Goal: Task Accomplishment & Management: Complete application form

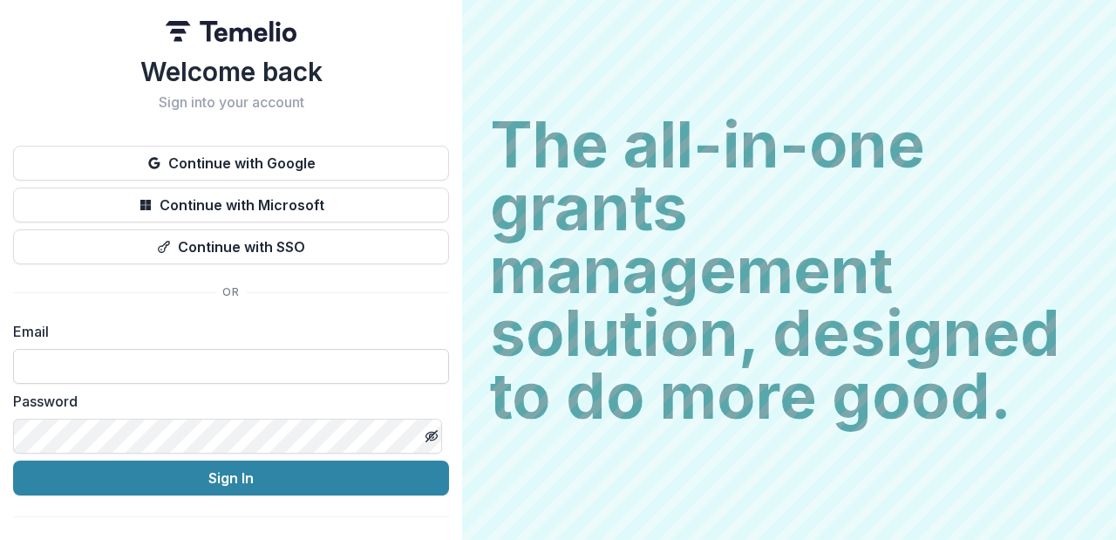
click at [108, 366] on input at bounding box center [231, 366] width 436 height 35
type input "**********"
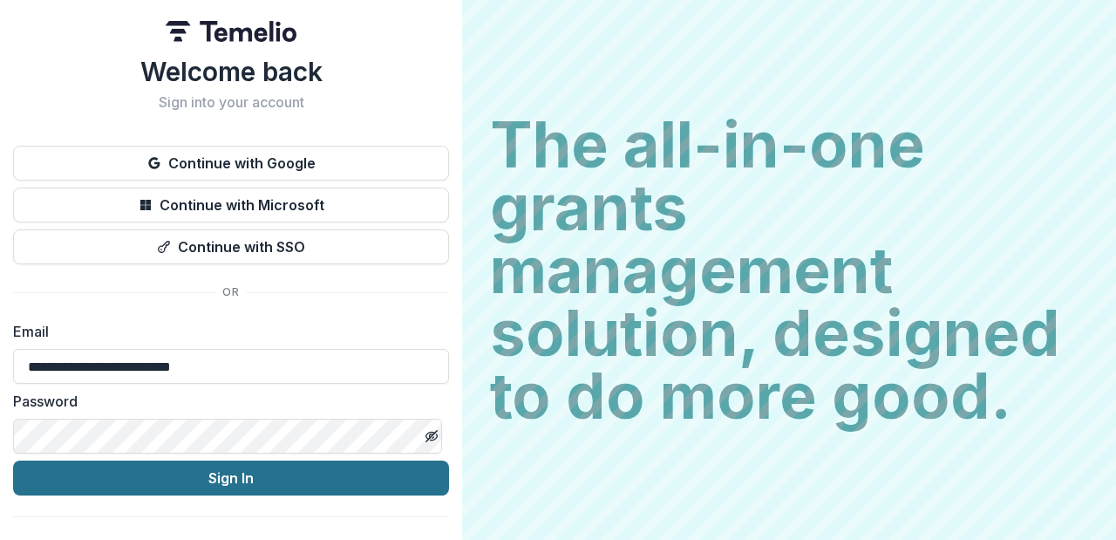
click at [191, 475] on button "Sign In" at bounding box center [231, 478] width 436 height 35
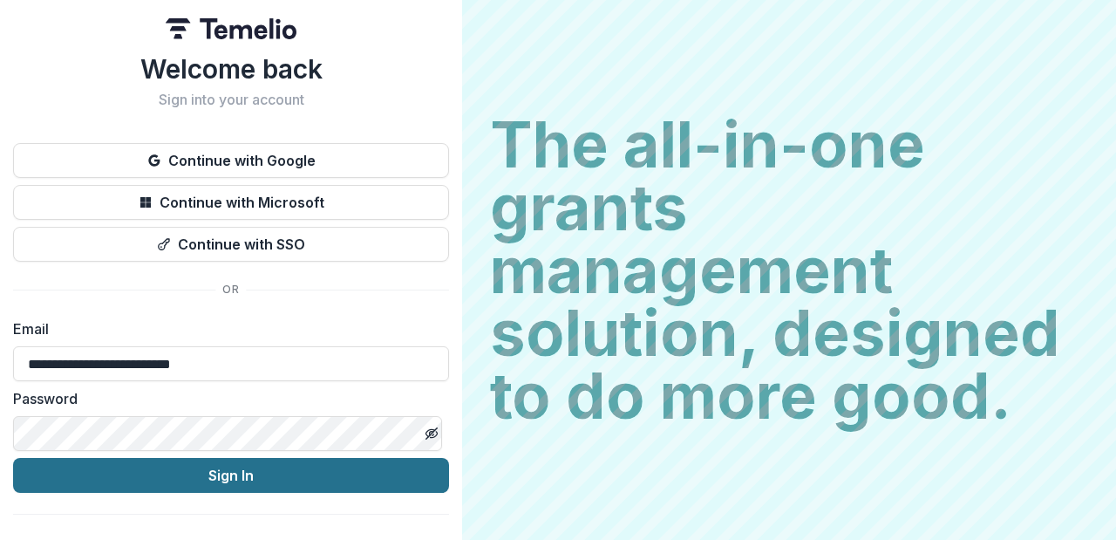
scroll to position [3, 0]
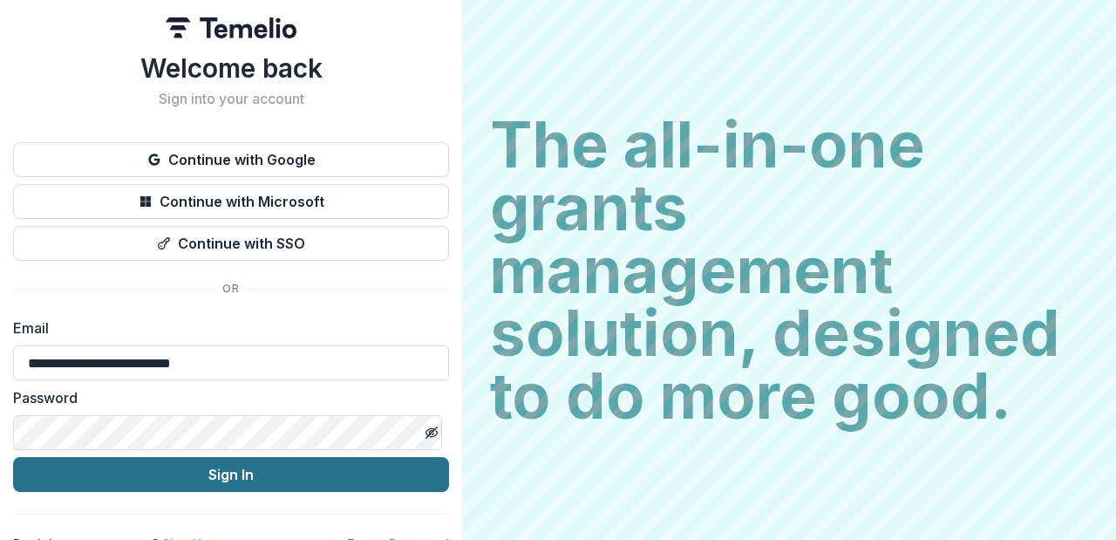
click at [180, 487] on button "Sign In" at bounding box center [231, 474] width 436 height 35
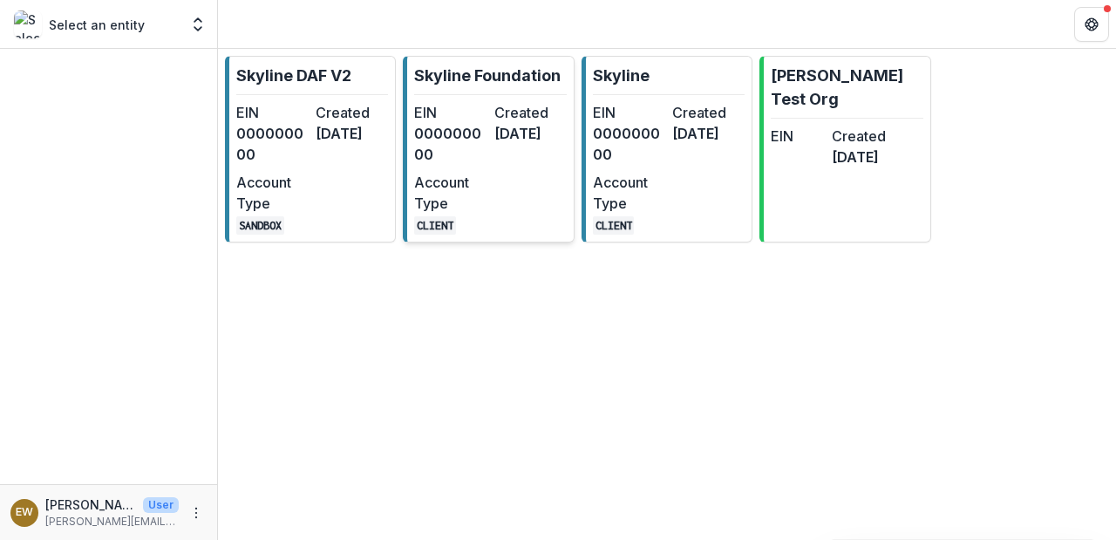
click at [552, 102] on dt "Created" at bounding box center [531, 112] width 72 height 21
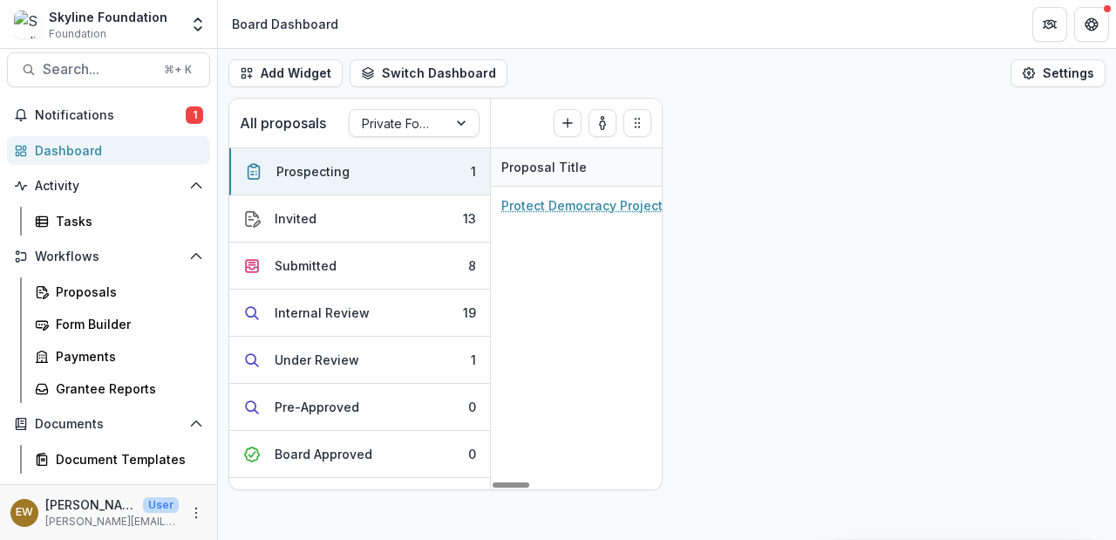
scroll to position [238, 0]
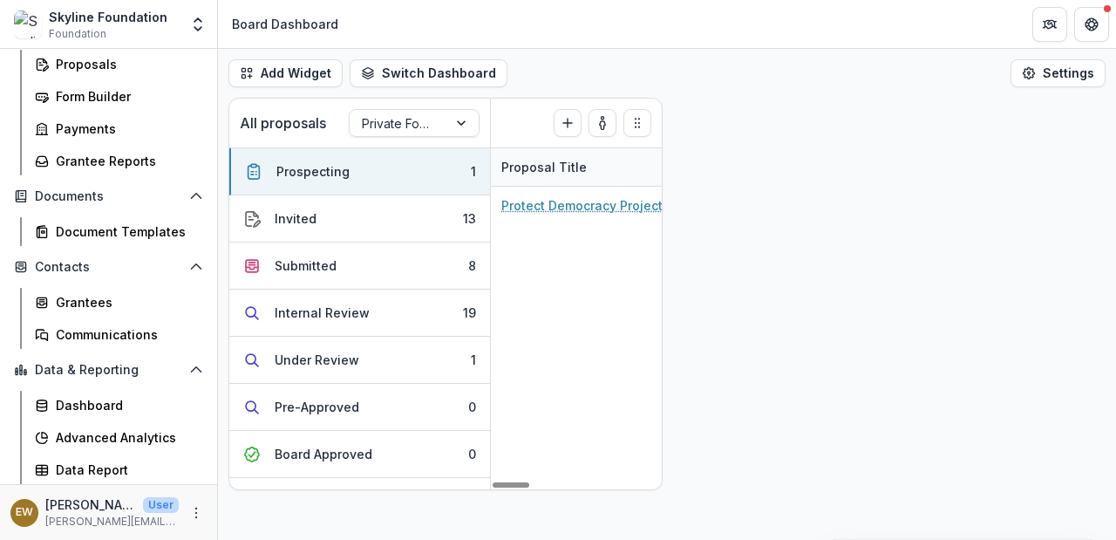
click at [668, 324] on div "All proposals Private Foundation Prospecting ( 1 ) Create Proposal Prospecting …" at bounding box center [667, 294] width 898 height 393
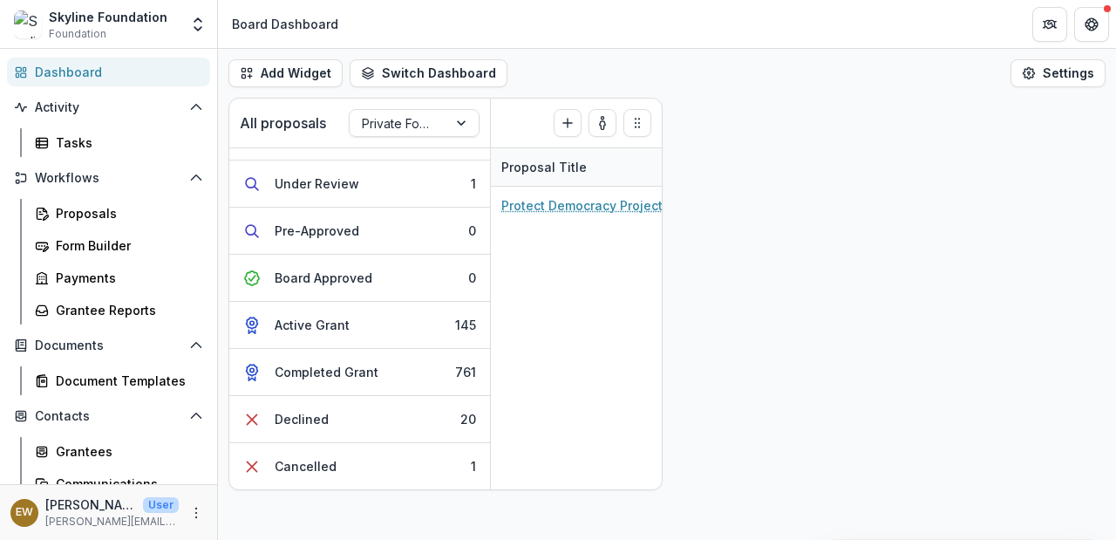
scroll to position [0, 0]
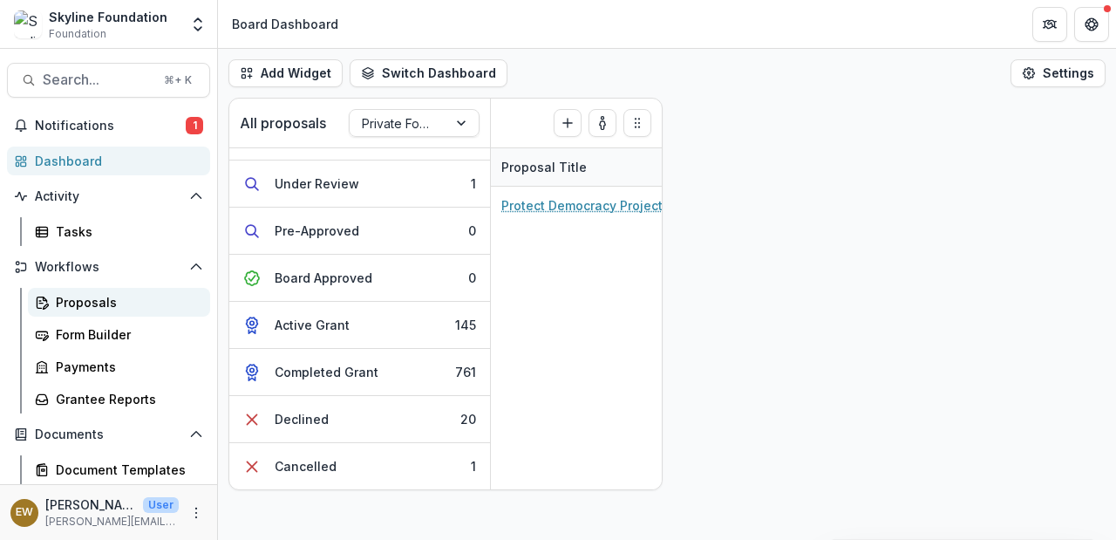
click at [117, 308] on div "Proposals" at bounding box center [126, 302] width 140 height 18
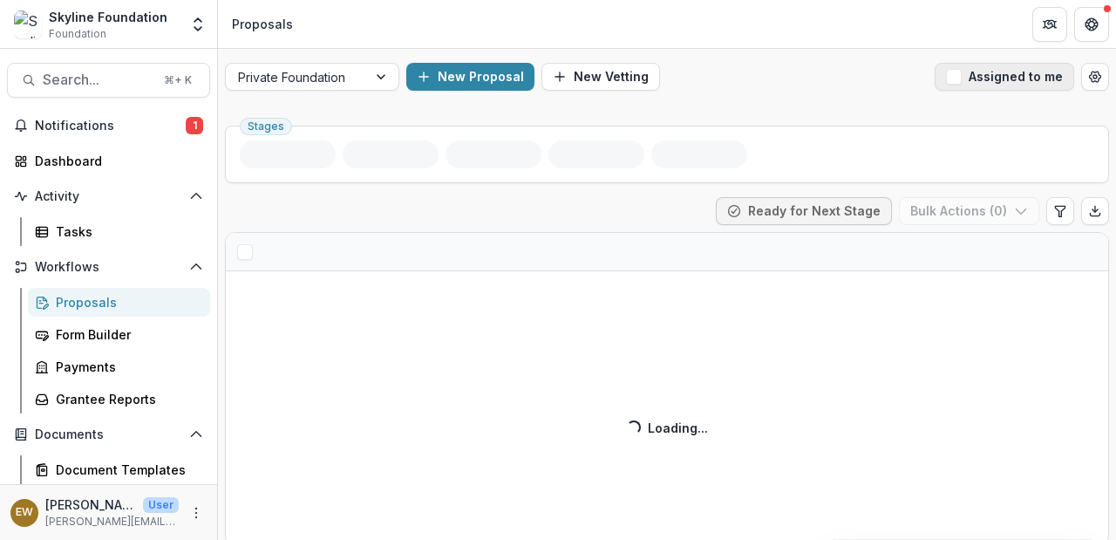
click at [985, 76] on button "Assigned to me" at bounding box center [1005, 77] width 140 height 28
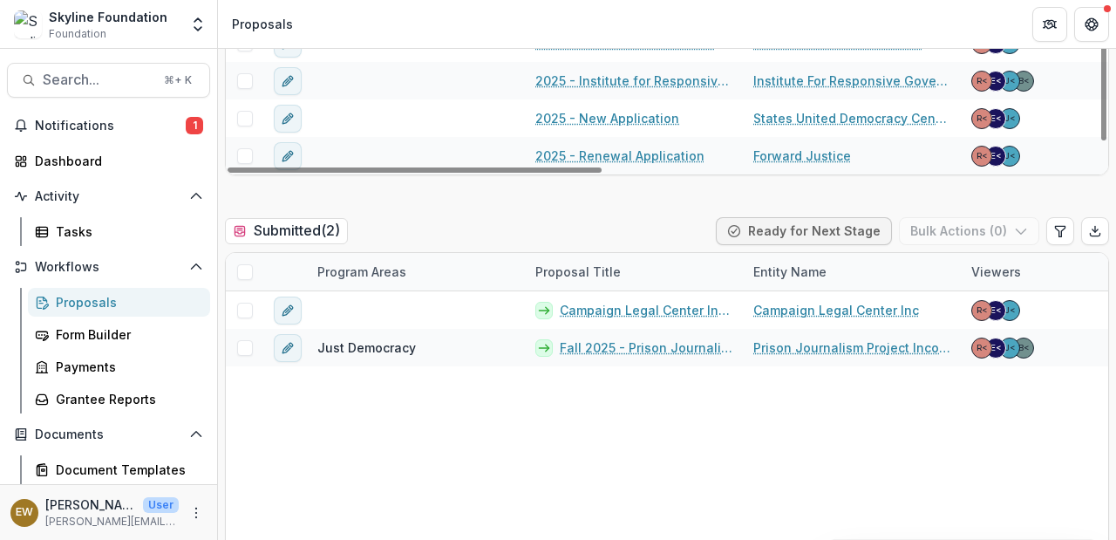
scroll to position [898, 0]
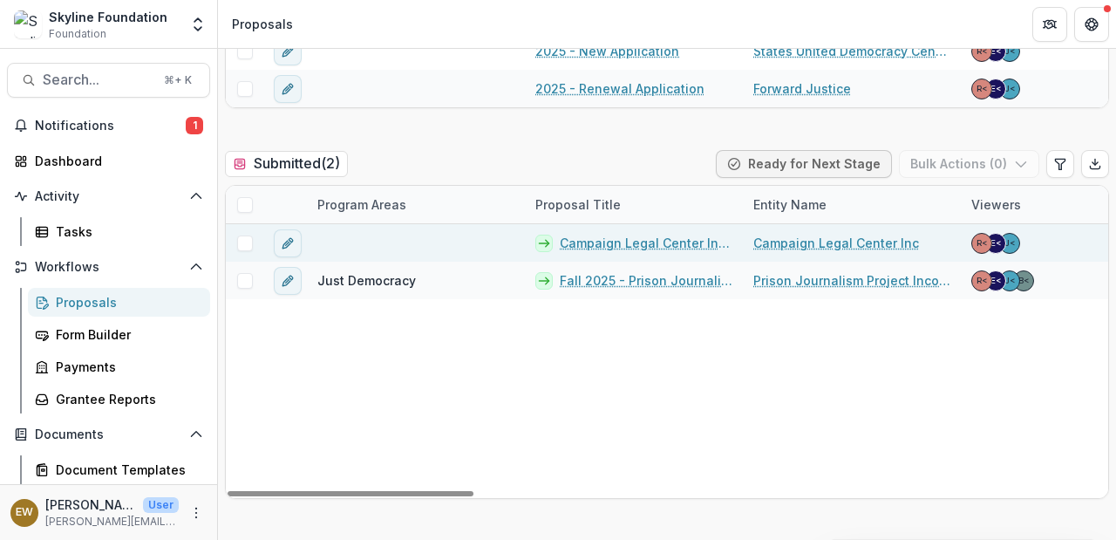
click at [663, 238] on link "Campaign Legal Center Inc - 2025 - New Application" at bounding box center [646, 243] width 173 height 18
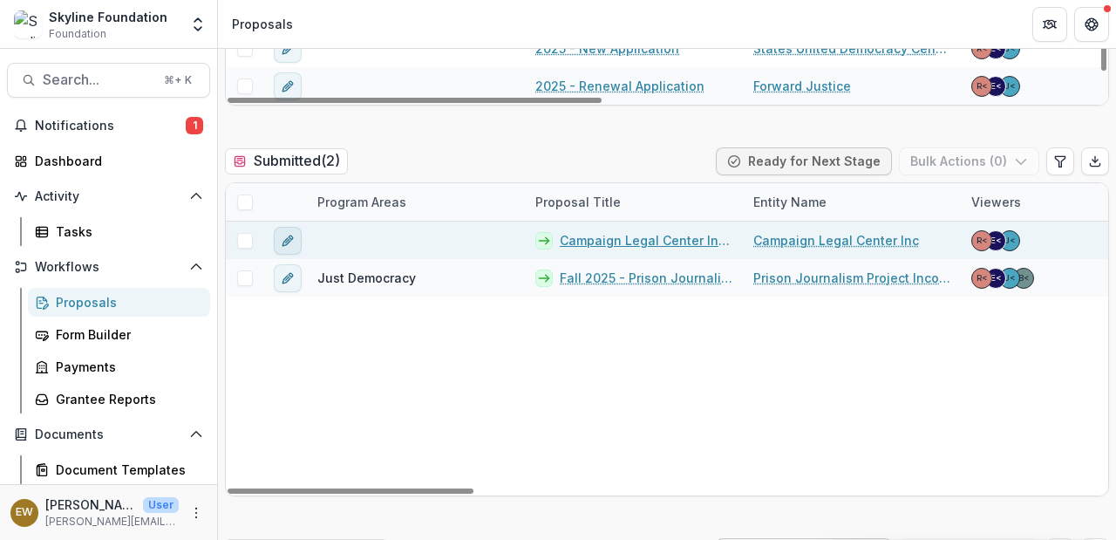
scroll to position [902, 0]
click at [296, 231] on button "edit" at bounding box center [288, 240] width 28 height 28
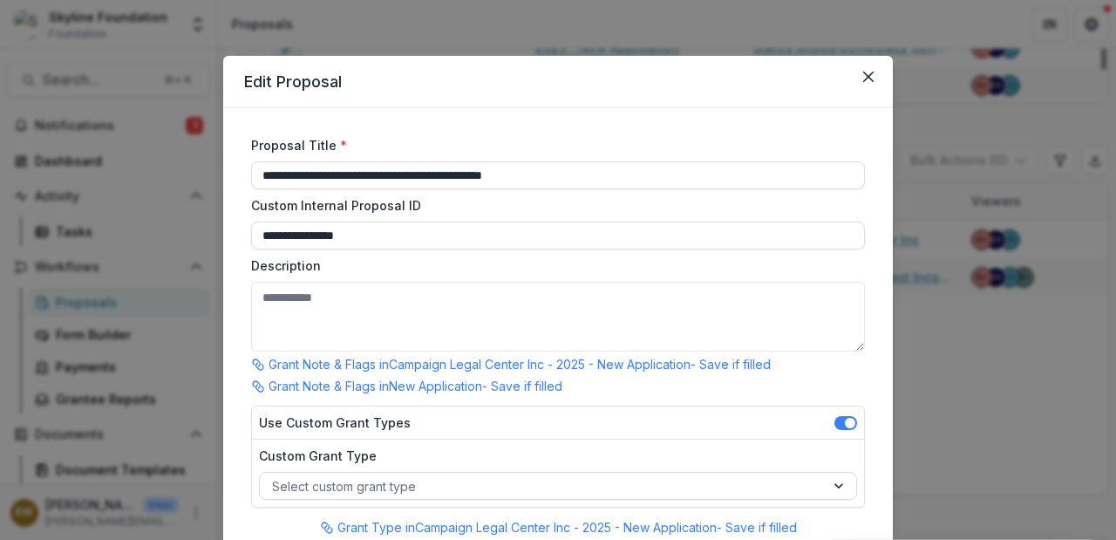
type input "**********"
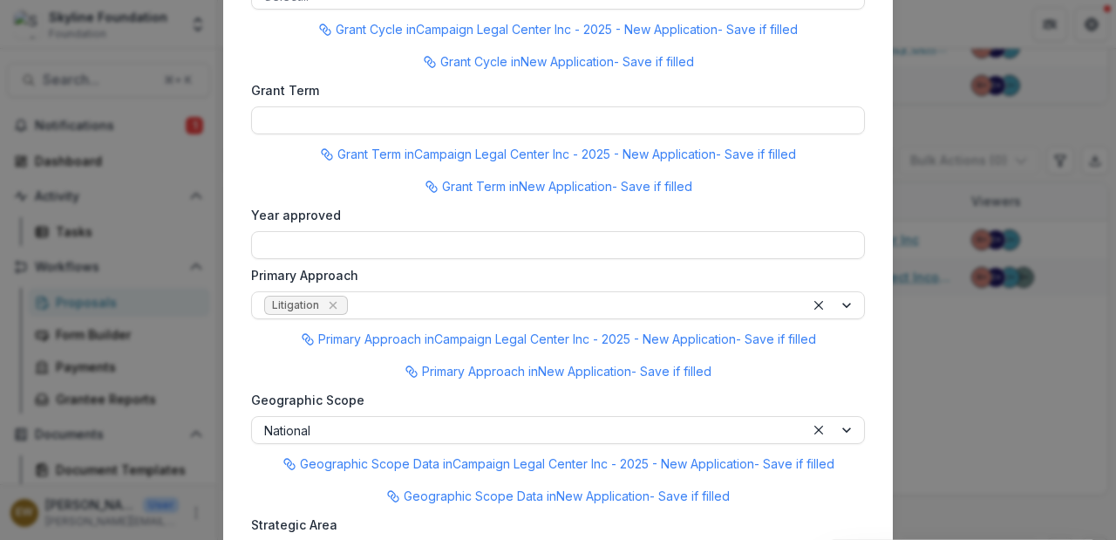
scroll to position [1525, 0]
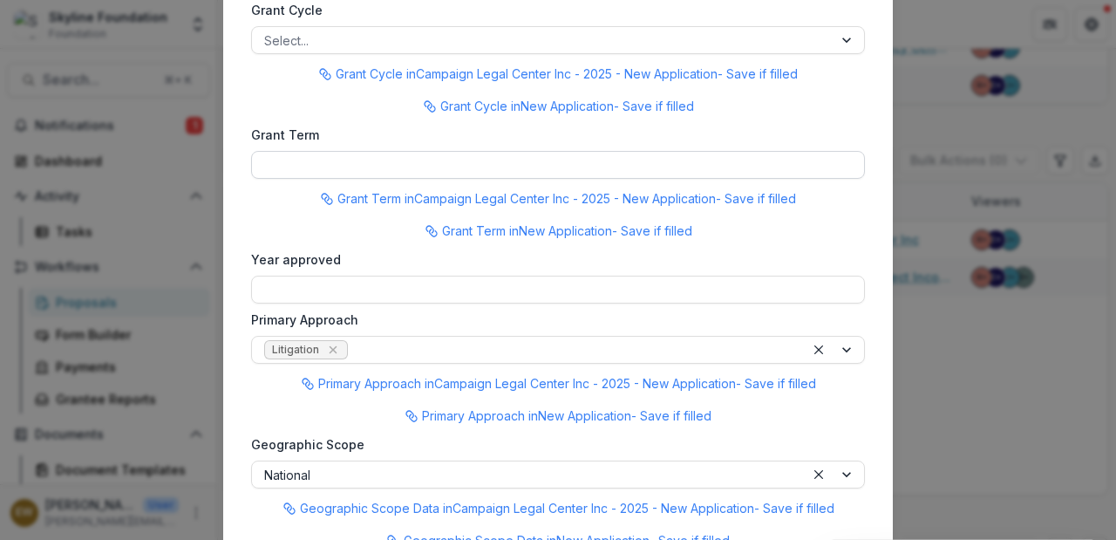
click at [357, 169] on input "Grant Term" at bounding box center [558, 165] width 614 height 28
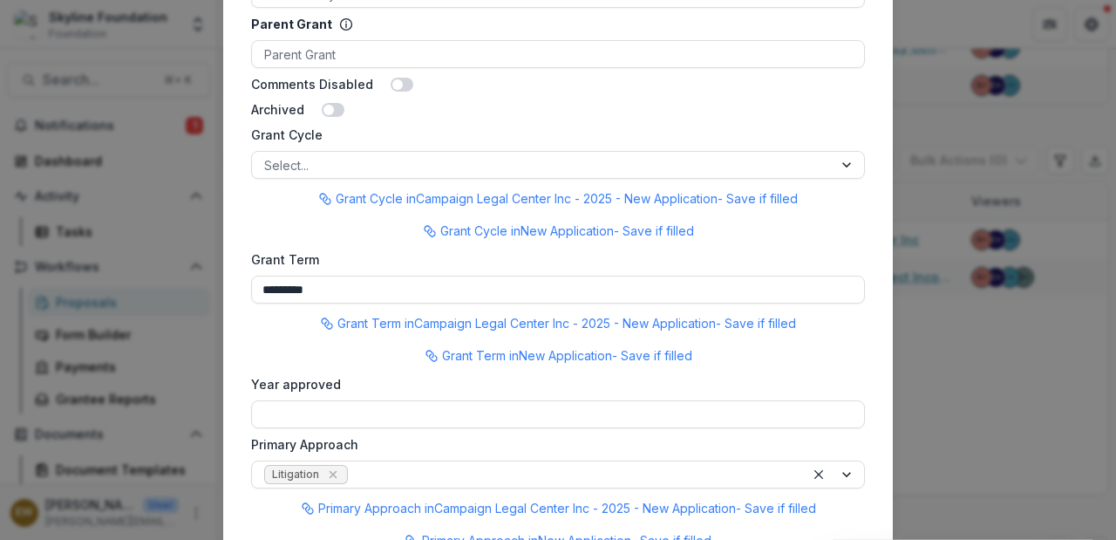
scroll to position [1761, 0]
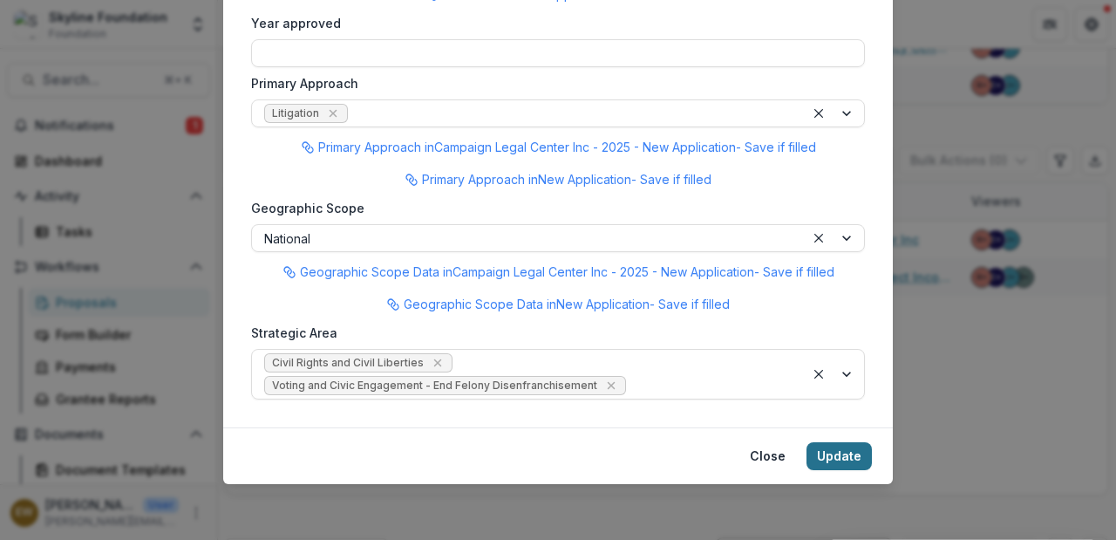
type input "*********"
click at [838, 458] on button "Update" at bounding box center [839, 456] width 65 height 28
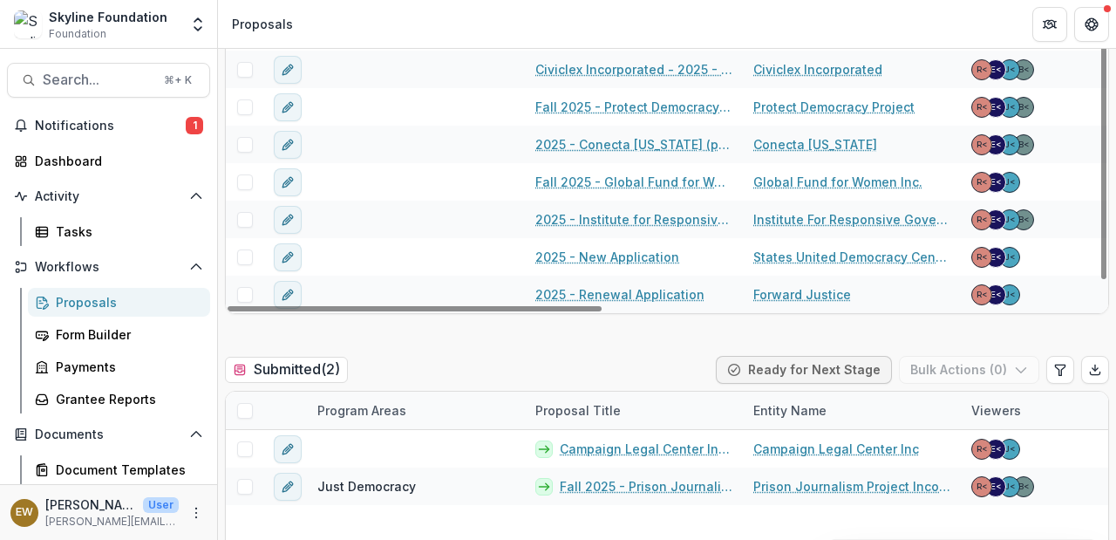
scroll to position [698, 0]
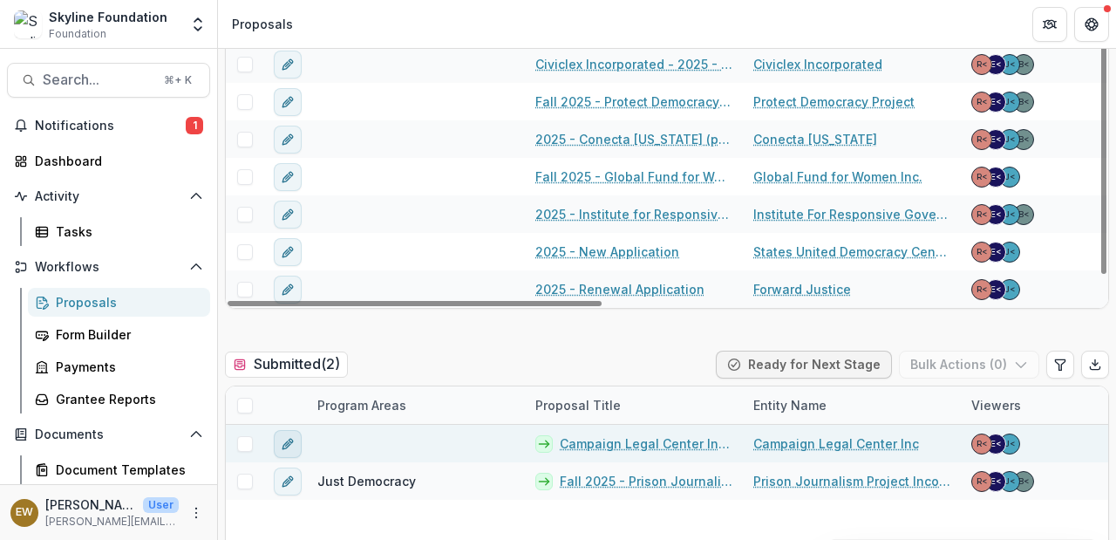
click at [297, 447] on button "edit" at bounding box center [288, 444] width 28 height 28
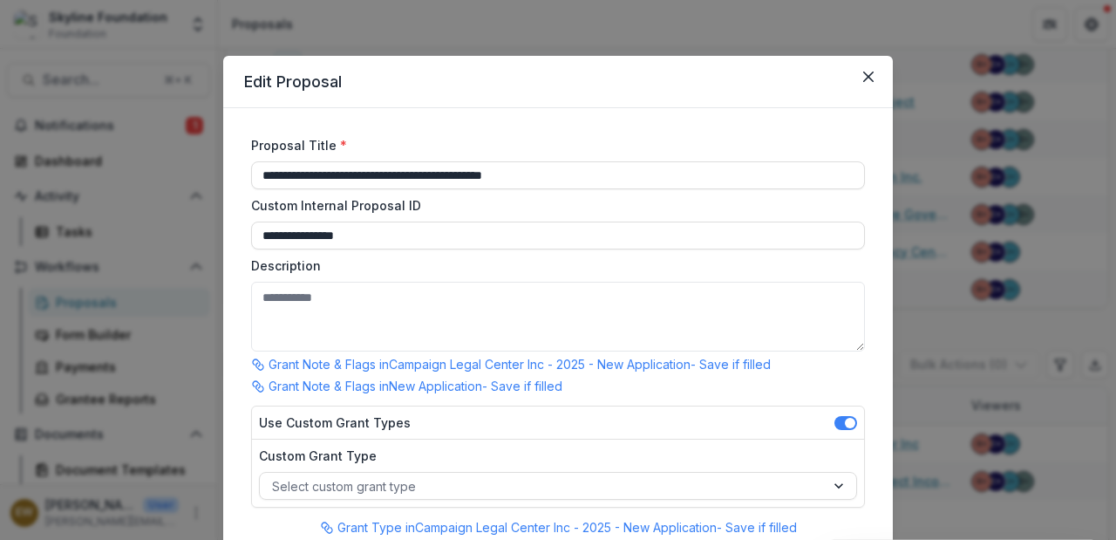
type input "**********"
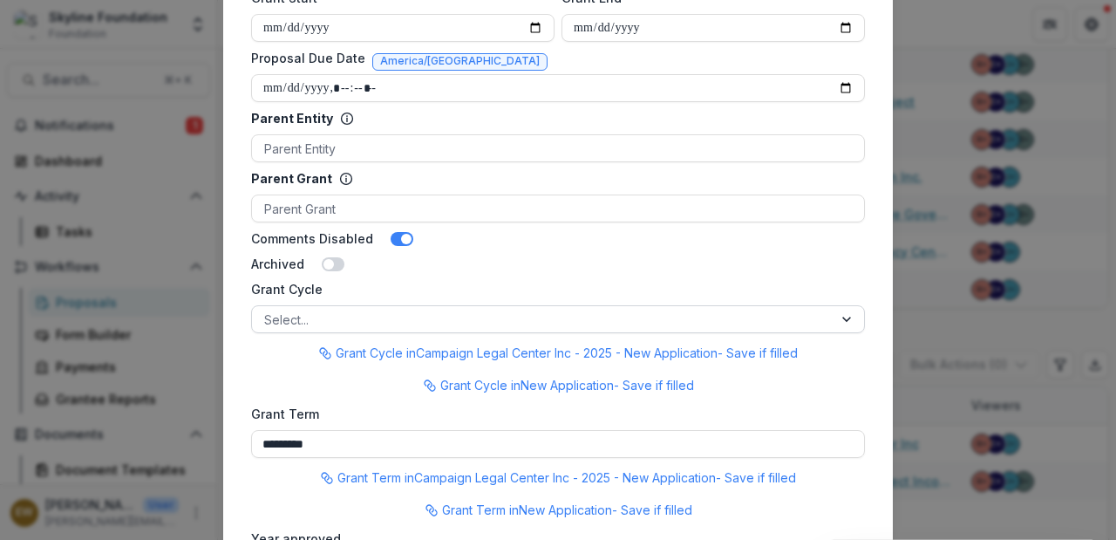
scroll to position [1289, 0]
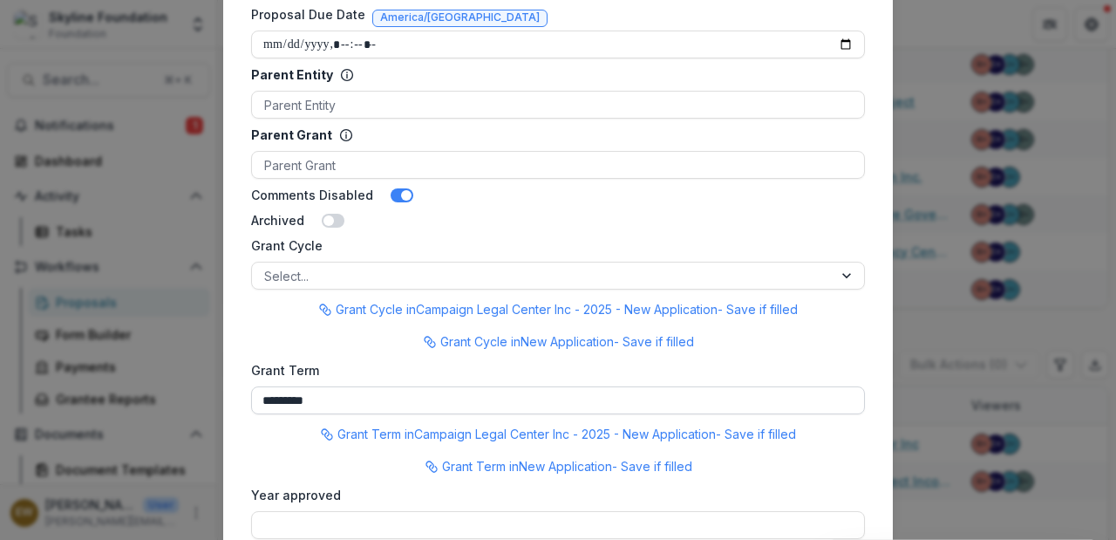
click at [312, 389] on input "*********" at bounding box center [558, 400] width 614 height 28
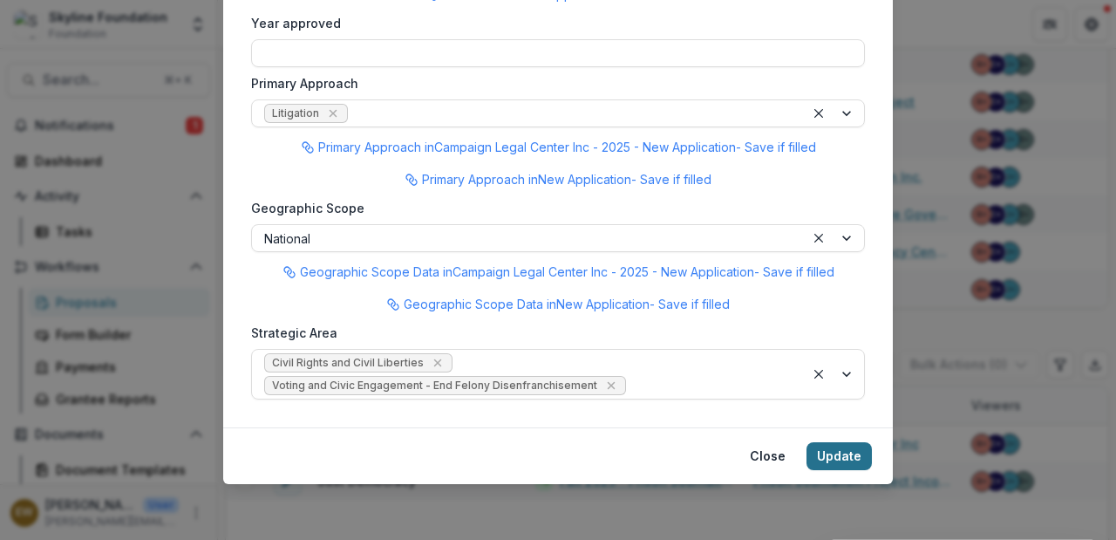
click at [827, 454] on button "Update" at bounding box center [839, 456] width 65 height 28
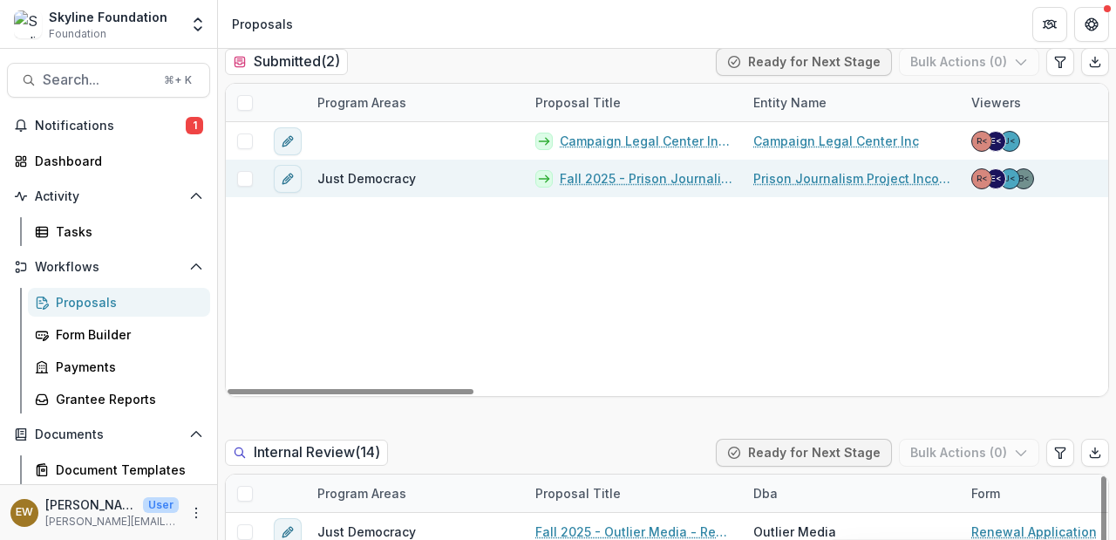
scroll to position [878, 0]
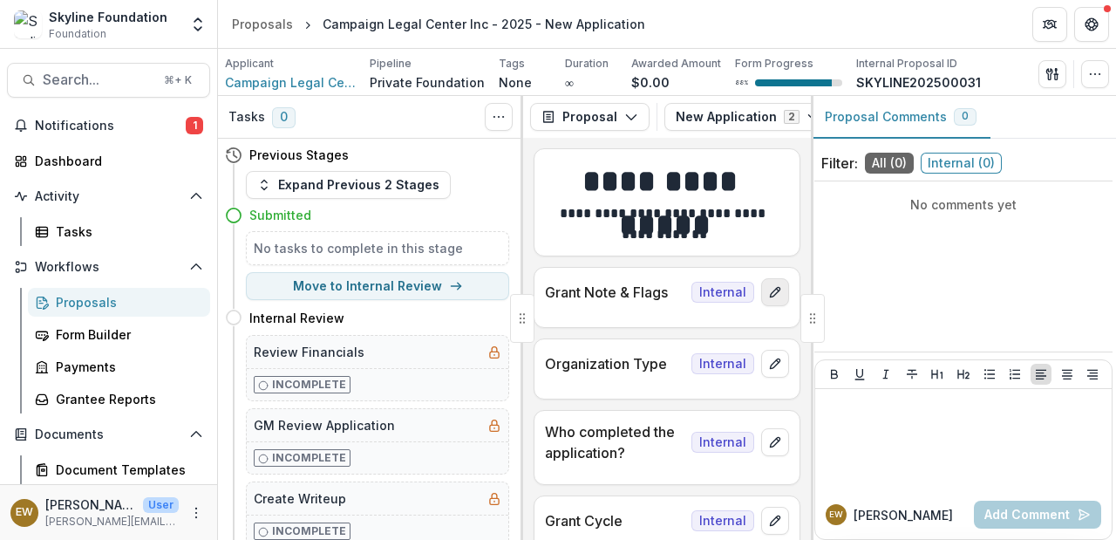
click at [771, 290] on icon "edit" at bounding box center [775, 292] width 14 height 14
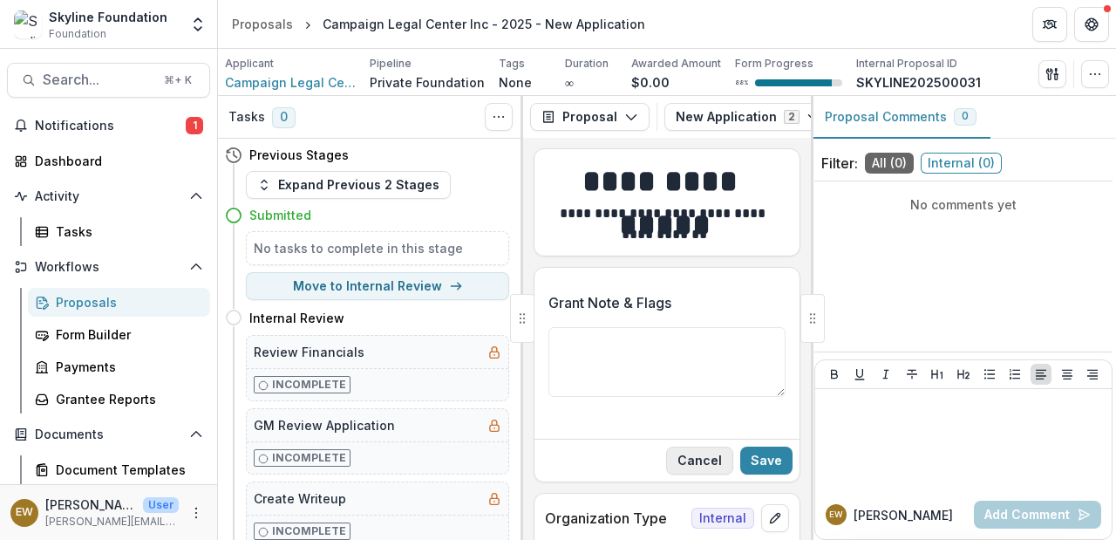
click at [698, 455] on button "Cancel" at bounding box center [699, 461] width 67 height 28
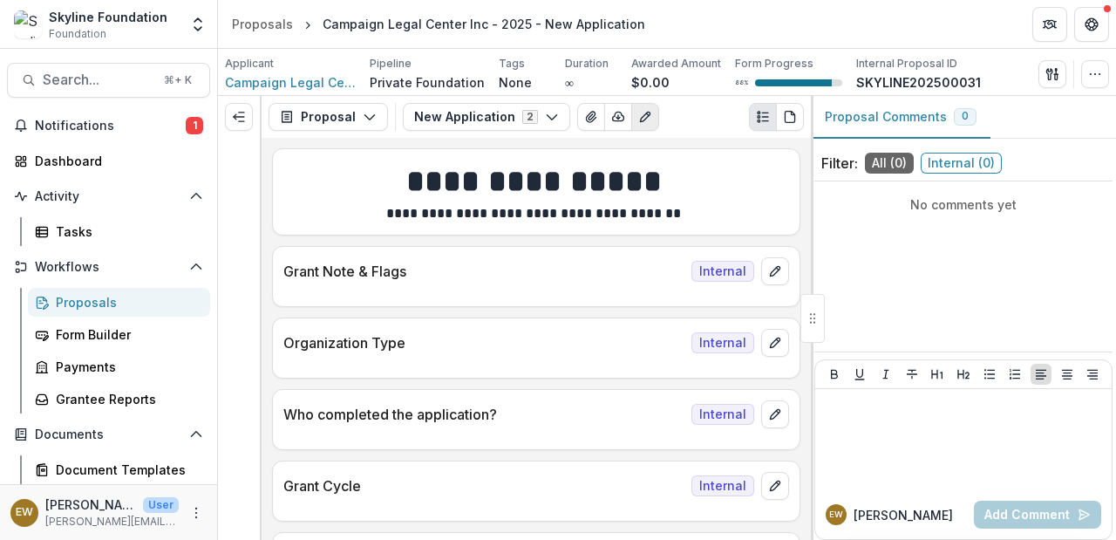
click at [638, 115] on icon "Edit as form" at bounding box center [645, 117] width 14 height 14
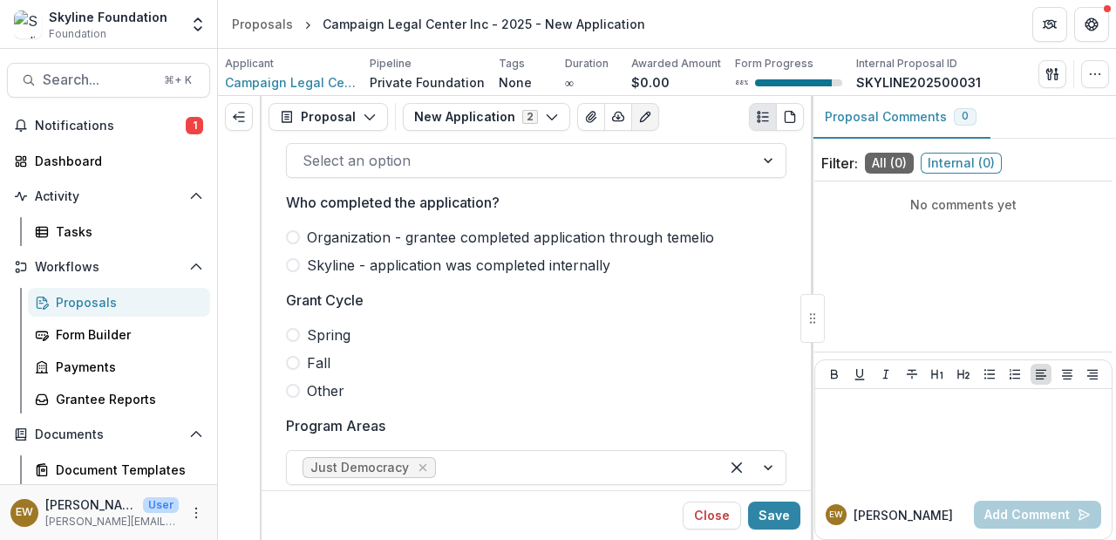
scroll to position [168, 0]
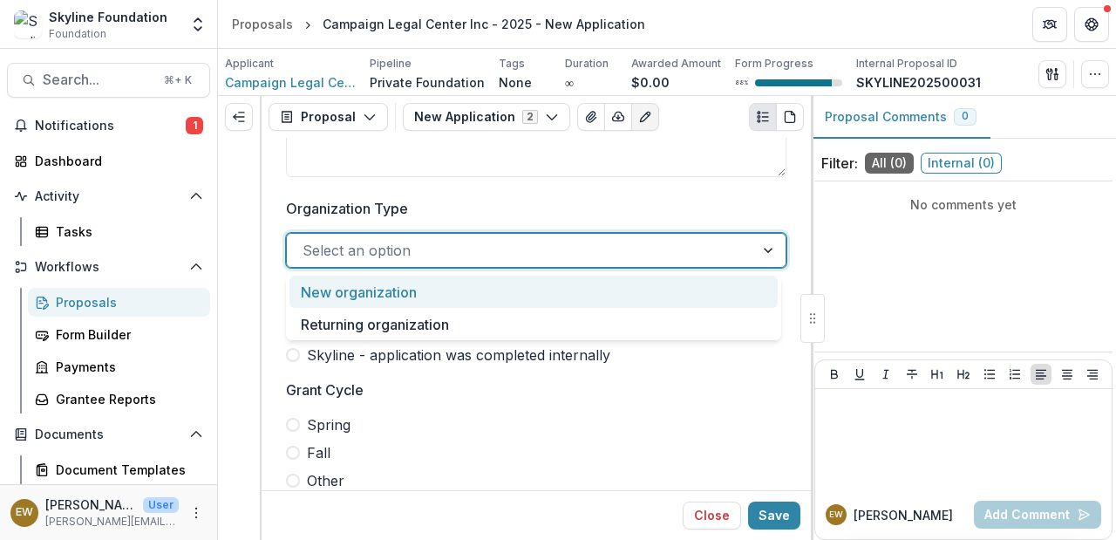
click at [432, 246] on div at bounding box center [521, 250] width 436 height 24
click at [430, 291] on div "New organization" at bounding box center [534, 292] width 488 height 32
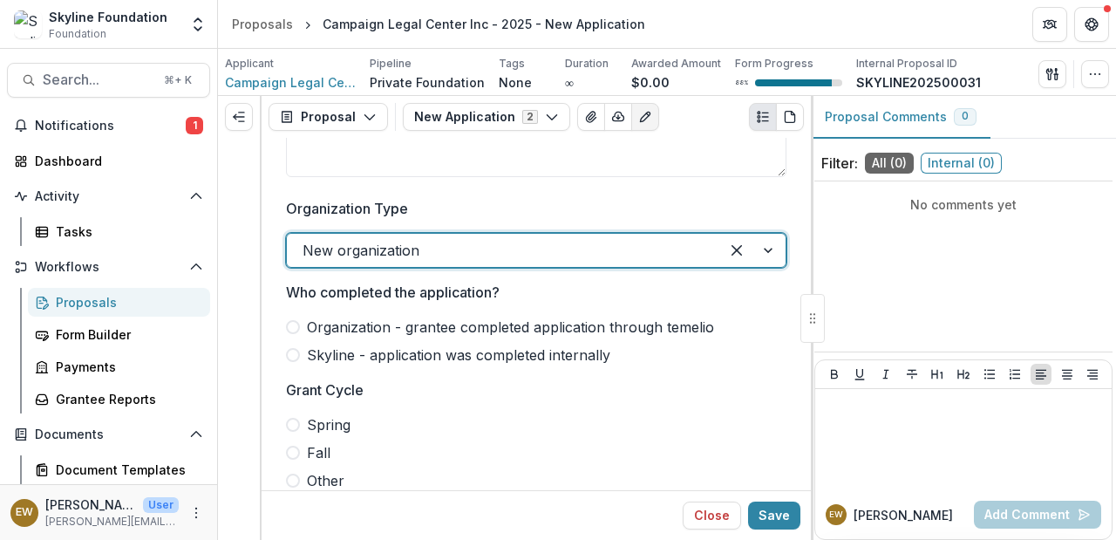
click at [331, 335] on span "Organization - grantee completed application through temelio" at bounding box center [510, 327] width 407 height 21
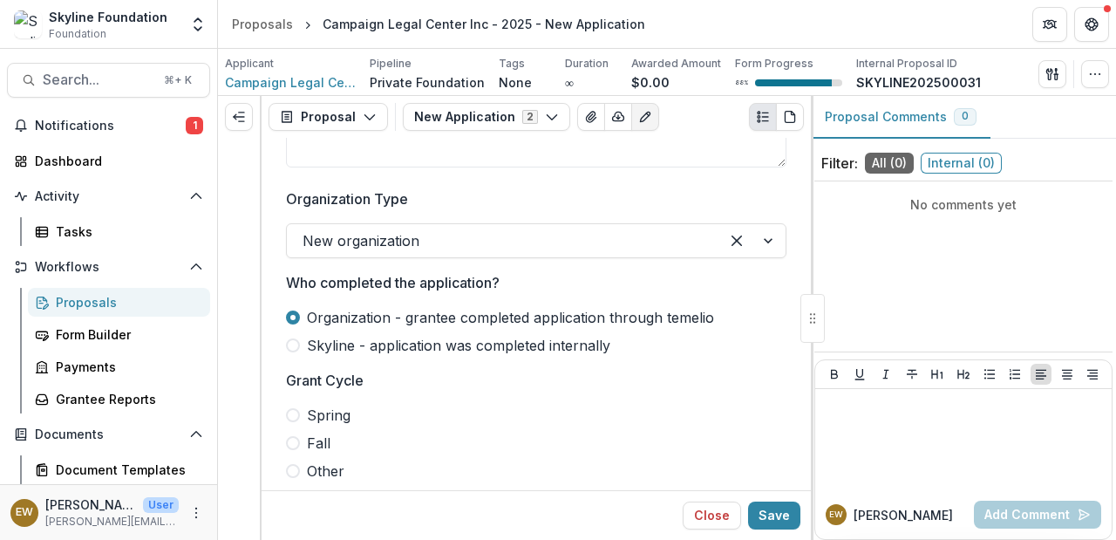
scroll to position [284, 0]
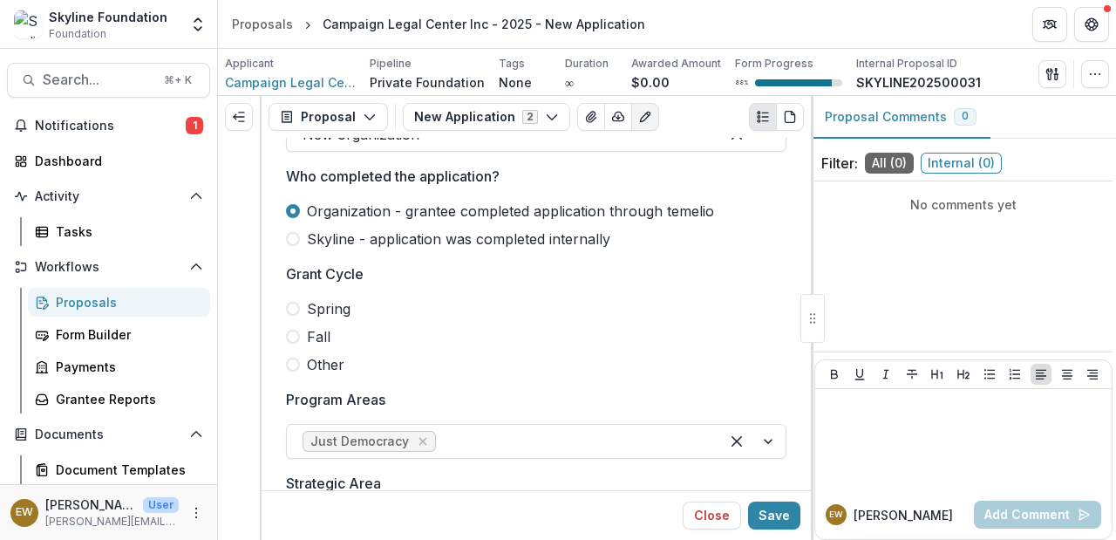
click at [291, 332] on span at bounding box center [293, 337] width 14 height 14
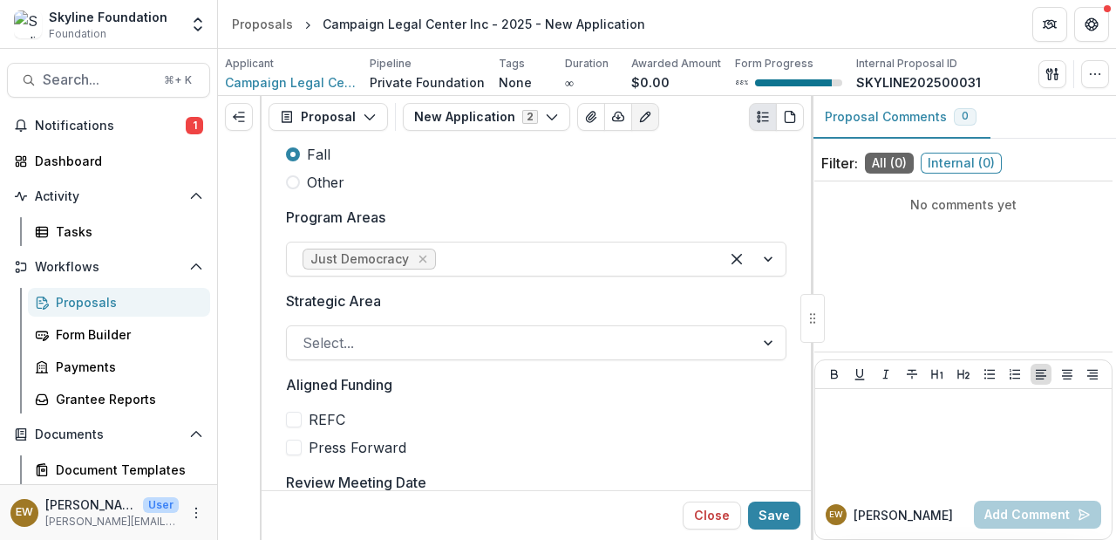
scroll to position [471, 0]
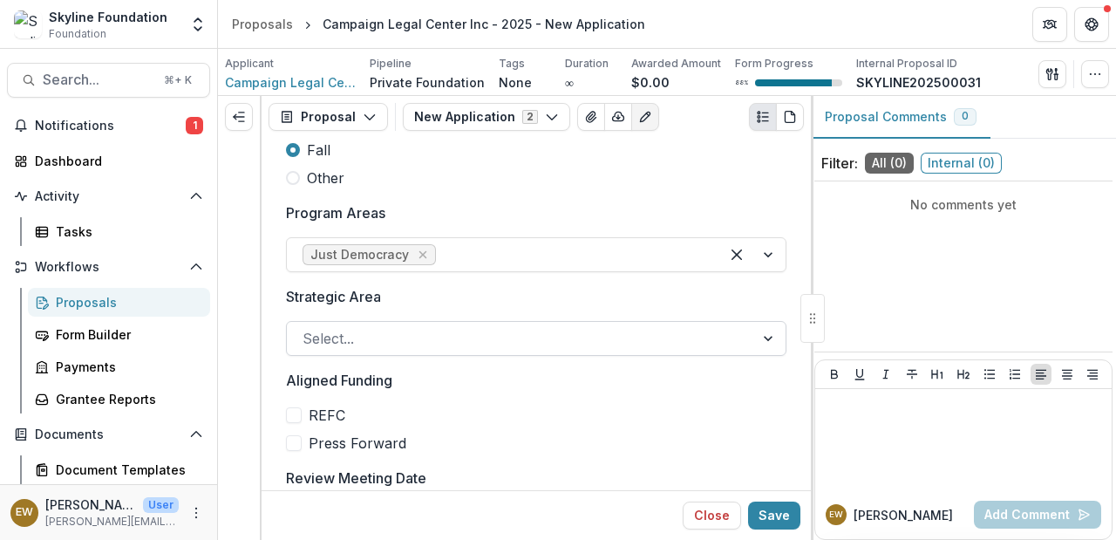
click at [397, 339] on div at bounding box center [521, 338] width 436 height 24
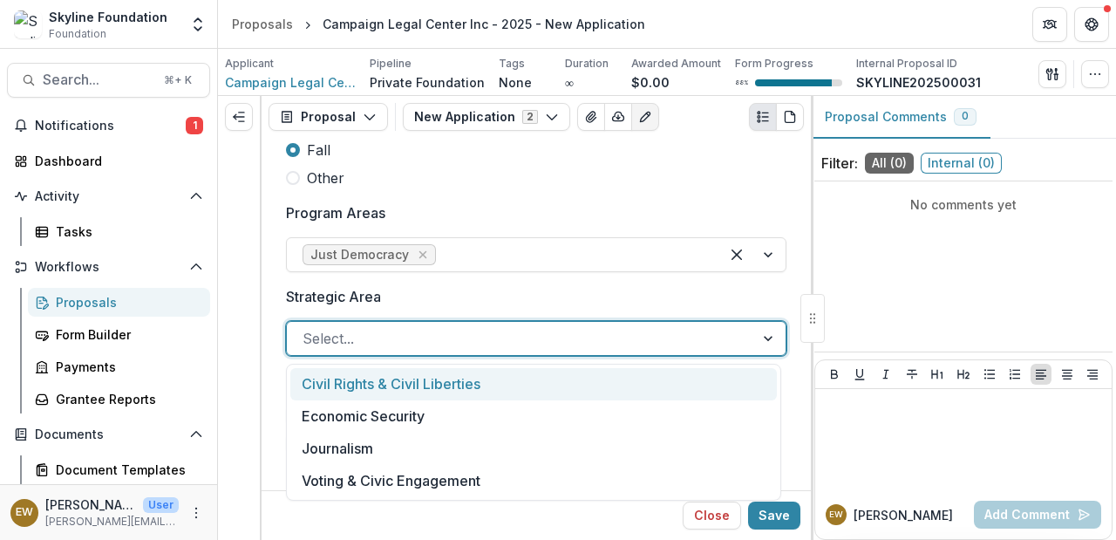
click at [494, 390] on div "Civil Rights & Civil Liberties" at bounding box center [533, 384] width 487 height 32
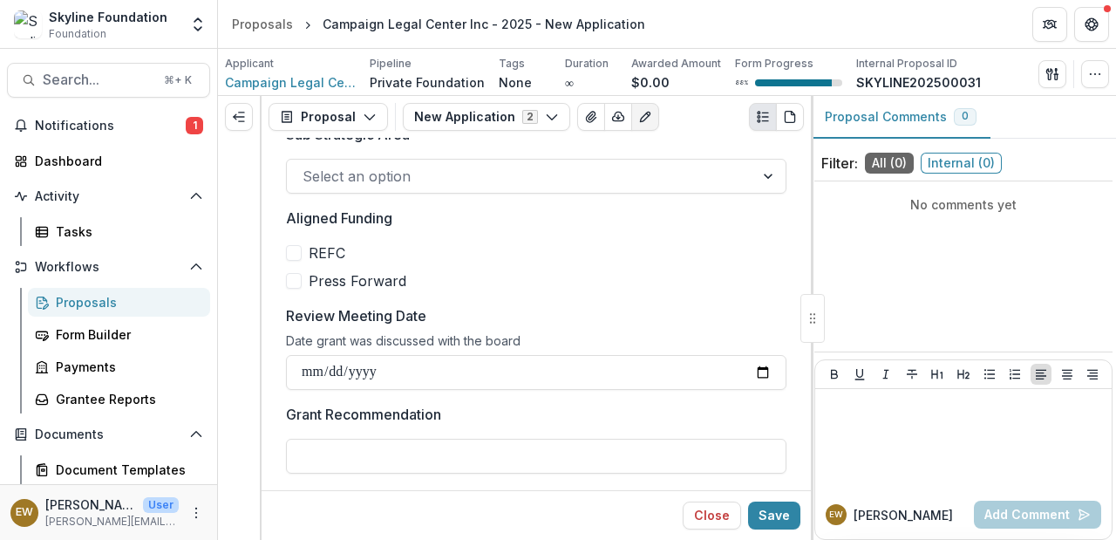
scroll to position [680, 0]
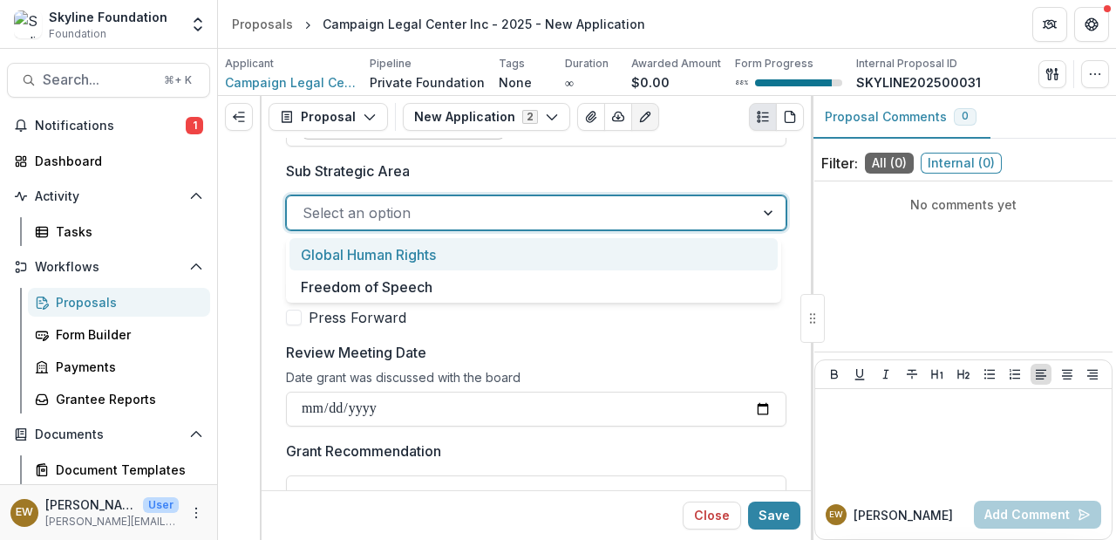
click at [520, 225] on div "Select an option" at bounding box center [521, 213] width 468 height 28
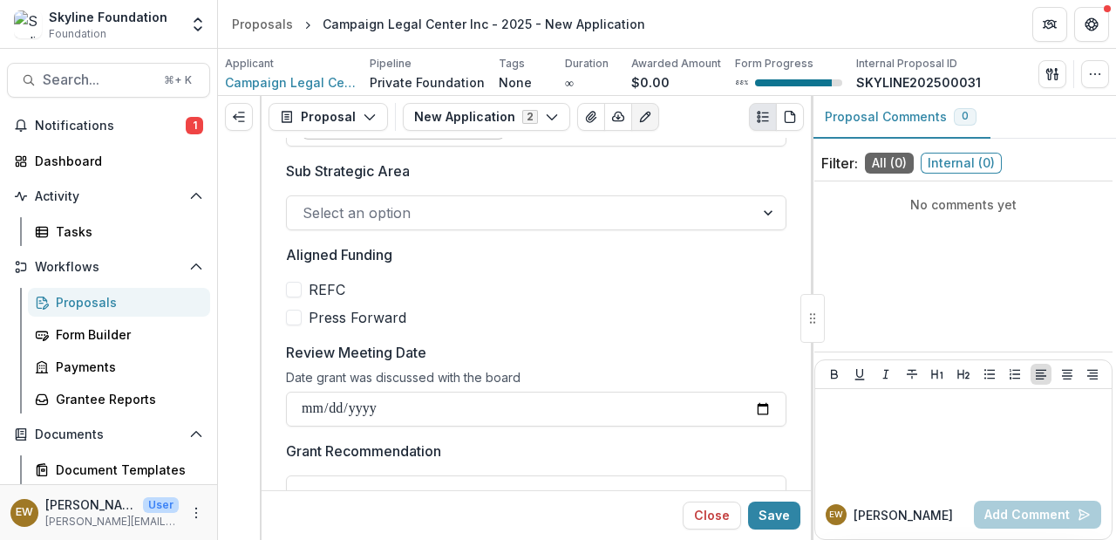
click at [536, 181] on label "Sub Strategic Area" at bounding box center [531, 170] width 490 height 21
click at [307, 202] on input "Sub Strategic Area" at bounding box center [305, 212] width 4 height 21
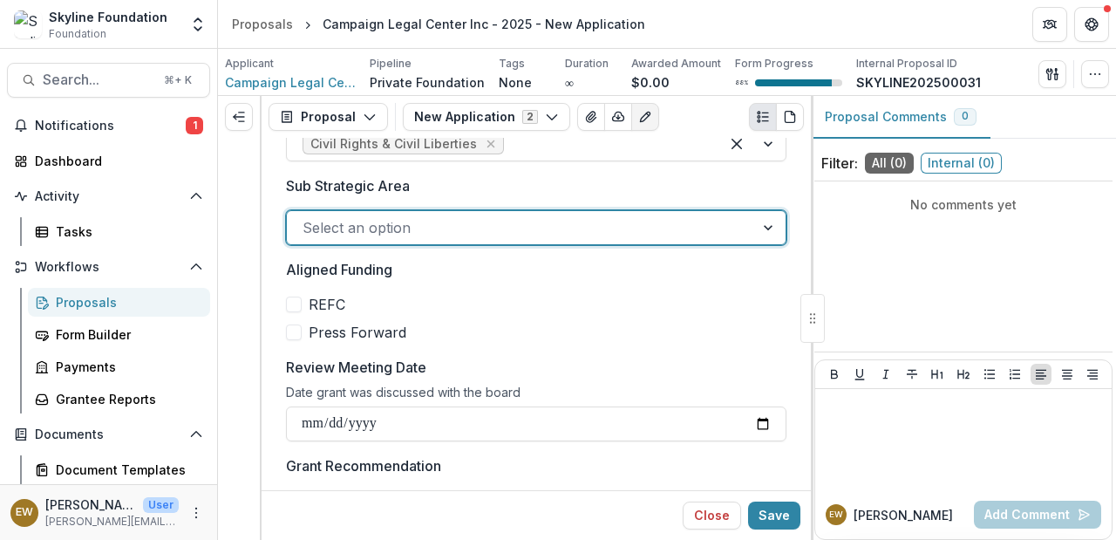
scroll to position [740, 0]
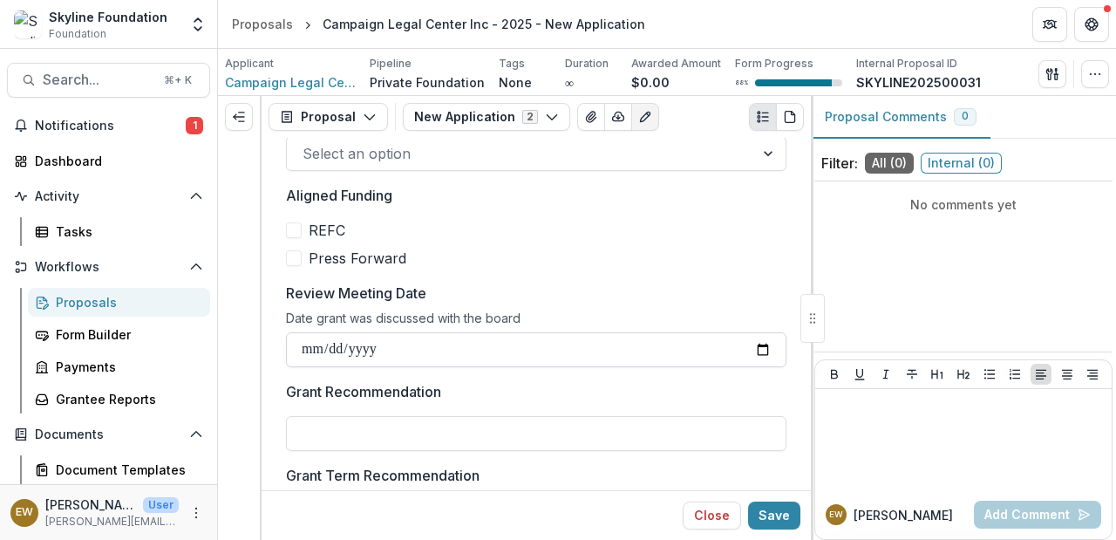
click at [751, 356] on input "Review Meeting Date" at bounding box center [536, 349] width 501 height 35
click at [734, 299] on label "Review Meeting Date" at bounding box center [531, 293] width 490 height 21
click at [734, 332] on input "**********" at bounding box center [536, 349] width 501 height 35
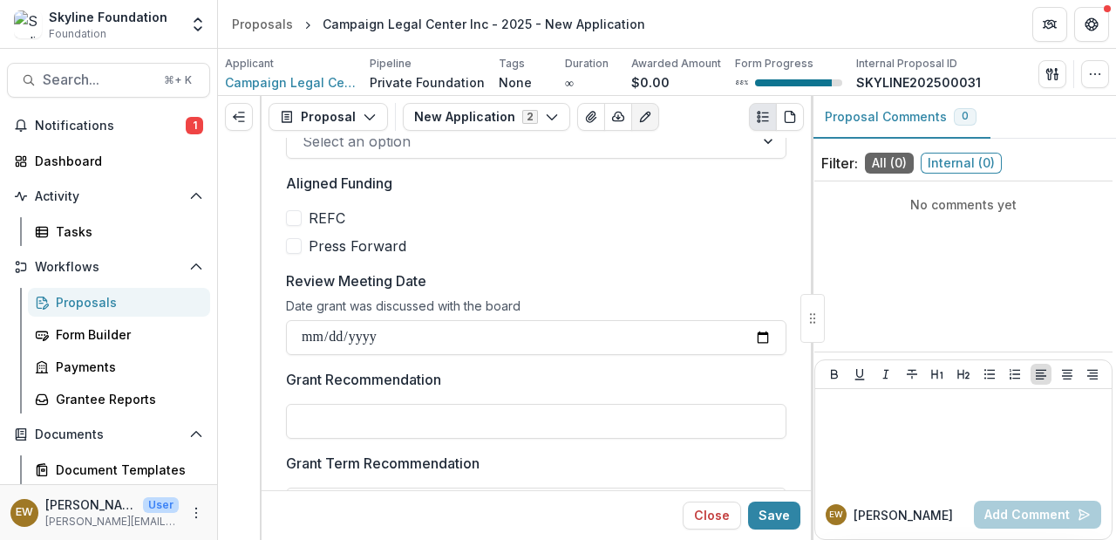
click at [528, 389] on label "Grant Recommendation" at bounding box center [531, 379] width 490 height 21
click at [528, 404] on input "Grant Recommendation" at bounding box center [536, 421] width 501 height 35
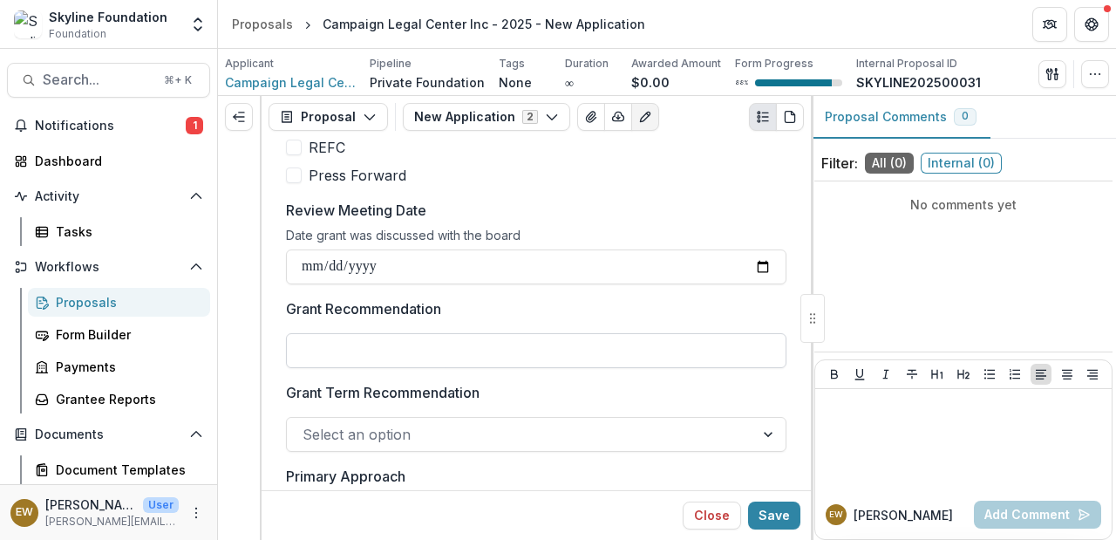
scroll to position [823, 0]
click at [756, 270] on input "**********" at bounding box center [536, 266] width 501 height 35
click at [758, 263] on input "**********" at bounding box center [536, 266] width 501 height 35
type input "**********"
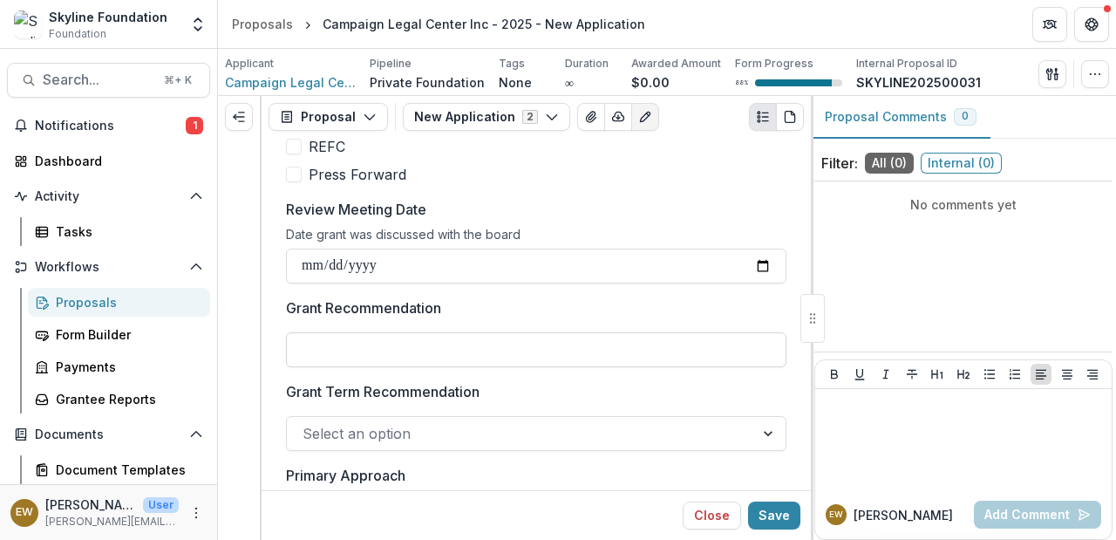
click at [391, 361] on input "Grant Recommendation" at bounding box center [536, 349] width 501 height 35
click at [555, 324] on div "Grant Recommendation" at bounding box center [536, 332] width 501 height 70
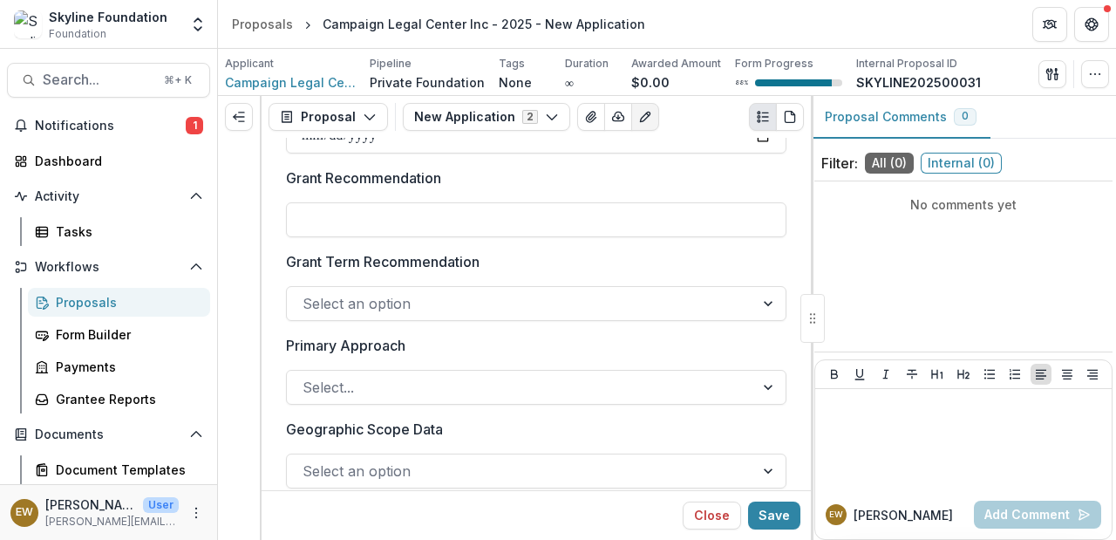
scroll to position [956, 0]
click at [457, 302] on div at bounding box center [521, 301] width 436 height 24
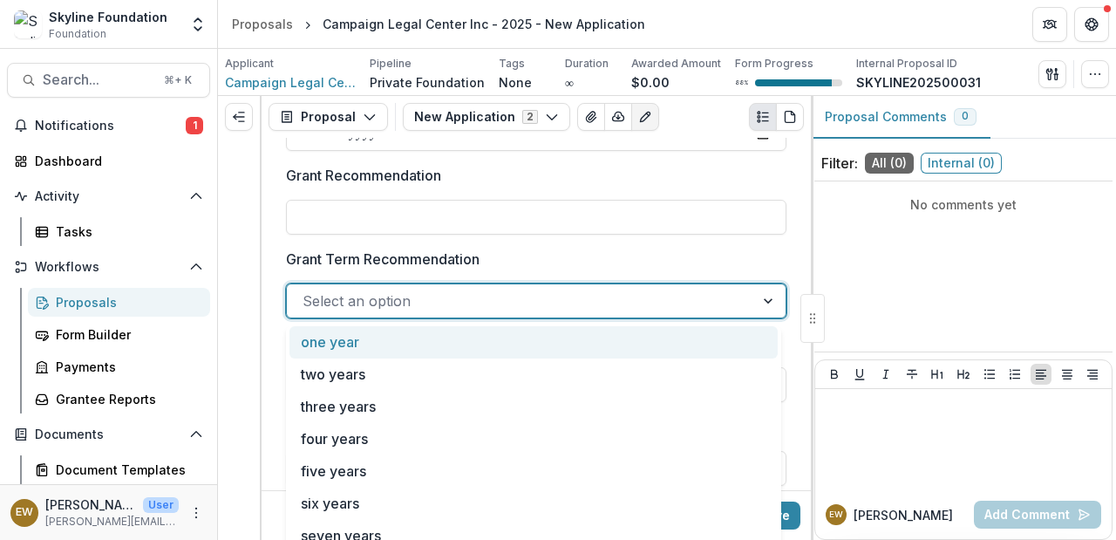
click at [444, 255] on p "Grant Term Recommendation" at bounding box center [383, 259] width 194 height 21
click at [307, 290] on input "Grant Term Recommendation" at bounding box center [305, 300] width 4 height 21
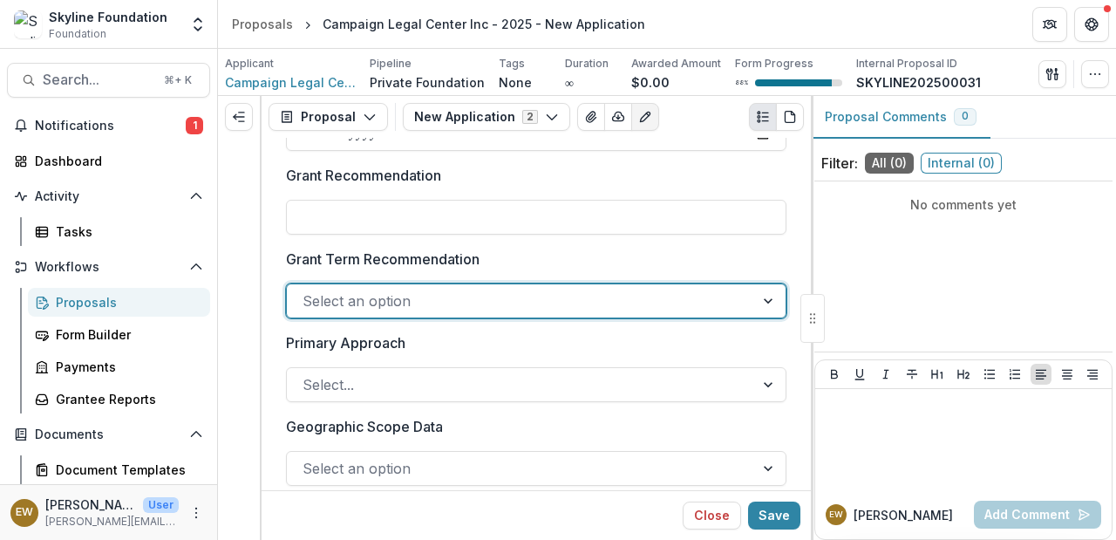
click at [434, 304] on div at bounding box center [521, 301] width 436 height 24
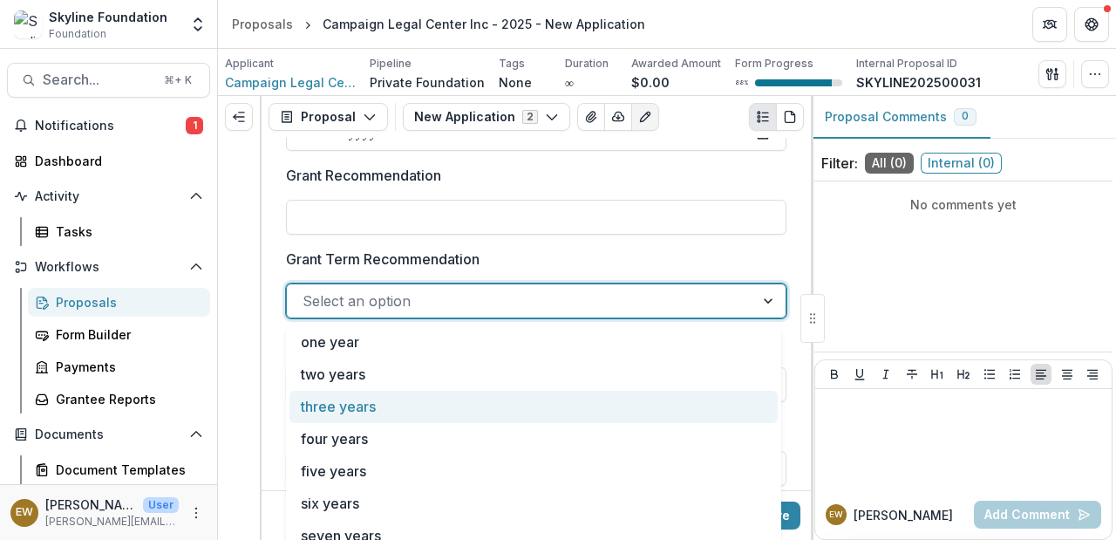
click at [411, 396] on div "three years" at bounding box center [534, 407] width 488 height 32
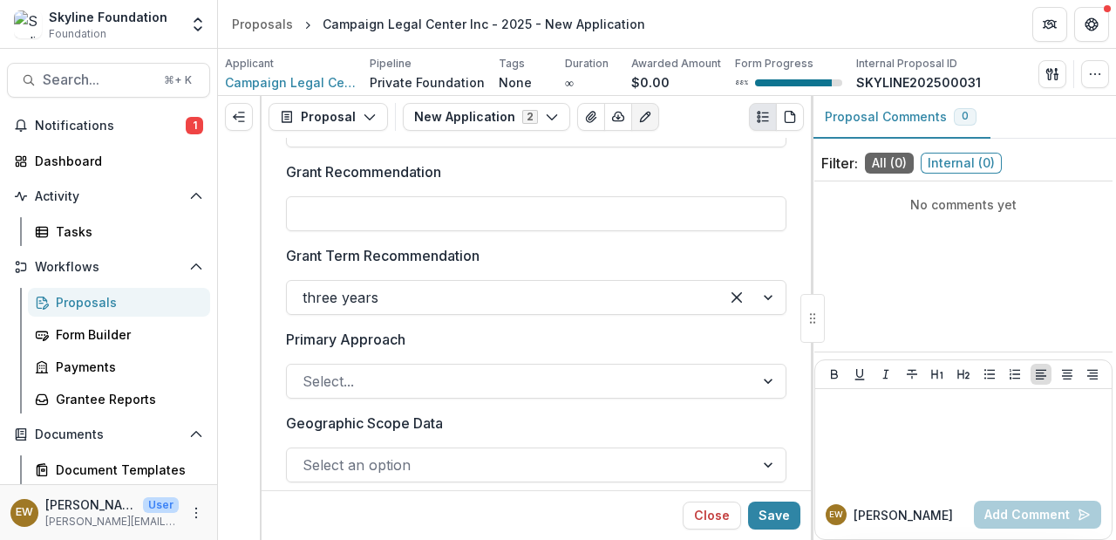
scroll to position [959, 0]
click at [399, 215] on input "Grant Recommendation" at bounding box center [536, 213] width 501 height 35
type input "**********"
click at [720, 294] on div at bounding box center [753, 297] width 66 height 33
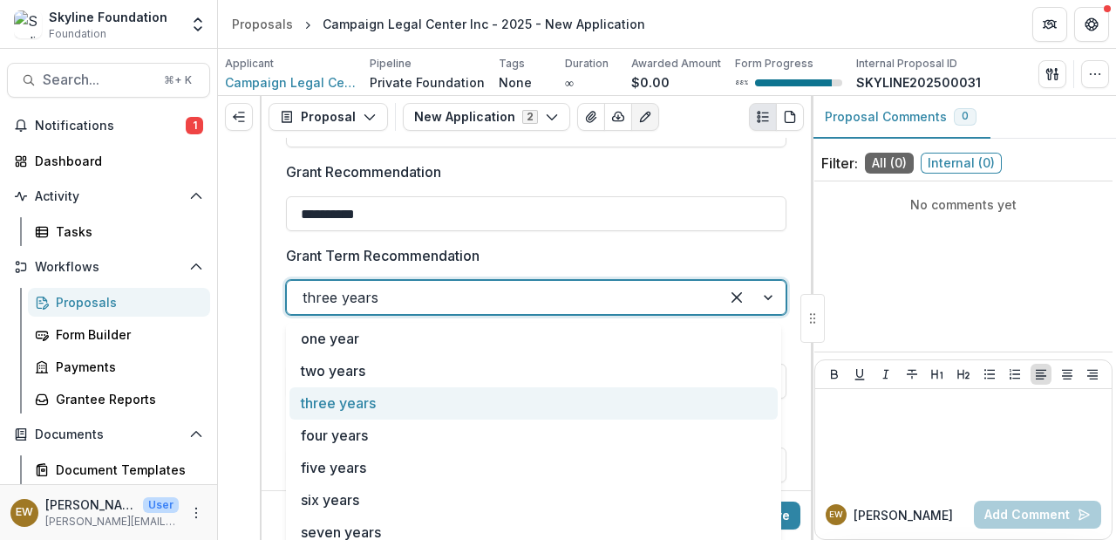
click at [530, 415] on div "three years" at bounding box center [534, 403] width 488 height 32
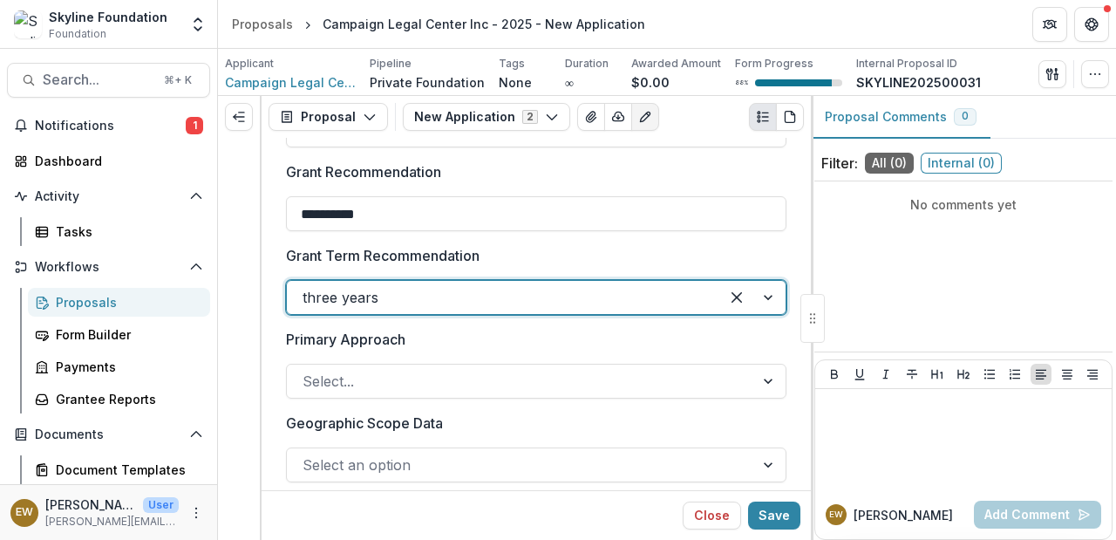
click at [530, 415] on label "Geographic Scope Data" at bounding box center [531, 423] width 490 height 21
click at [307, 454] on input "Geographic Scope Data" at bounding box center [305, 464] width 4 height 21
click at [758, 305] on div at bounding box center [769, 297] width 31 height 33
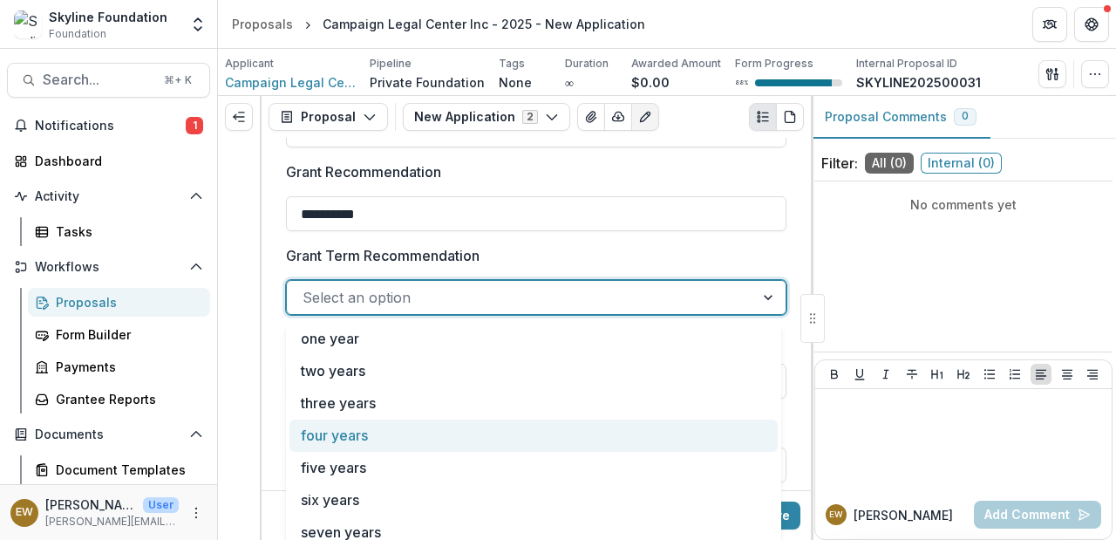
click at [461, 430] on div "four years" at bounding box center [534, 436] width 488 height 32
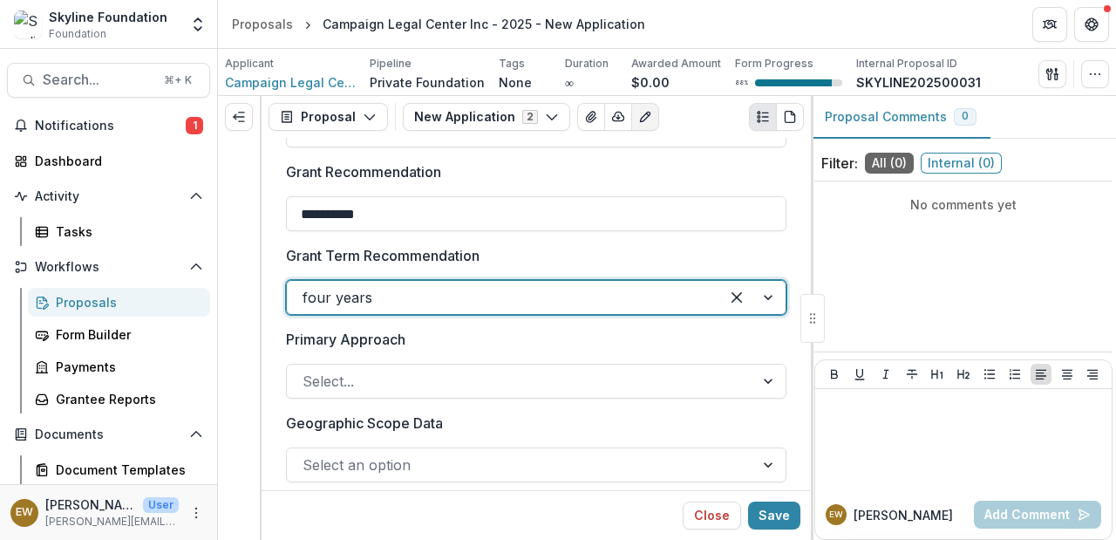
click at [473, 342] on label "Primary Approach" at bounding box center [531, 339] width 490 height 21
click at [307, 371] on input "Primary Approach" at bounding box center [305, 381] width 4 height 21
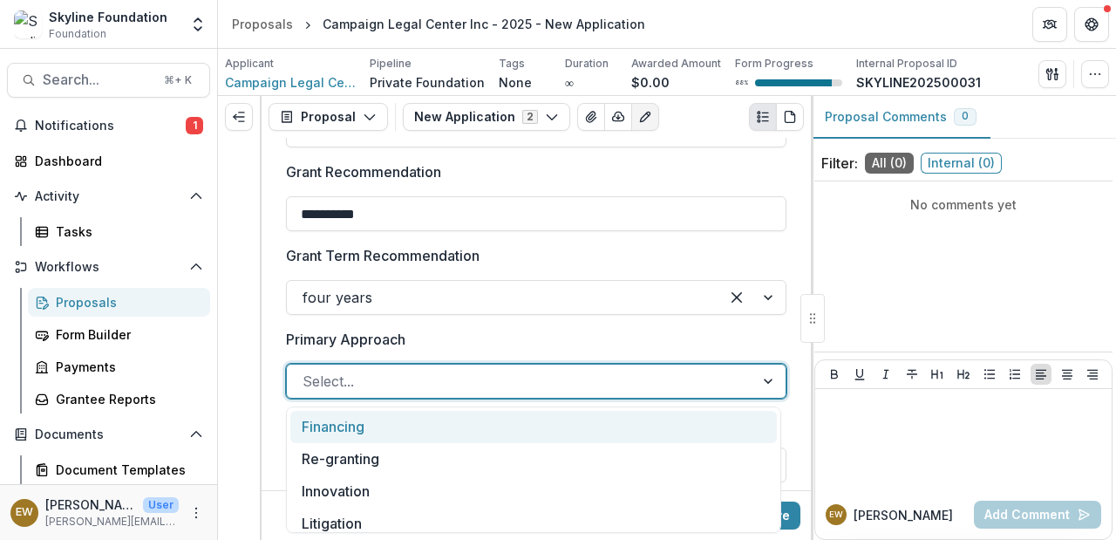
click at [454, 367] on div "Select..." at bounding box center [536, 381] width 501 height 35
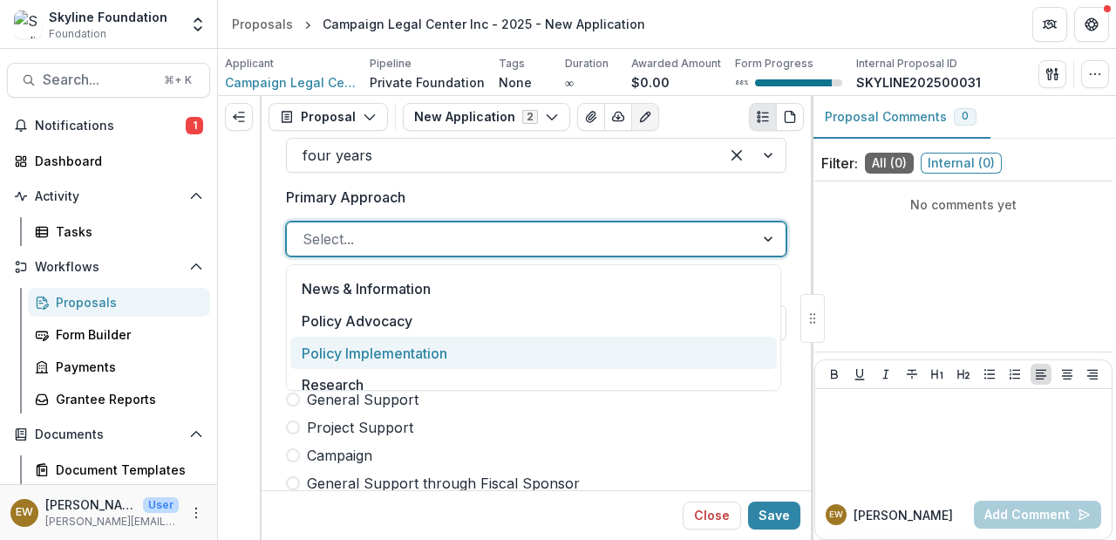
scroll to position [0, 0]
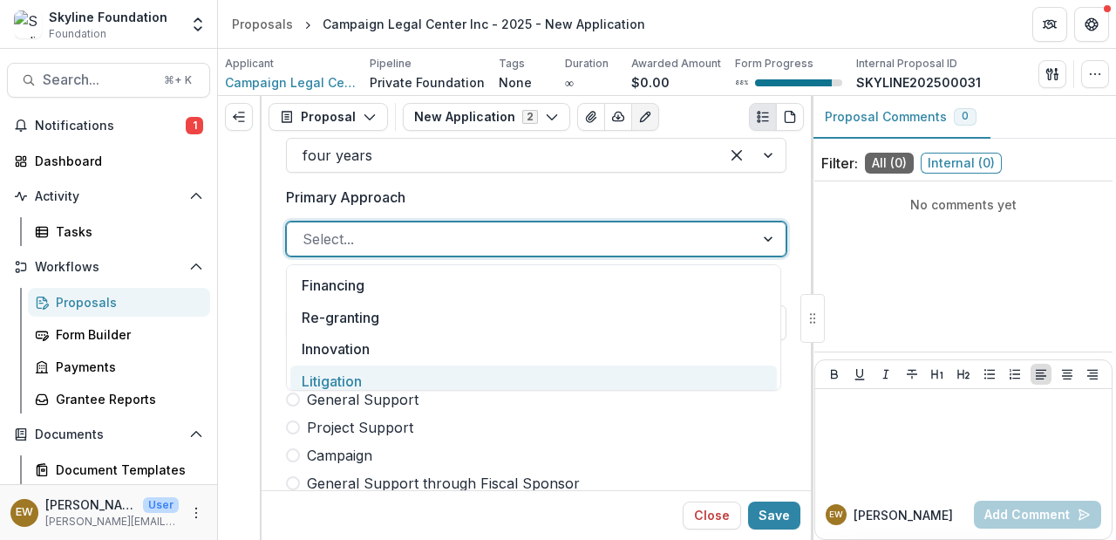
click at [390, 383] on div "Litigation" at bounding box center [533, 381] width 487 height 32
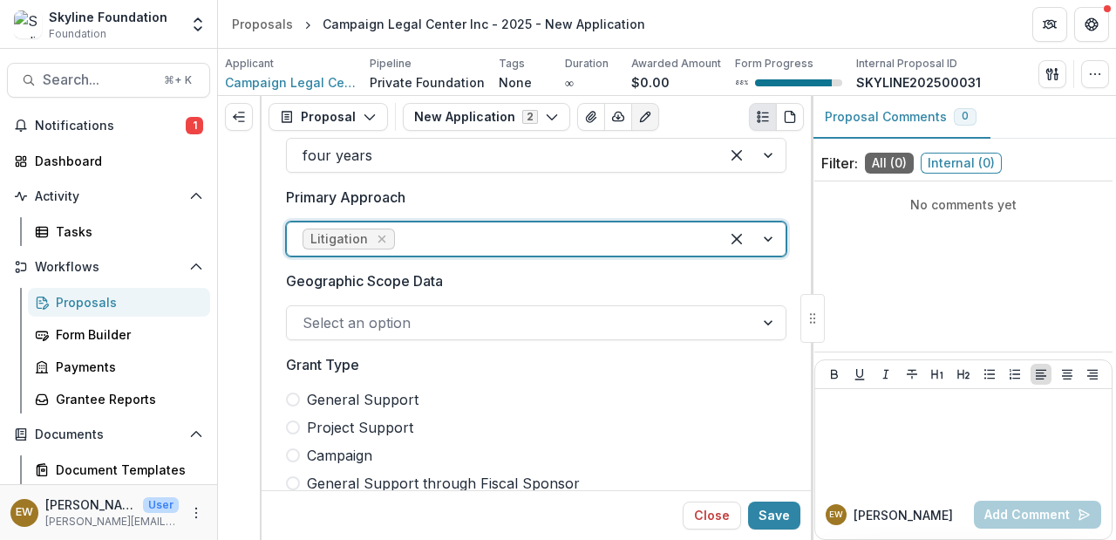
click at [489, 318] on div at bounding box center [521, 323] width 436 height 24
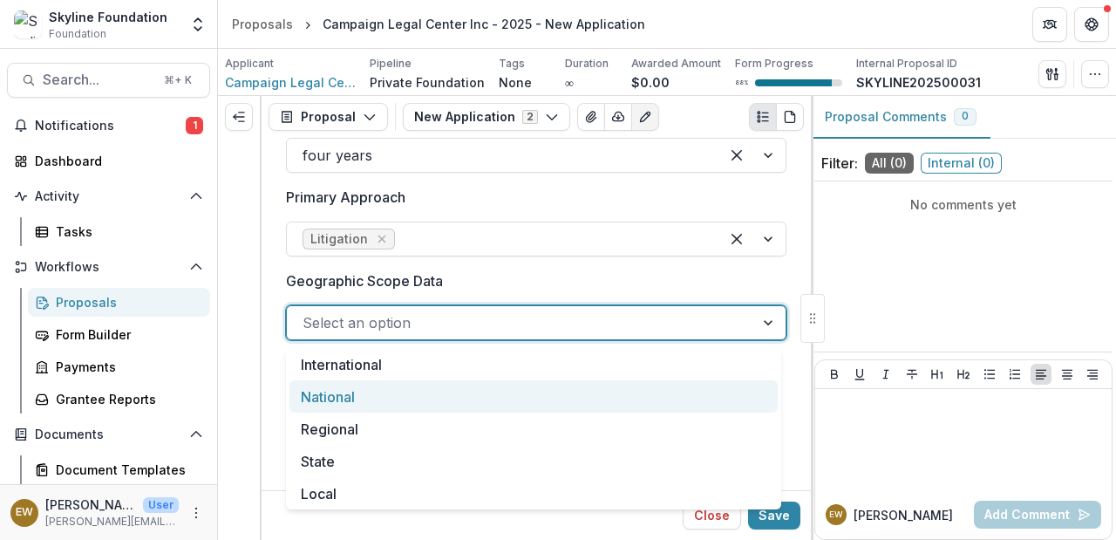
click at [431, 389] on div "National" at bounding box center [534, 396] width 488 height 32
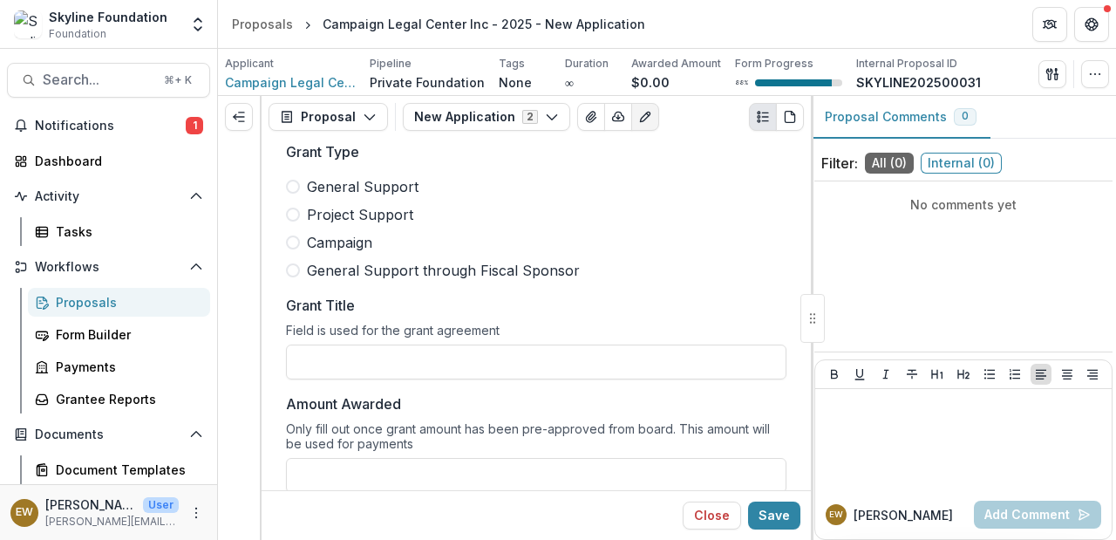
scroll to position [1318, 0]
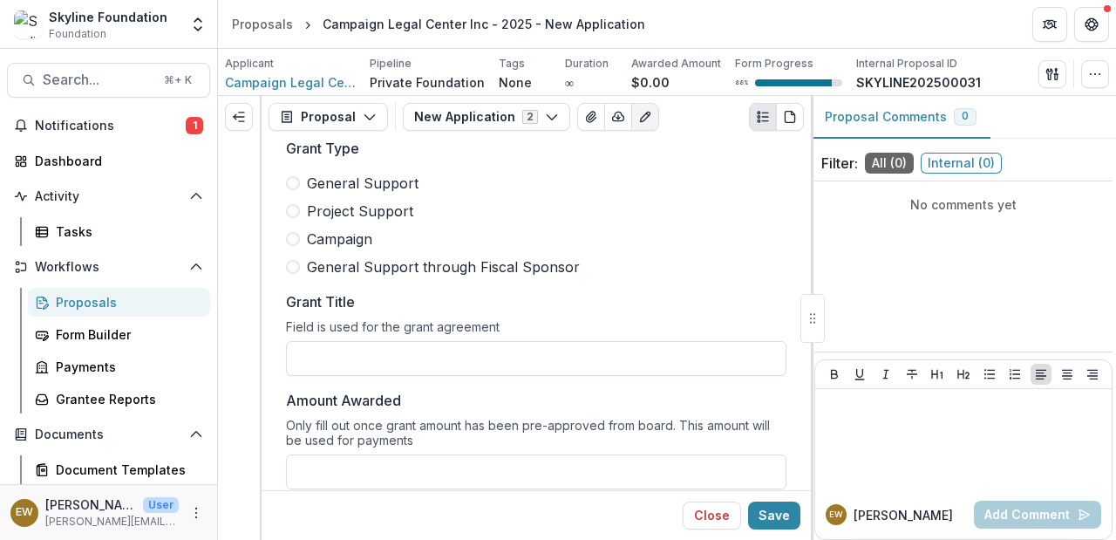
click at [352, 184] on span "General Support" at bounding box center [363, 183] width 112 height 21
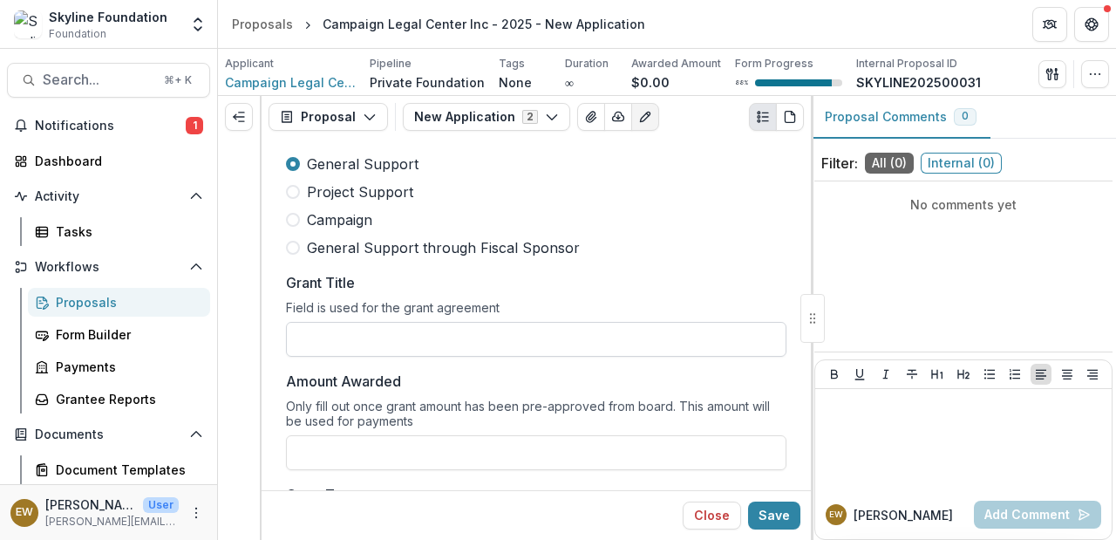
scroll to position [1338, 0]
click at [442, 323] on input "Grant Title" at bounding box center [536, 338] width 501 height 35
click at [298, 277] on p "Grant Title" at bounding box center [320, 281] width 69 height 21
click at [298, 321] on input "Grant Title" at bounding box center [536, 338] width 501 height 35
click at [344, 338] on input "Grant Title" at bounding box center [536, 338] width 501 height 35
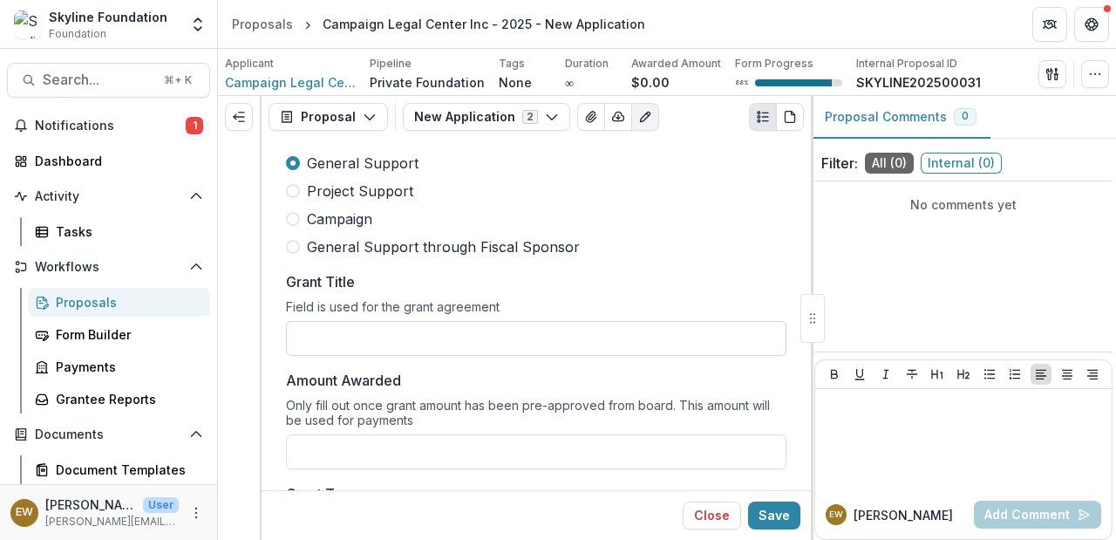
click at [399, 338] on input "Grant Title" at bounding box center [536, 338] width 501 height 35
type input "**********"
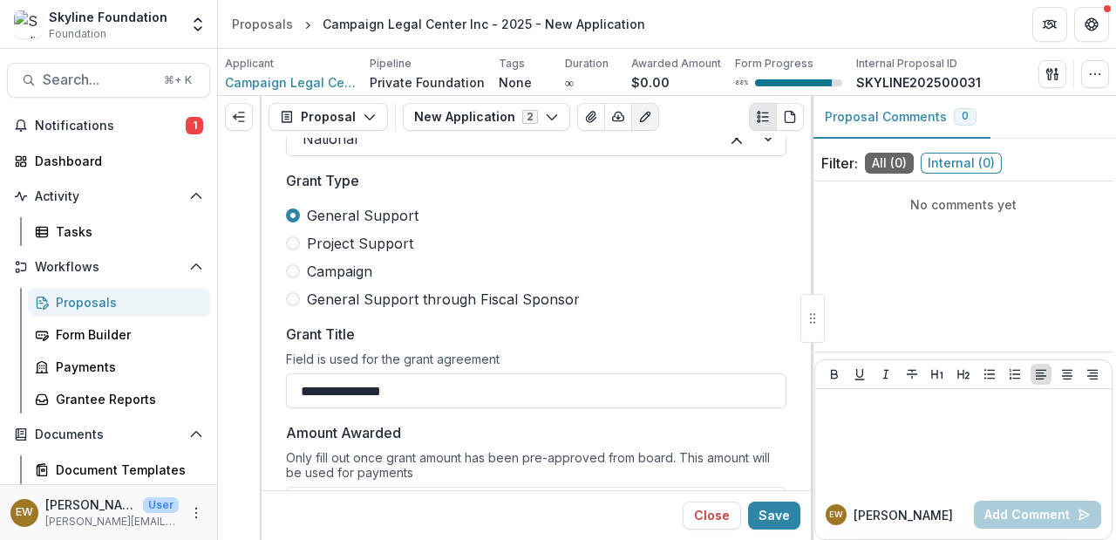
scroll to position [1389, 0]
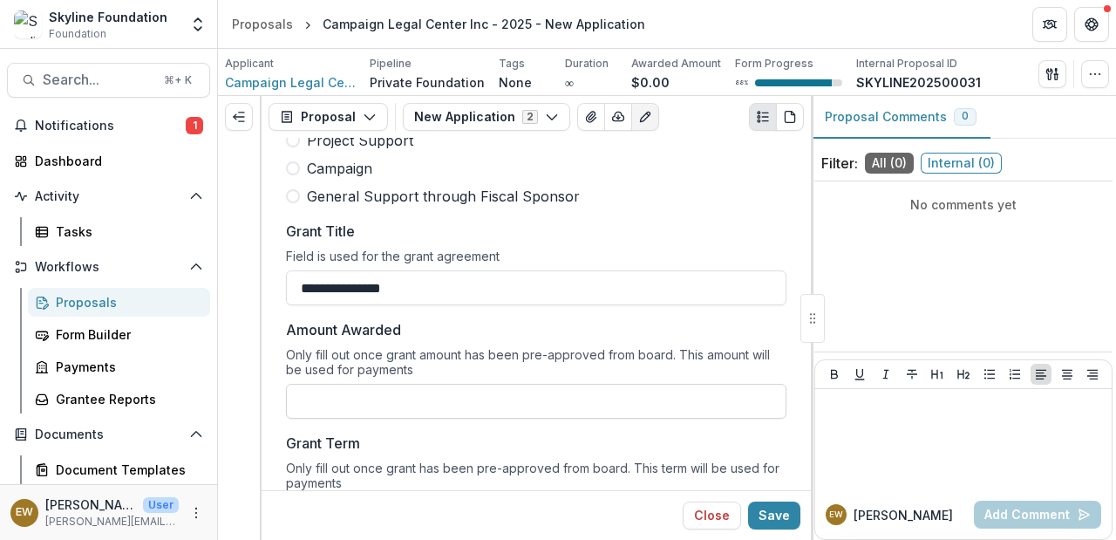
click at [443, 393] on input "Amount Awarded" at bounding box center [536, 401] width 501 height 35
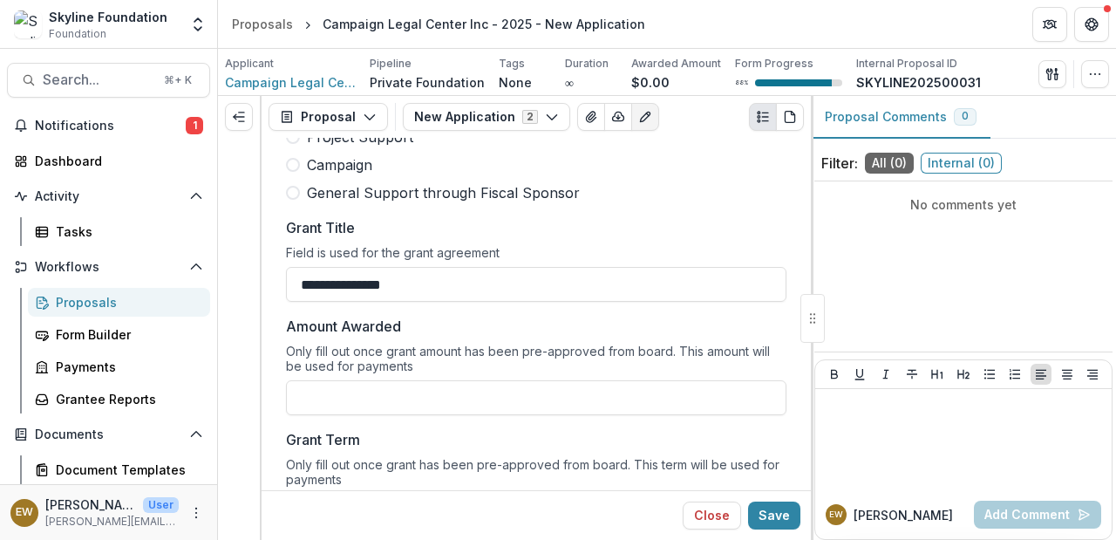
type input "**"
click at [660, 365] on div "Only fill out once grant amount has been pre-approved from board. This amount w…" at bounding box center [536, 362] width 501 height 37
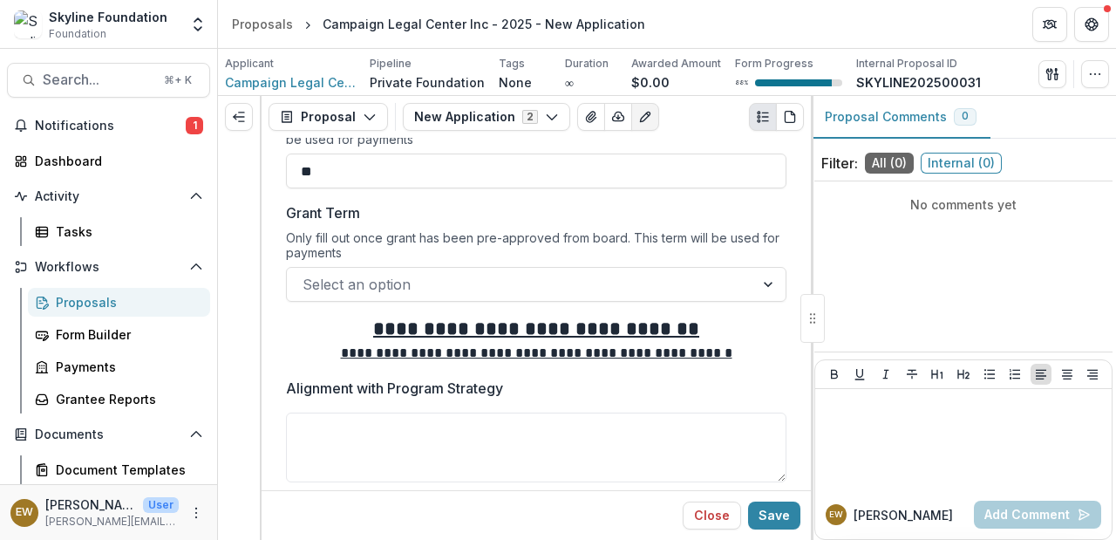
scroll to position [1620, 0]
click at [417, 275] on div at bounding box center [521, 283] width 436 height 24
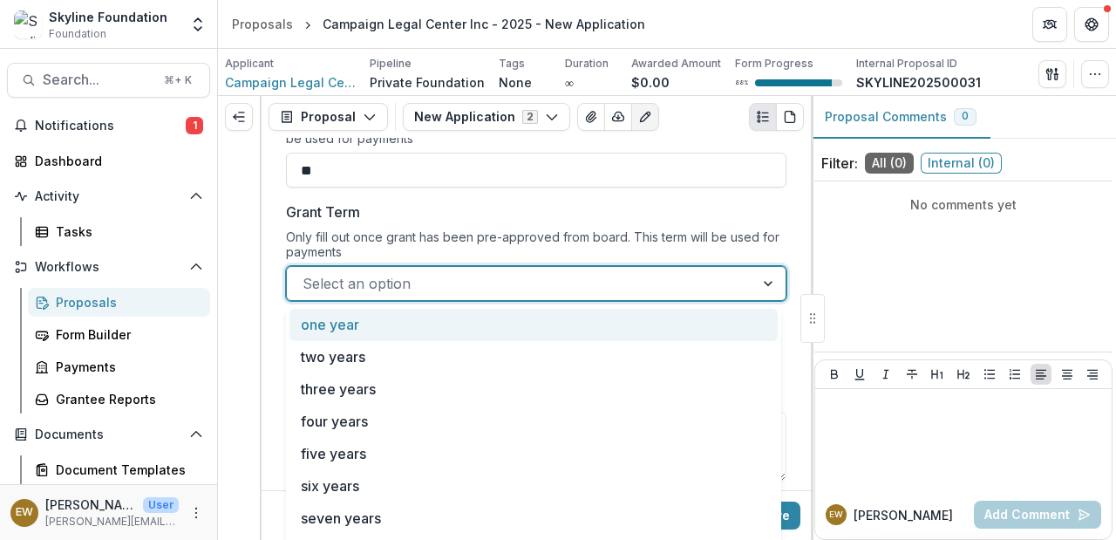
click at [487, 227] on div "Grant Term Only fill out once grant has been pre-approved from board. This term…" at bounding box center [536, 250] width 501 height 99
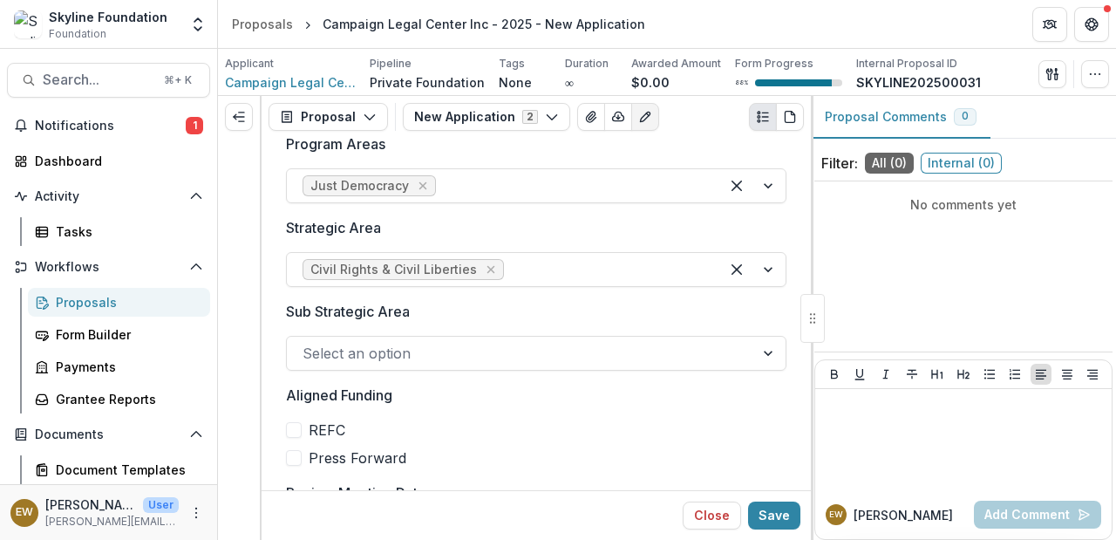
scroll to position [565, 0]
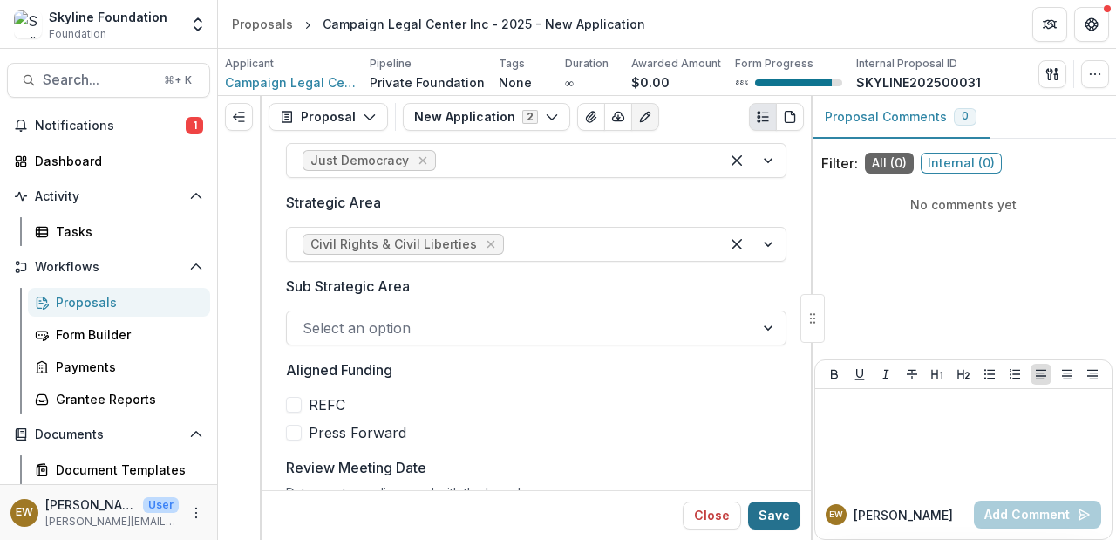
click at [777, 507] on button "Save" at bounding box center [774, 516] width 52 height 28
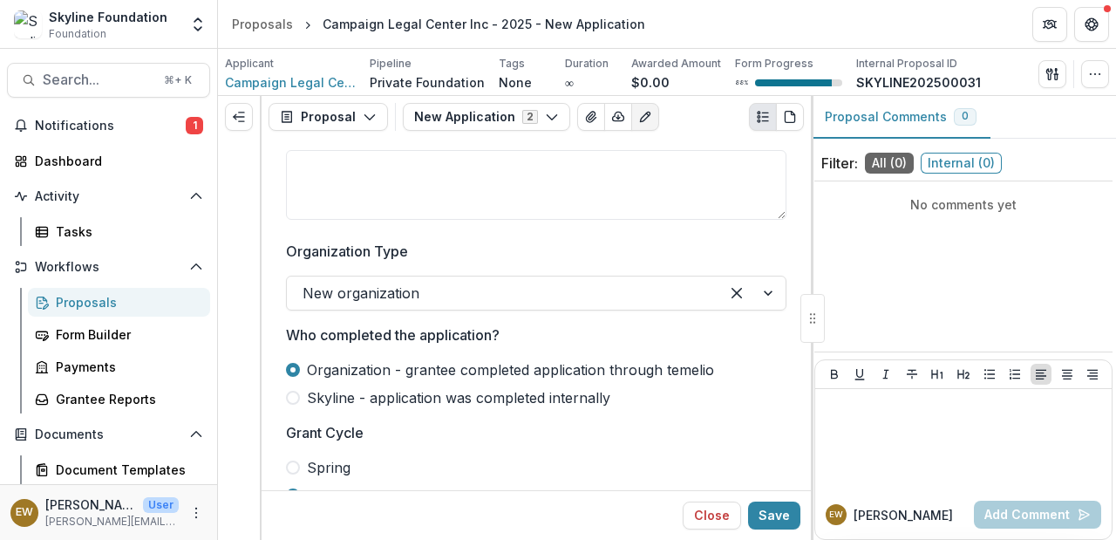
scroll to position [0, 0]
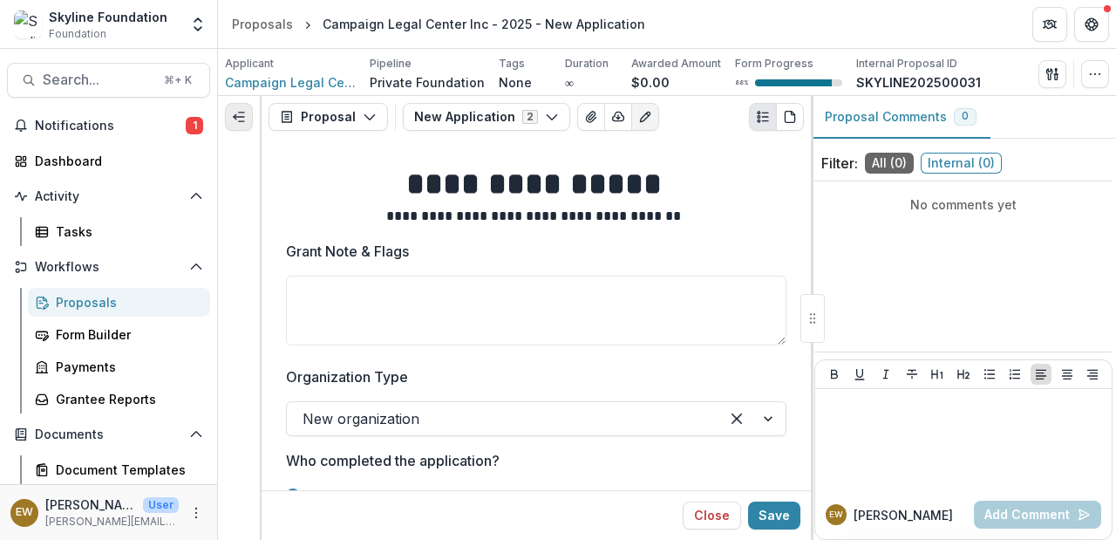
click at [249, 119] on button "Expand left" at bounding box center [239, 117] width 28 height 28
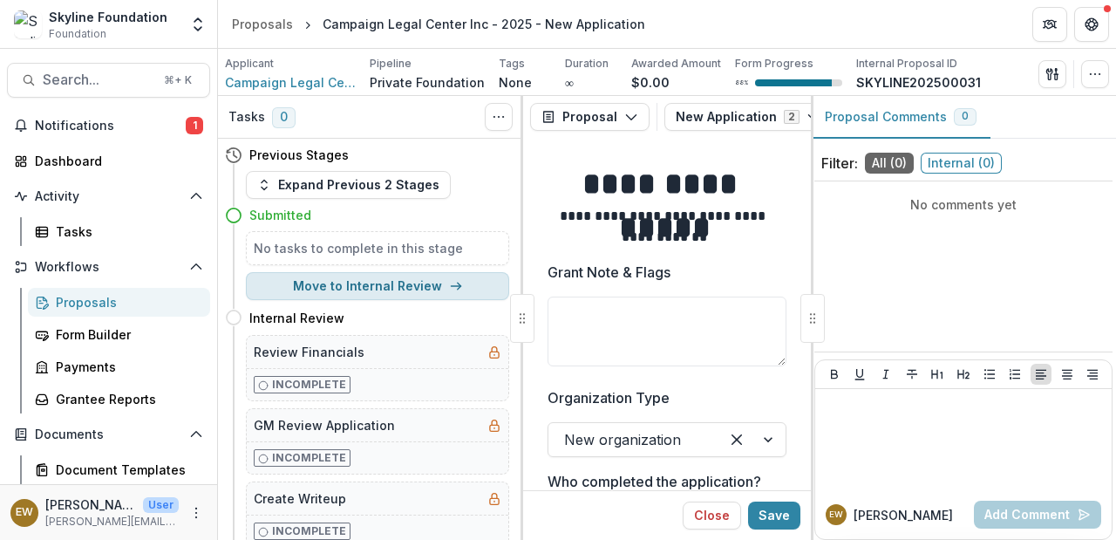
click at [420, 287] on button "Move to Internal Review" at bounding box center [377, 286] width 263 height 28
select select "**********"
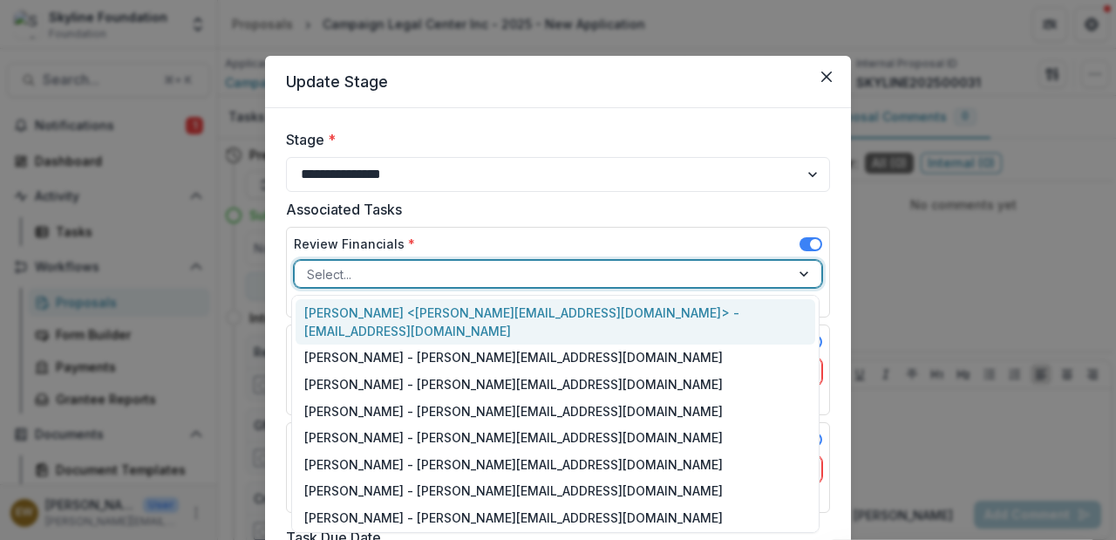
click at [474, 277] on div at bounding box center [542, 274] width 471 height 22
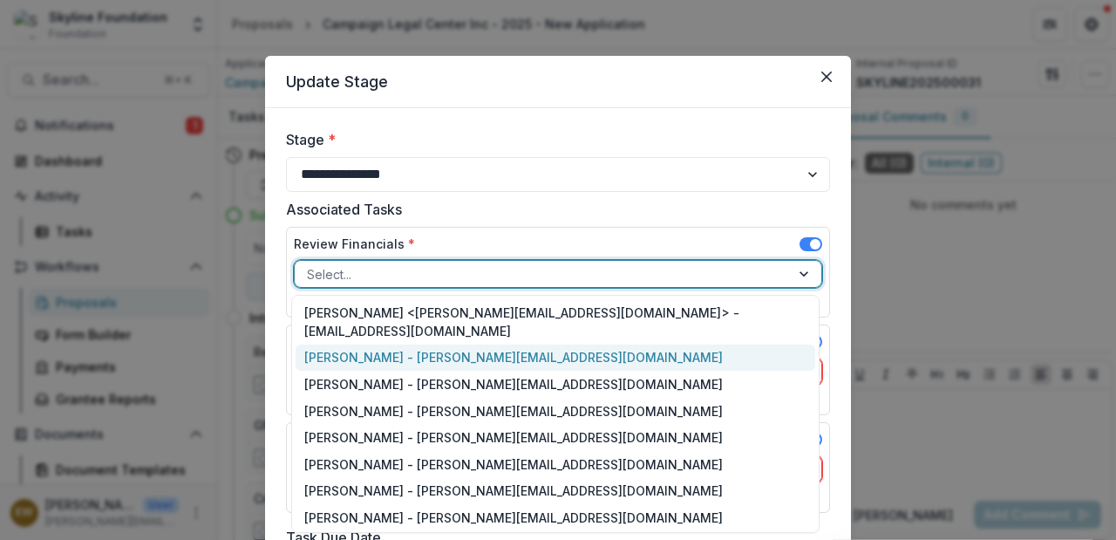
click at [457, 345] on div "Roxanne Hanson - roxanne@skylinefoundation.org" at bounding box center [556, 358] width 520 height 27
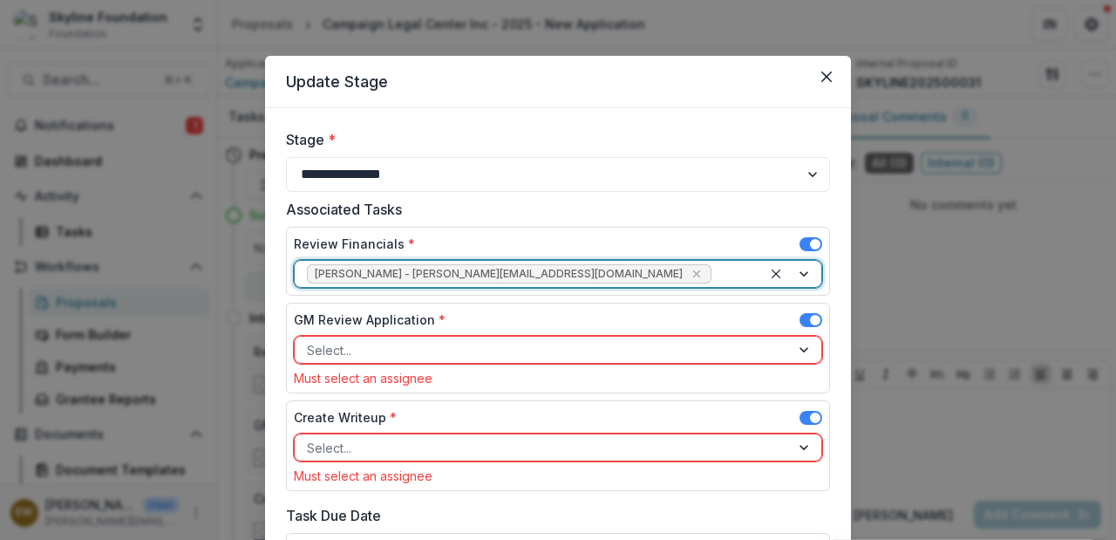
click at [452, 338] on div "Select..." at bounding box center [542, 350] width 495 height 25
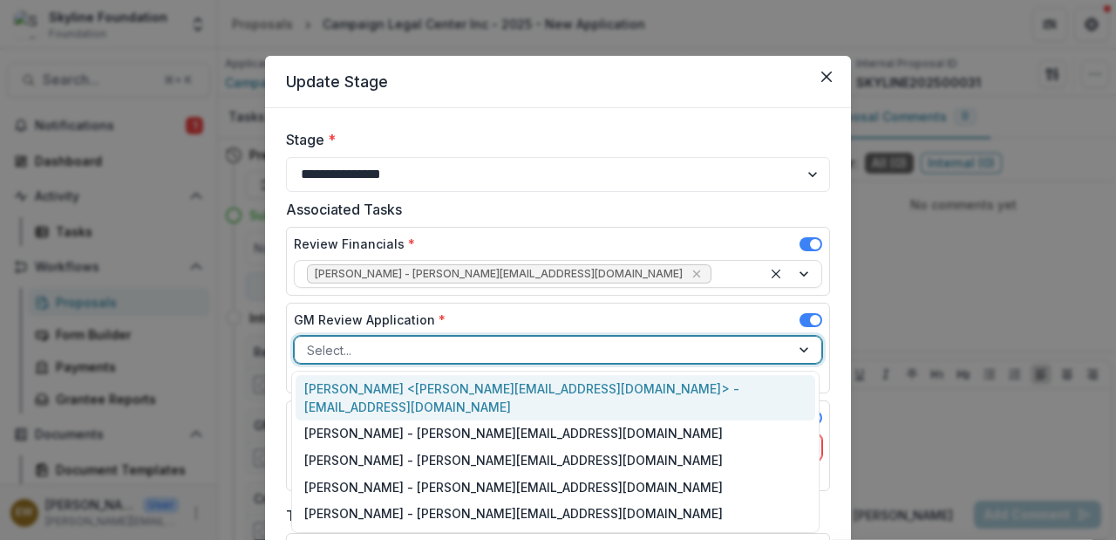
click at [426, 385] on div "Rose Brookhouse <rose@skylinefoundation.org> - rose@skylinefoundation.org" at bounding box center [556, 397] width 520 height 45
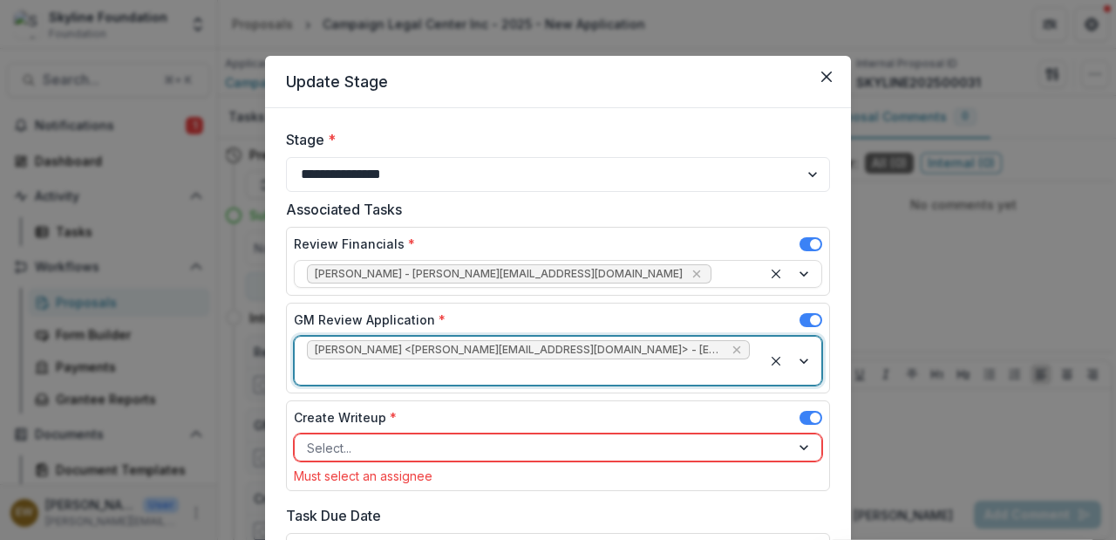
scroll to position [130, 0]
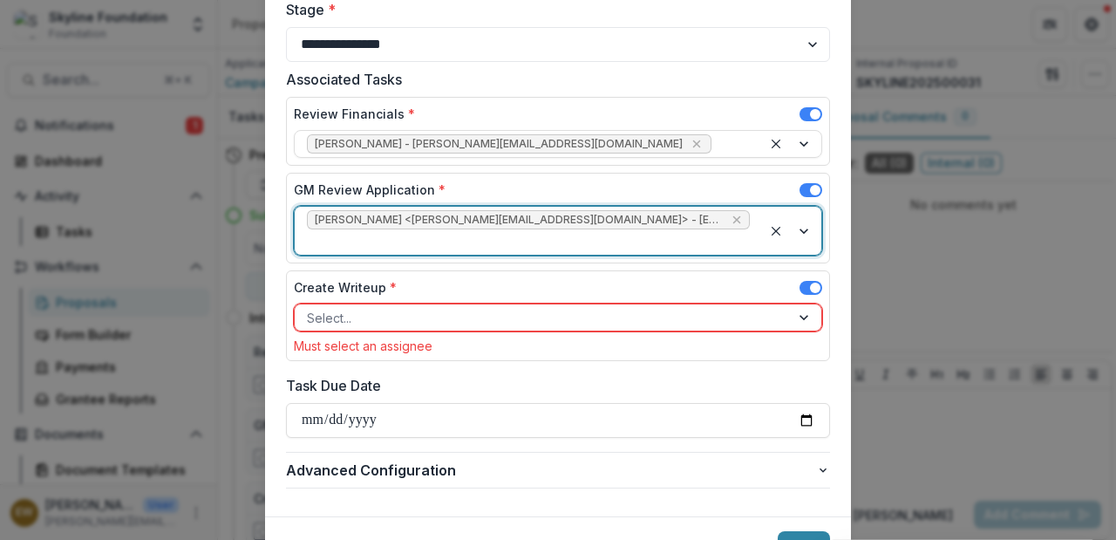
click at [426, 279] on div "Create Writeup *" at bounding box center [558, 290] width 529 height 25
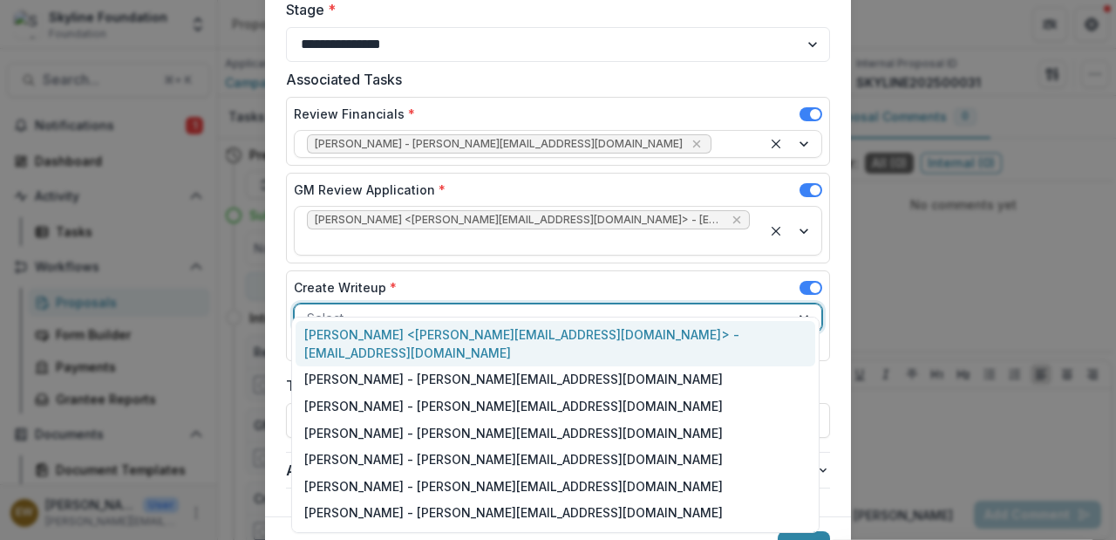
click at [431, 307] on div at bounding box center [542, 318] width 471 height 22
click at [419, 335] on div "Rose Brookhouse <rose@skylinefoundation.org> - rose@skylinefoundation.org" at bounding box center [556, 343] width 520 height 45
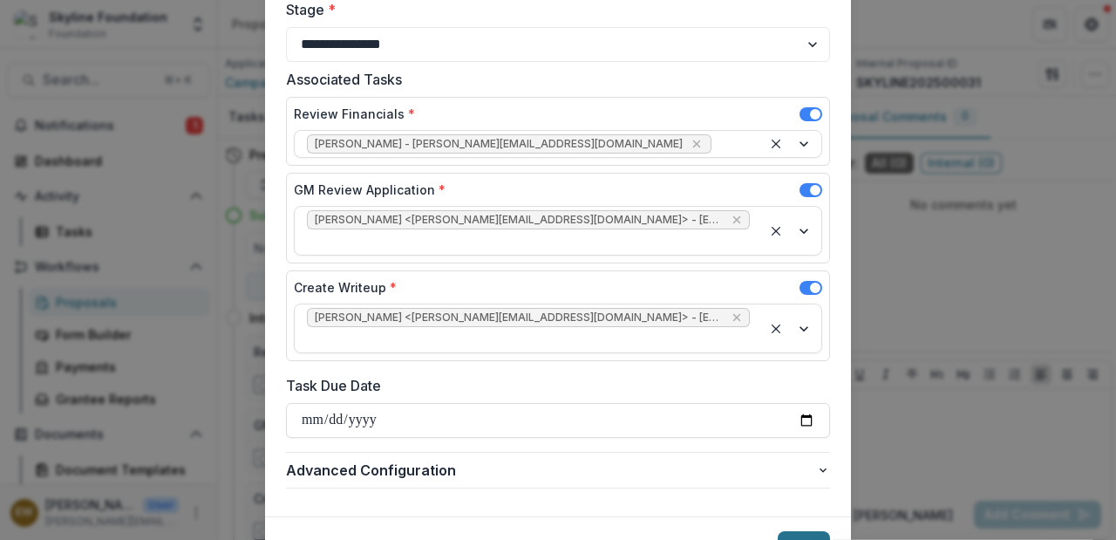
click at [788, 531] on button "Save" at bounding box center [804, 545] width 52 height 28
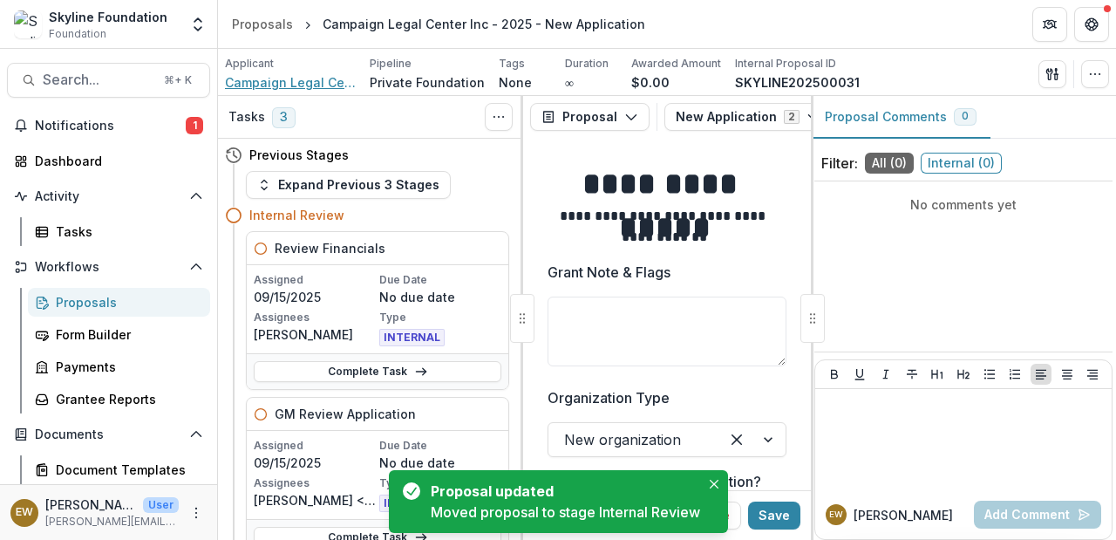
click at [279, 85] on span "Campaign Legal Center Inc" at bounding box center [290, 82] width 131 height 18
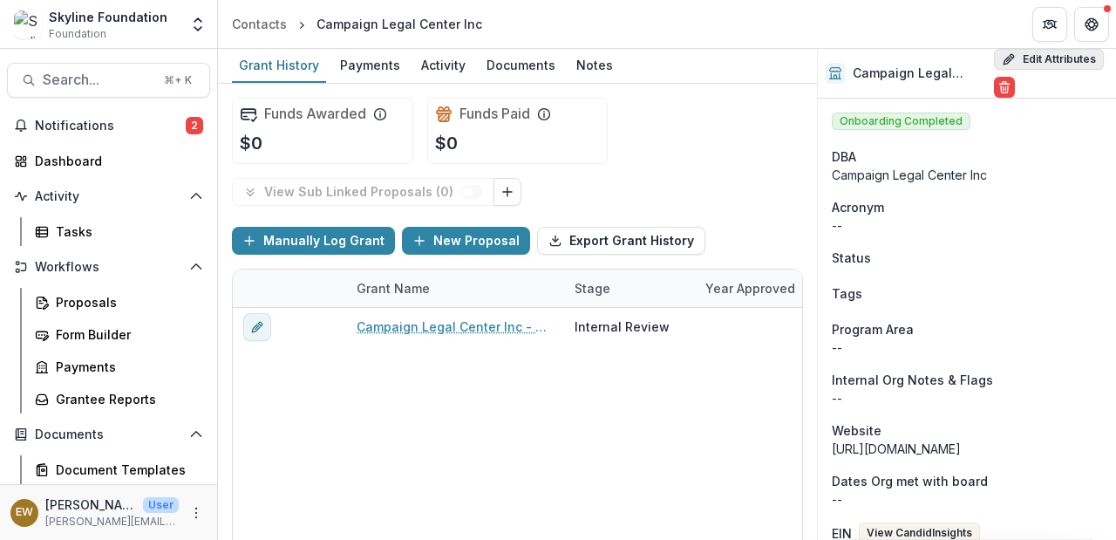
click at [1048, 56] on button "Edit Attributes" at bounding box center [1049, 59] width 110 height 21
select select
select select "**********"
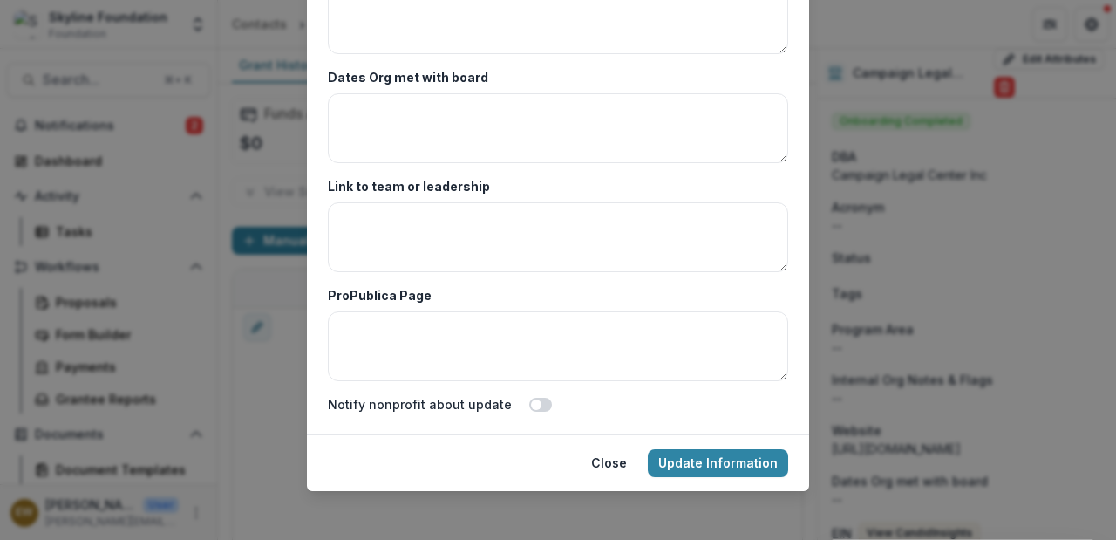
scroll to position [191, 0]
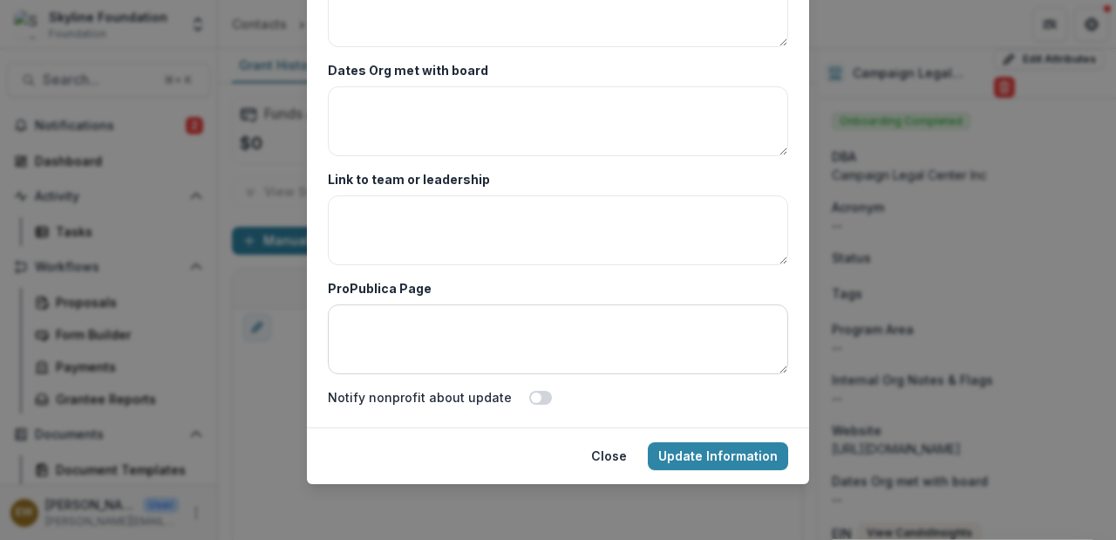
click at [466, 348] on textarea "ProPublica Page" at bounding box center [558, 339] width 461 height 70
paste textarea "**********"
type textarea "**********"
click at [524, 202] on textarea "Link to team or leadership" at bounding box center [558, 230] width 461 height 70
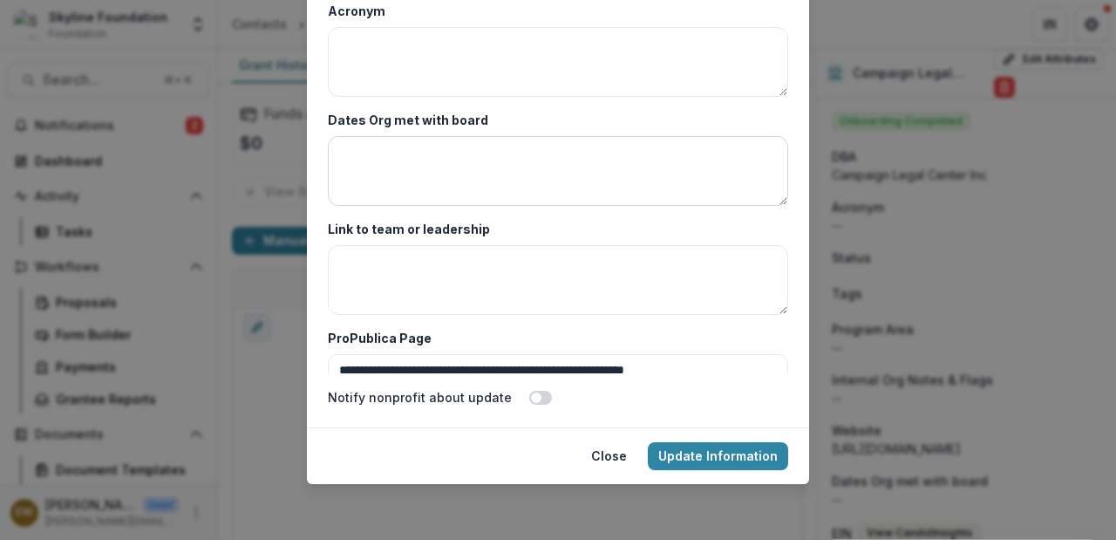
scroll to position [3456, 0]
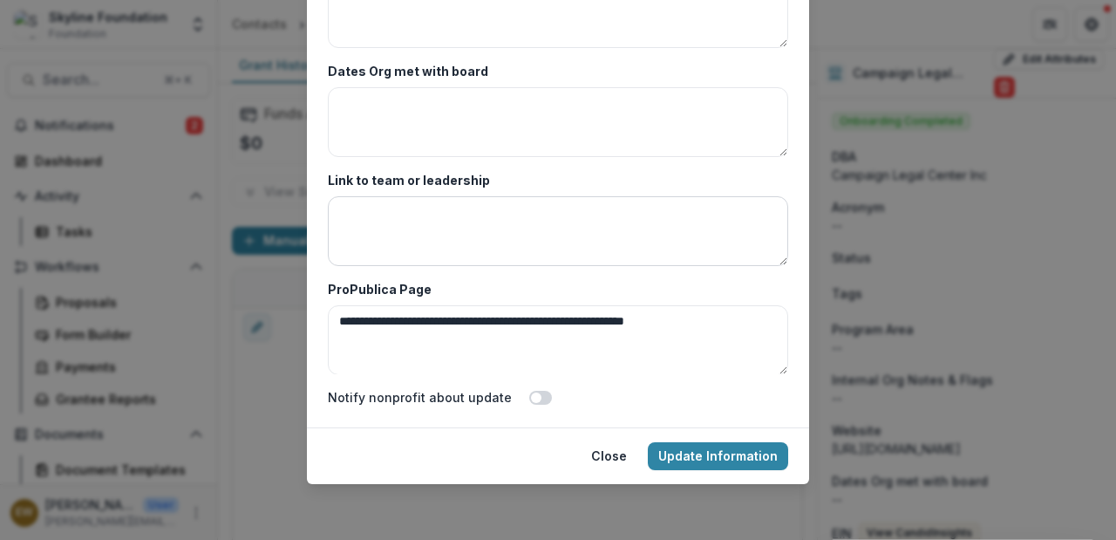
click at [503, 222] on textarea "Link to team or leadership" at bounding box center [558, 231] width 461 height 70
click at [524, 186] on label "Link to team or leadership" at bounding box center [553, 180] width 450 height 18
click at [524, 196] on textarea "Link to team or leadership" at bounding box center [558, 231] width 461 height 70
click at [524, 186] on label "Link to team or leadership" at bounding box center [553, 180] width 450 height 18
click at [524, 196] on textarea "Link to team or leadership" at bounding box center [558, 231] width 461 height 70
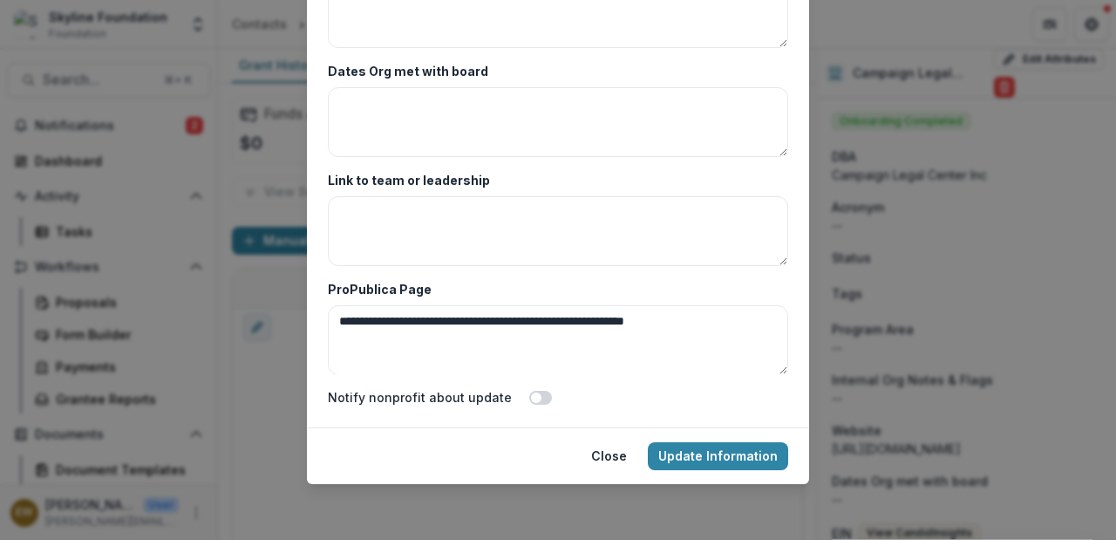
click at [524, 186] on label "Link to team or leadership" at bounding box center [553, 180] width 450 height 18
click at [524, 196] on textarea "Link to team or leadership" at bounding box center [558, 231] width 461 height 70
click at [495, 242] on textarea "Link to team or leadership" at bounding box center [558, 231] width 461 height 70
click at [506, 216] on textarea "Link to team or leadership" at bounding box center [558, 231] width 461 height 70
paste textarea "**********"
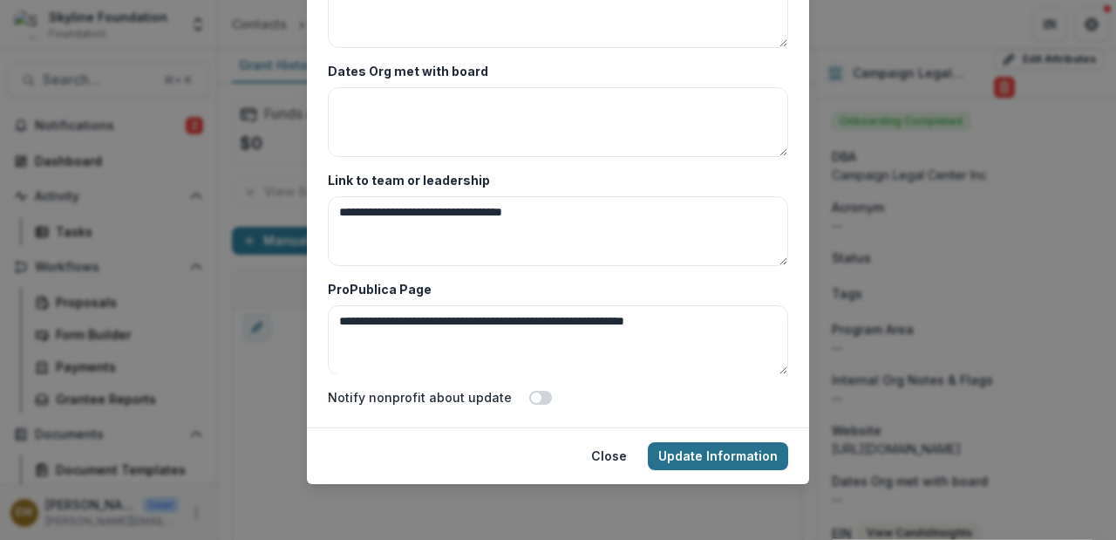
type textarea "**********"
click at [707, 451] on button "Update Information" at bounding box center [718, 456] width 140 height 28
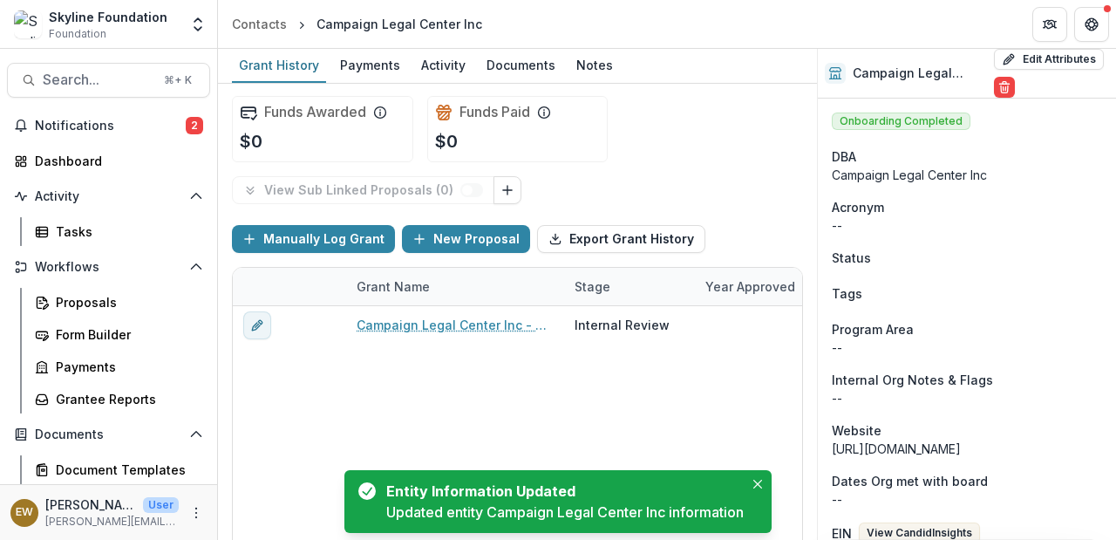
scroll to position [0, 0]
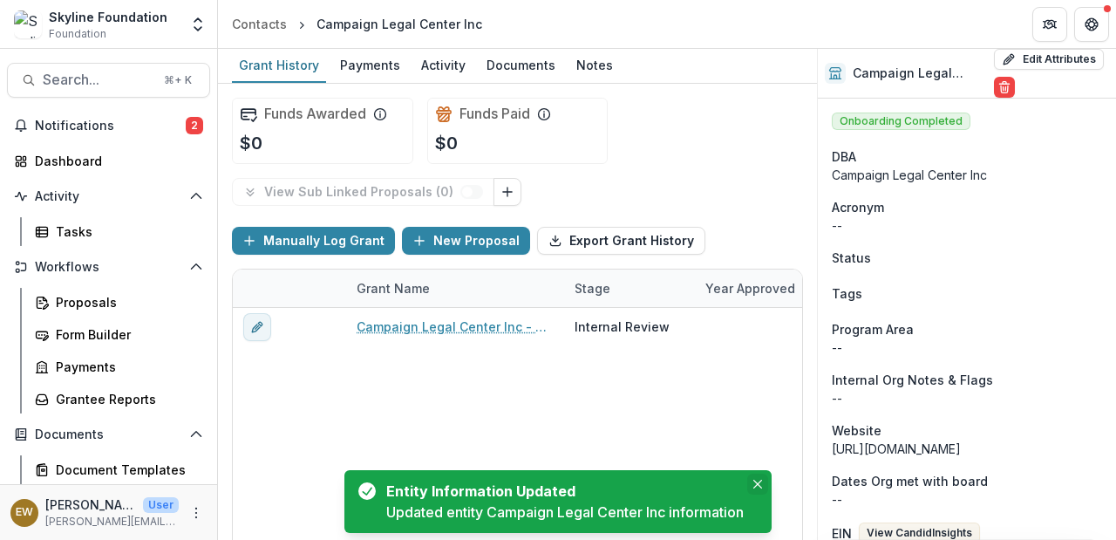
click at [762, 481] on icon "Close" at bounding box center [758, 484] width 9 height 9
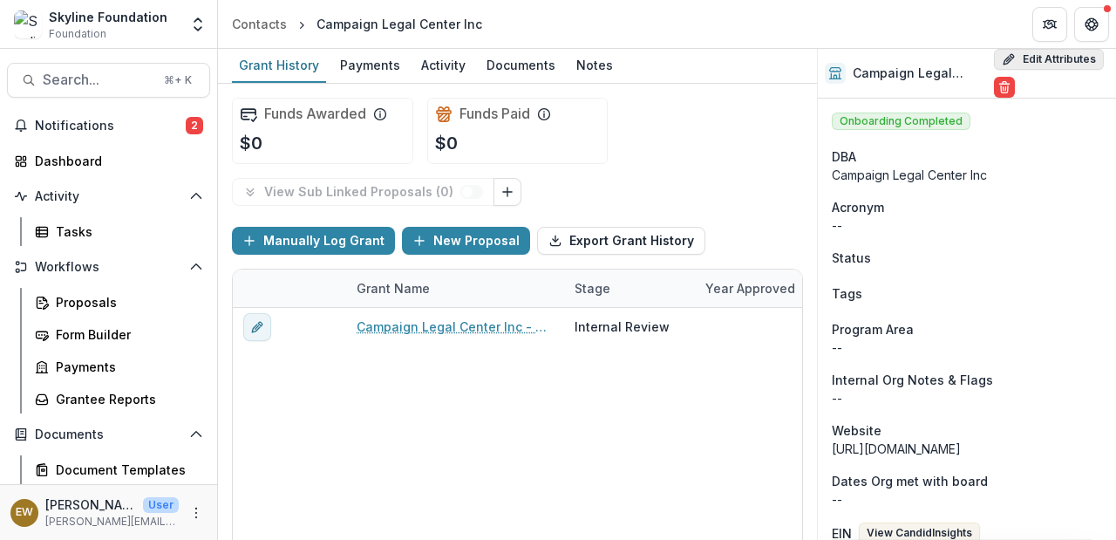
click at [1031, 61] on button "Edit Attributes" at bounding box center [1049, 59] width 110 height 21
select select
select select "**********"
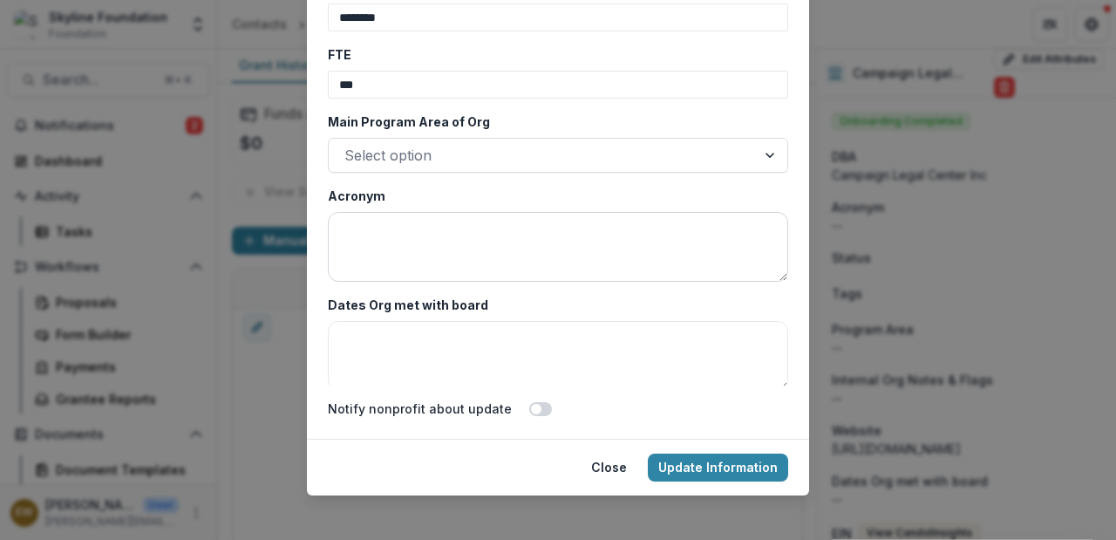
scroll to position [3245, 0]
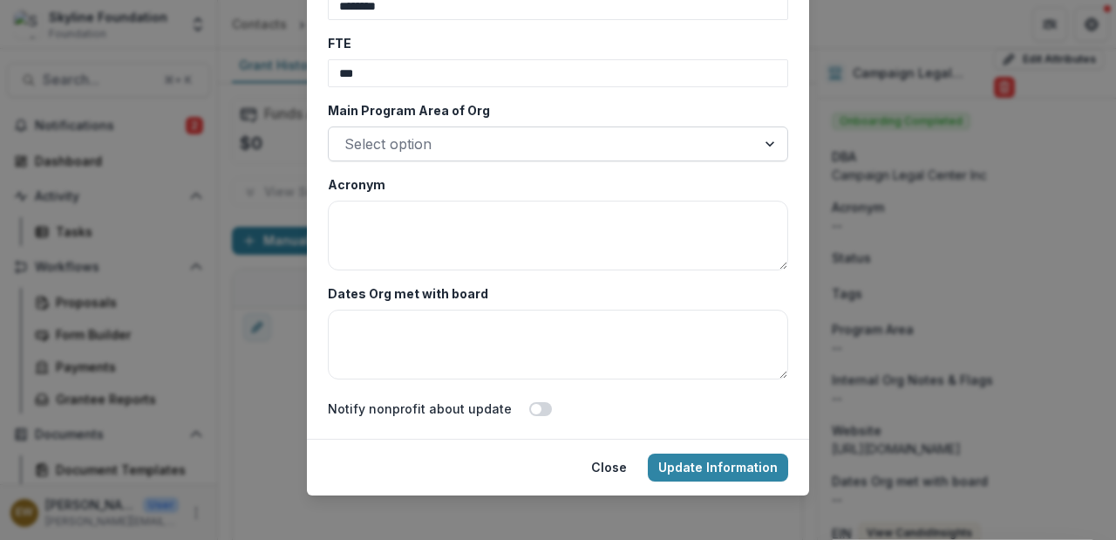
click at [447, 147] on div at bounding box center [543, 144] width 396 height 24
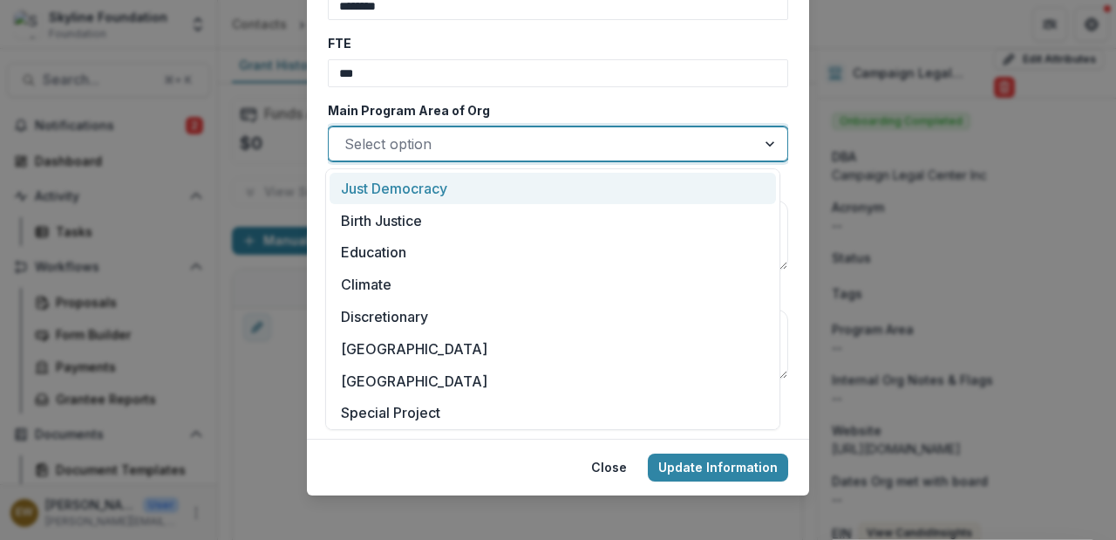
click at [444, 191] on div "Just Democracy" at bounding box center [553, 189] width 447 height 32
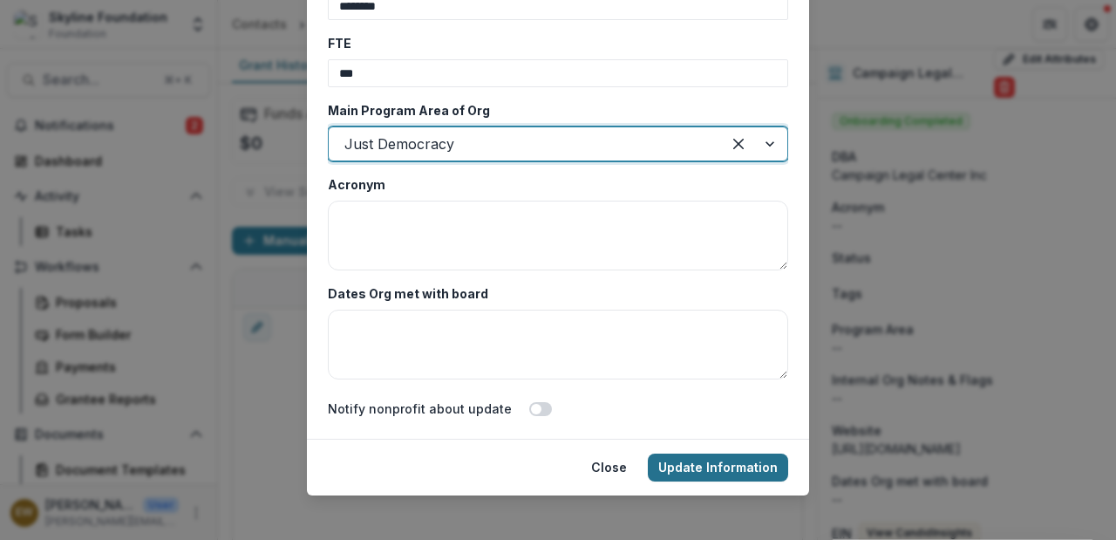
click at [702, 475] on button "Update Information" at bounding box center [718, 468] width 140 height 28
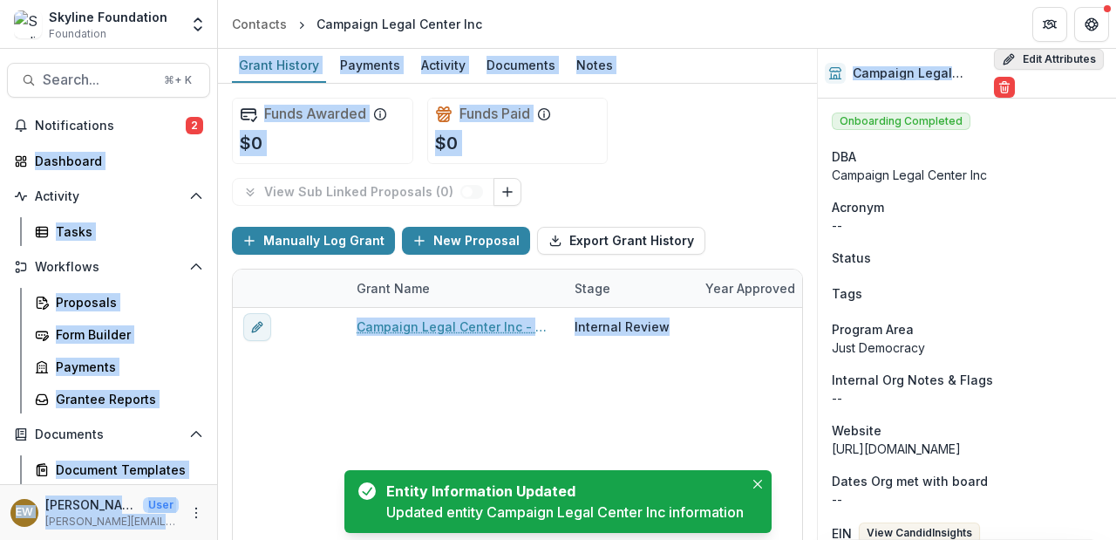
click at [1047, 50] on div "Skyline Foundation Foundation Aggregate Analysis Foundations Skyline DAF V2 Sky…" at bounding box center [558, 270] width 1116 height 540
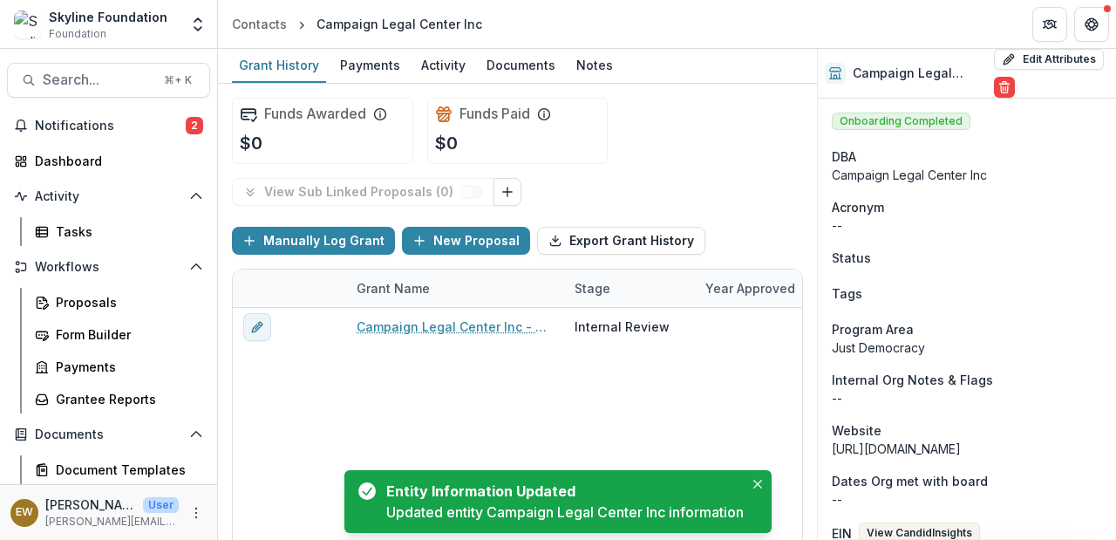
click at [1022, 214] on div "Acronym" at bounding box center [967, 207] width 270 height 18
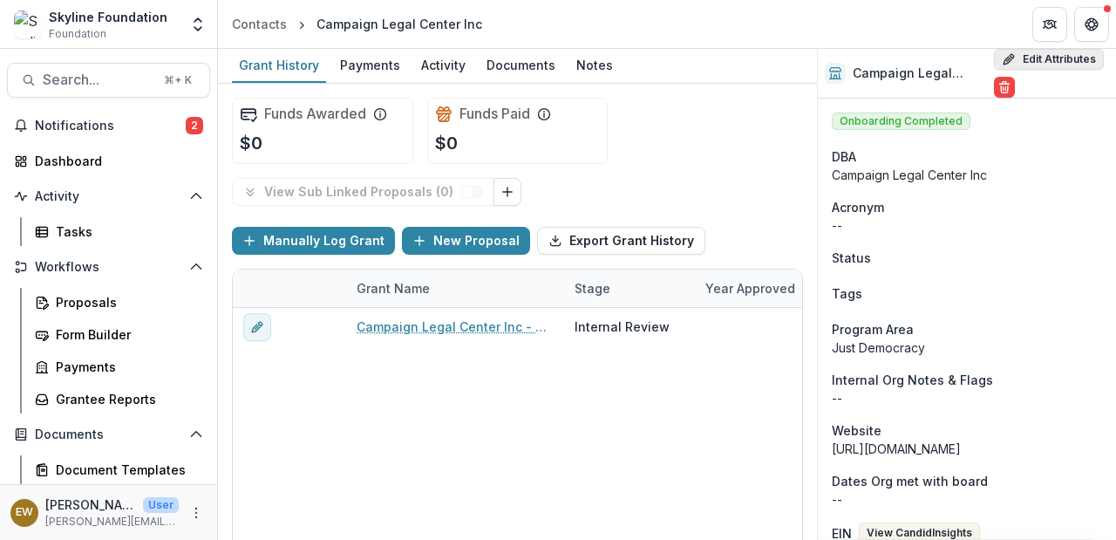
click at [1032, 60] on button "Edit Attributes" at bounding box center [1049, 59] width 110 height 21
select select
select select "**********"
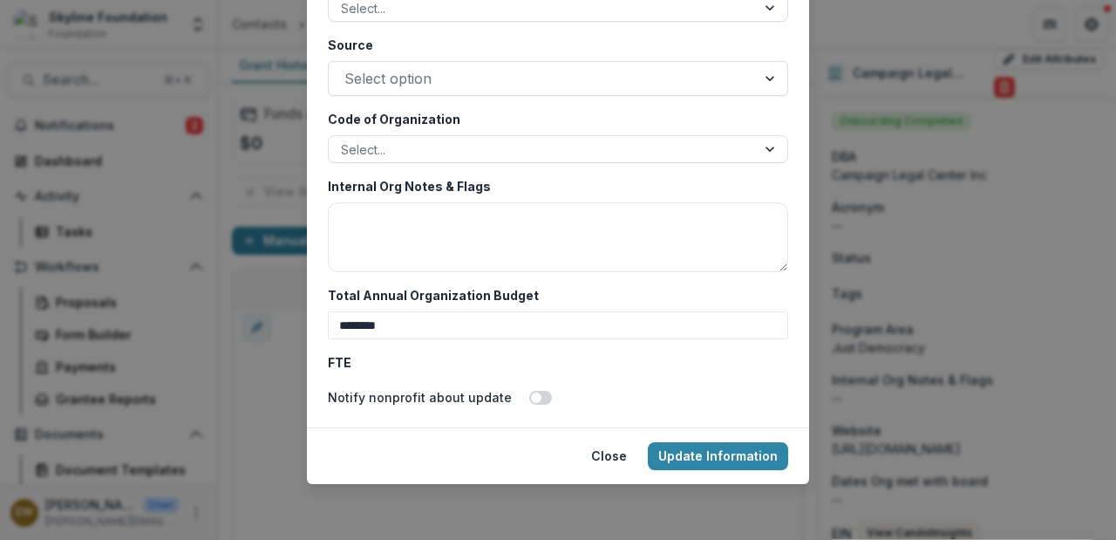
scroll to position [2902, 0]
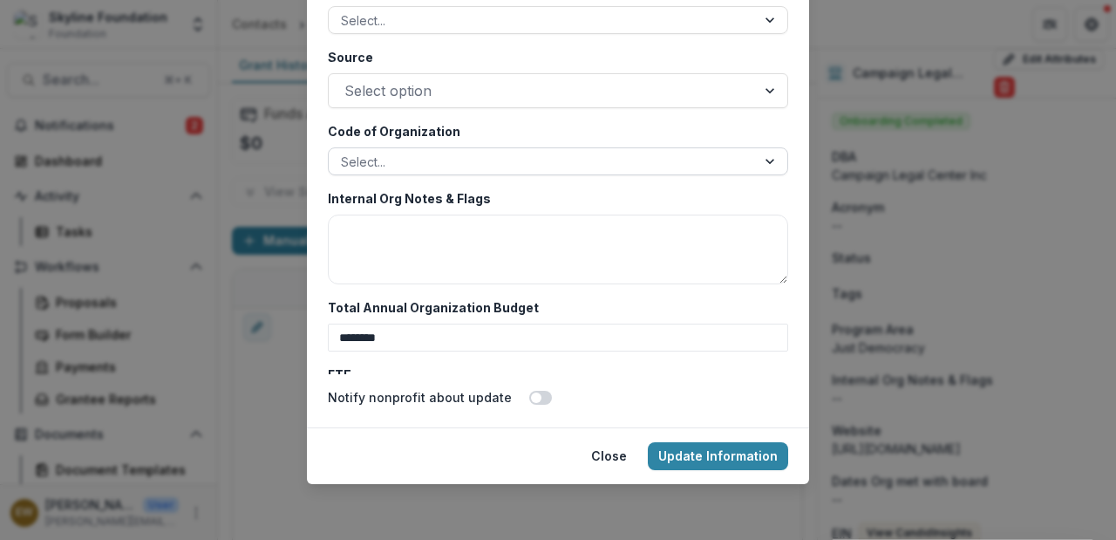
click at [489, 164] on div at bounding box center [542, 162] width 403 height 22
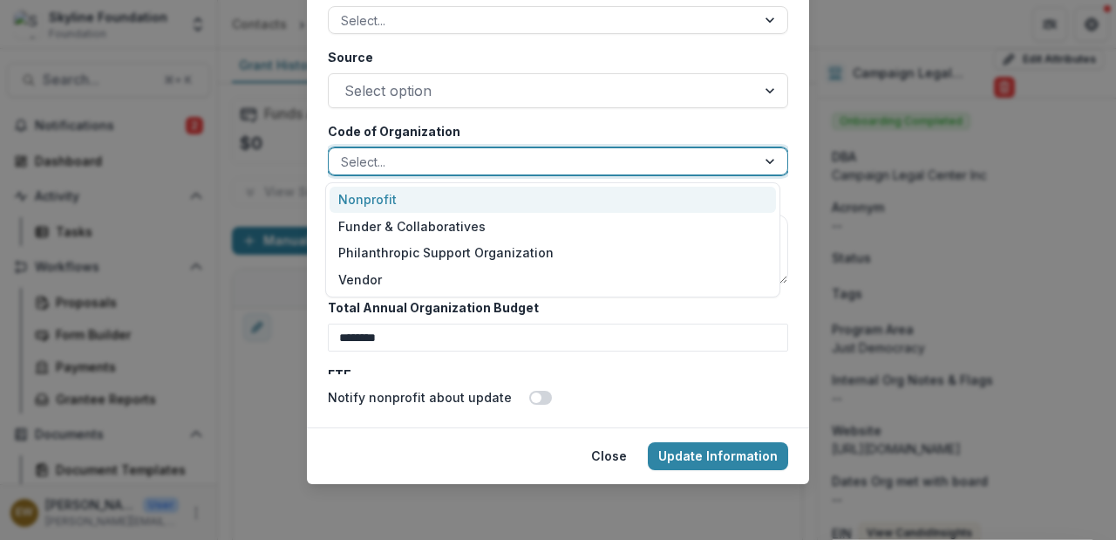
click at [514, 130] on label "Code of Organization" at bounding box center [553, 131] width 450 height 18
click at [345, 153] on input "Code of Organization" at bounding box center [342, 162] width 3 height 18
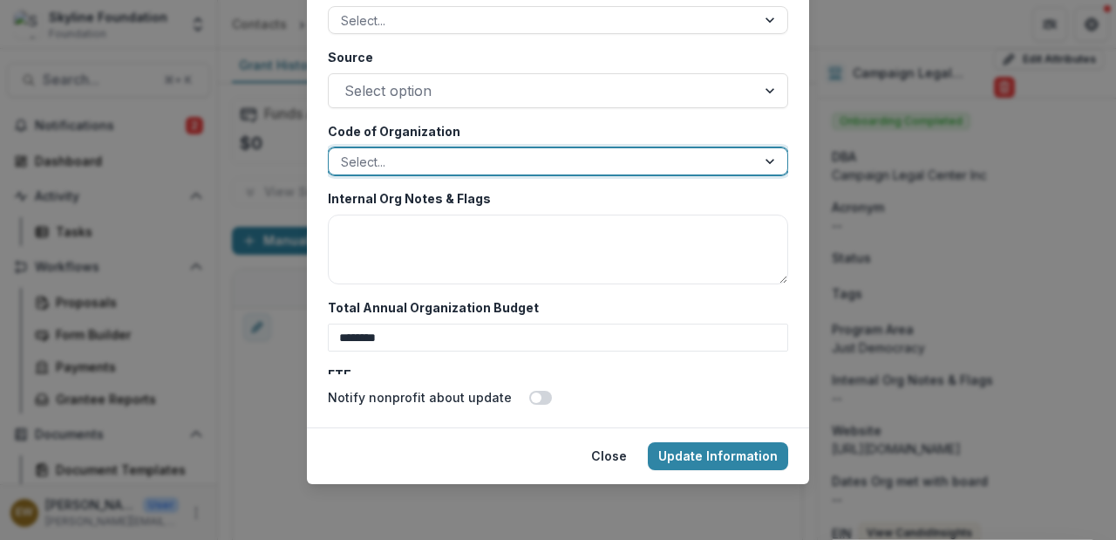
click at [495, 160] on div at bounding box center [542, 162] width 403 height 22
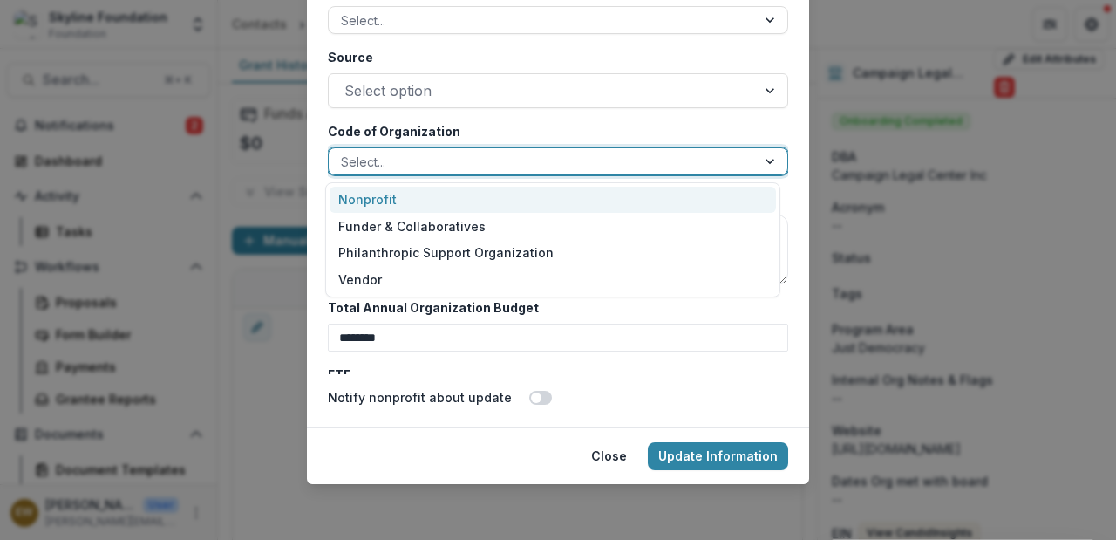
click at [434, 188] on div "Nonprofit" at bounding box center [553, 200] width 447 height 27
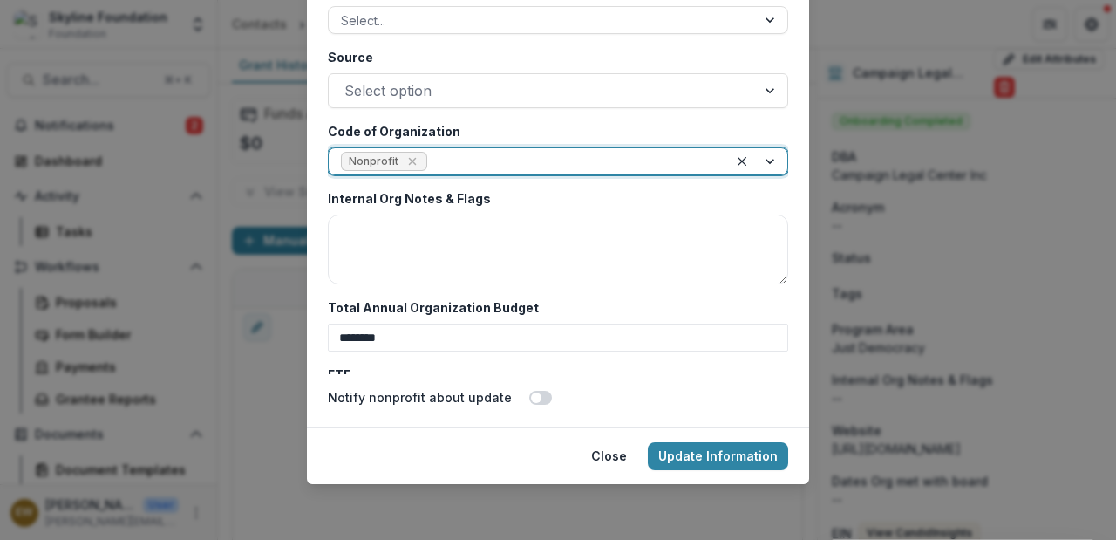
click at [515, 128] on label "Code of Organization" at bounding box center [553, 131] width 450 height 18
click at [434, 153] on input "Code of Organization" at bounding box center [432, 162] width 3 height 18
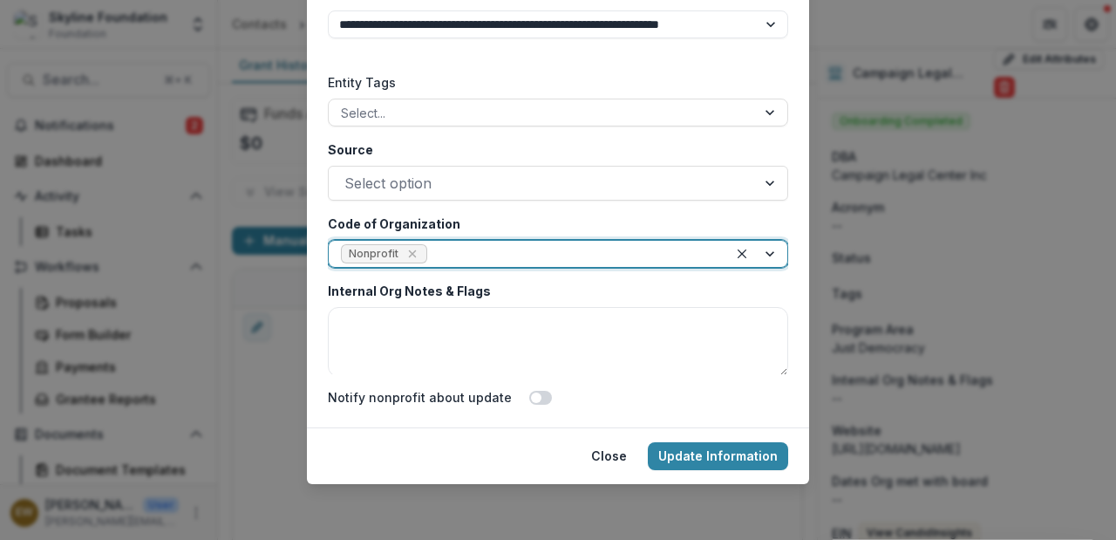
scroll to position [2805, 0]
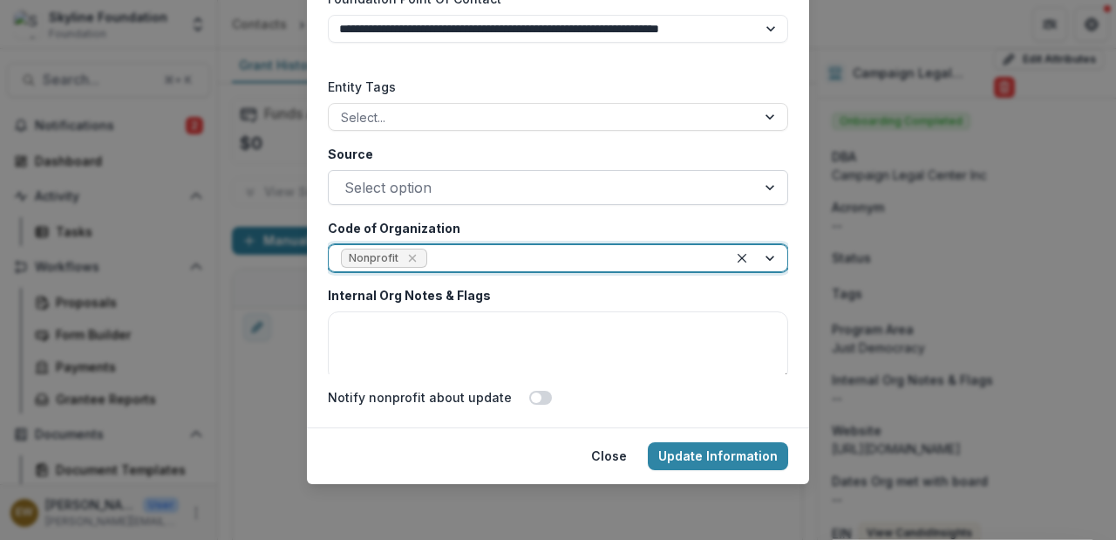
click at [433, 193] on div at bounding box center [543, 187] width 396 height 24
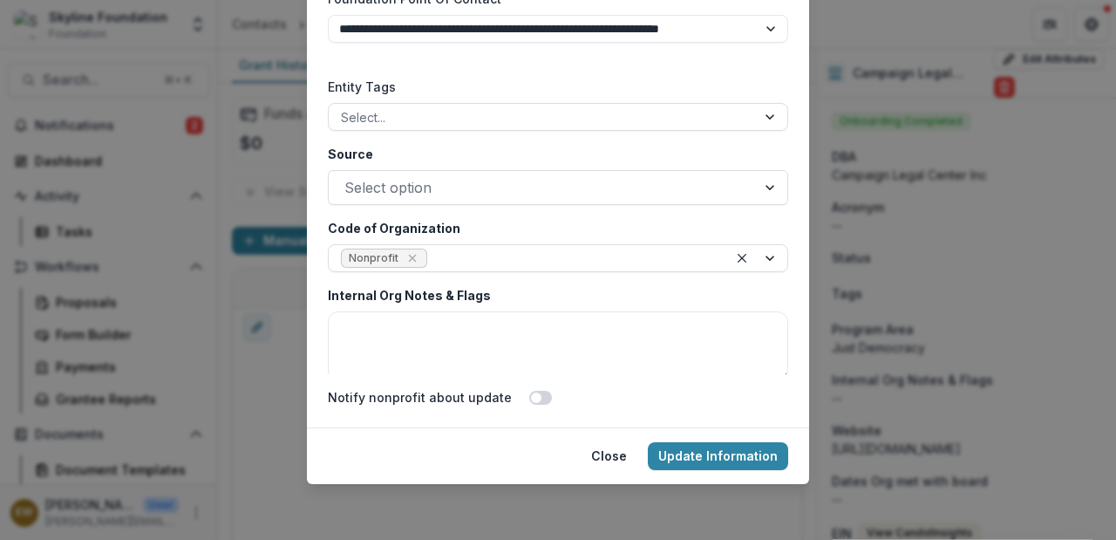
click at [449, 481] on footer "Close Update Information" at bounding box center [558, 455] width 502 height 57
click at [698, 465] on button "Update Information" at bounding box center [718, 456] width 140 height 28
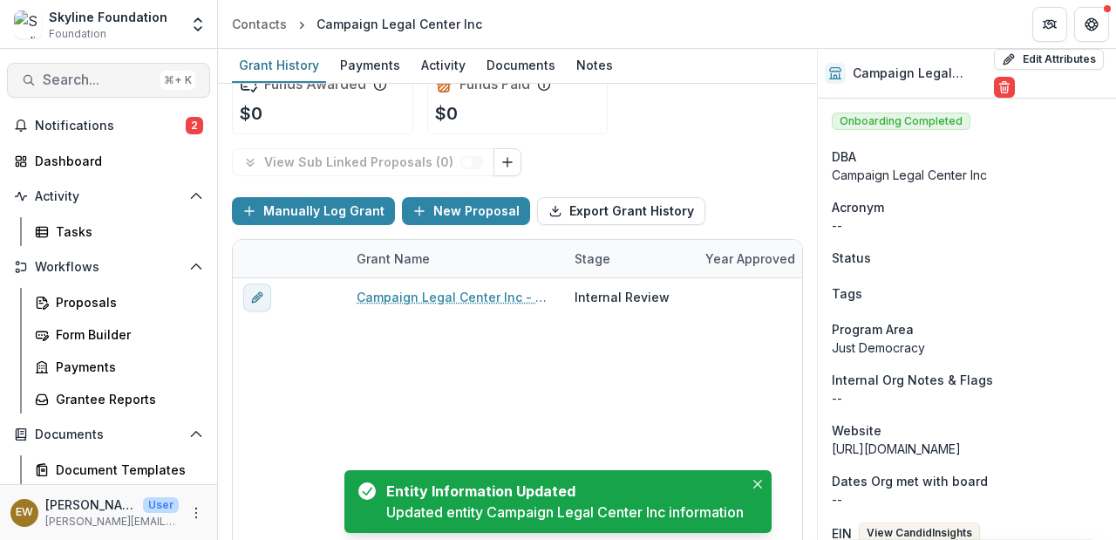
scroll to position [0, 0]
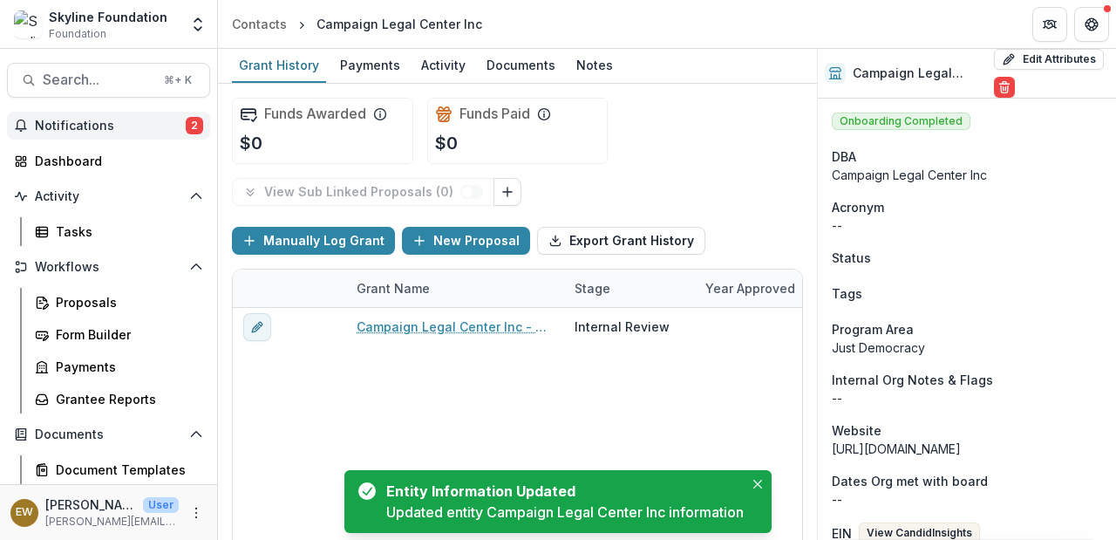
click at [61, 133] on button "Notifications 2" at bounding box center [108, 126] width 203 height 28
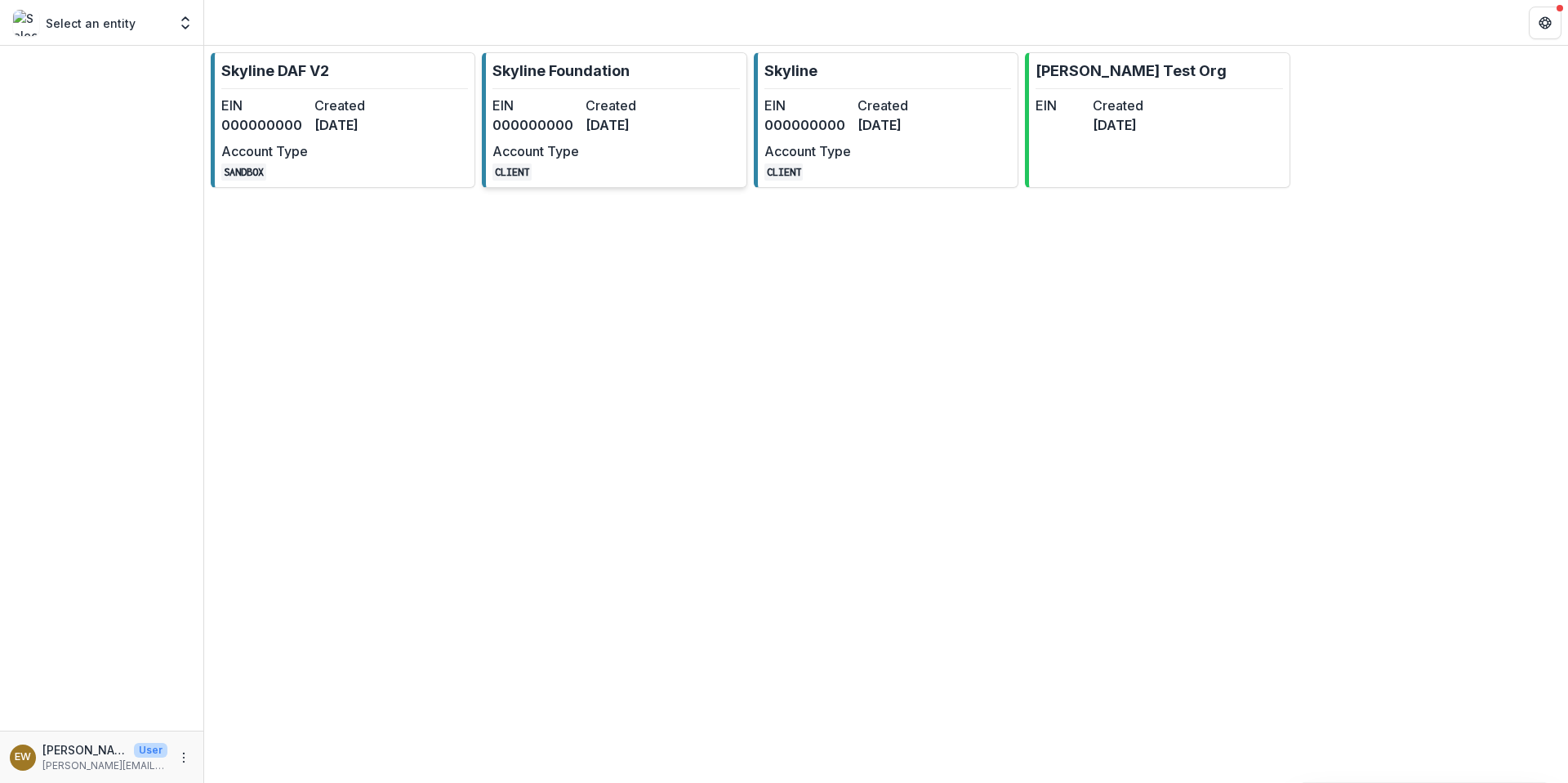
click at [665, 118] on dd "[DATE]" at bounding box center [628, 125] width 86 height 20
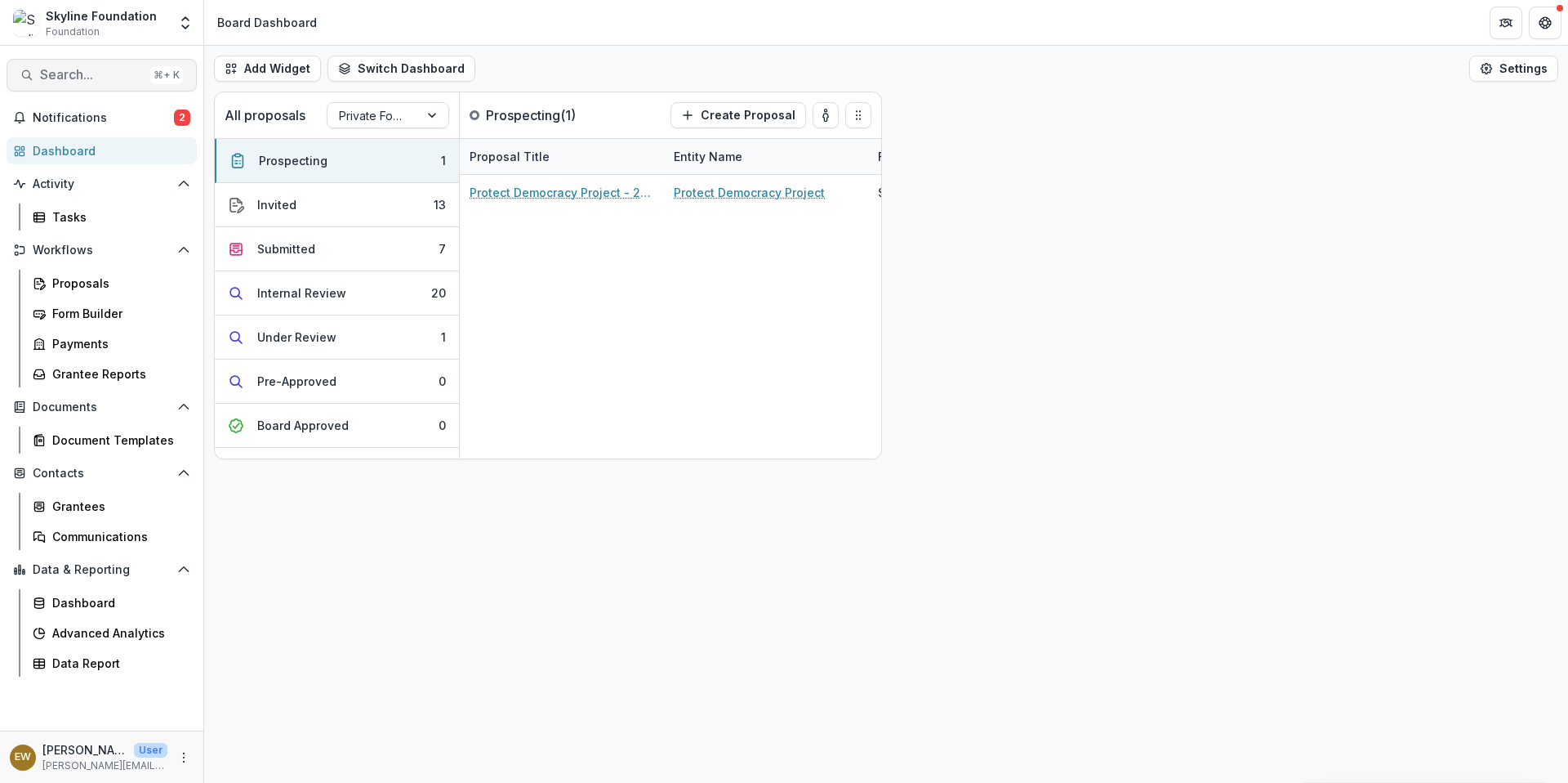
click at [92, 67] on span "Search..." at bounding box center [92, 75] width 104 height 16
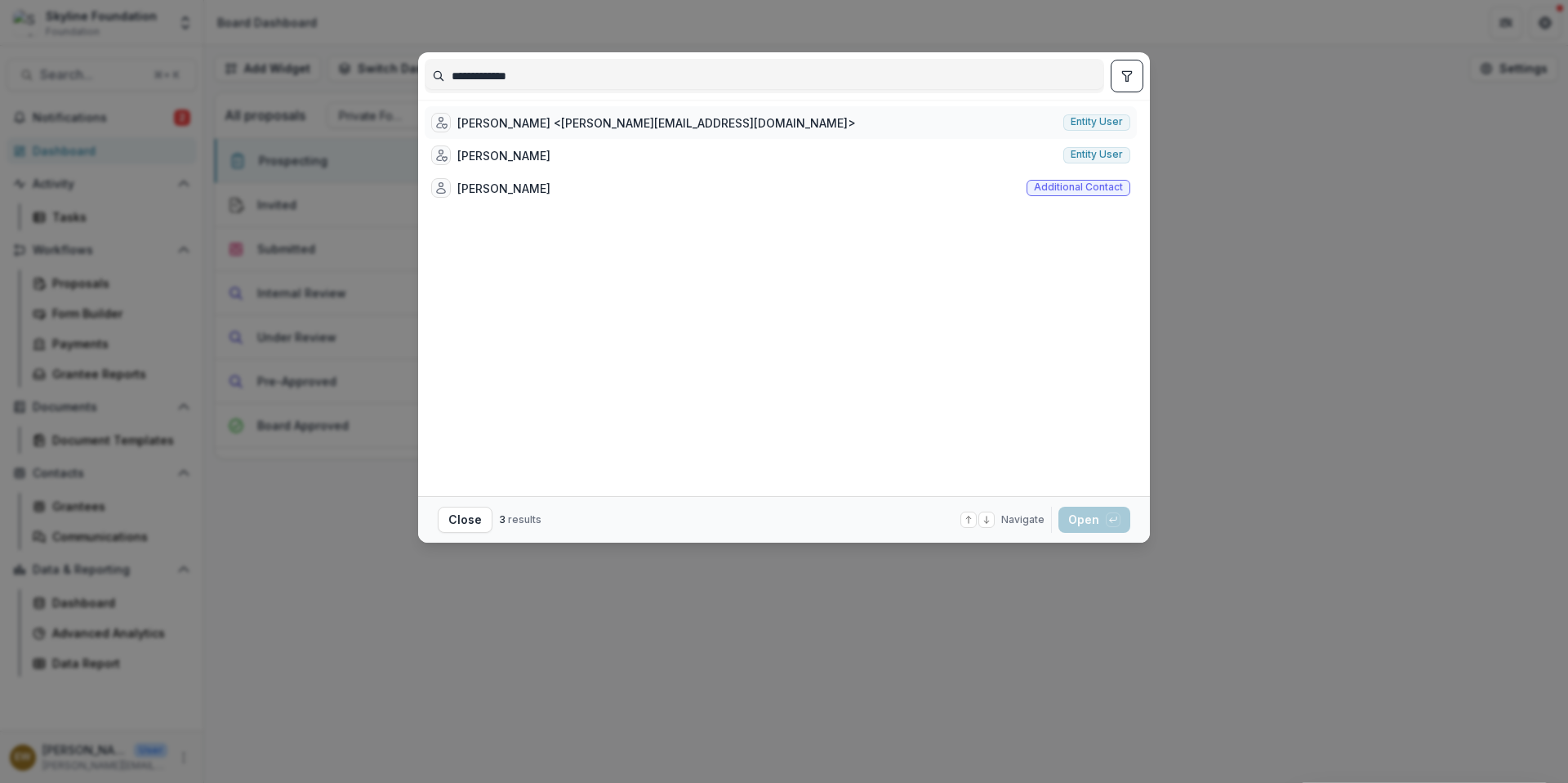
type input "**********"
click at [922, 124] on div "[PERSON_NAME] <[PERSON_NAME][EMAIL_ADDRESS][DOMAIN_NAME]> Entity user" at bounding box center [781, 122] width 712 height 33
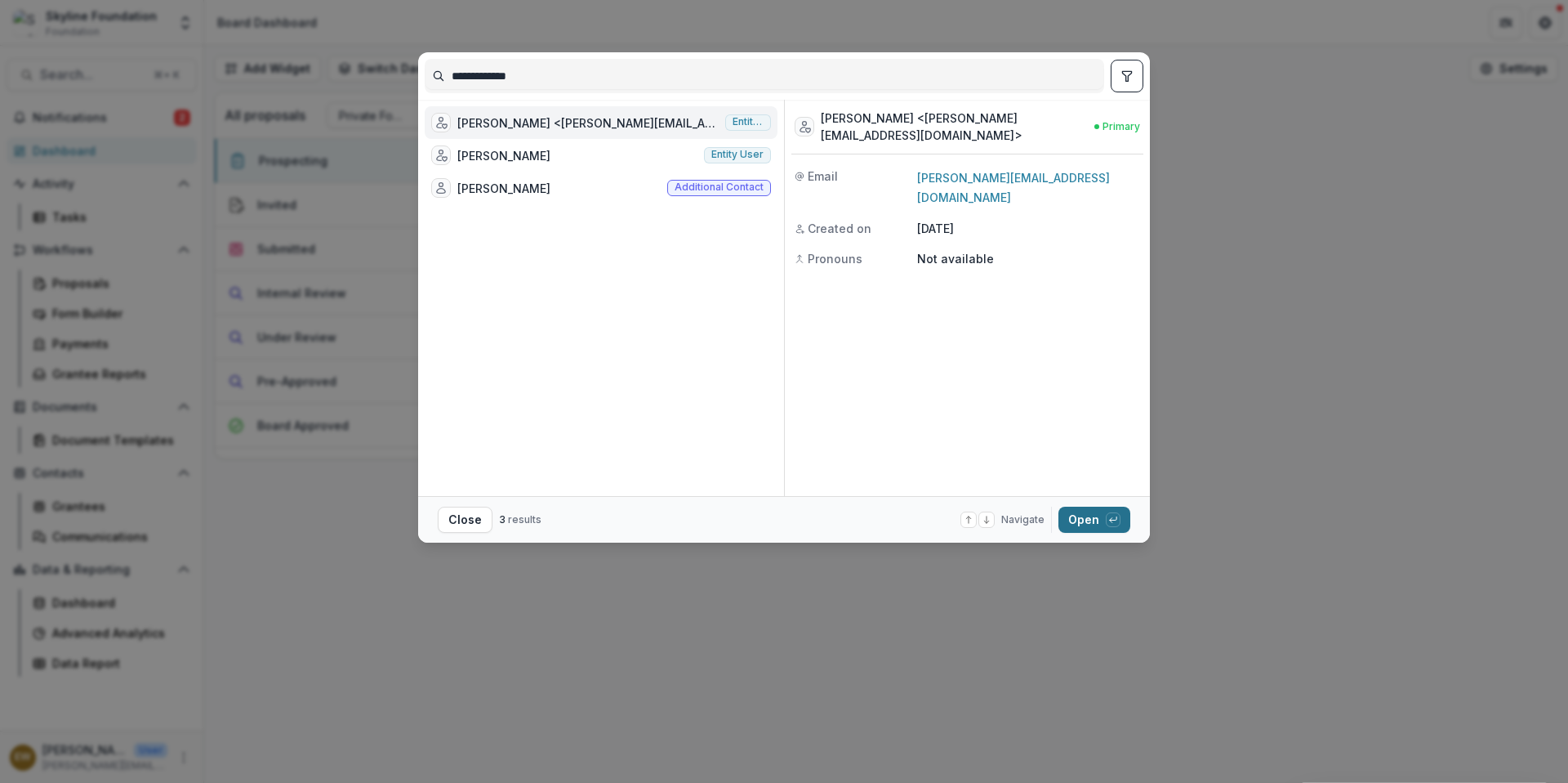
click at [1077, 519] on button "Open with enter key" at bounding box center [1093, 520] width 72 height 26
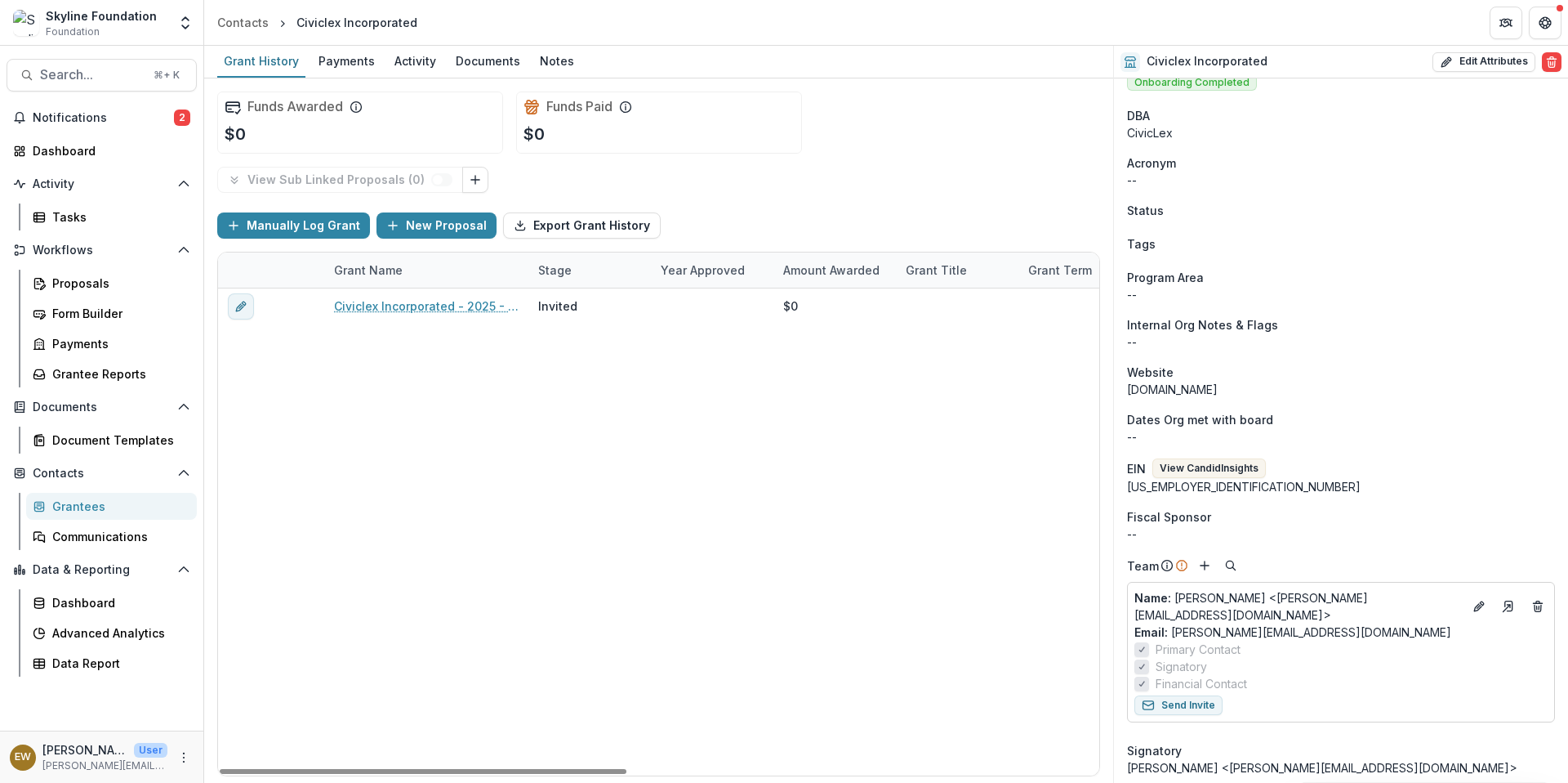
scroll to position [27, 0]
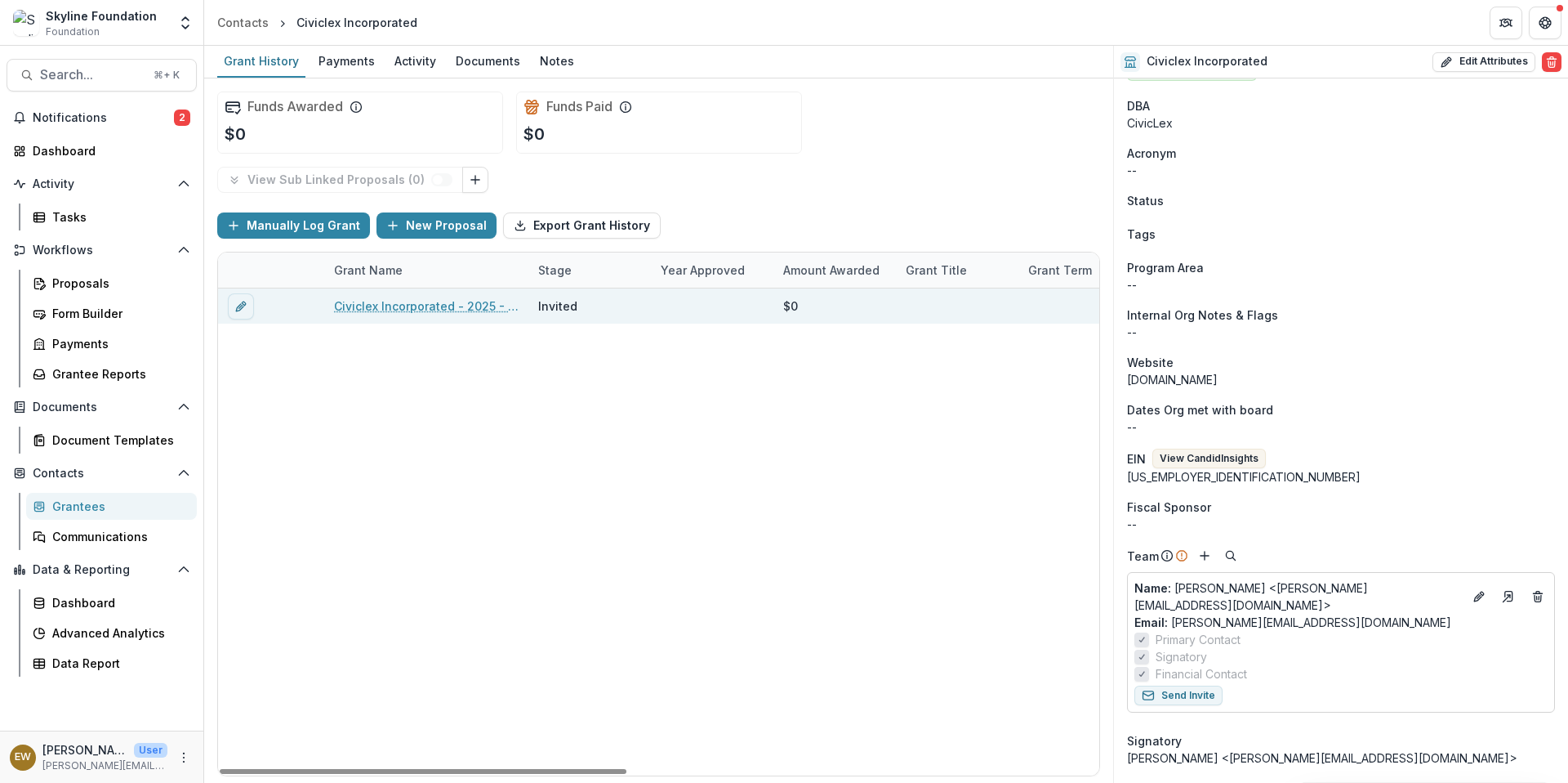
click at [461, 302] on link "Civiclex Incorporated - 2025 - New Application" at bounding box center [426, 305] width 184 height 17
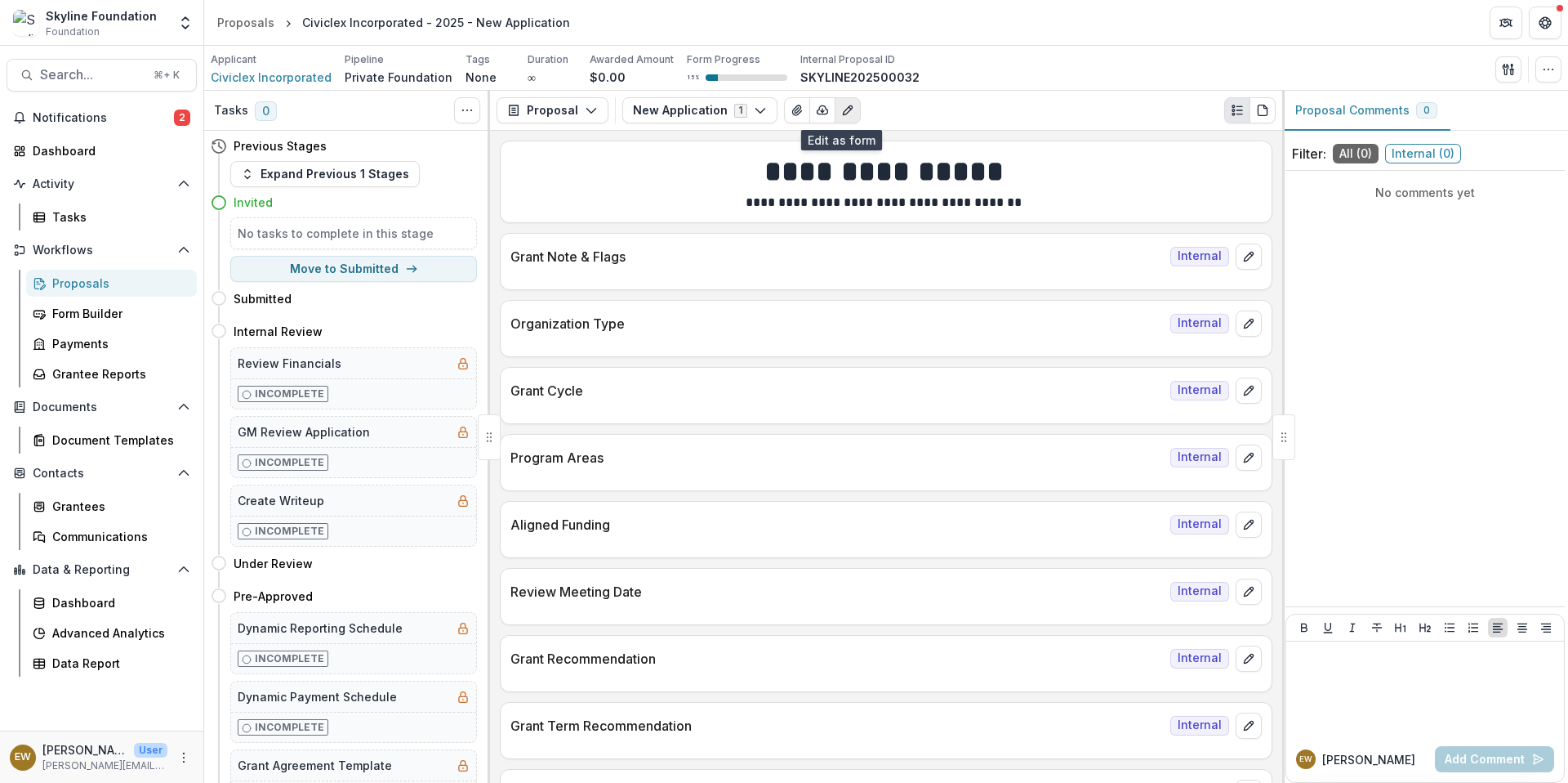
click at [841, 108] on icon "Edit as form" at bounding box center [847, 111] width 13 height 13
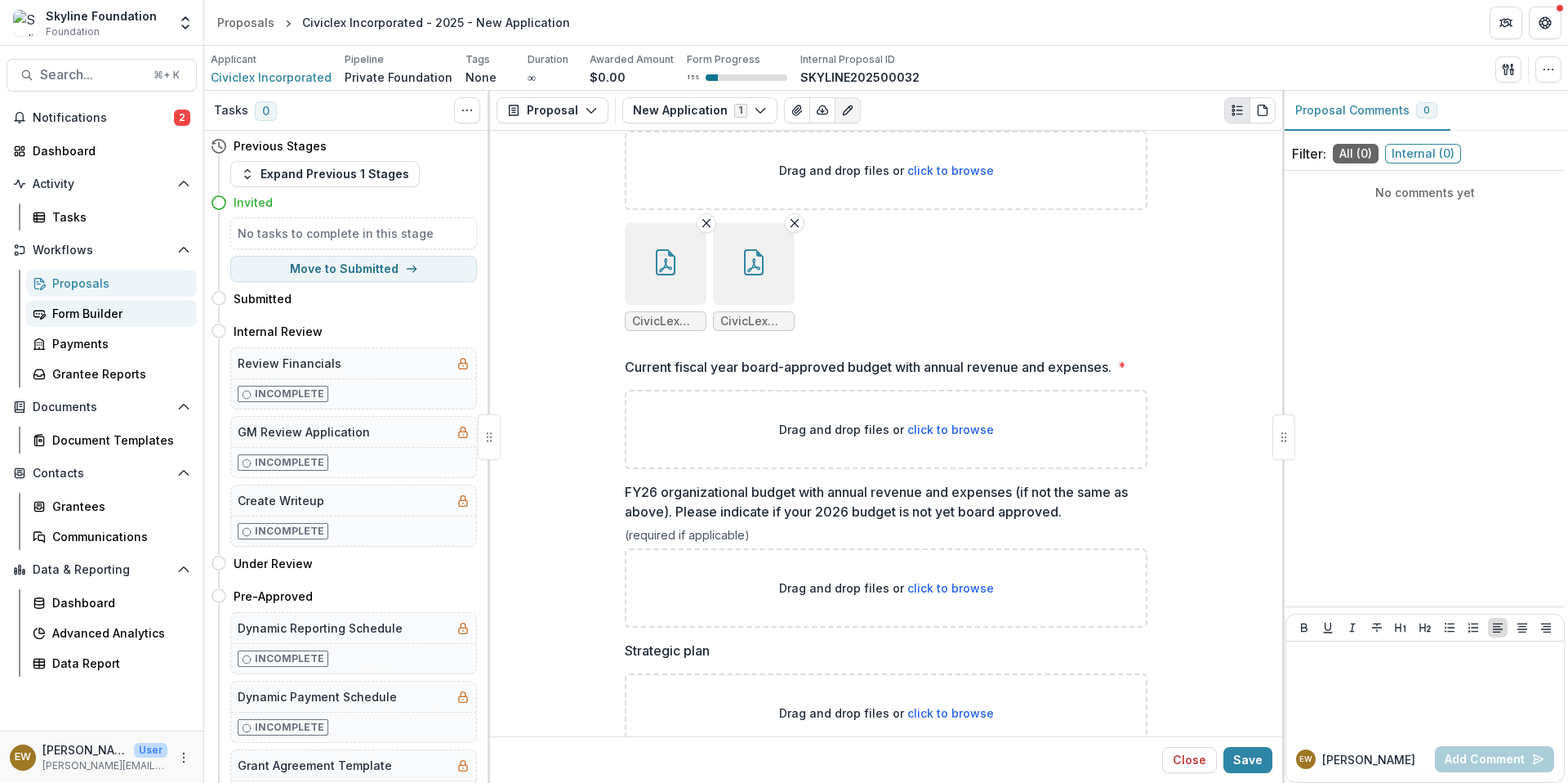
scroll to position [4868, 0]
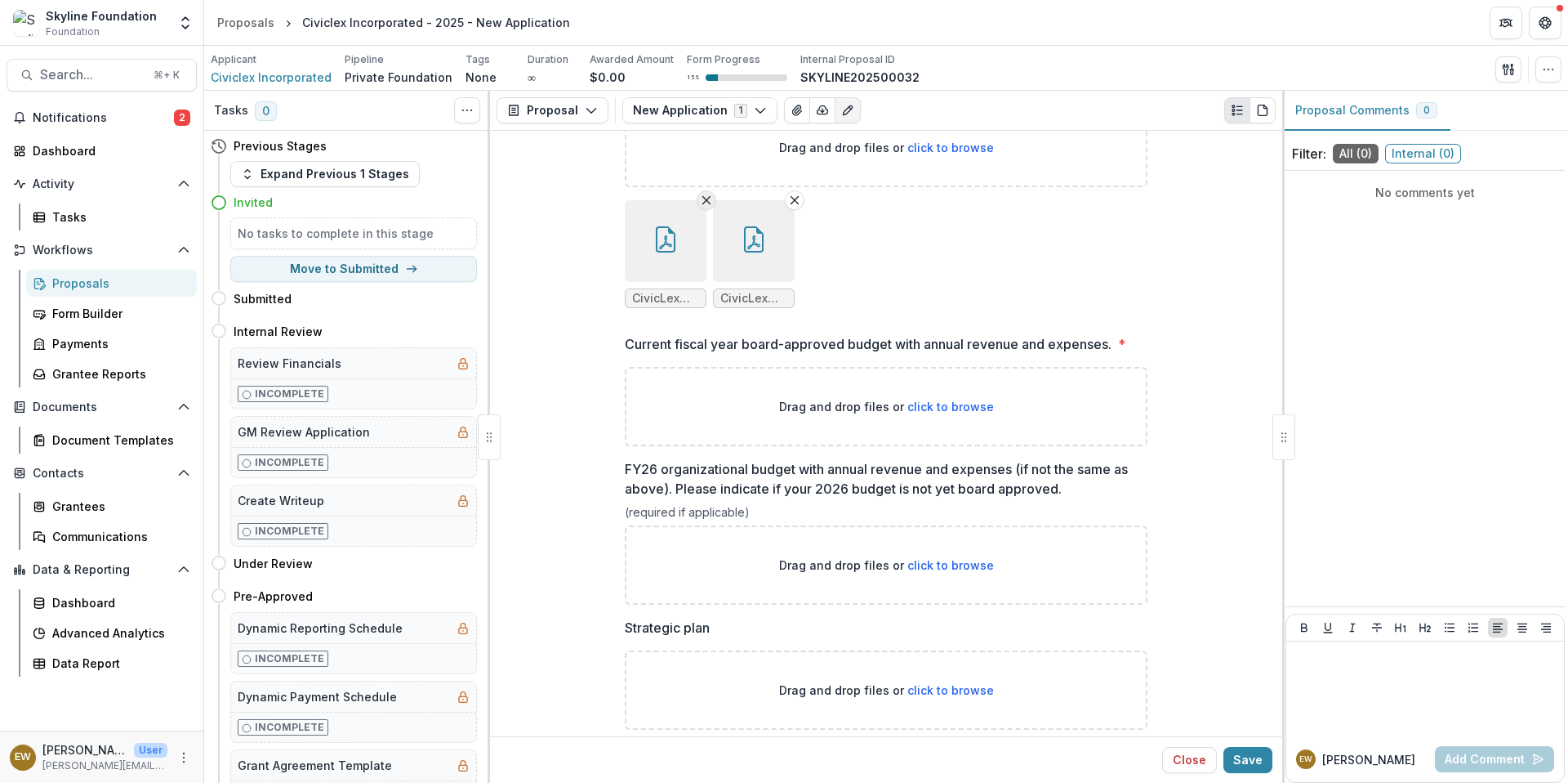
click at [708, 207] on icon "Remove File" at bounding box center [707, 200] width 13 height 13
click at [712, 202] on button "Remove File" at bounding box center [706, 199] width 20 height 20
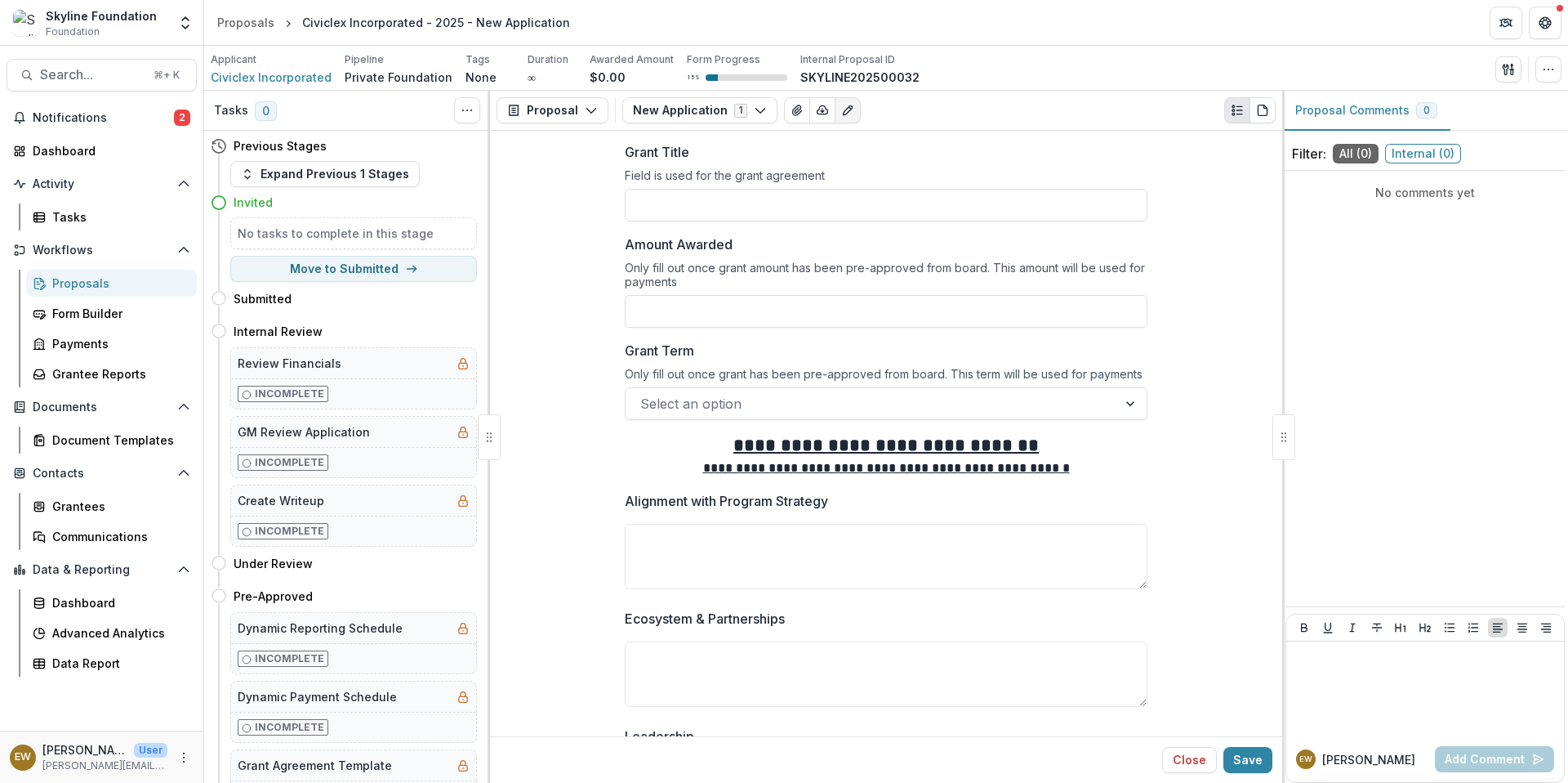
scroll to position [0, 0]
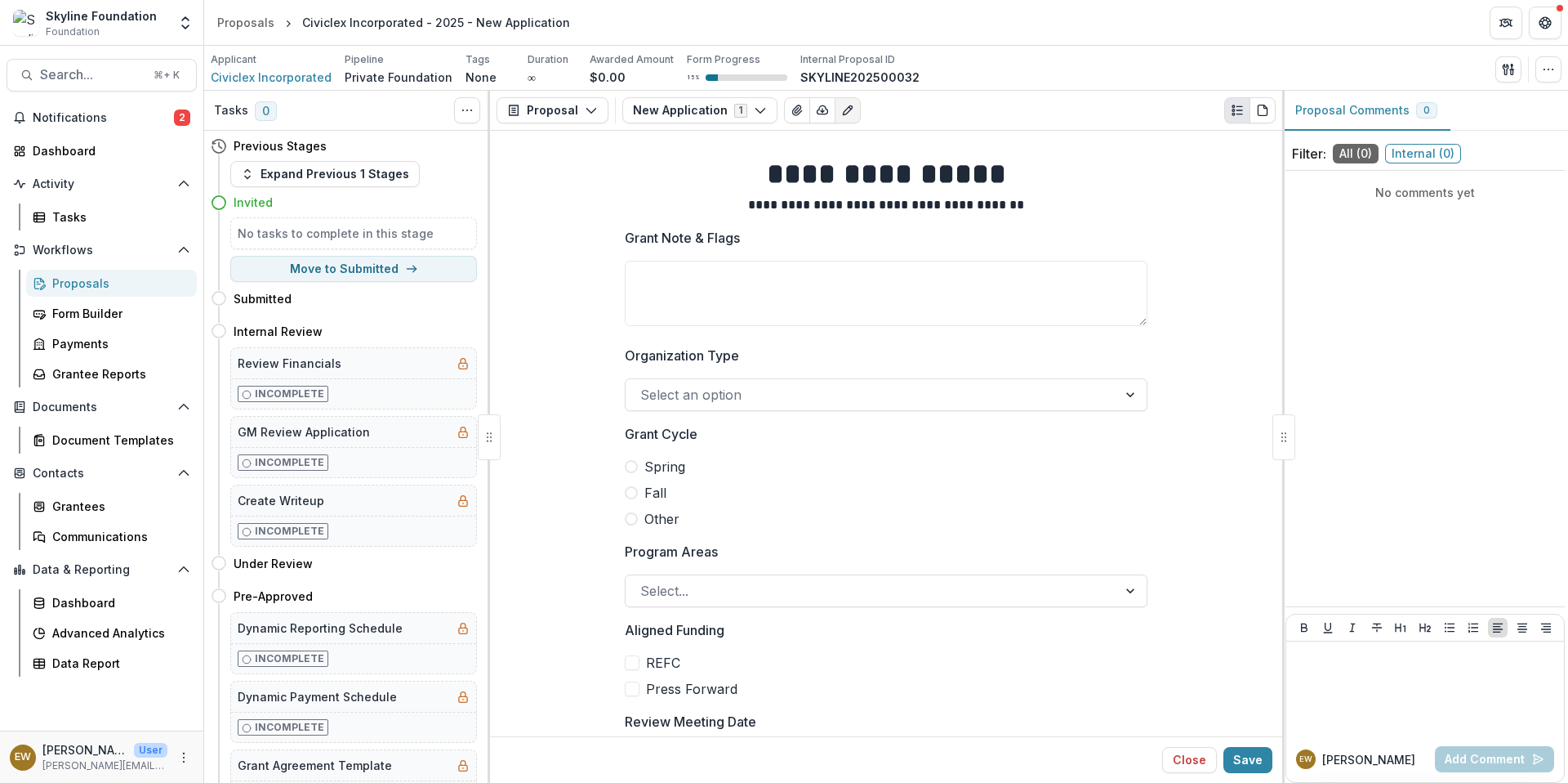
click at [684, 396] on div at bounding box center [872, 394] width 462 height 22
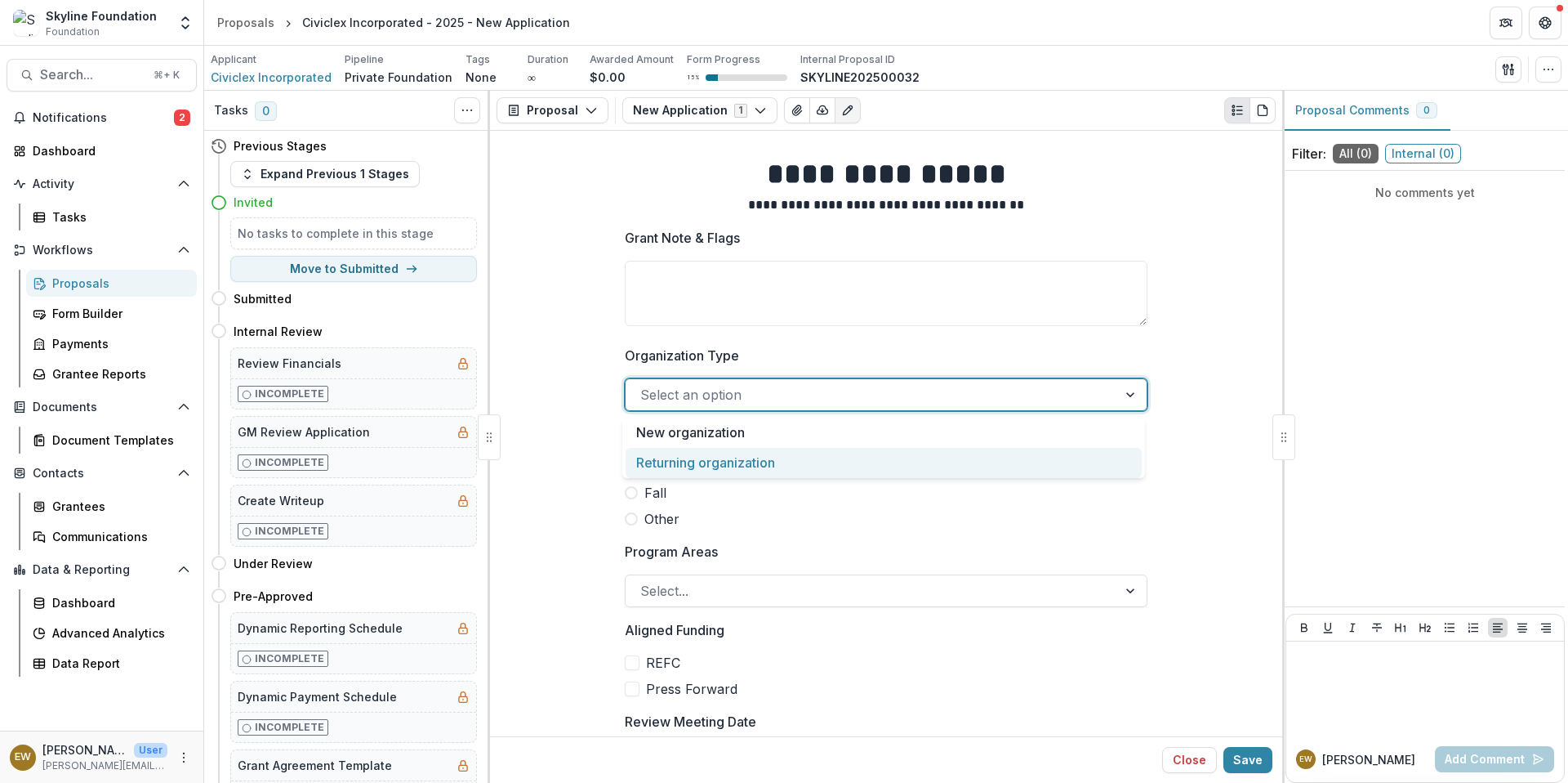
click at [749, 464] on div "Returning organization" at bounding box center [883, 463] width 516 height 30
click at [723, 404] on div at bounding box center [855, 394] width 430 height 22
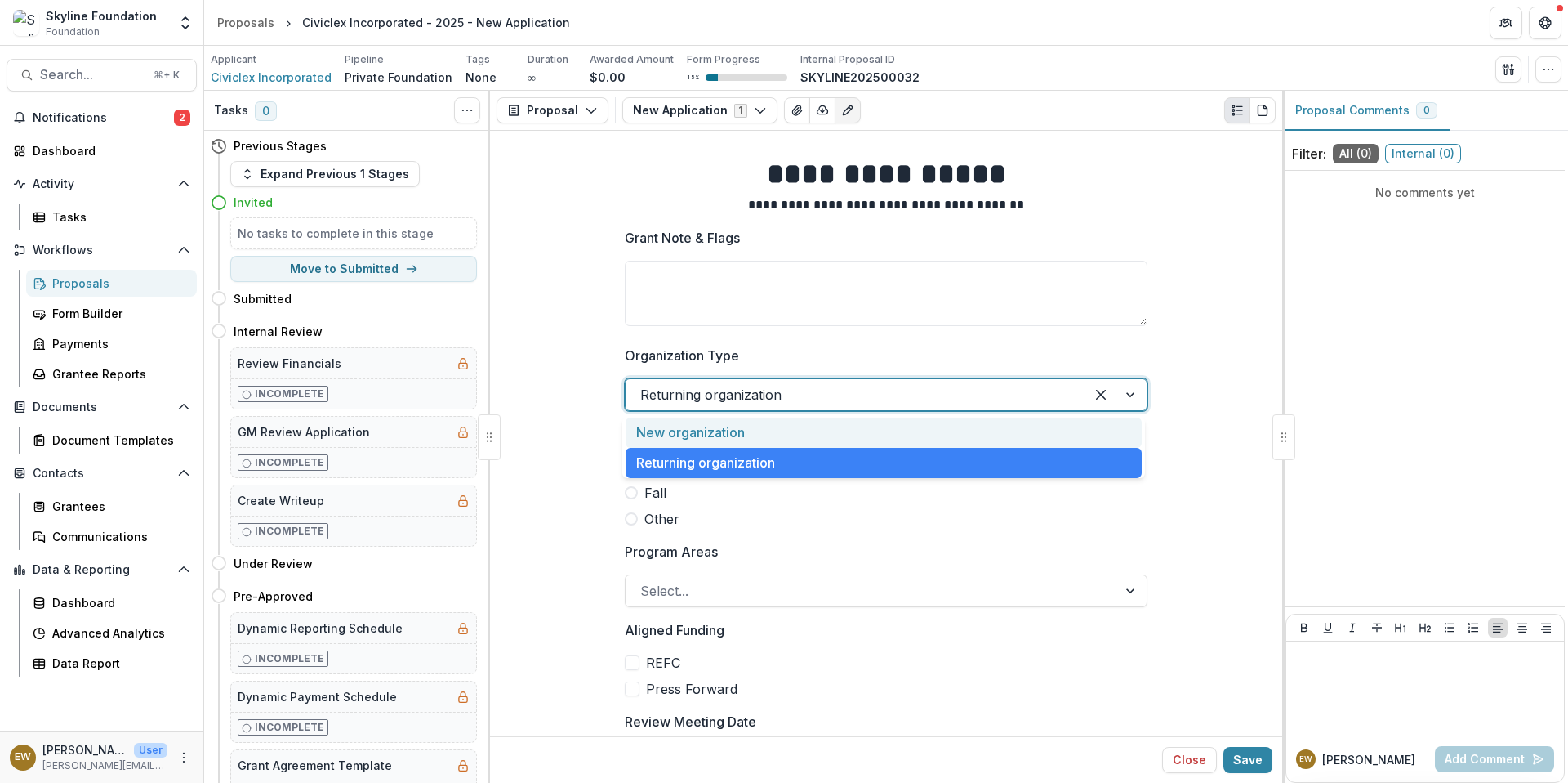
click at [713, 436] on div "New organization" at bounding box center [883, 433] width 516 height 30
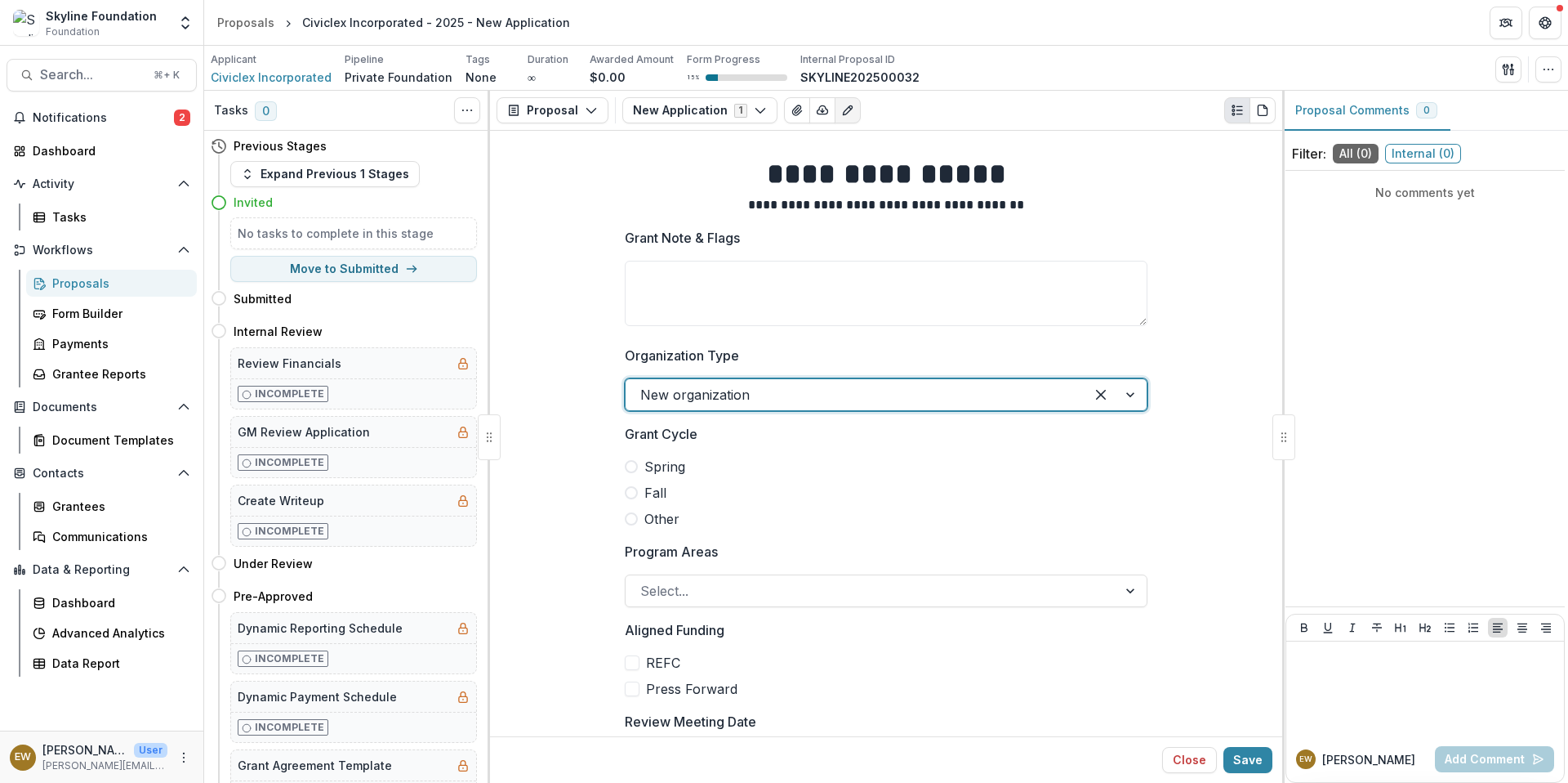
click at [627, 502] on div "Spring Fall Other" at bounding box center [886, 493] width 522 height 72
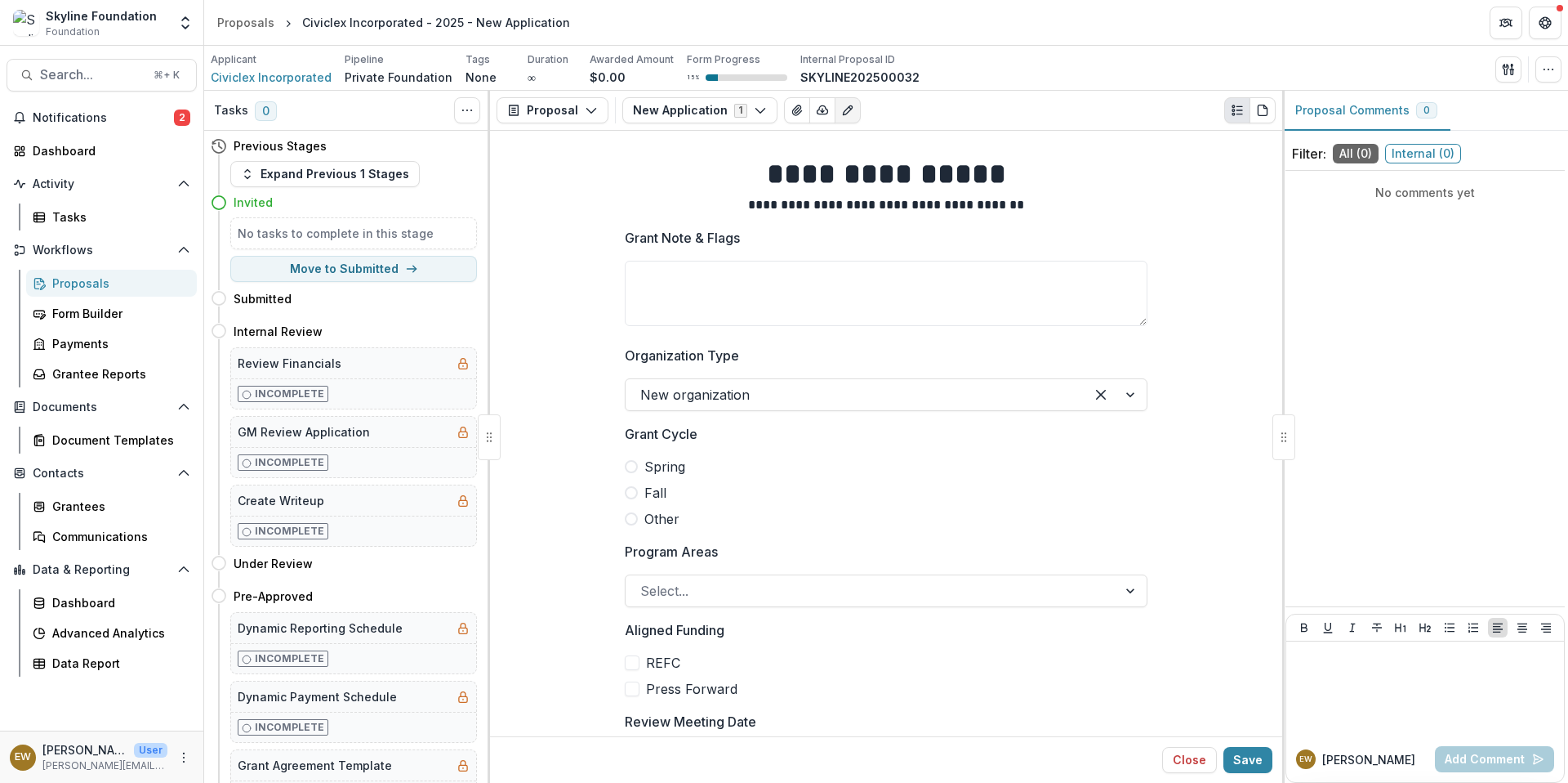
click at [652, 495] on span "Fall" at bounding box center [655, 492] width 22 height 20
click at [711, 563] on div "Program Areas Select..." at bounding box center [886, 574] width 522 height 66
click at [715, 579] on div at bounding box center [872, 590] width 462 height 22
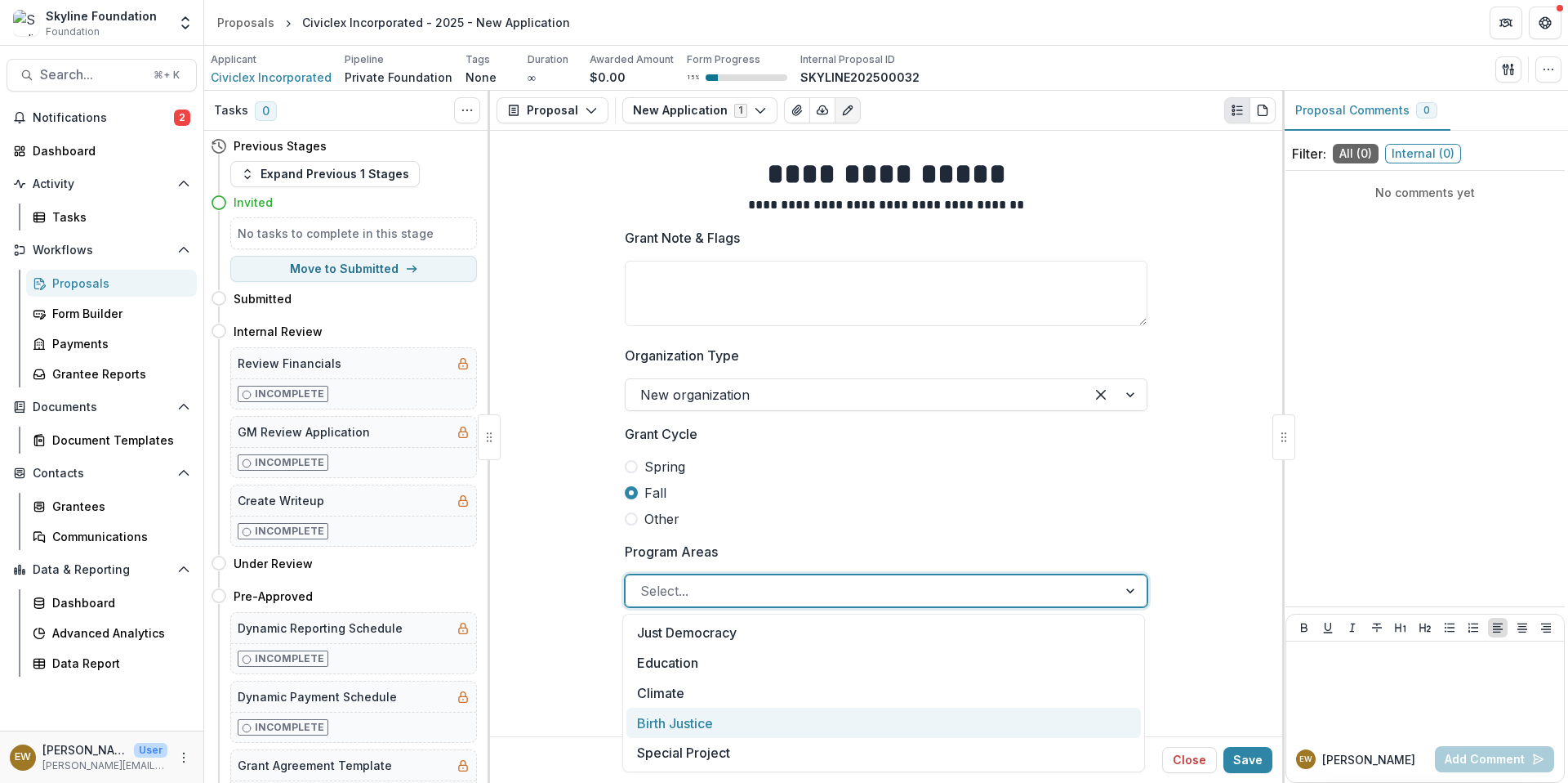
click at [700, 730] on div "Birth Justice" at bounding box center [884, 722] width 515 height 30
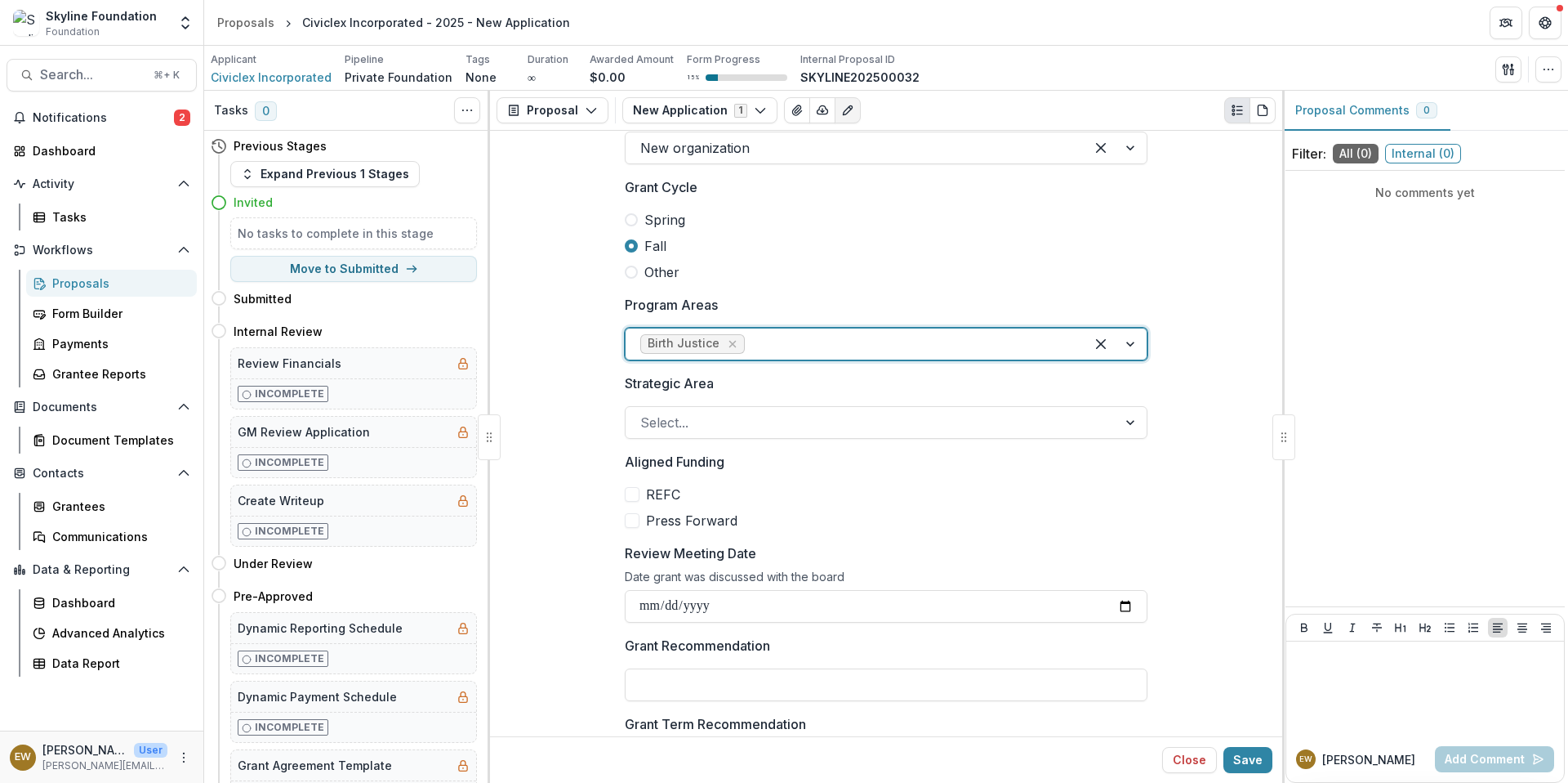
scroll to position [249, 0]
click at [717, 435] on div "Select..." at bounding box center [886, 420] width 522 height 33
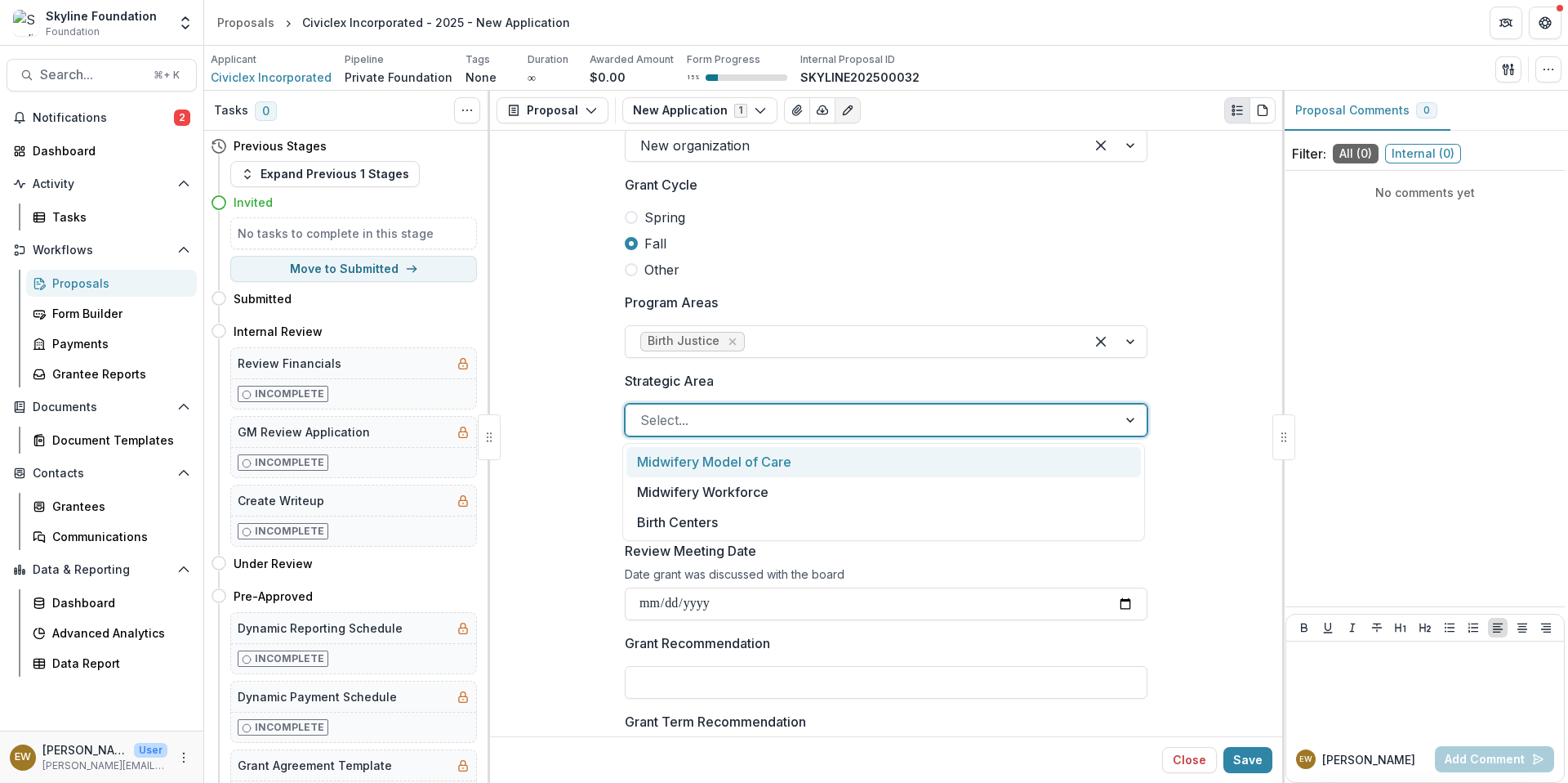
click at [787, 377] on label "Strategic Area" at bounding box center [881, 380] width 513 height 20
click at [644, 410] on input "Strategic Area" at bounding box center [642, 420] width 4 height 20
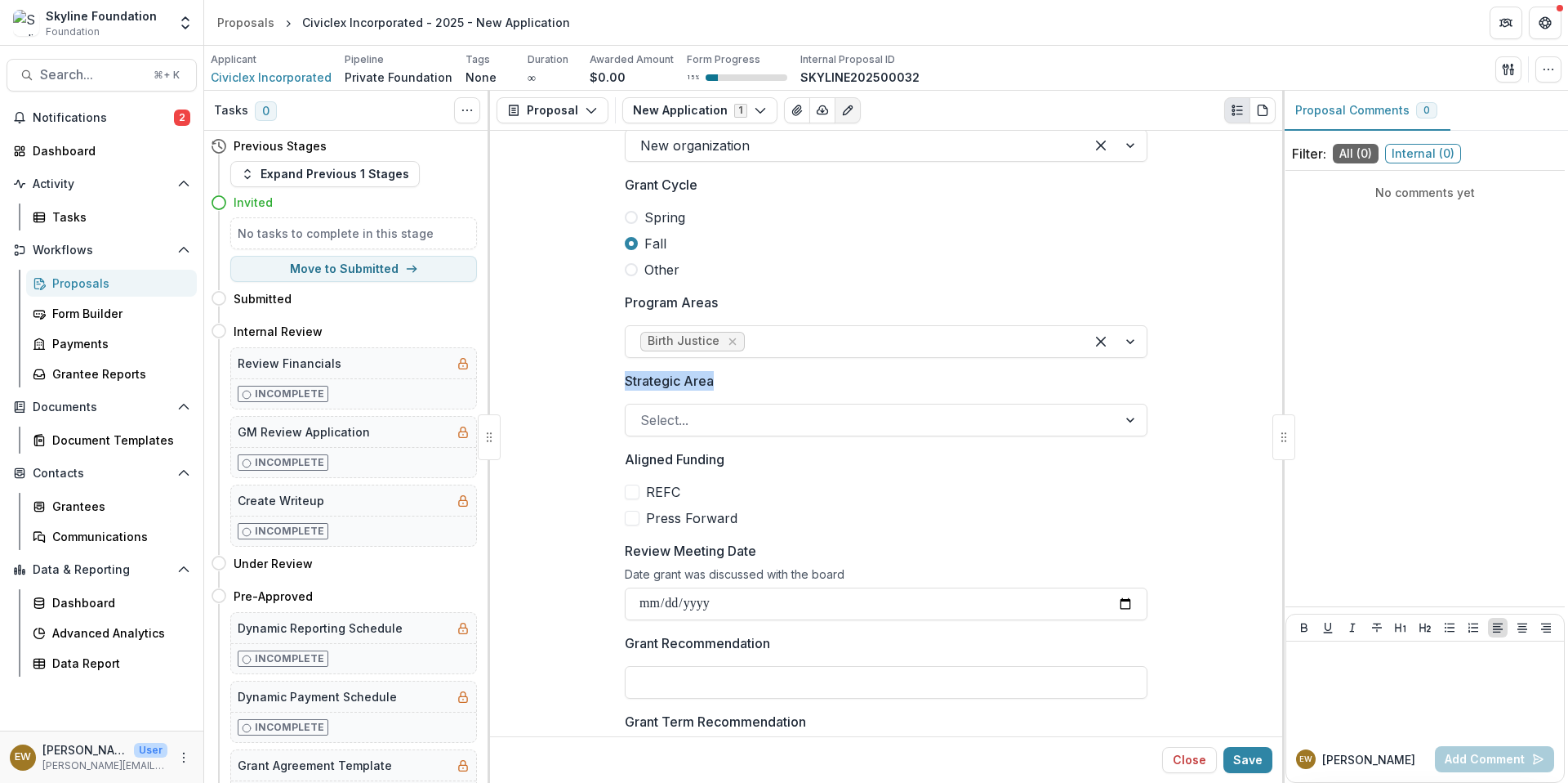
drag, startPoint x: 787, startPoint y: 377, endPoint x: 610, endPoint y: 383, distance: 177.1
drag, startPoint x: 610, startPoint y: 383, endPoint x: 851, endPoint y: 387, distance: 241.0
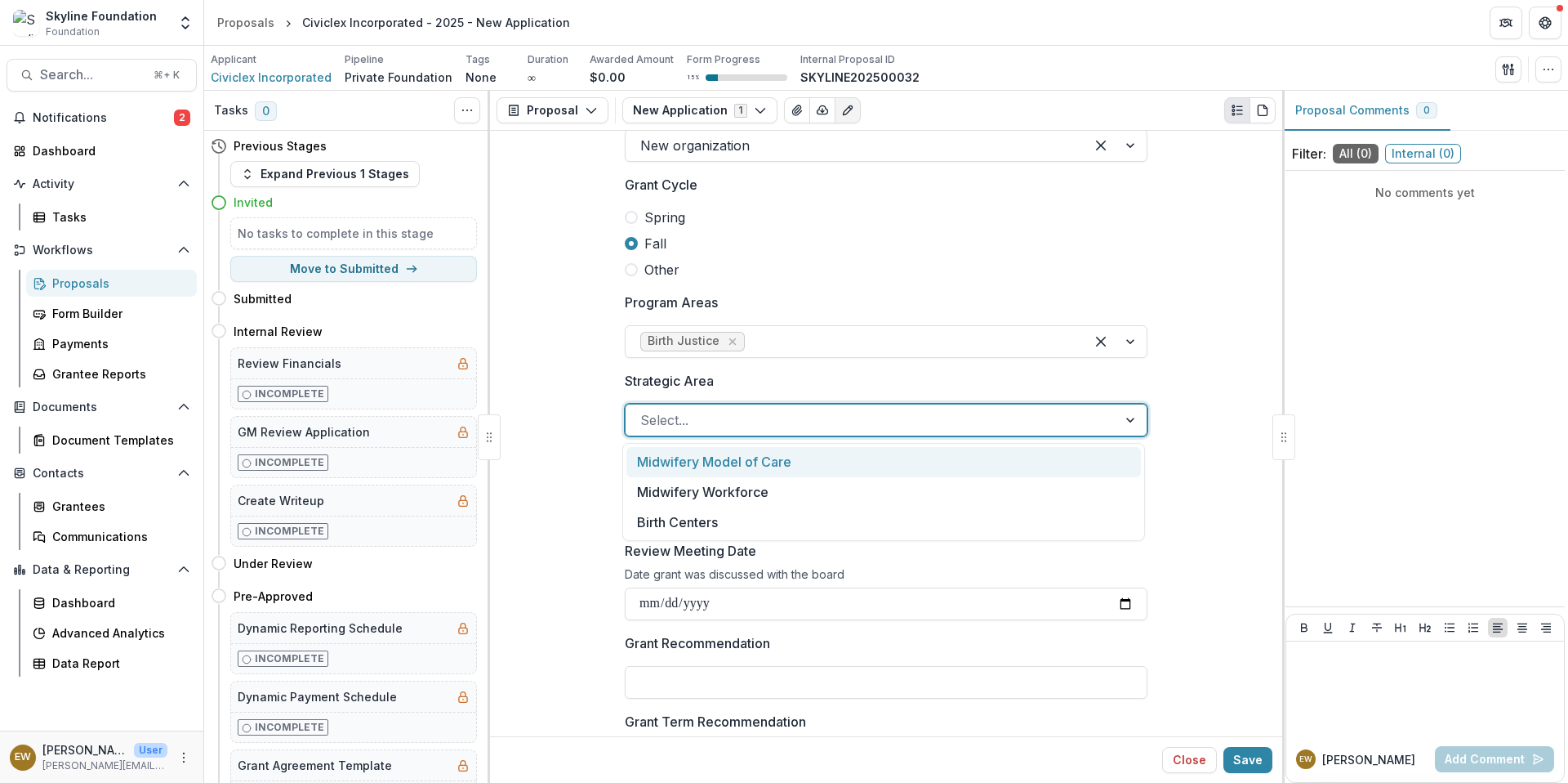
click at [847, 431] on div at bounding box center [872, 420] width 462 height 22
click at [847, 382] on label "Strategic Area" at bounding box center [881, 380] width 513 height 20
click at [644, 410] on input "Strategic Area" at bounding box center [642, 420] width 4 height 20
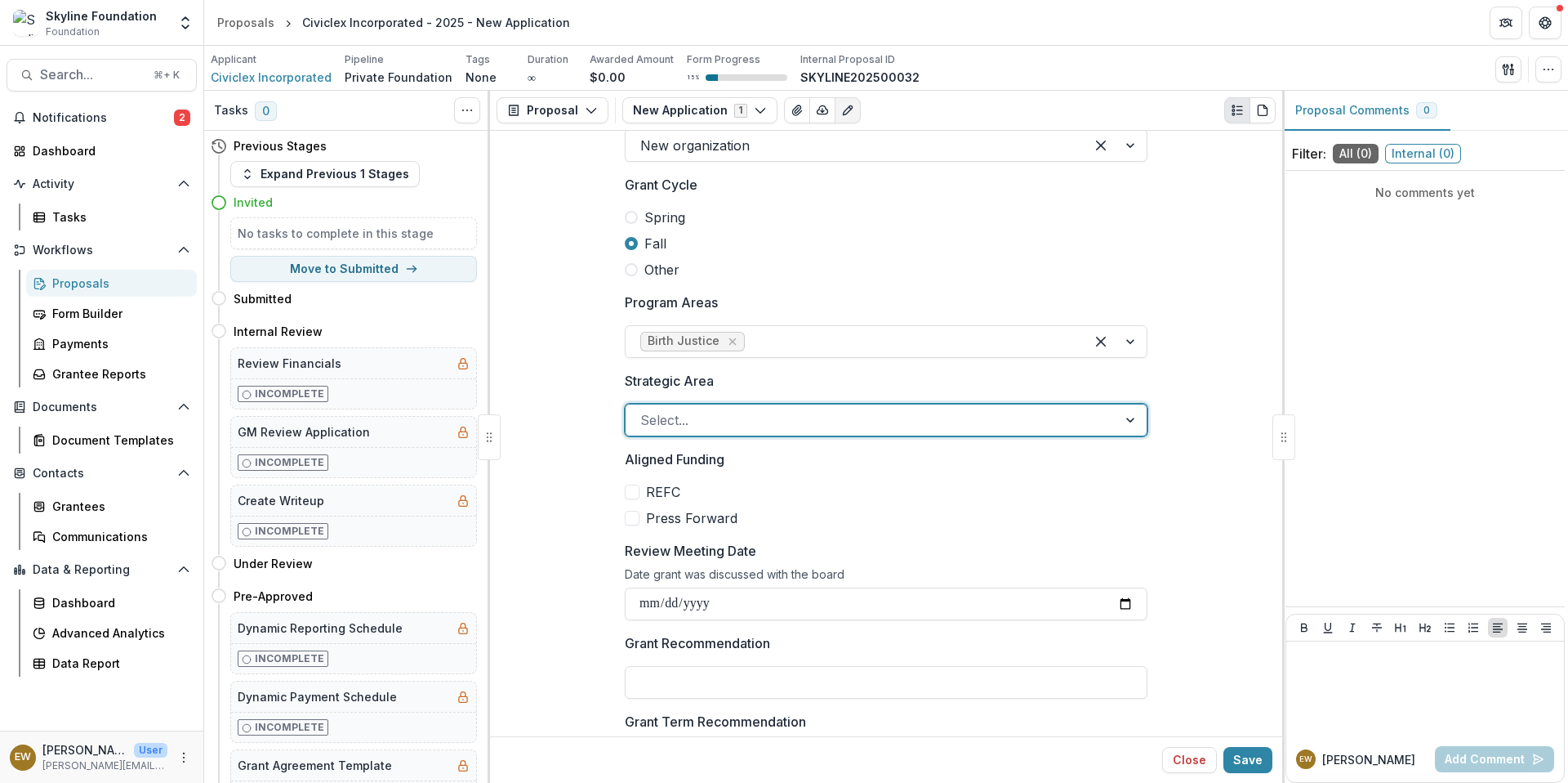
click at [847, 382] on label "Strategic Area" at bounding box center [881, 380] width 513 height 20
click at [644, 410] on input "Strategic Area" at bounding box center [642, 420] width 4 height 20
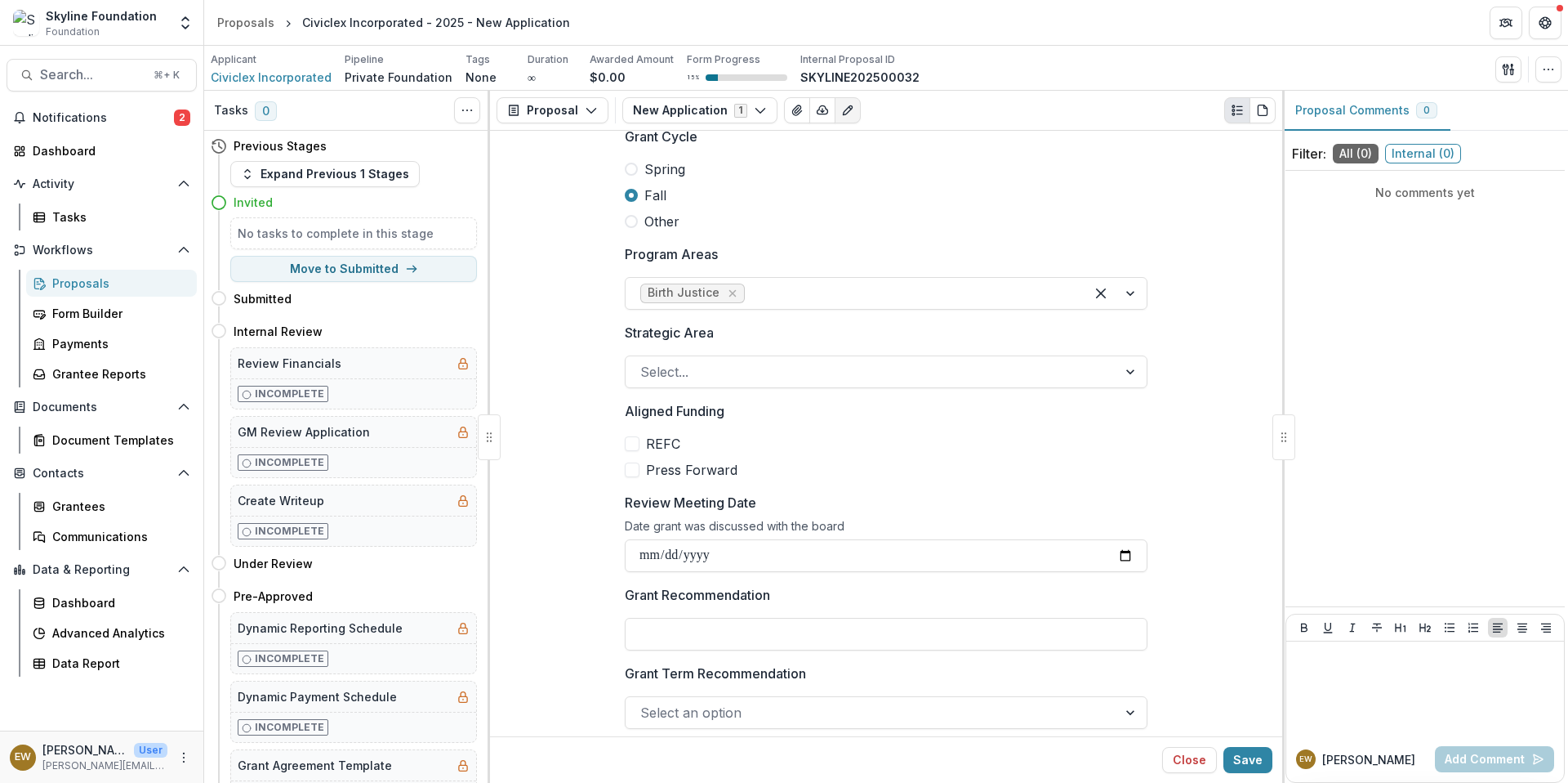
scroll to position [320, 0]
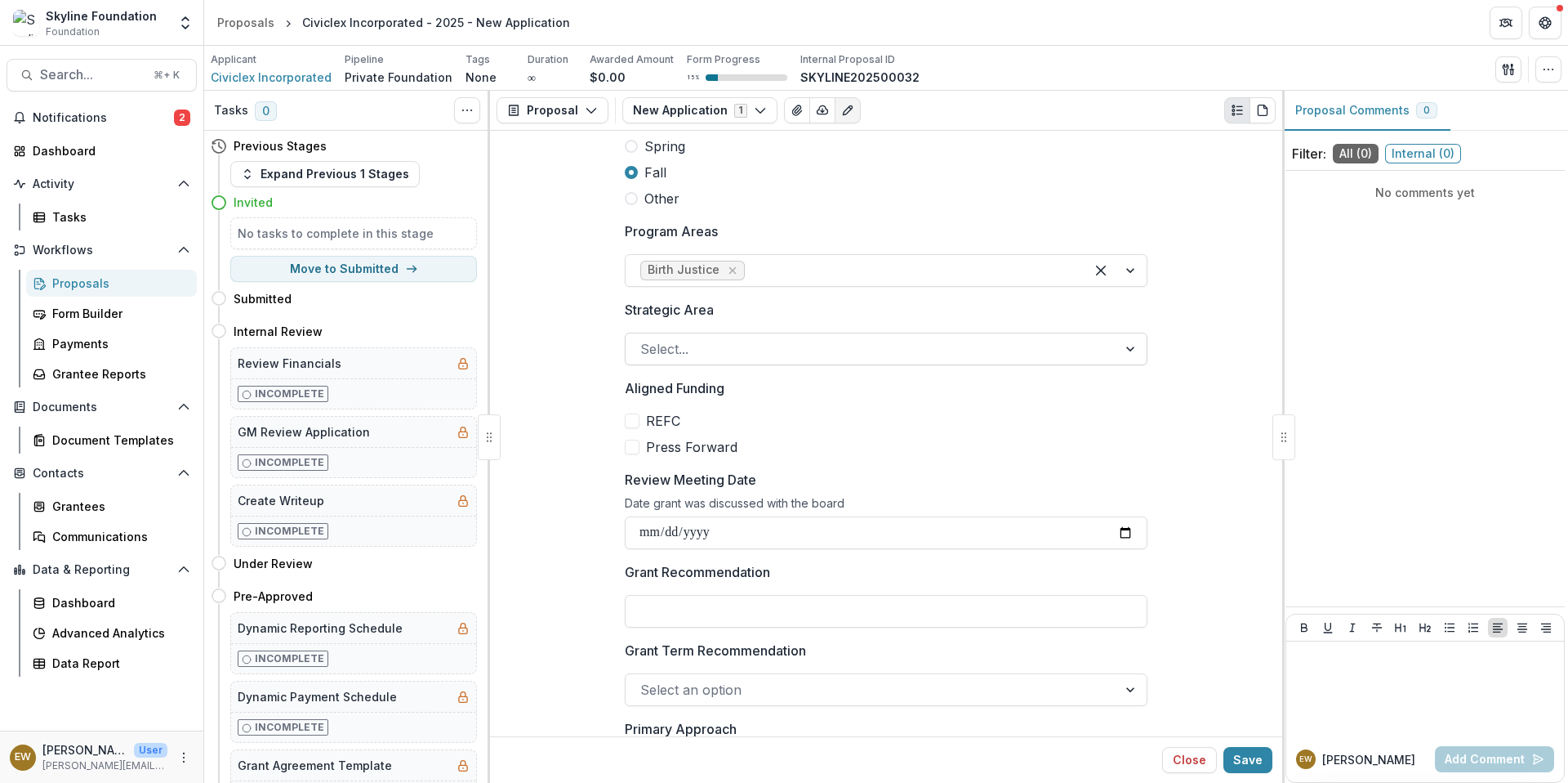
click at [715, 355] on div at bounding box center [872, 348] width 462 height 22
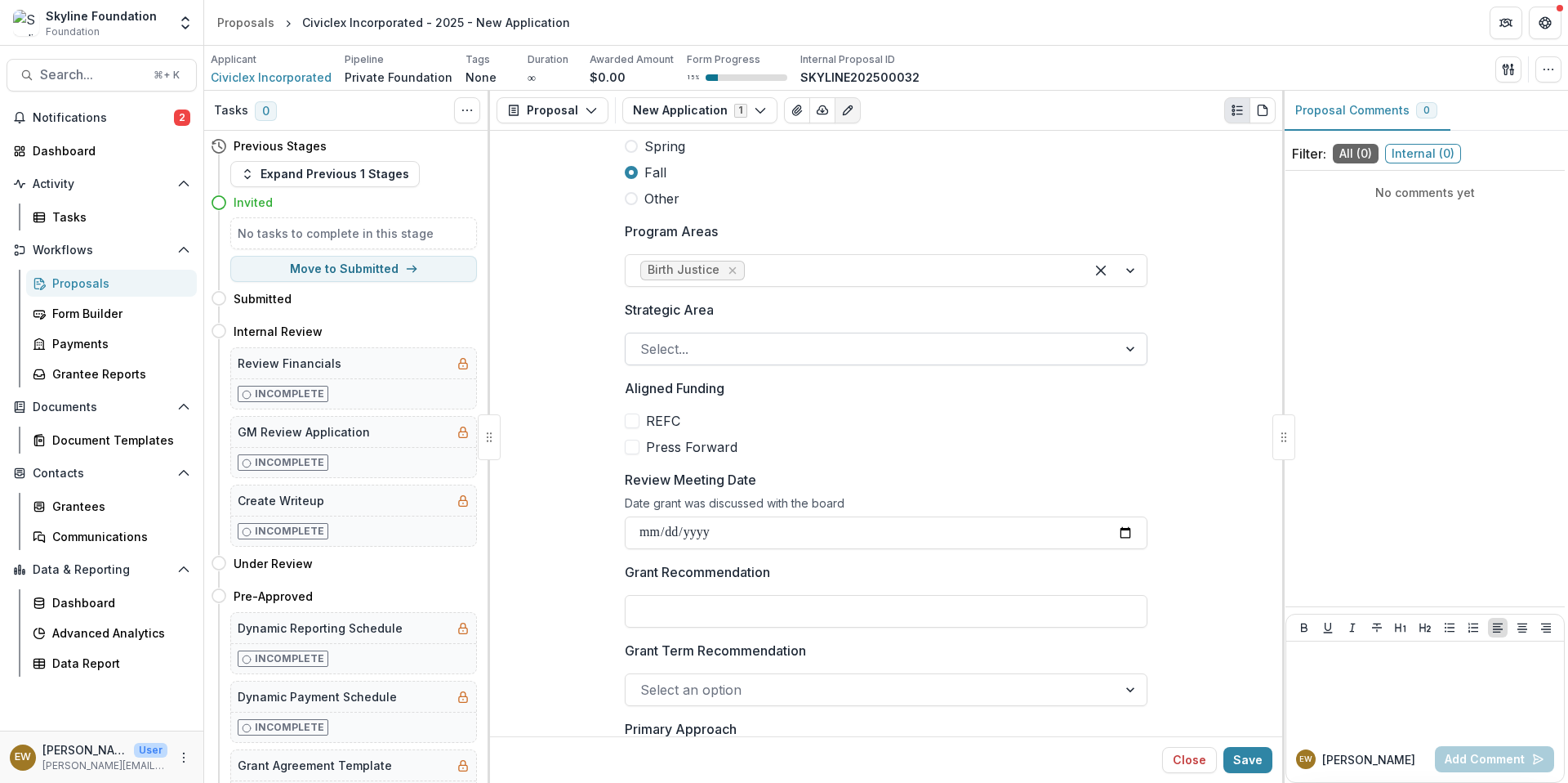
click at [677, 334] on div "Select..." at bounding box center [886, 348] width 522 height 33
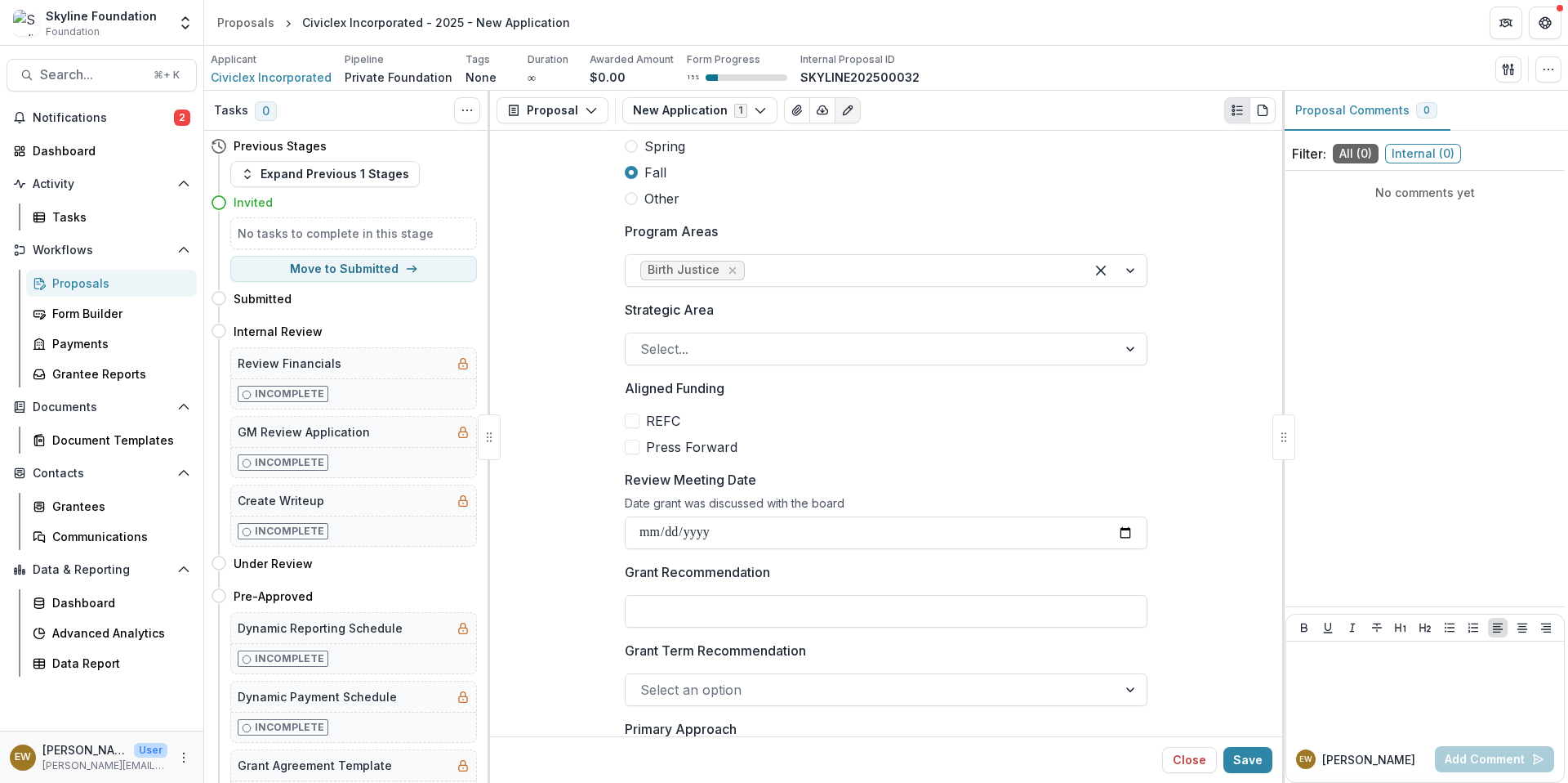
click at [743, 315] on label "Strategic Area" at bounding box center [881, 309] width 513 height 20
click at [644, 339] on input "Strategic Area" at bounding box center [642, 348] width 4 height 20
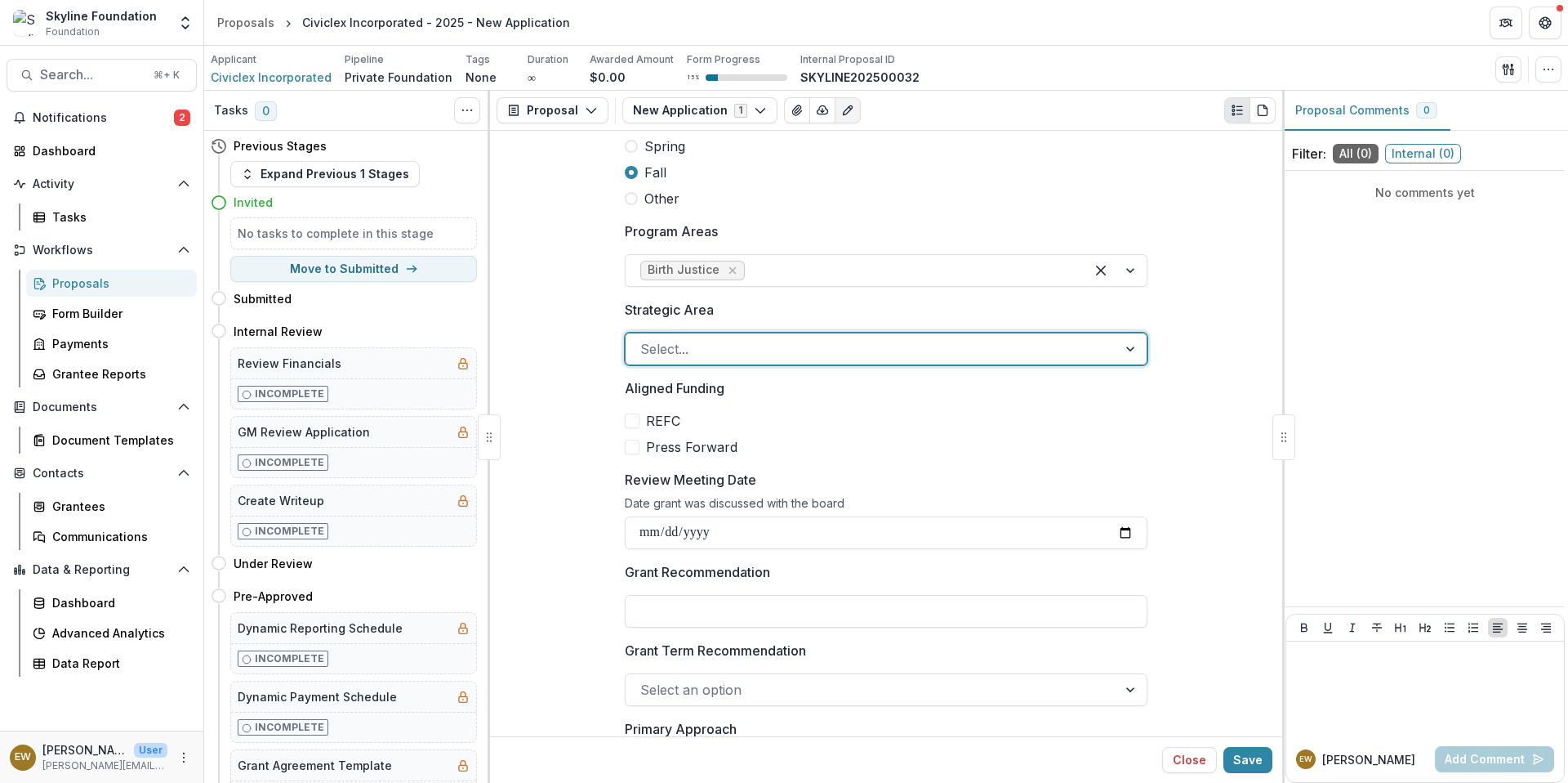
click at [743, 315] on label "Strategic Area" at bounding box center [881, 309] width 513 height 20
click at [644, 339] on input "Strategic Area" at bounding box center [642, 348] width 4 height 20
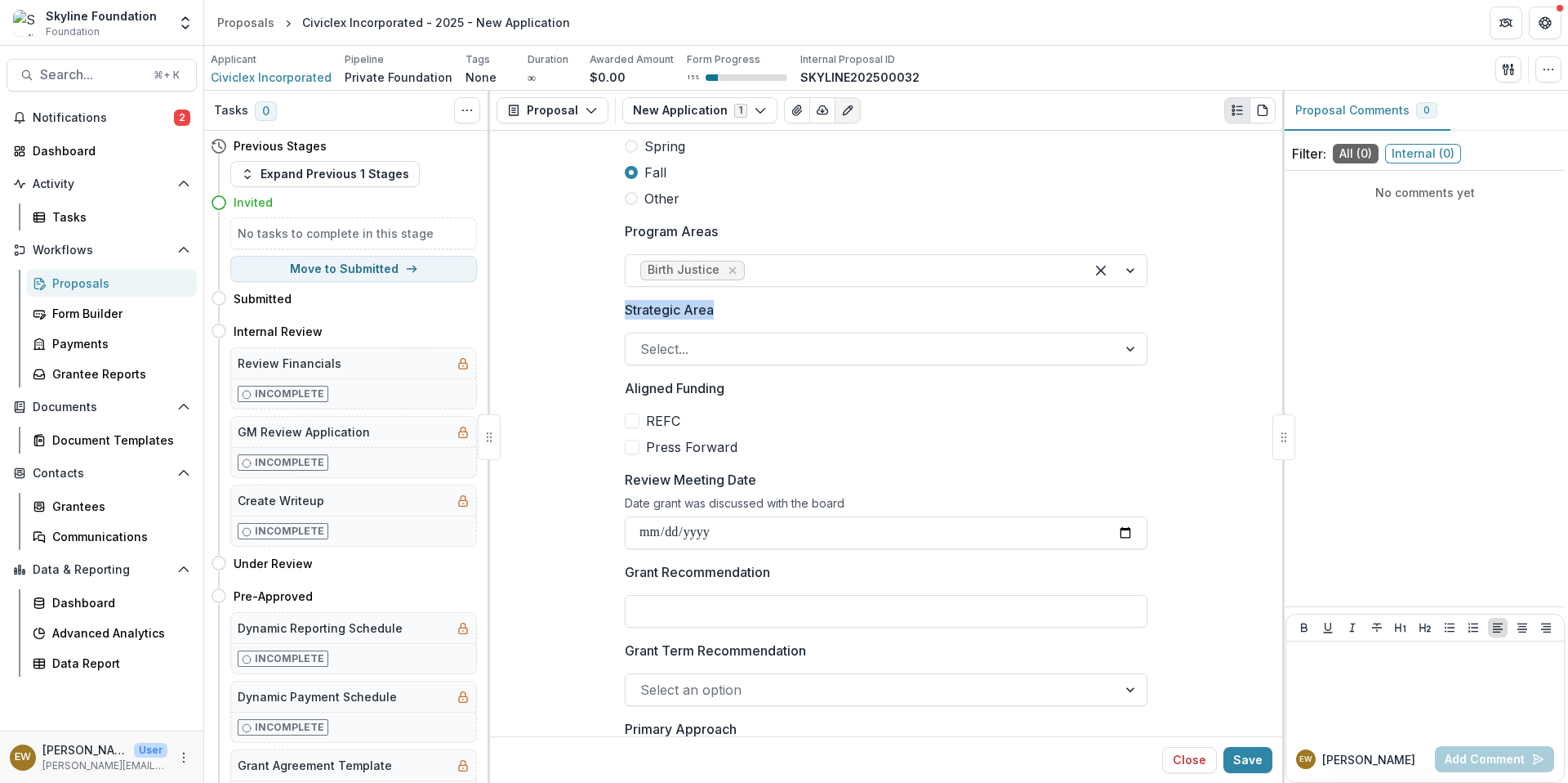
drag, startPoint x: 743, startPoint y: 315, endPoint x: 712, endPoint y: 311, distance: 31.3
click at [741, 314] on label "Strategic Area" at bounding box center [881, 309] width 513 height 20
click at [644, 339] on input "Strategic Area" at bounding box center [642, 348] width 4 height 20
click at [711, 311] on label "Strategic Area" at bounding box center [881, 309] width 513 height 20
click at [644, 339] on input "Strategic Area" at bounding box center [642, 348] width 4 height 20
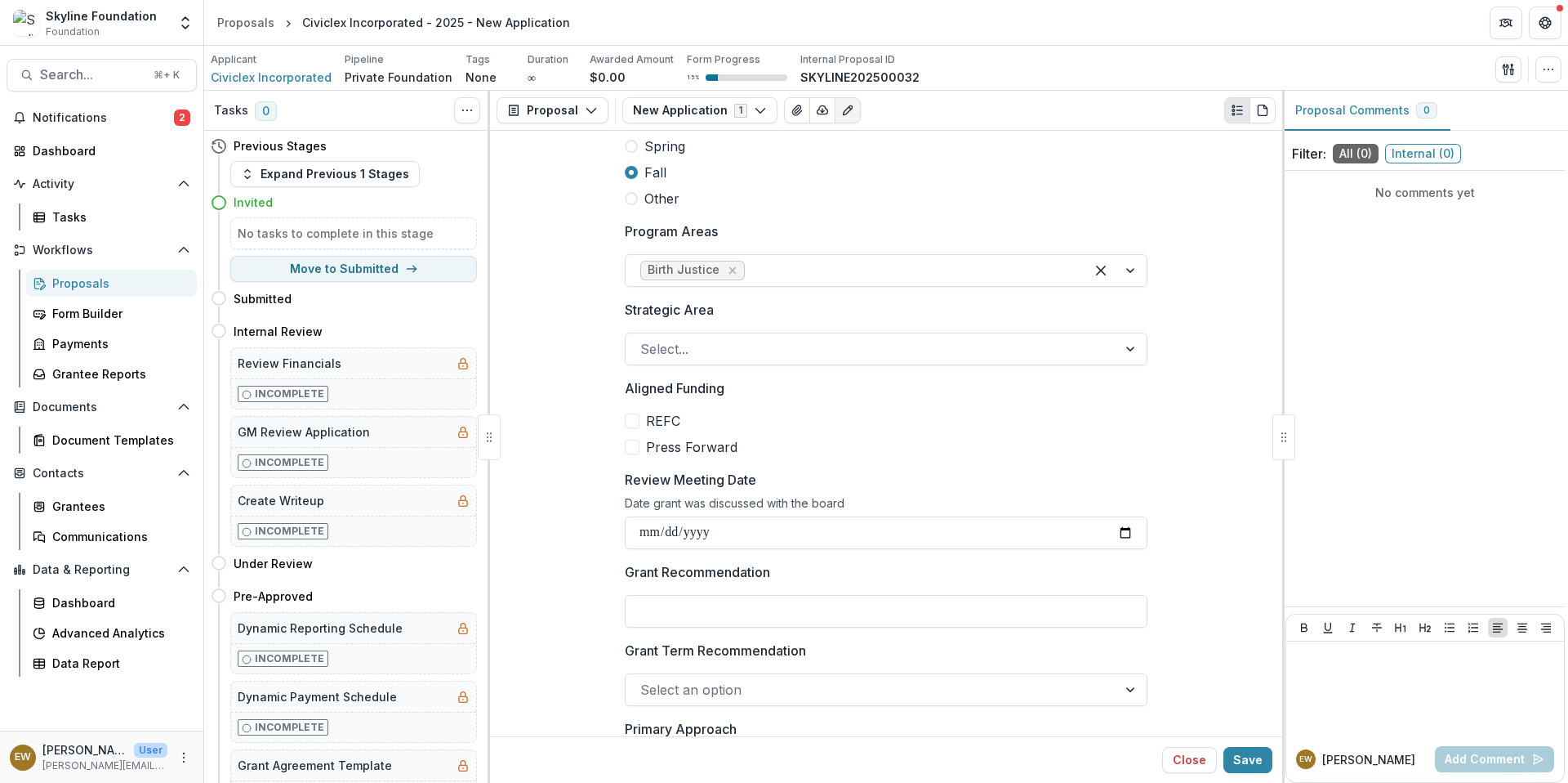
click at [711, 311] on label "Strategic Area" at bounding box center [881, 309] width 513 height 20
click at [644, 339] on input "Strategic Area" at bounding box center [642, 348] width 4 height 20
click at [711, 311] on label "Strategic Area" at bounding box center [881, 309] width 513 height 20
click at [644, 339] on input "Strategic Area" at bounding box center [642, 348] width 4 height 20
click at [642, 316] on p "Strategic Area" at bounding box center [668, 309] width 89 height 20
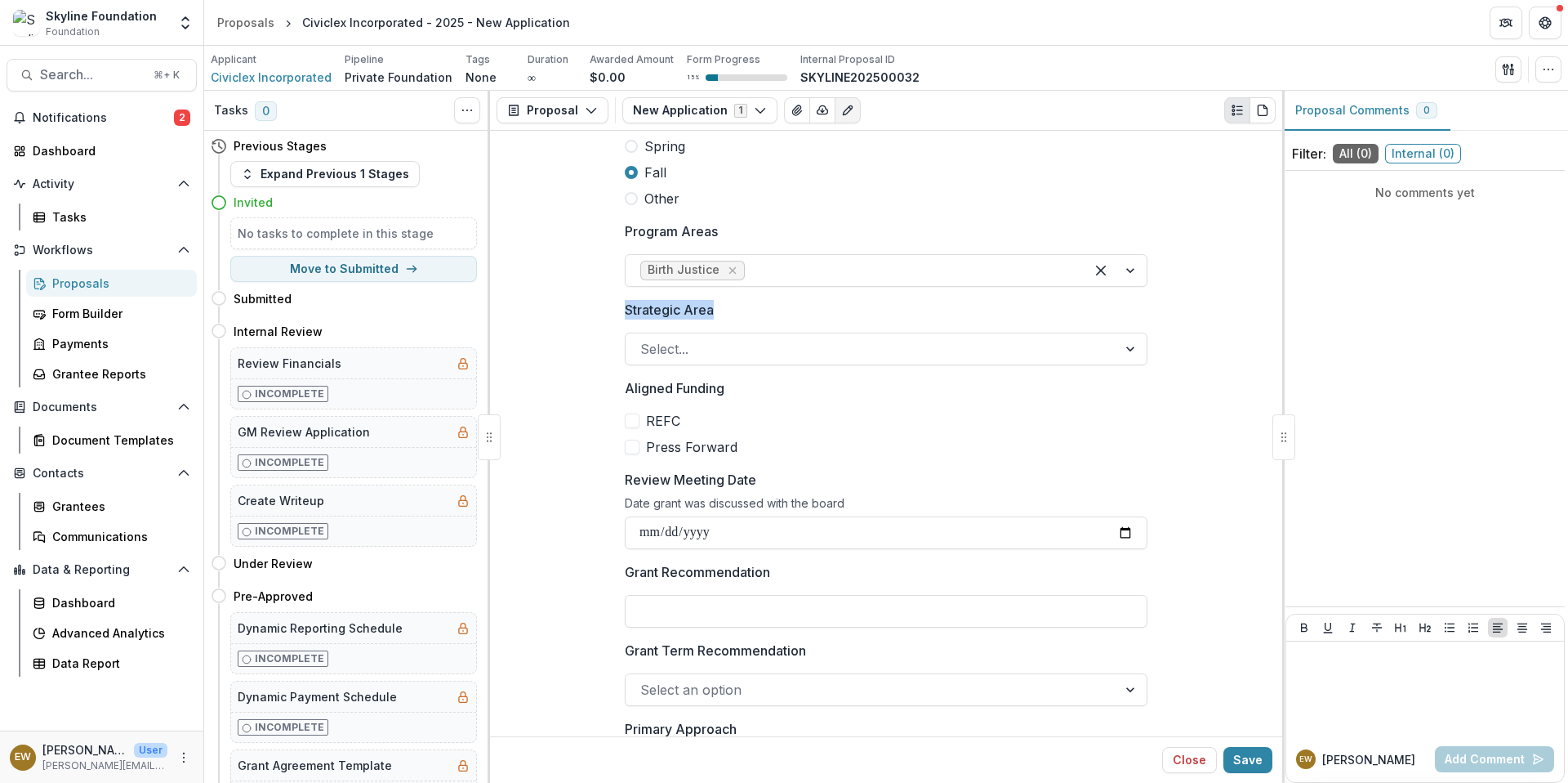
click at [642, 339] on input "Strategic Area" at bounding box center [642, 348] width 4 height 20
click at [642, 316] on p "Strategic Area" at bounding box center [668, 309] width 89 height 20
click at [642, 339] on input "Strategic Area" at bounding box center [642, 348] width 4 height 20
click at [642, 316] on p "Strategic Area" at bounding box center [668, 309] width 89 height 20
click at [642, 339] on input "Strategic Area" at bounding box center [642, 348] width 4 height 20
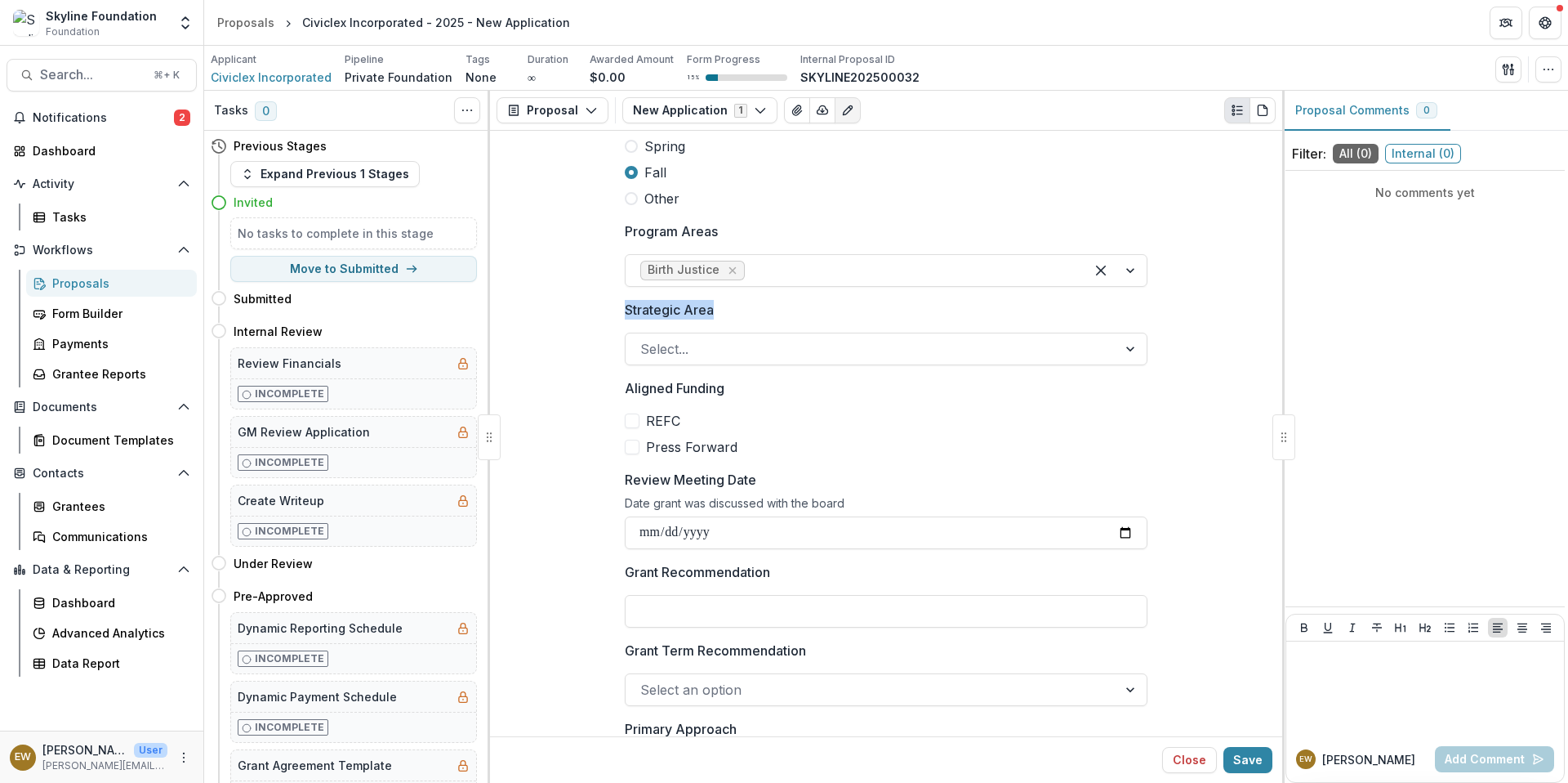
click at [642, 312] on p "Strategic Area" at bounding box center [668, 309] width 89 height 20
click at [642, 339] on input "Strategic Area" at bounding box center [642, 348] width 4 height 20
click at [642, 312] on p "Strategic Area" at bounding box center [668, 309] width 89 height 20
click at [642, 339] on input "Strategic Area" at bounding box center [642, 348] width 4 height 20
click at [642, 312] on p "Strategic Area" at bounding box center [668, 309] width 89 height 20
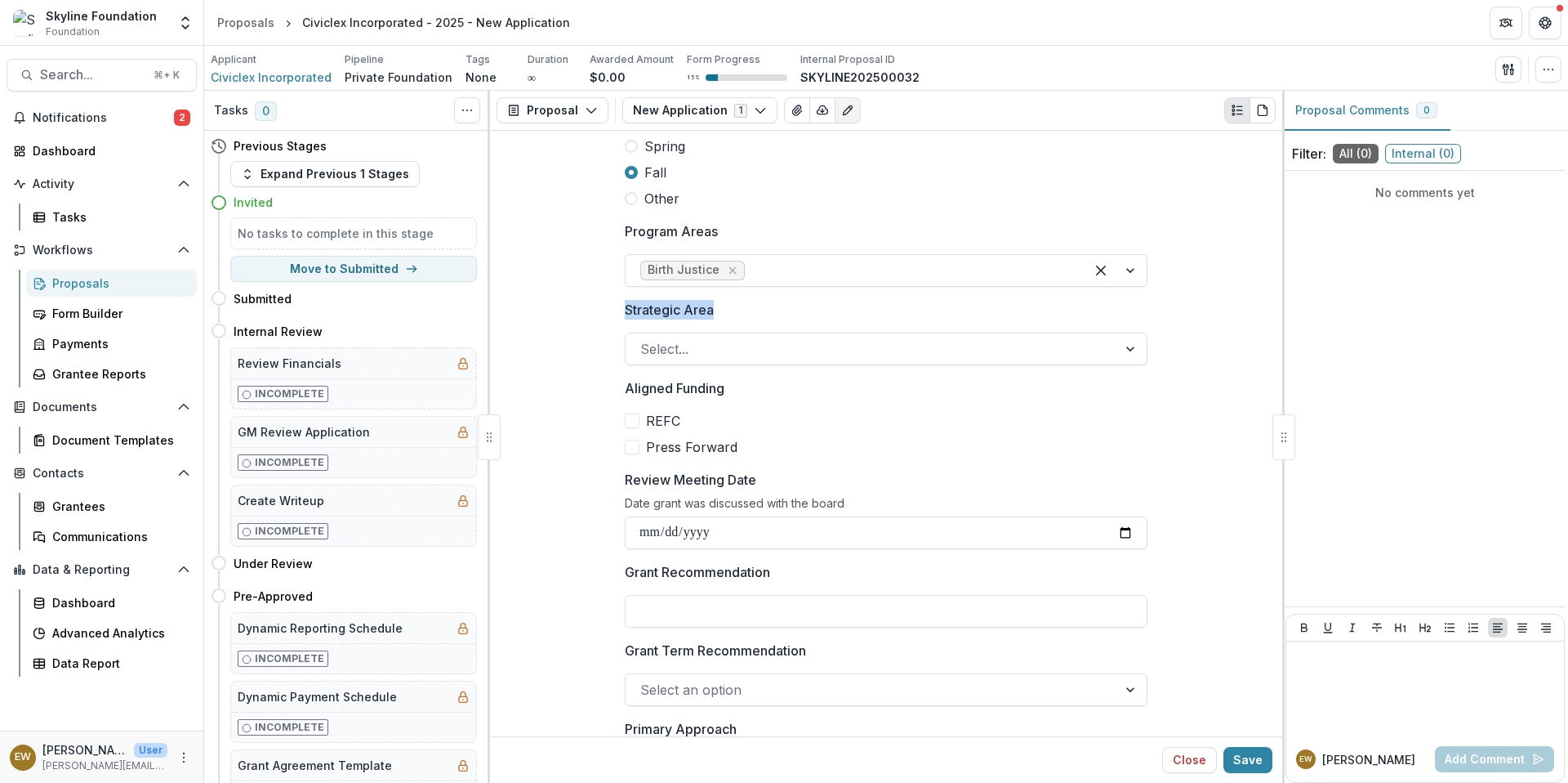
click at [642, 339] on input "Strategic Area" at bounding box center [642, 348] width 4 height 20
drag, startPoint x: 585, startPoint y: 314, endPoint x: 796, endPoint y: 313, distance: 211.0
click at [693, 310] on p "Strategic Area" at bounding box center [668, 309] width 89 height 20
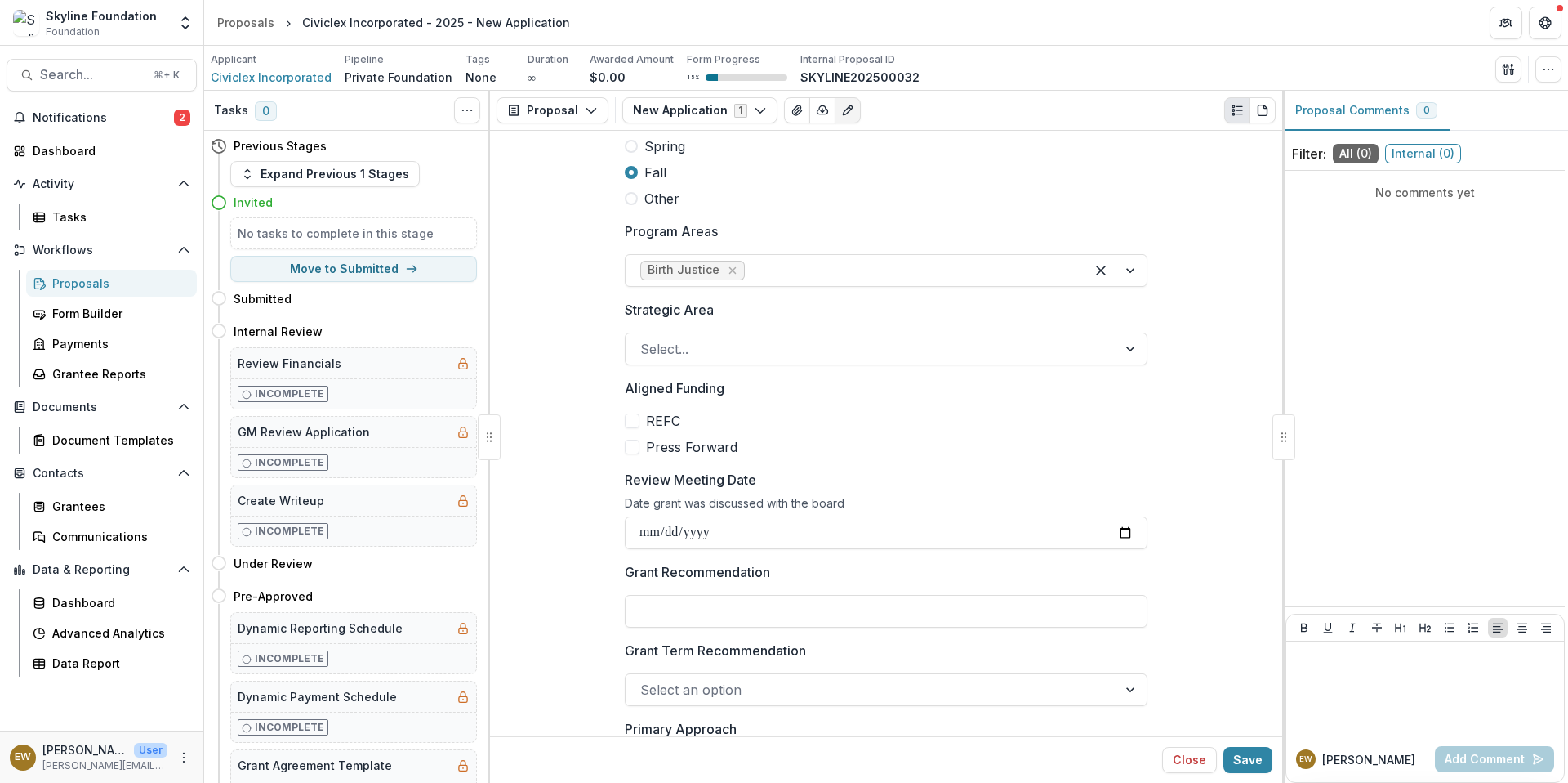
click at [644, 339] on input "Strategic Area" at bounding box center [642, 348] width 4 height 20
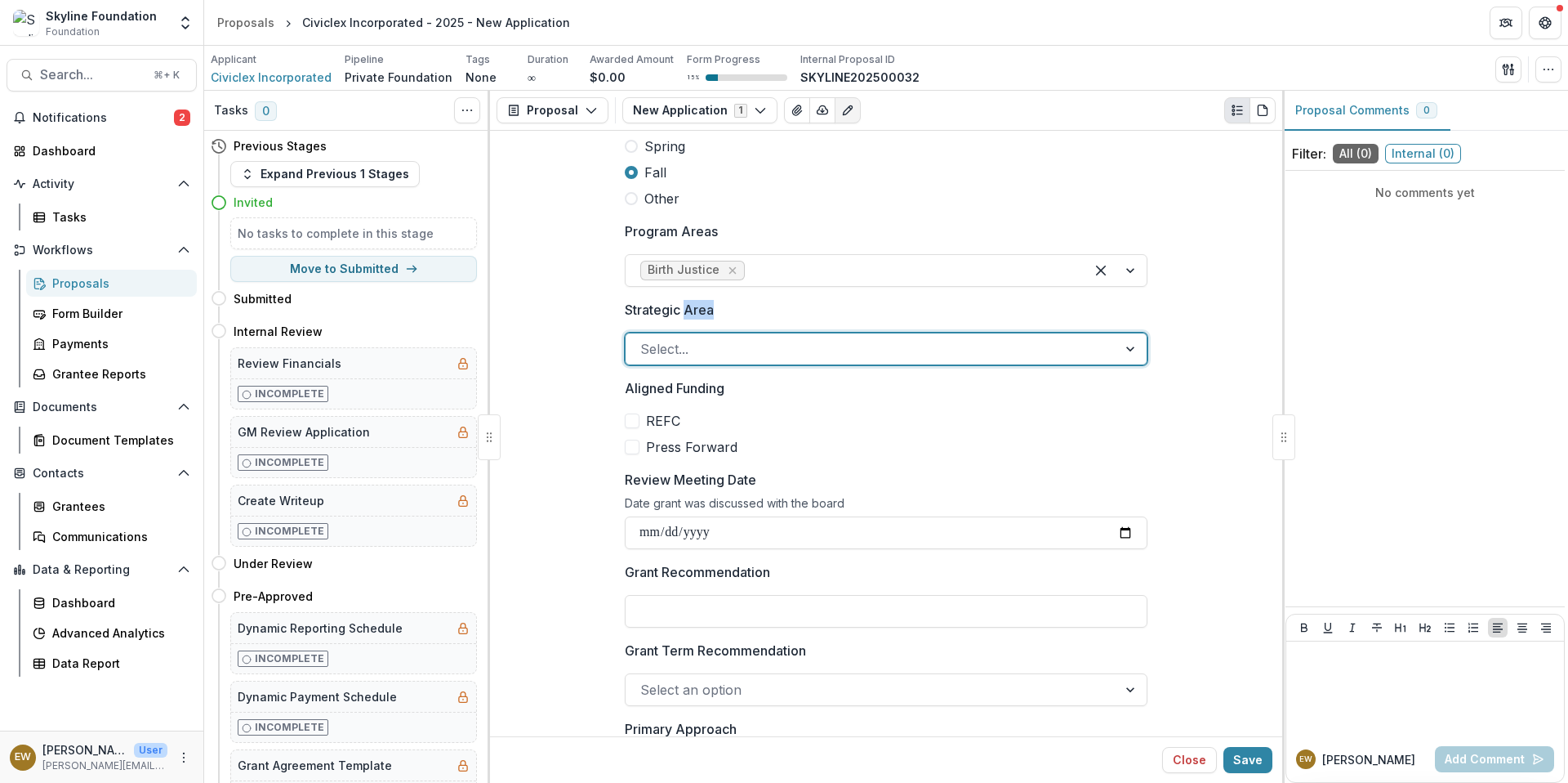
click at [693, 310] on p "Strategic Area" at bounding box center [668, 309] width 89 height 20
click at [644, 339] on input "Strategic Area" at bounding box center [642, 348] width 4 height 20
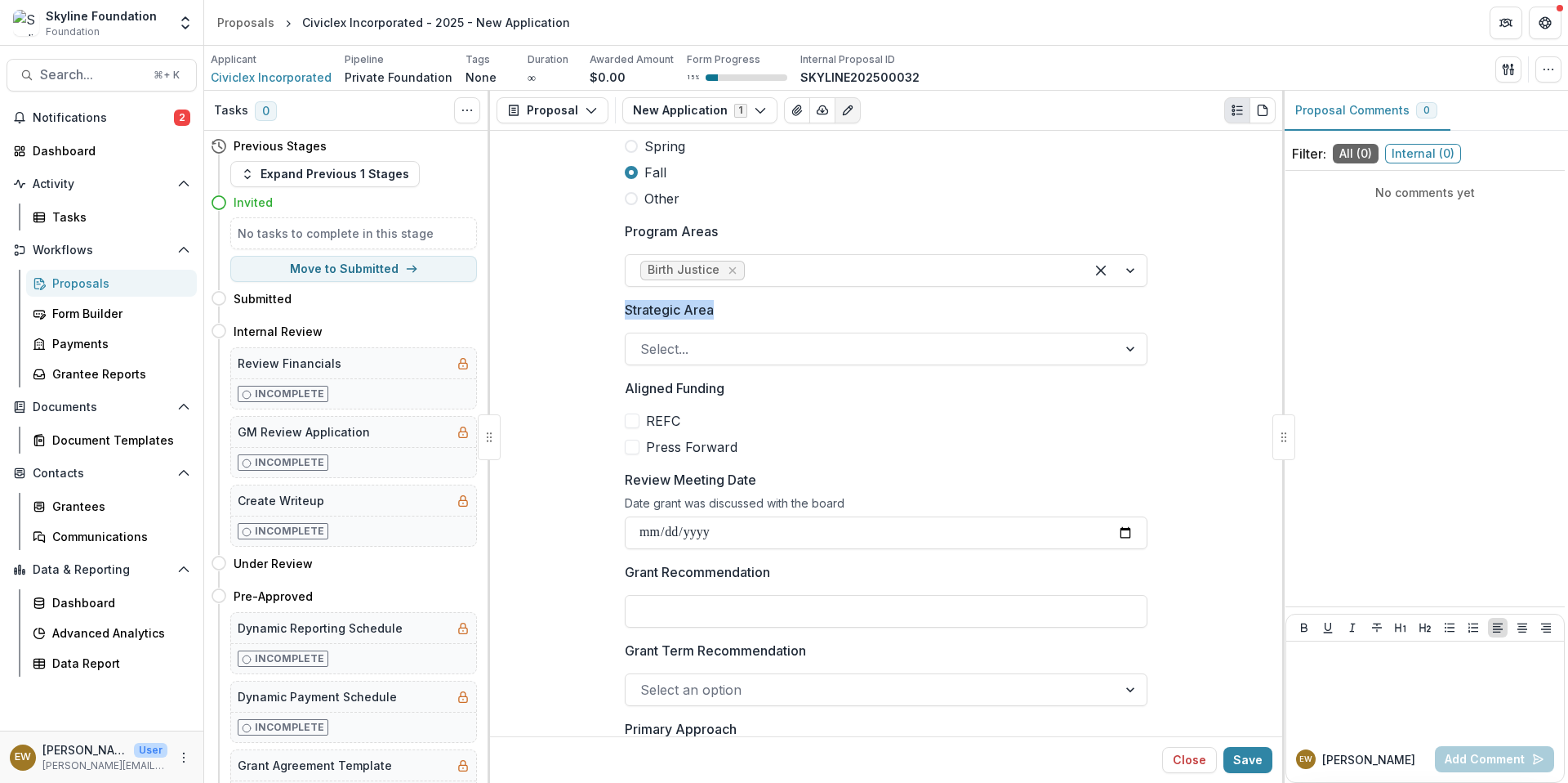
click at [693, 310] on p "Strategic Area" at bounding box center [668, 309] width 89 height 20
click at [644, 339] on input "Strategic Area" at bounding box center [642, 348] width 4 height 20
click at [643, 308] on p "Strategic Area" at bounding box center [668, 309] width 89 height 20
click at [643, 339] on input "Strategic Area" at bounding box center [642, 348] width 4 height 20
click at [643, 308] on p "Strategic Area" at bounding box center [668, 309] width 89 height 20
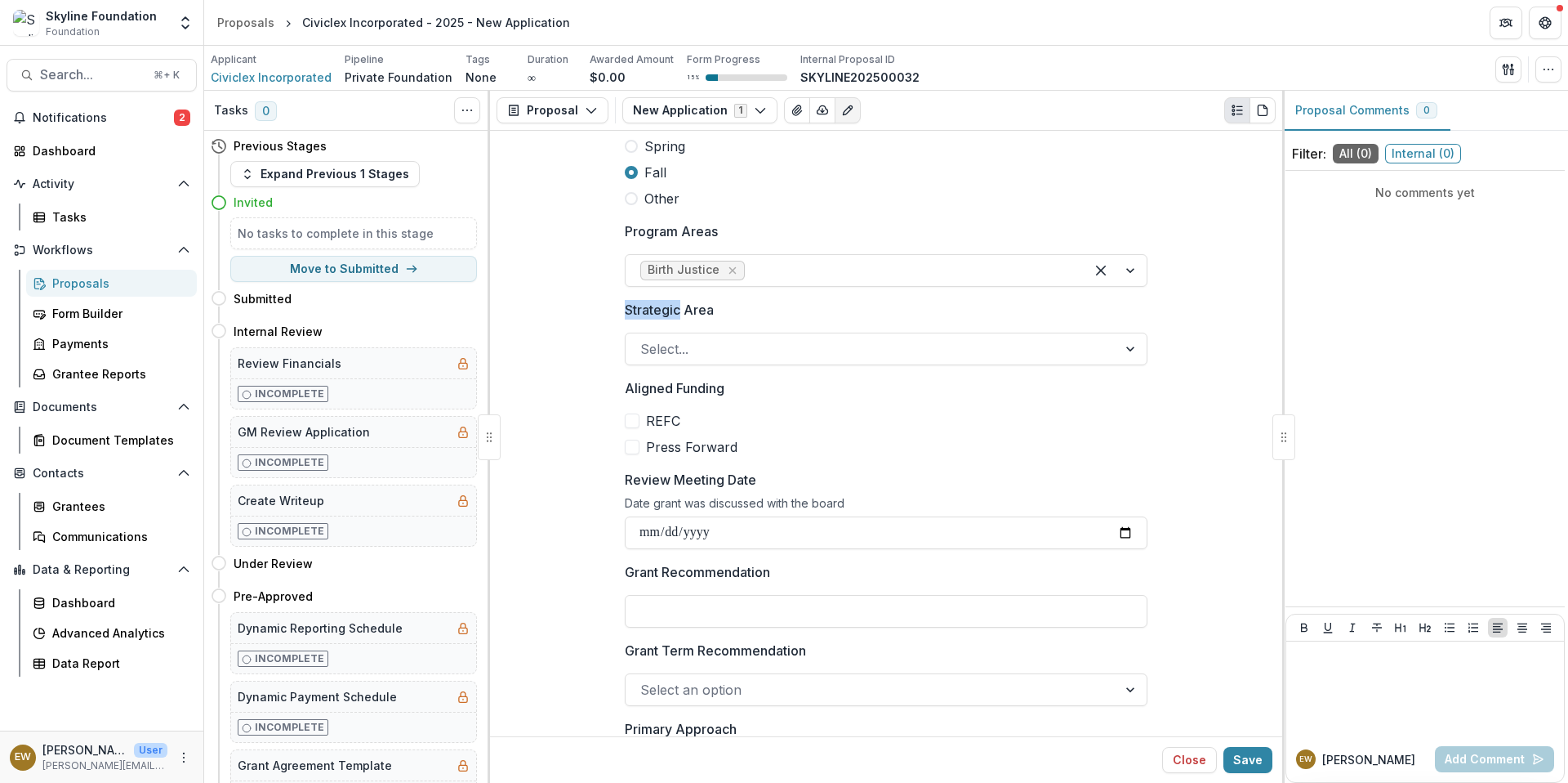
click at [643, 339] on input "Strategic Area" at bounding box center [642, 348] width 4 height 20
click at [643, 308] on p "Strategic Area" at bounding box center [668, 309] width 89 height 20
click at [643, 339] on input "Strategic Area" at bounding box center [642, 348] width 4 height 20
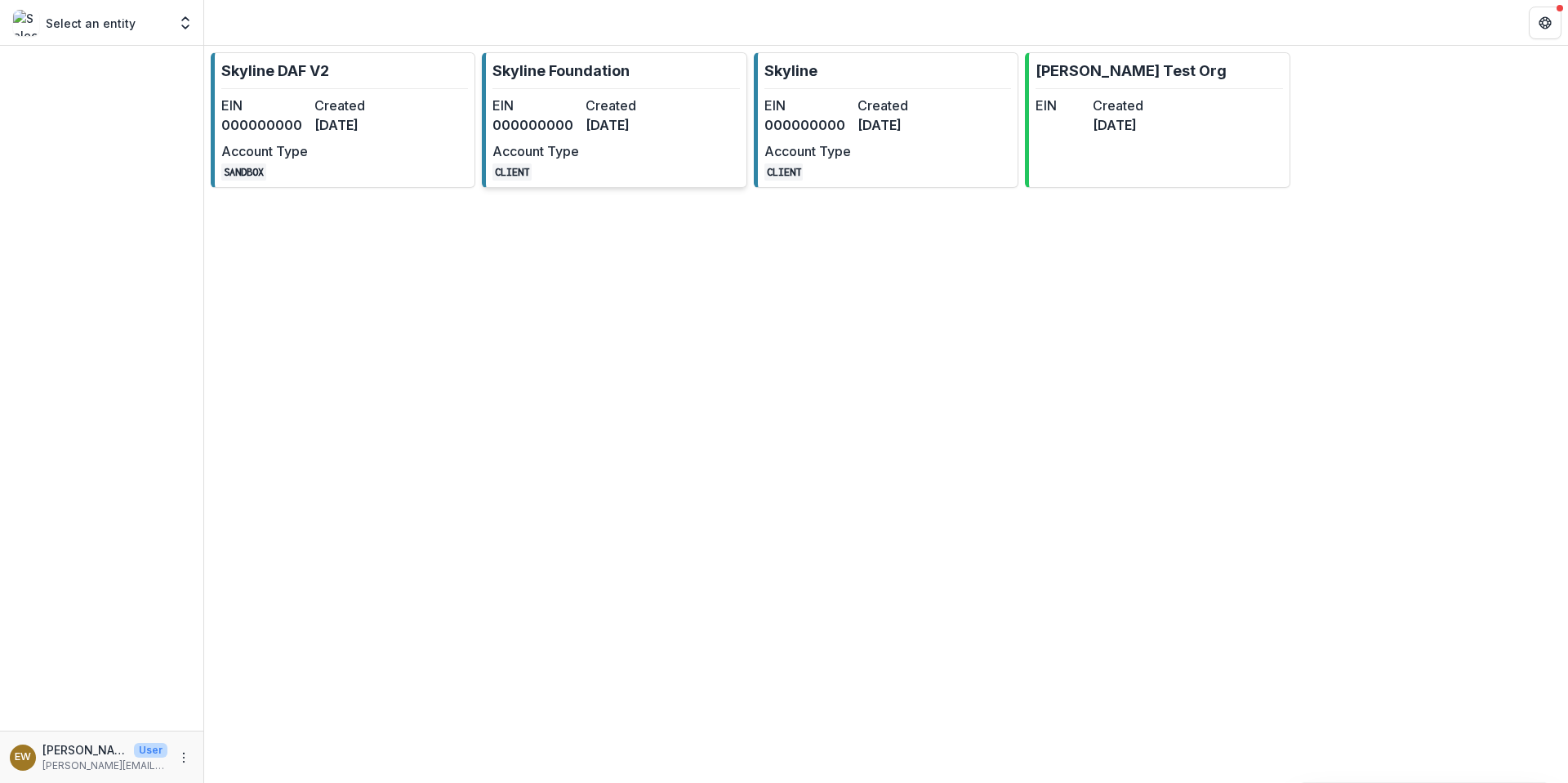
click at [617, 151] on div "EIN 000000000 Created [DATE] Account Type CLIENT" at bounding box center [582, 138] width 180 height 85
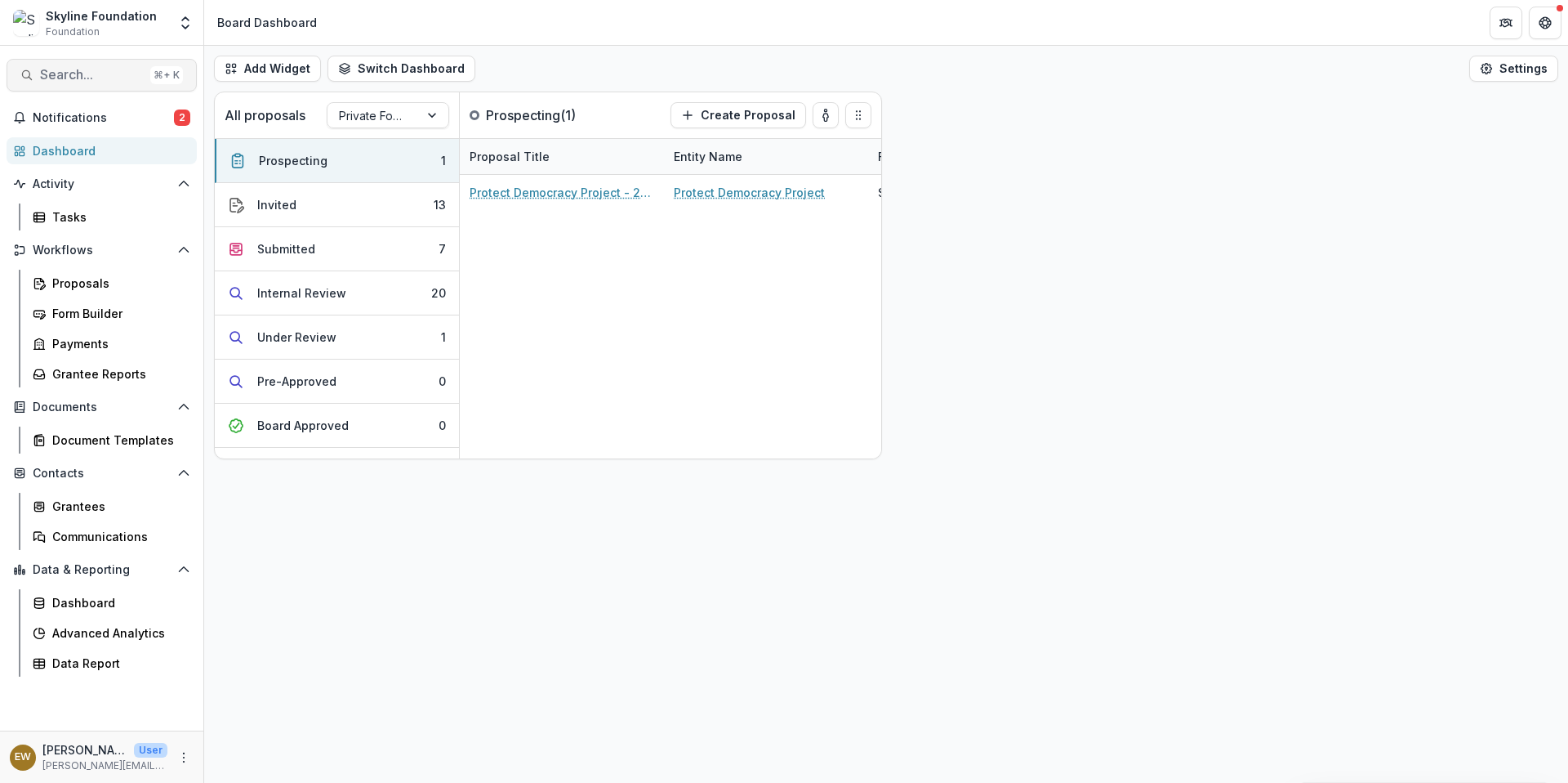
click at [103, 67] on span "Search..." at bounding box center [92, 75] width 104 height 16
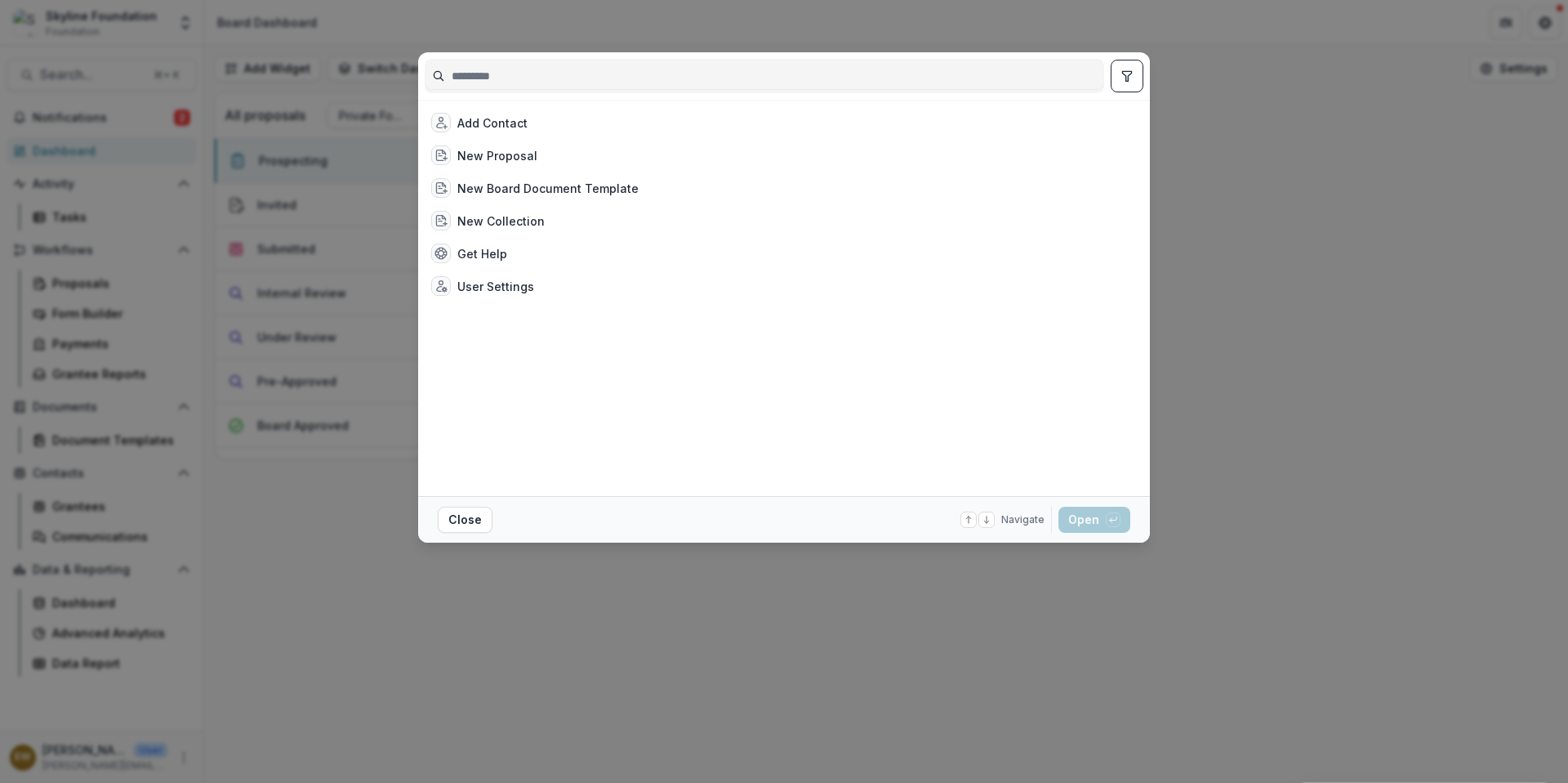
click at [550, 84] on input at bounding box center [764, 76] width 678 height 26
type input "*"
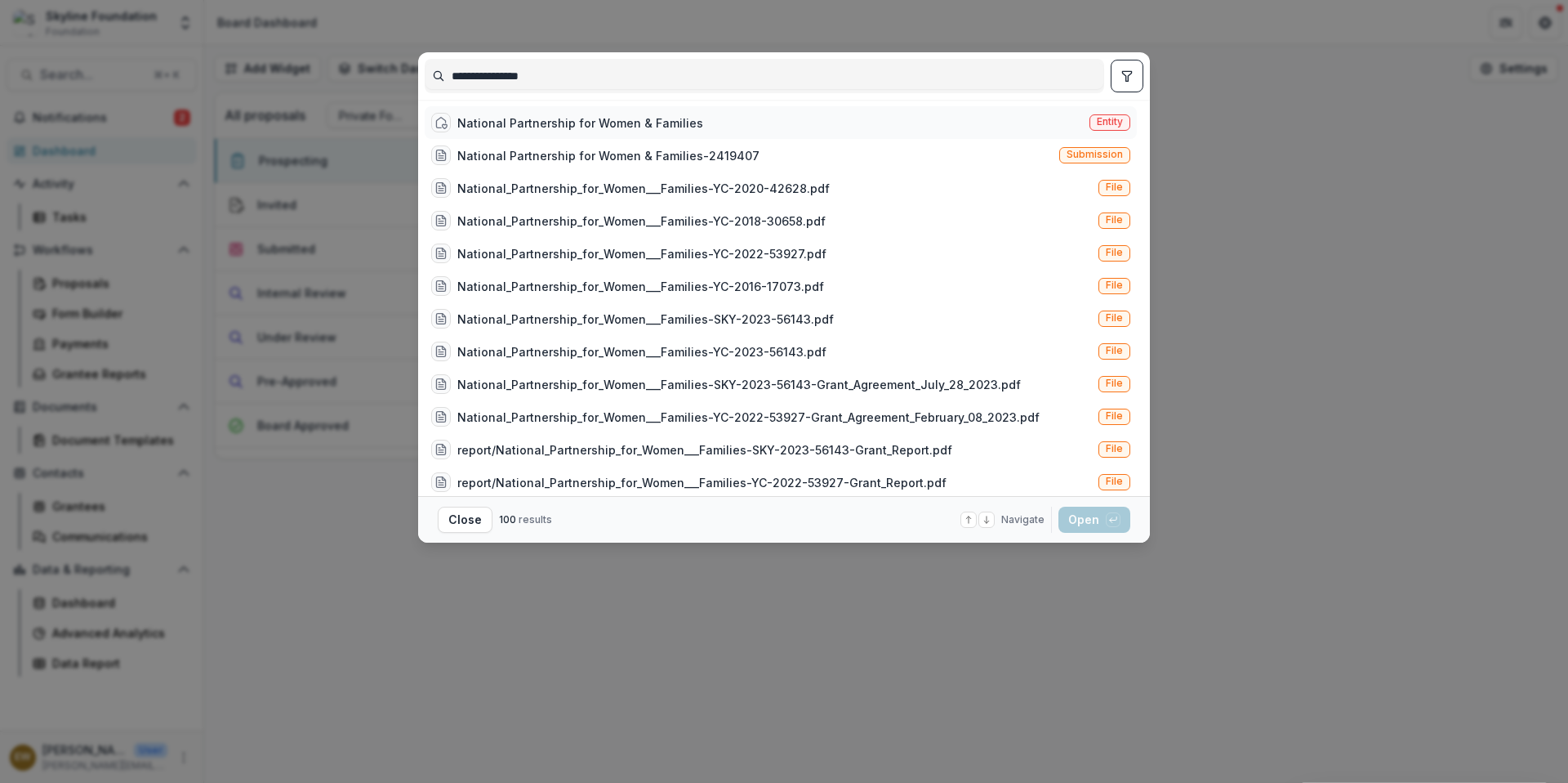
type input "**********"
click at [571, 115] on div "National Partnership for Women & Families" at bounding box center [579, 123] width 246 height 17
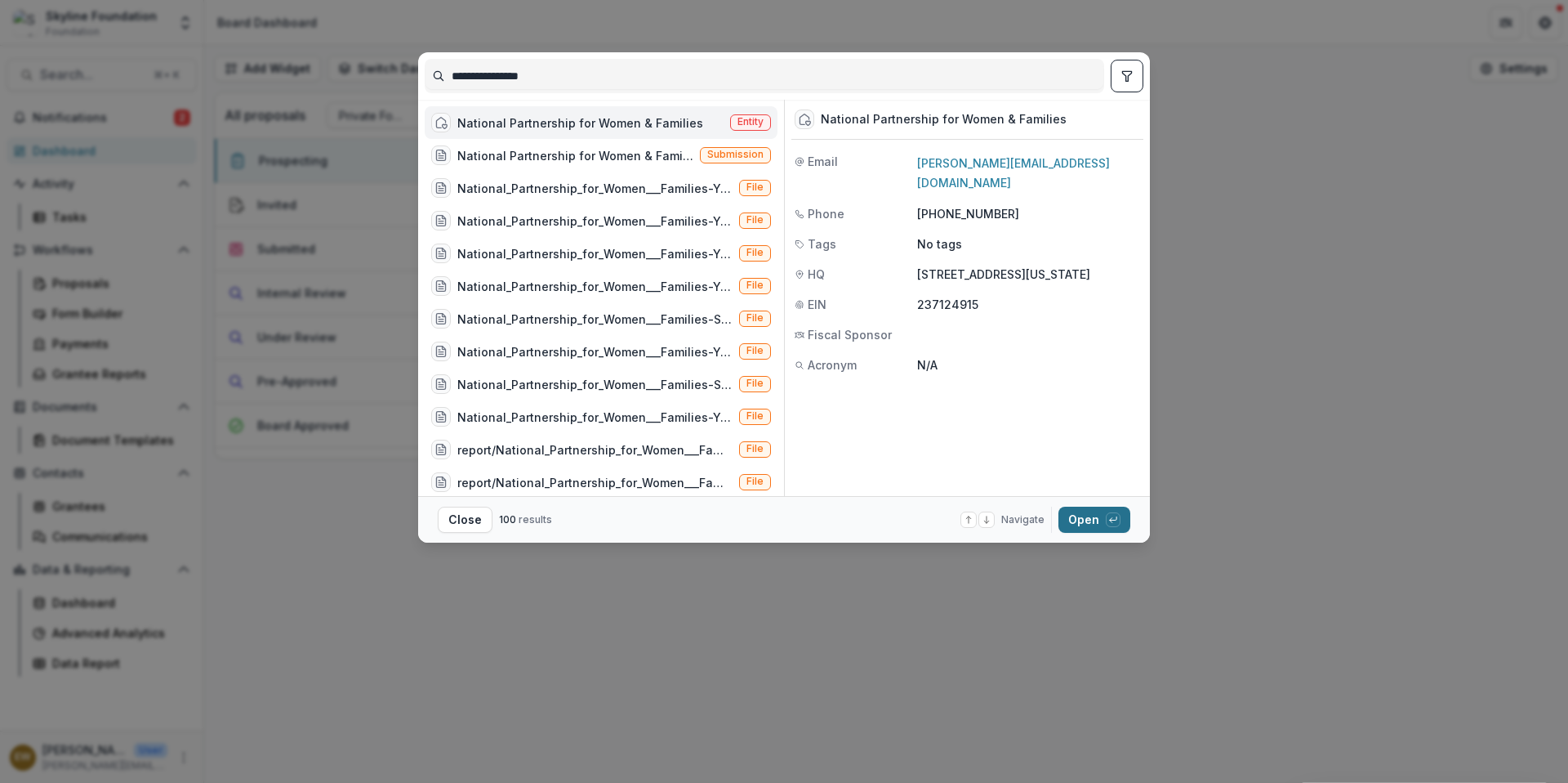
click at [1083, 512] on button "Open with enter key" at bounding box center [1093, 520] width 72 height 26
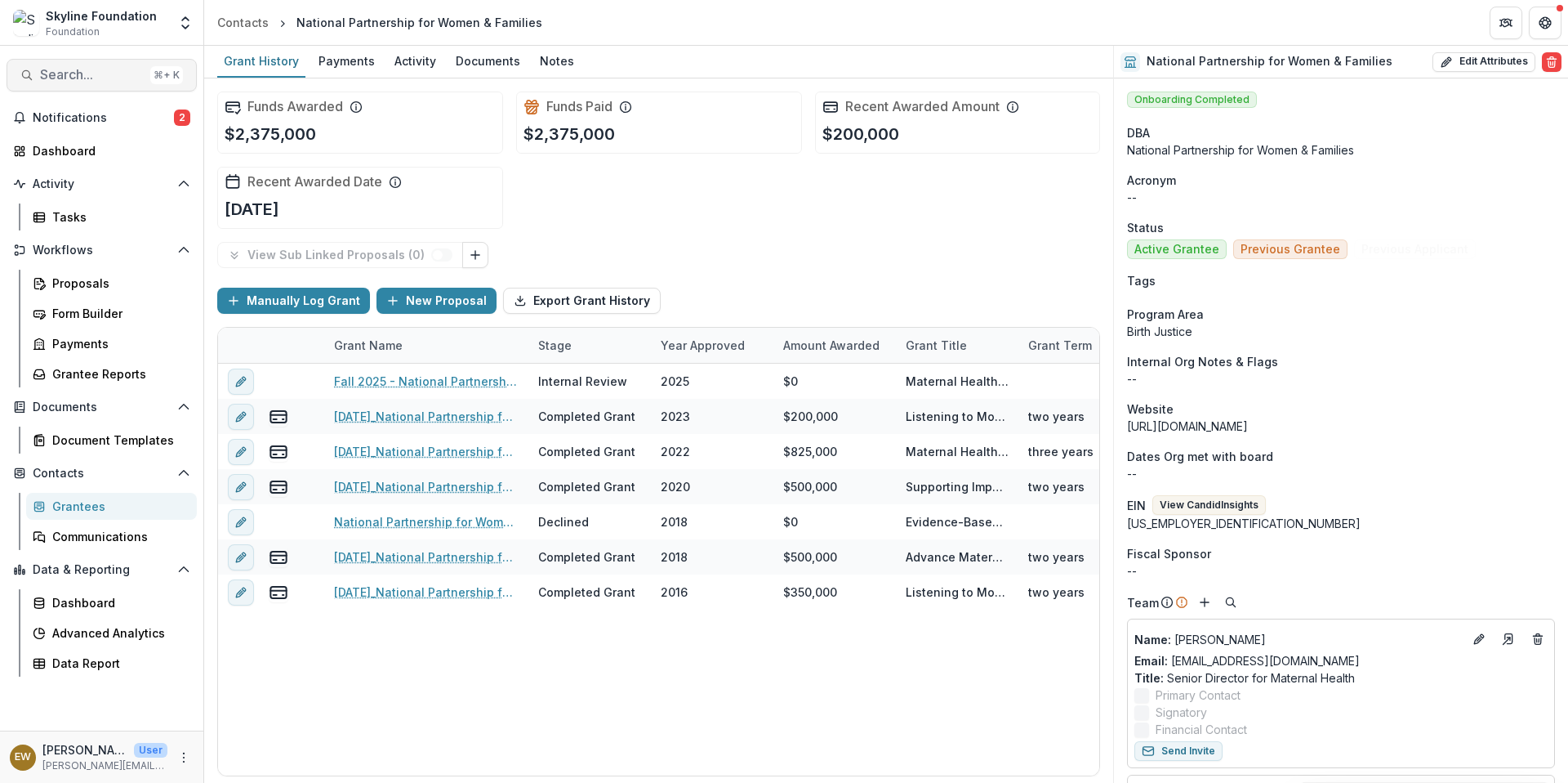
click at [110, 78] on span "Search..." at bounding box center [92, 75] width 104 height 16
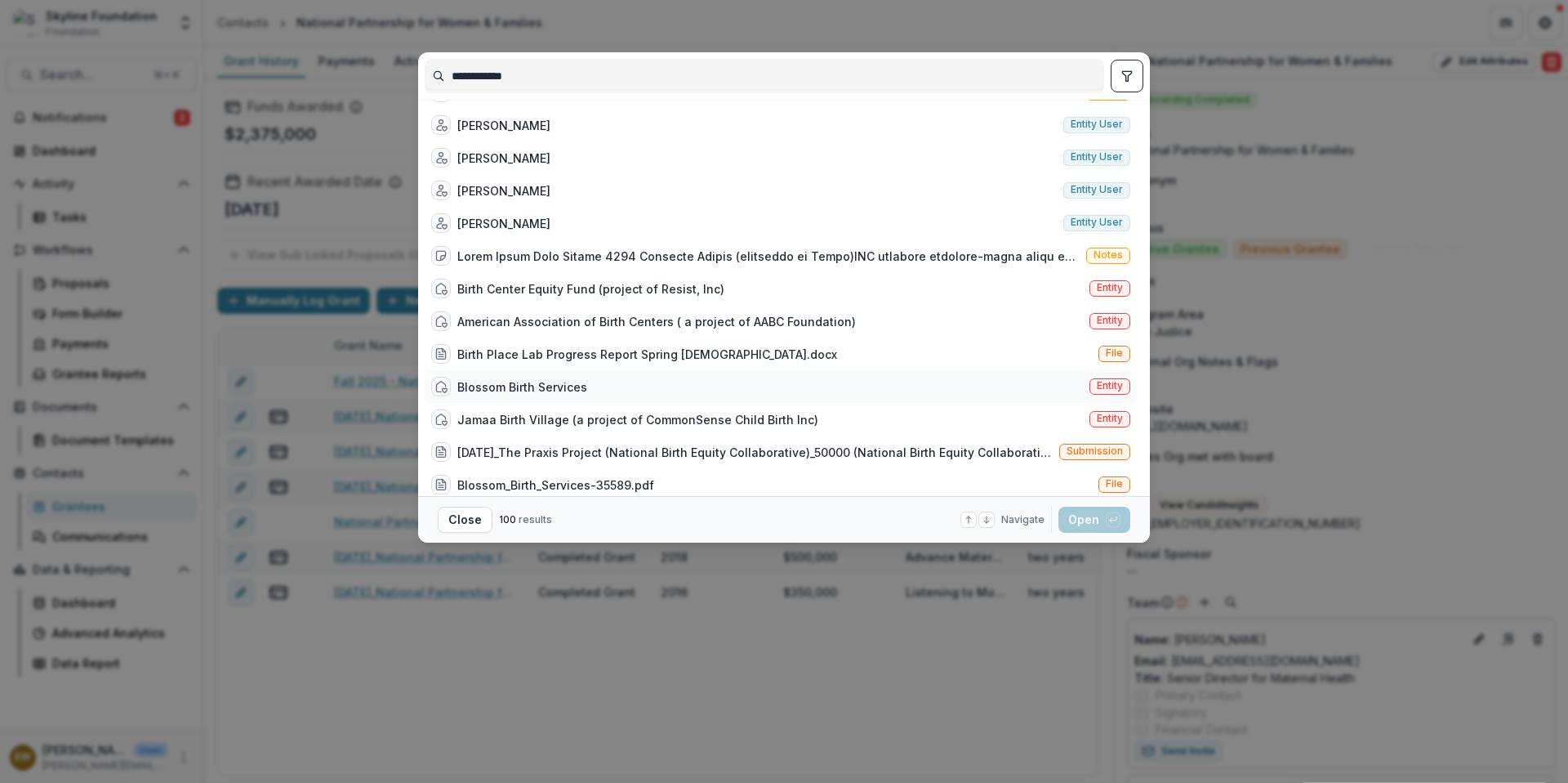
scroll to position [1208, 0]
type input "**********"
click at [598, 292] on div "Birth Center Equity Fund (project of Resist, Inc)" at bounding box center [590, 287] width 267 height 17
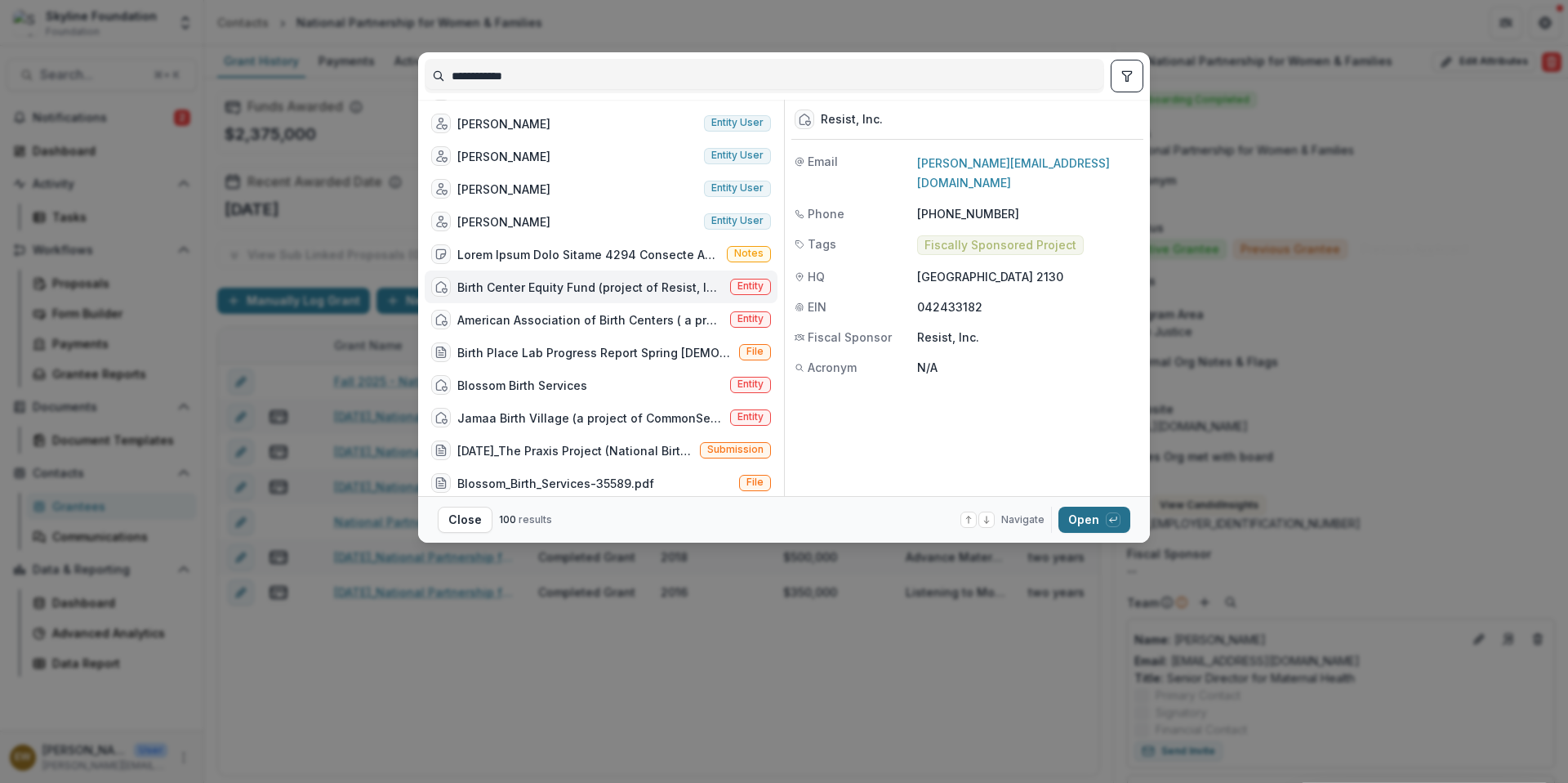
click at [1090, 518] on button "Open with enter key" at bounding box center [1093, 520] width 72 height 26
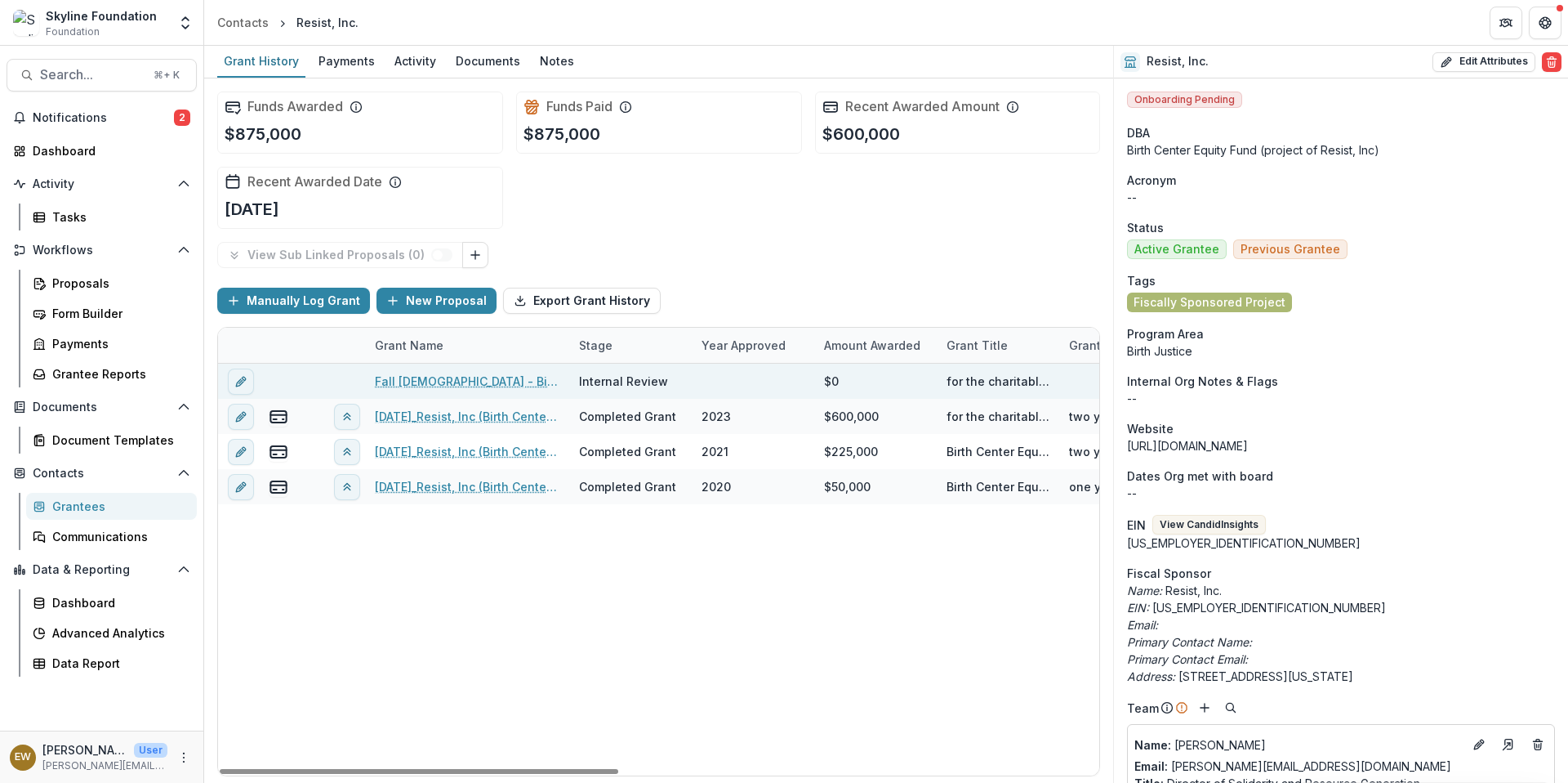
click at [520, 379] on link "Fall [DEMOGRAPHIC_DATA] - Birth Center Equity - Renewal Application" at bounding box center [466, 381] width 184 height 17
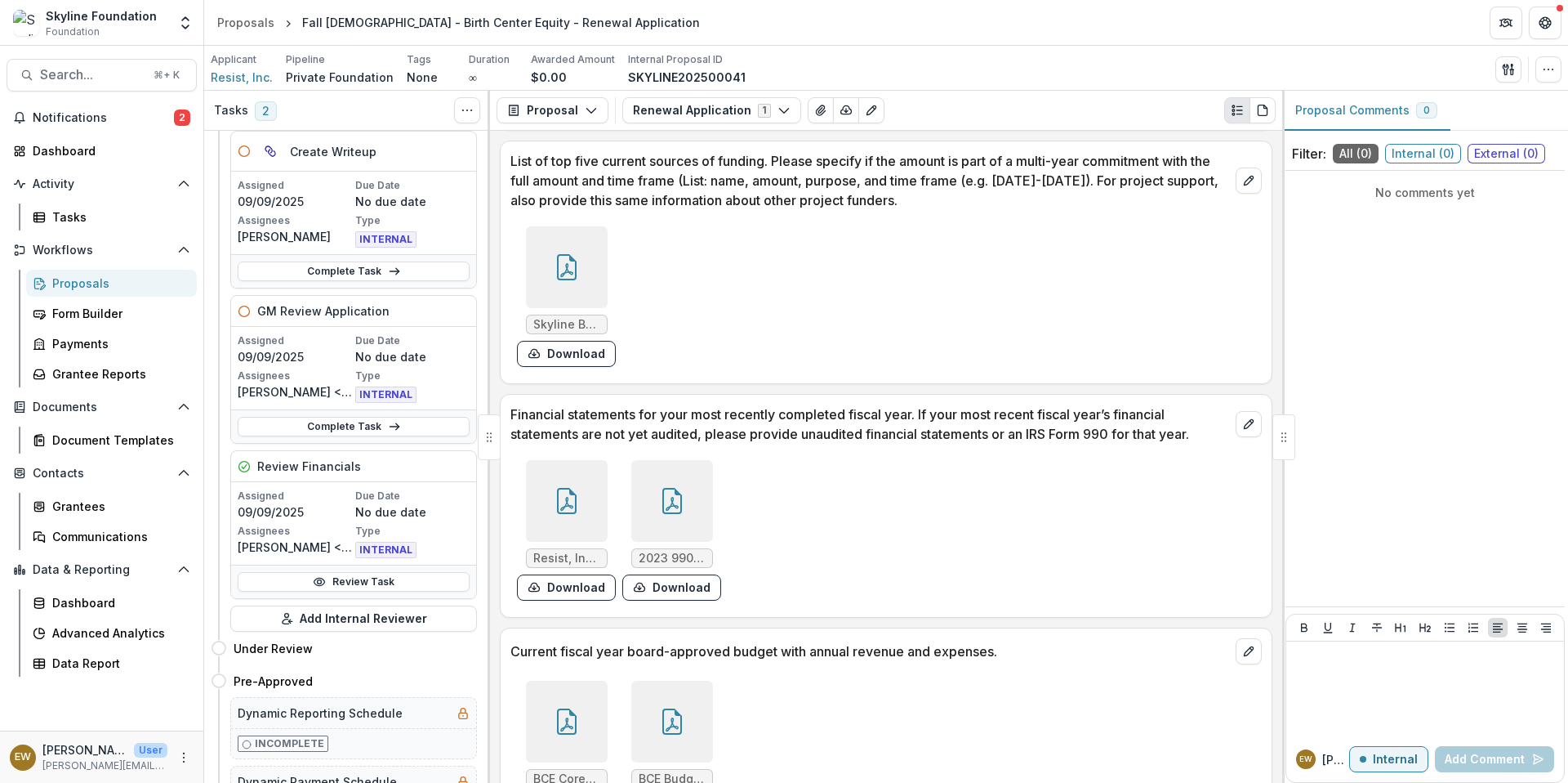
scroll to position [4159, 0]
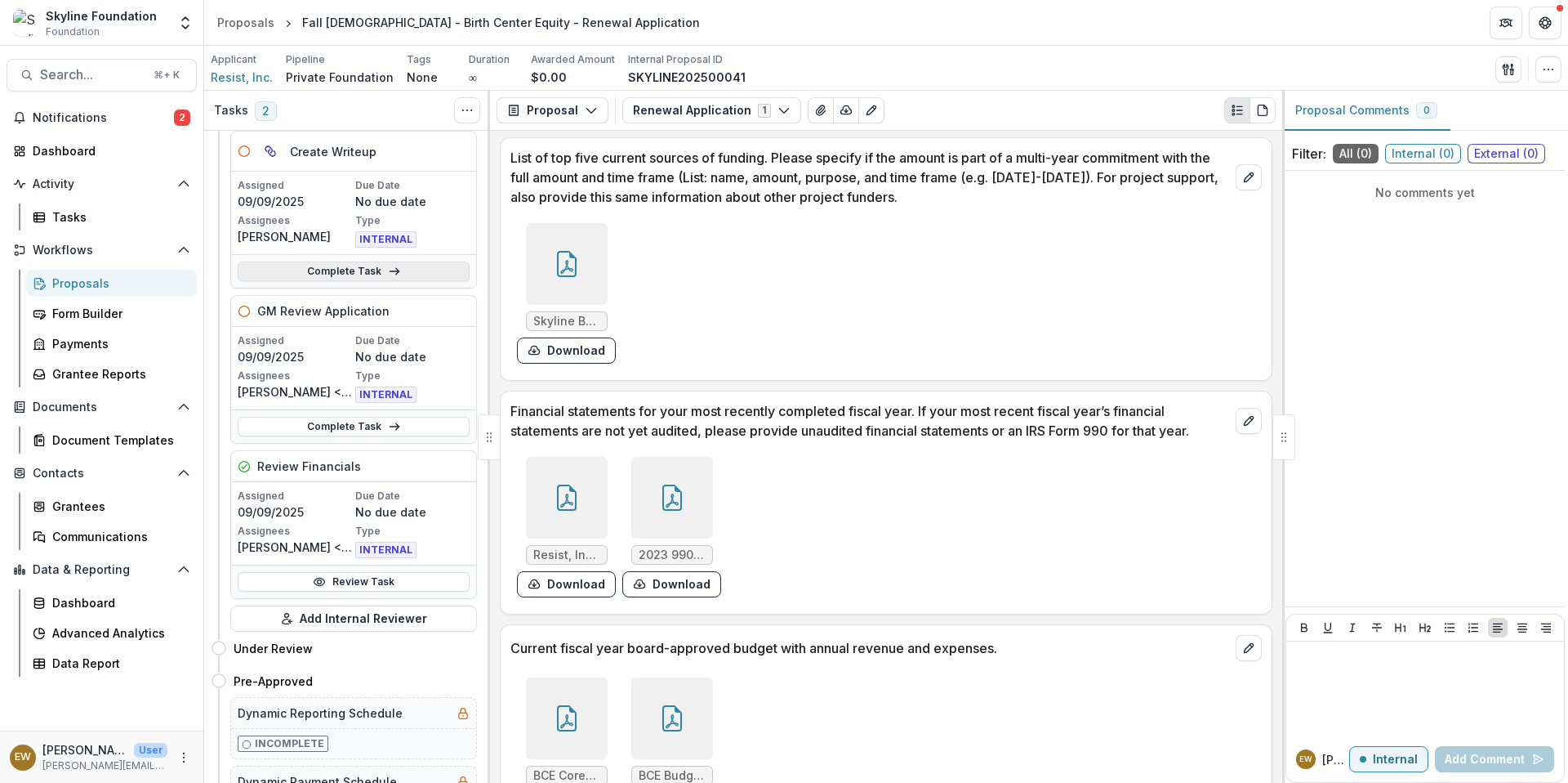
click at [348, 270] on link "Complete Task" at bounding box center [354, 271] width 232 height 20
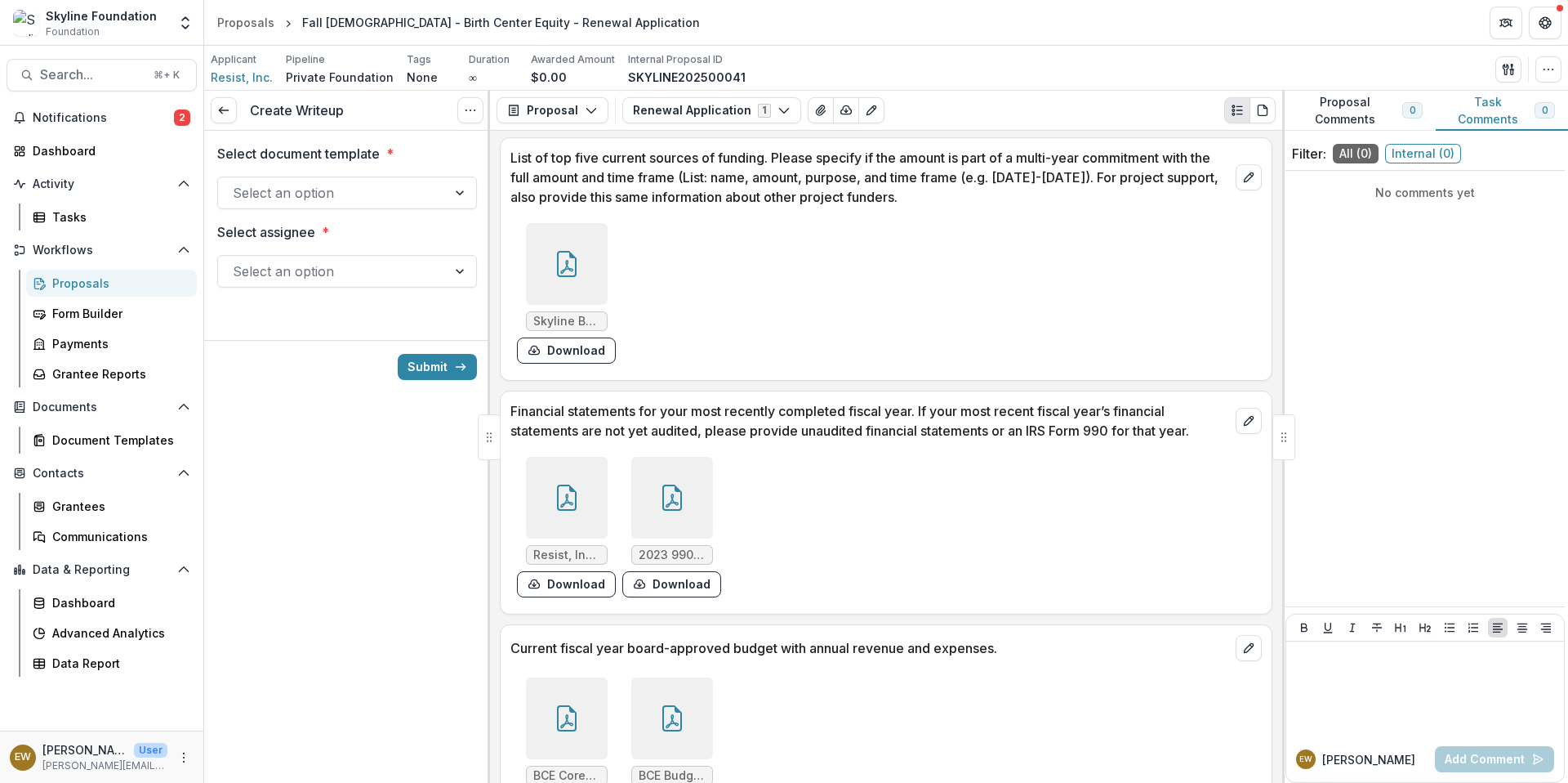
click at [372, 185] on div at bounding box center [332, 193] width 199 height 22
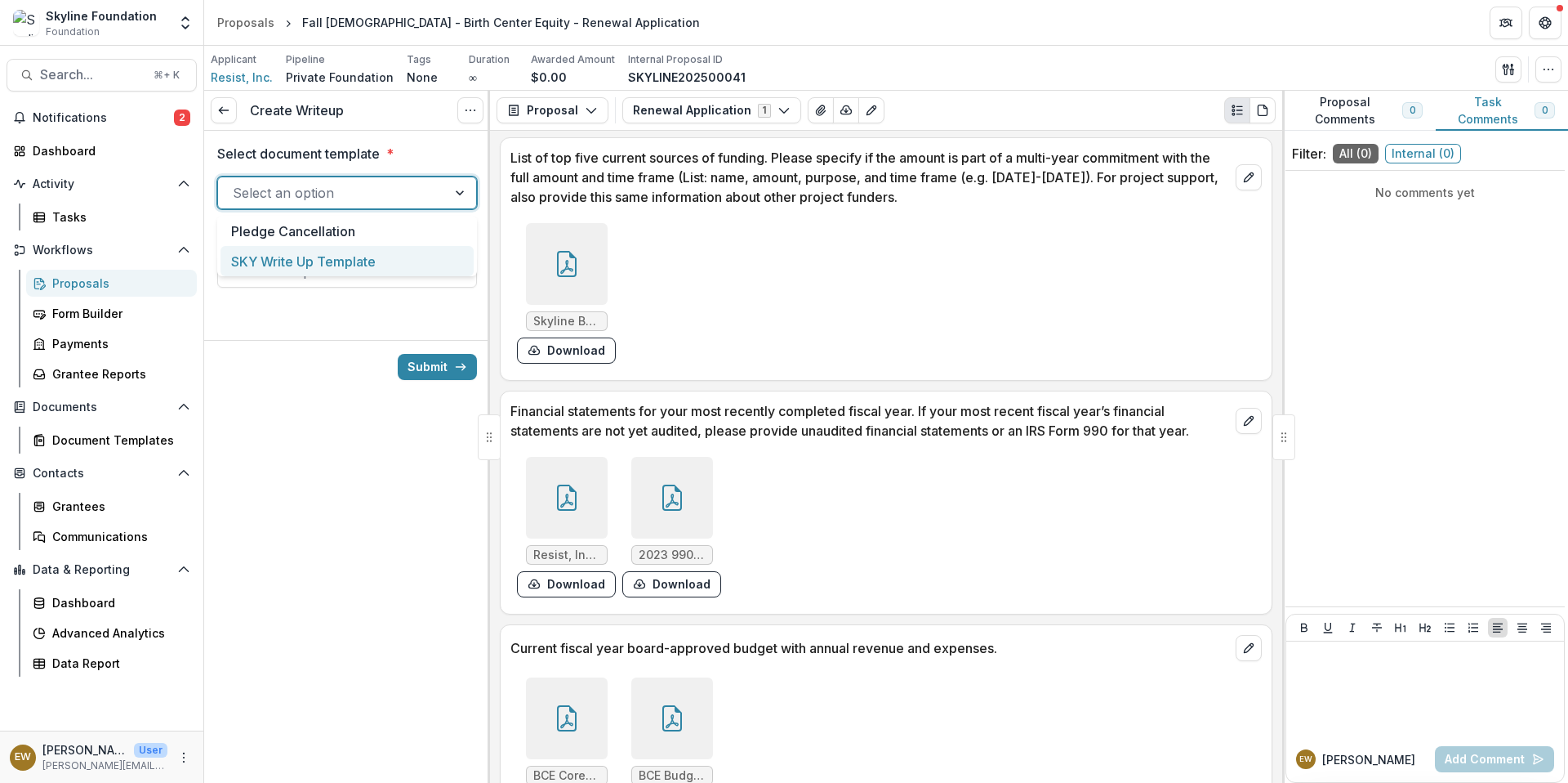
click at [342, 256] on div "SKY Write Up Template" at bounding box center [347, 261] width 253 height 30
click at [333, 271] on div at bounding box center [332, 271] width 199 height 22
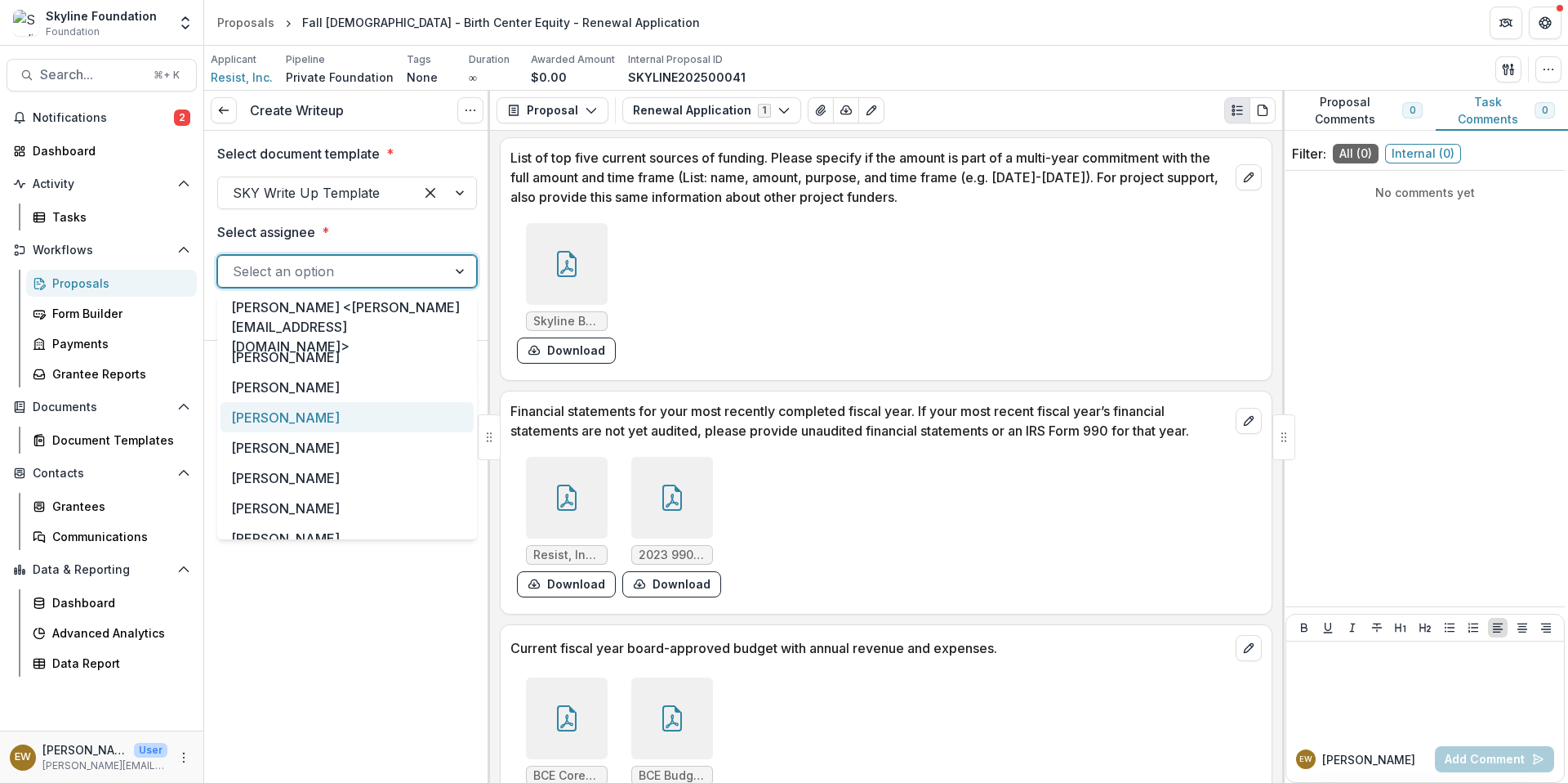
scroll to position [3, 0]
click at [315, 406] on div "[PERSON_NAME]" at bounding box center [347, 416] width 253 height 30
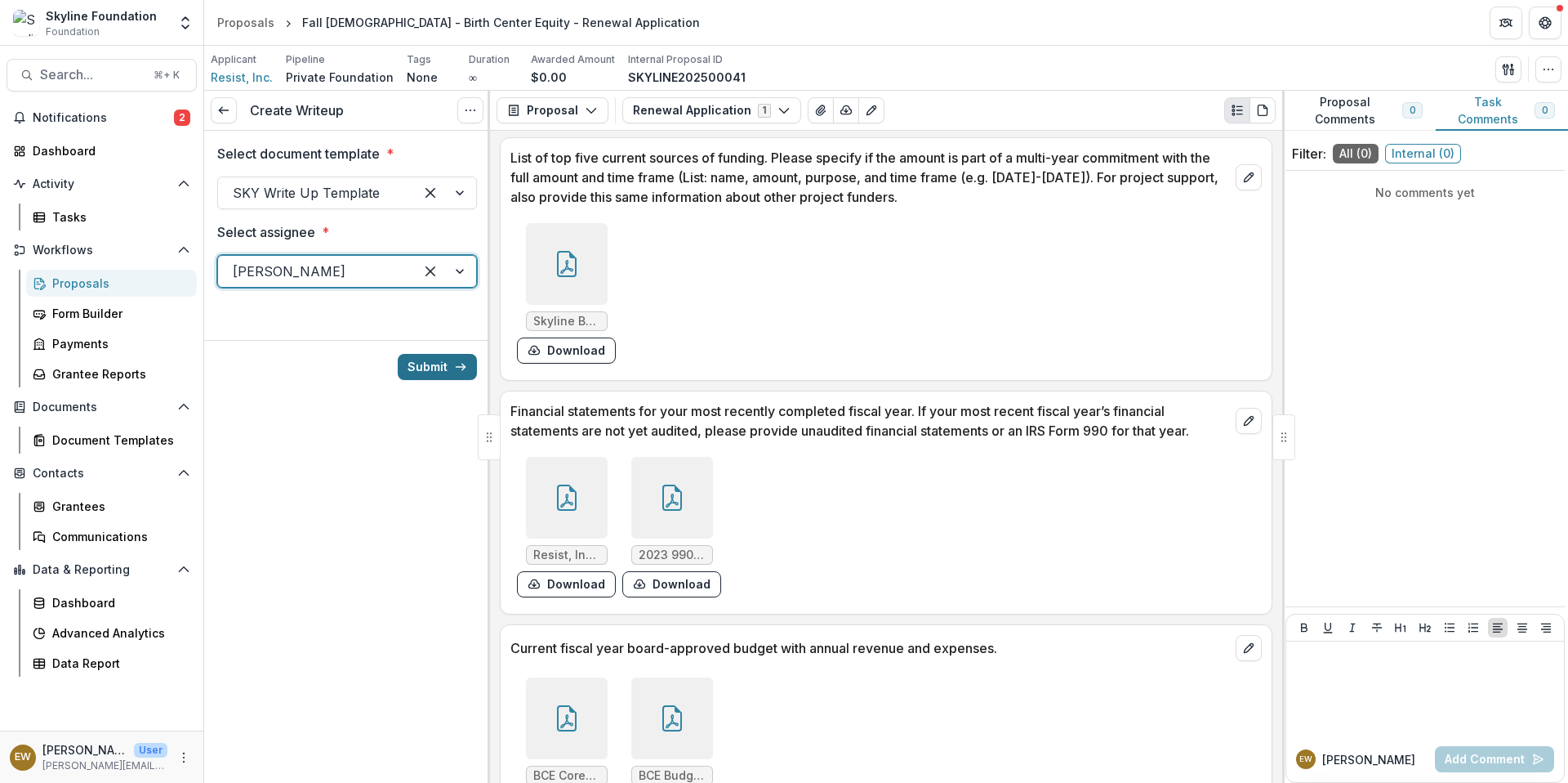
click at [440, 365] on button "Submit" at bounding box center [437, 367] width 80 height 26
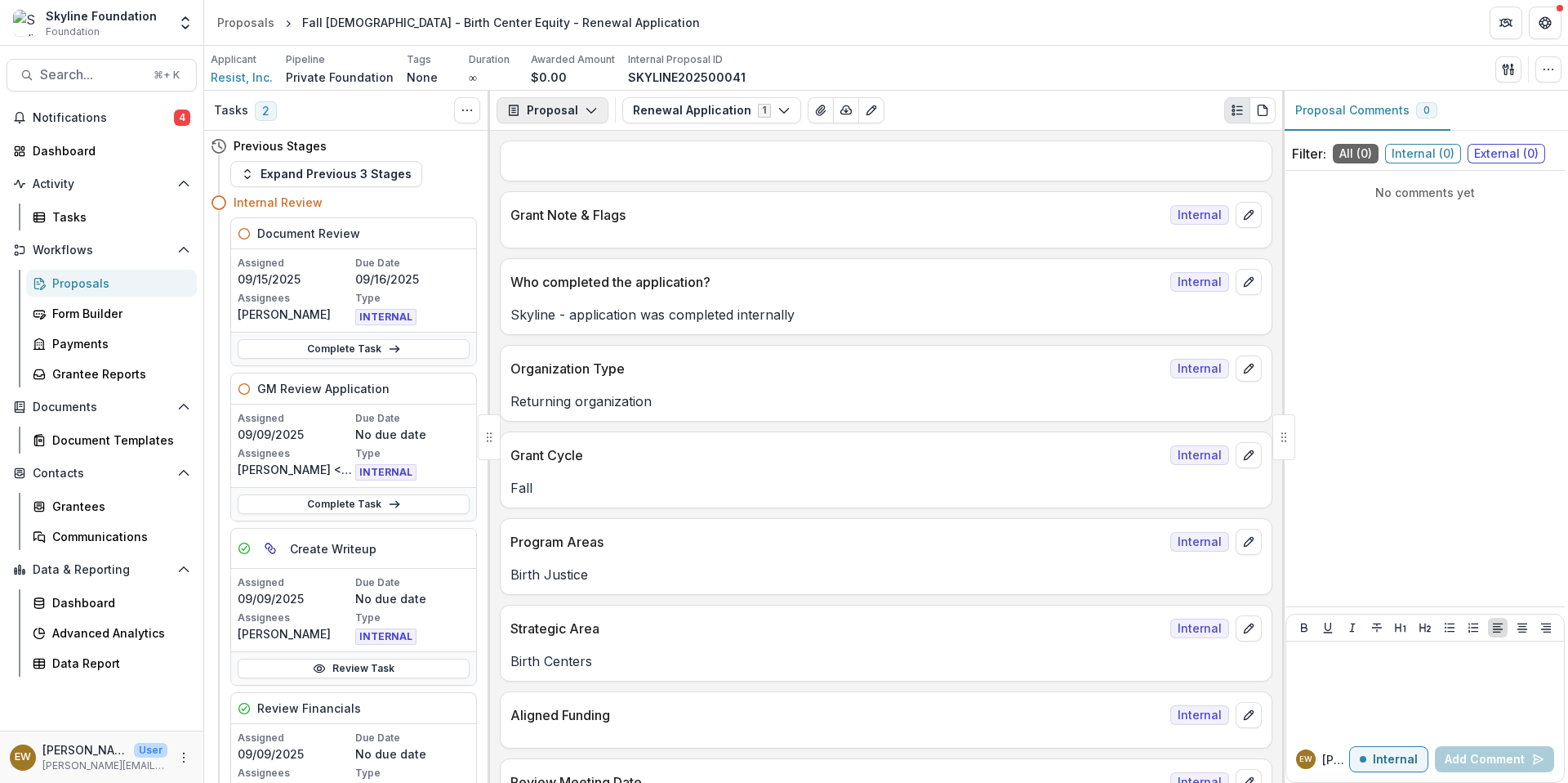
click at [565, 111] on button "Proposal" at bounding box center [551, 111] width 111 height 26
click at [591, 250] on div "Board Summaries" at bounding box center [604, 255] width 150 height 17
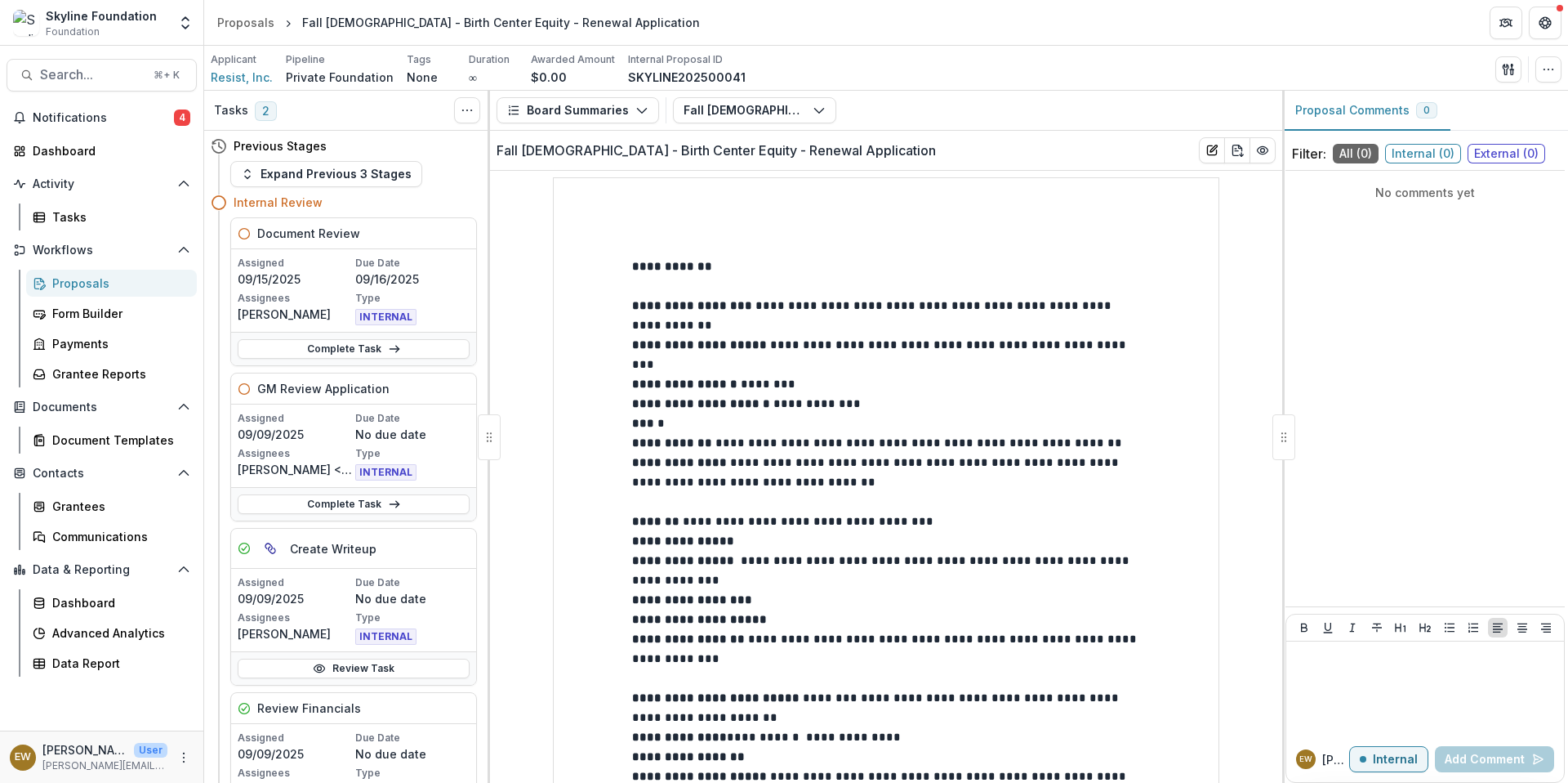
click at [881, 393] on p "**********" at bounding box center [886, 403] width 508 height 20
drag, startPoint x: 862, startPoint y: 380, endPoint x: 779, endPoint y: 385, distance: 83.2
click at [779, 393] on p "**********" at bounding box center [886, 403] width 508 height 20
copy span "**********"
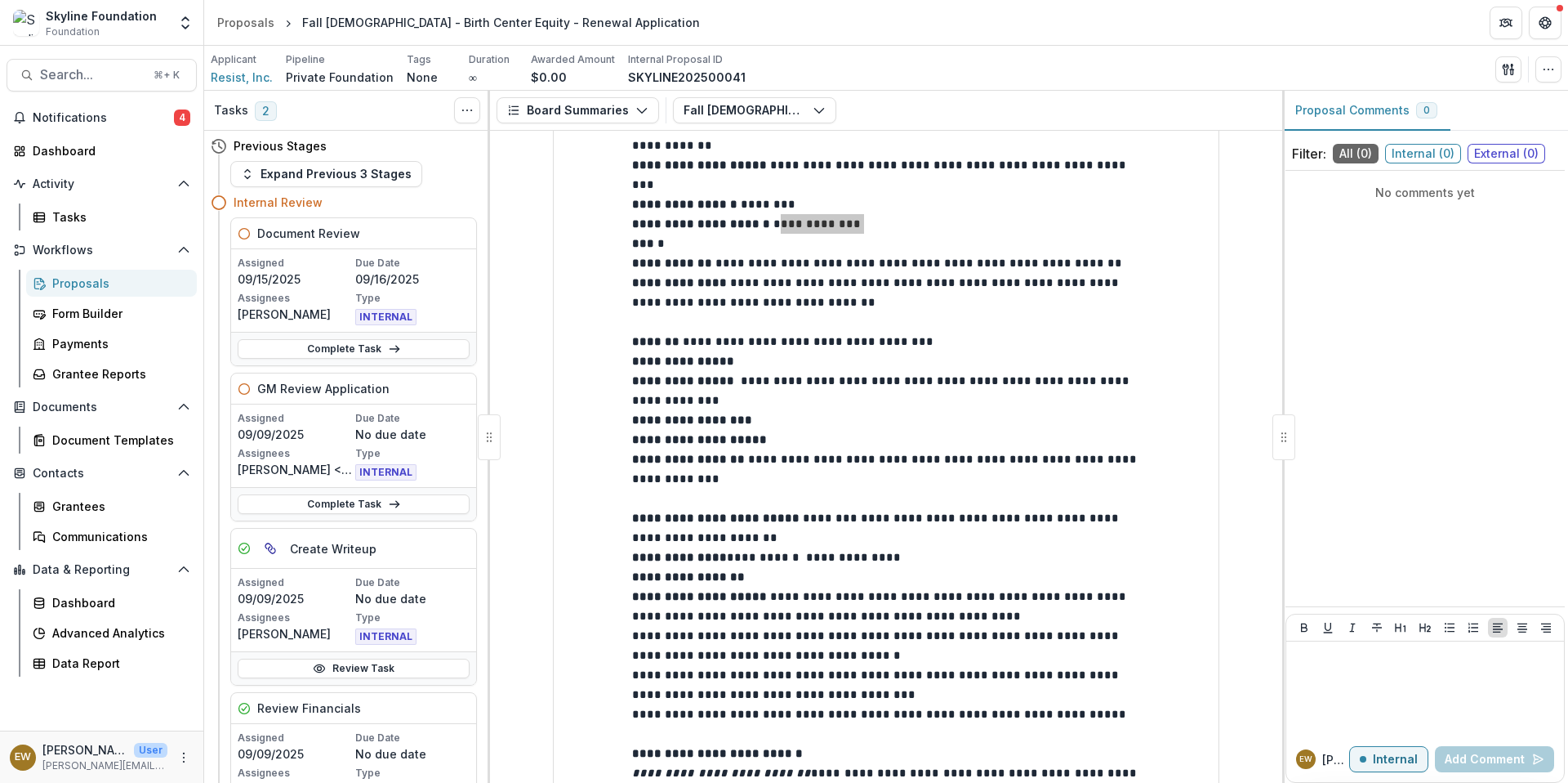
scroll to position [233, 0]
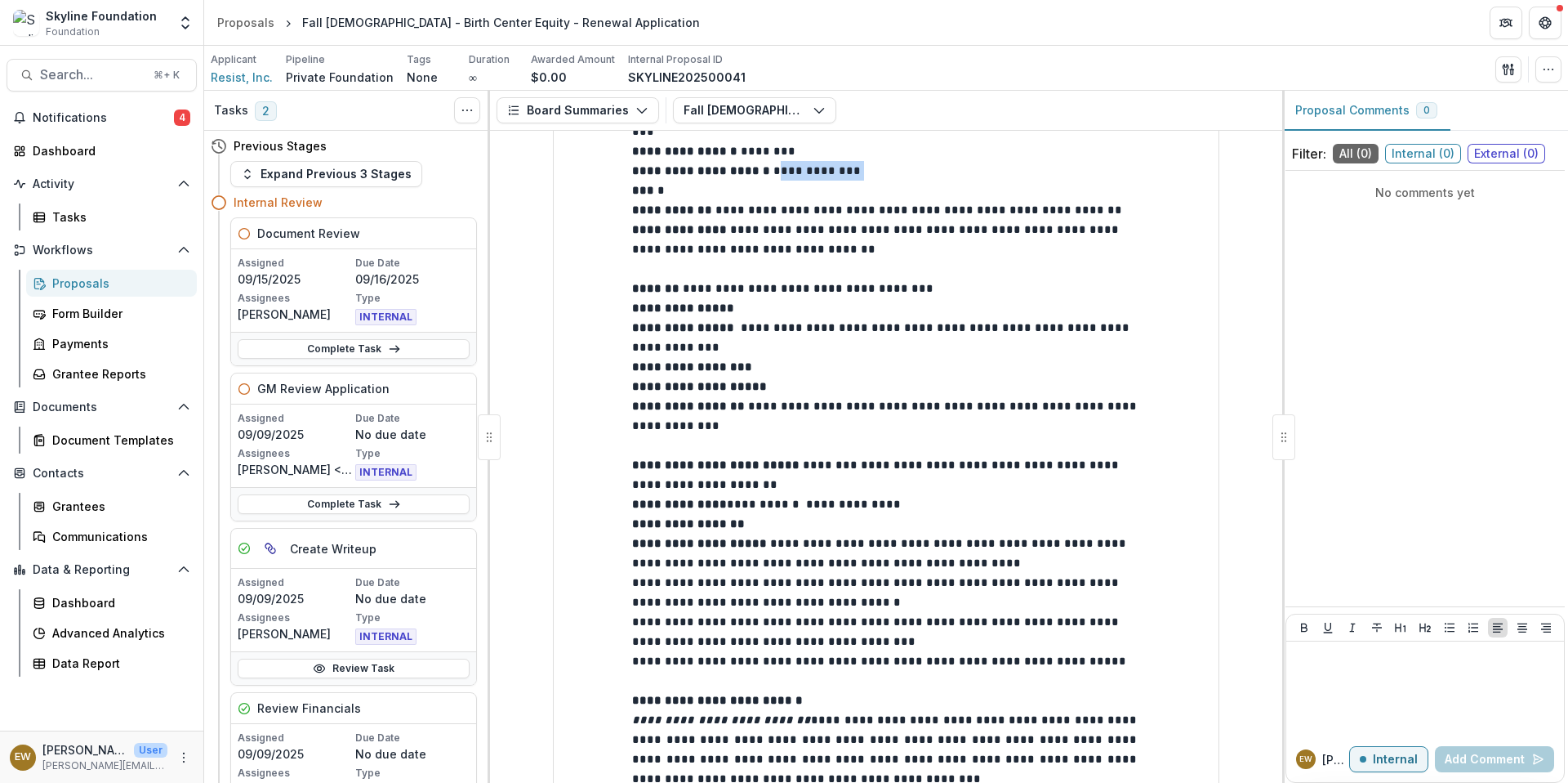
click at [729, 504] on span "**********" at bounding box center [766, 504] width 269 height 11
click at [726, 503] on span "**********" at bounding box center [766, 504] width 269 height 11
drag, startPoint x: 725, startPoint y: 507, endPoint x: 775, endPoint y: 510, distance: 50.1
click at [775, 510] on span "**********" at bounding box center [766, 504] width 269 height 11
click at [852, 501] on span "**********" at bounding box center [766, 504] width 269 height 11
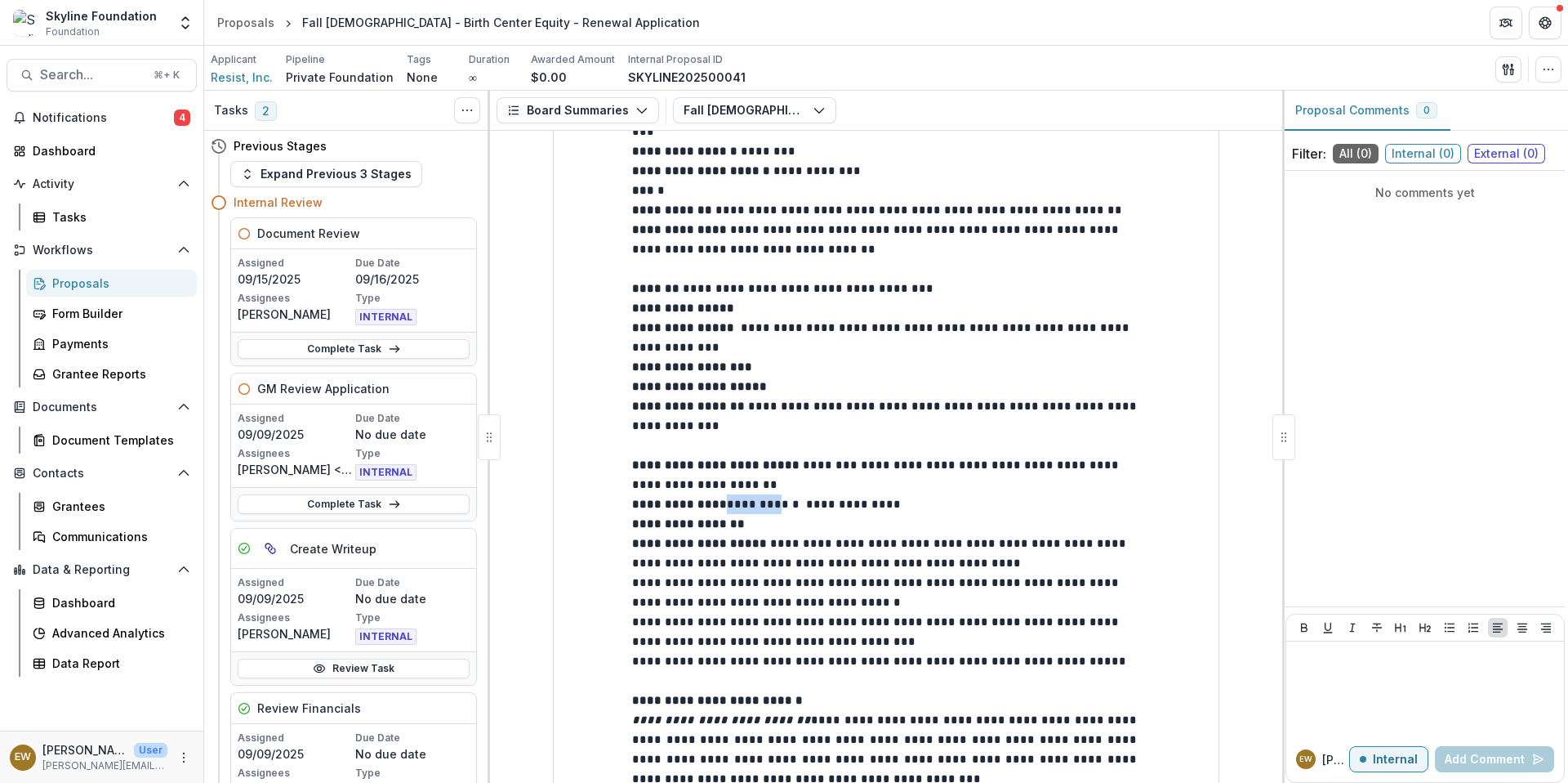
click at [852, 501] on span "**********" at bounding box center [766, 504] width 269 height 11
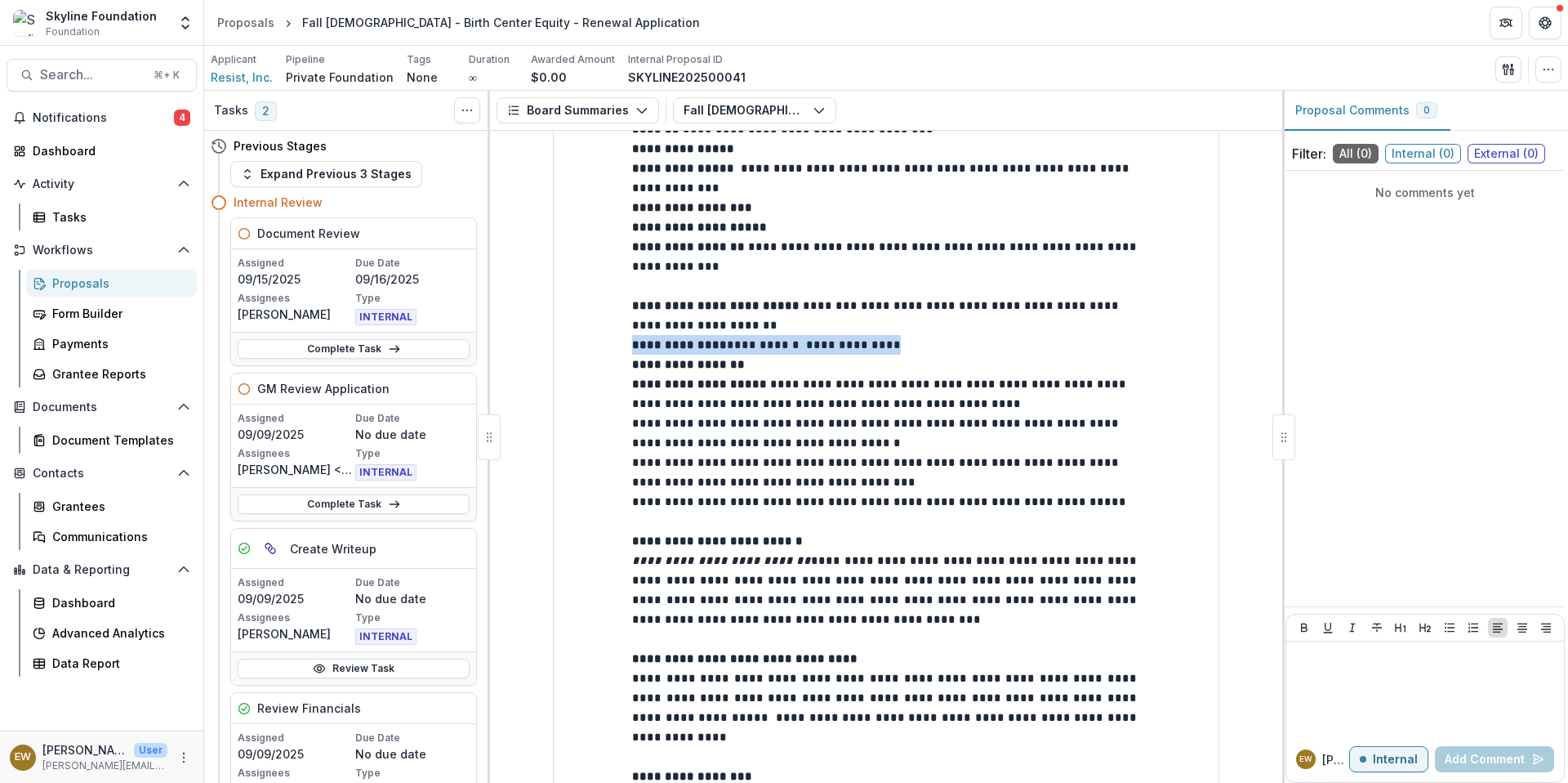
scroll to position [393, 0]
click at [757, 389] on span "**********" at bounding box center [880, 442] width 497 height 129
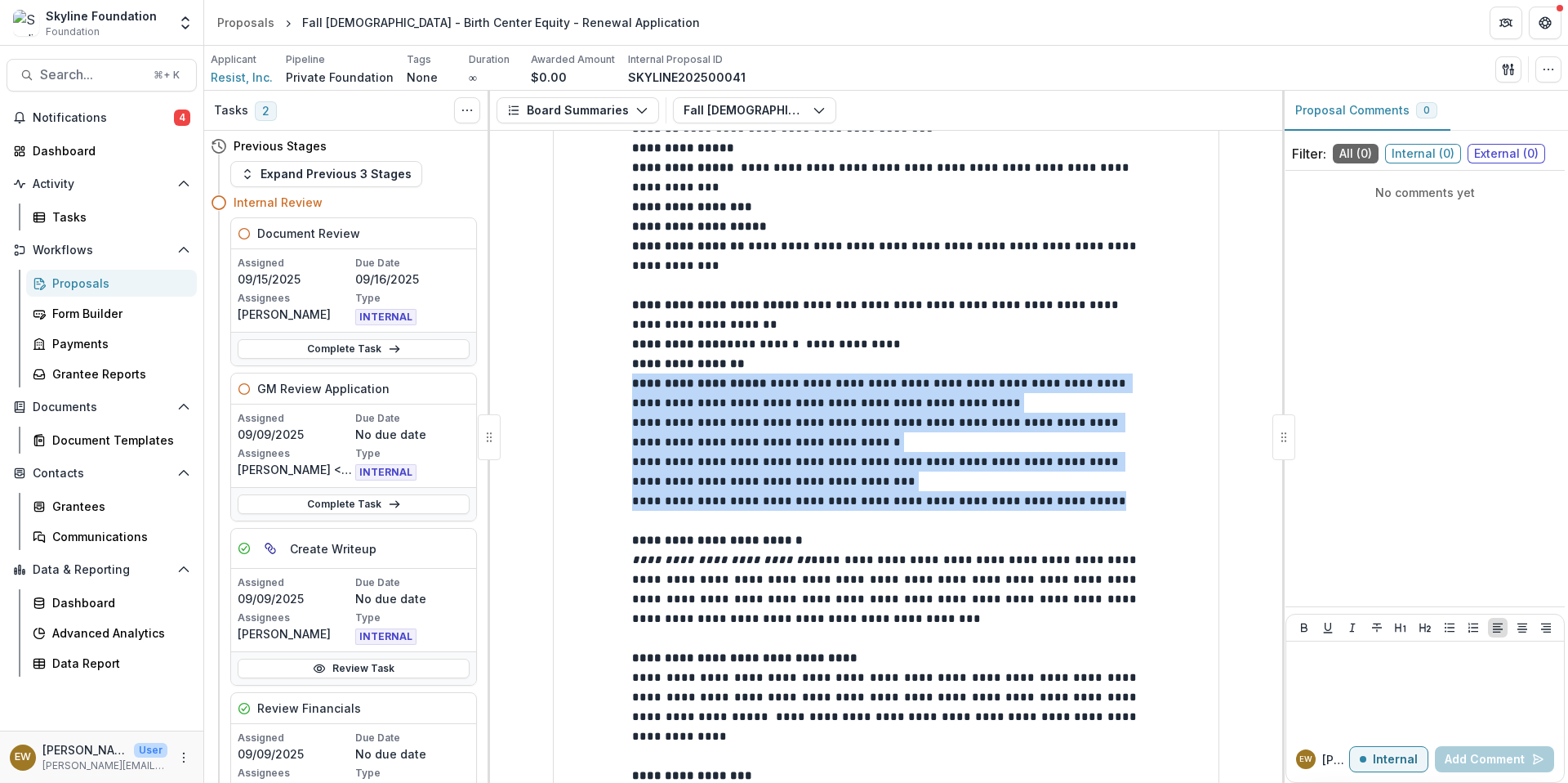
click at [757, 389] on span "**********" at bounding box center [880, 442] width 497 height 129
click at [891, 448] on p "**********" at bounding box center [886, 442] width 508 height 138
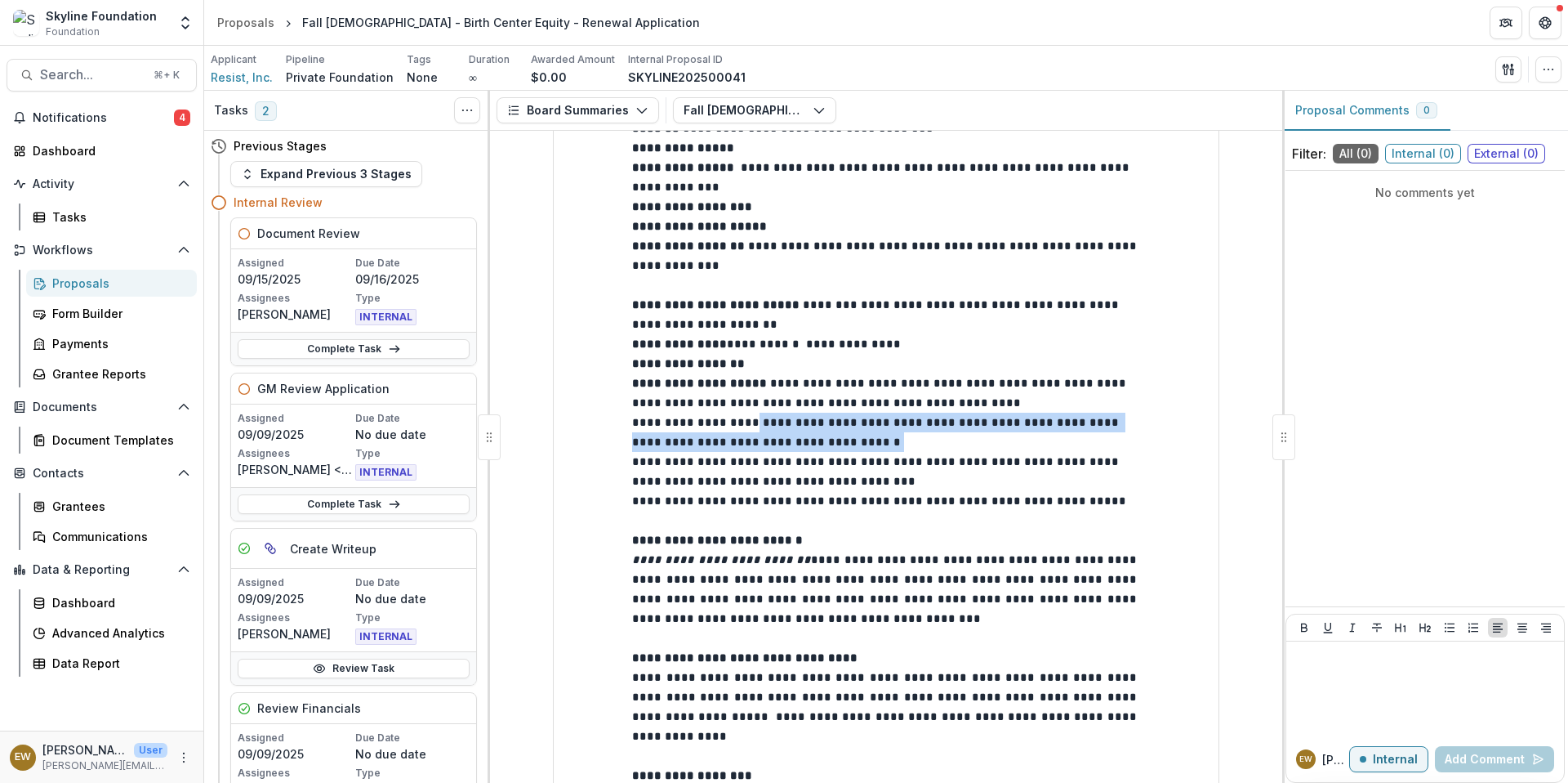
drag, startPoint x: 891, startPoint y: 448, endPoint x: 731, endPoint y: 419, distance: 162.6
click at [732, 419] on p "**********" at bounding box center [886, 442] width 508 height 138
click at [731, 418] on span "**********" at bounding box center [880, 442] width 497 height 129
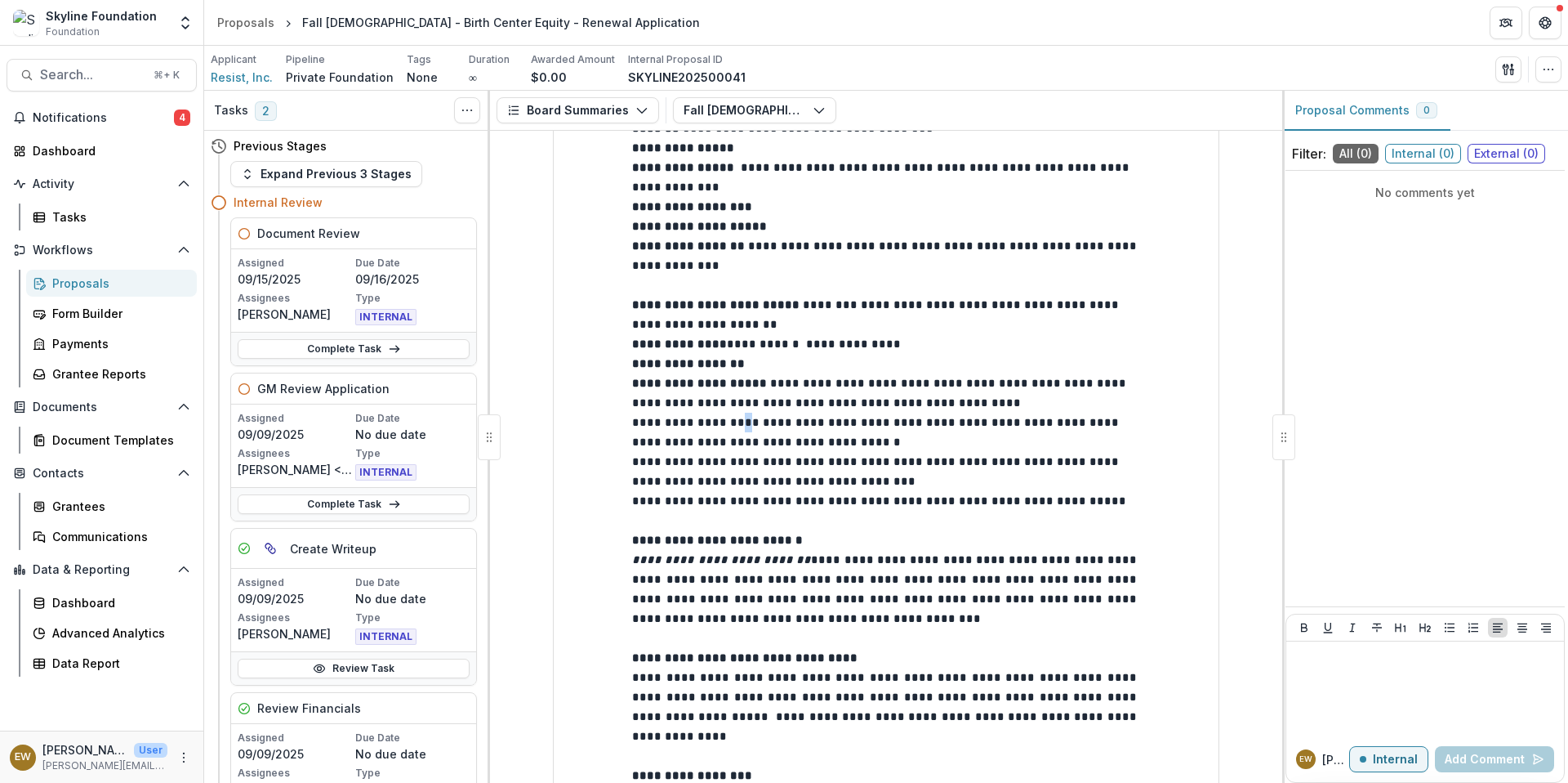
click at [731, 418] on span "**********" at bounding box center [880, 442] width 497 height 129
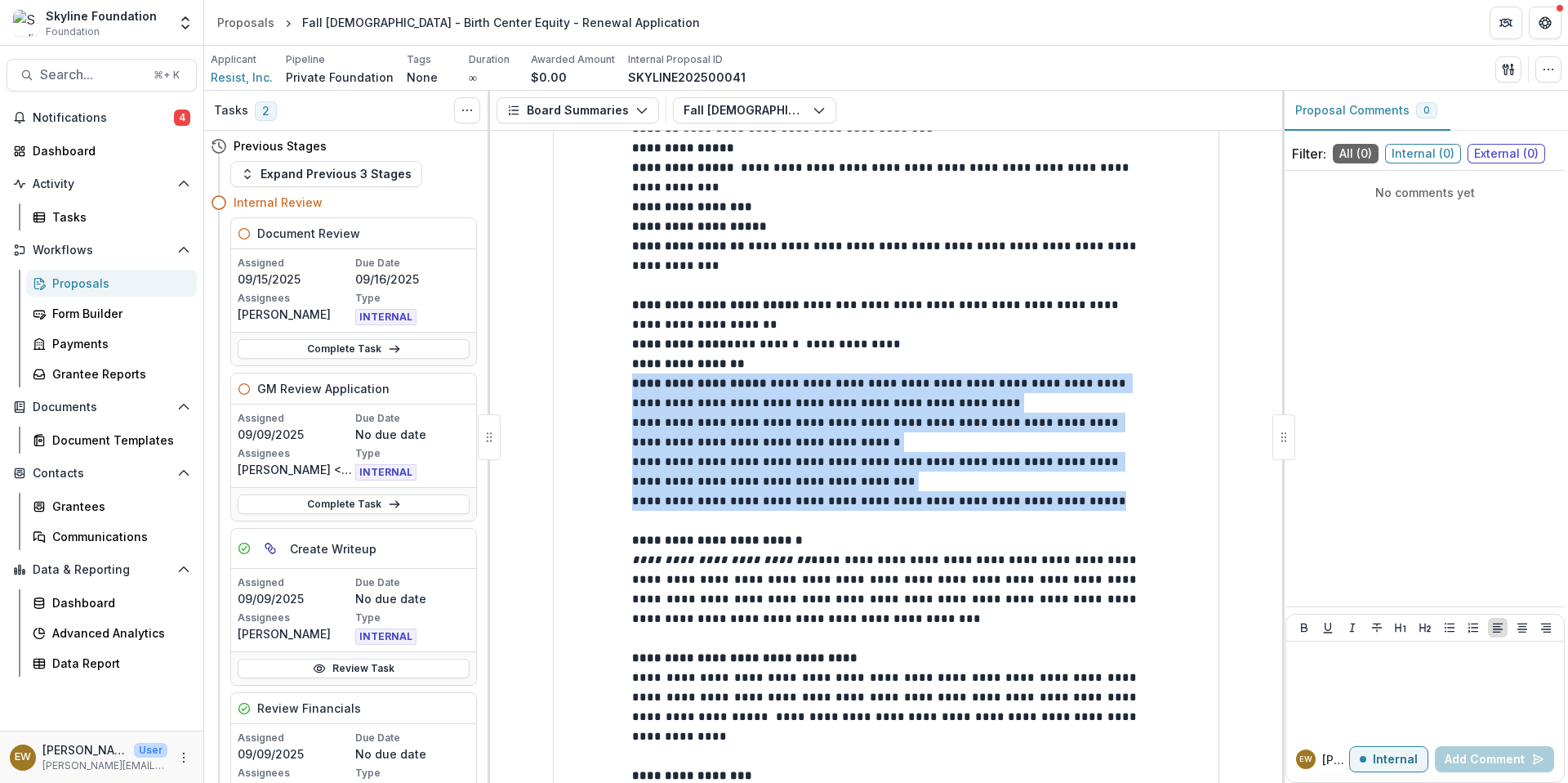
click at [731, 418] on span "**********" at bounding box center [880, 442] width 497 height 129
click at [873, 412] on p "**********" at bounding box center [886, 442] width 508 height 138
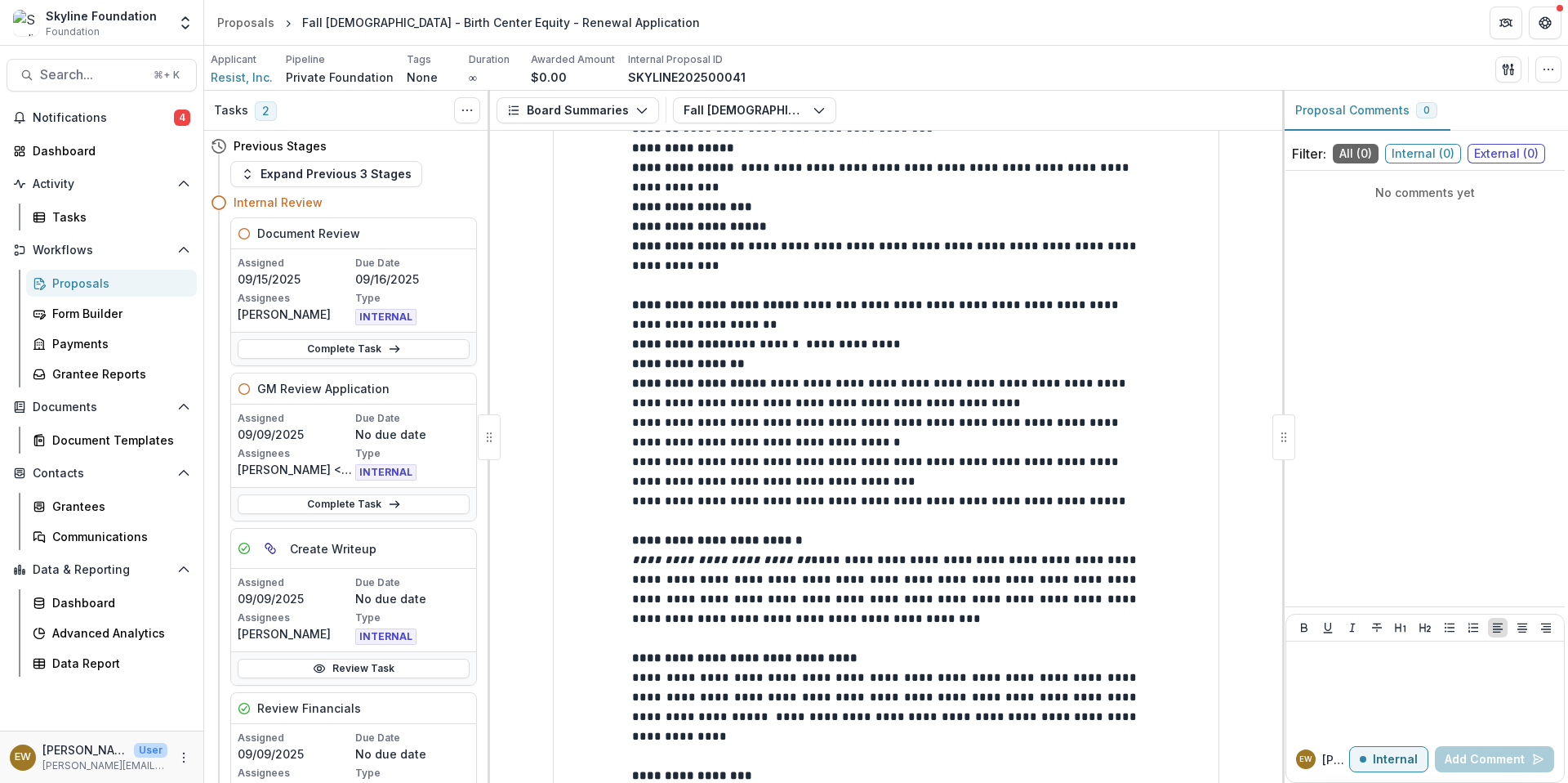
click at [954, 394] on p "**********" at bounding box center [886, 442] width 508 height 138
click at [983, 384] on span "**********" at bounding box center [880, 442] width 497 height 129
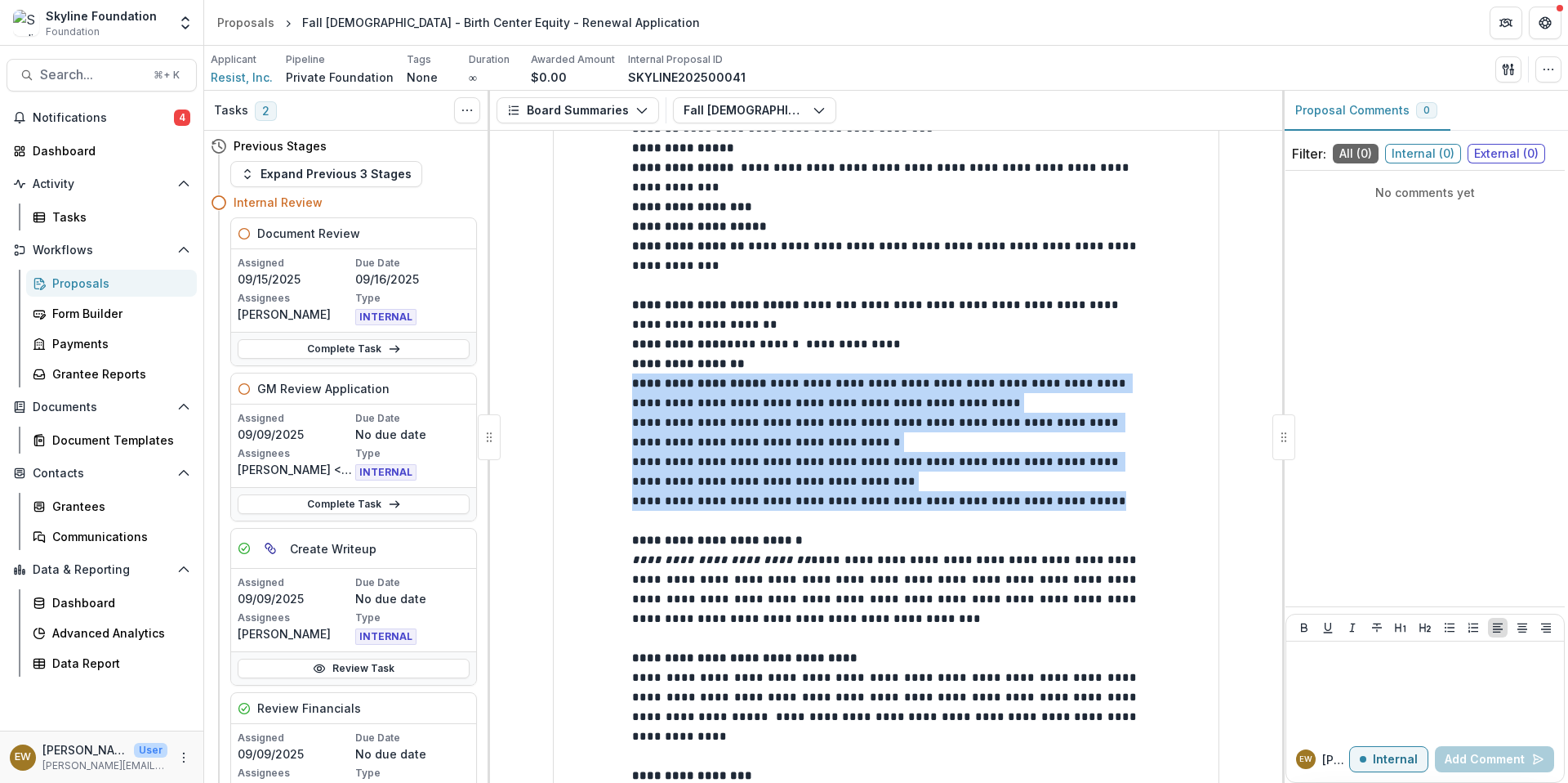
click at [983, 384] on span "**********" at bounding box center [880, 442] width 497 height 129
click at [242, 76] on span "Resist, Inc." at bounding box center [242, 77] width 62 height 17
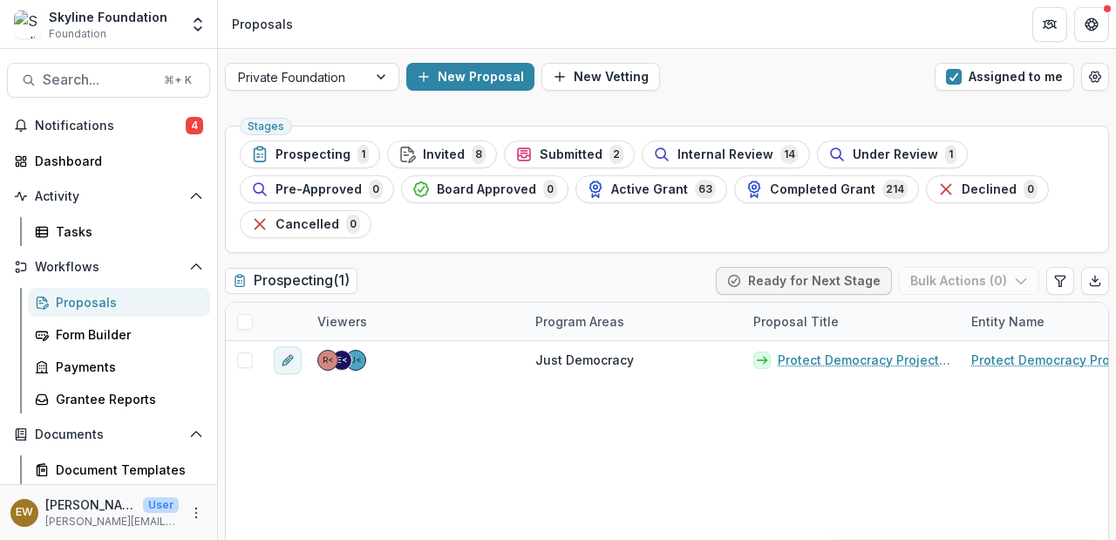
scroll to position [26, 0]
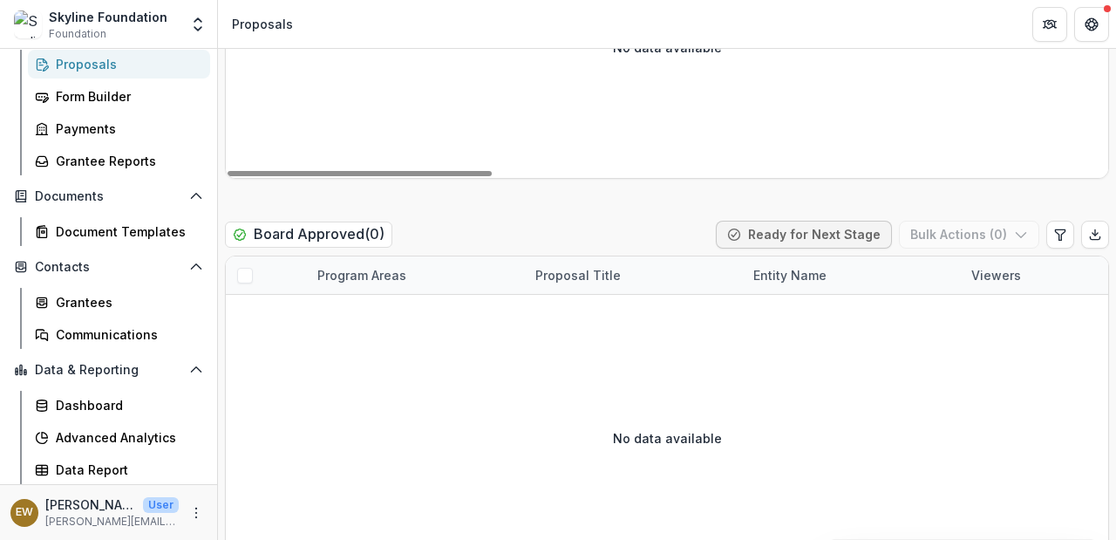
scroll to position [0, 0]
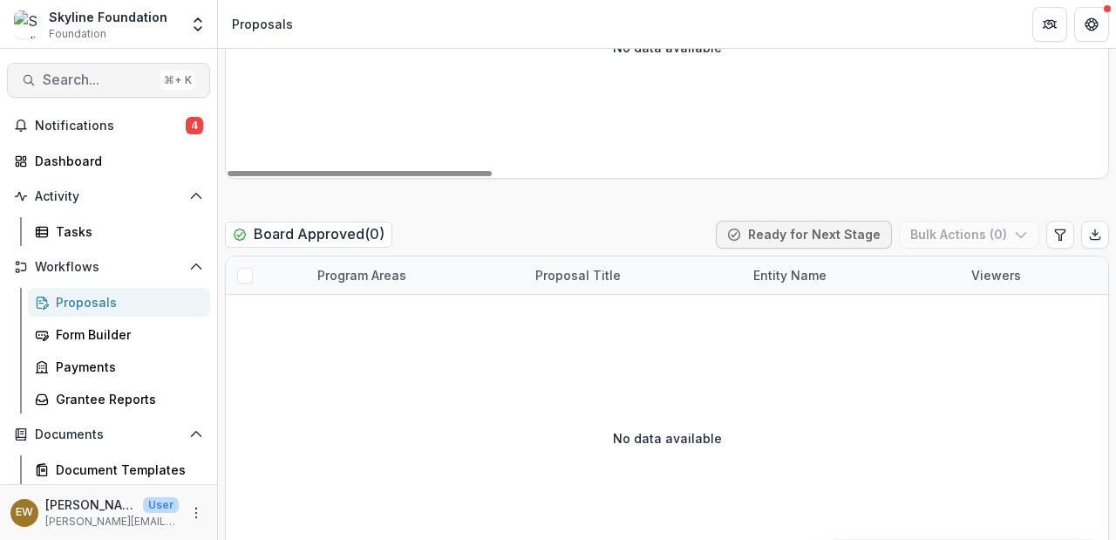
click at [102, 86] on span "Search..." at bounding box center [98, 80] width 111 height 17
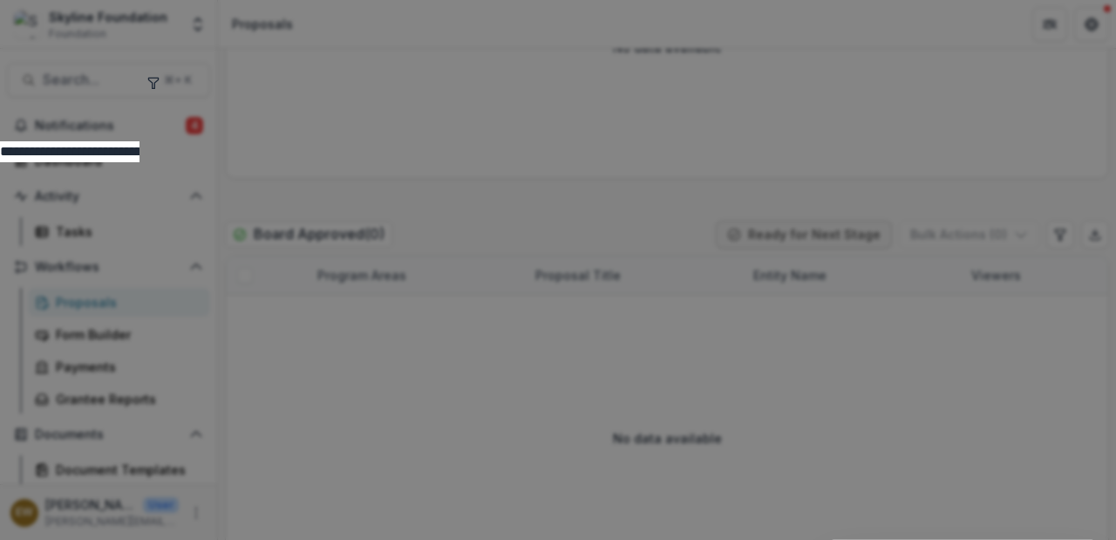
type input "**********"
drag, startPoint x: 367, startPoint y: 136, endPoint x: 406, endPoint y: 140, distance: 39.5
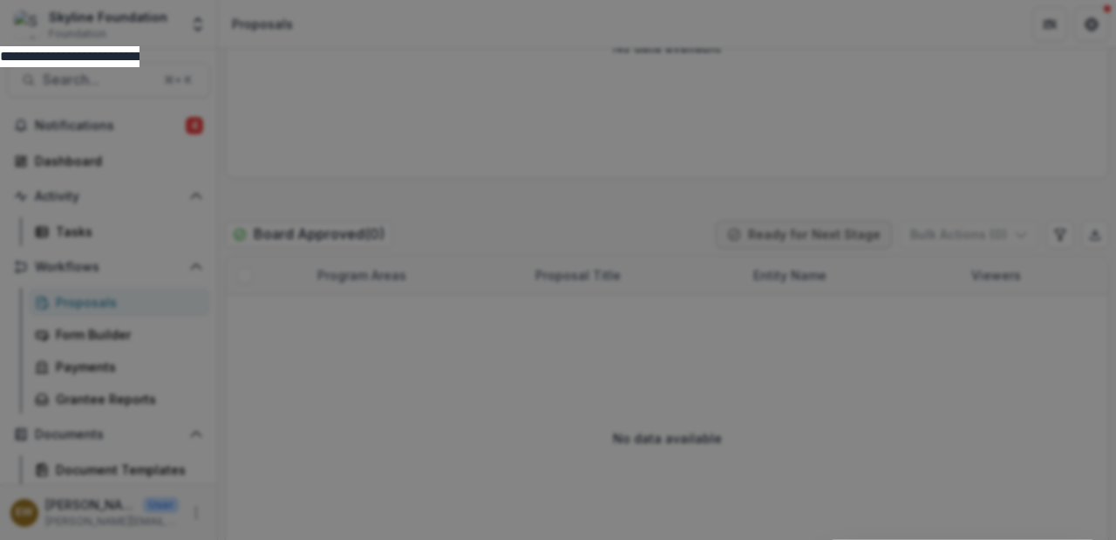
scroll to position [90, 0]
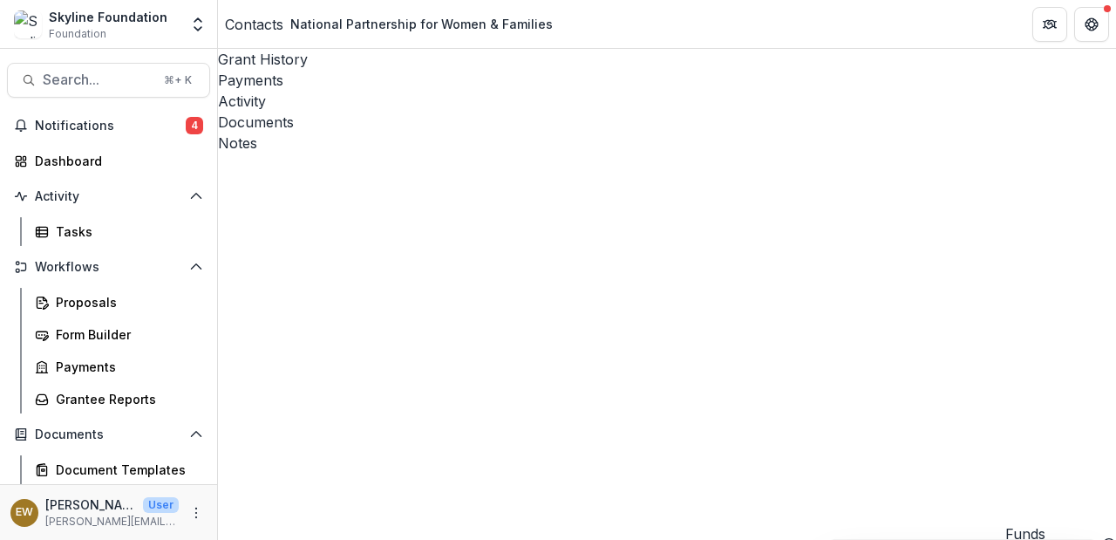
scroll to position [148, 0]
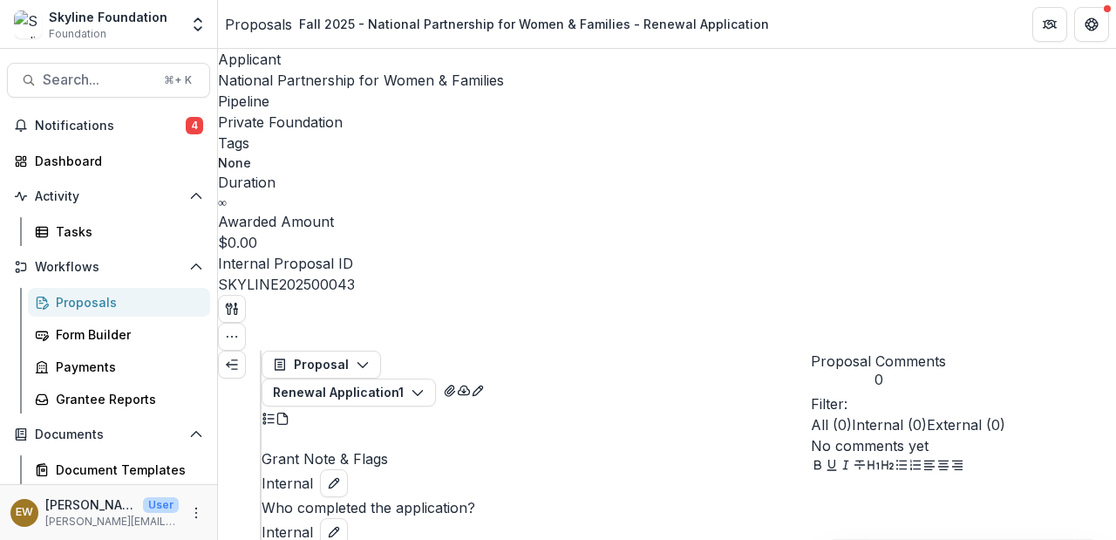
scroll to position [3930, 0]
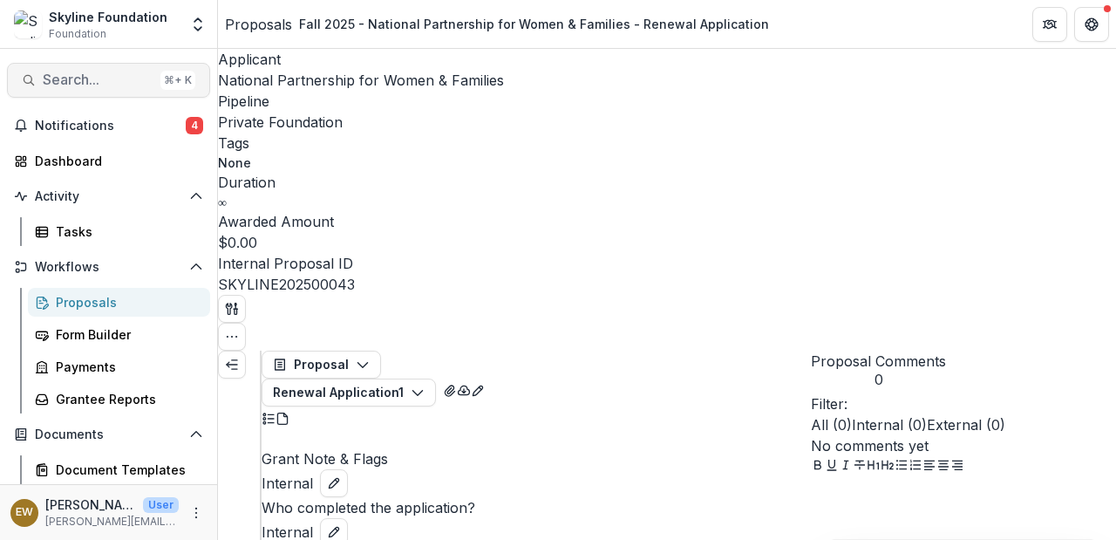
drag, startPoint x: 111, startPoint y: 57, endPoint x: 99, endPoint y: 72, distance: 19.4
click at [109, 59] on div "Search... ⌘ + K Notifications 4 Dashboard Activity Tasks Workflows Proposals Fo…" at bounding box center [109, 294] width 218 height 491
click at [99, 72] on span "Search..." at bounding box center [98, 80] width 111 height 17
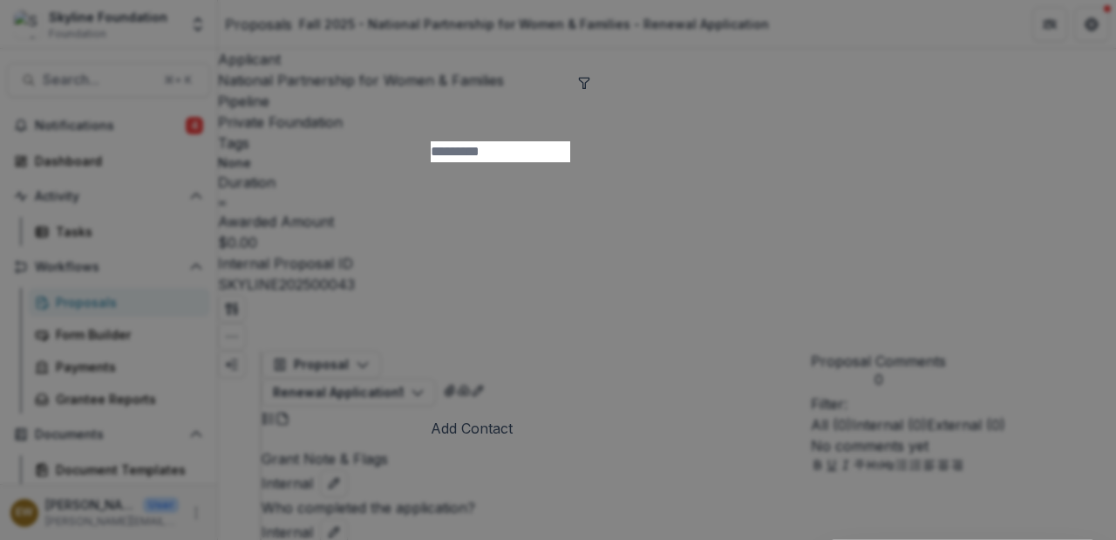
click at [431, 60] on div at bounding box center [559, 81] width 256 height 162
click at [431, 141] on input at bounding box center [501, 151] width 140 height 21
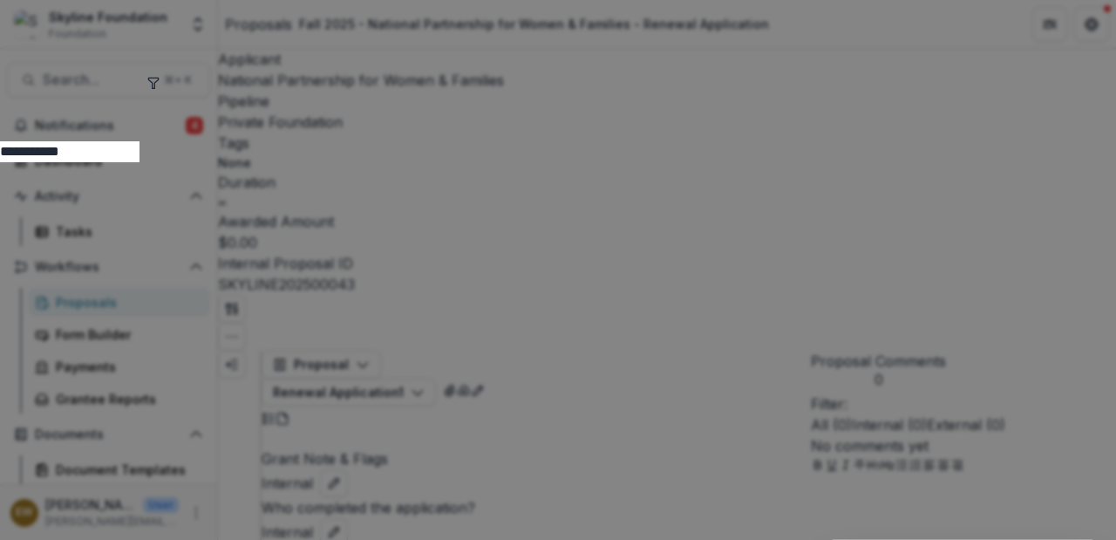
type input "**********"
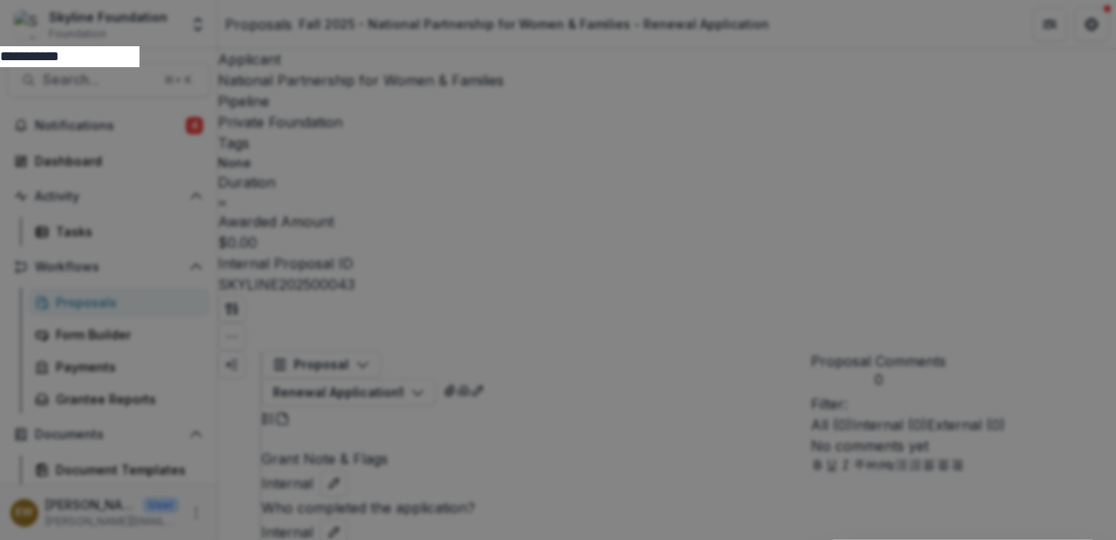
scroll to position [92, 0]
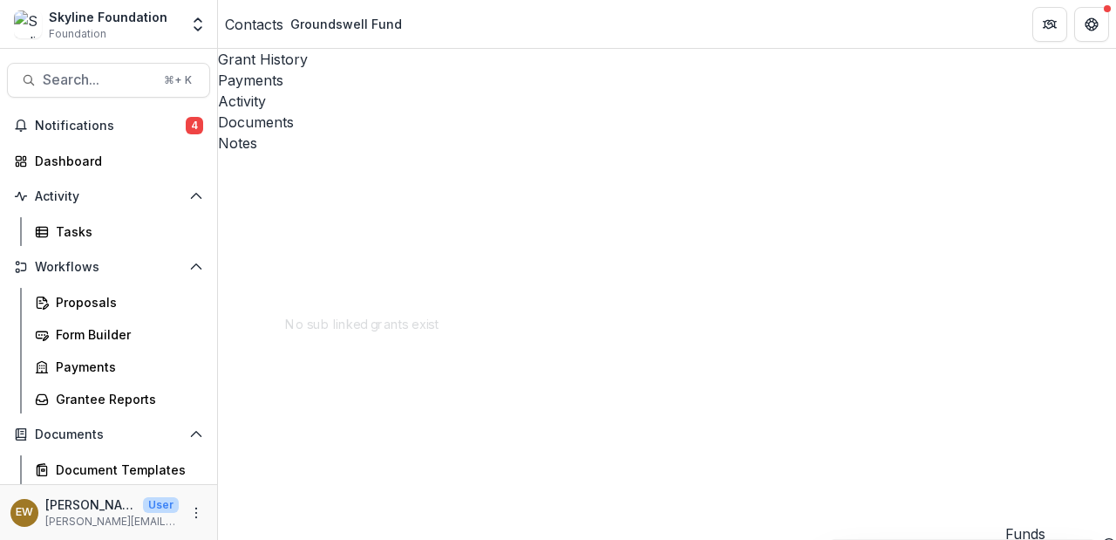
scroll to position [114, 0]
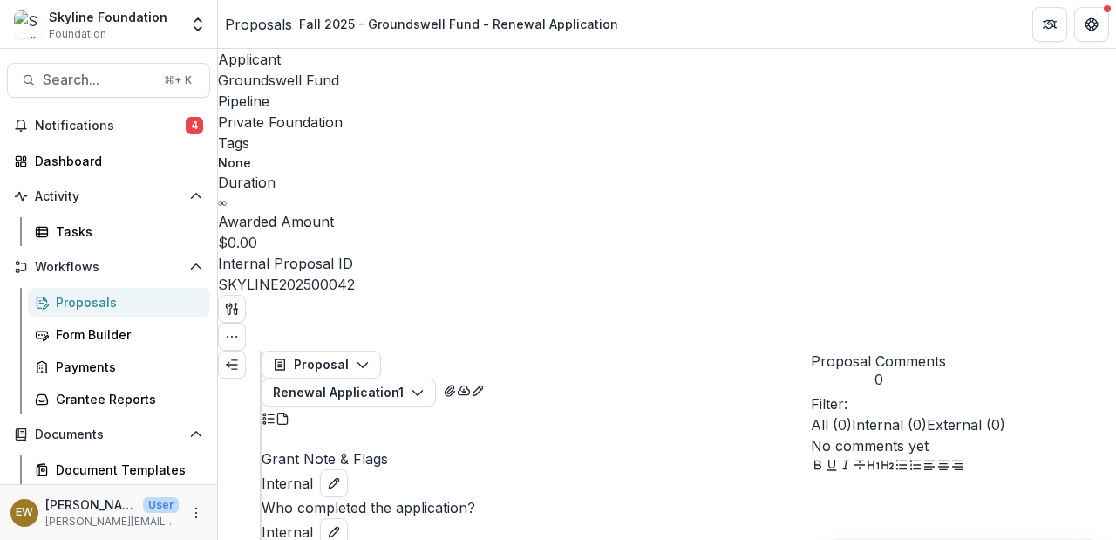
scroll to position [5438, 0]
click at [277, 77] on span "Groundswell Fund" at bounding box center [278, 80] width 121 height 17
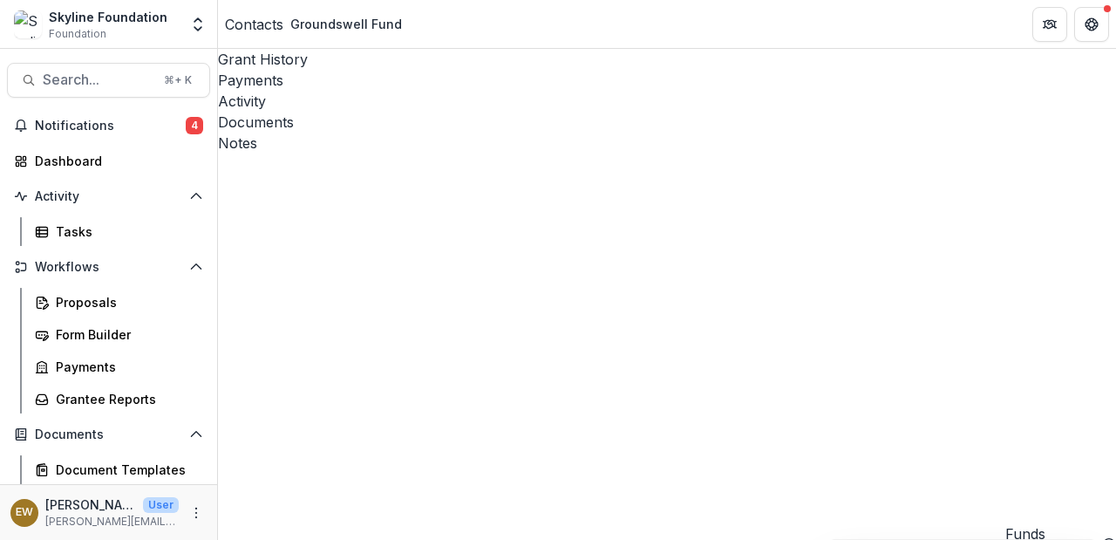
scroll to position [194, 0]
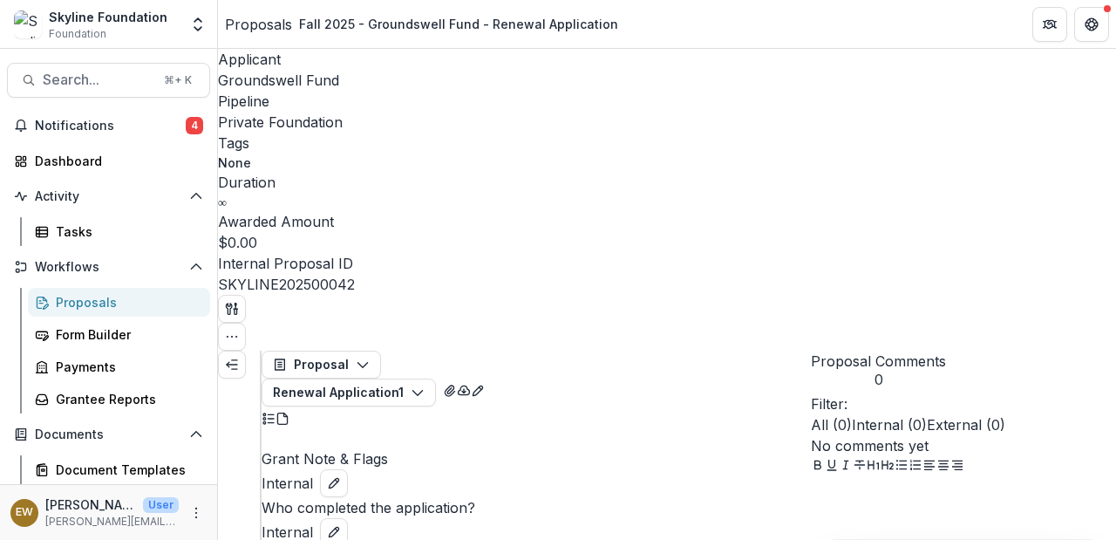
scroll to position [4131, 0]
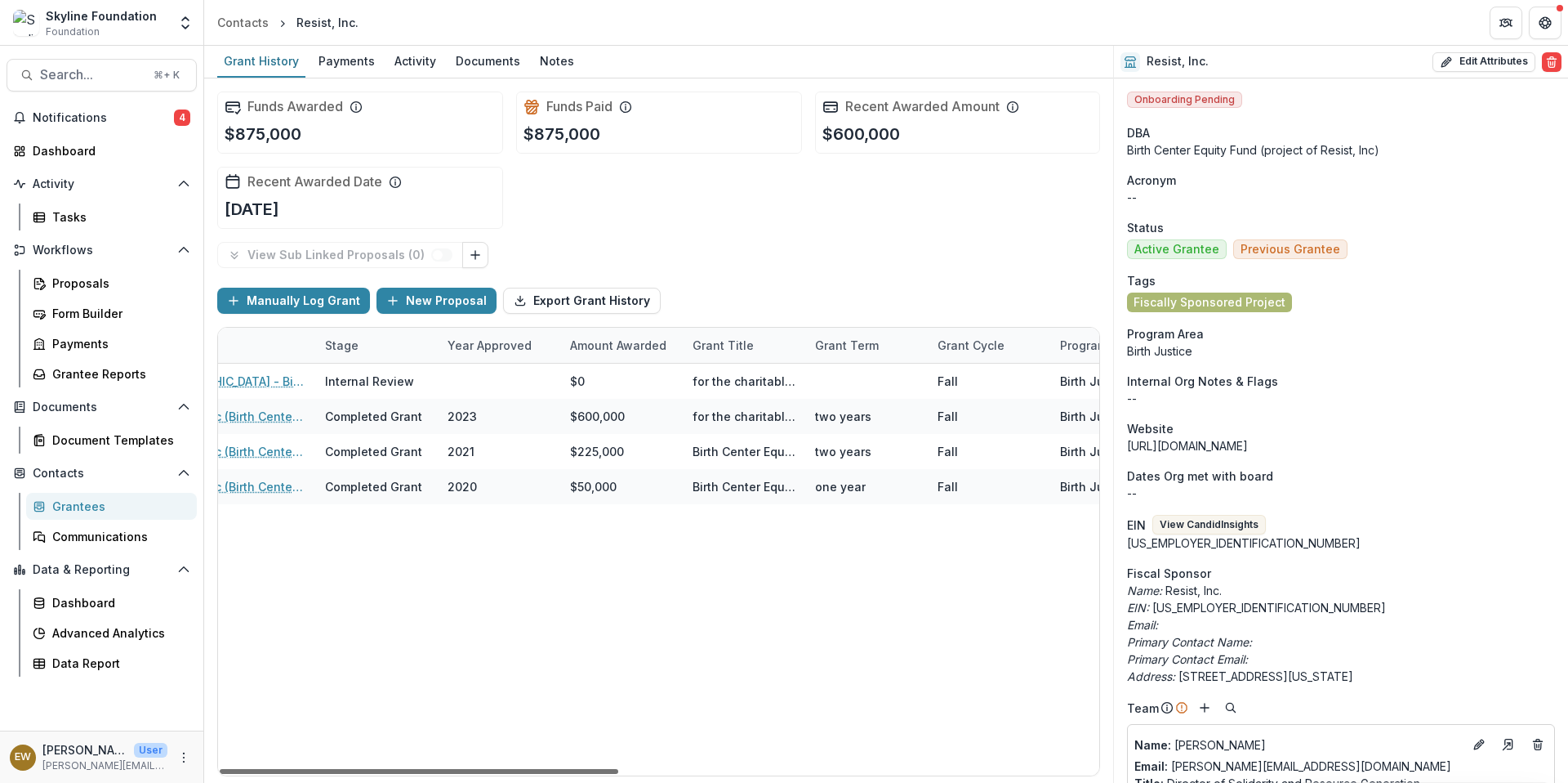
scroll to position [0, 9]
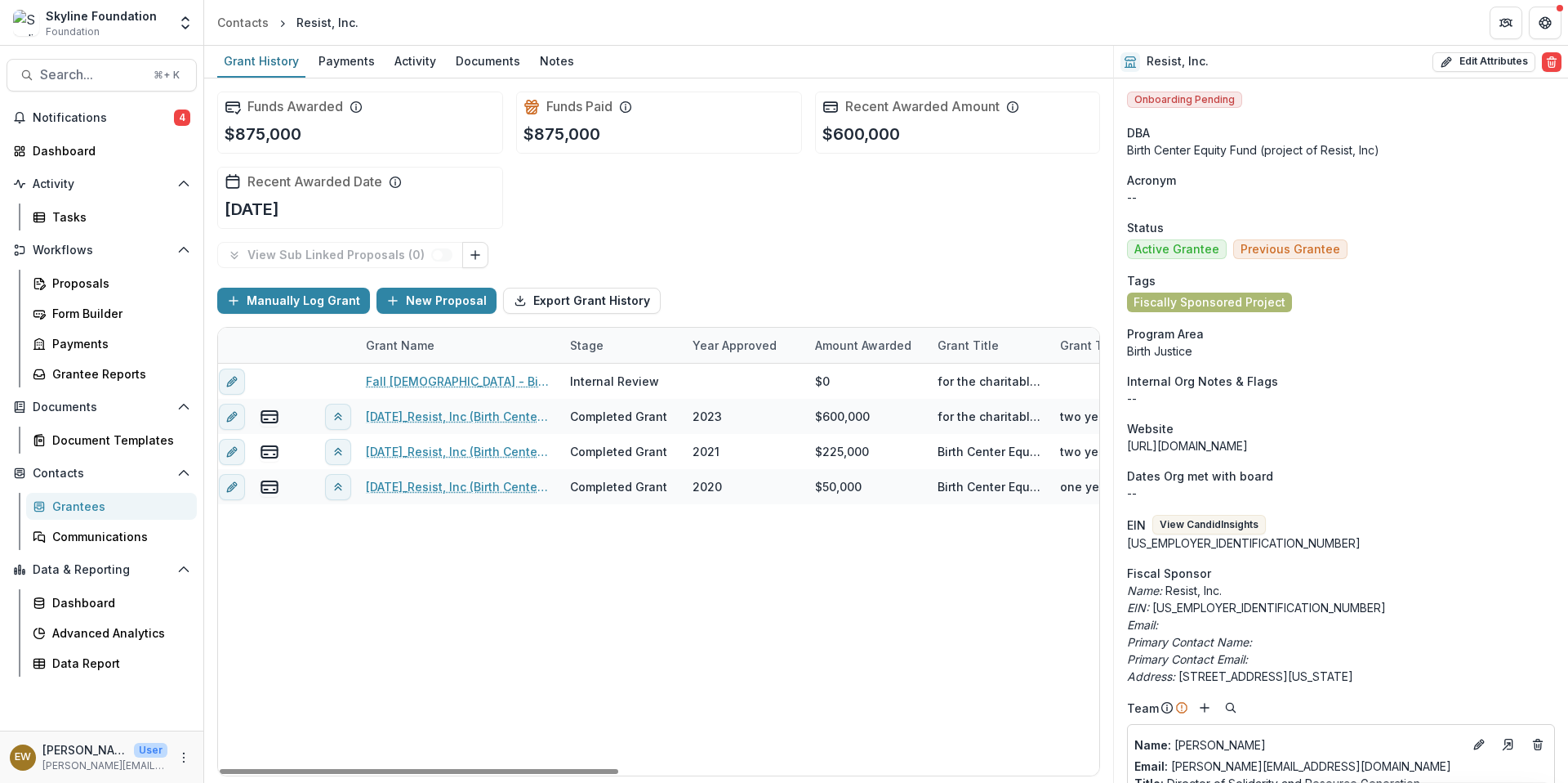
drag, startPoint x: 480, startPoint y: 768, endPoint x: 259, endPoint y: 741, distance: 222.6
click at [393, 769] on div at bounding box center [419, 771] width 399 height 5
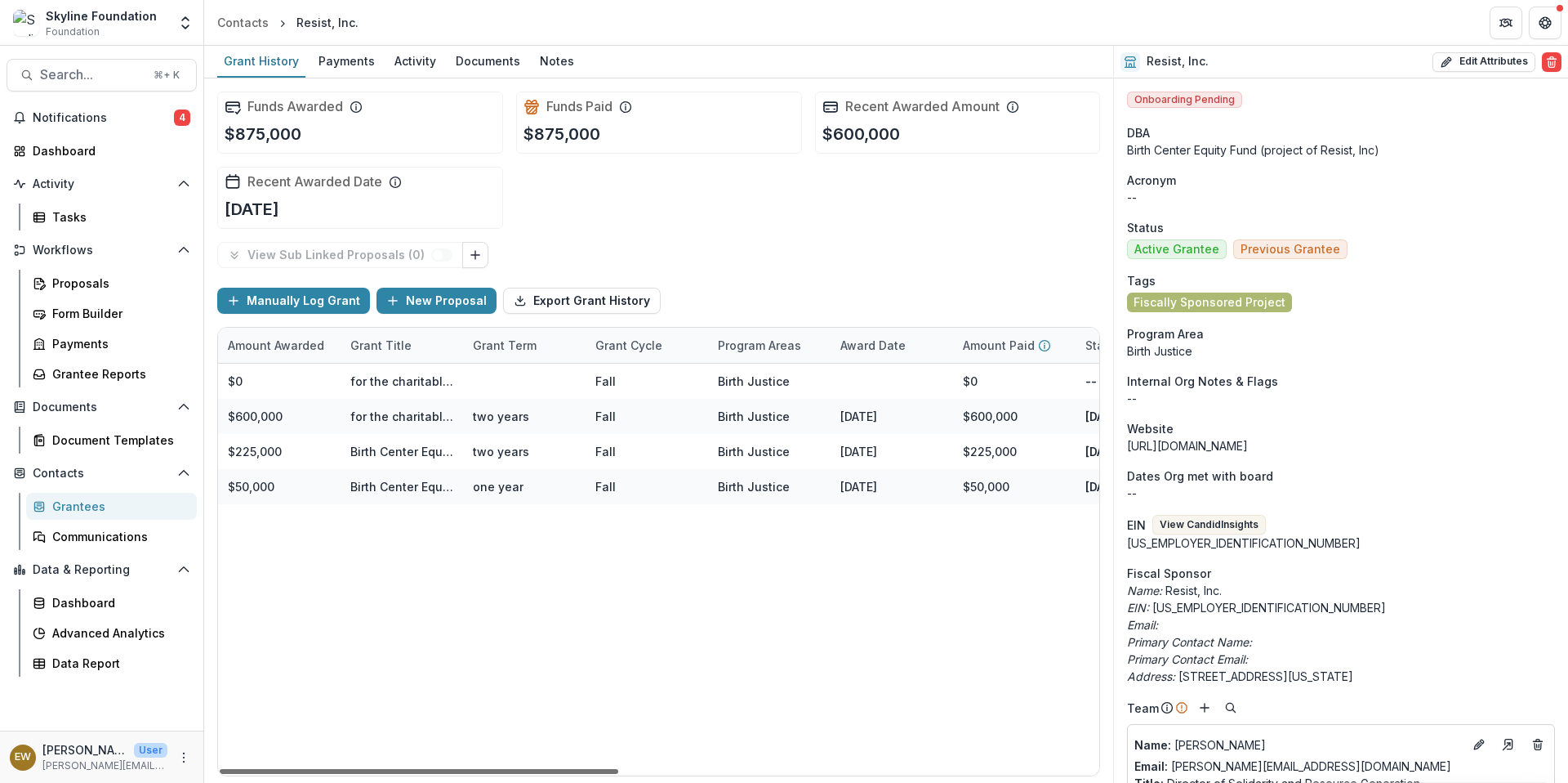
scroll to position [0, 111]
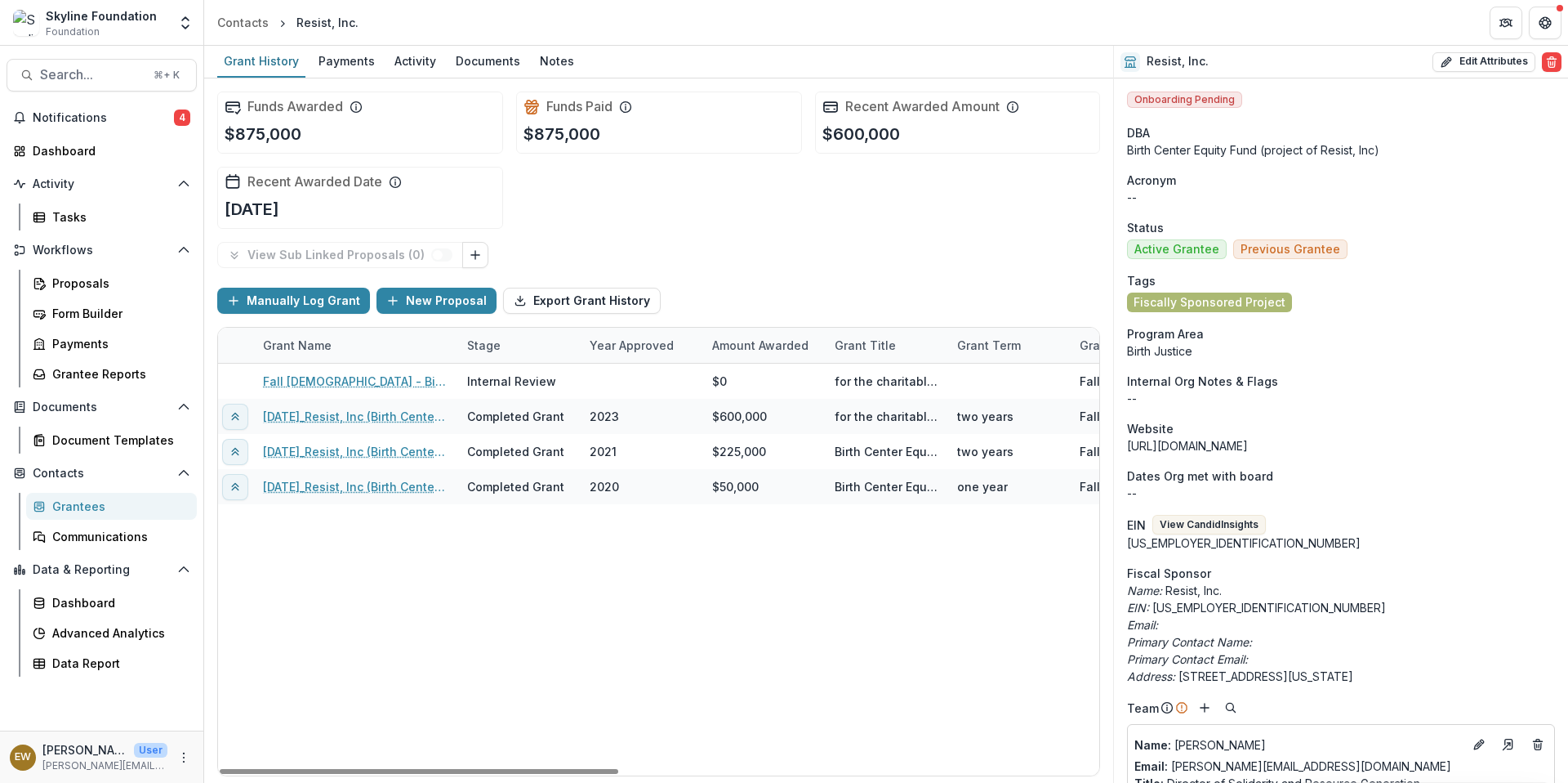
drag, startPoint x: 541, startPoint y: 774, endPoint x: 473, endPoint y: 777, distance: 68.1
click at [489, 774] on div at bounding box center [419, 771] width 399 height 5
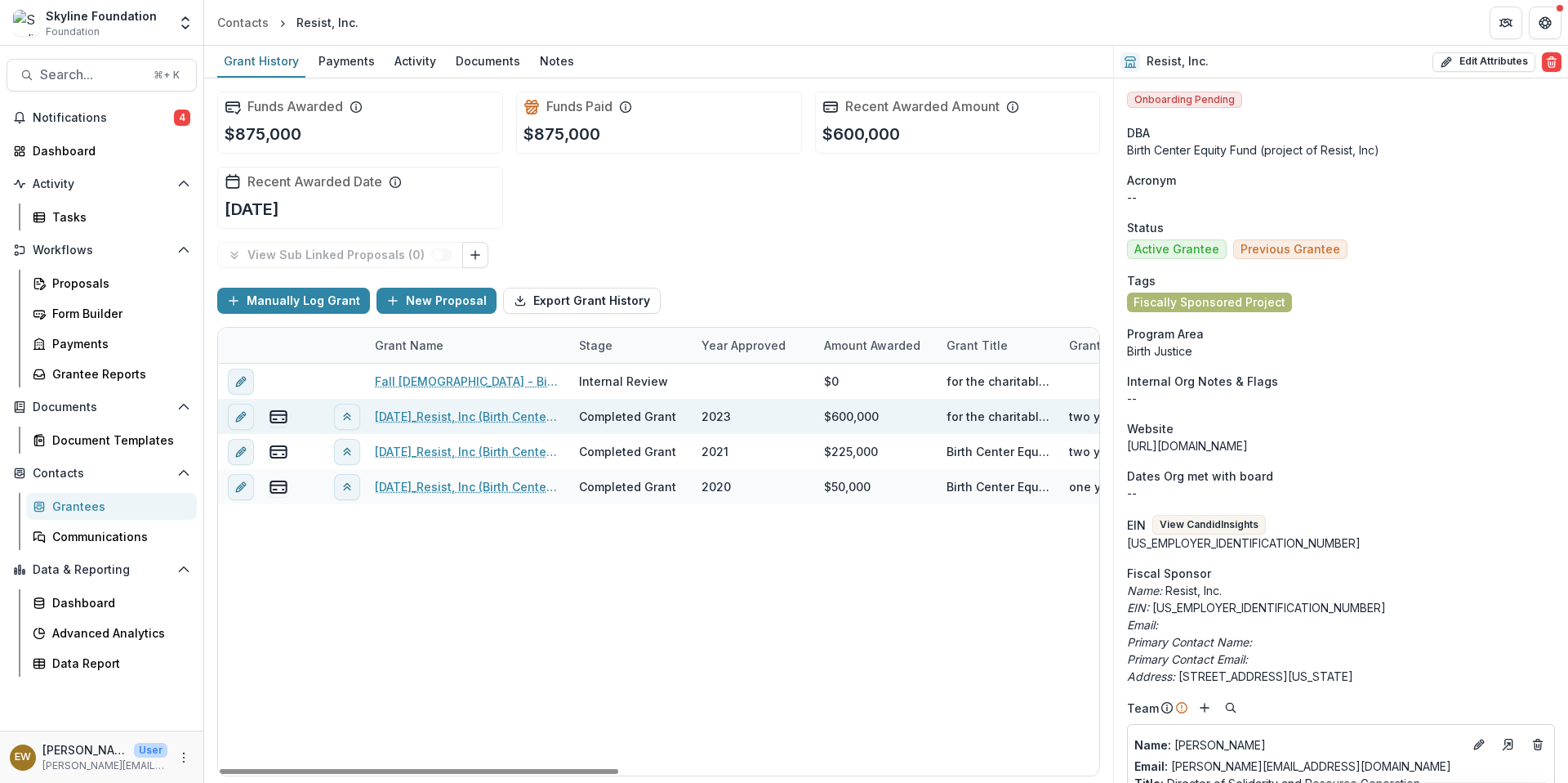
drag, startPoint x: 702, startPoint y: 433, endPoint x: 1035, endPoint y: 425, distance: 333.1
click at [1035, 425] on div "Fall [DEMOGRAPHIC_DATA] - Birth Center Equity - Renewal Application Internal Re…" at bounding box center [1190, 569] width 1943 height 412
drag, startPoint x: 520, startPoint y: 769, endPoint x: 439, endPoint y: 731, distance: 89.5
click at [439, 769] on div at bounding box center [419, 771] width 399 height 5
click at [348, 61] on div "Payments" at bounding box center [346, 60] width 69 height 23
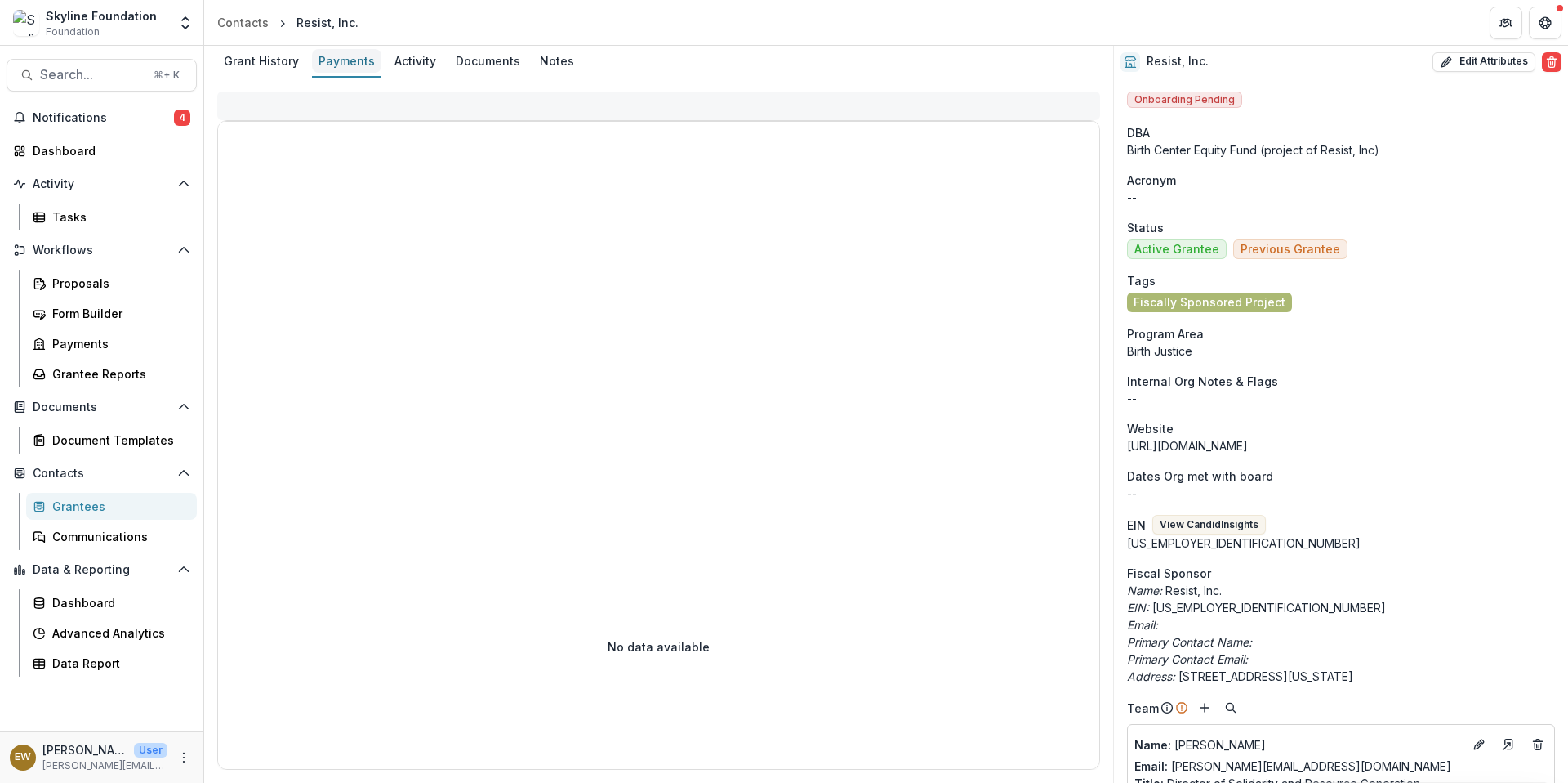
select select "****"
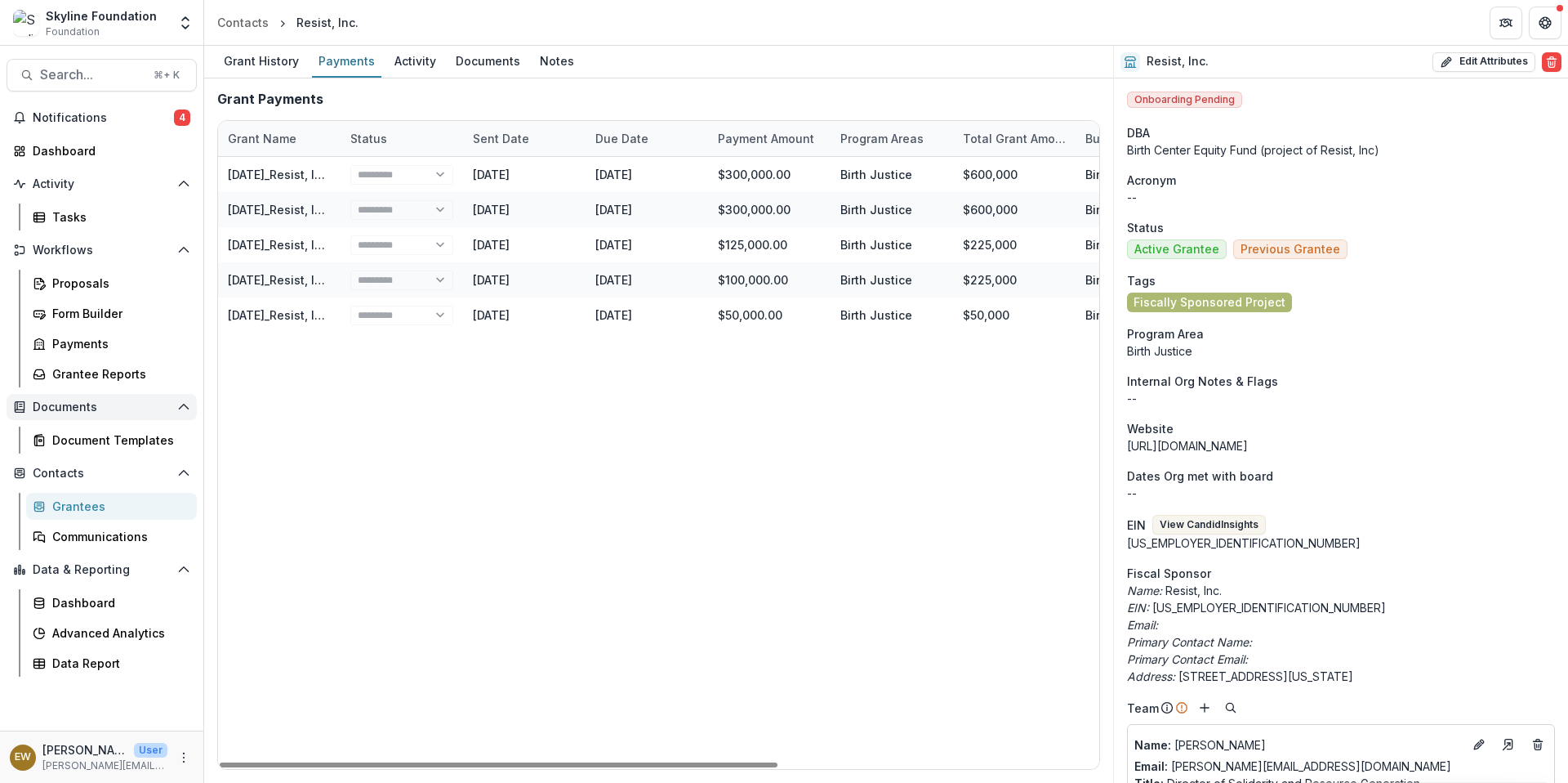
select select "****"
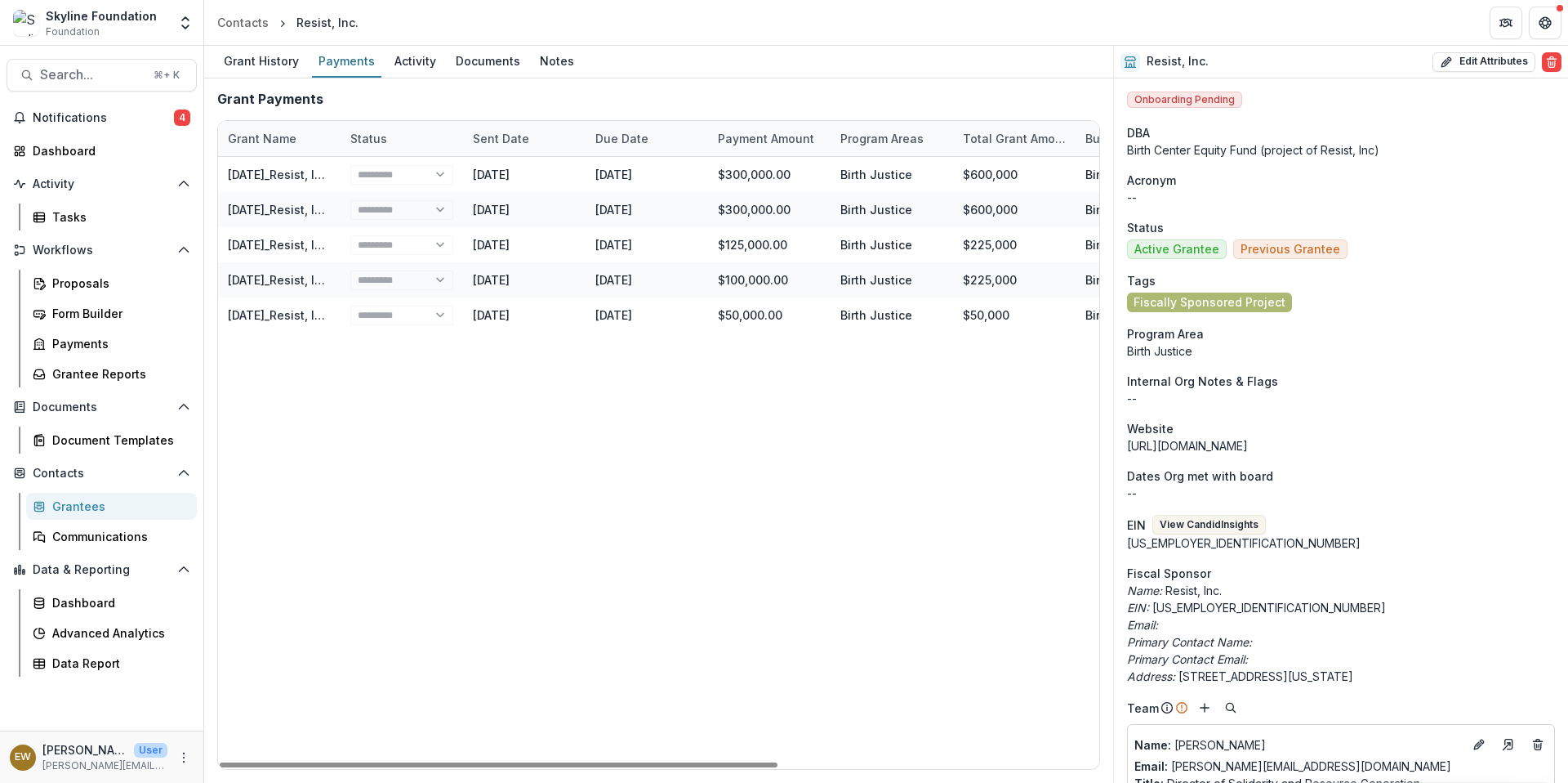
select select "****"
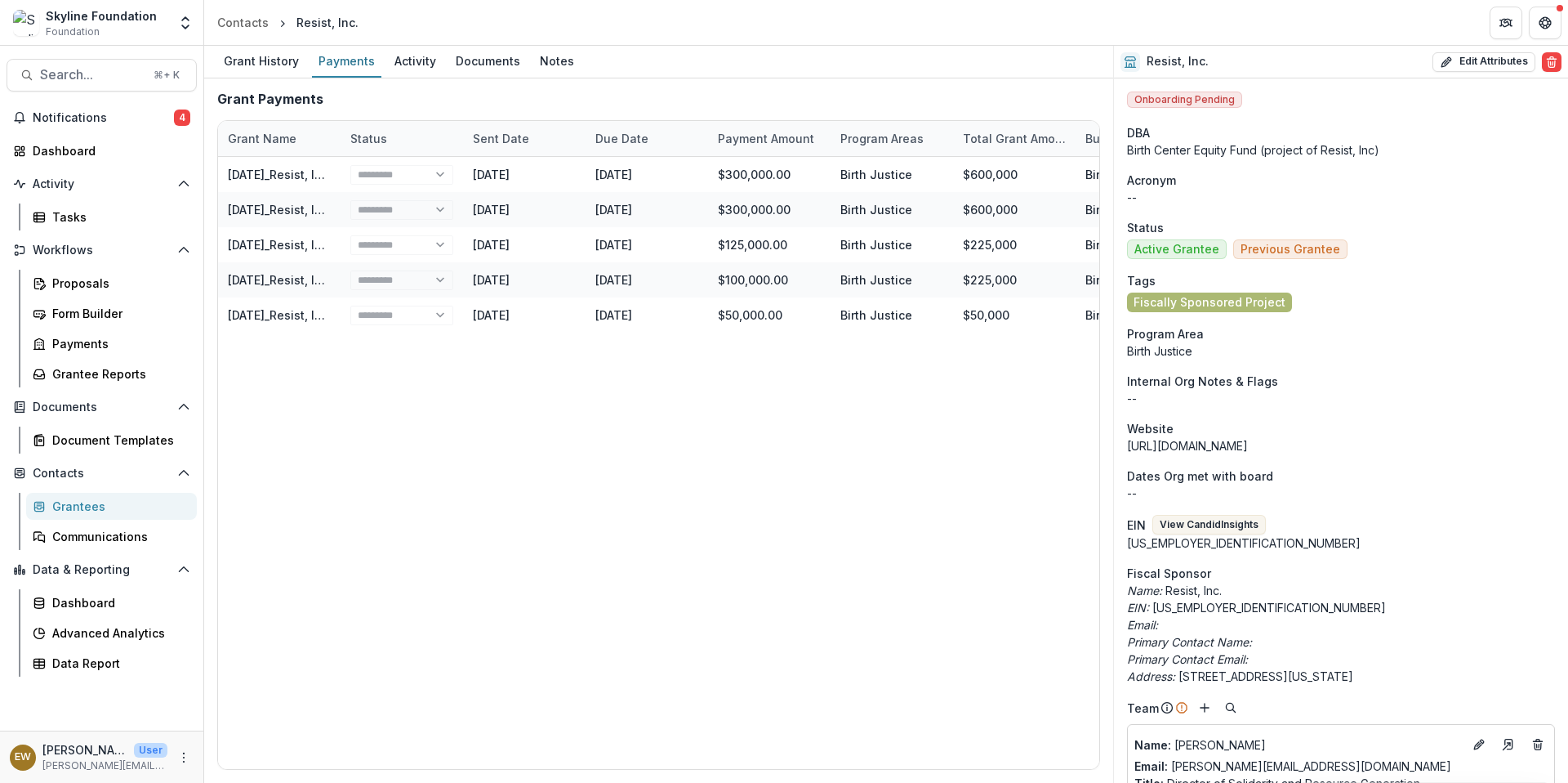
select select "****"
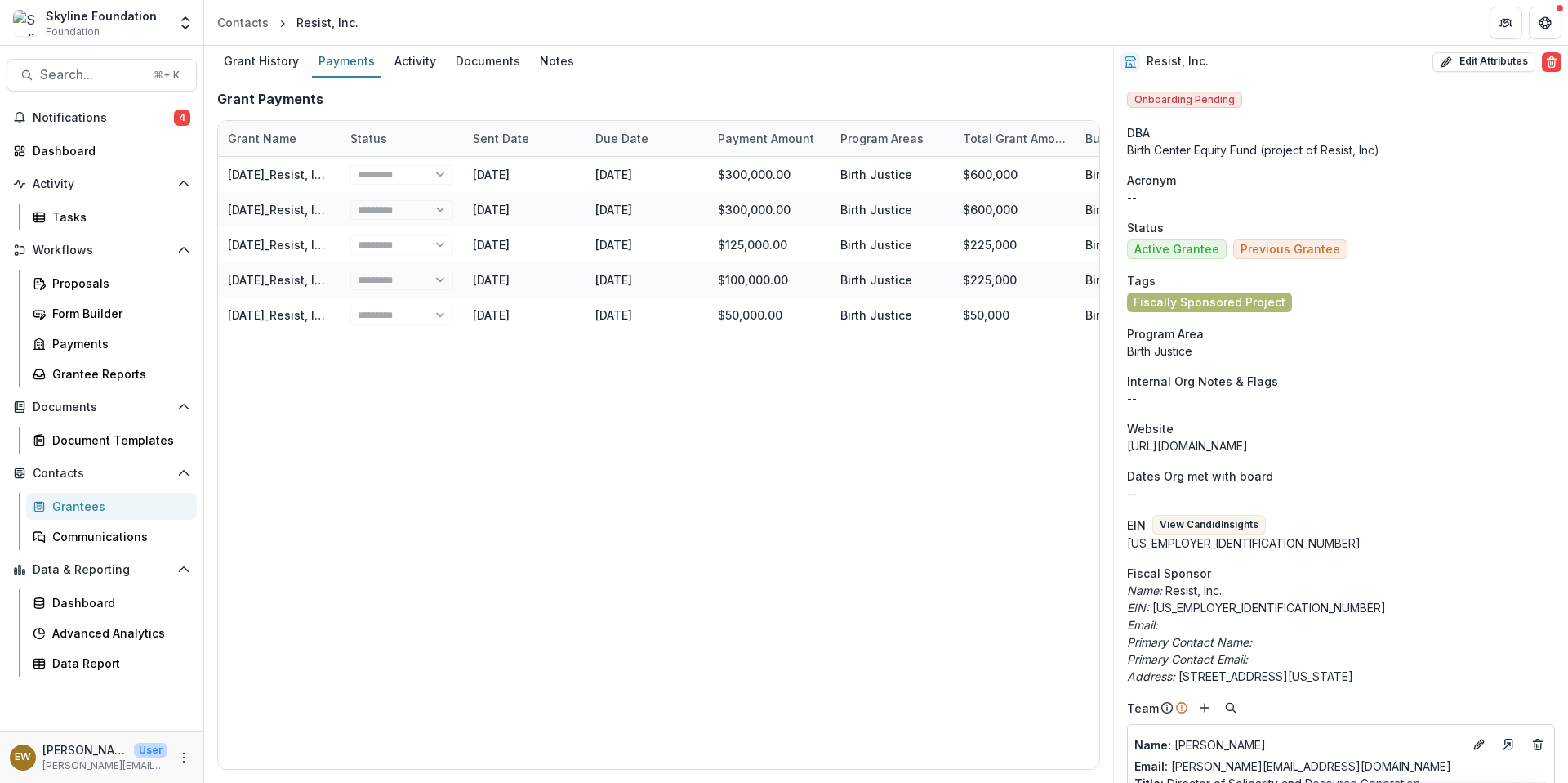
select select "****"
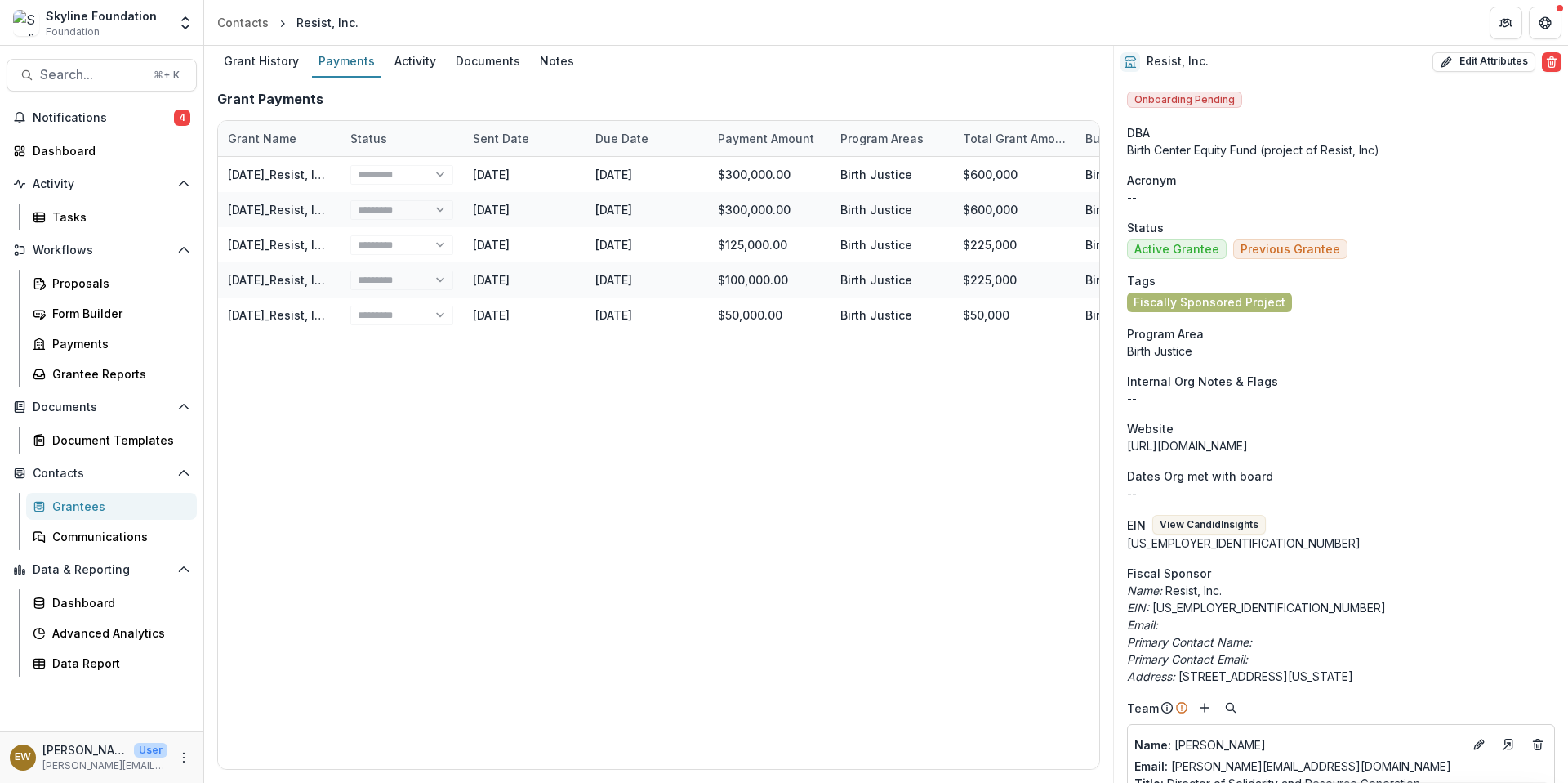
select select "****"
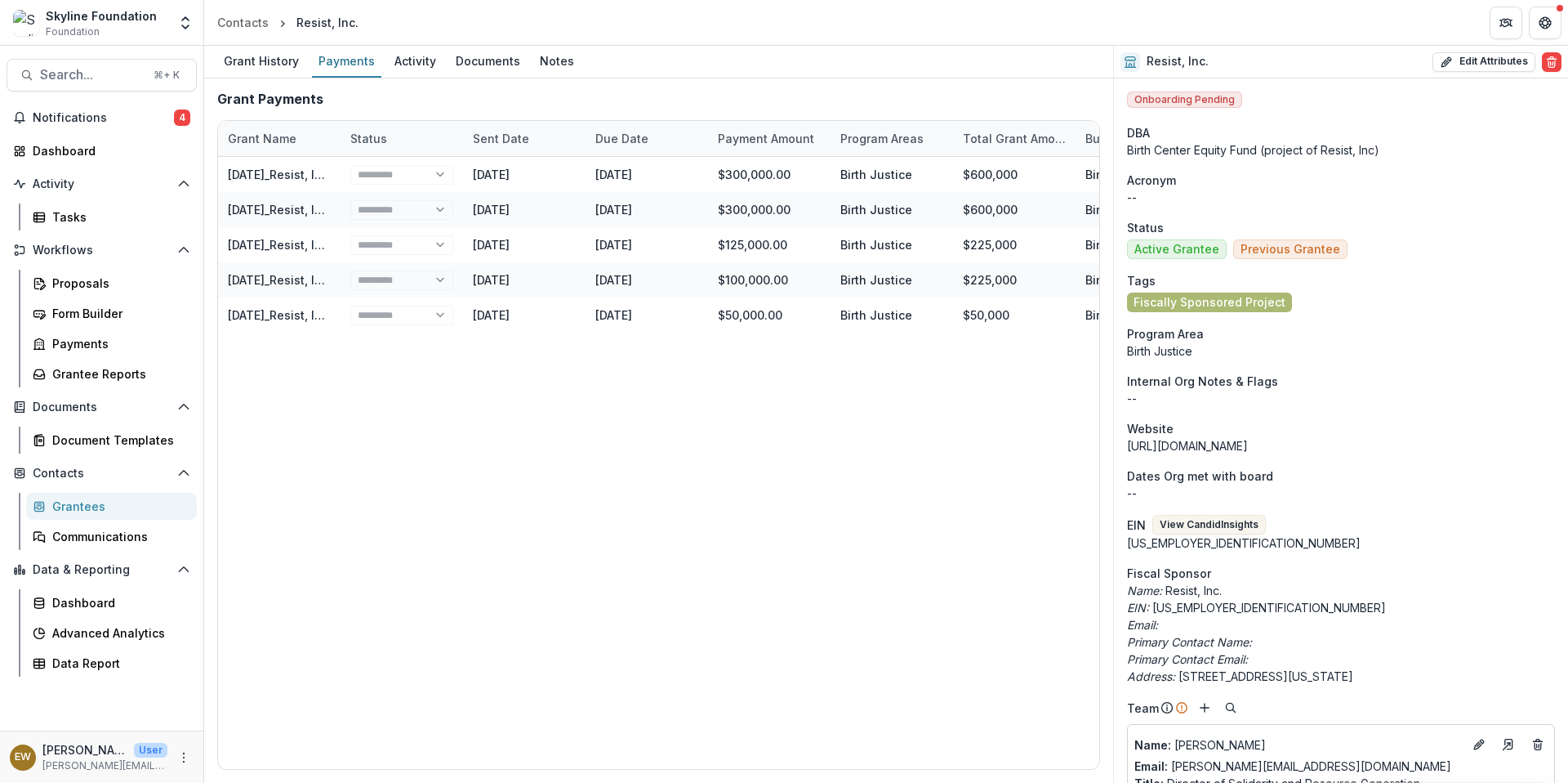
select select "****"
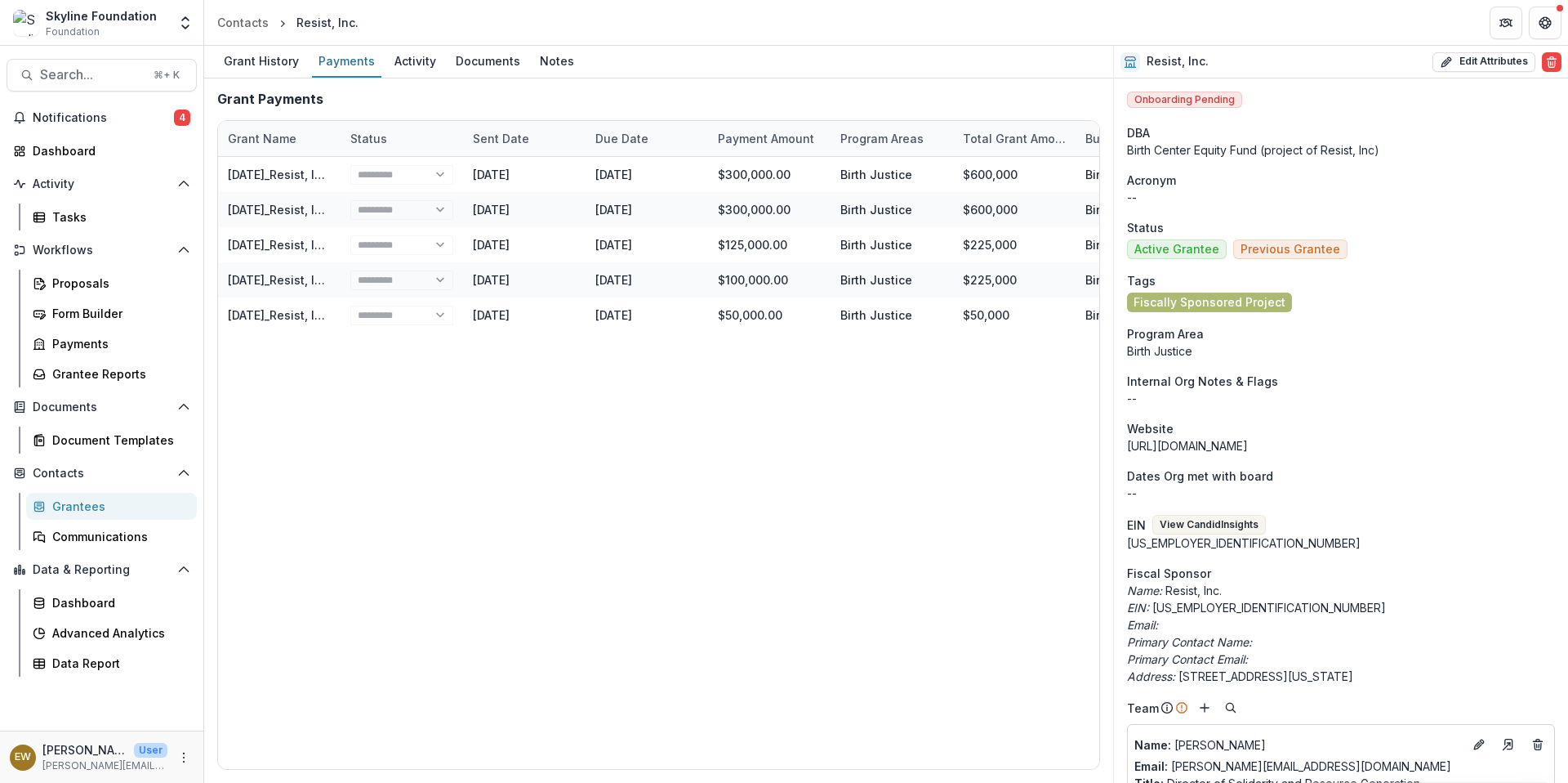
select select "****"
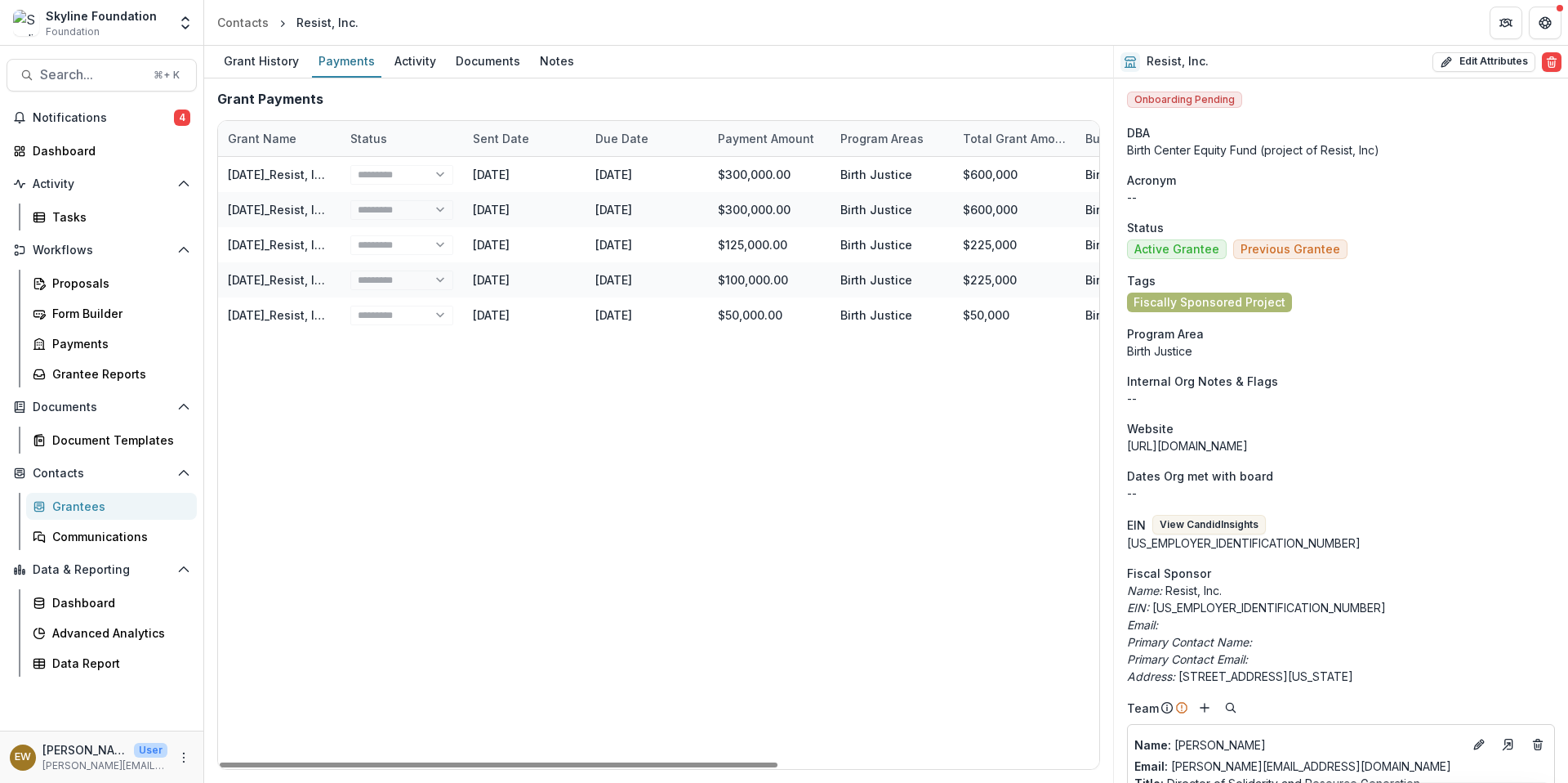
select select "****"
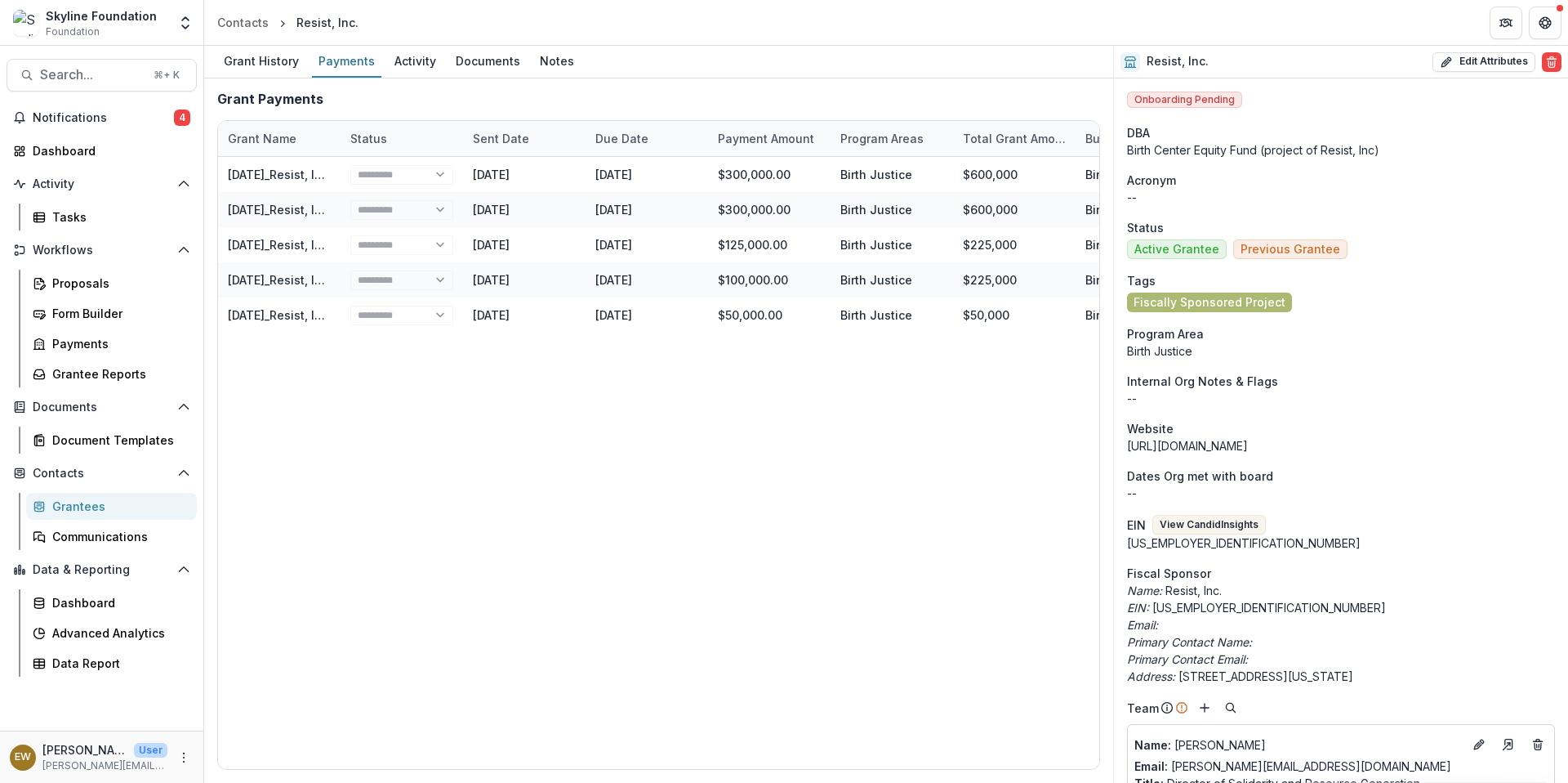
select select "****"
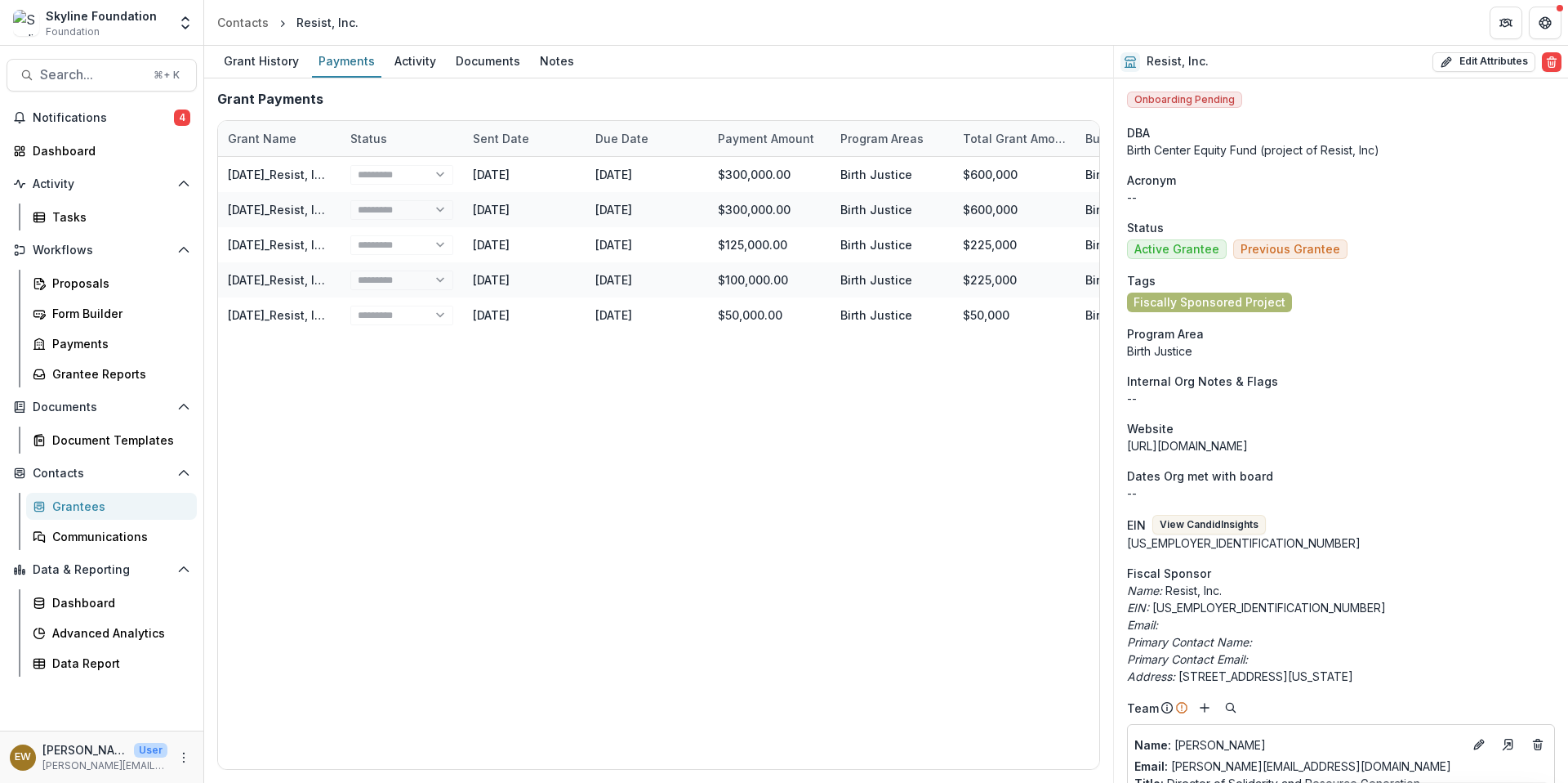
select select "****"
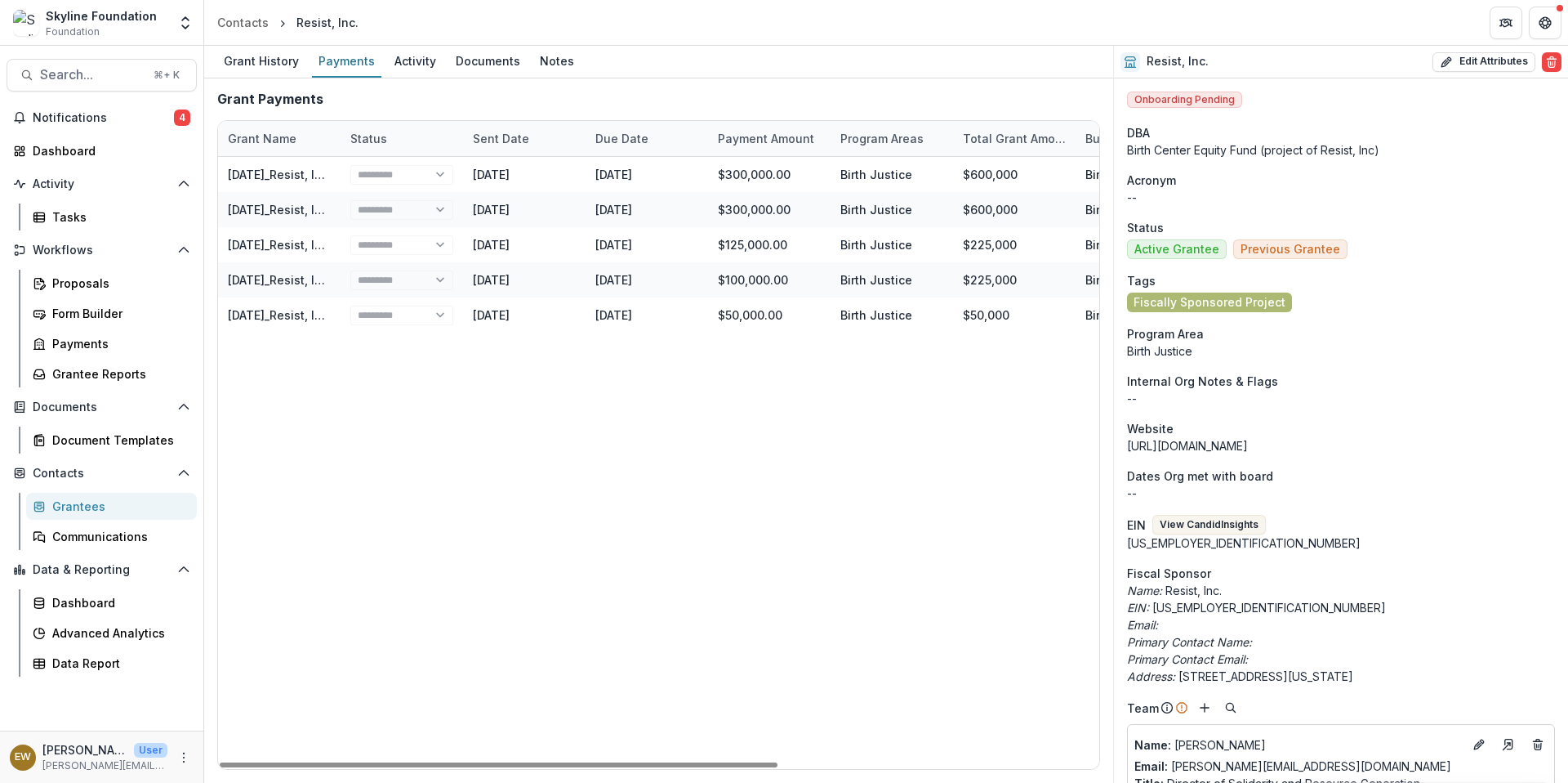
select select "****"
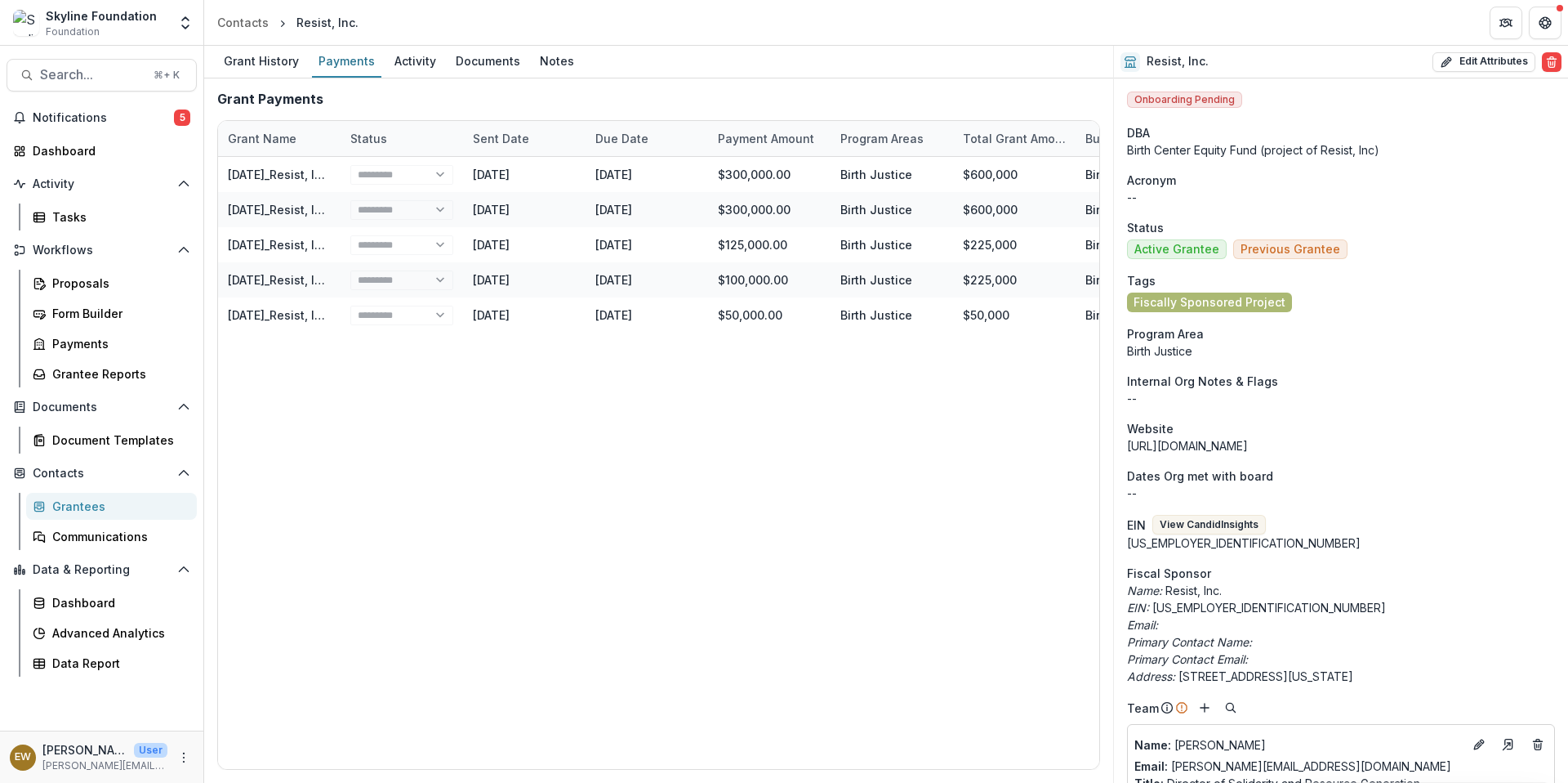
select select "****"
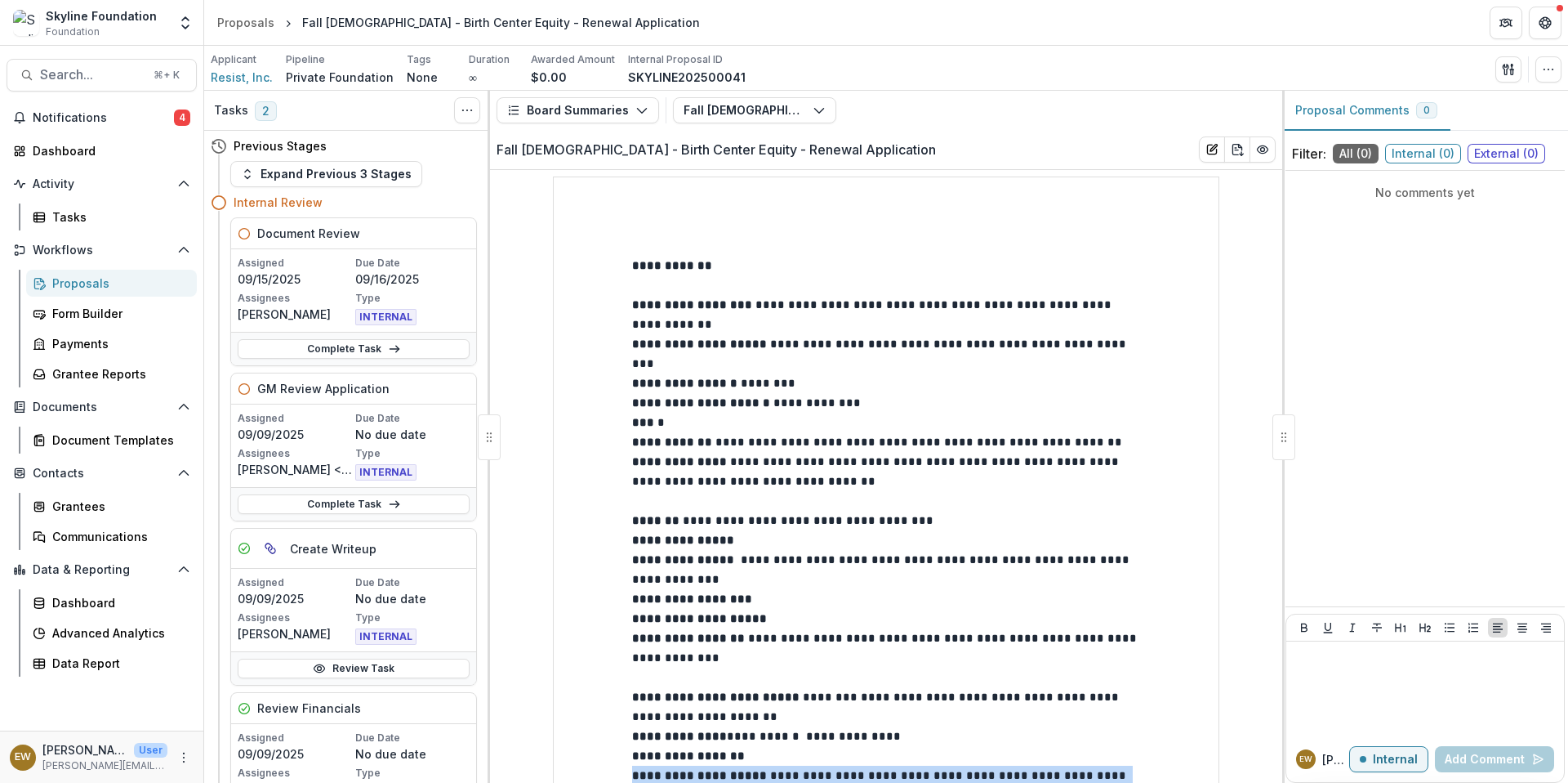
scroll to position [393, 0]
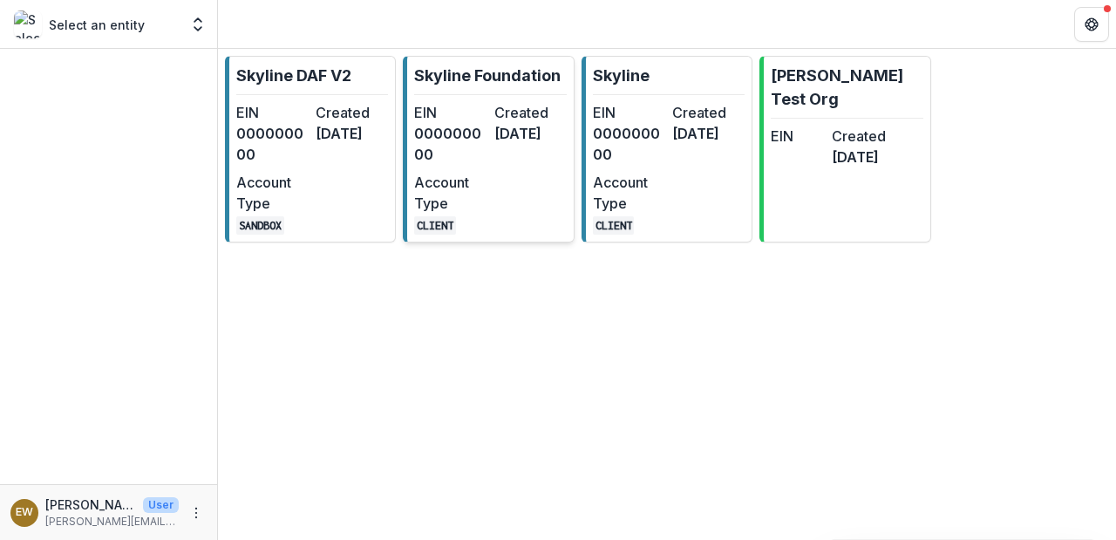
click at [447, 109] on dt "EIN" at bounding box center [450, 112] width 72 height 21
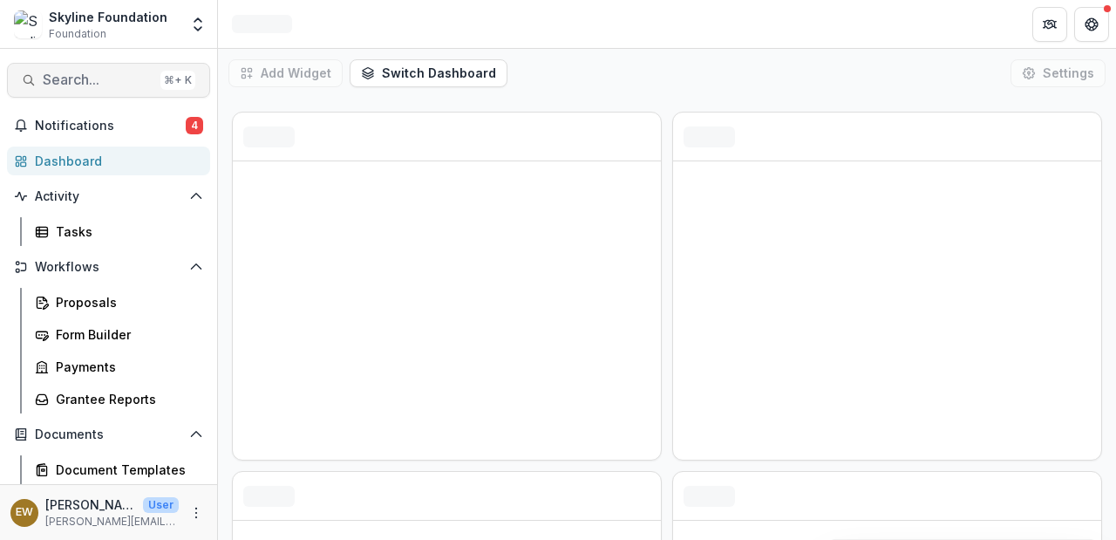
click at [65, 75] on span "Search..." at bounding box center [98, 80] width 111 height 17
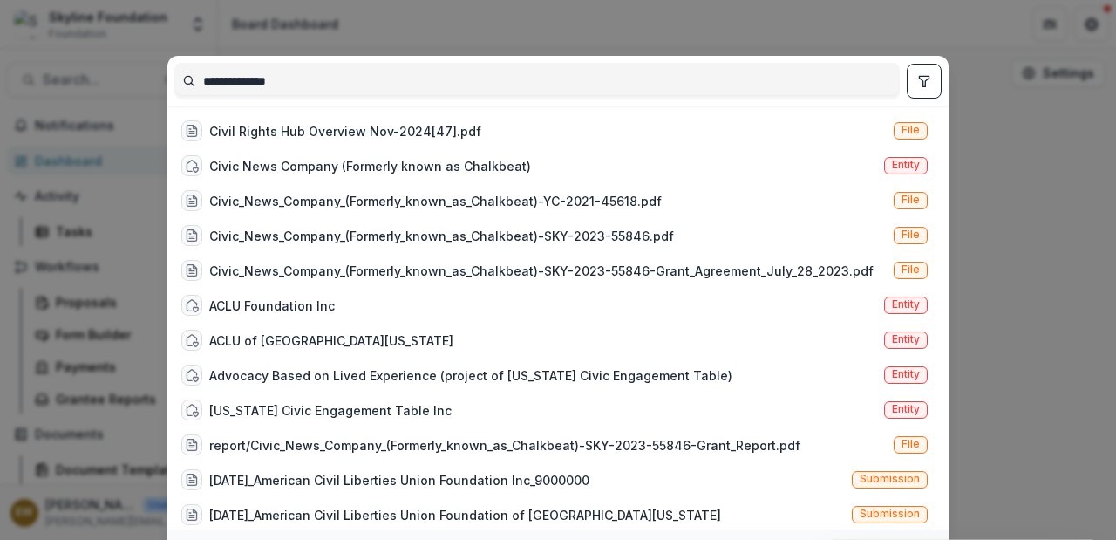
type input "**********"
click at [92, 256] on div "**********" at bounding box center [558, 270] width 1116 height 540
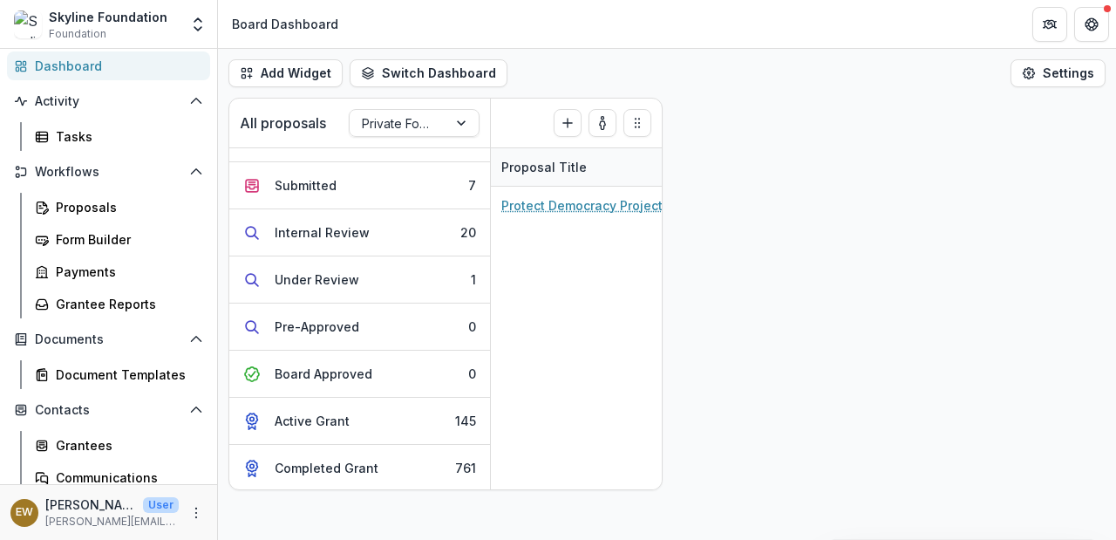
scroll to position [179, 0]
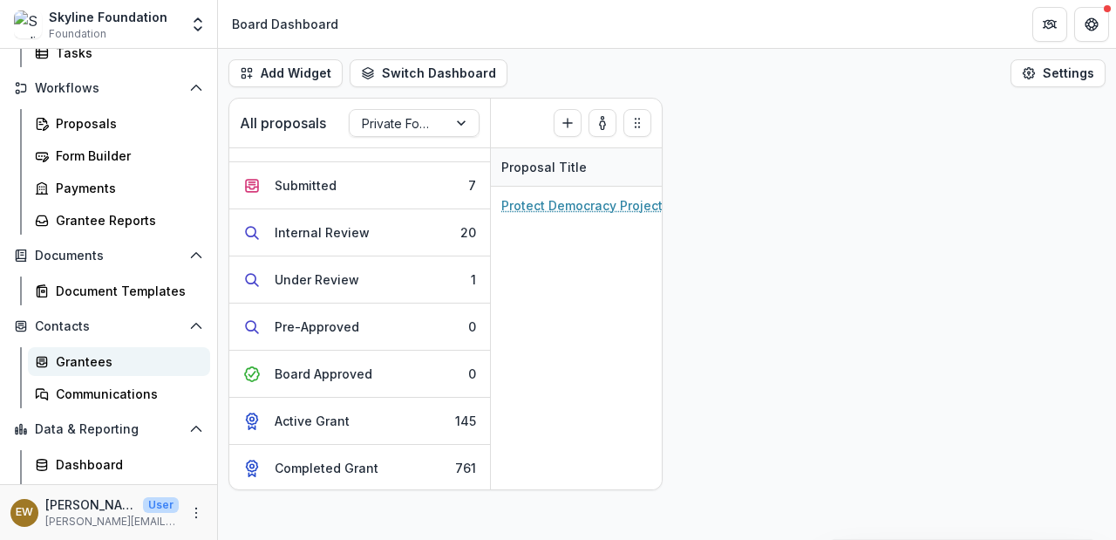
click at [104, 364] on div "Grantees" at bounding box center [126, 361] width 140 height 18
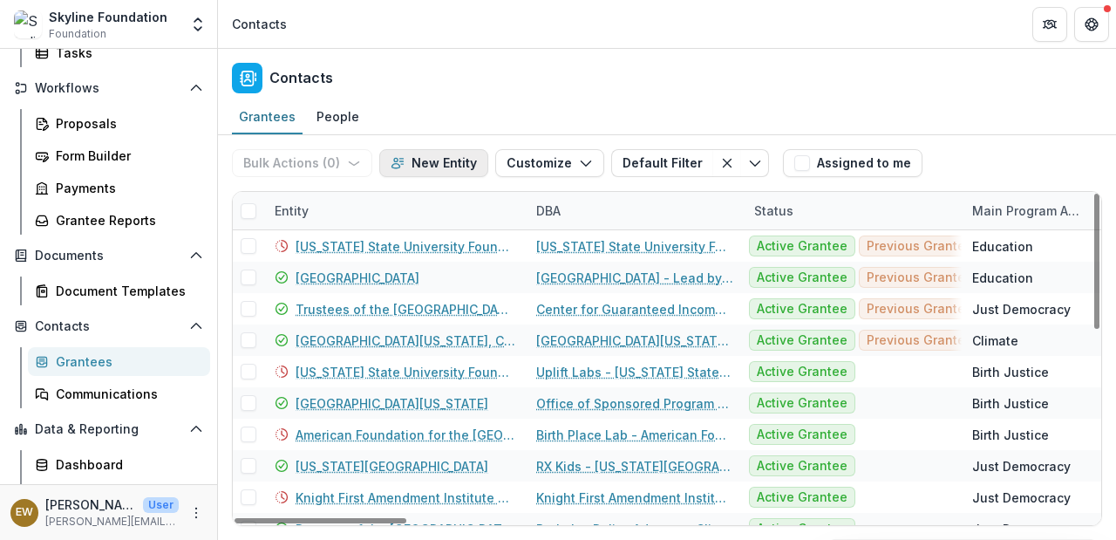
click at [433, 169] on button "New Entity" at bounding box center [433, 163] width 109 height 28
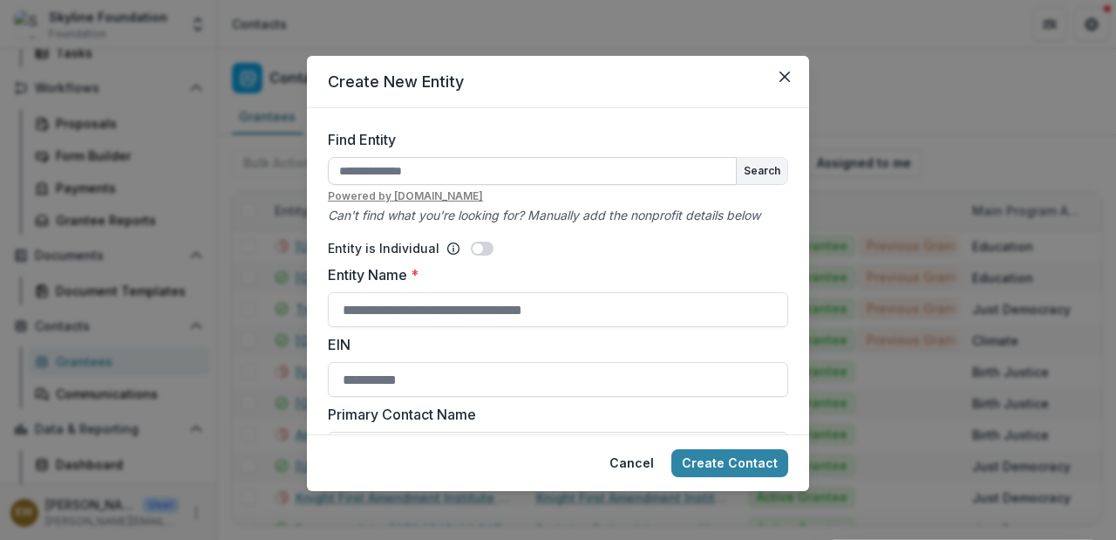
click at [431, 179] on input "Find Entity" at bounding box center [532, 171] width 409 height 28
type input "**********"
click at [672, 449] on button "Create Contact" at bounding box center [730, 463] width 117 height 28
click at [786, 174] on form "**********" at bounding box center [558, 271] width 502 height 326
click at [763, 173] on button "Search" at bounding box center [762, 171] width 51 height 26
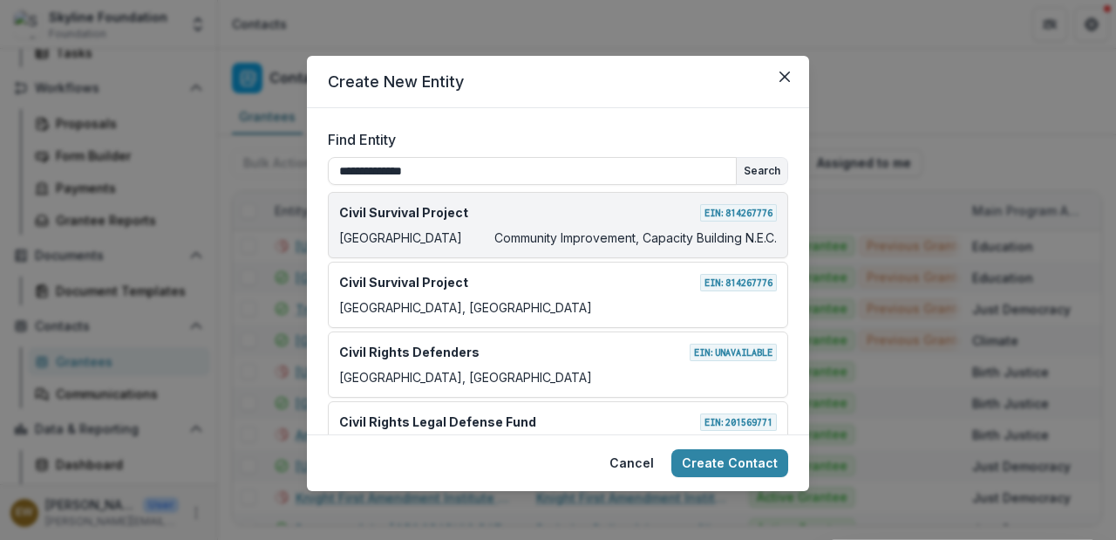
click at [600, 241] on p "Community Improvement, Capacity Building N.E.C." at bounding box center [636, 238] width 283 height 18
type input "**********"
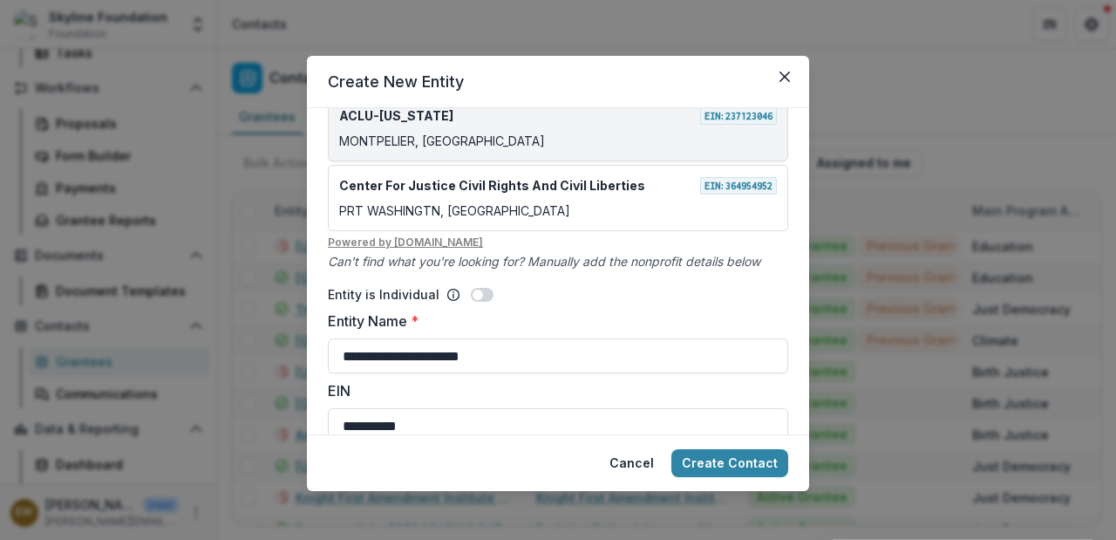
scroll to position [420, 0]
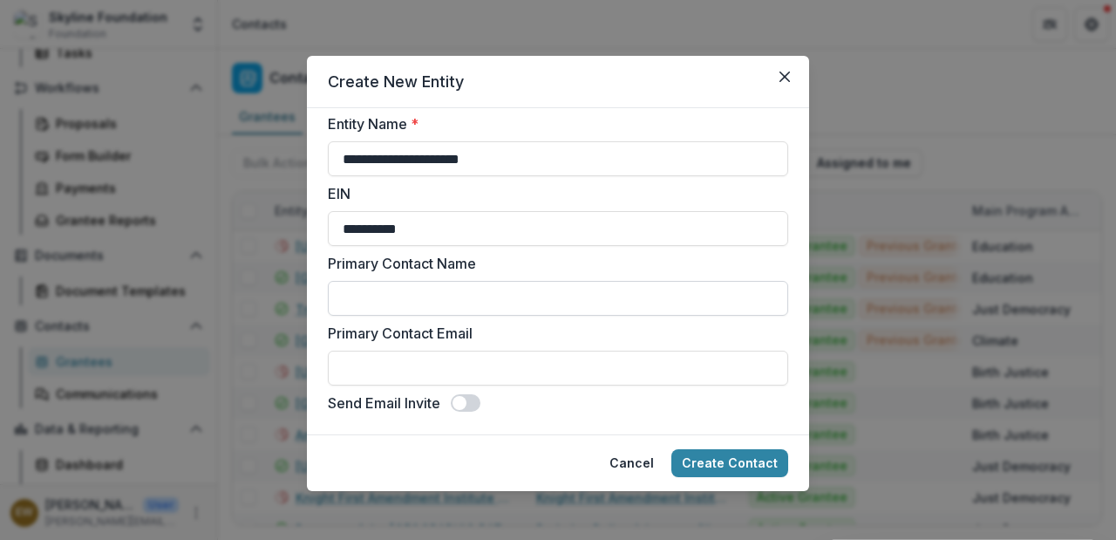
click at [478, 306] on input "Primary Contact Name" at bounding box center [558, 298] width 461 height 35
click at [447, 290] on input "**********" at bounding box center [558, 298] width 461 height 35
type input "**********"
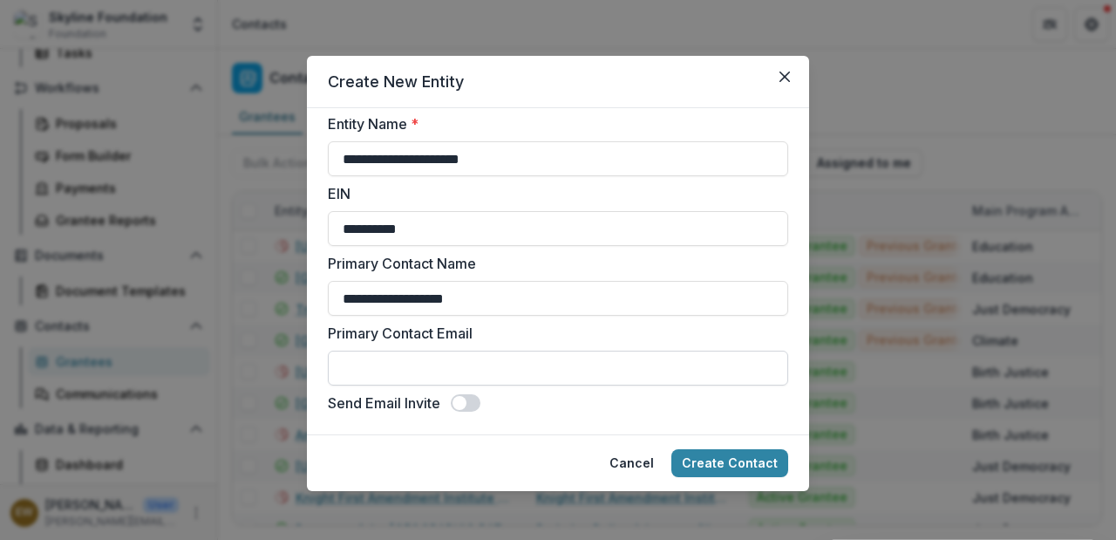
click at [413, 370] on input "Primary Contact Email" at bounding box center [558, 368] width 461 height 35
paste input "**********"
type input "**********"
click at [637, 399] on div "Send Email Invite" at bounding box center [558, 403] width 461 height 21
click at [723, 461] on button "Create Contact" at bounding box center [730, 463] width 117 height 28
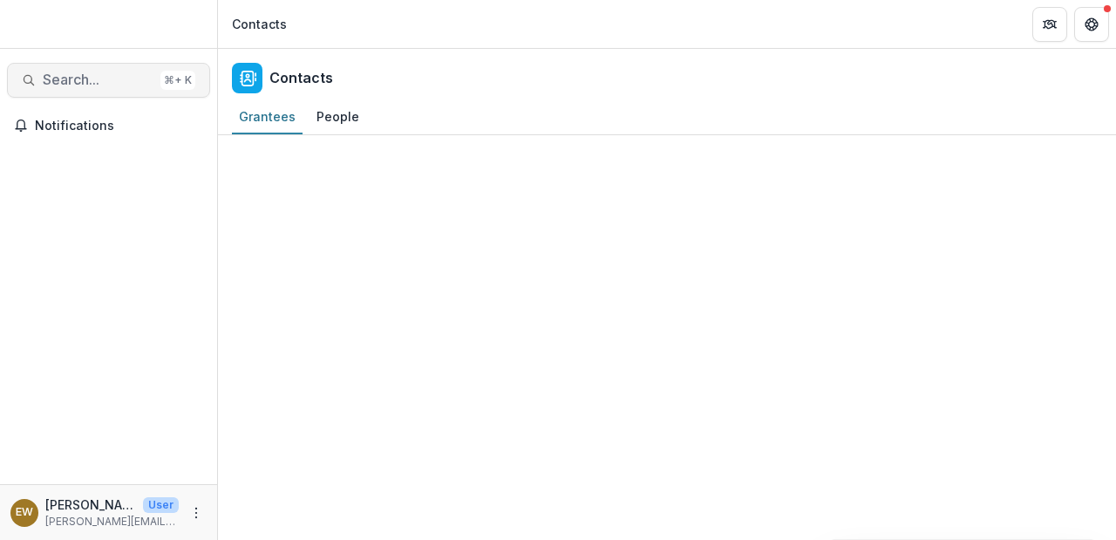
click at [105, 91] on button "Search... ⌘ + K" at bounding box center [108, 80] width 203 height 35
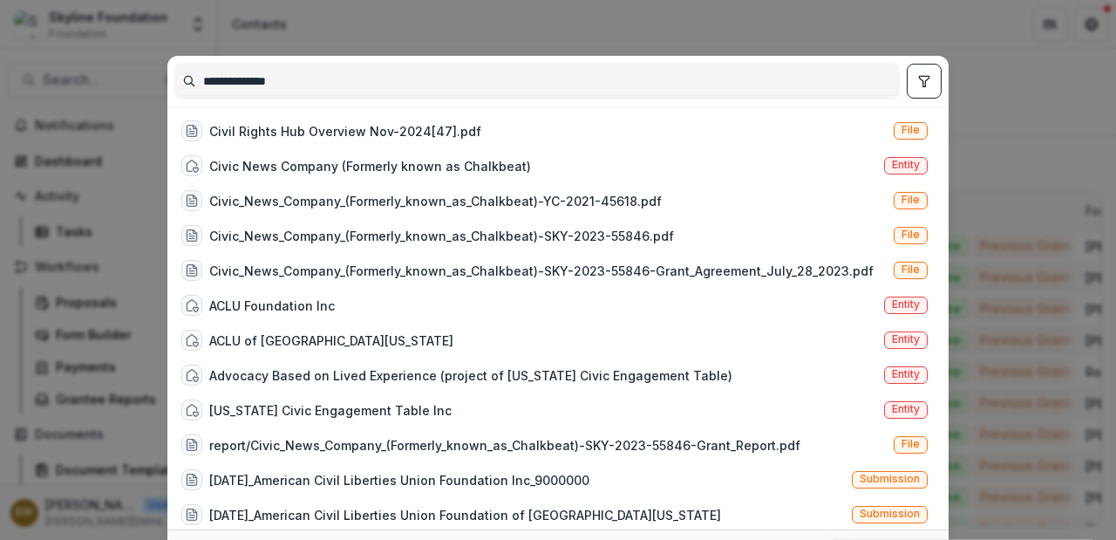
type input "**********"
click at [98, 205] on div "**********" at bounding box center [558, 270] width 1116 height 540
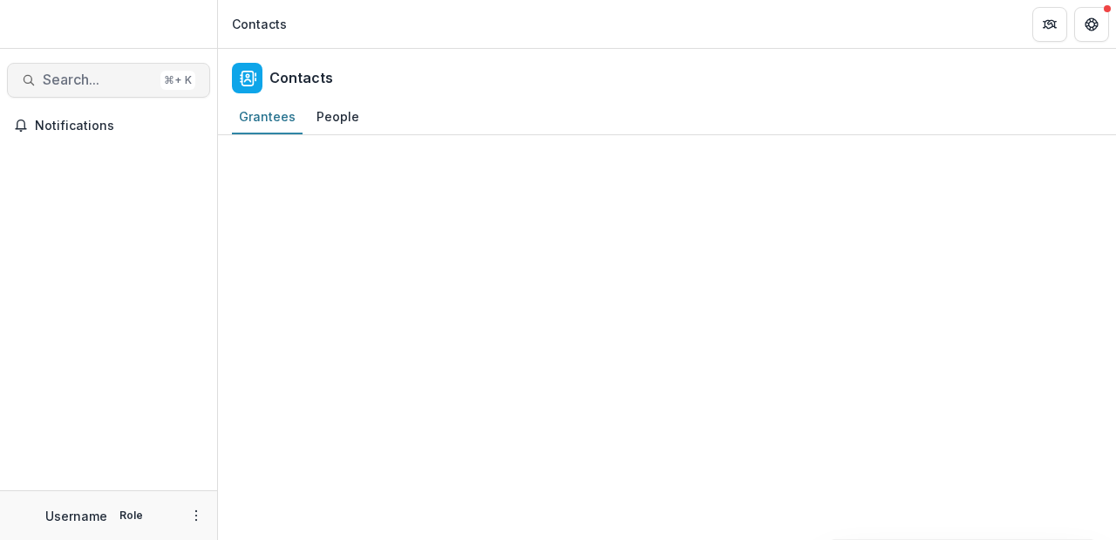
click at [104, 71] on button "Search... ⌘ + K" at bounding box center [108, 80] width 203 height 35
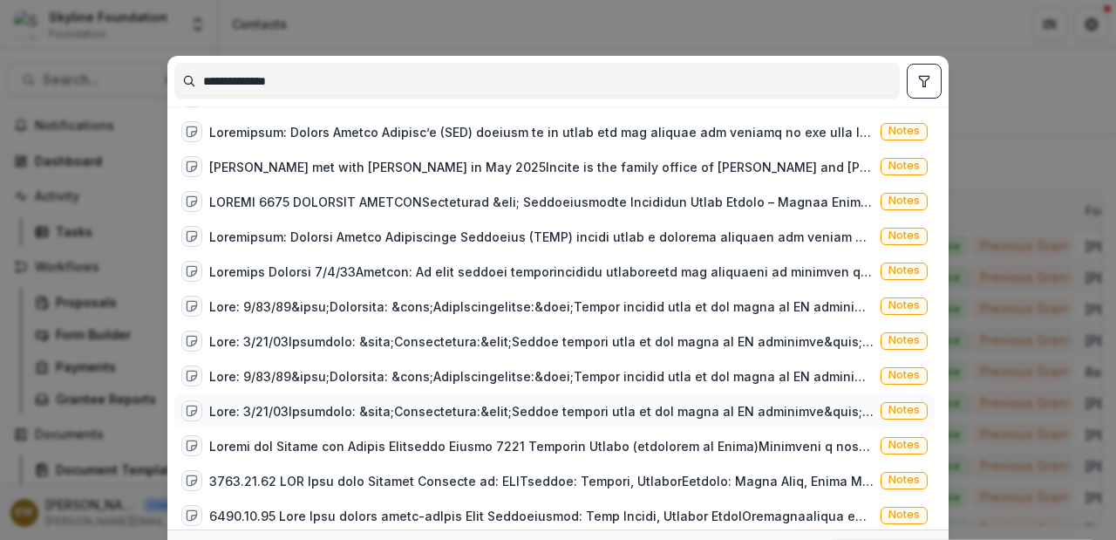
scroll to position [1510, 0]
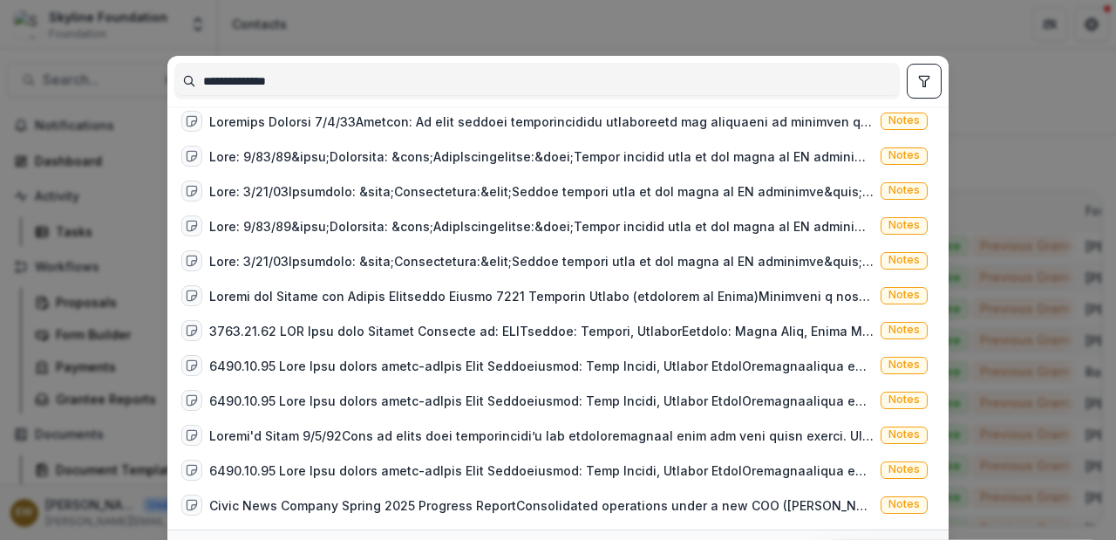
type input "**********"
click at [149, 356] on div "**********" at bounding box center [558, 270] width 1116 height 540
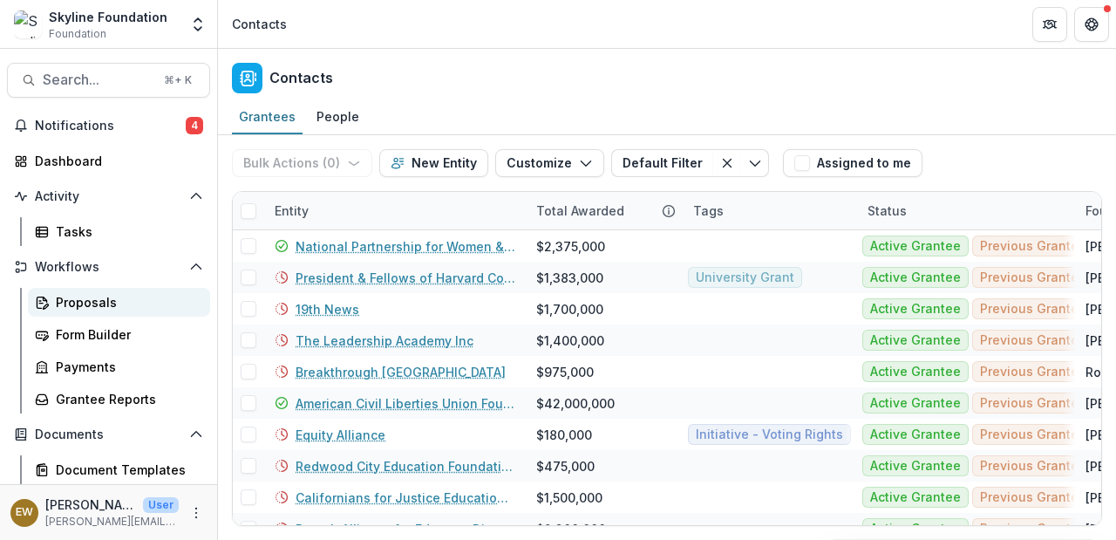
click at [93, 296] on div "Proposals" at bounding box center [126, 302] width 140 height 18
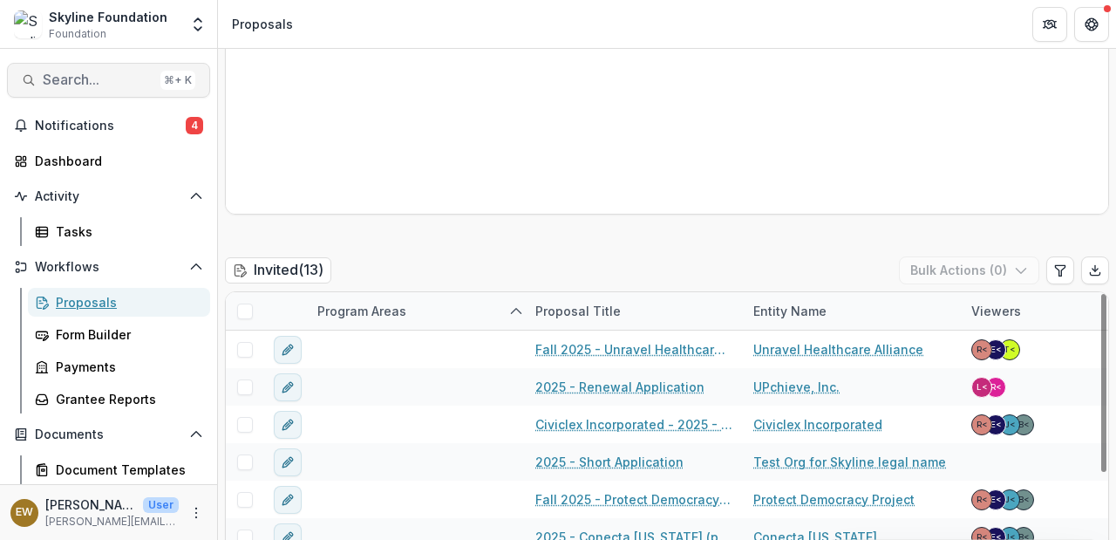
scroll to position [356, 0]
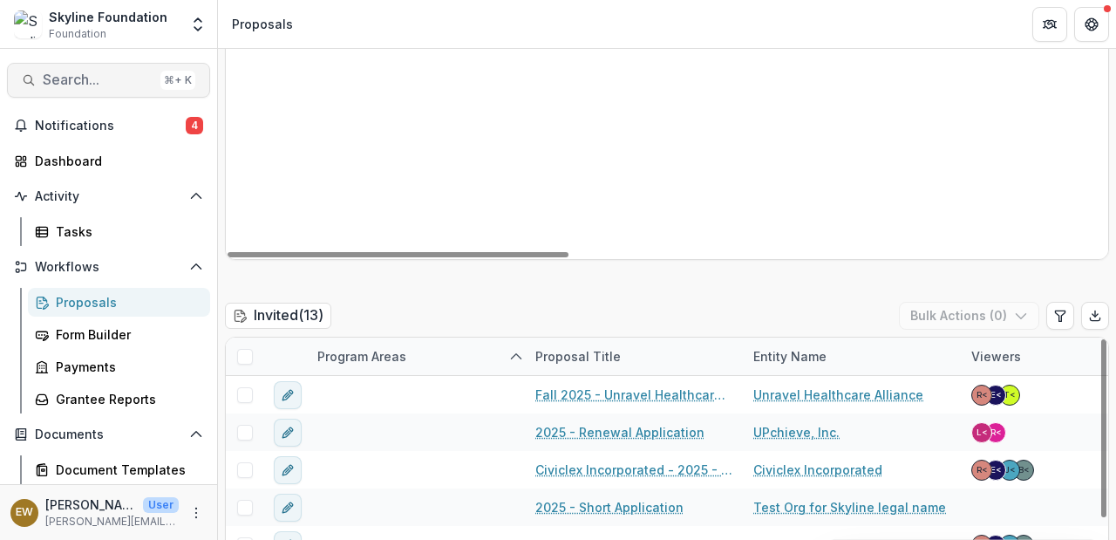
click at [78, 79] on span "Search..." at bounding box center [98, 80] width 111 height 17
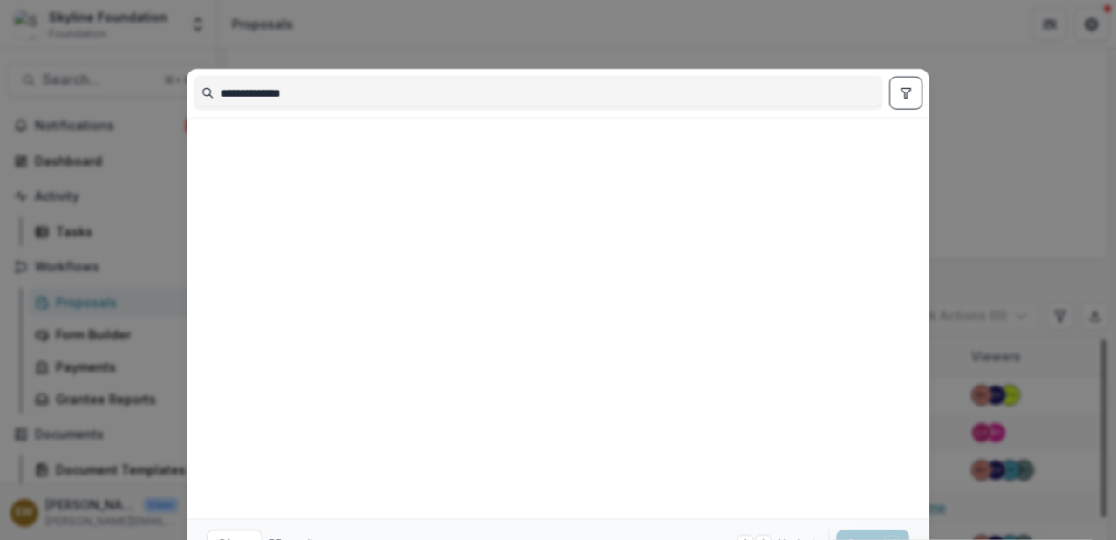
scroll to position [1510, 0]
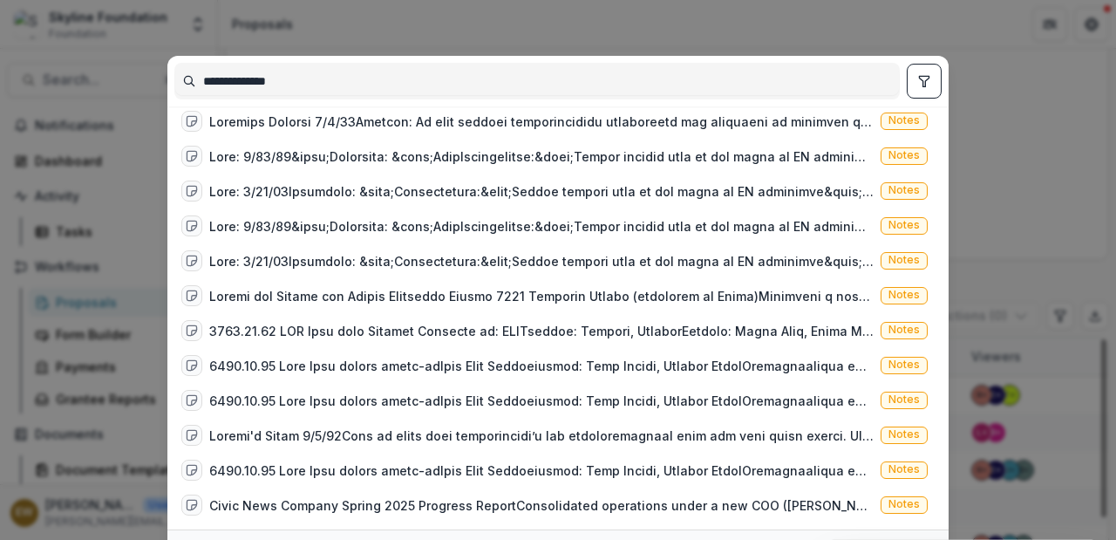
click at [376, 89] on input "**********" at bounding box center [537, 81] width 724 height 28
click at [313, 80] on input "**********" at bounding box center [537, 81] width 724 height 28
click at [233, 81] on input "**********" at bounding box center [537, 81] width 724 height 28
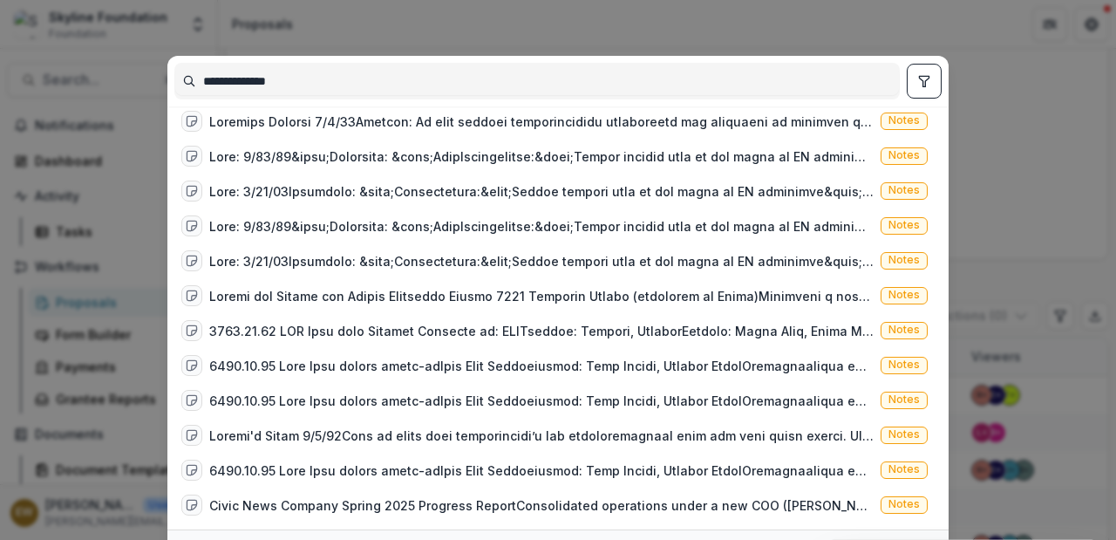
click at [332, 84] on input "**********" at bounding box center [537, 81] width 724 height 28
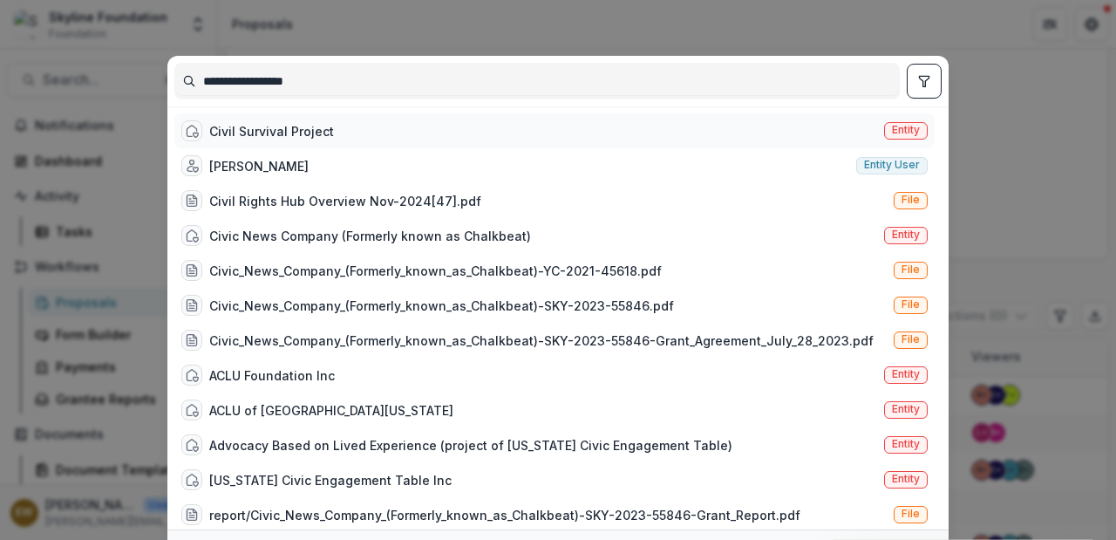
type input "**********"
click at [318, 127] on div "Civil Survival Project" at bounding box center [271, 131] width 125 height 18
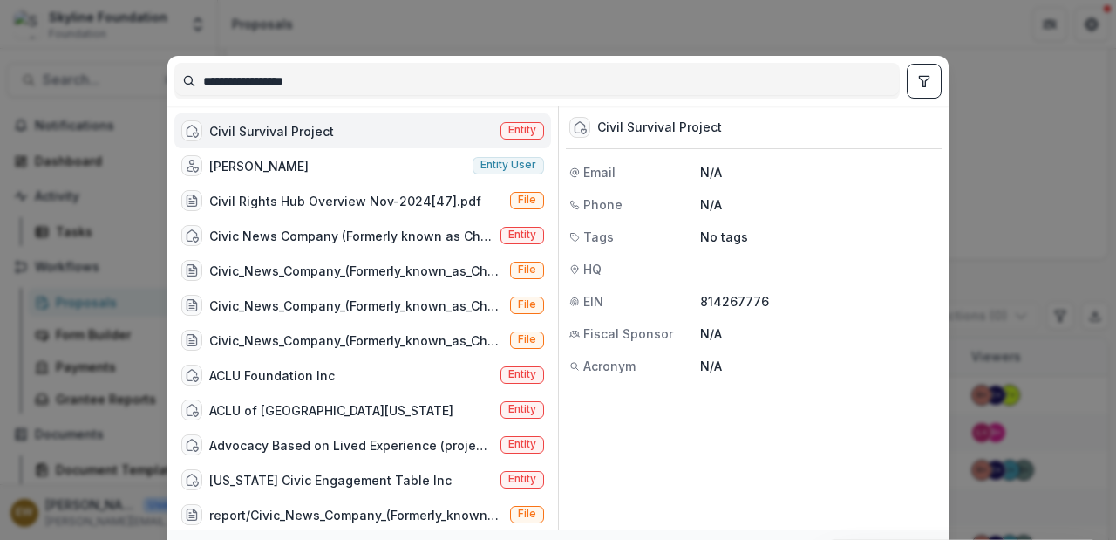
scroll to position [95, 0]
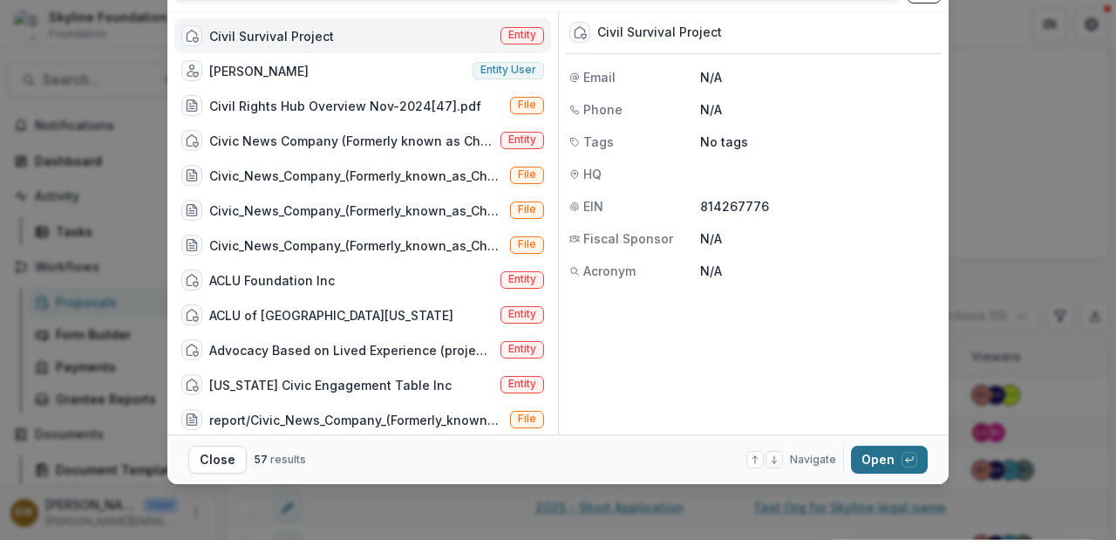
click at [867, 453] on button "Open with enter key" at bounding box center [889, 460] width 77 height 28
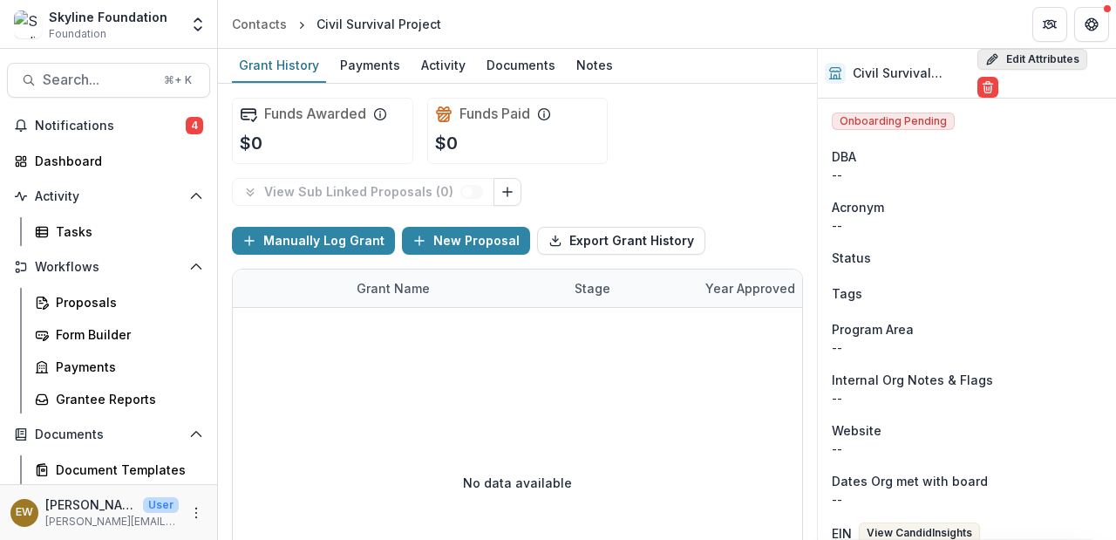
click at [1021, 56] on button "Edit Attributes" at bounding box center [1033, 59] width 110 height 21
select select
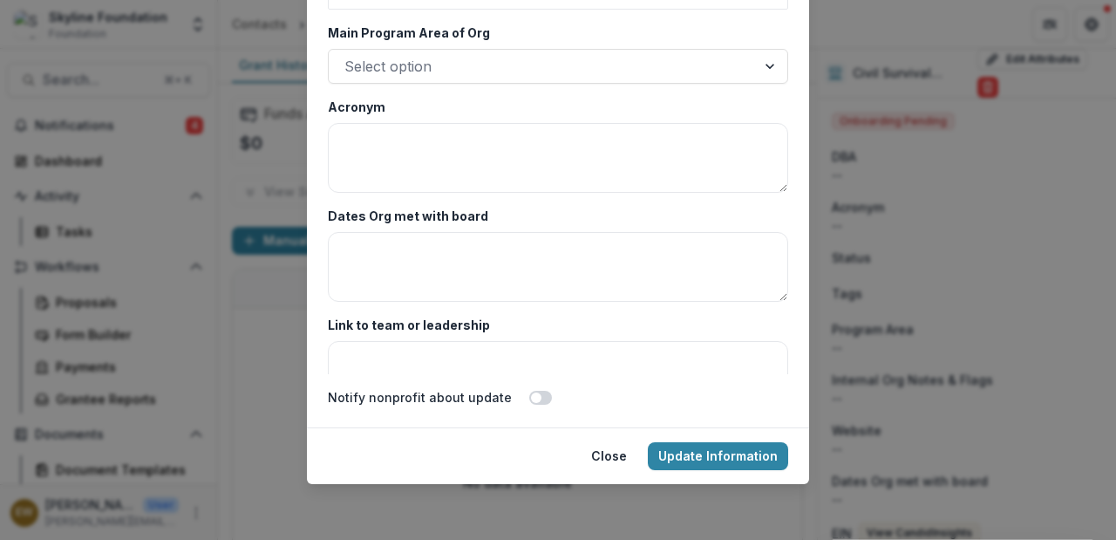
scroll to position [2899, 0]
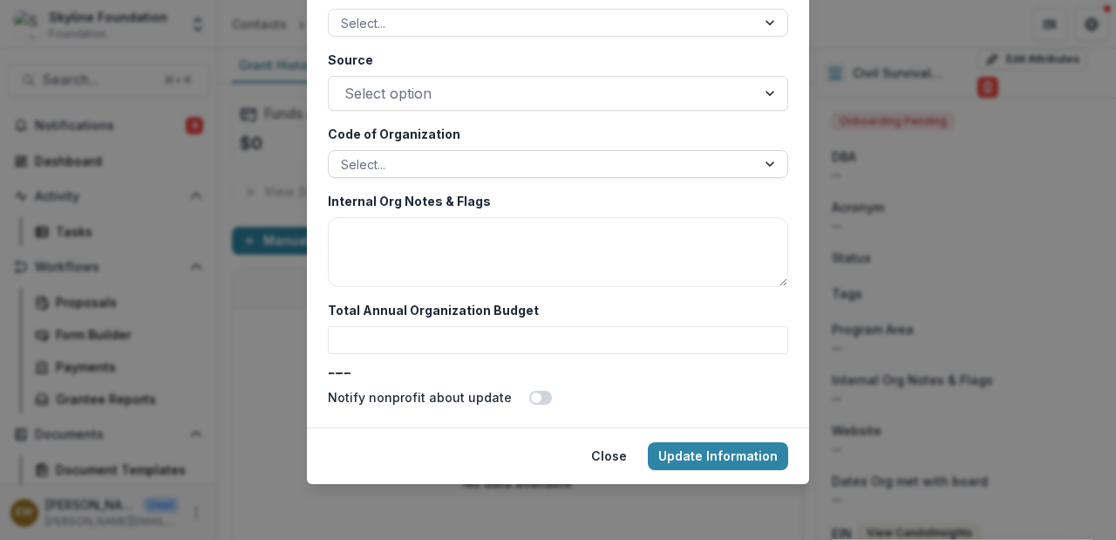
click at [413, 166] on div at bounding box center [542, 165] width 403 height 22
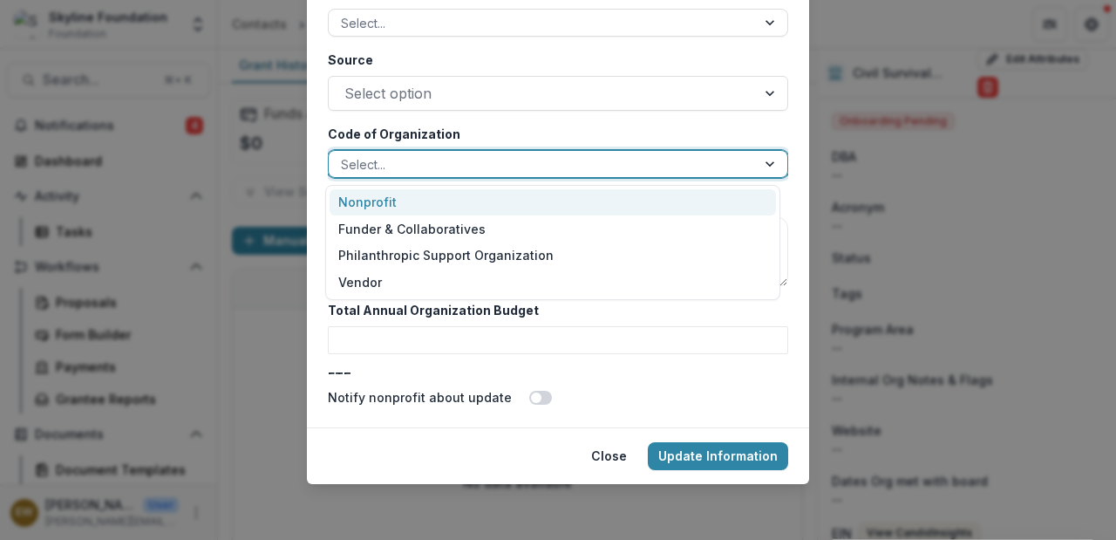
click at [413, 196] on div "Nonprofit" at bounding box center [553, 202] width 447 height 27
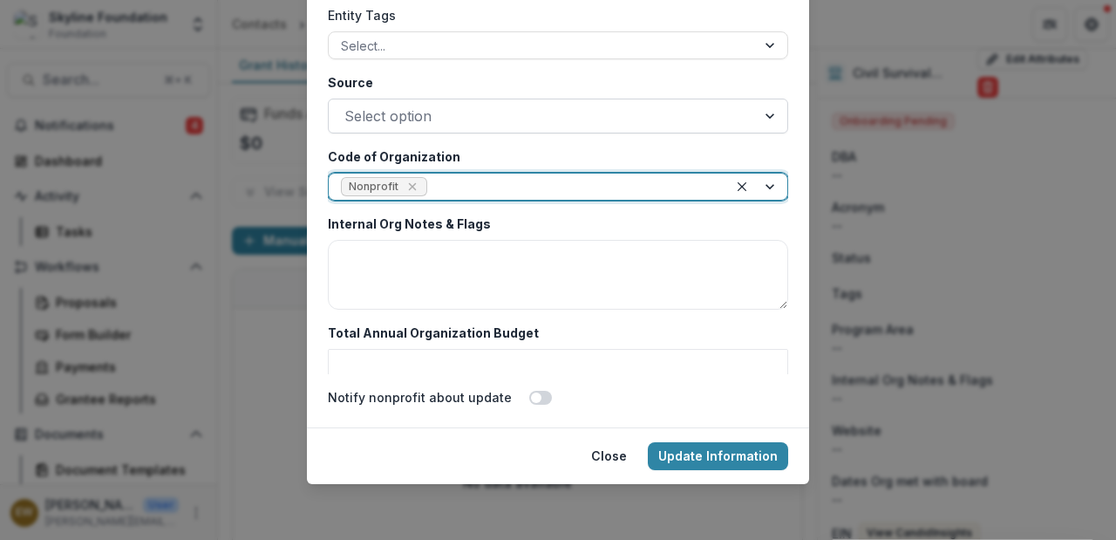
scroll to position [0, 0]
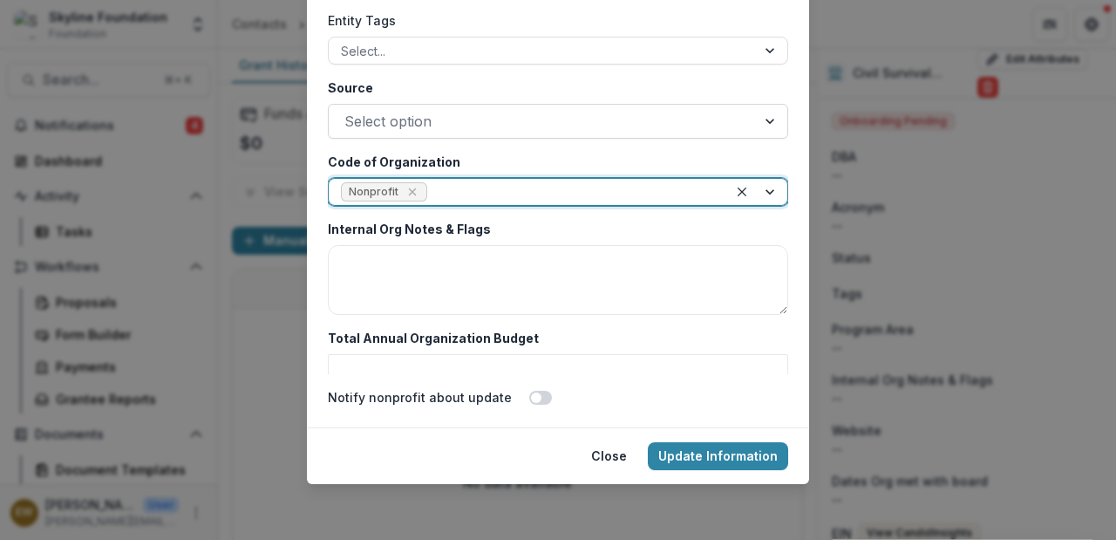
click at [435, 118] on div at bounding box center [543, 121] width 396 height 24
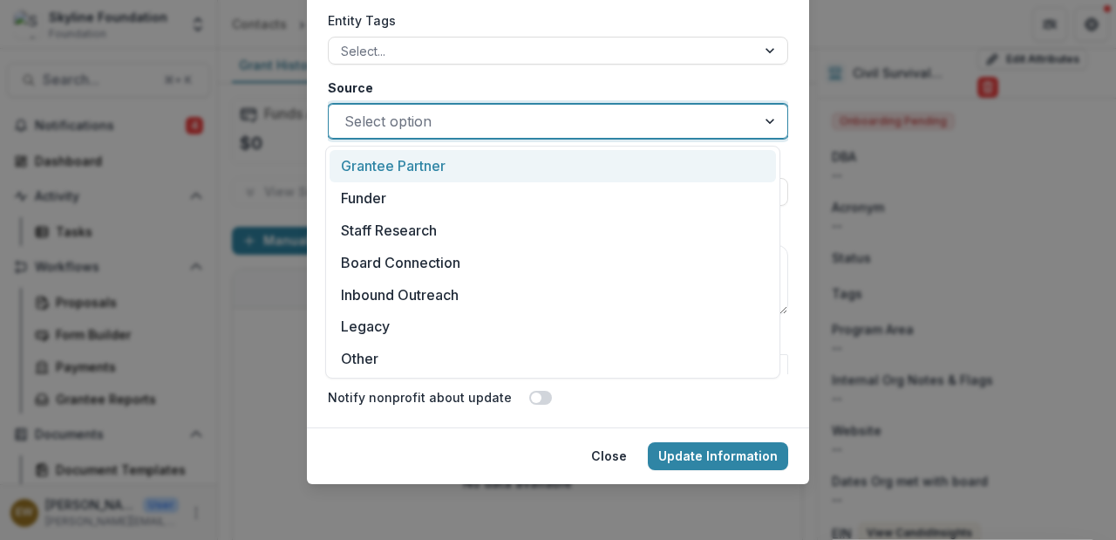
click at [467, 89] on label "Source" at bounding box center [553, 88] width 450 height 18
click at [349, 111] on input "Source" at bounding box center [347, 121] width 4 height 21
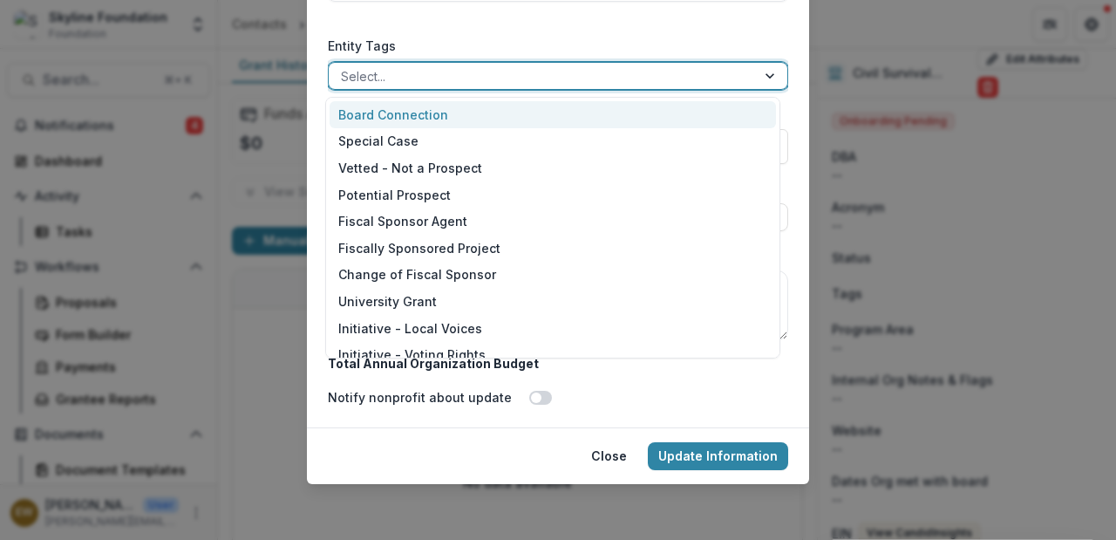
click at [443, 78] on div at bounding box center [542, 76] width 403 height 22
click at [489, 45] on label "Entity Tags" at bounding box center [553, 46] width 450 height 18
click at [345, 67] on input "Entity Tags" at bounding box center [342, 76] width 3 height 18
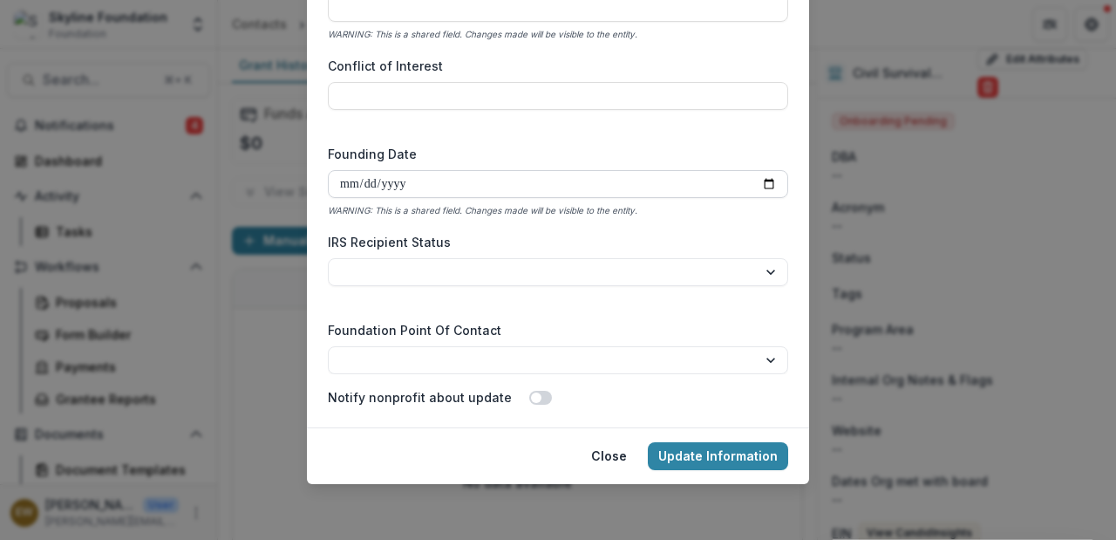
click at [759, 181] on input "Founding Date" at bounding box center [558, 184] width 461 height 28
click at [502, 148] on label "Founding Date" at bounding box center [553, 154] width 450 height 18
click at [502, 170] on input "Founding Date" at bounding box center [558, 184] width 461 height 28
click at [770, 182] on input "Founding Date" at bounding box center [558, 184] width 461 height 28
click at [764, 182] on input "Founding Date" at bounding box center [558, 184] width 461 height 28
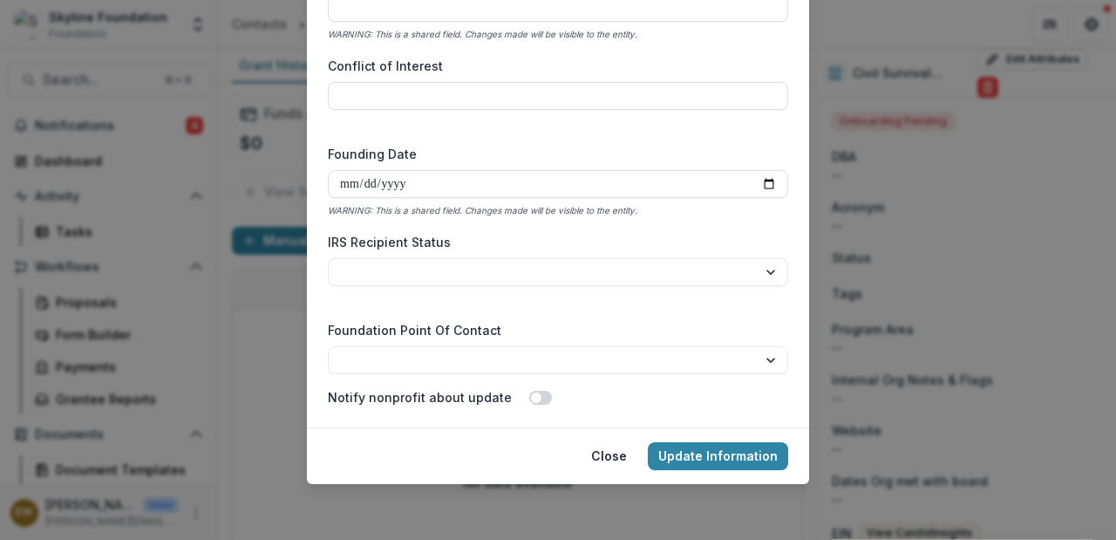
type input "**********"
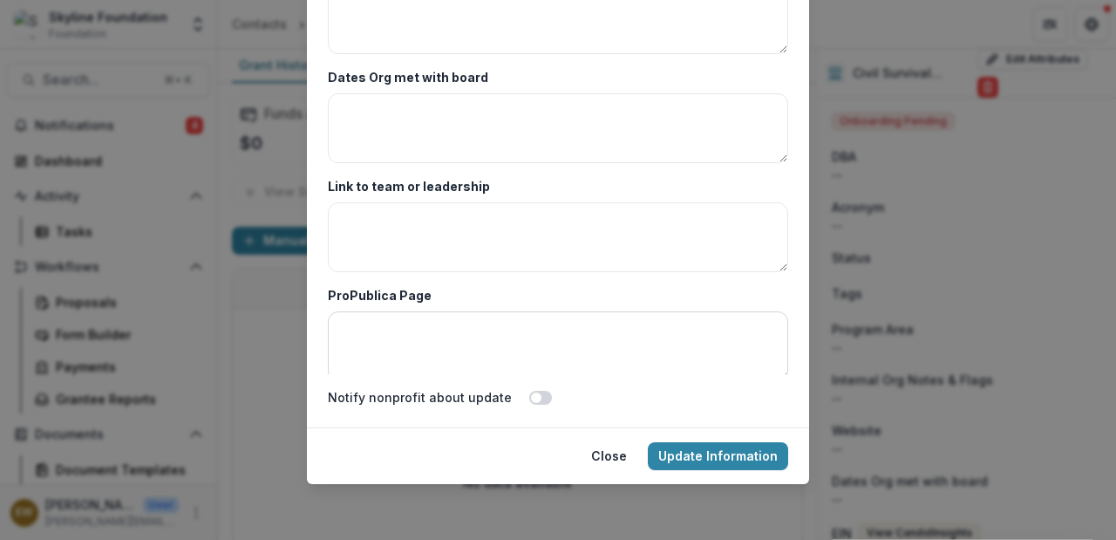
click at [598, 349] on textarea "ProPublica Page" at bounding box center [558, 346] width 461 height 70
paste textarea "**********"
type textarea "**********"
click at [431, 244] on textarea "Link to team or leadership" at bounding box center [558, 238] width 461 height 70
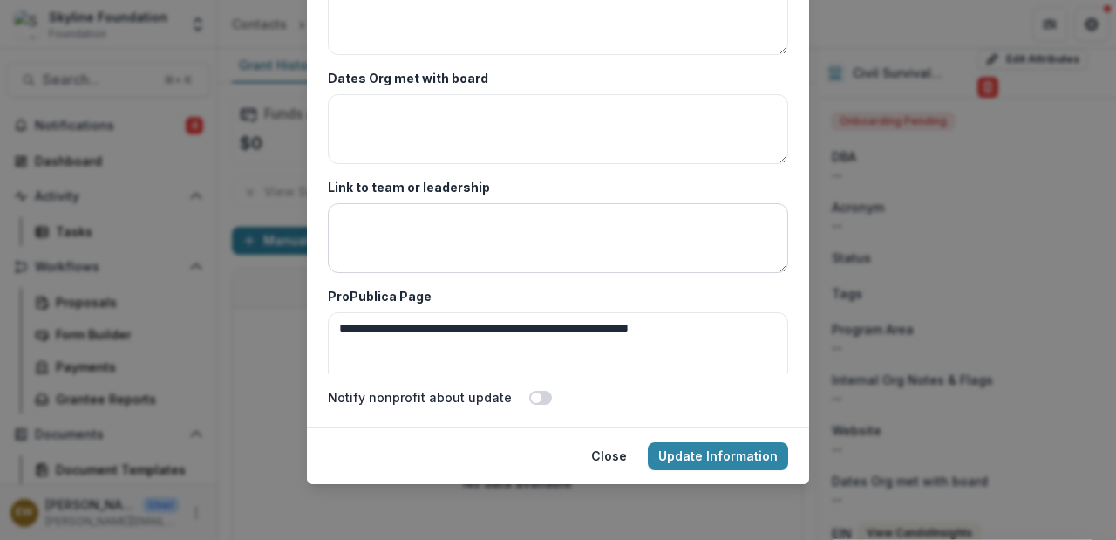
paste textarea "**********"
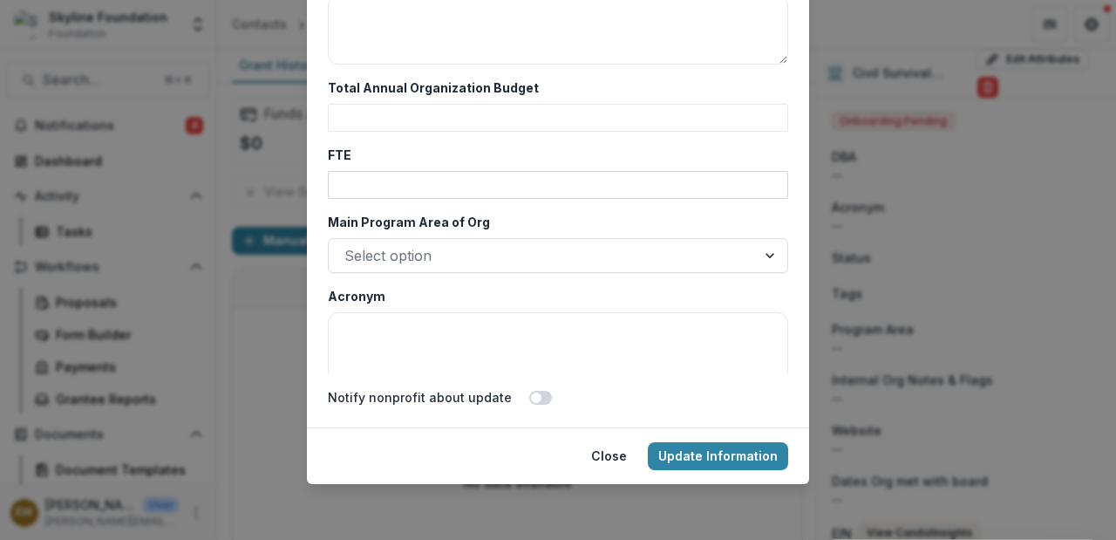
scroll to position [3121, 0]
type textarea "**********"
click at [433, 182] on input "FTE" at bounding box center [558, 186] width 461 height 28
type input "**"
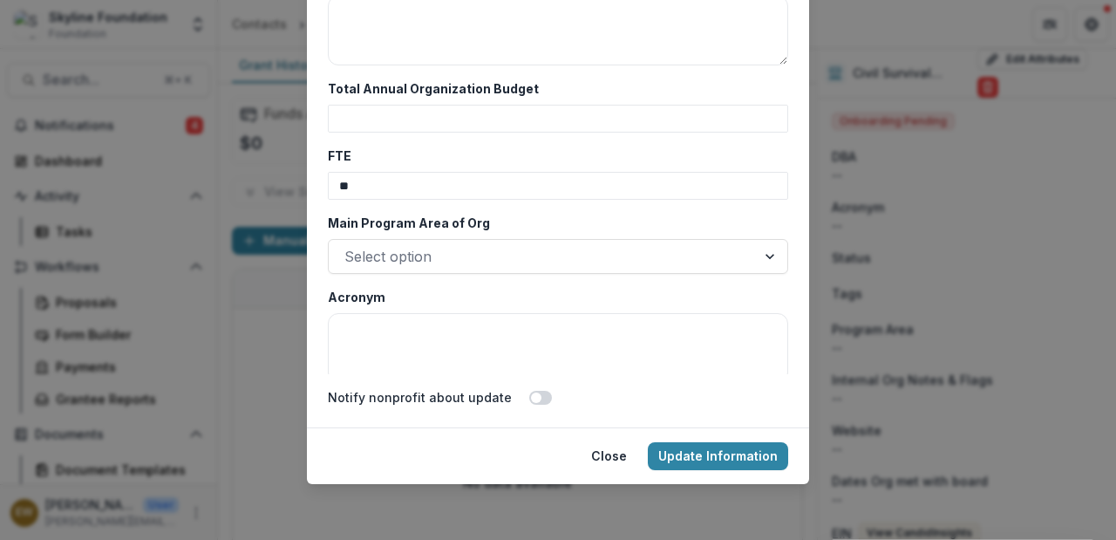
click at [479, 164] on label "FTE" at bounding box center [553, 156] width 450 height 18
click at [479, 172] on input "**" at bounding box center [558, 186] width 461 height 28
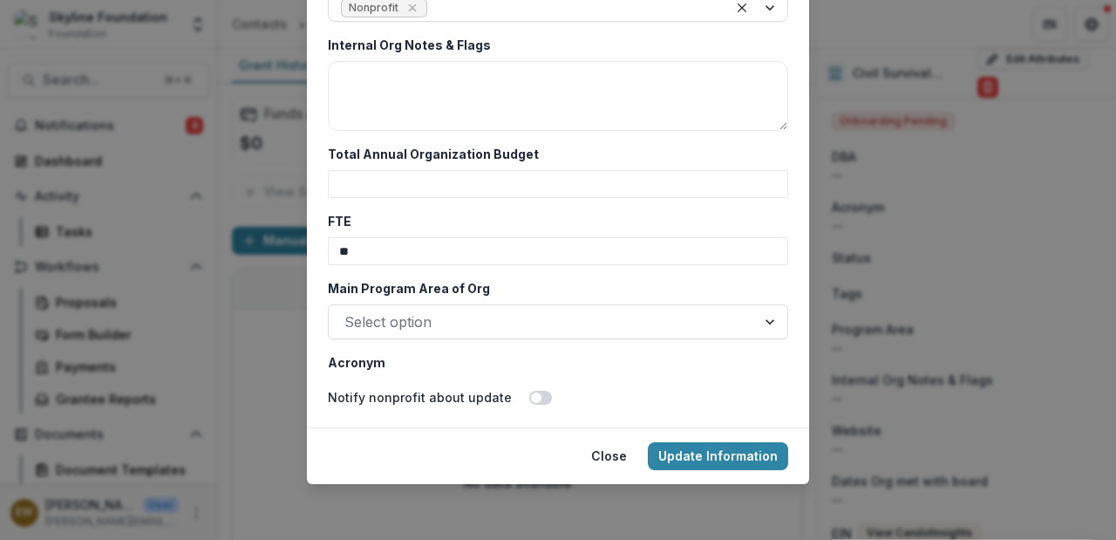
scroll to position [3047, 0]
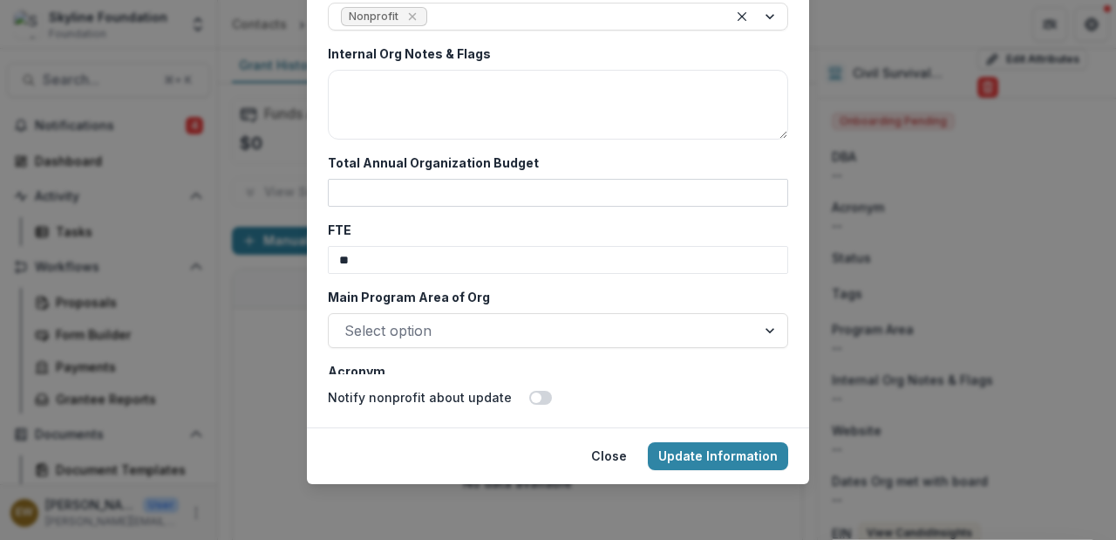
click at [451, 189] on input "Total Annual Organization Budget" at bounding box center [558, 193] width 461 height 28
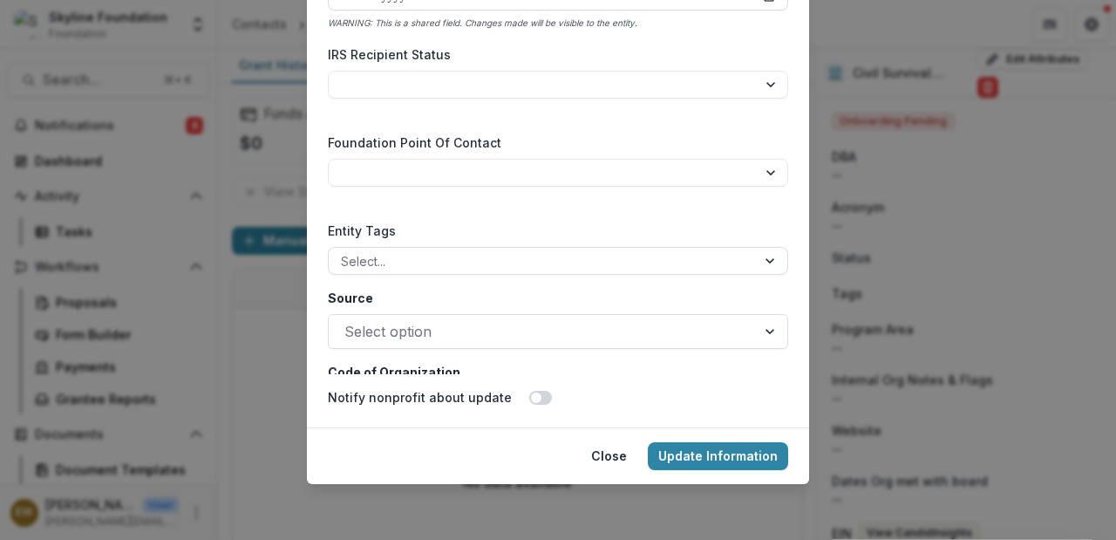
scroll to position [2660, 0]
click at [448, 167] on select "**********" at bounding box center [558, 174] width 461 height 28
select select "**********"
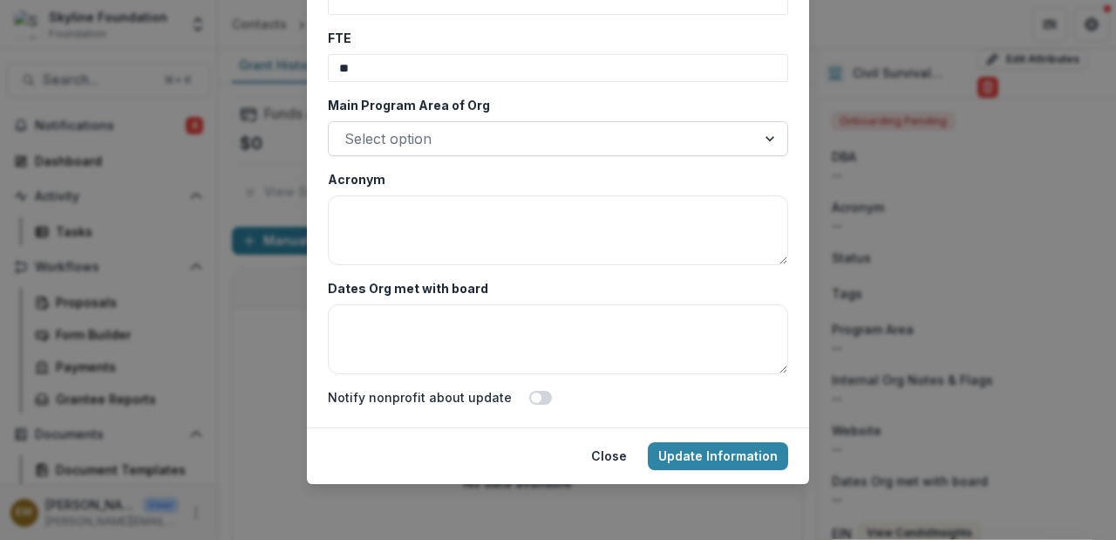
scroll to position [3238, 0]
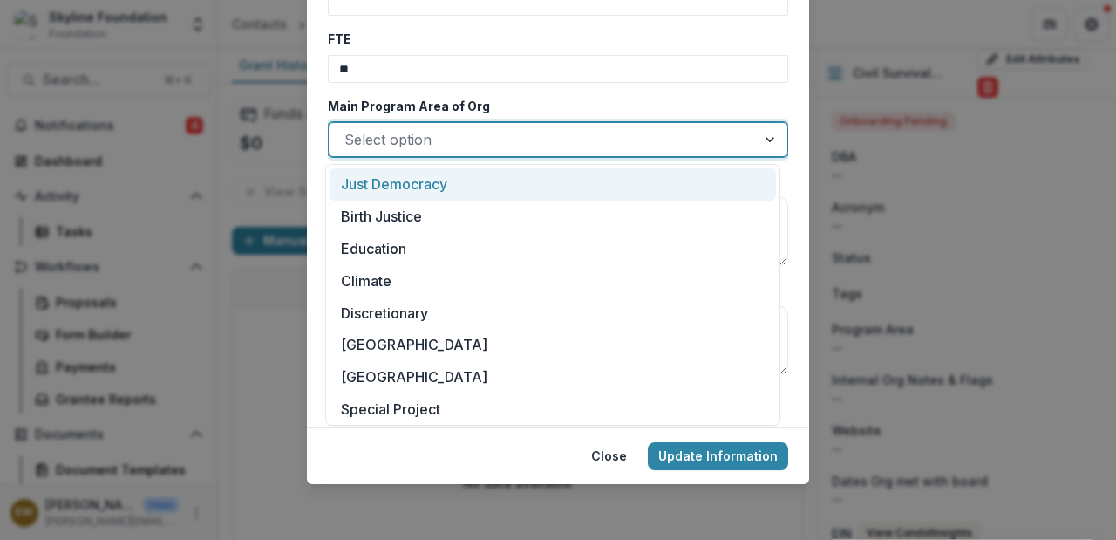
click at [454, 145] on div at bounding box center [543, 139] width 396 height 24
click at [449, 188] on div "Just Democracy" at bounding box center [553, 184] width 447 height 32
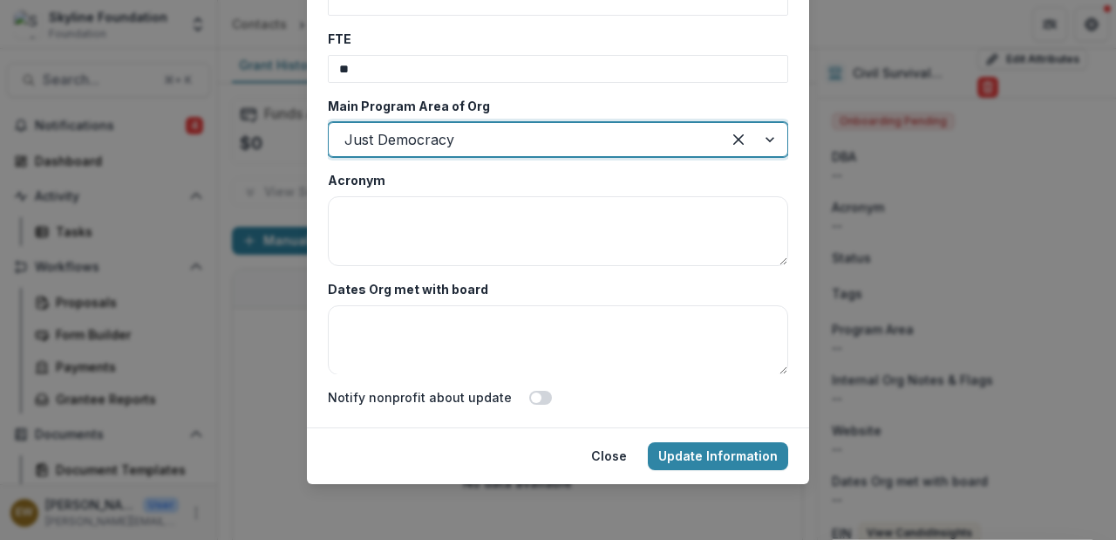
scroll to position [3457, 0]
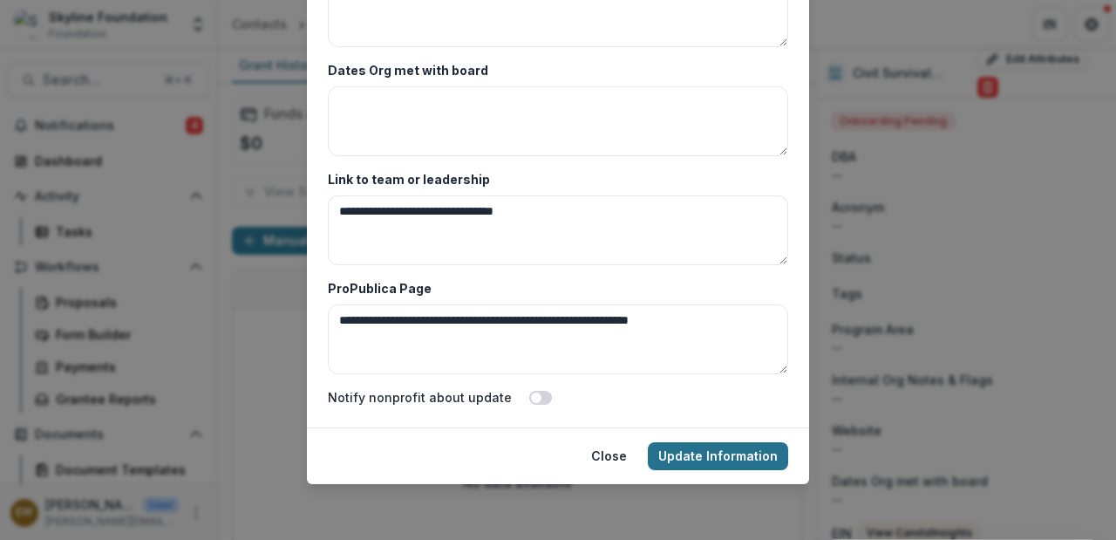
click at [686, 451] on button "Update Information" at bounding box center [718, 456] width 140 height 28
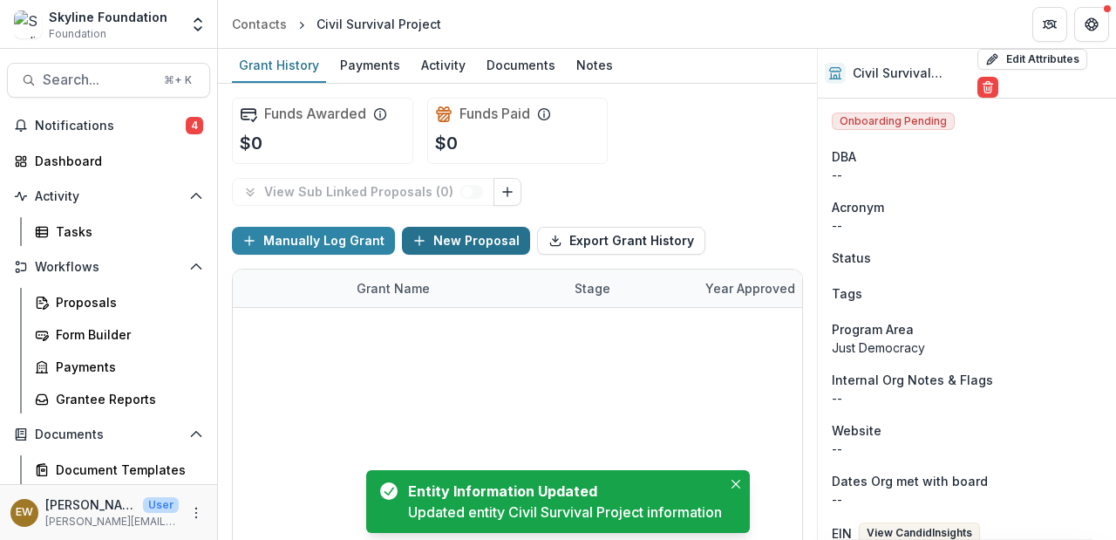
click at [501, 235] on button "New Proposal" at bounding box center [466, 241] width 128 height 28
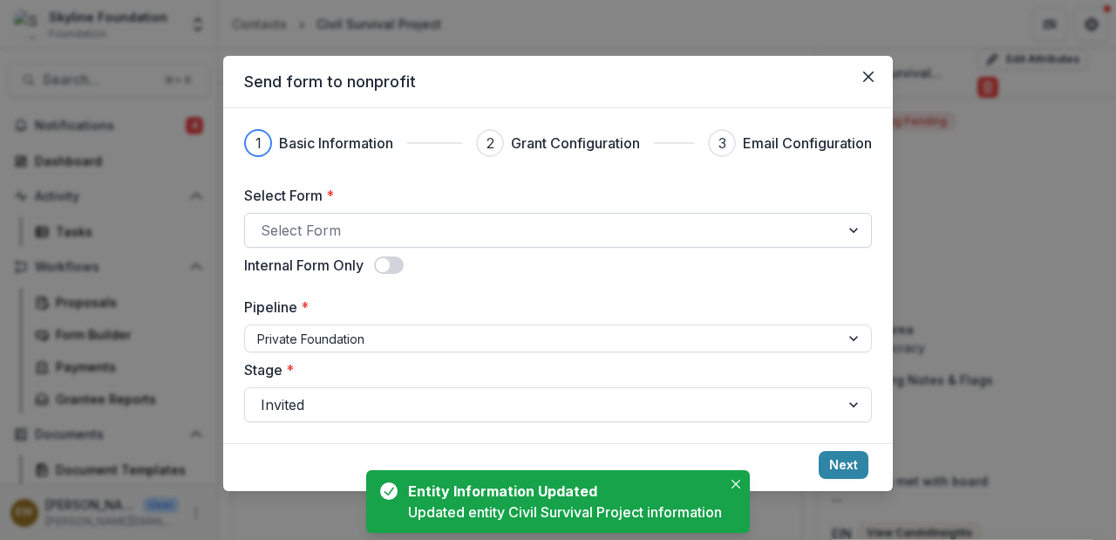
click at [362, 227] on div at bounding box center [542, 230] width 563 height 24
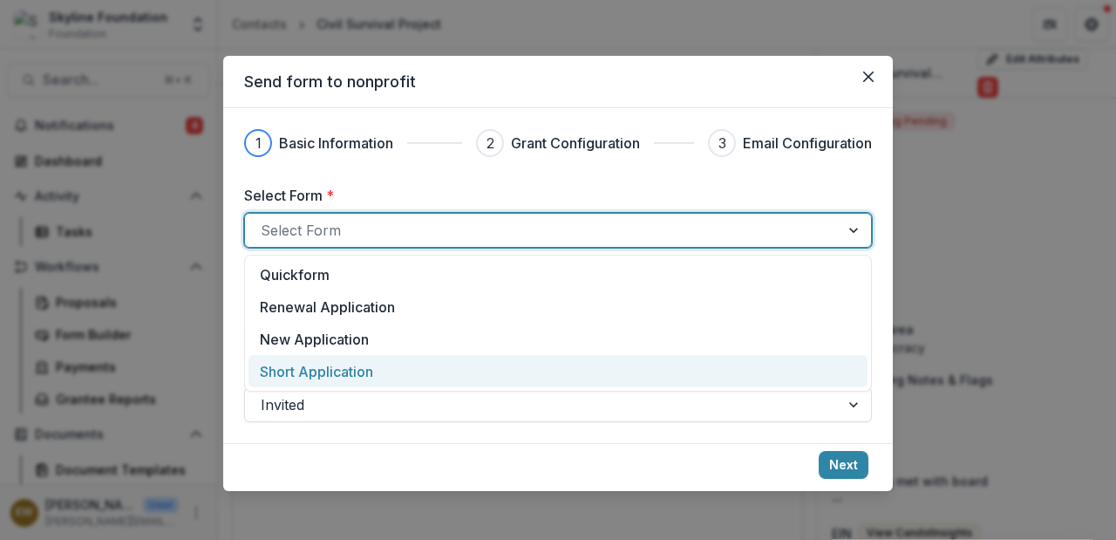
click at [385, 369] on div "Short Application" at bounding box center [558, 371] width 597 height 21
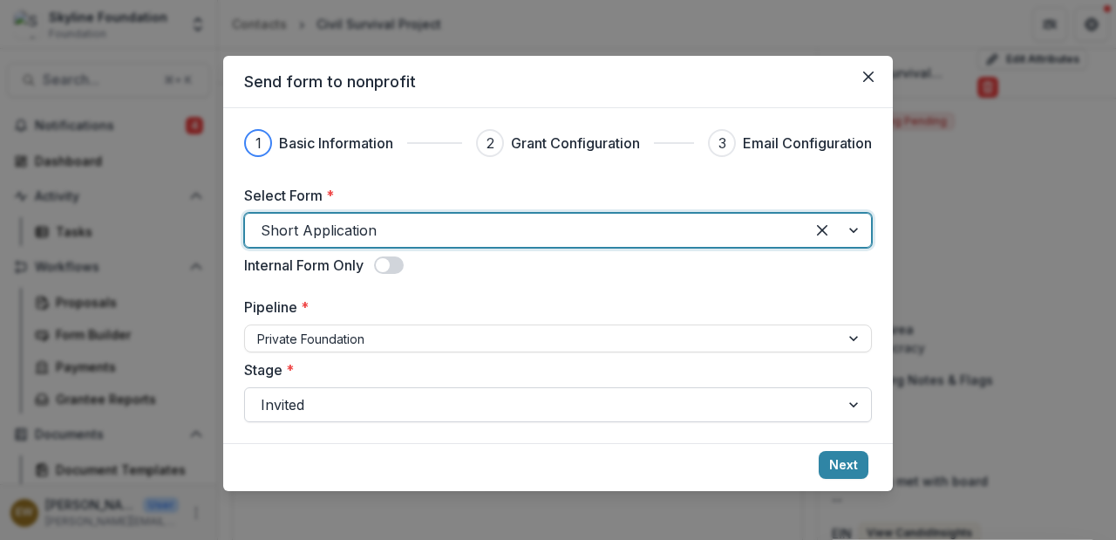
click at [782, 398] on div at bounding box center [542, 405] width 563 height 24
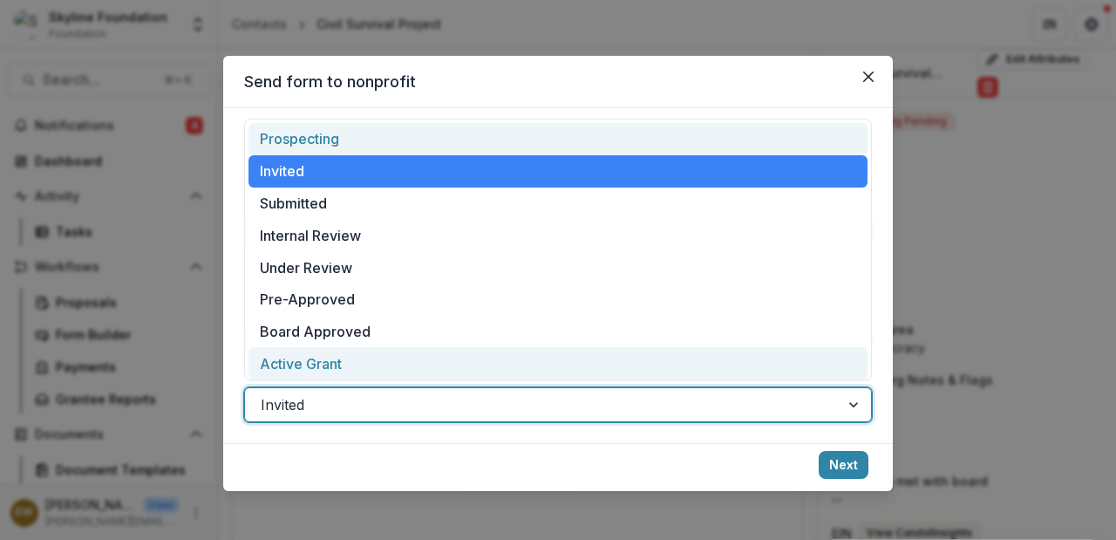
scroll to position [10, 0]
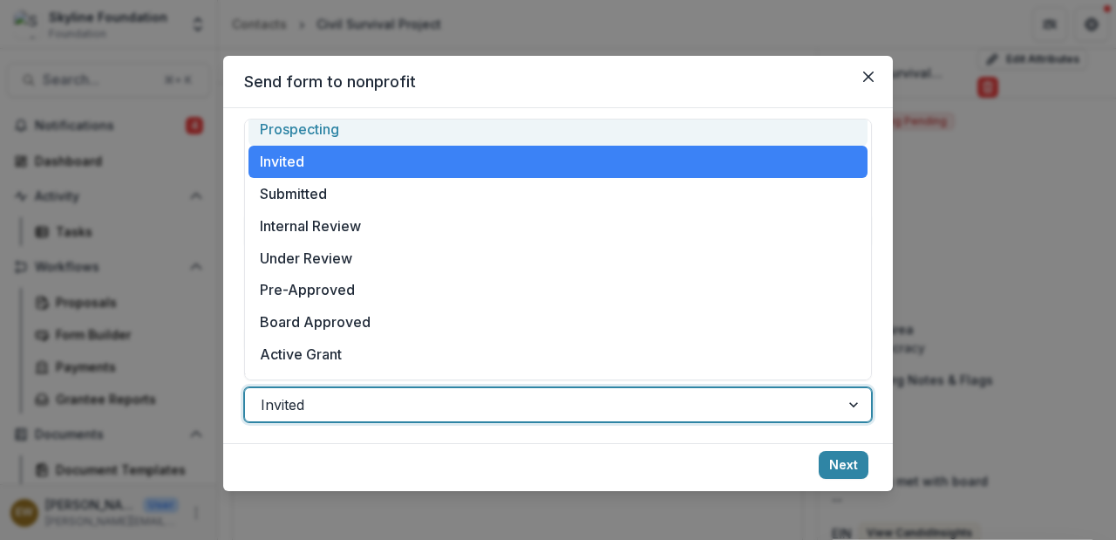
click at [570, 98] on header "Send form to nonprofit" at bounding box center [558, 82] width 670 height 52
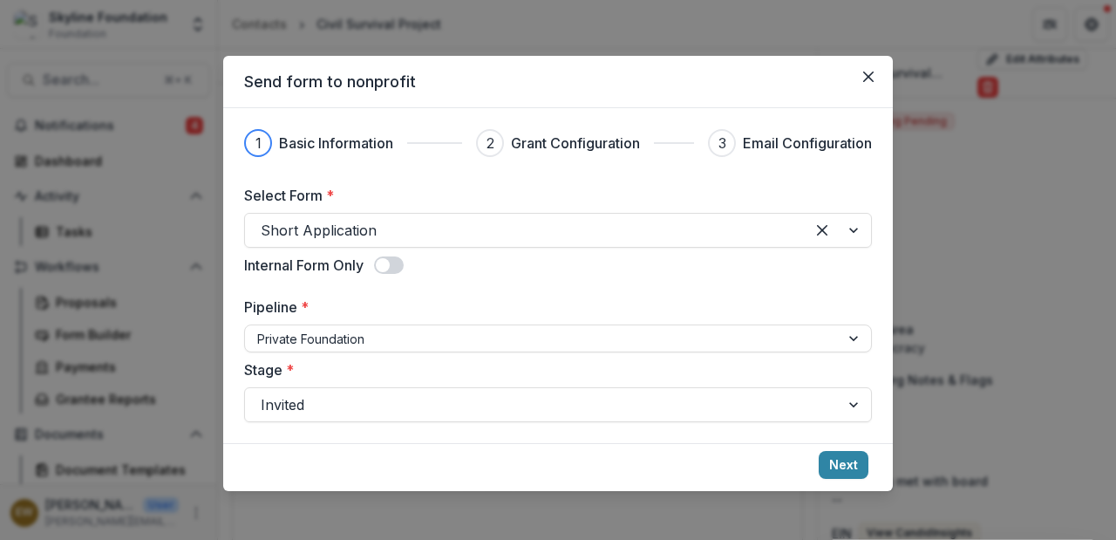
click at [384, 269] on span at bounding box center [383, 265] width 14 height 14
click at [670, 404] on div at bounding box center [542, 405] width 563 height 24
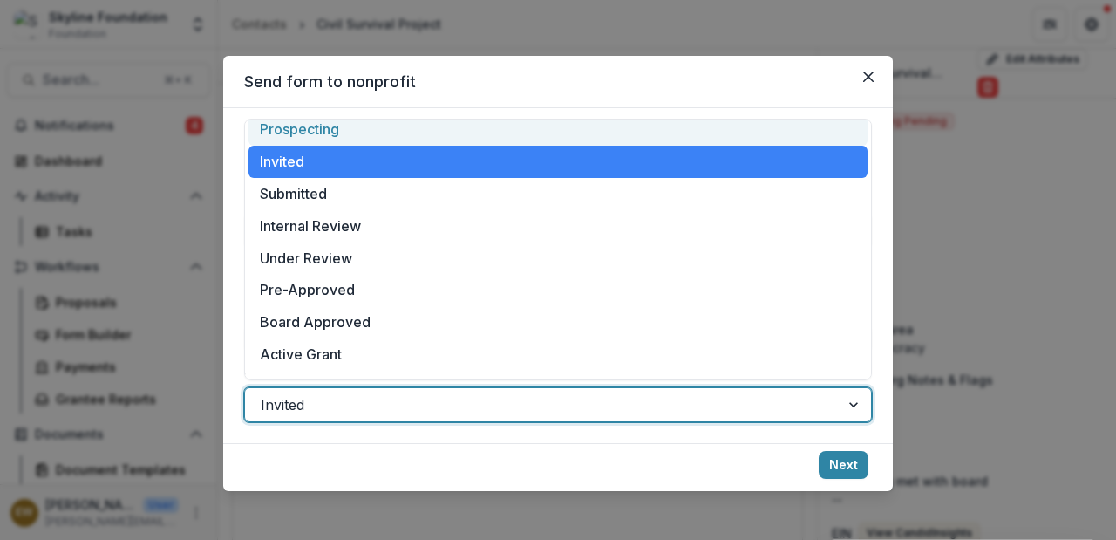
click at [636, 85] on header "Send form to nonprofit" at bounding box center [558, 82] width 670 height 52
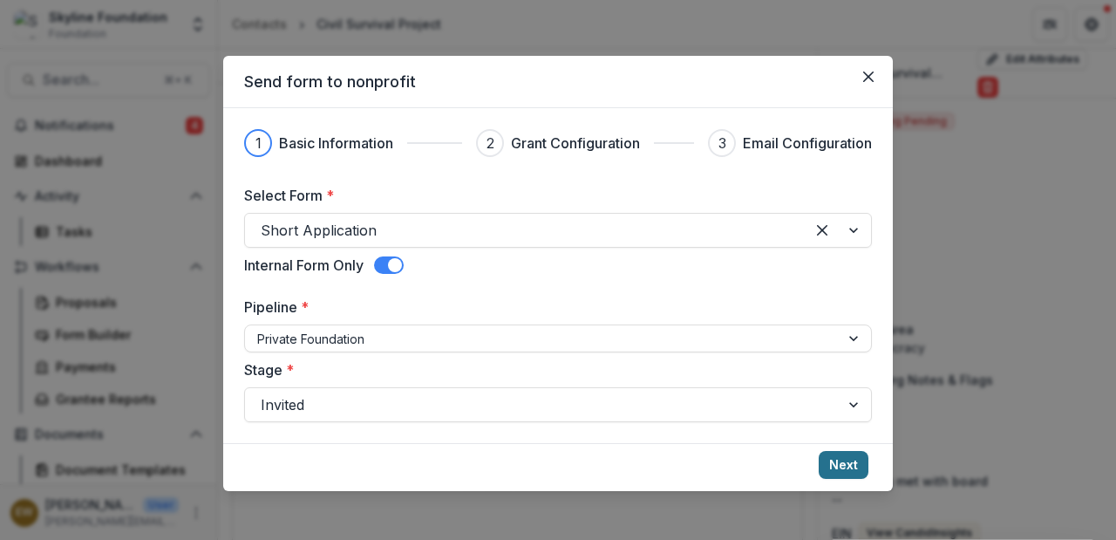
click at [835, 455] on button "Next" at bounding box center [844, 465] width 50 height 28
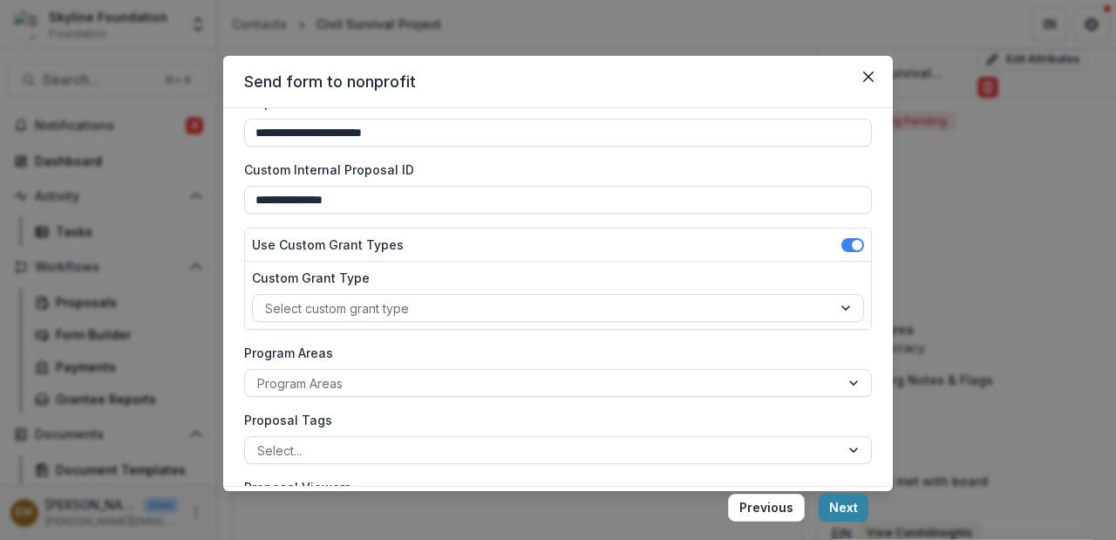
scroll to position [0, 0]
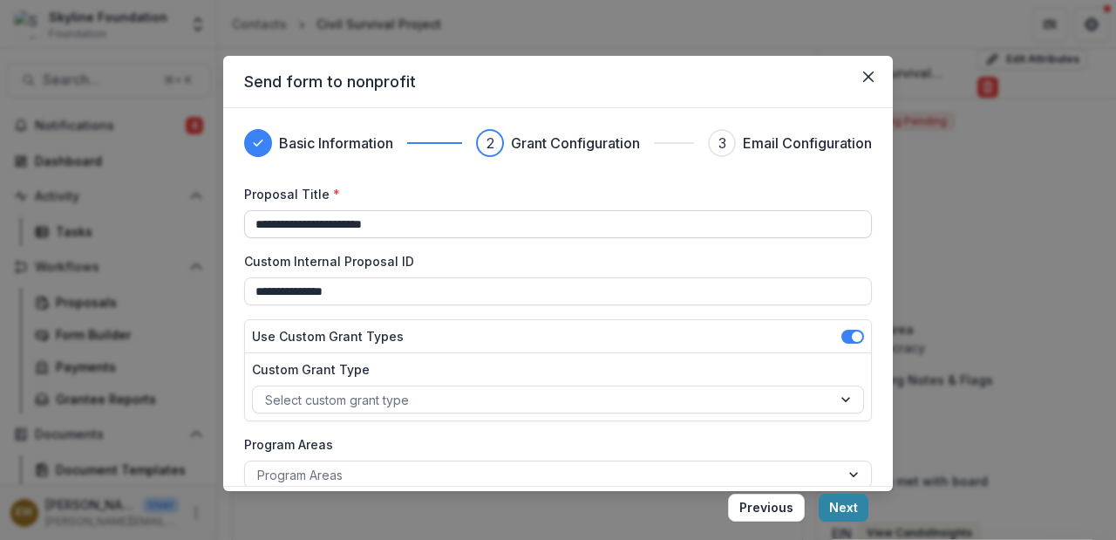
click at [259, 229] on input "**********" at bounding box center [558, 224] width 628 height 28
click at [318, 223] on input "**********" at bounding box center [558, 224] width 628 height 28
click at [460, 217] on input "**********" at bounding box center [558, 224] width 628 height 28
drag, startPoint x: 460, startPoint y: 217, endPoint x: 639, endPoint y: 237, distance: 180.8
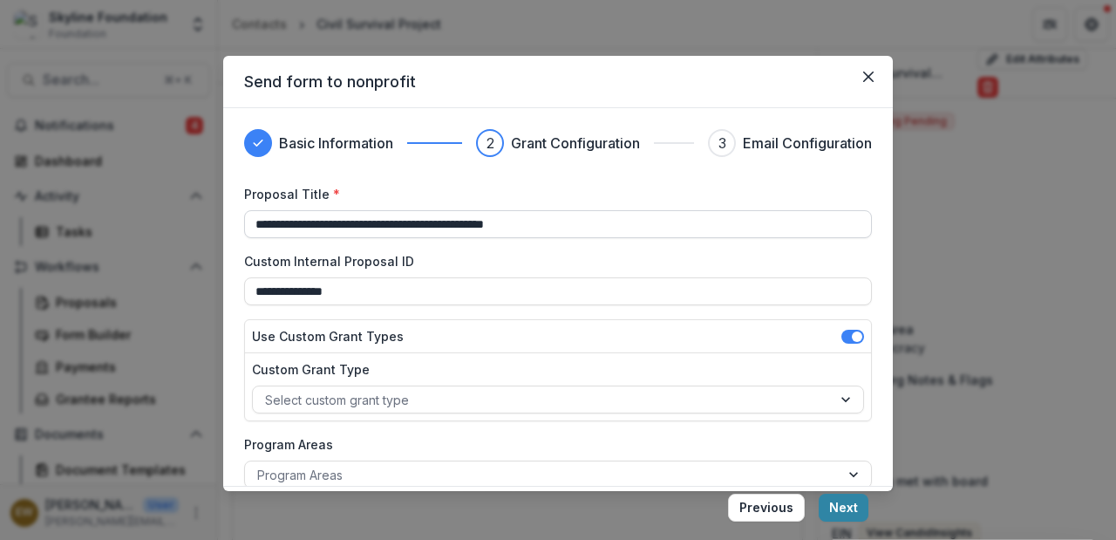
click at [638, 237] on input "**********" at bounding box center [558, 224] width 628 height 28
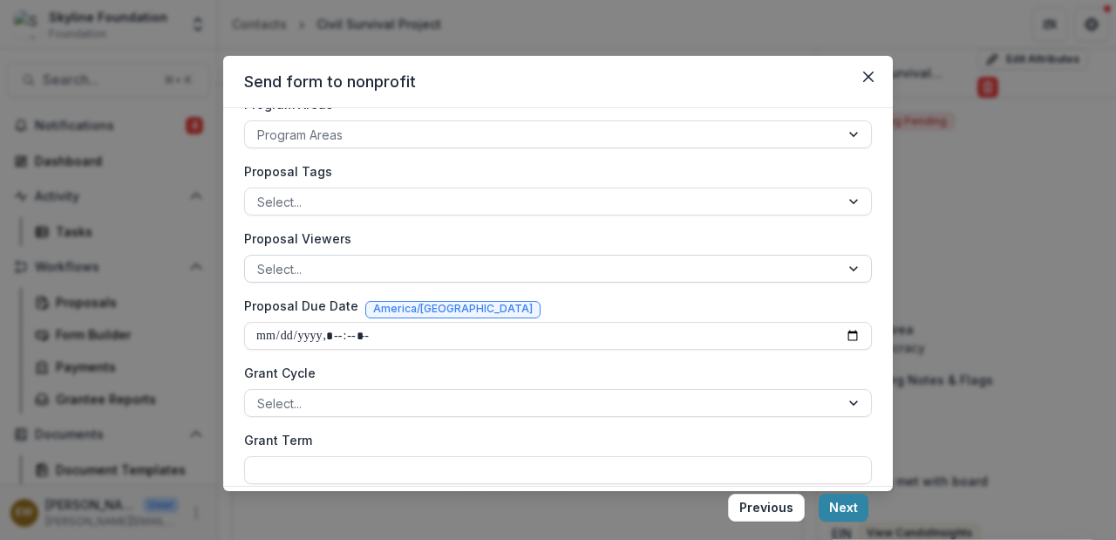
scroll to position [339, 0]
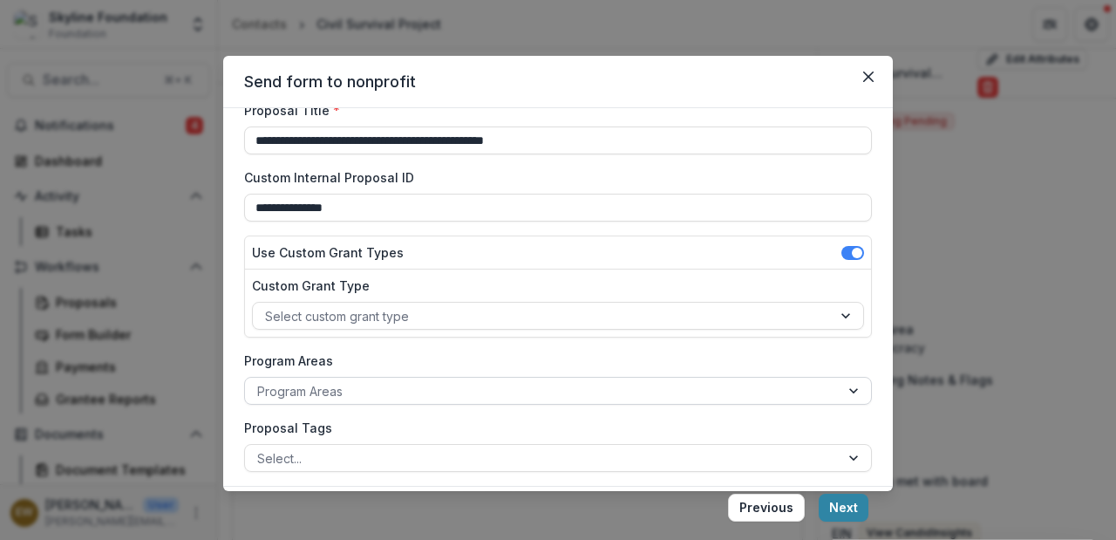
type input "**********"
click at [387, 393] on div at bounding box center [542, 391] width 570 height 22
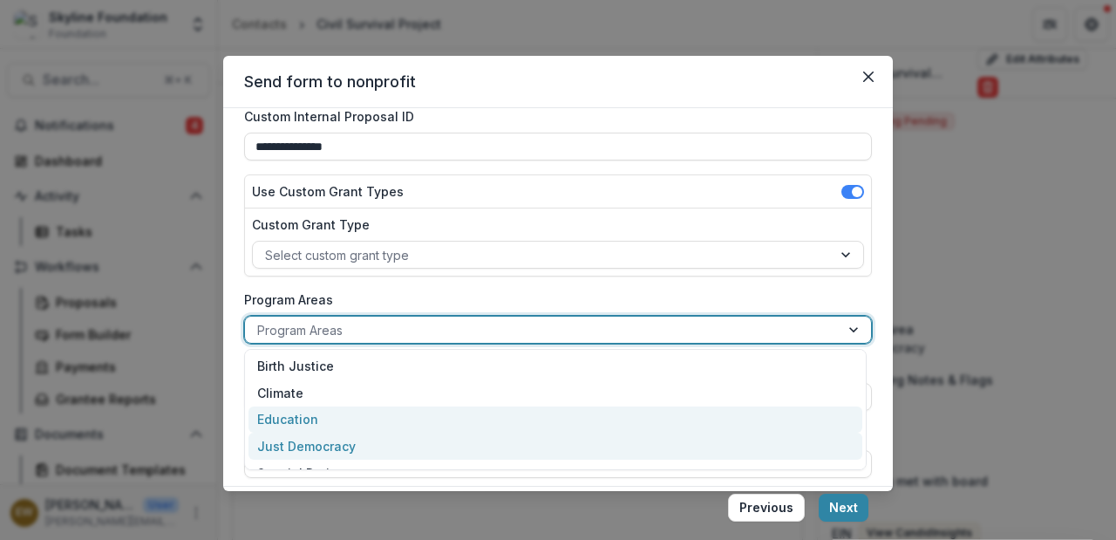
scroll to position [147, 0]
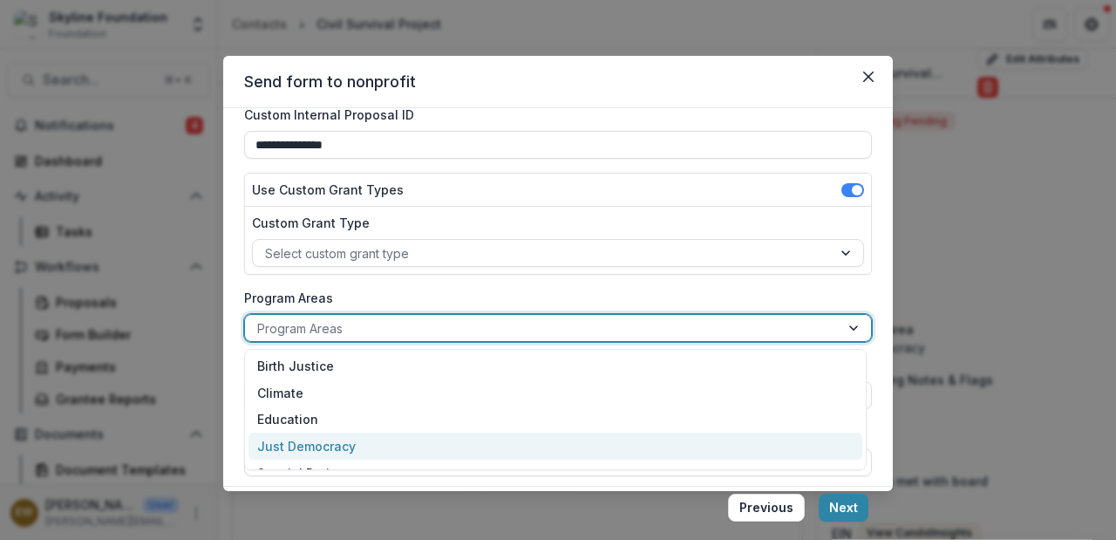
click at [379, 445] on div "Just Democracy" at bounding box center [556, 446] width 614 height 27
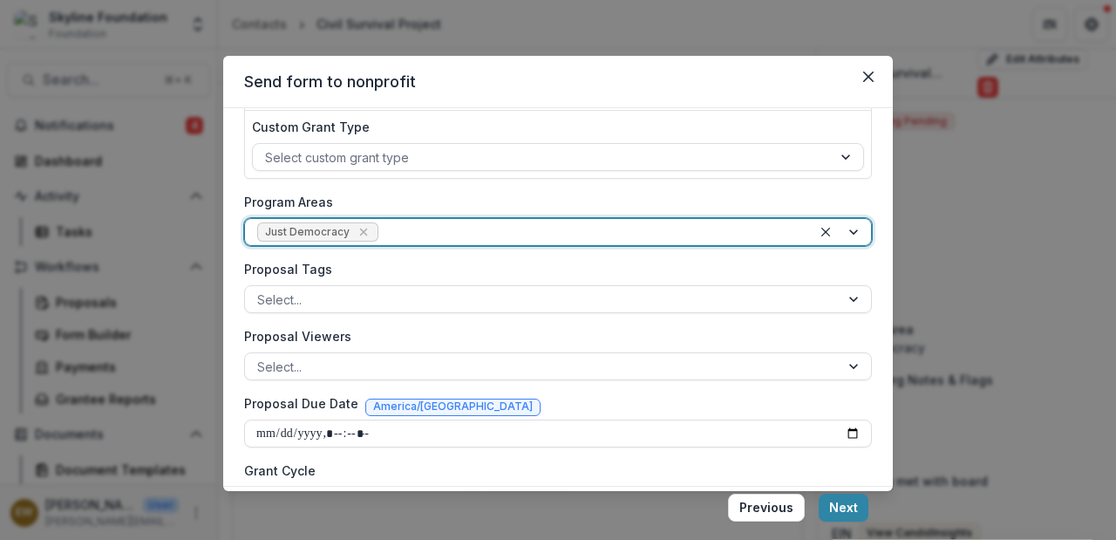
scroll to position [250, 0]
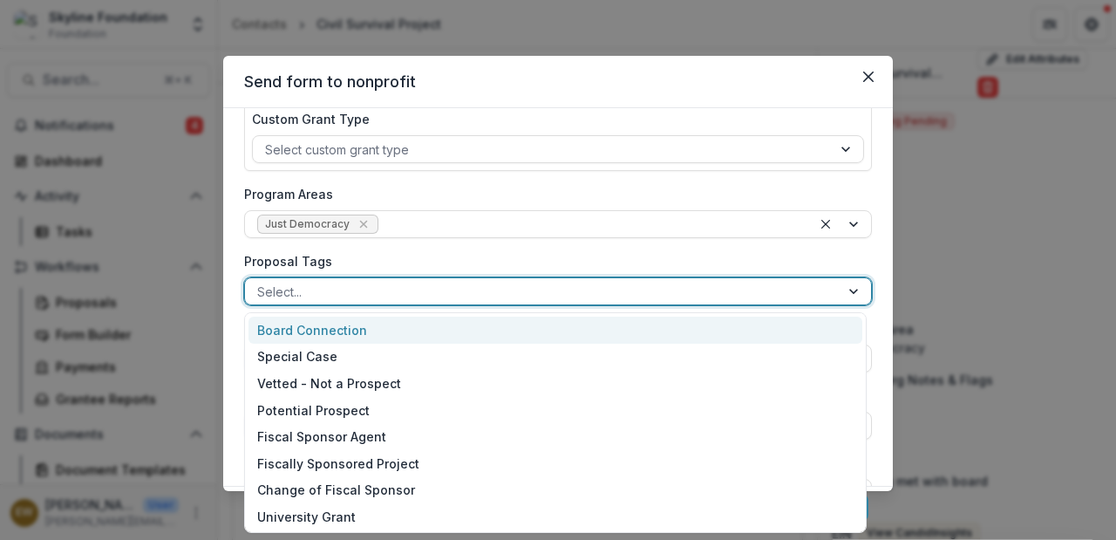
click at [381, 284] on div at bounding box center [542, 292] width 570 height 22
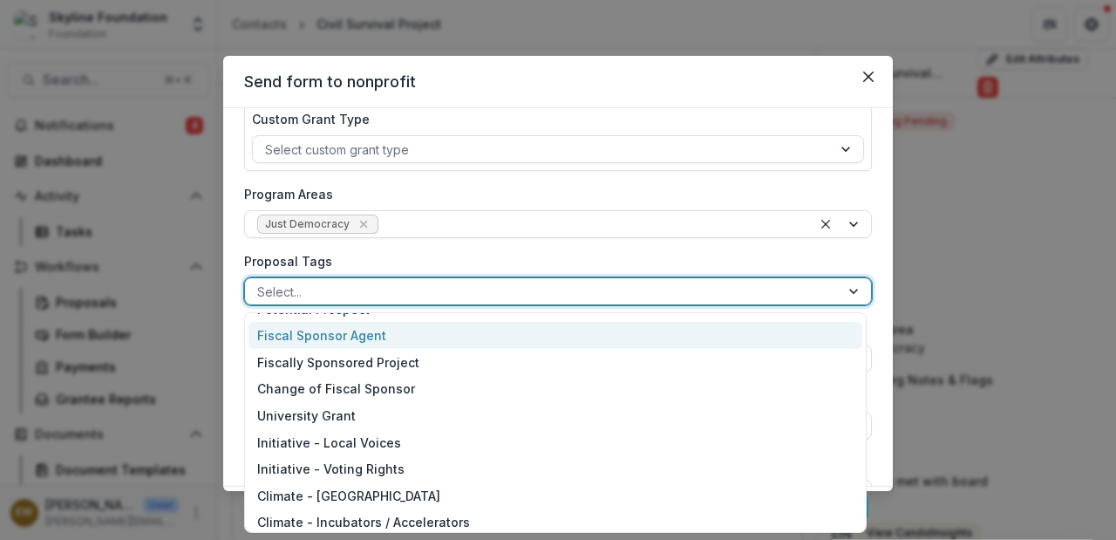
scroll to position [215, 0]
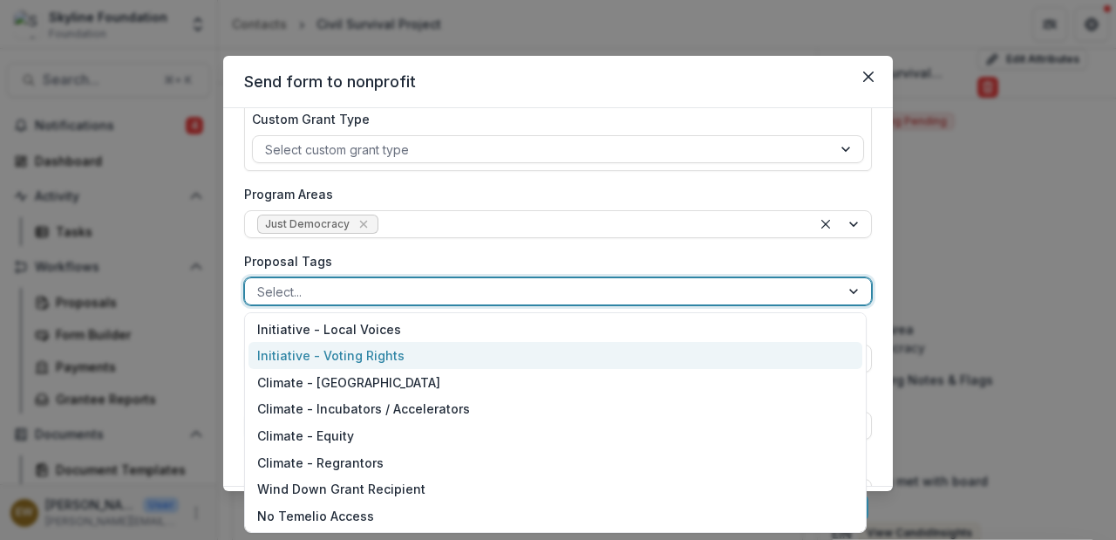
click at [387, 346] on div "Initiative - Voting Rights" at bounding box center [556, 355] width 614 height 27
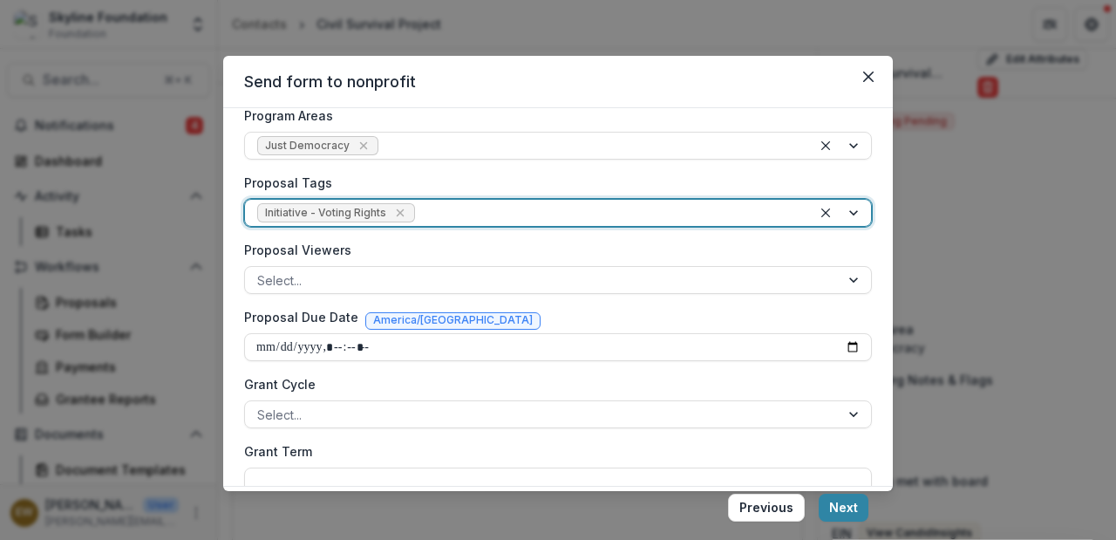
scroll to position [338, 0]
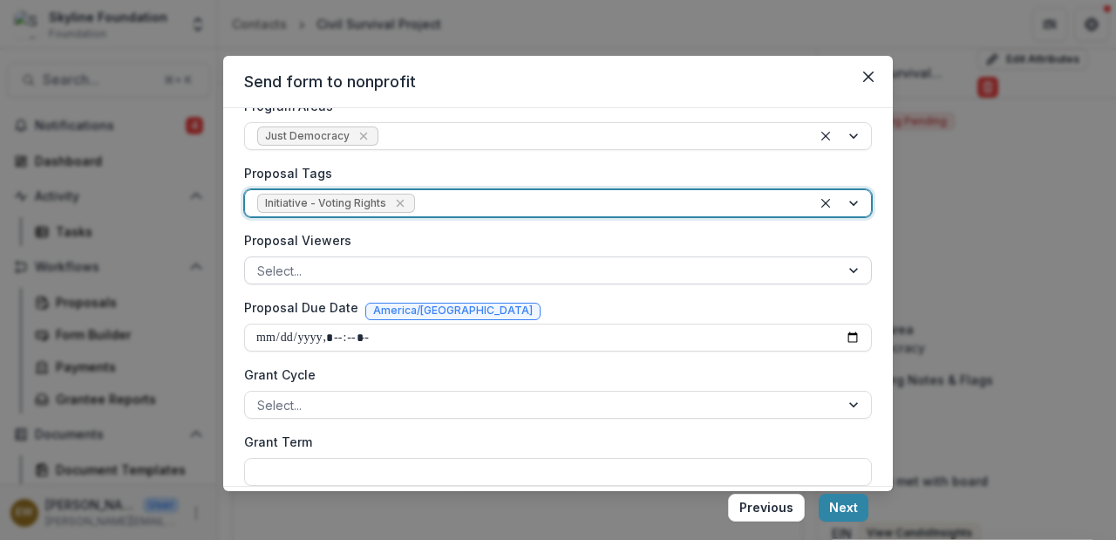
click at [397, 270] on div at bounding box center [542, 271] width 570 height 22
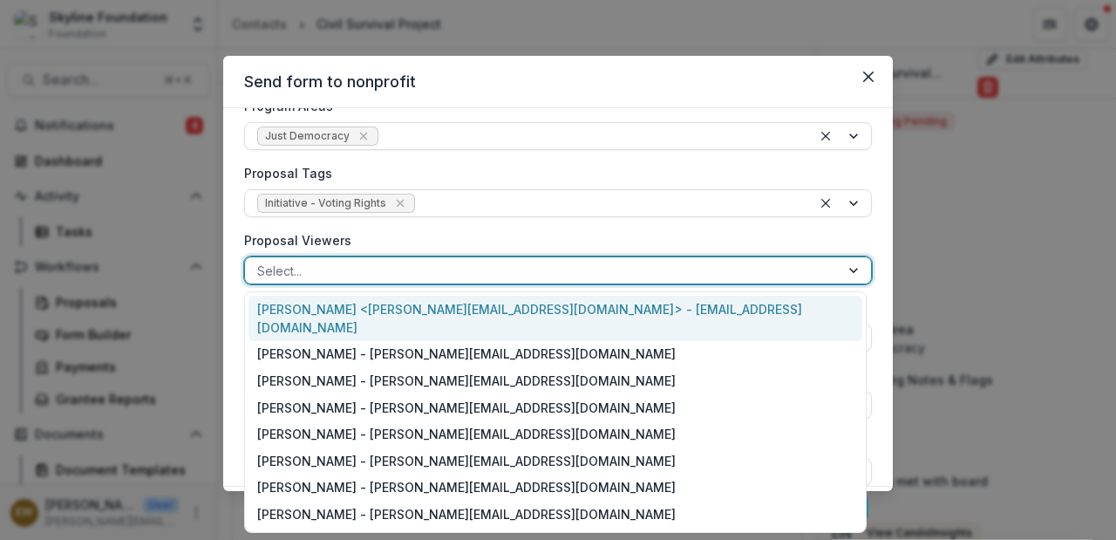
click at [393, 318] on div "Rose Brookhouse <rose@skylinefoundation.org> - rose@skylinefoundation.org" at bounding box center [556, 318] width 614 height 45
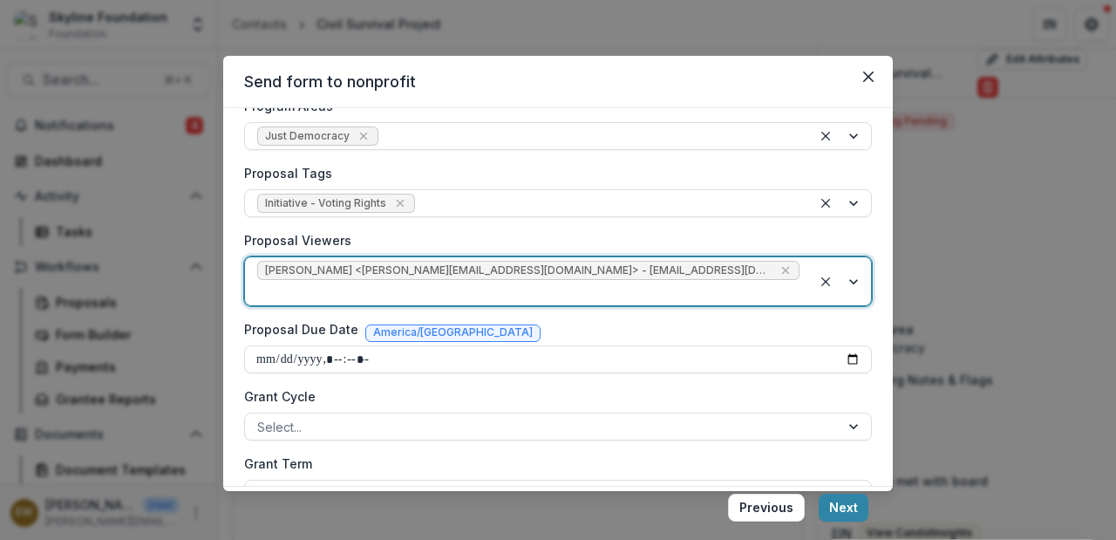
click at [699, 282] on div at bounding box center [528, 293] width 543 height 22
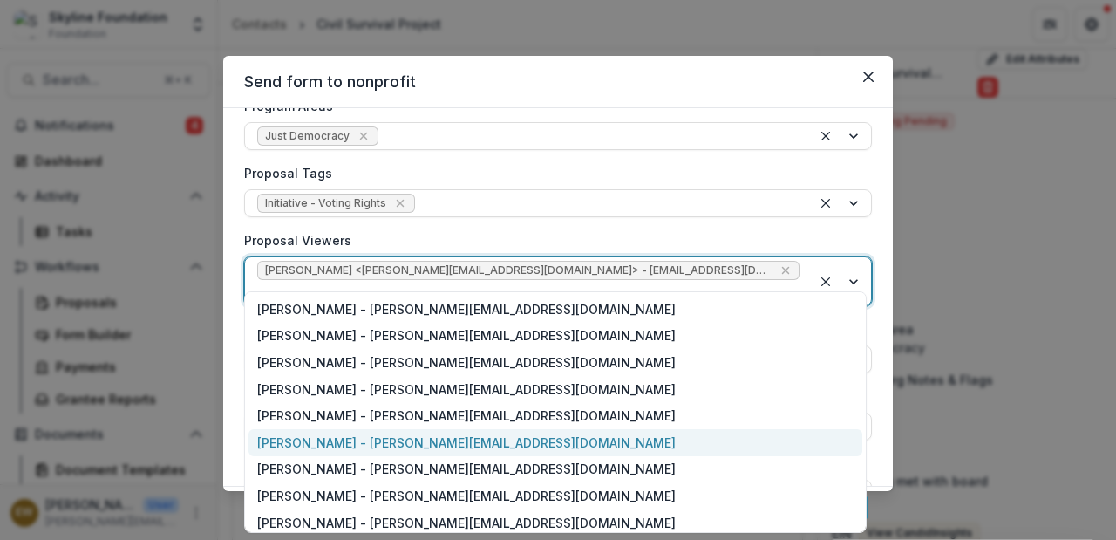
click at [376, 436] on div "Jenny Montoya - jenny@skylinefoundation.org" at bounding box center [556, 442] width 614 height 27
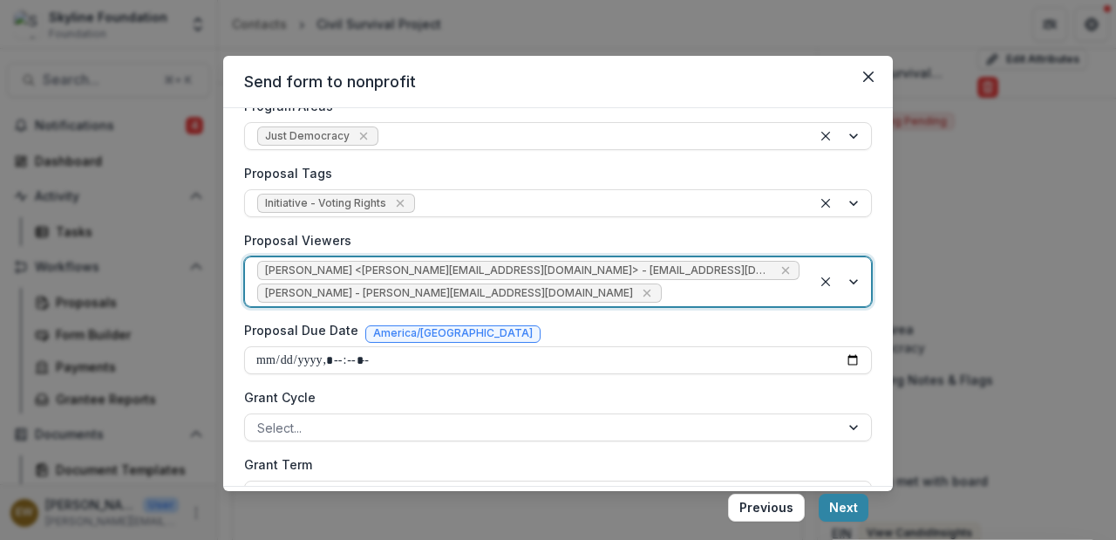
click at [755, 287] on div at bounding box center [733, 294] width 134 height 22
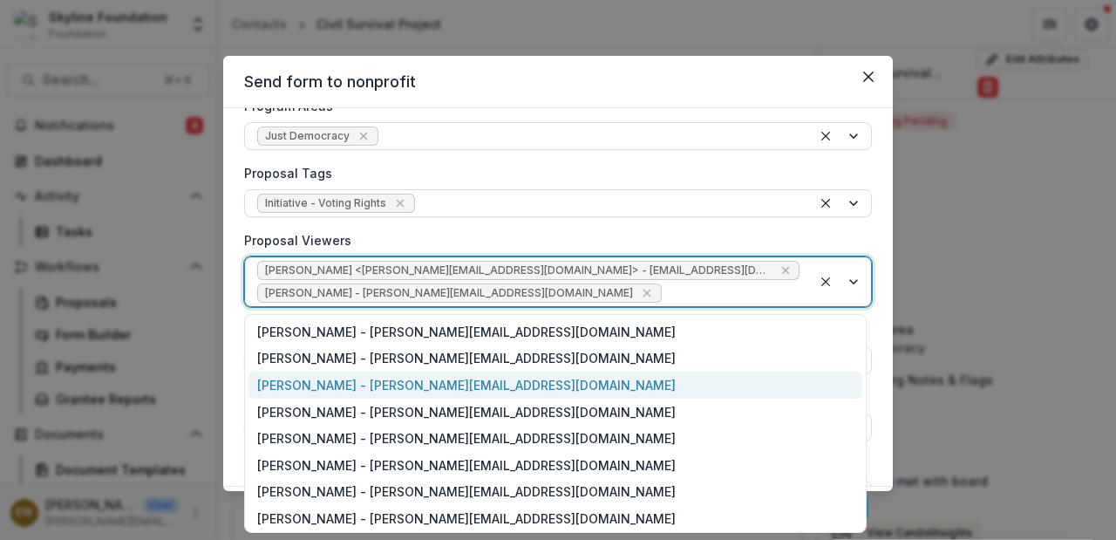
click at [482, 384] on div "Eddie Whitfield - eddie@skylinefoundation.org" at bounding box center [556, 385] width 614 height 27
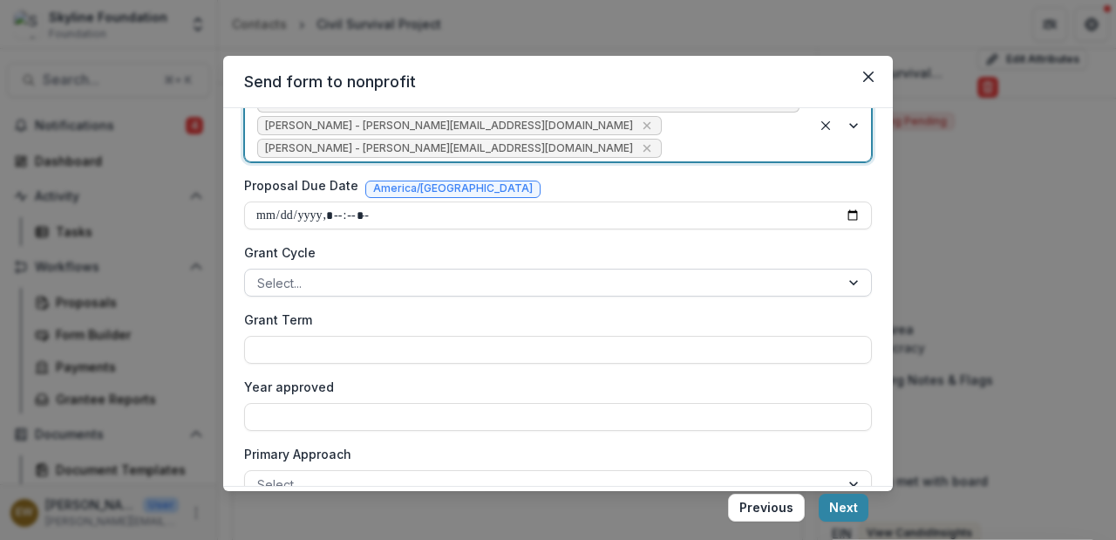
scroll to position [507, 0]
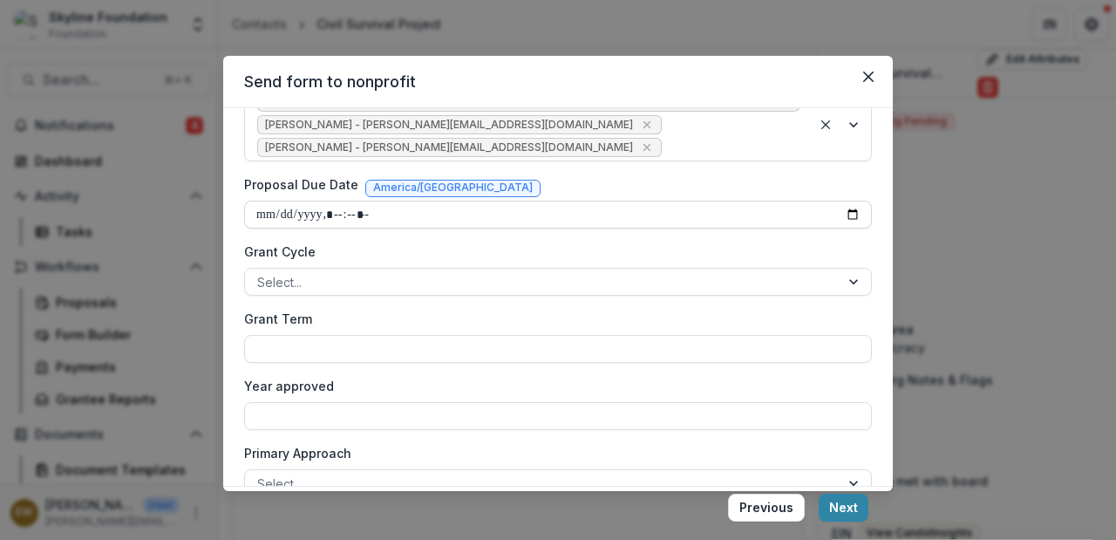
click at [840, 210] on input "Proposal Due Date" at bounding box center [558, 215] width 628 height 28
type input "**********"
click at [691, 176] on div "Proposal Due Date America/Monterrey" at bounding box center [558, 187] width 628 height 25
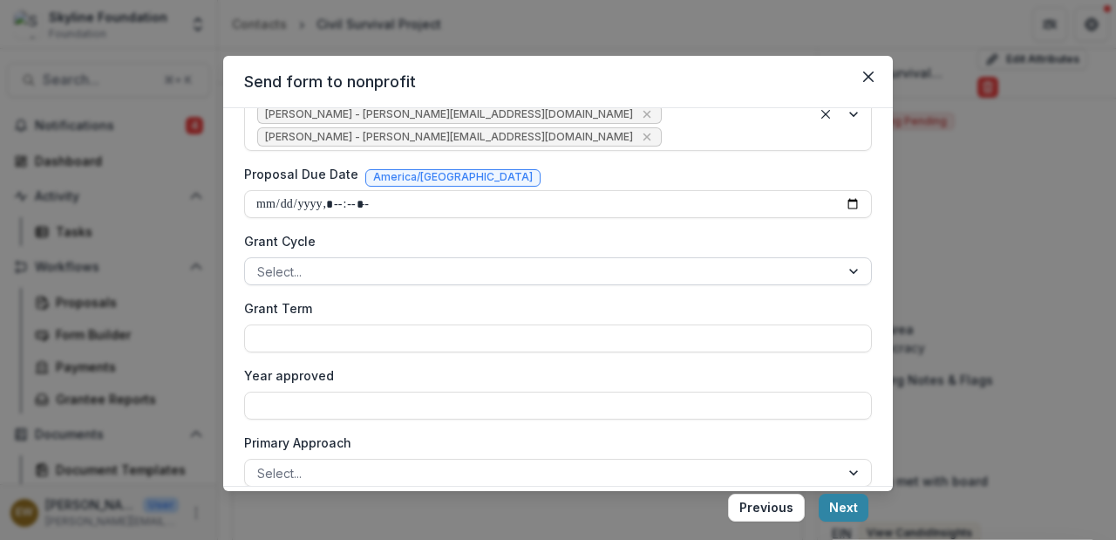
scroll to position [529, 0]
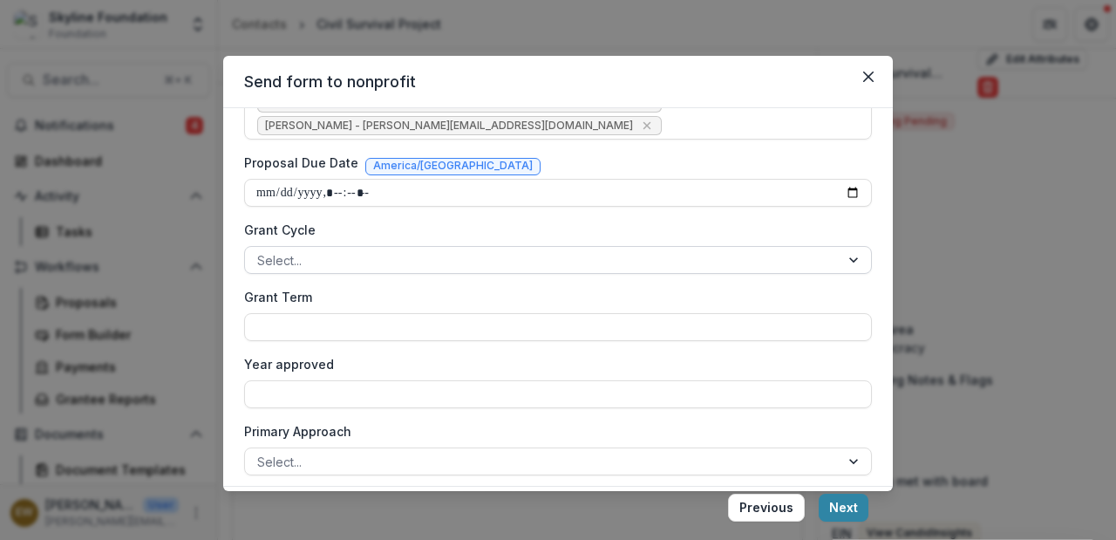
click at [407, 257] on div at bounding box center [542, 260] width 570 height 22
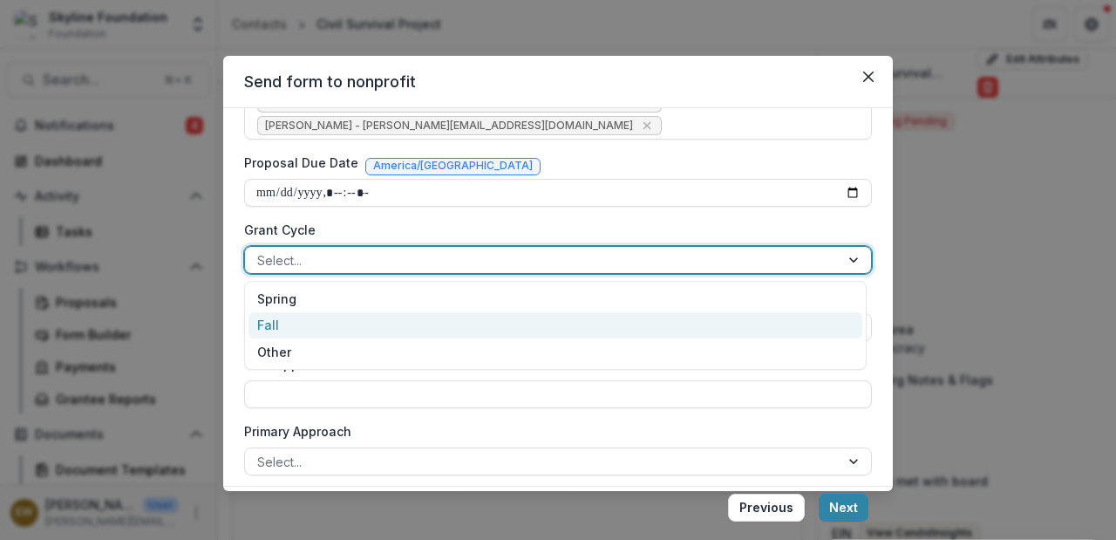
click at [360, 325] on div "Fall" at bounding box center [556, 325] width 614 height 27
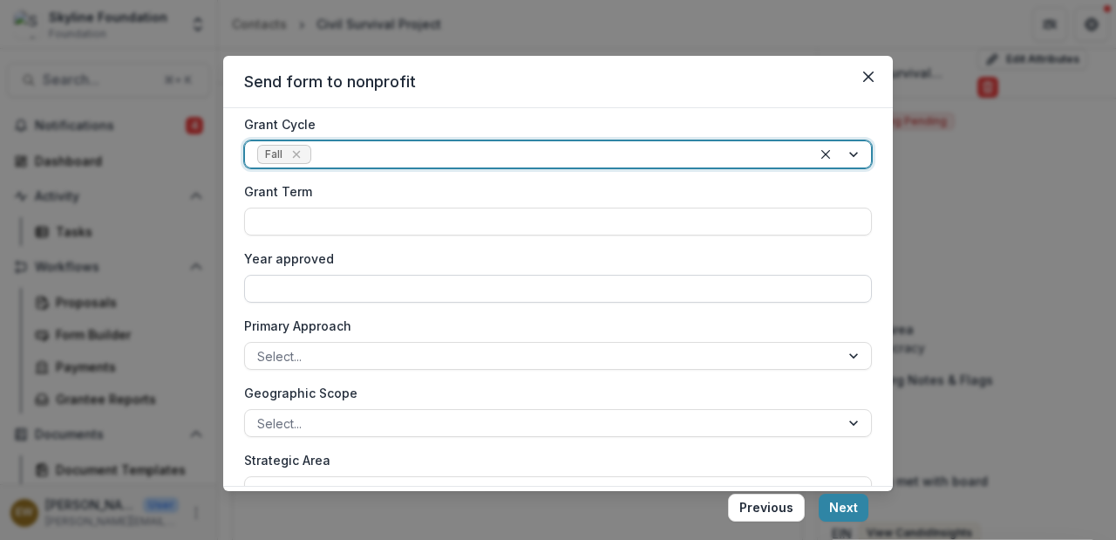
scroll to position [663, 0]
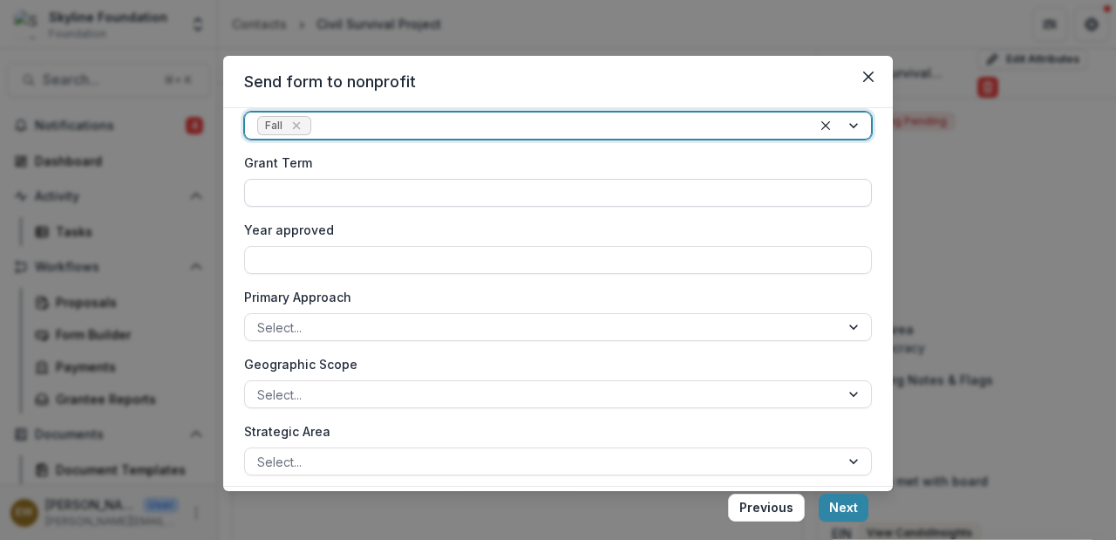
click at [358, 199] on input "Grant Term" at bounding box center [558, 193] width 628 height 28
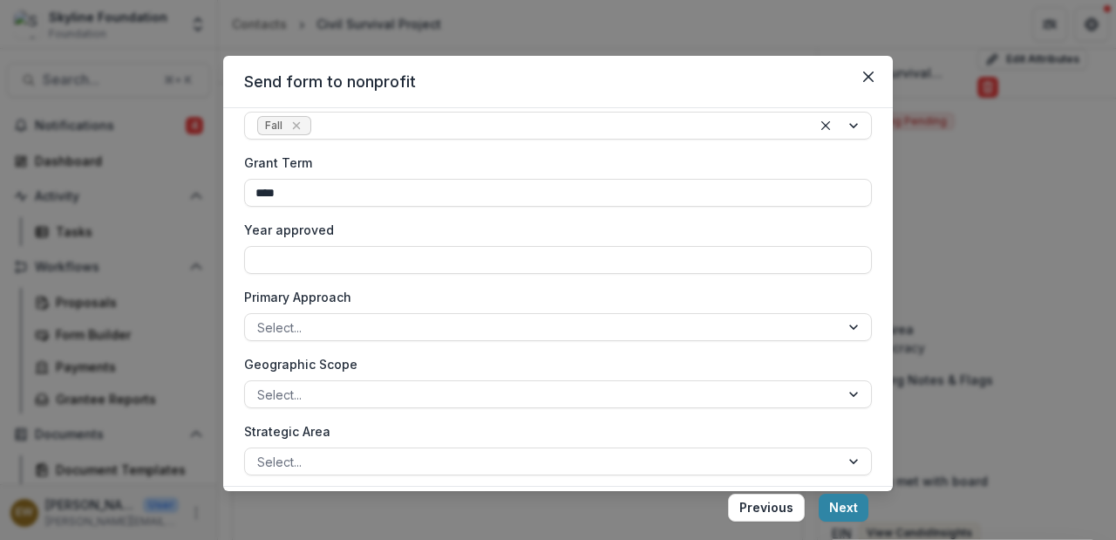
type input "****"
click at [447, 236] on label "Year approved" at bounding box center [553, 230] width 618 height 18
click at [447, 246] on input "Year approved" at bounding box center [558, 260] width 628 height 28
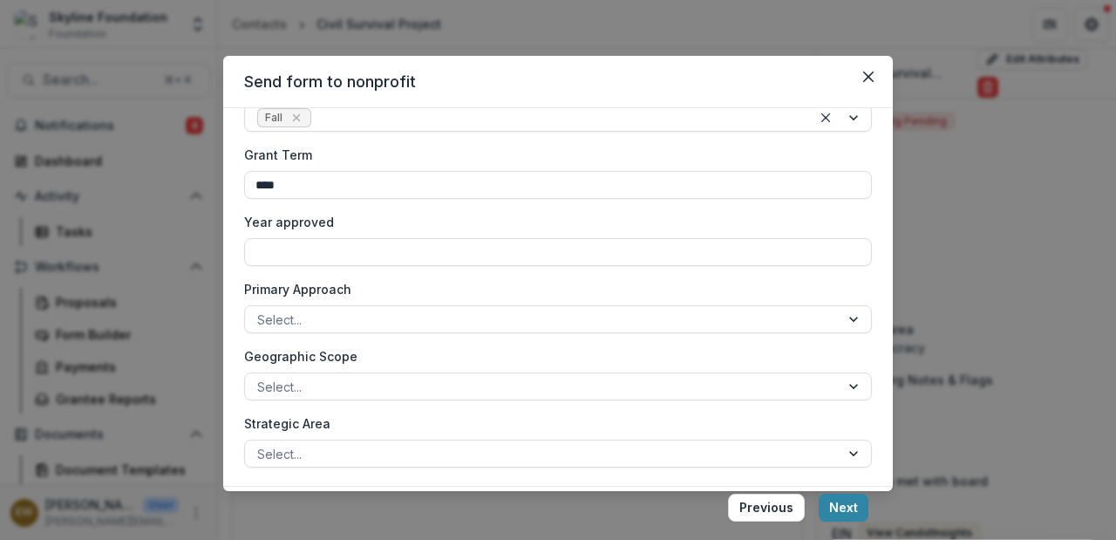
scroll to position [672, 0]
click at [365, 316] on div at bounding box center [542, 318] width 570 height 22
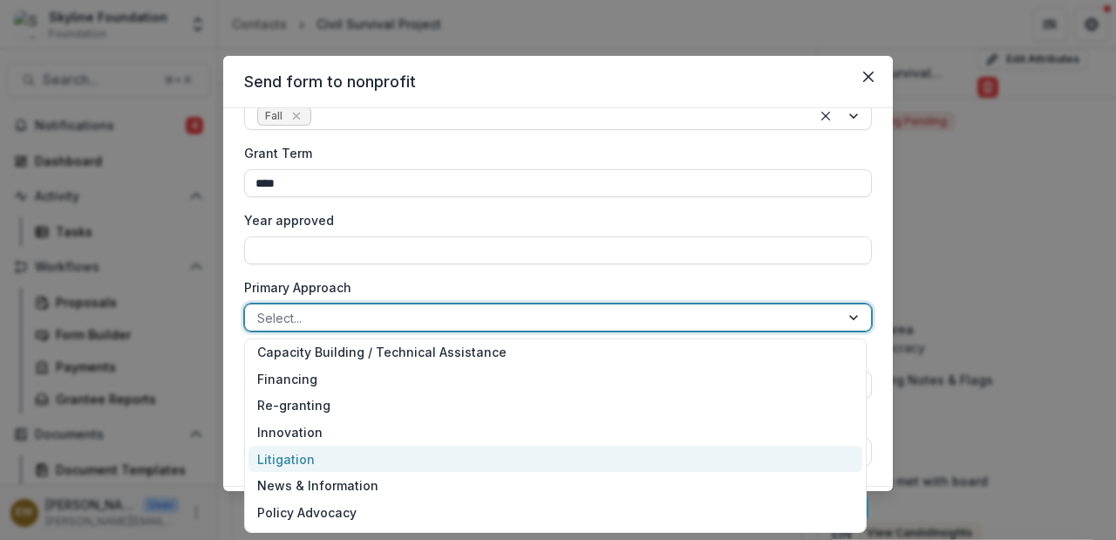
scroll to position [107, 0]
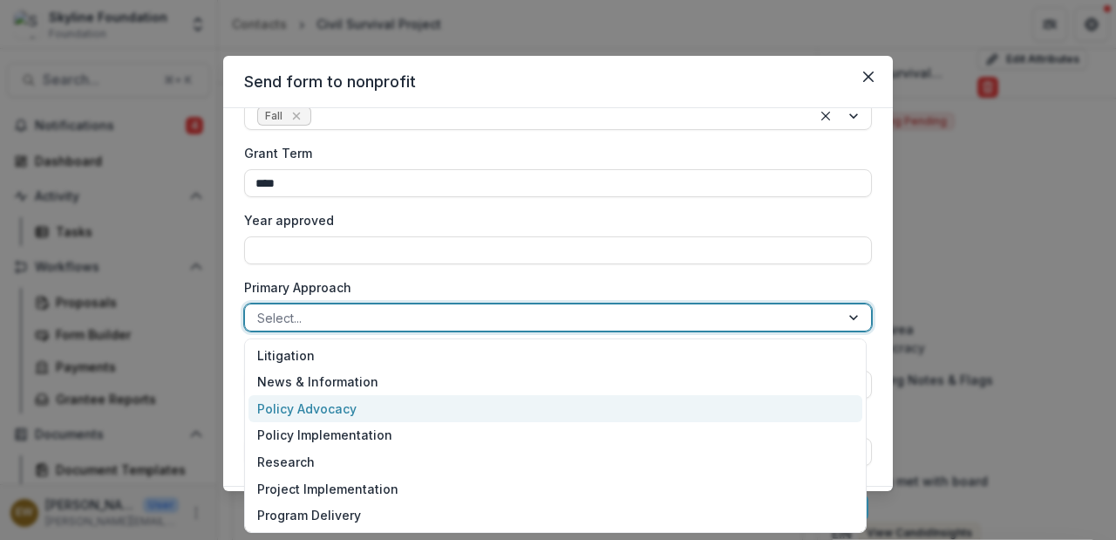
click at [362, 408] on div "Policy Advocacy" at bounding box center [556, 408] width 614 height 27
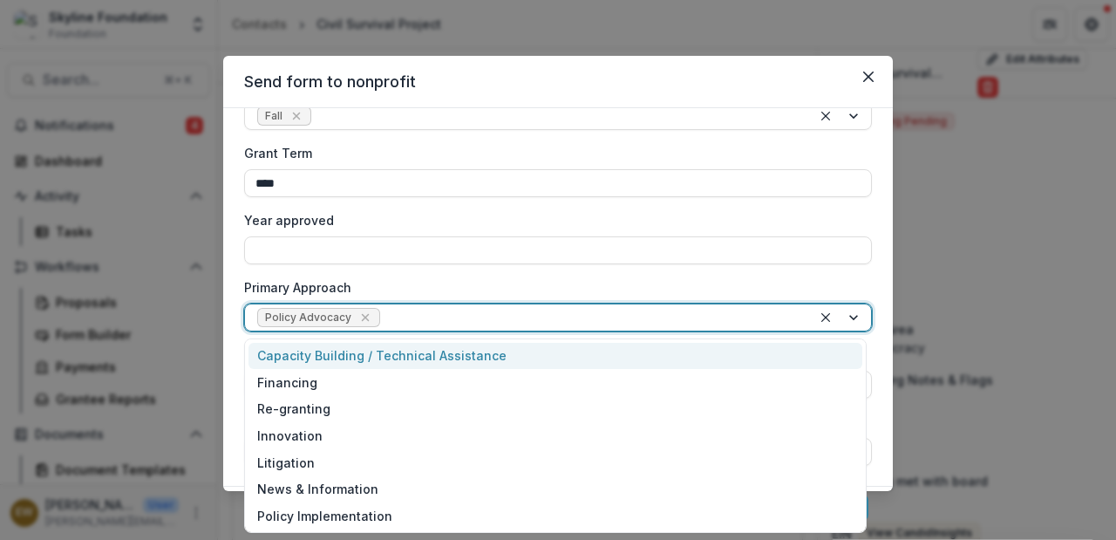
click at [436, 324] on div at bounding box center [592, 318] width 416 height 22
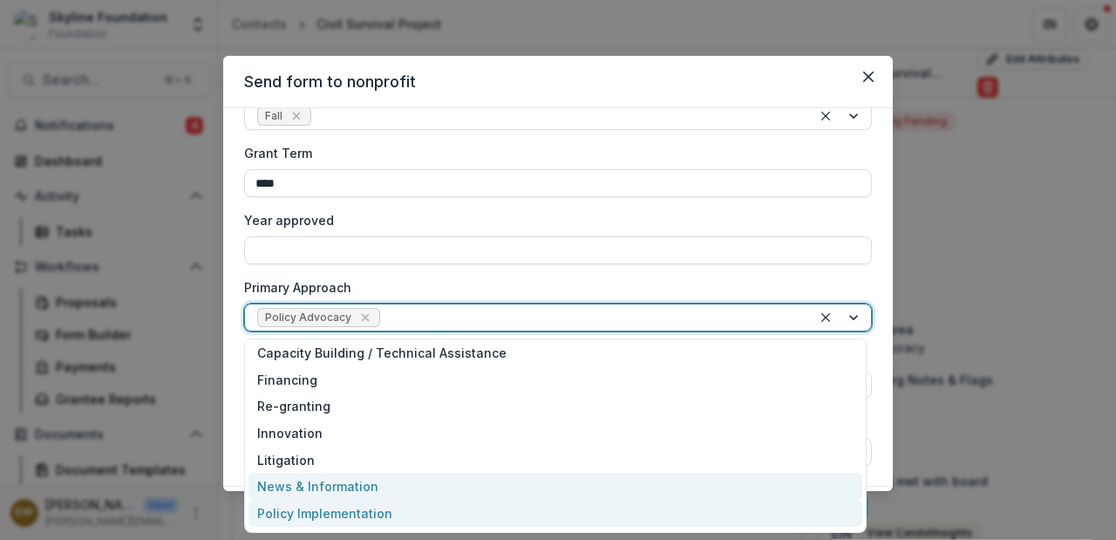
scroll to position [3, 0]
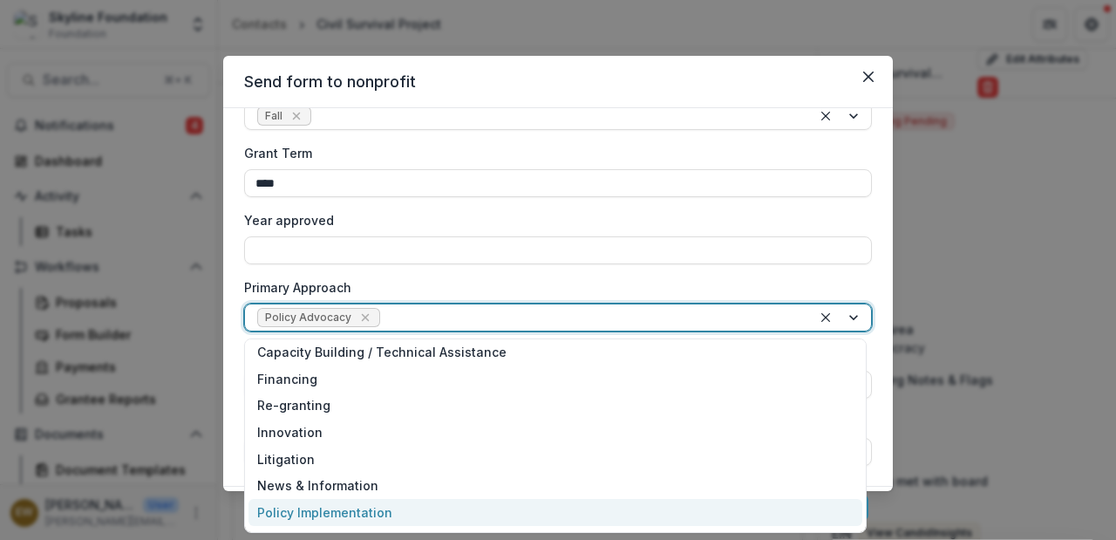
click at [357, 505] on div "Policy Implementation" at bounding box center [556, 512] width 614 height 27
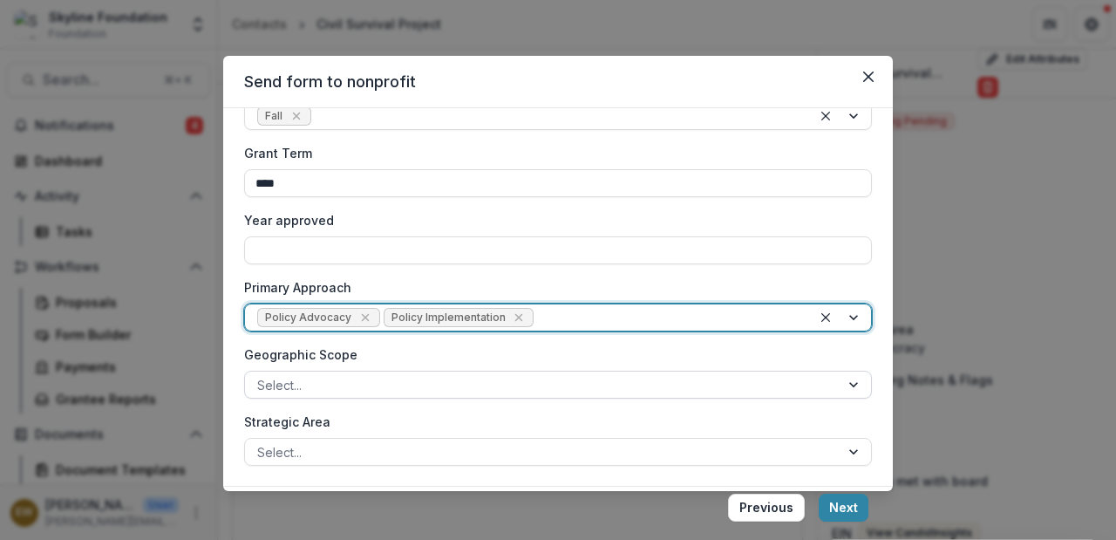
click at [380, 382] on div at bounding box center [542, 385] width 570 height 22
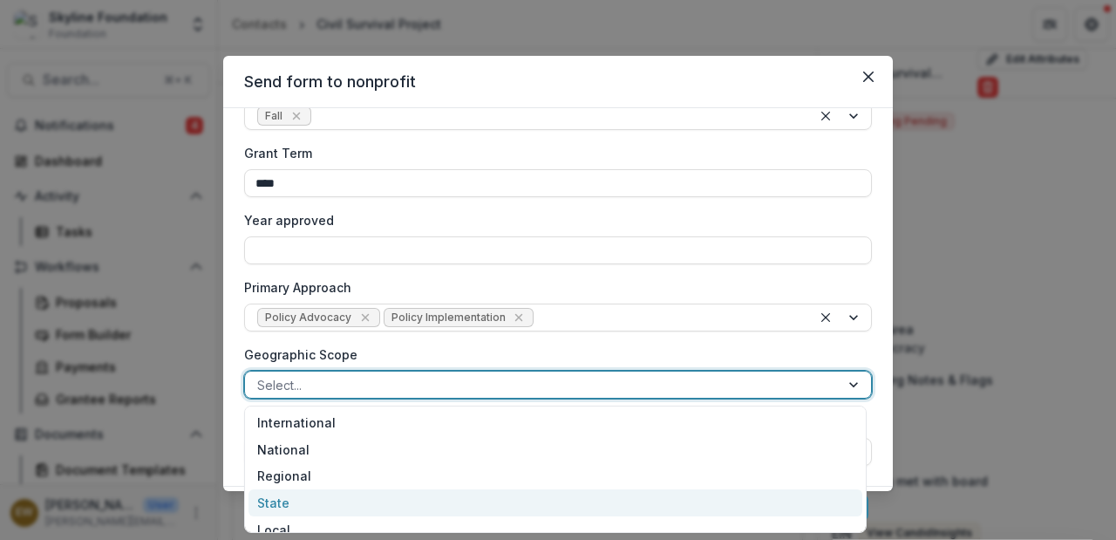
click at [326, 500] on div "State" at bounding box center [556, 502] width 614 height 27
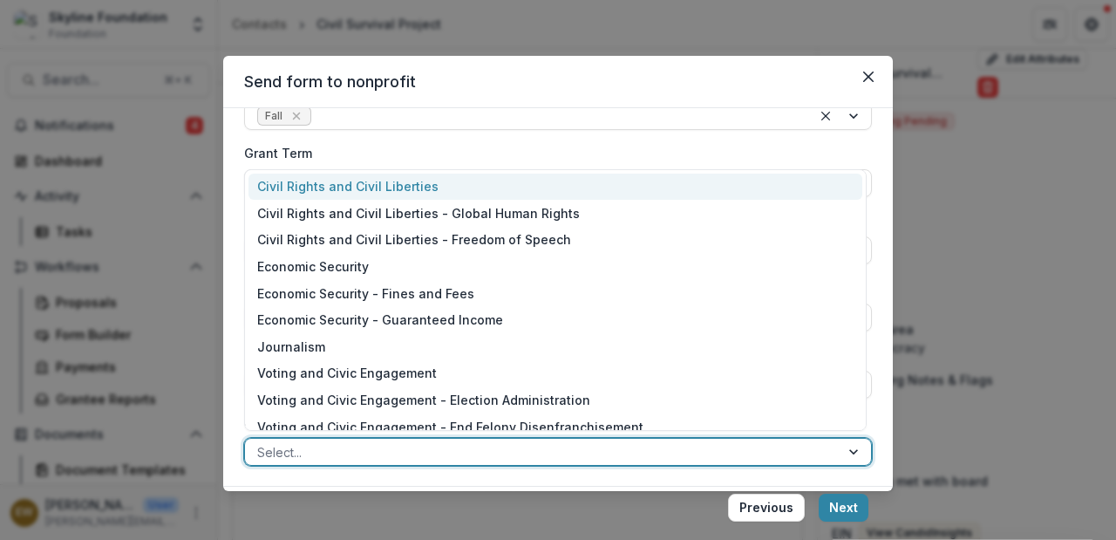
click at [361, 447] on div at bounding box center [542, 452] width 570 height 22
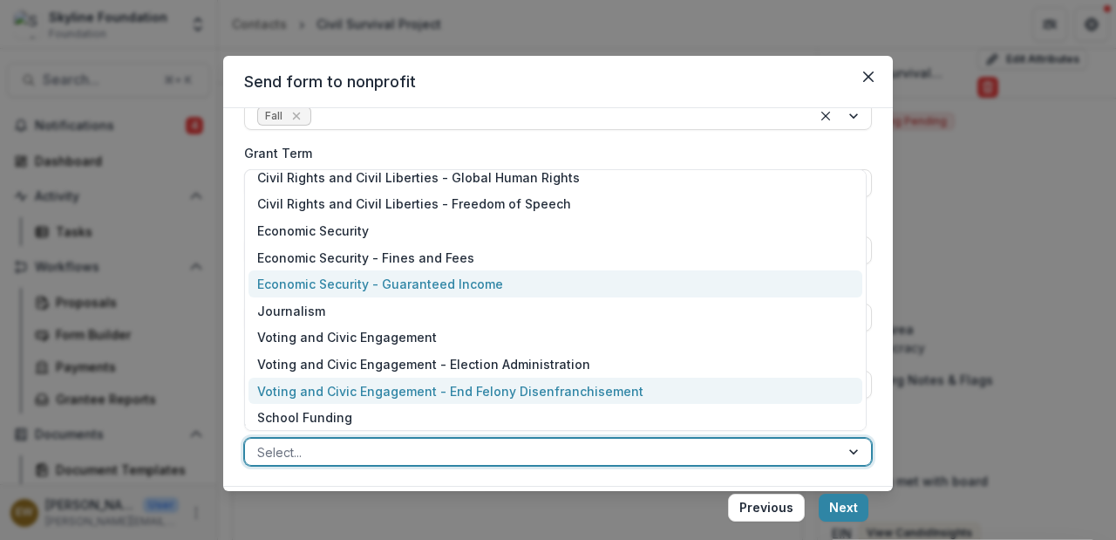
scroll to position [37, 0]
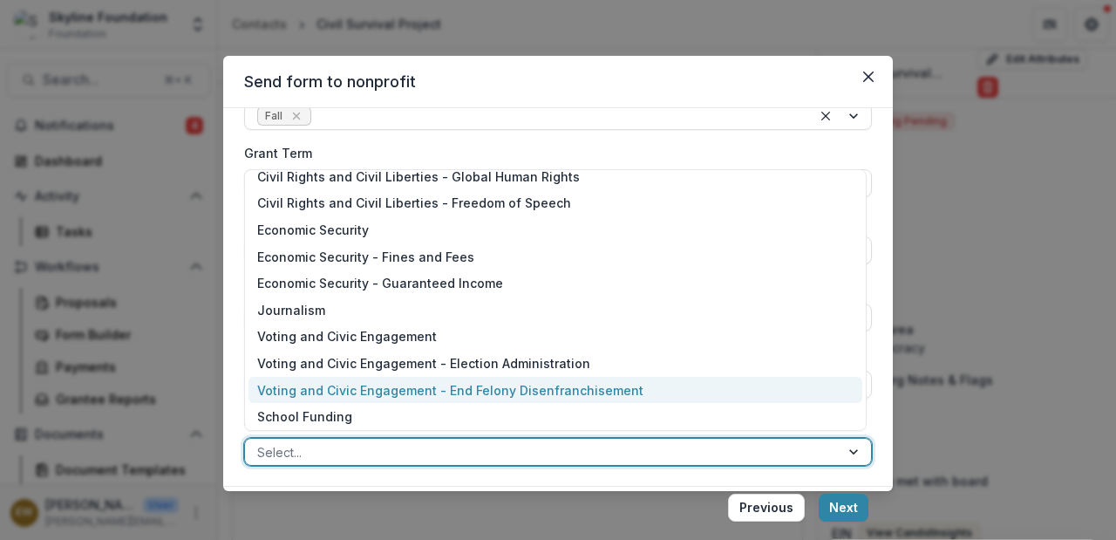
click at [434, 397] on div "Voting and Civic Engagement - End Felony Disenfranchisement" at bounding box center [556, 390] width 614 height 27
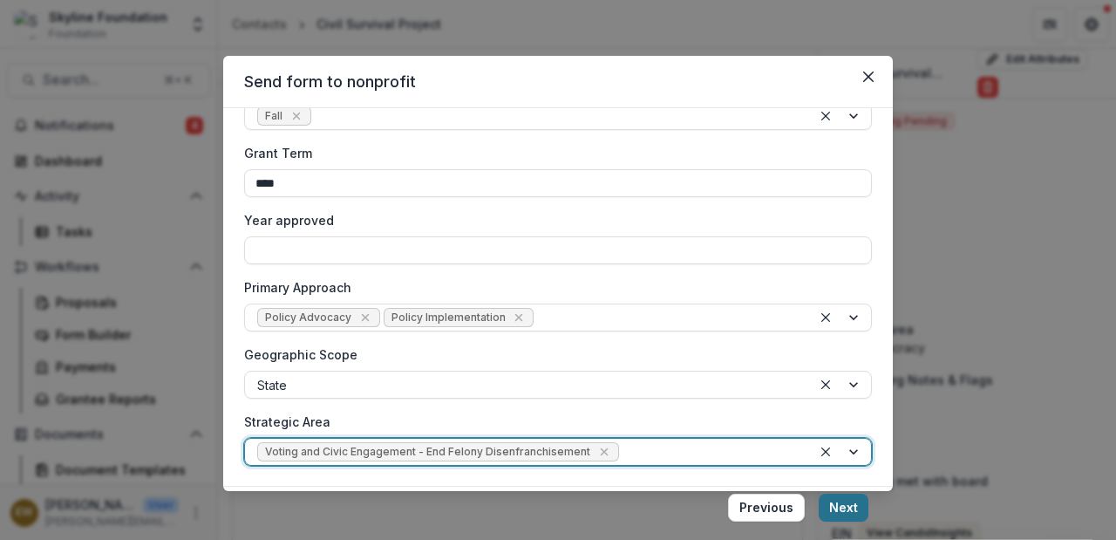
click at [839, 501] on button "Next" at bounding box center [844, 508] width 50 height 28
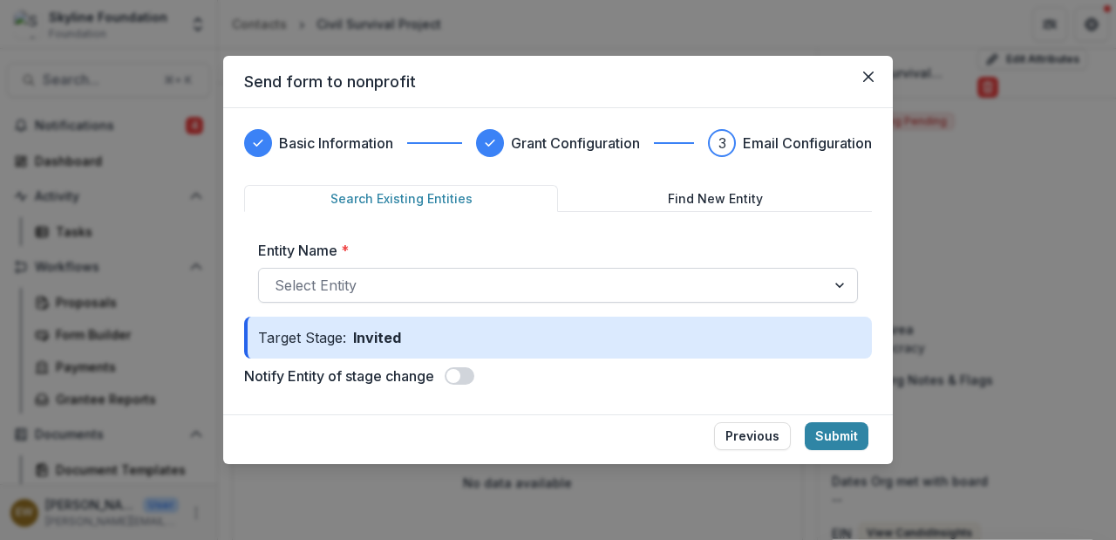
click at [460, 290] on div at bounding box center [543, 285] width 536 height 24
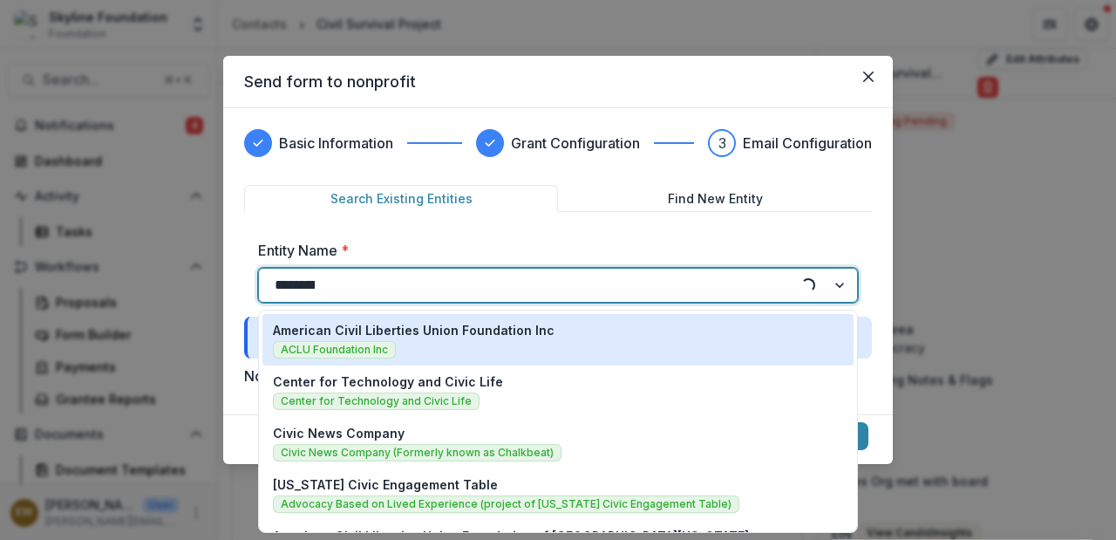
type input "*********"
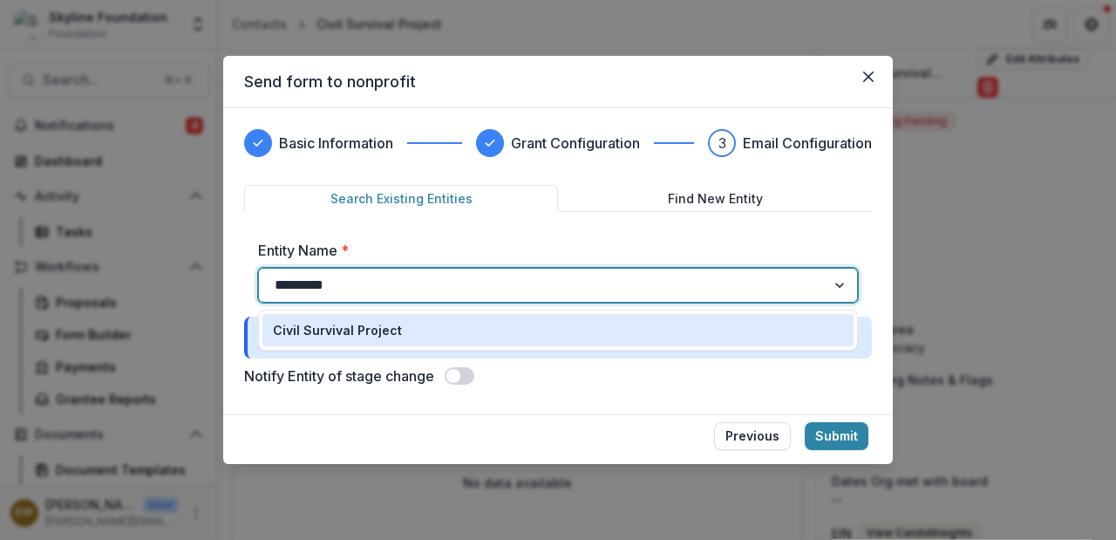
click at [439, 344] on div "Civil Survival Project" at bounding box center [558, 330] width 591 height 32
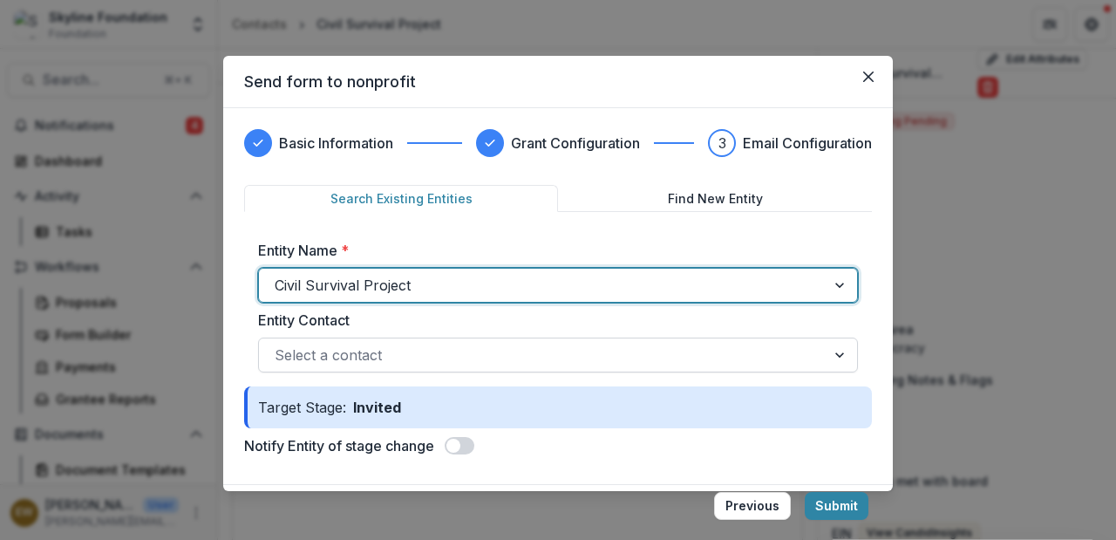
click at [510, 352] on div at bounding box center [543, 355] width 536 height 24
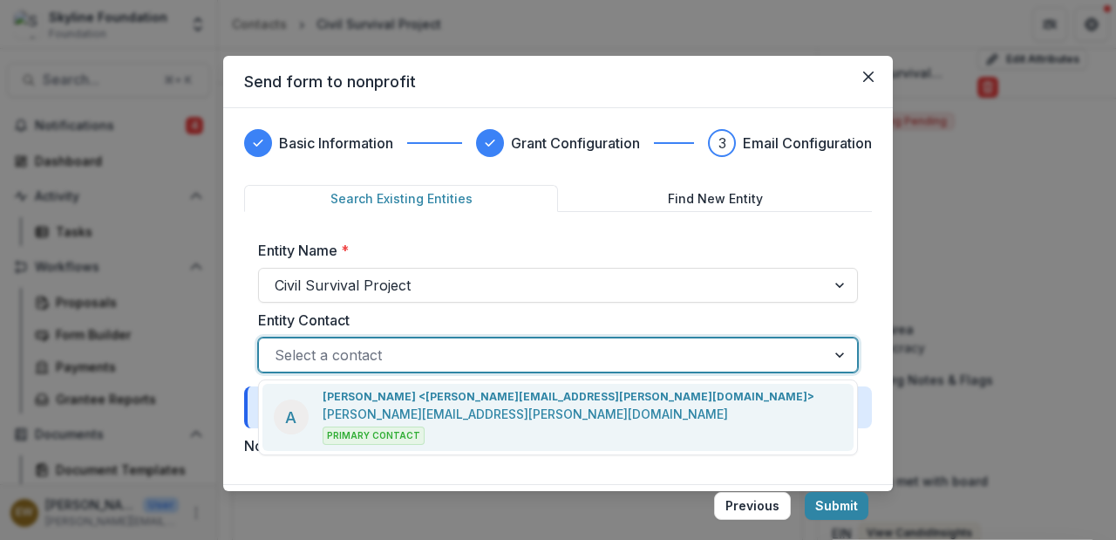
click at [491, 411] on p "anthony.blankenship@civilsurvival.org" at bounding box center [526, 414] width 406 height 18
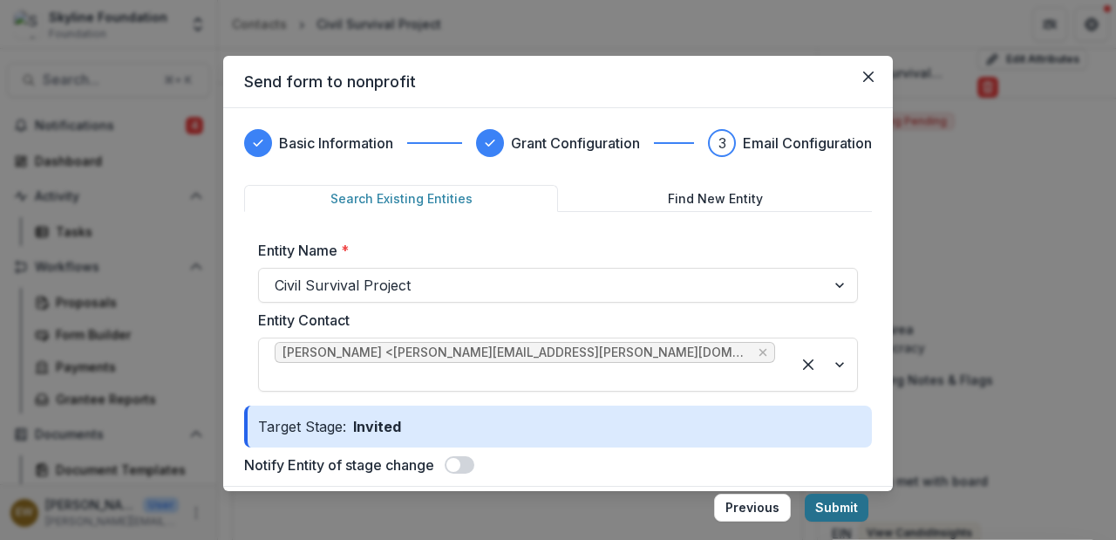
click at [843, 501] on button "Submit" at bounding box center [837, 508] width 64 height 28
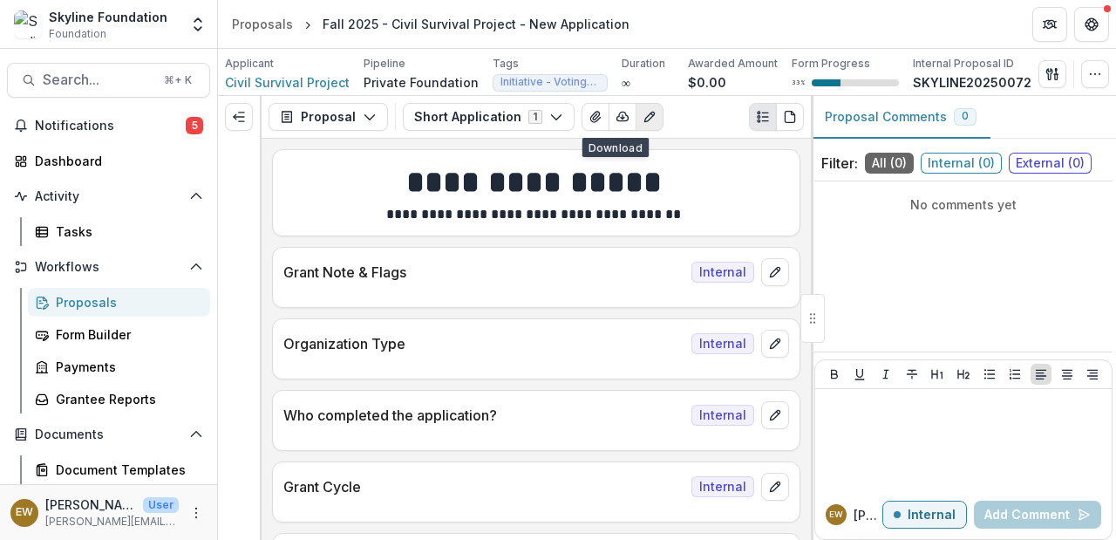
click at [643, 110] on icon "Edit as form" at bounding box center [650, 117] width 14 height 14
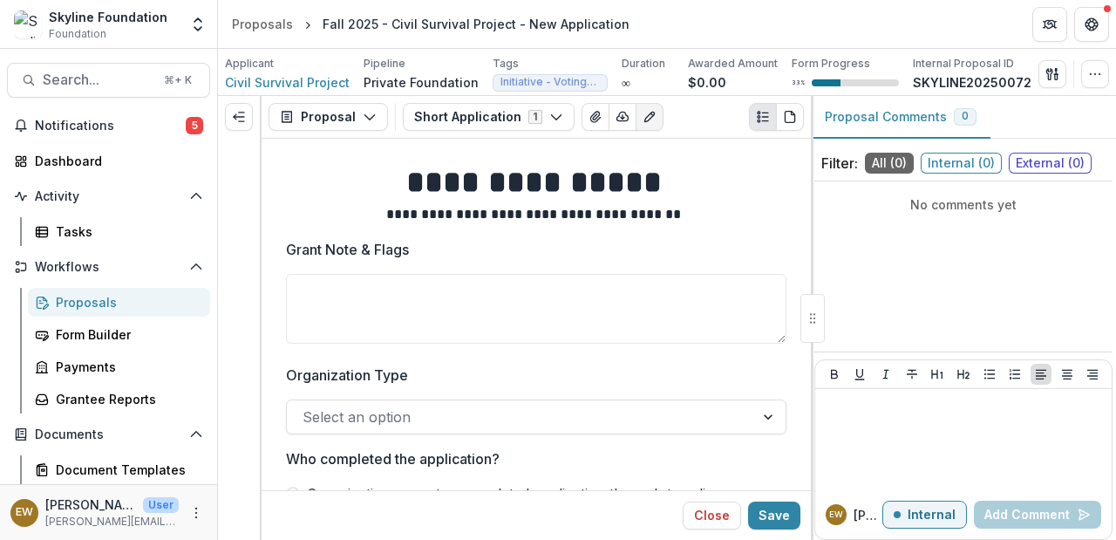
scroll to position [3, 0]
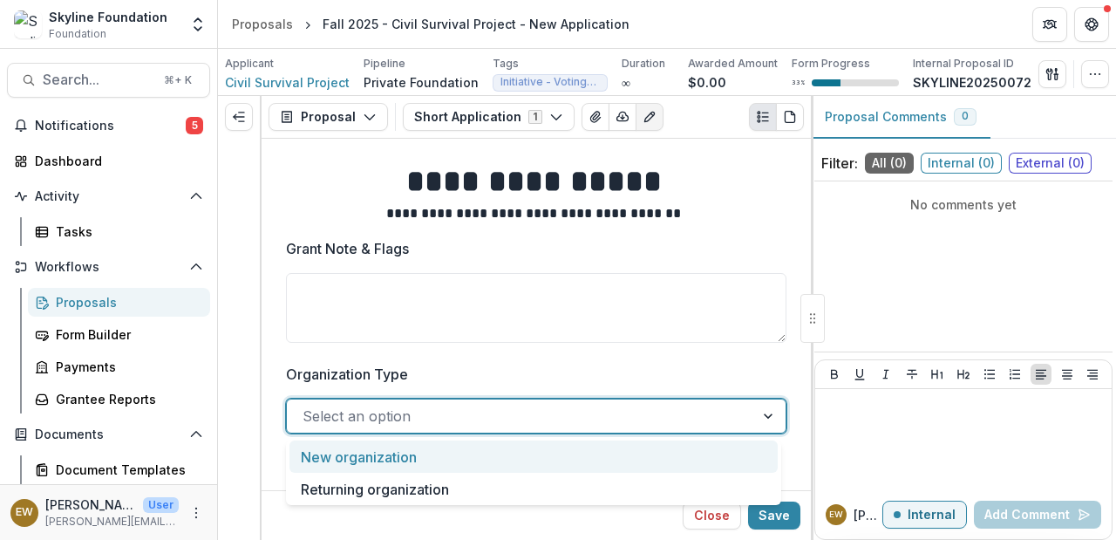
click at [392, 412] on div at bounding box center [521, 416] width 436 height 24
click at [385, 461] on div "New organization" at bounding box center [534, 456] width 488 height 32
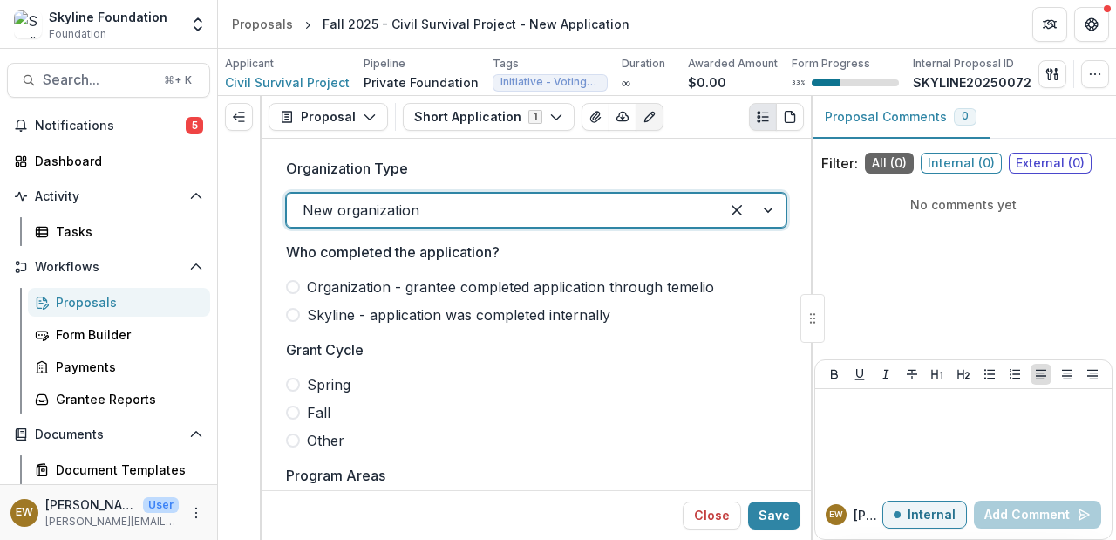
scroll to position [174, 0]
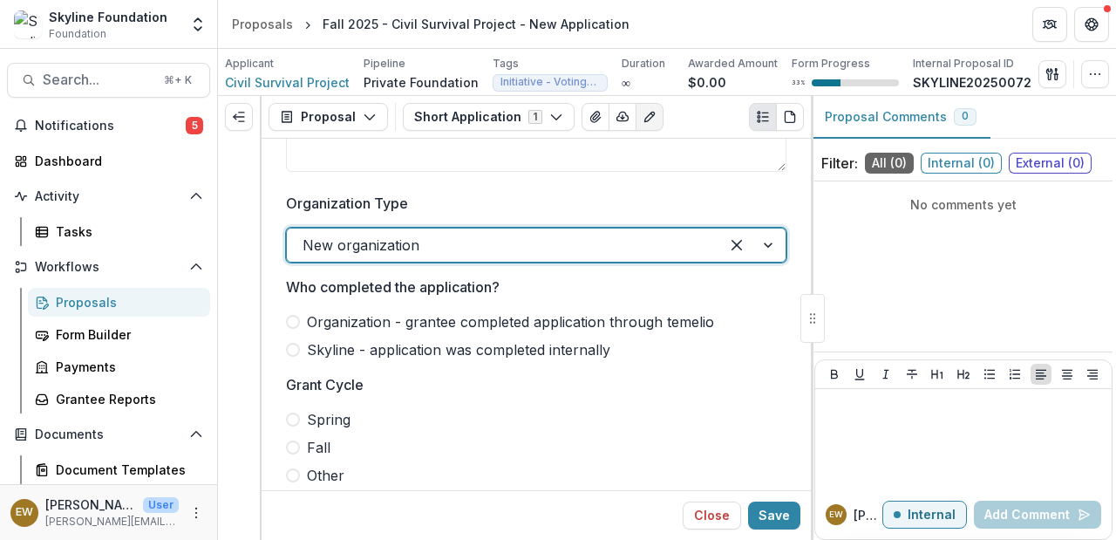
click at [388, 315] on span "Organization - grantee completed application through temelio" at bounding box center [510, 321] width 407 height 21
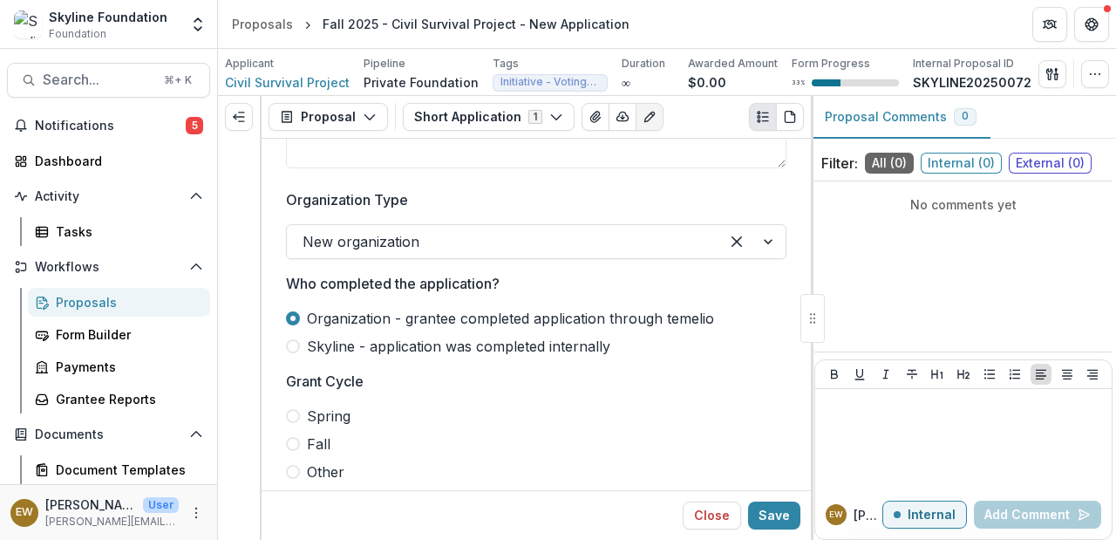
drag, startPoint x: 515, startPoint y: 338, endPoint x: 505, endPoint y: 346, distance: 12.4
click at [505, 346] on span "Skyline - application was completed internally" at bounding box center [459, 346] width 304 height 21
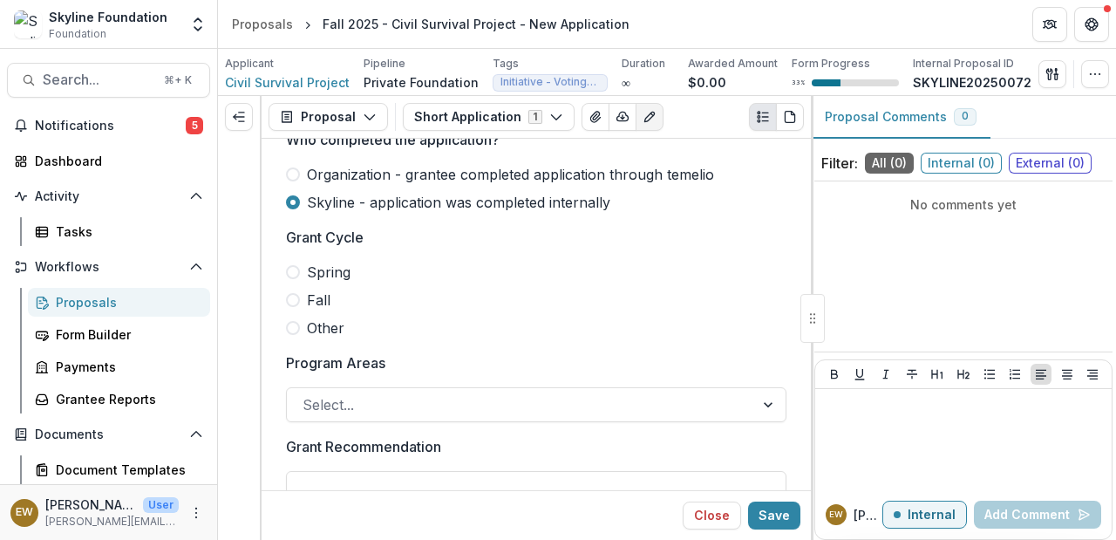
click at [292, 304] on span at bounding box center [293, 300] width 14 height 14
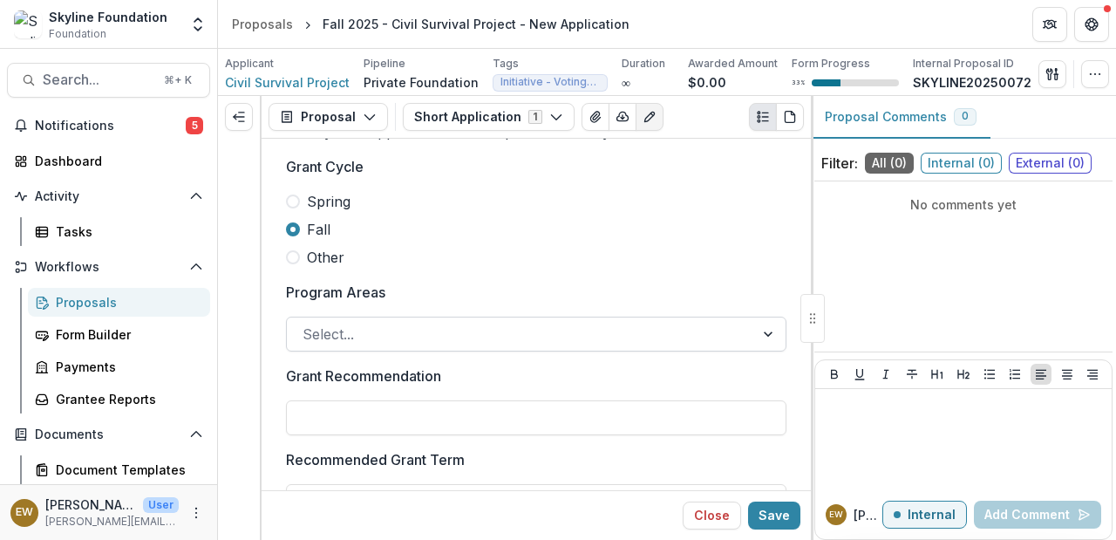
scroll to position [391, 0]
click at [489, 329] on div at bounding box center [521, 336] width 436 height 24
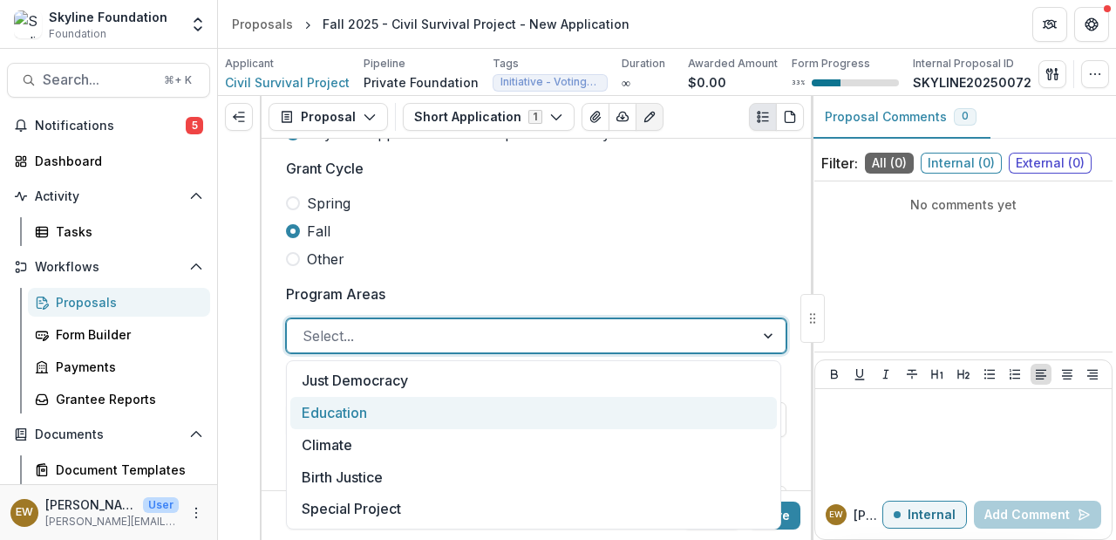
click at [462, 397] on div "Education" at bounding box center [533, 413] width 487 height 32
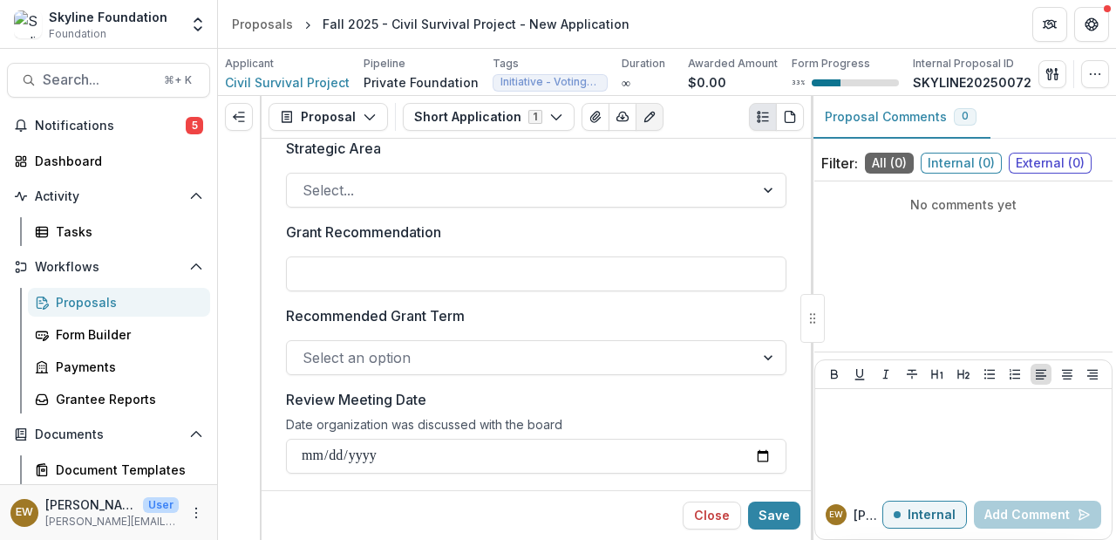
click at [423, 223] on p "Grant Recommendation" at bounding box center [363, 232] width 155 height 21
click at [423, 256] on input "Grant Recommendation" at bounding box center [536, 273] width 501 height 35
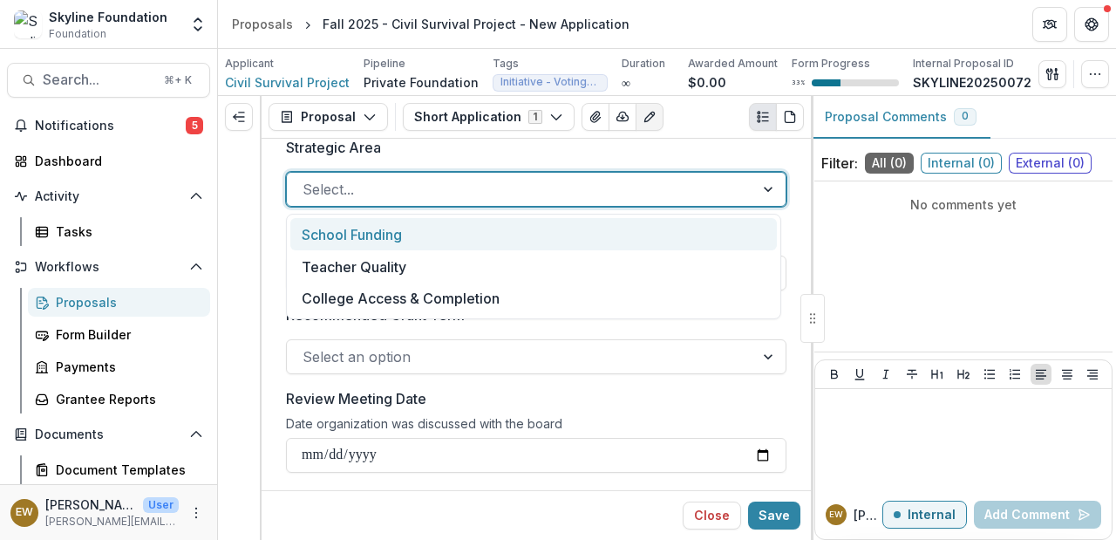
click at [424, 193] on div at bounding box center [521, 189] width 436 height 24
click at [437, 164] on div "Strategic Area School Funding, 1 of 3. 3 results available. Use Up and Down to …" at bounding box center [536, 172] width 501 height 70
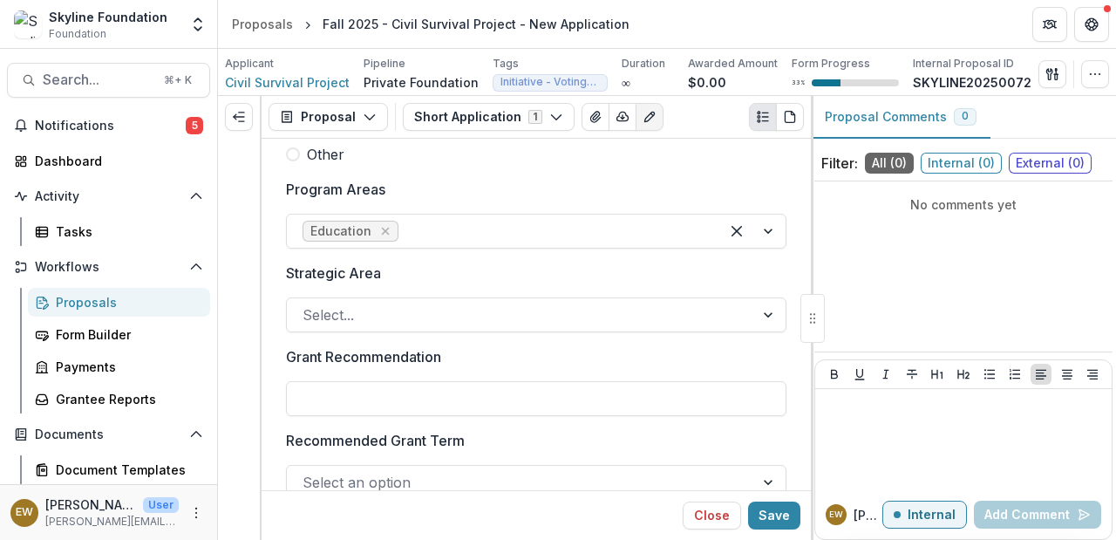
scroll to position [495, 0]
click at [389, 232] on icon "Remove Education" at bounding box center [386, 232] width 14 height 14
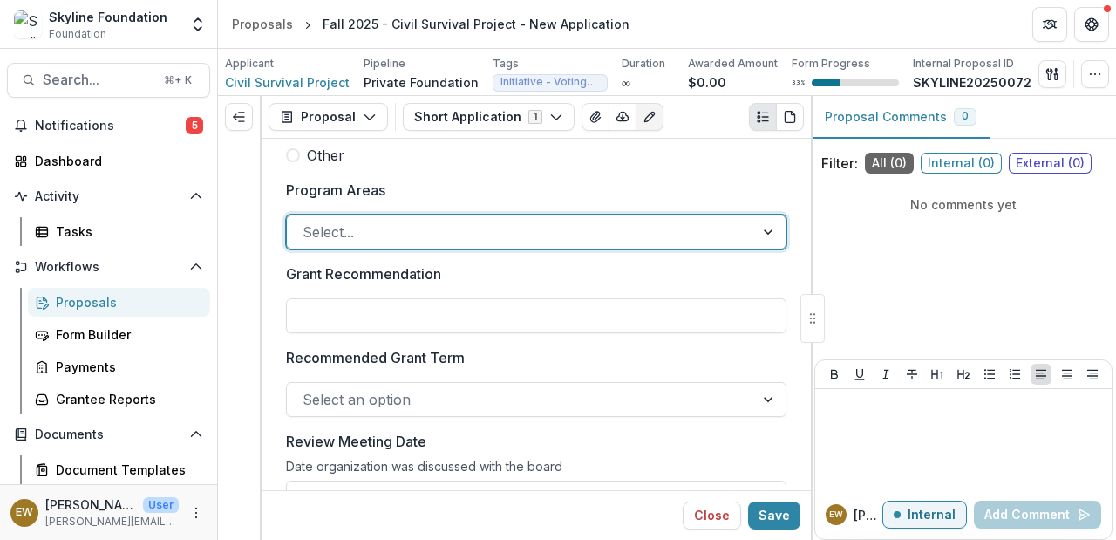
click at [429, 237] on div at bounding box center [521, 232] width 436 height 24
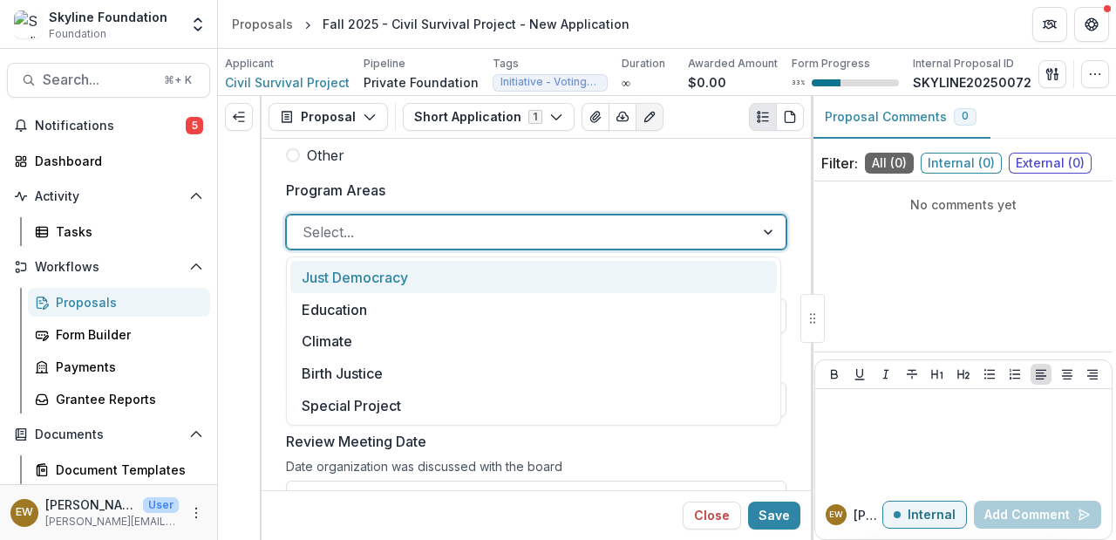
click at [406, 277] on div "Just Democracy" at bounding box center [533, 277] width 487 height 32
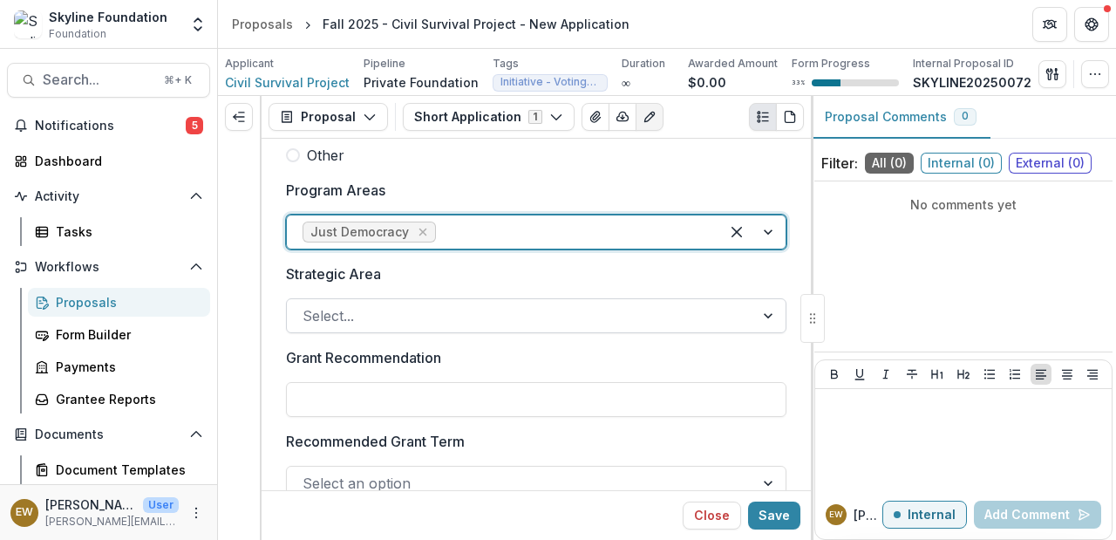
click at [392, 311] on div at bounding box center [521, 316] width 436 height 24
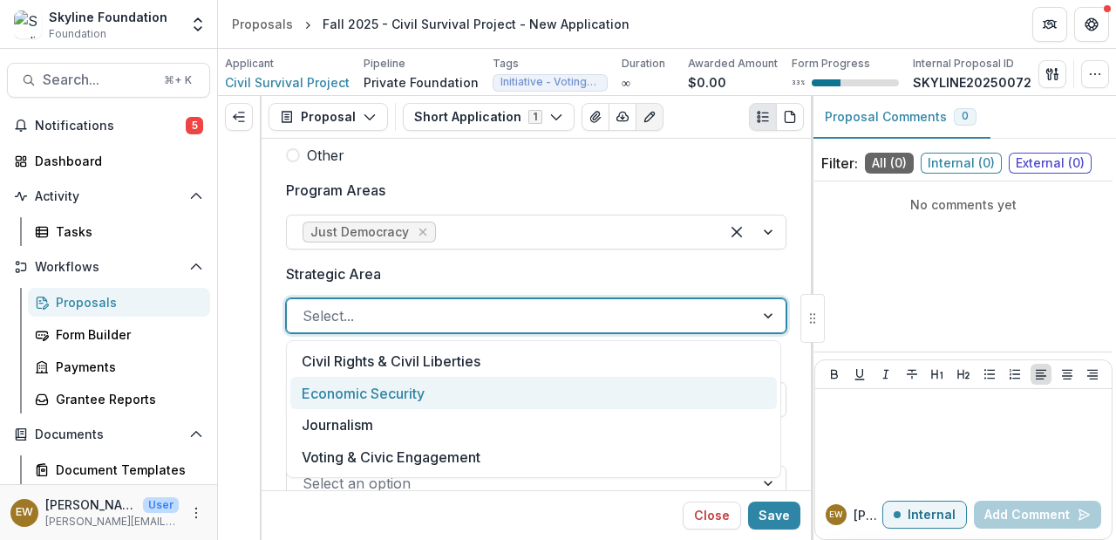
click at [462, 404] on div "Economic Security" at bounding box center [533, 393] width 487 height 32
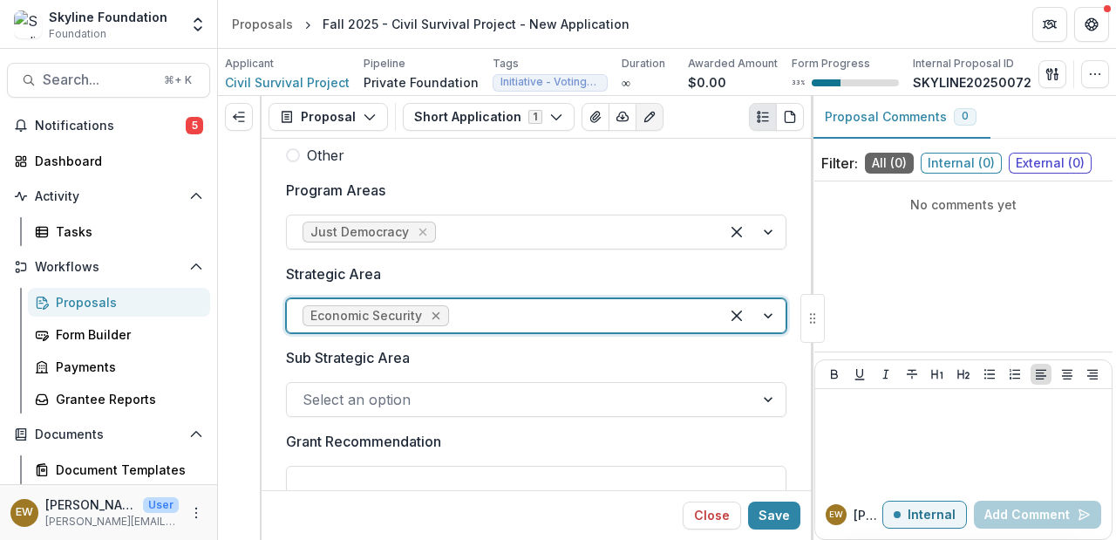
click at [437, 317] on icon "Remove Economic Security" at bounding box center [436, 316] width 14 height 14
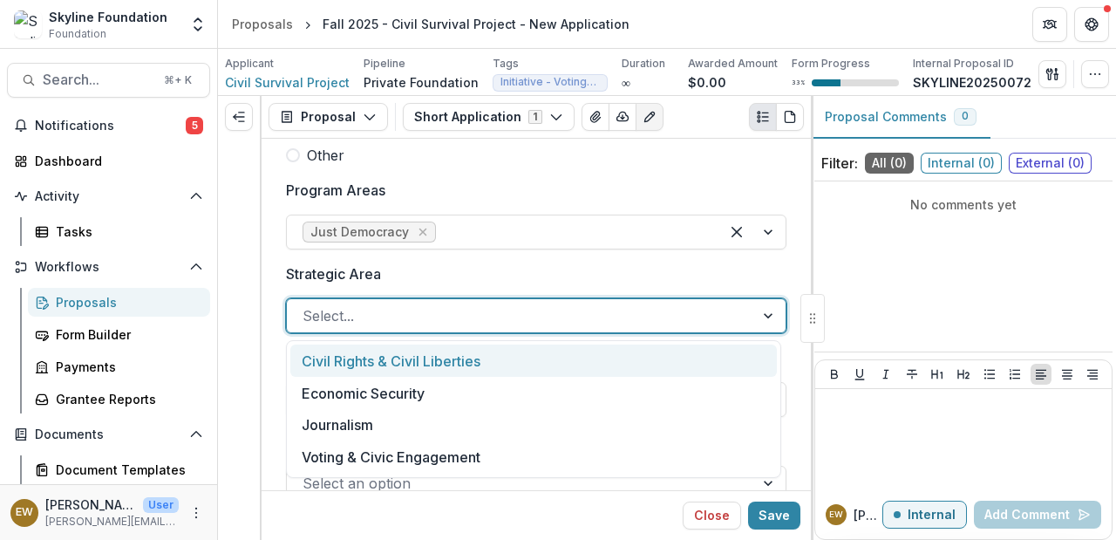
click at [468, 324] on div at bounding box center [521, 316] width 436 height 24
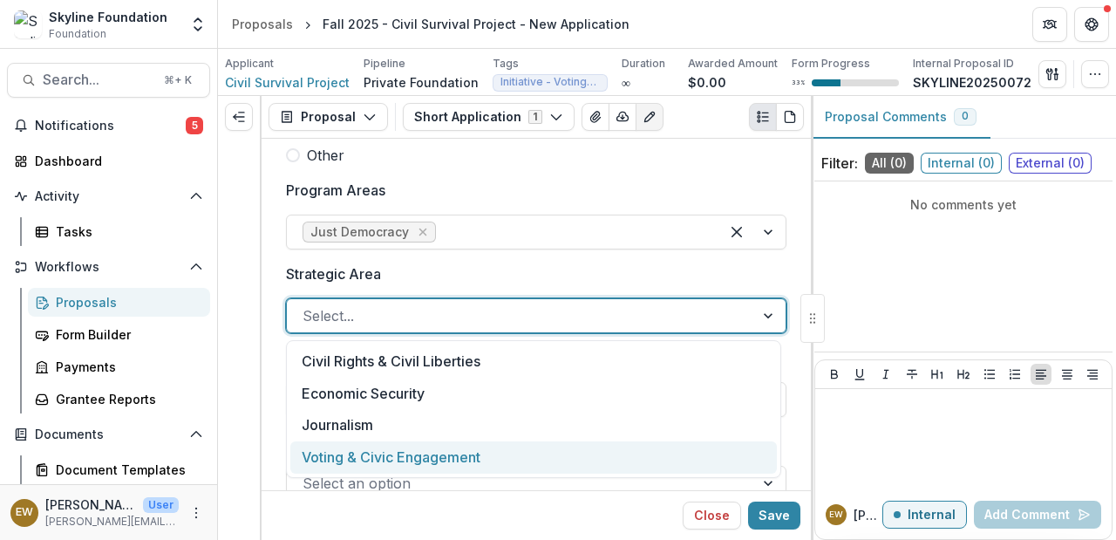
click at [413, 445] on div "Voting & Civic Engagement" at bounding box center [533, 457] width 487 height 32
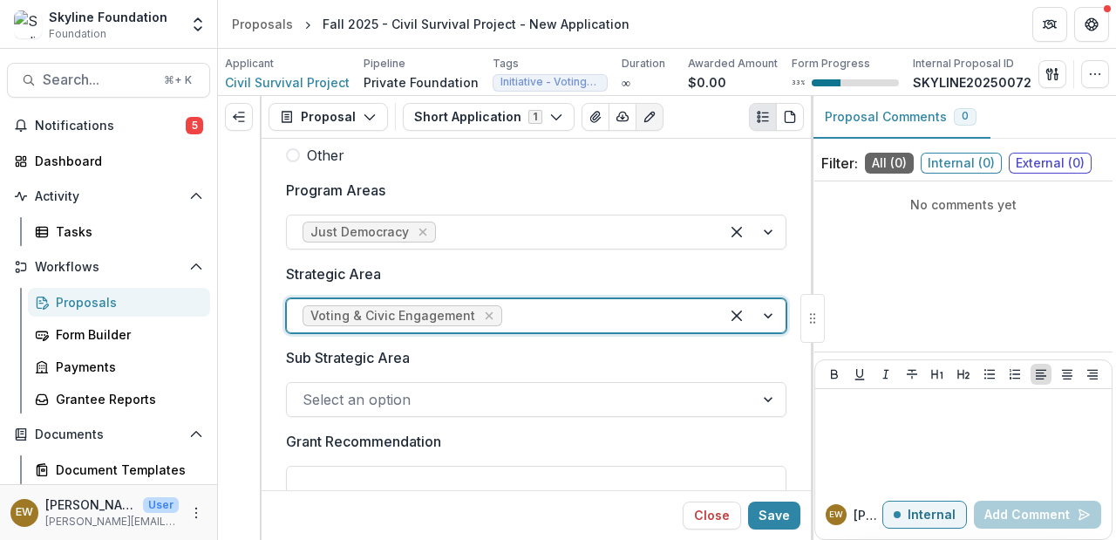
click at [435, 370] on div "Sub Strategic Area Select an option" at bounding box center [536, 382] width 501 height 70
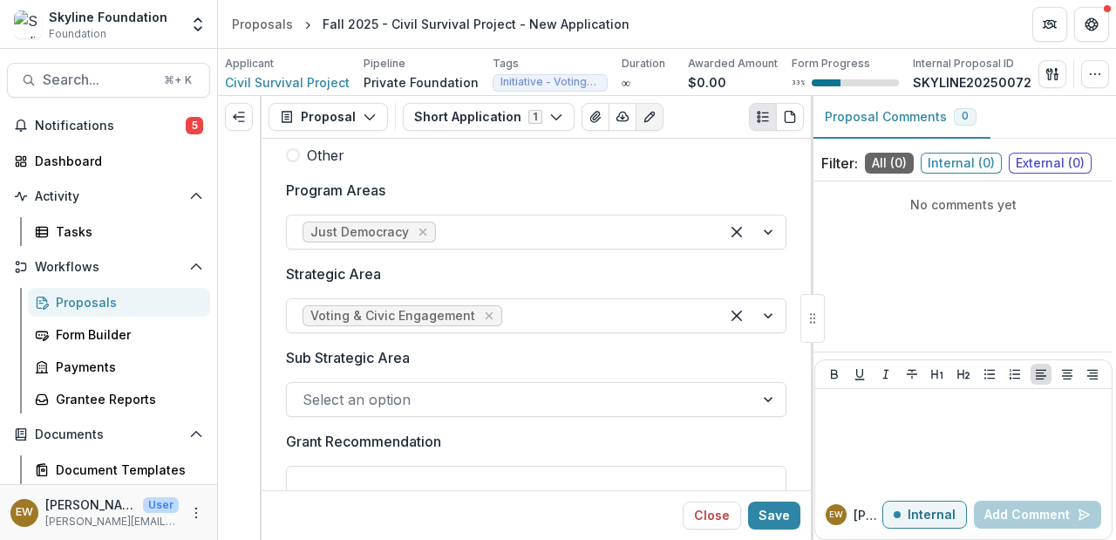
click at [430, 391] on div at bounding box center [521, 399] width 436 height 24
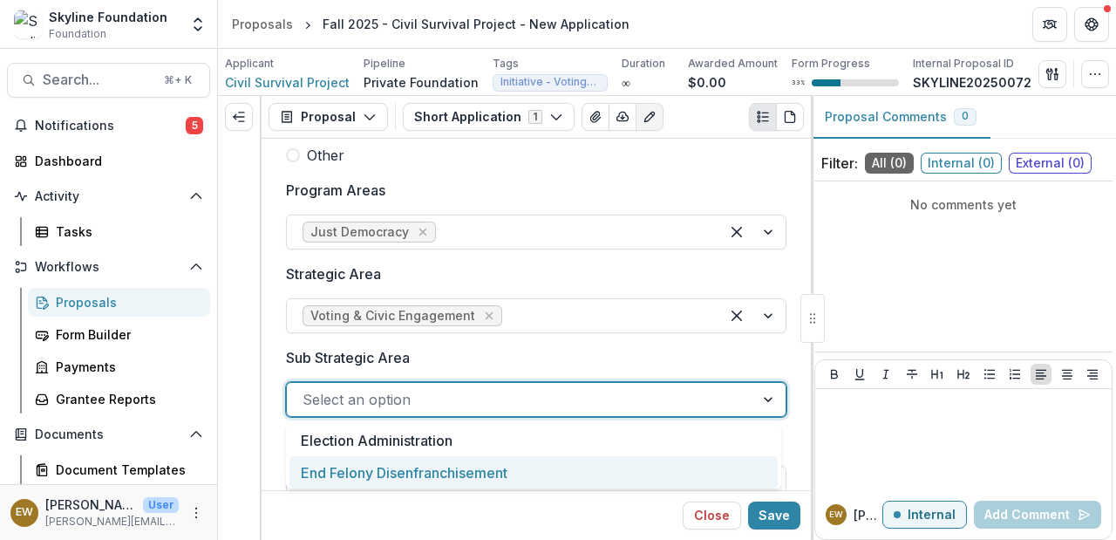
click at [426, 472] on div "End Felony Disenfranchisement" at bounding box center [534, 472] width 488 height 32
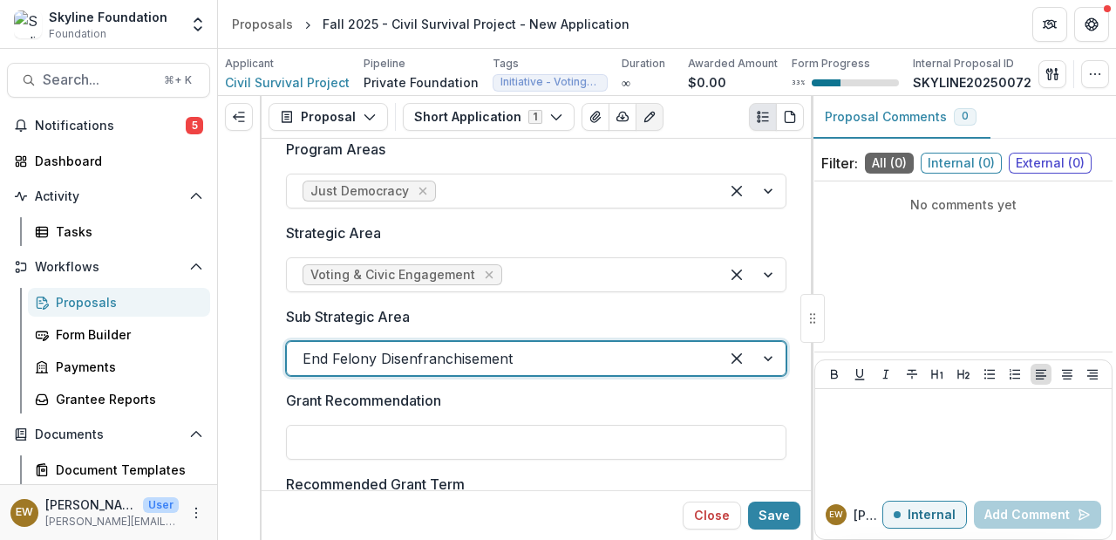
scroll to position [649, 0]
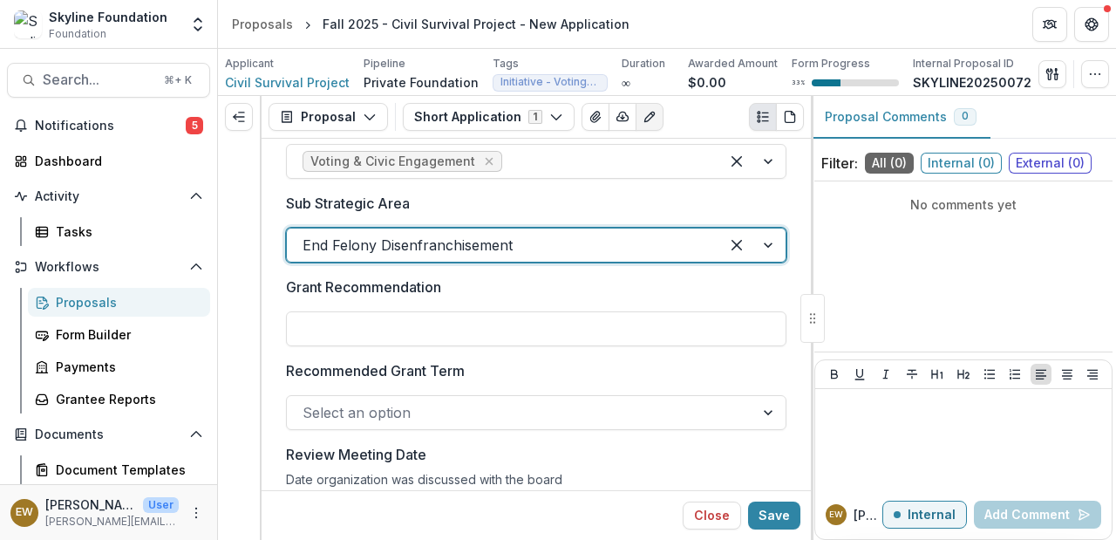
click at [420, 307] on div at bounding box center [536, 307] width 501 height 7
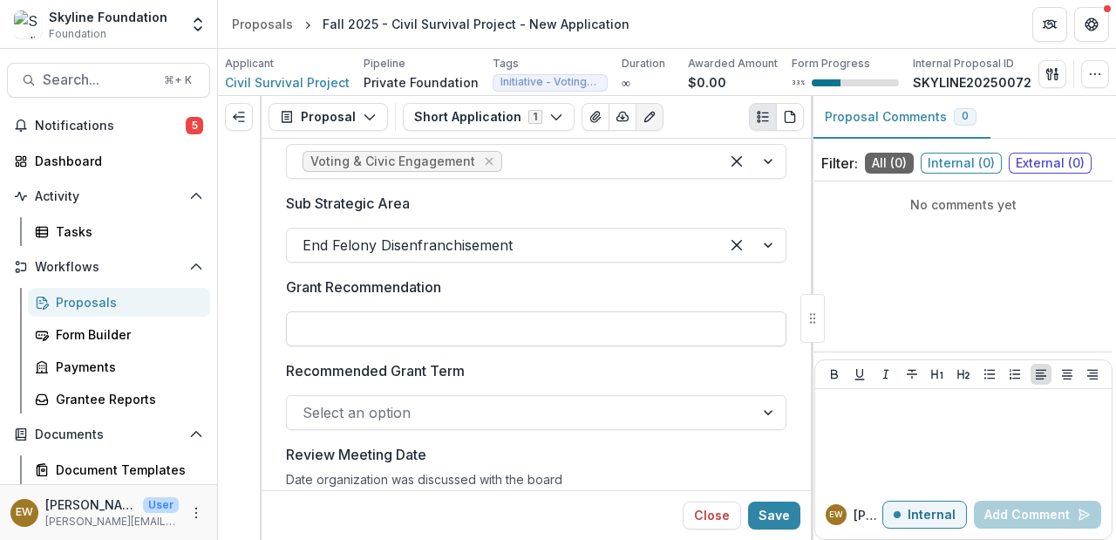
click at [413, 325] on input "Grant Recommendation" at bounding box center [536, 328] width 501 height 35
click at [461, 321] on input "Grant Recommendation" at bounding box center [536, 328] width 501 height 35
type input "********"
click at [376, 413] on div at bounding box center [521, 412] width 436 height 24
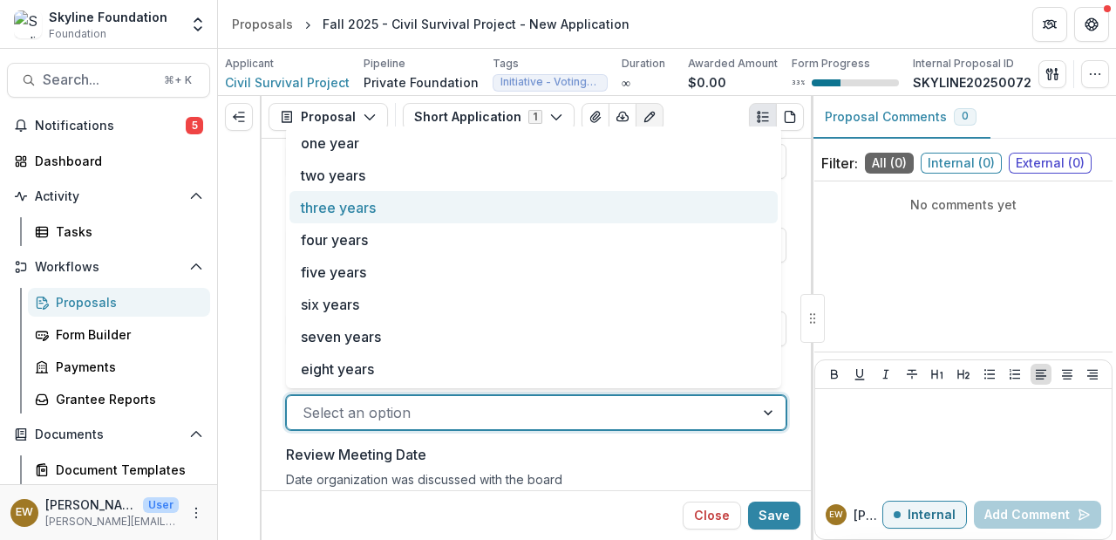
click at [405, 207] on div "three years" at bounding box center [534, 207] width 488 height 32
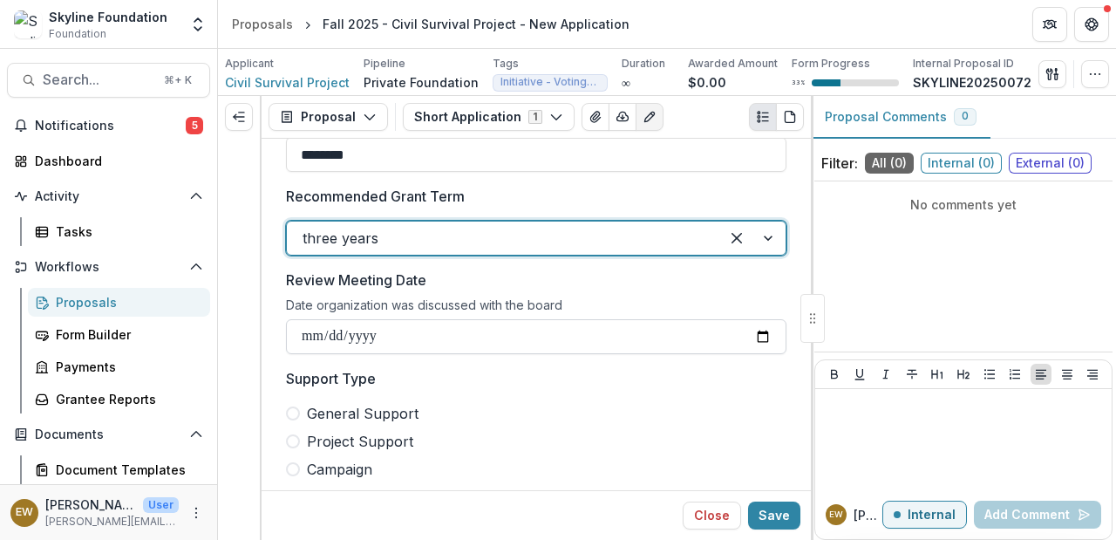
scroll to position [925, 0]
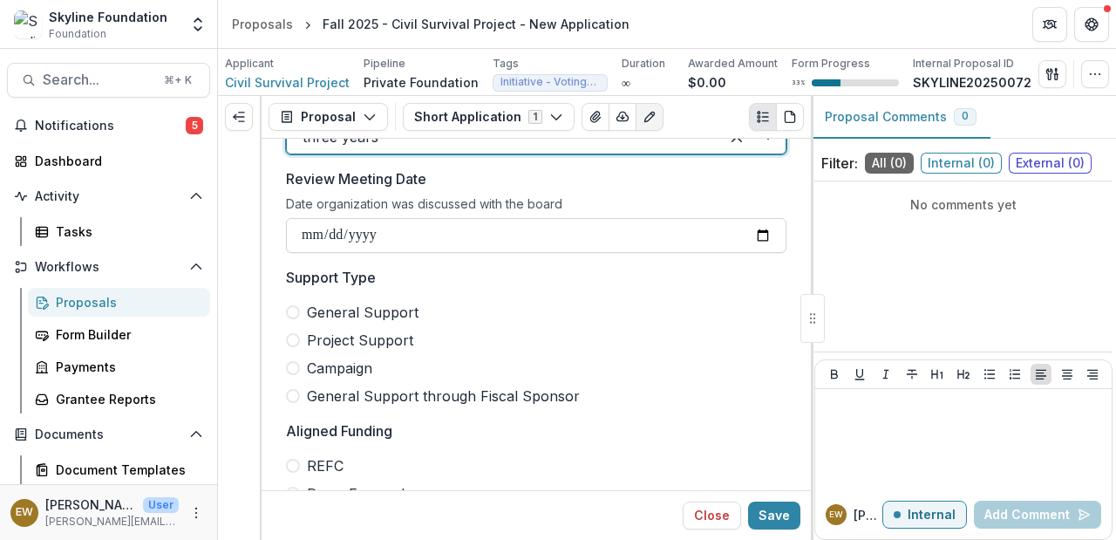
click at [759, 234] on input "Review Meeting Date" at bounding box center [536, 235] width 501 height 35
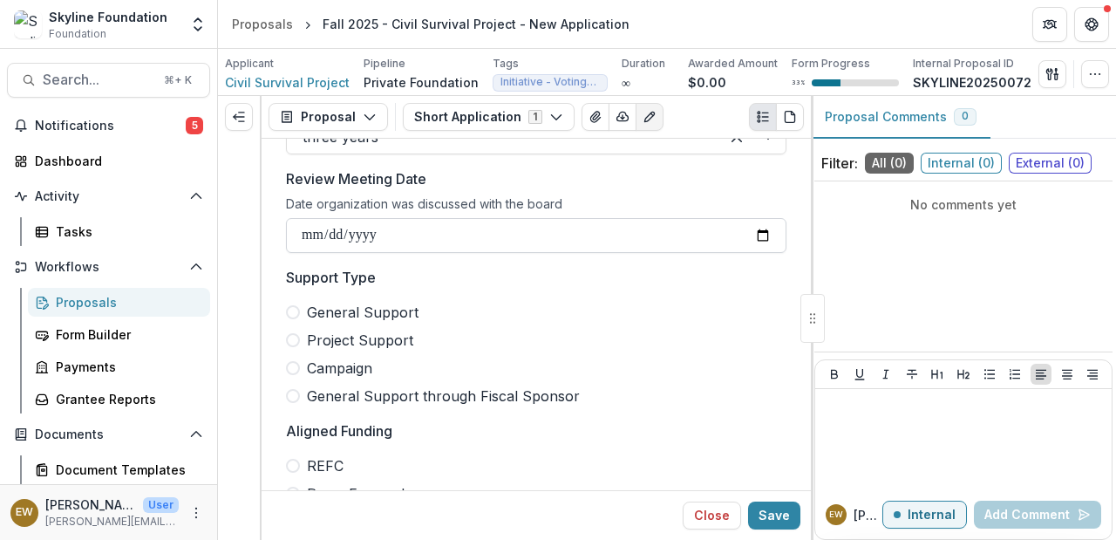
type input "**********"
click at [339, 313] on span "General Support" at bounding box center [363, 312] width 112 height 21
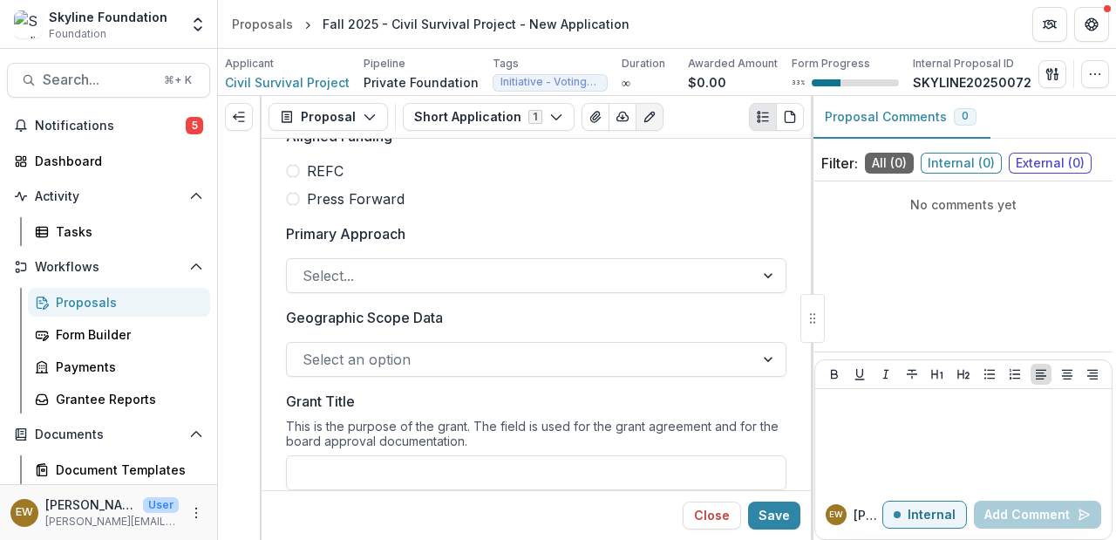
scroll to position [1224, 0]
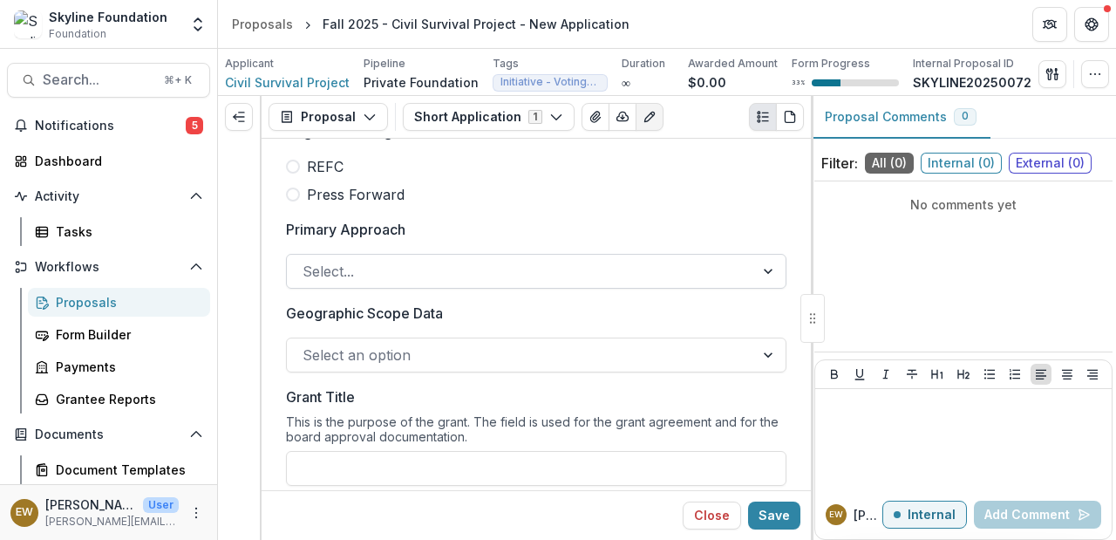
click at [394, 277] on div at bounding box center [521, 271] width 436 height 24
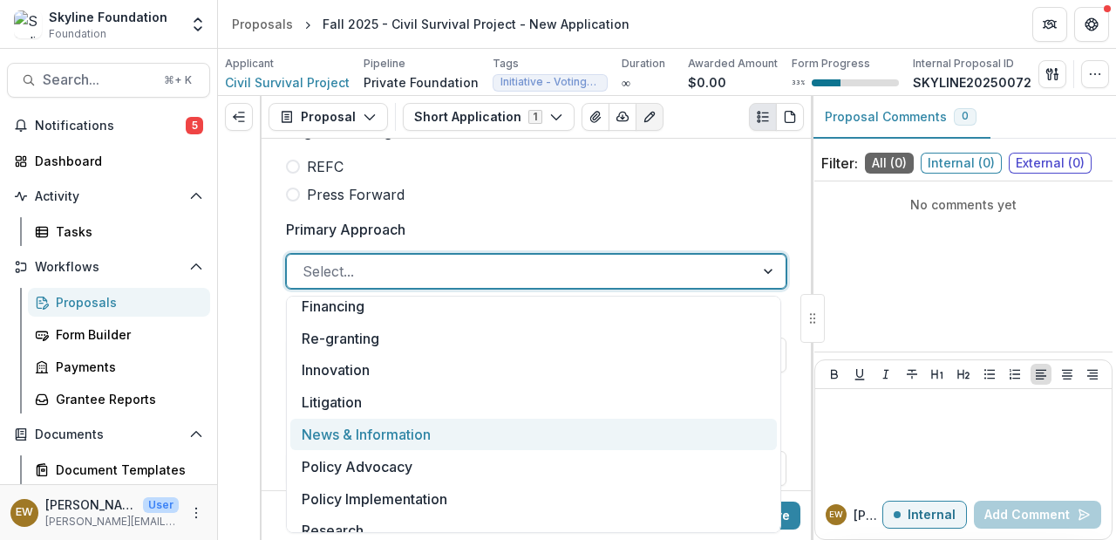
scroll to position [11, 0]
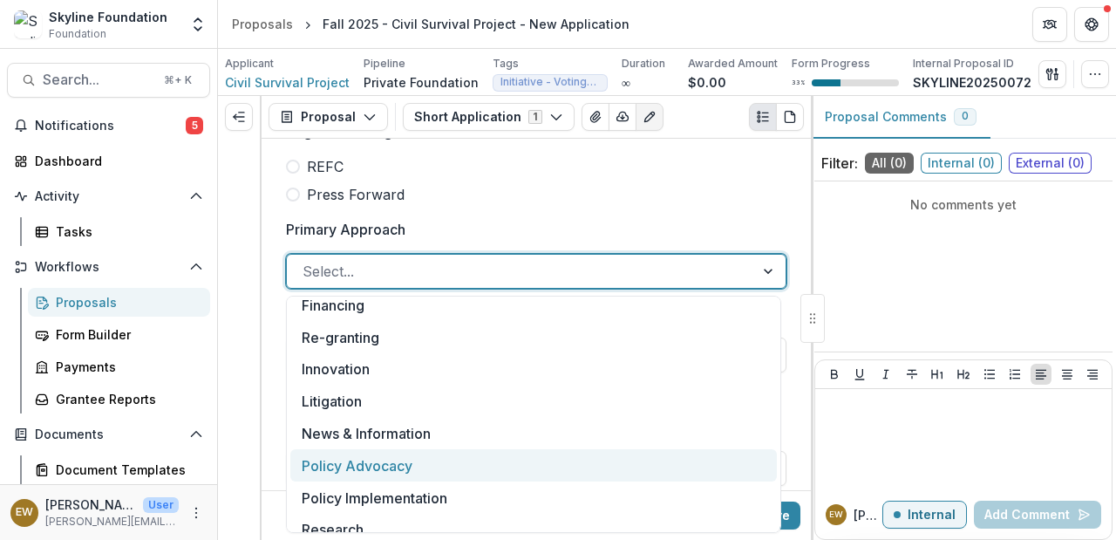
click at [381, 461] on div "Policy Advocacy" at bounding box center [533, 465] width 487 height 32
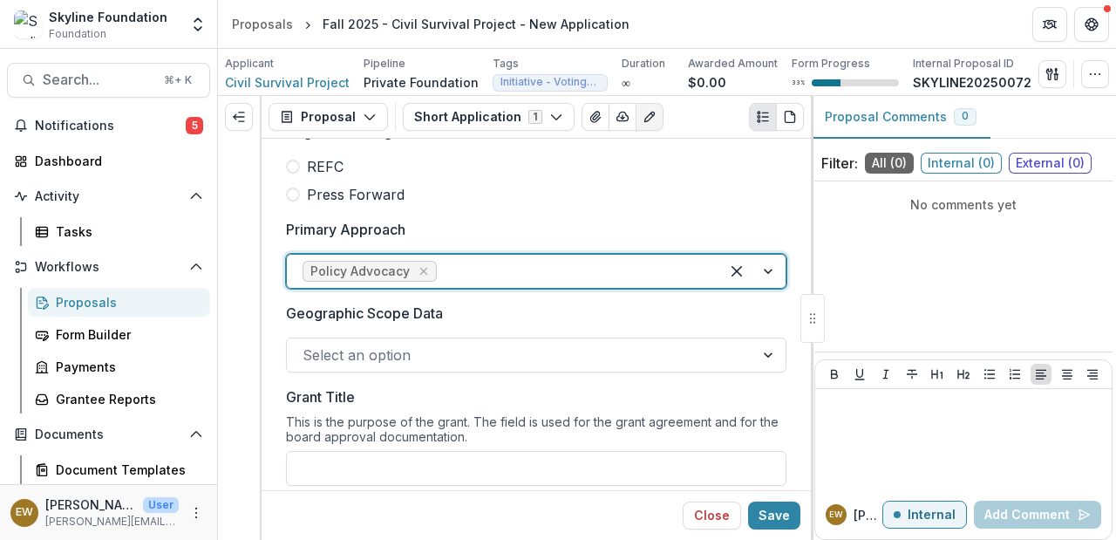
click at [499, 271] on div at bounding box center [571, 271] width 263 height 24
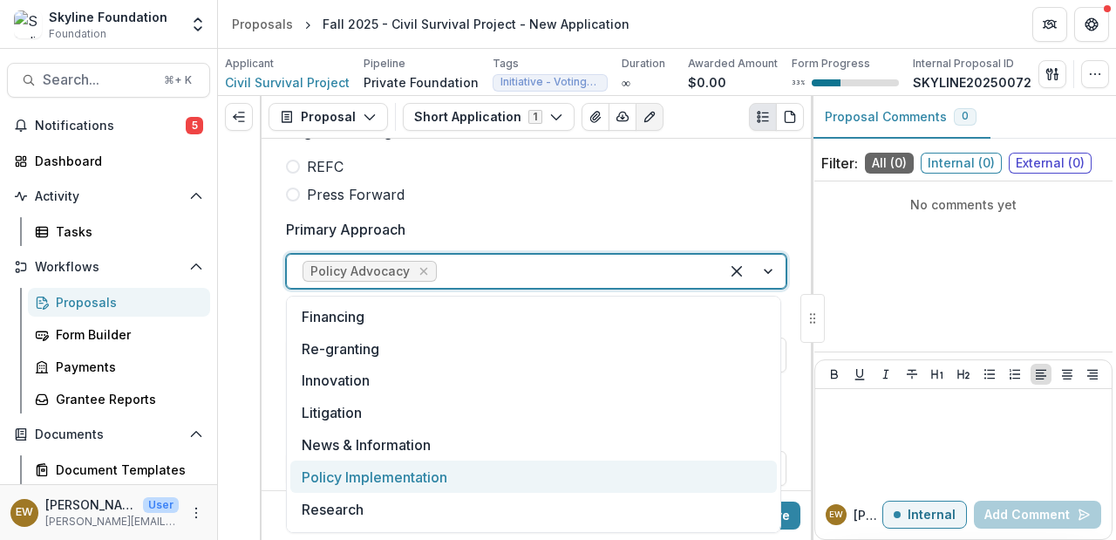
click at [434, 476] on div "Policy Implementation" at bounding box center [533, 477] width 487 height 32
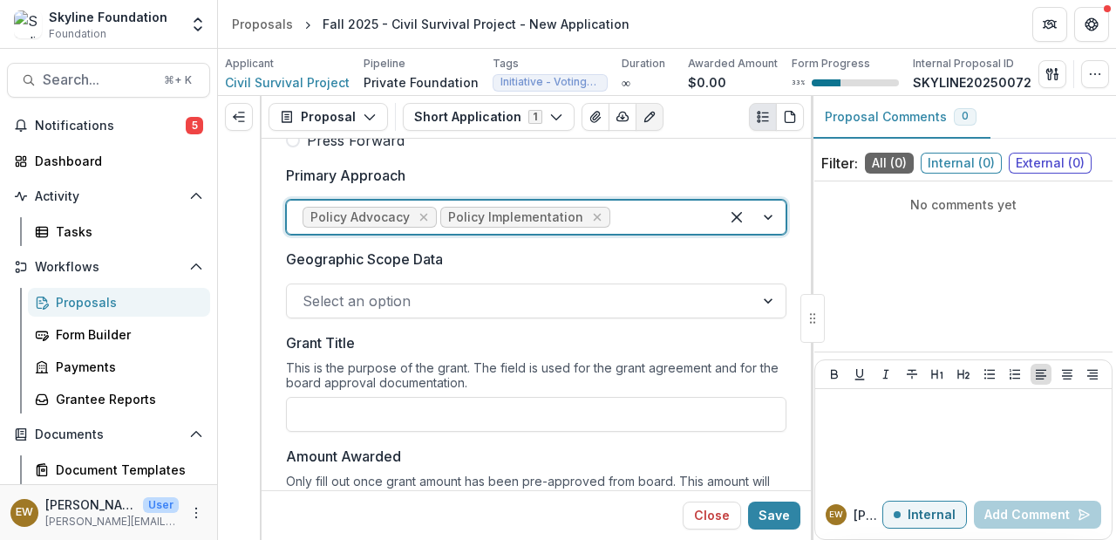
scroll to position [1314, 0]
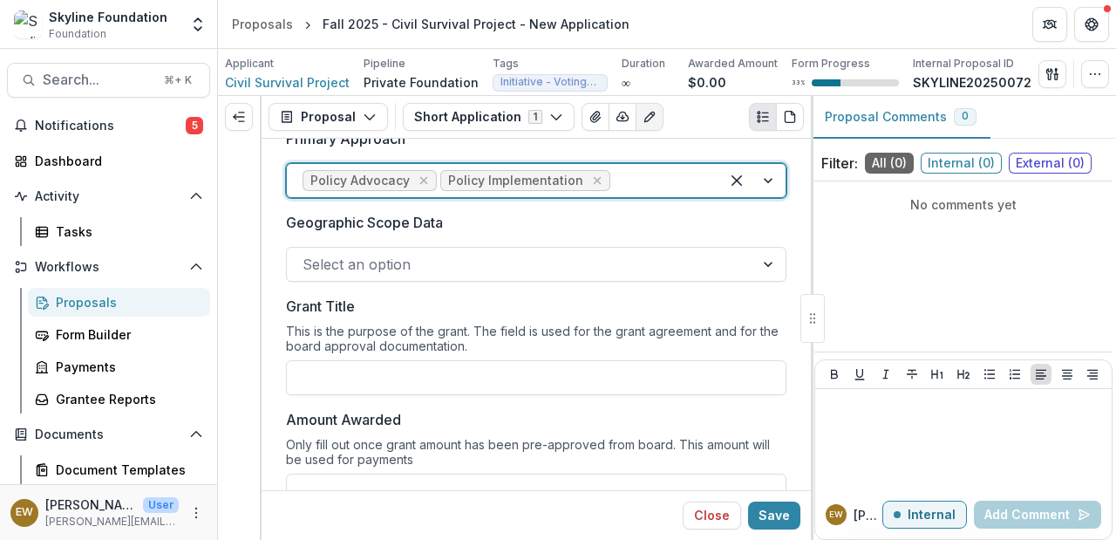
click at [402, 263] on div at bounding box center [521, 264] width 436 height 24
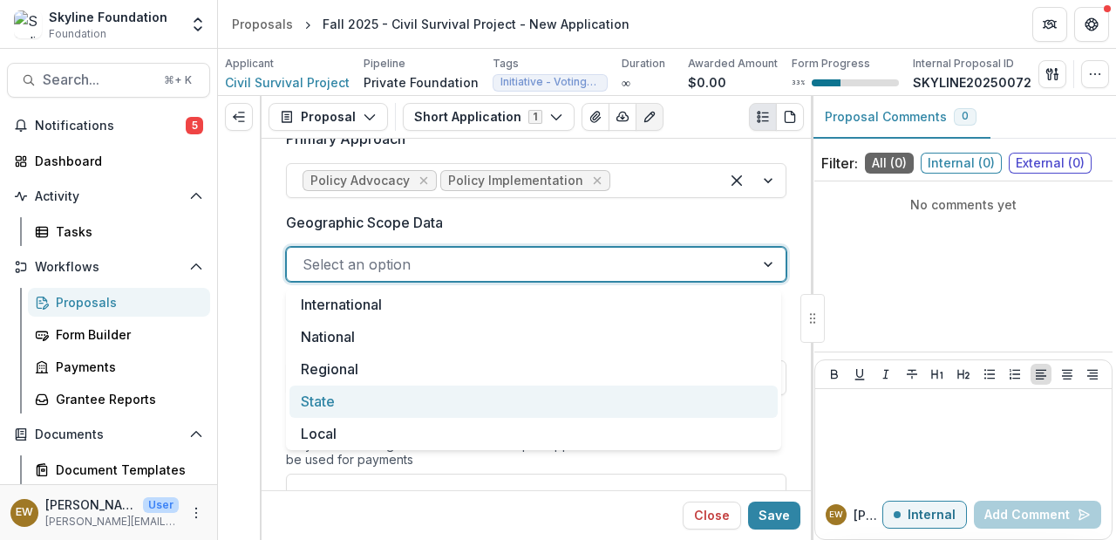
click at [345, 403] on div "State" at bounding box center [534, 402] width 488 height 32
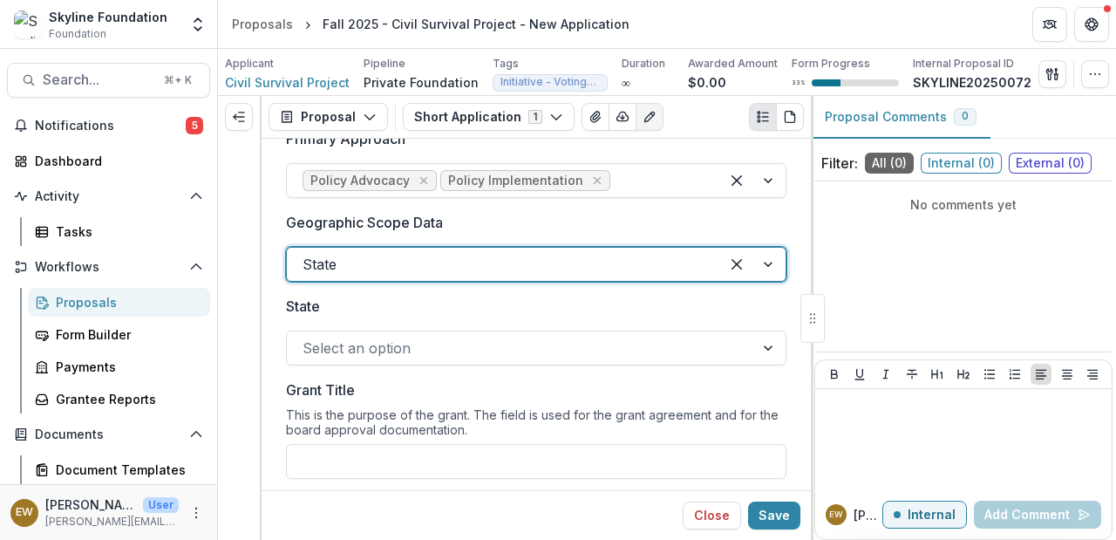
click at [378, 353] on div at bounding box center [521, 348] width 436 height 24
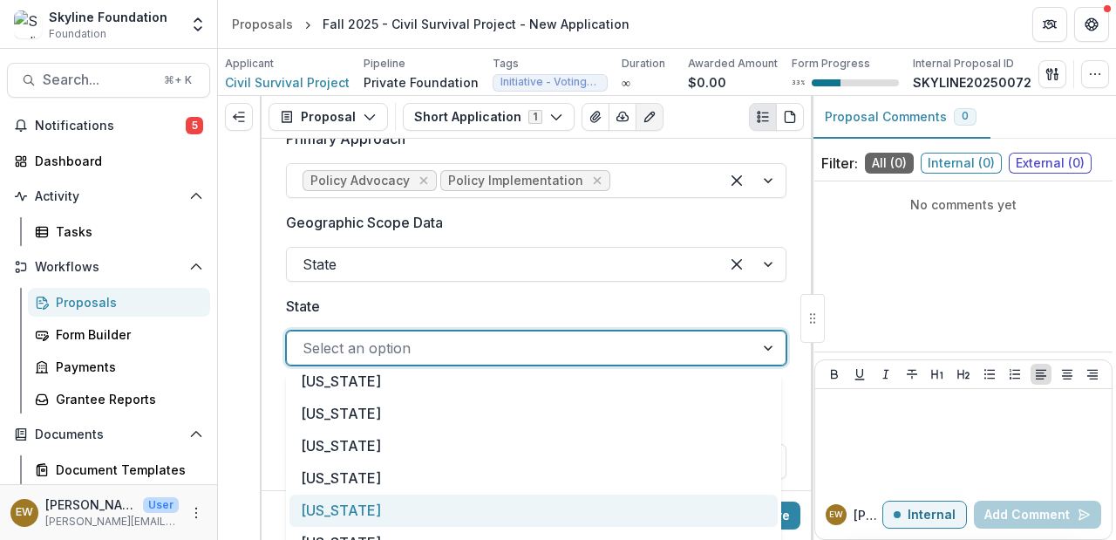
scroll to position [1352, 0]
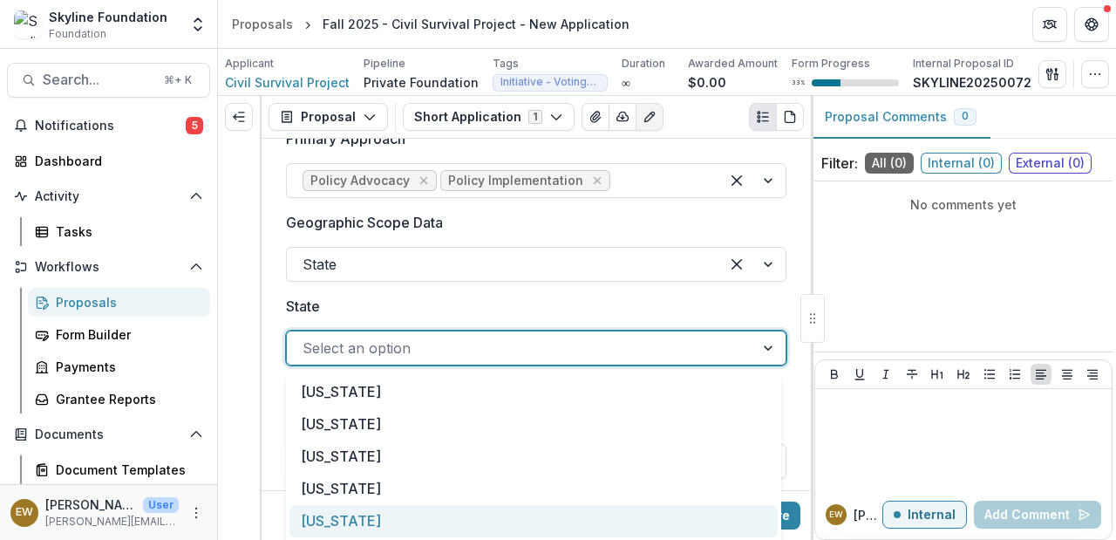
click at [376, 515] on div "Washington" at bounding box center [534, 521] width 488 height 32
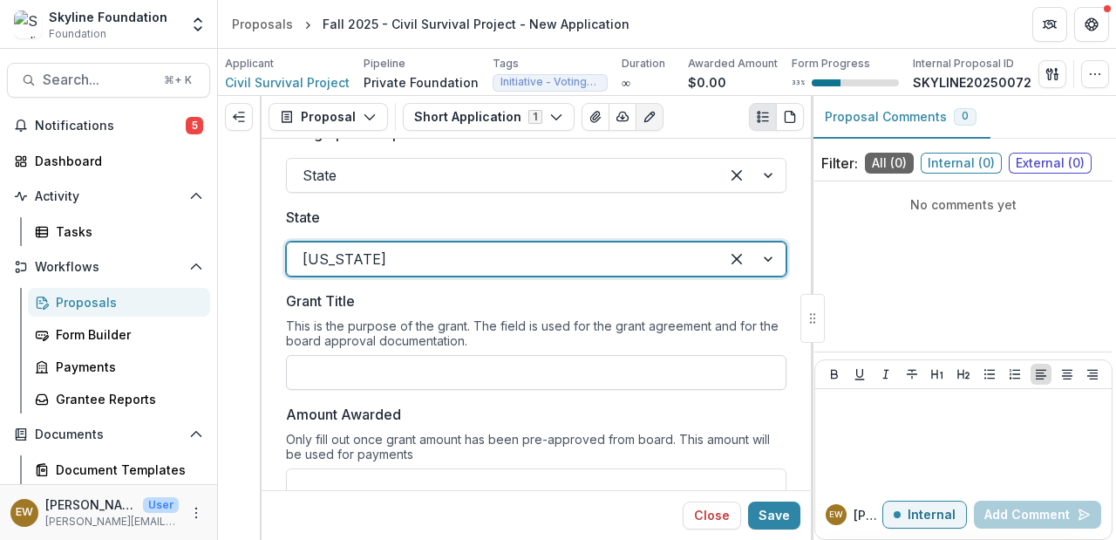
scroll to position [1404, 0]
click at [405, 386] on input "Grant Title" at bounding box center [536, 371] width 501 height 35
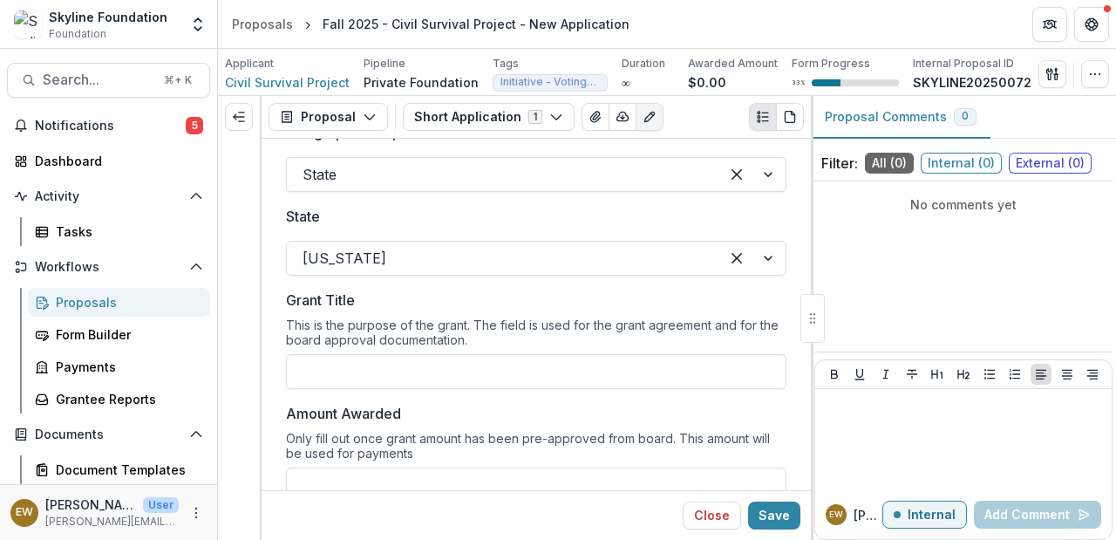
type input "**********"
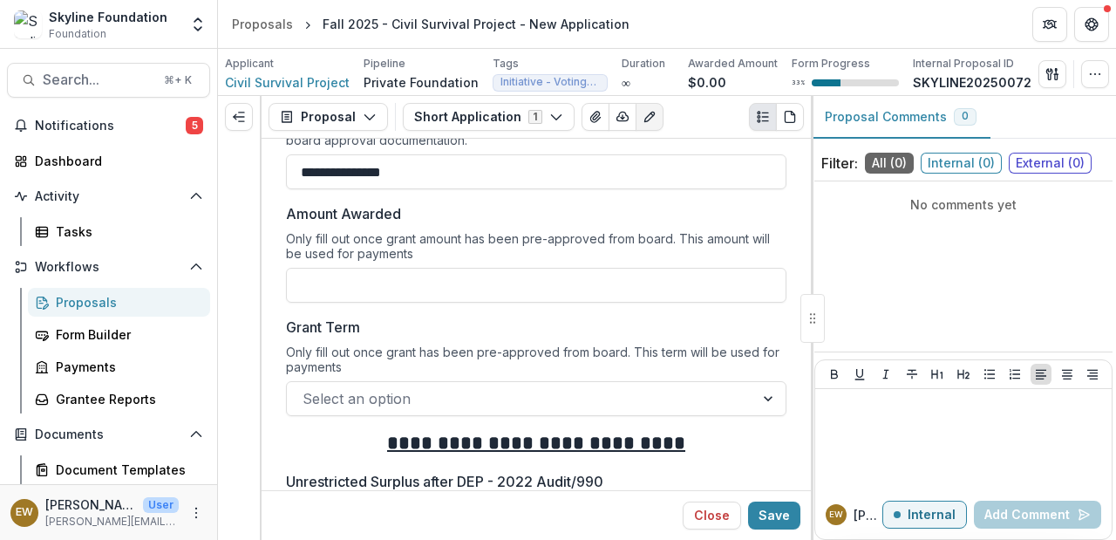
scroll to position [1615, 0]
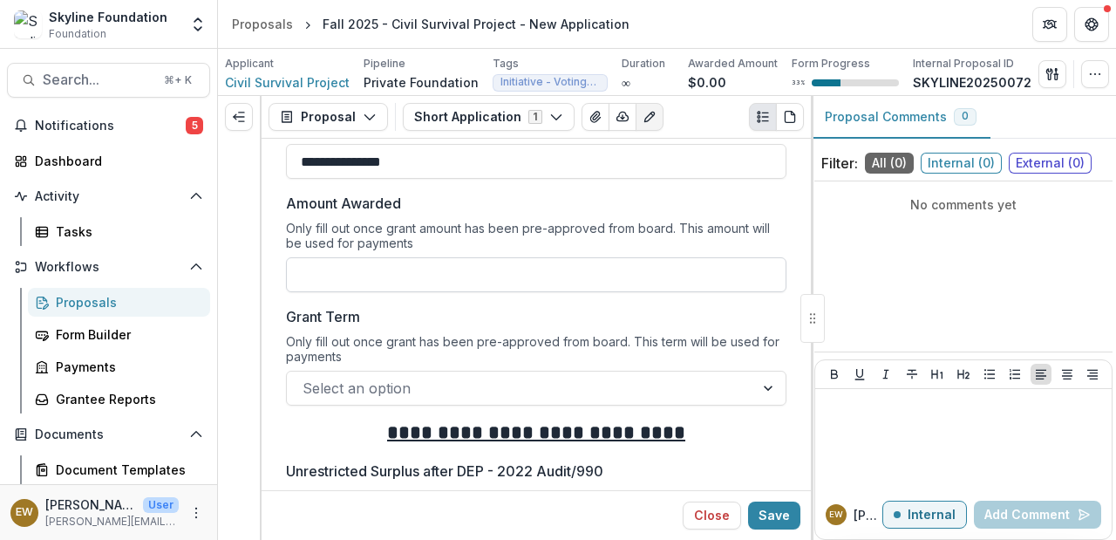
click at [462, 270] on input "Amount Awarded" at bounding box center [536, 274] width 501 height 35
click at [306, 334] on div "Only fill out once grant has been pre-approved from board. This term will be us…" at bounding box center [536, 352] width 501 height 37
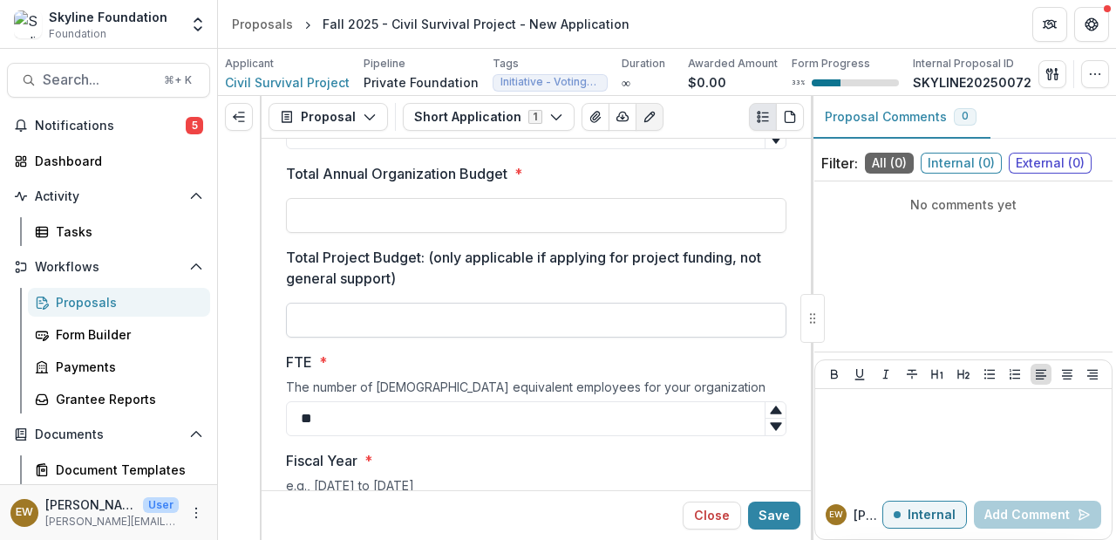
scroll to position [3683, 0]
click at [373, 319] on input "Total Project Budget: (only applicable if applying for project funding, not gen…" at bounding box center [536, 318] width 501 height 35
paste input "**********"
type input "**********"
click at [433, 355] on label "FTE *" at bounding box center [531, 360] width 490 height 21
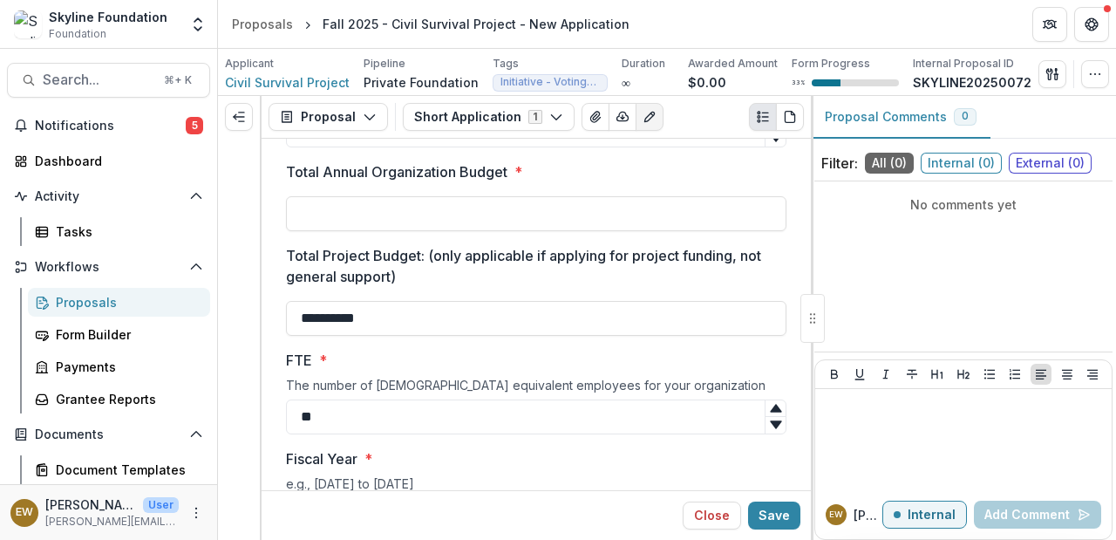
click at [433, 399] on input "**" at bounding box center [536, 416] width 501 height 35
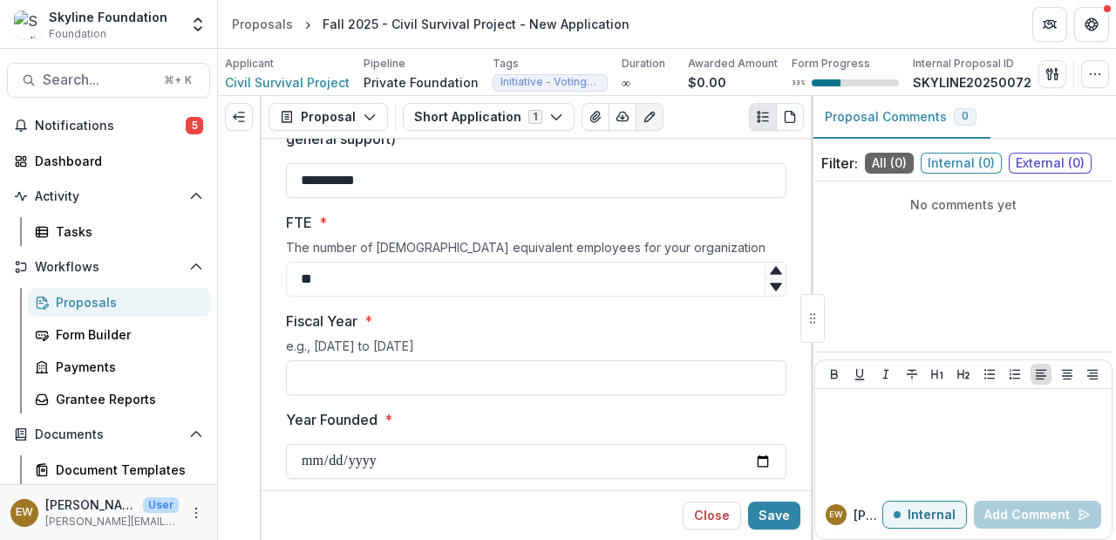
click at [409, 352] on div "e.g., July 1 to June 30" at bounding box center [536, 349] width 501 height 22
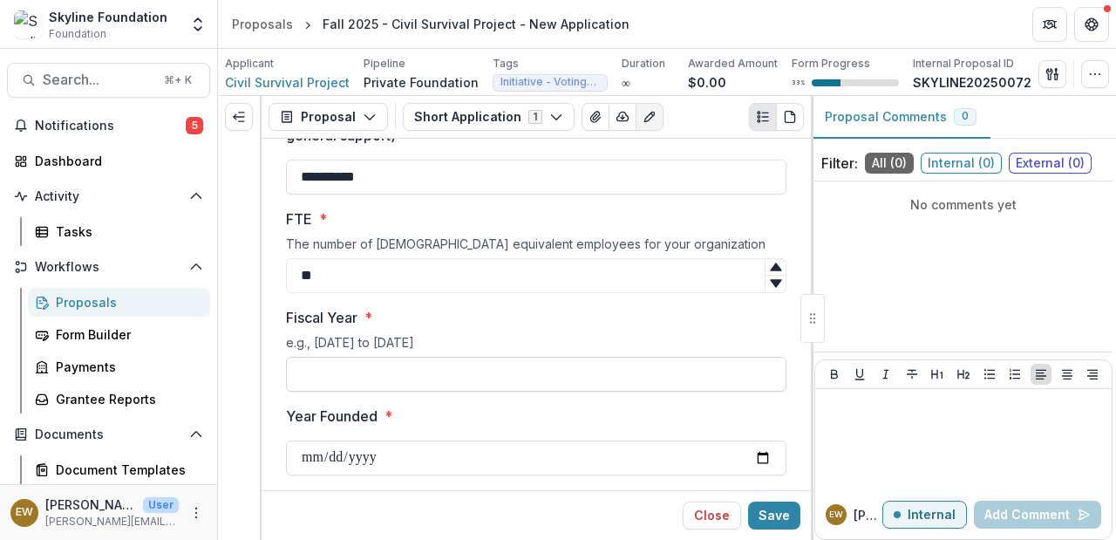
click at [398, 367] on input "Fiscal Year *" at bounding box center [536, 374] width 501 height 35
type input "**********"
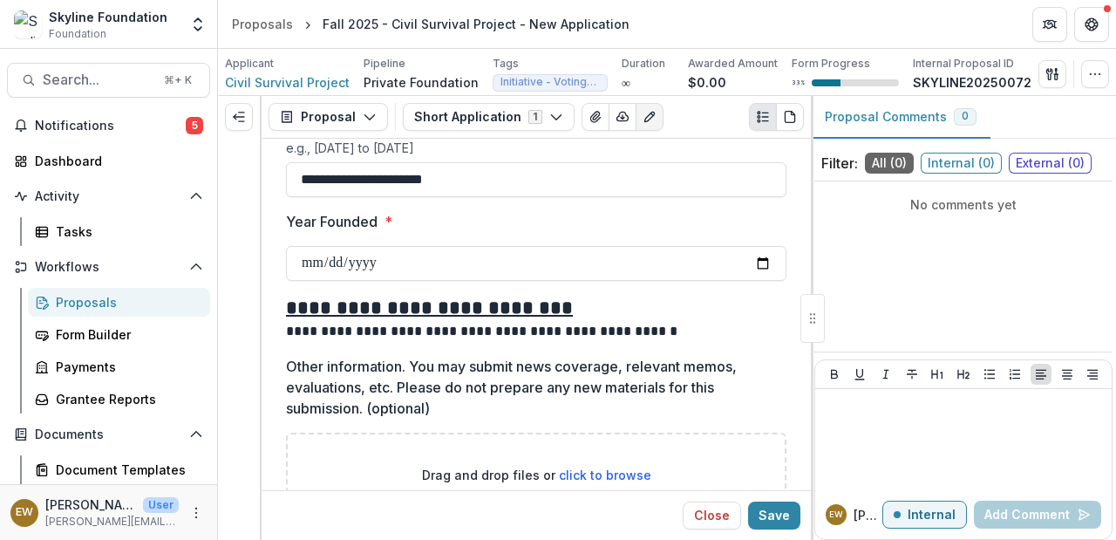
scroll to position [4150, 0]
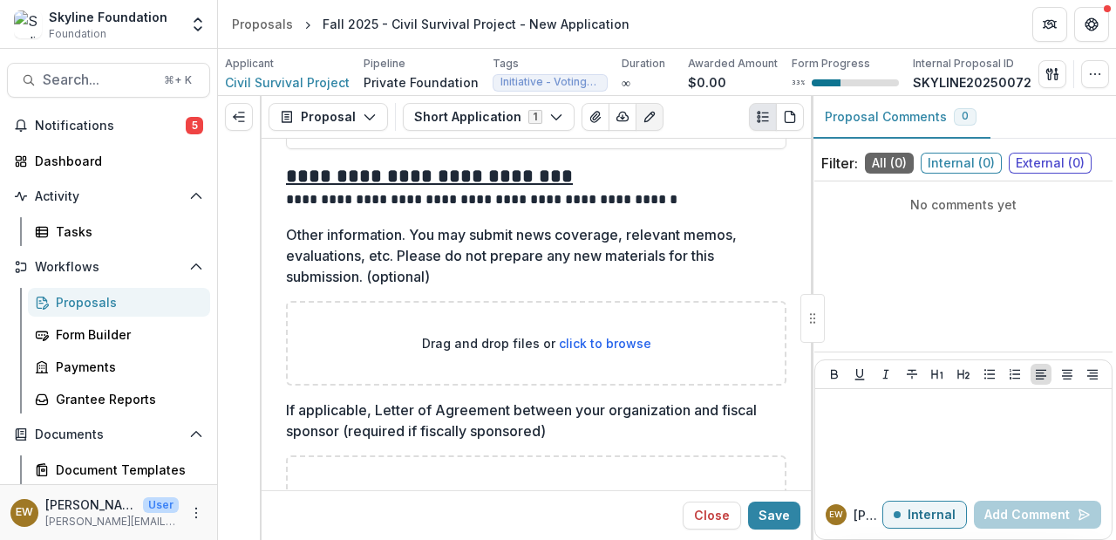
click at [609, 345] on span "click to browse" at bounding box center [605, 343] width 92 height 15
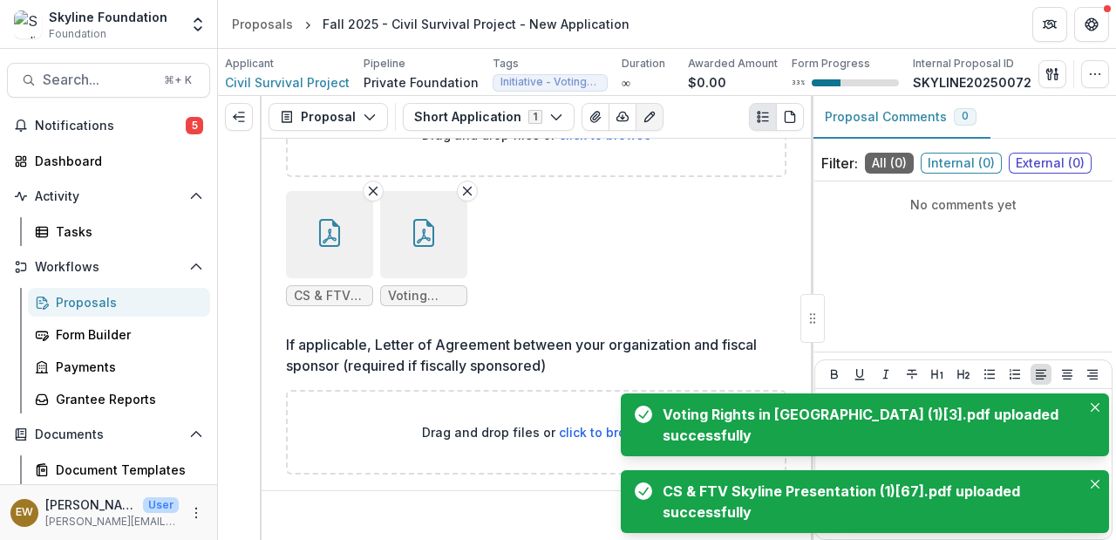
scroll to position [4381, 0]
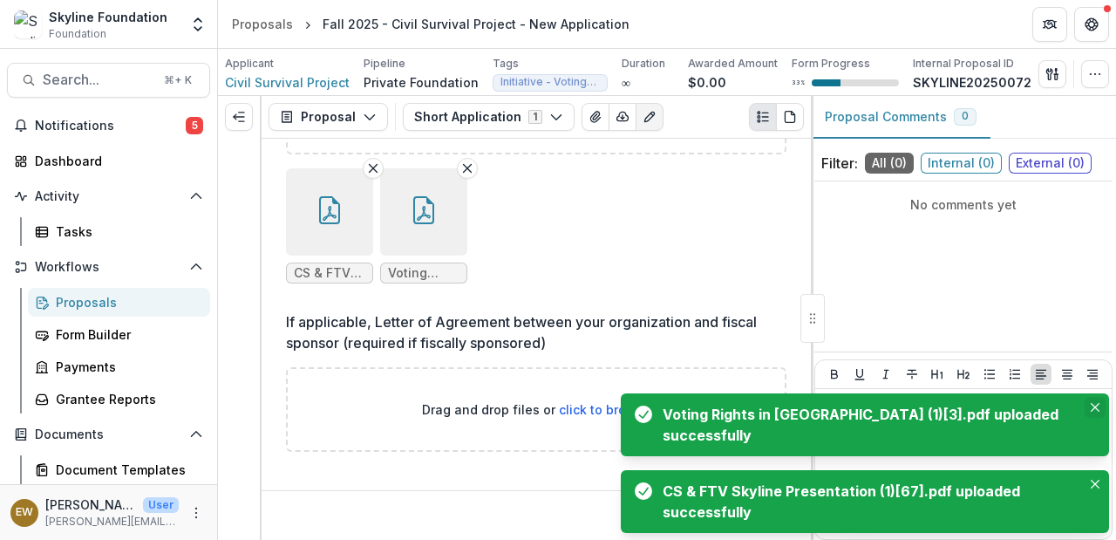
click at [1094, 412] on icon "Close" at bounding box center [1095, 407] width 9 height 9
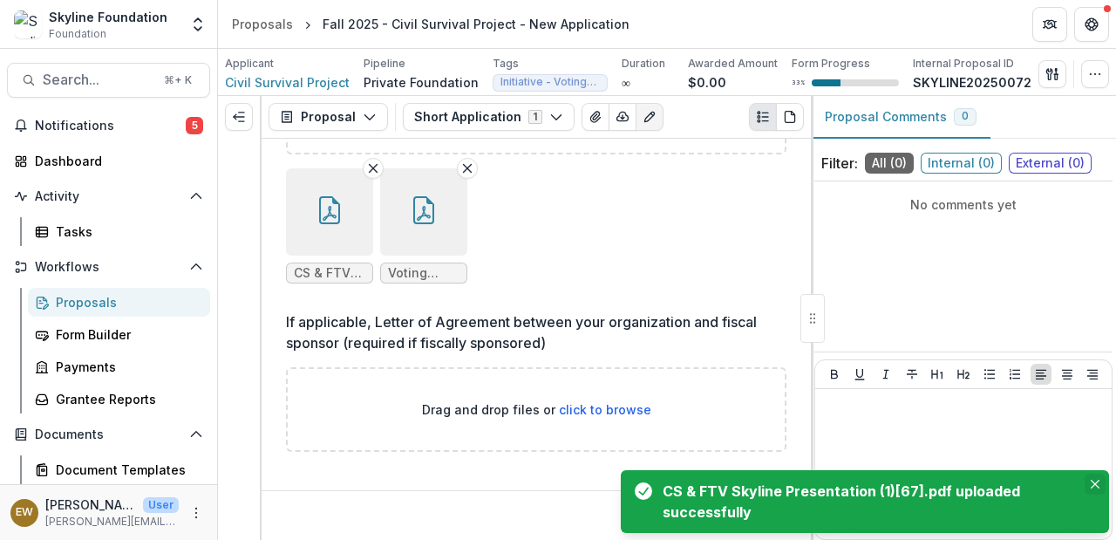
click at [1098, 490] on button "Close" at bounding box center [1095, 484] width 21 height 21
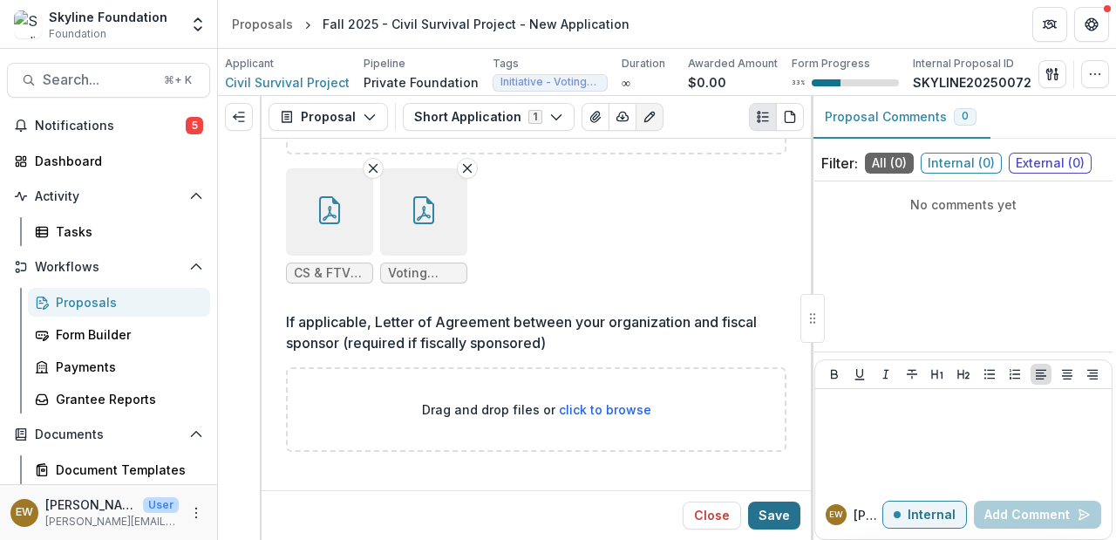
click at [776, 519] on button "Save" at bounding box center [774, 516] width 52 height 28
click at [324, 76] on span "Civil Survival Project" at bounding box center [287, 82] width 125 height 18
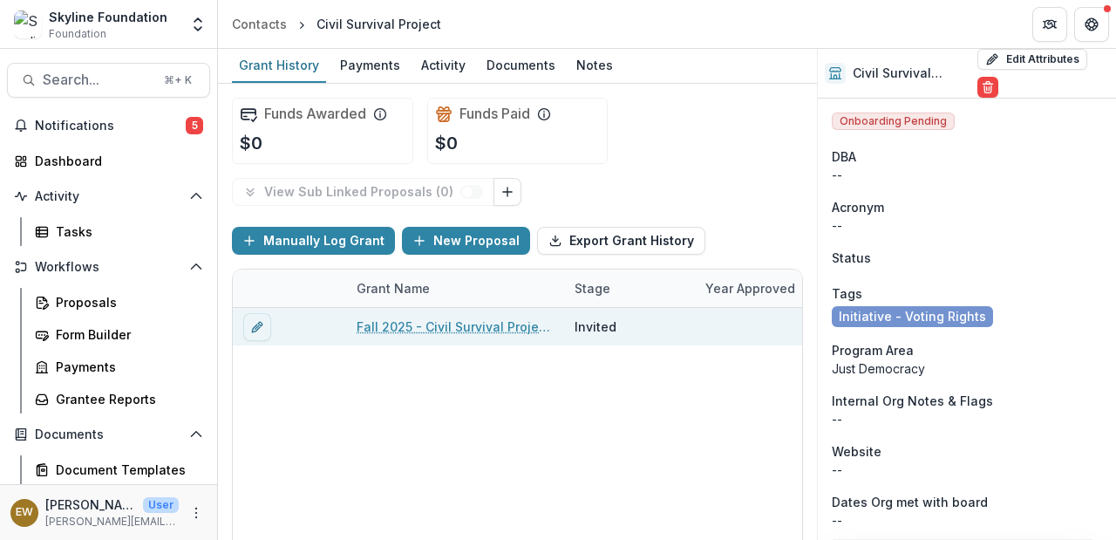
click at [475, 331] on link "Fall 2025 - Civil Survival Project - New Application" at bounding box center [455, 326] width 197 height 18
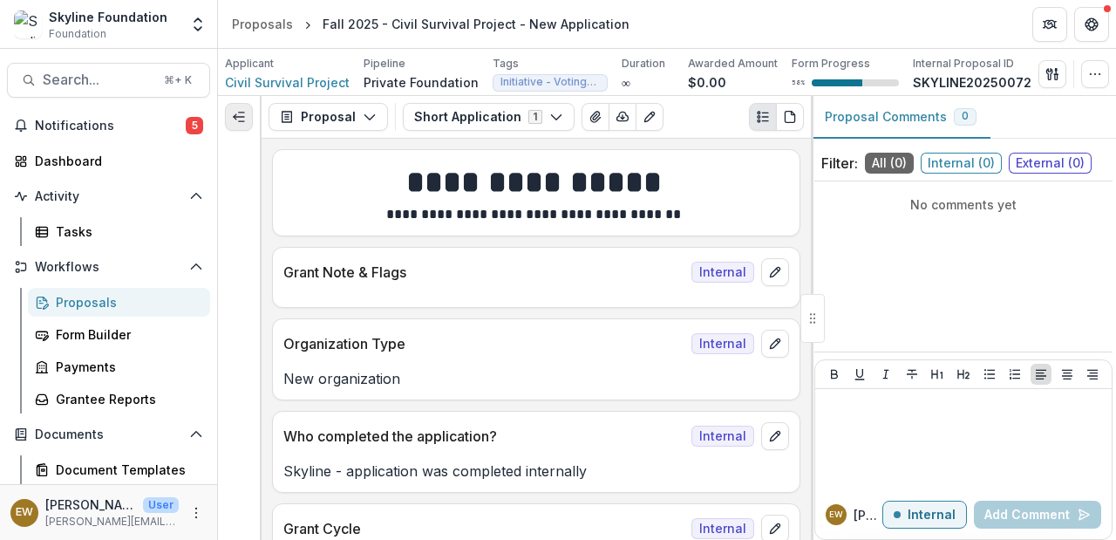
click at [242, 113] on icon "Expand left" at bounding box center [239, 117] width 14 height 14
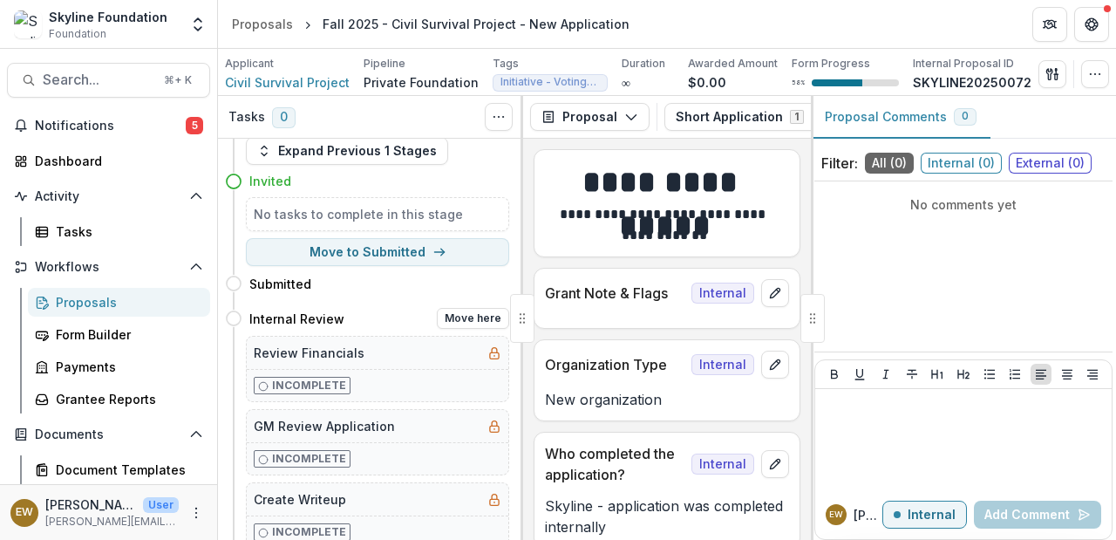
scroll to position [113, 0]
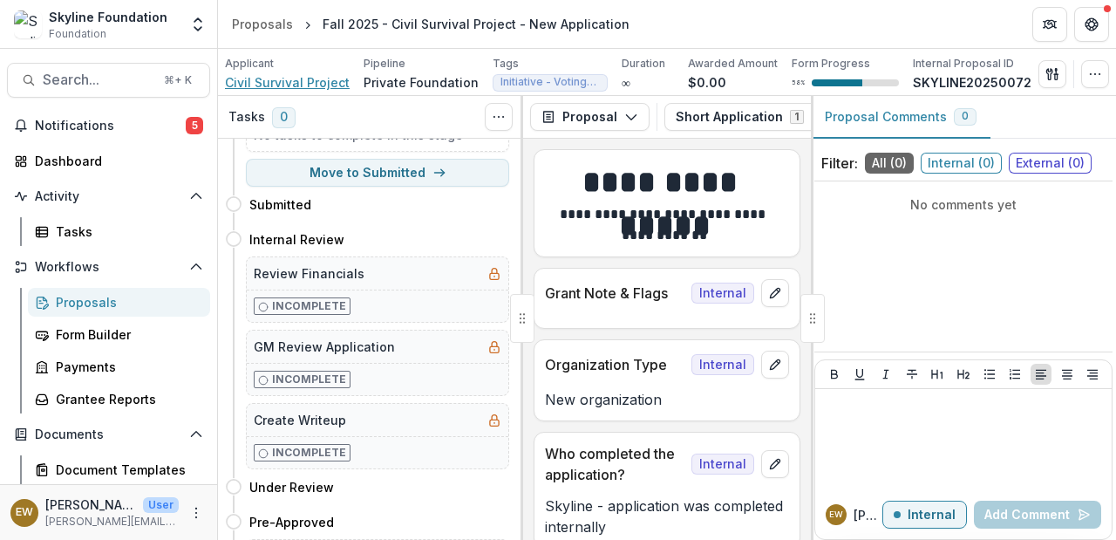
click at [304, 85] on span "Civil Survival Project" at bounding box center [287, 82] width 125 height 18
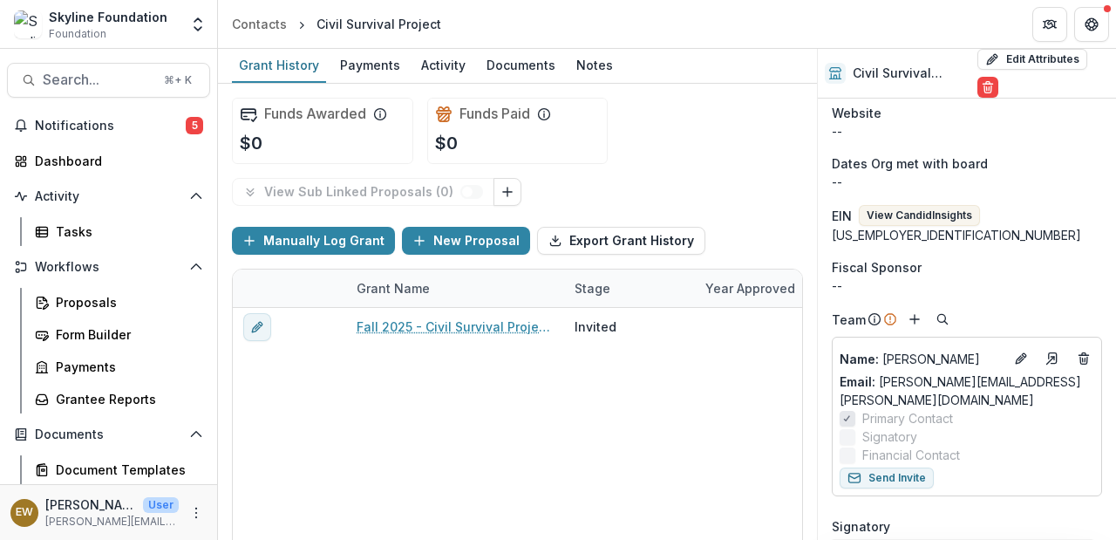
scroll to position [347, 0]
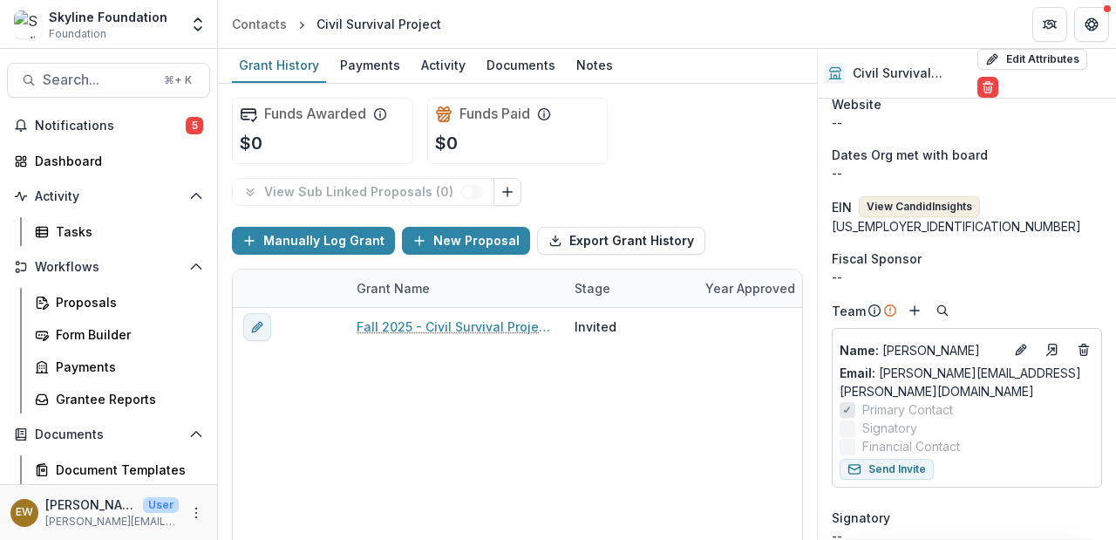
click at [915, 200] on button "View Candid Insights" at bounding box center [919, 206] width 121 height 21
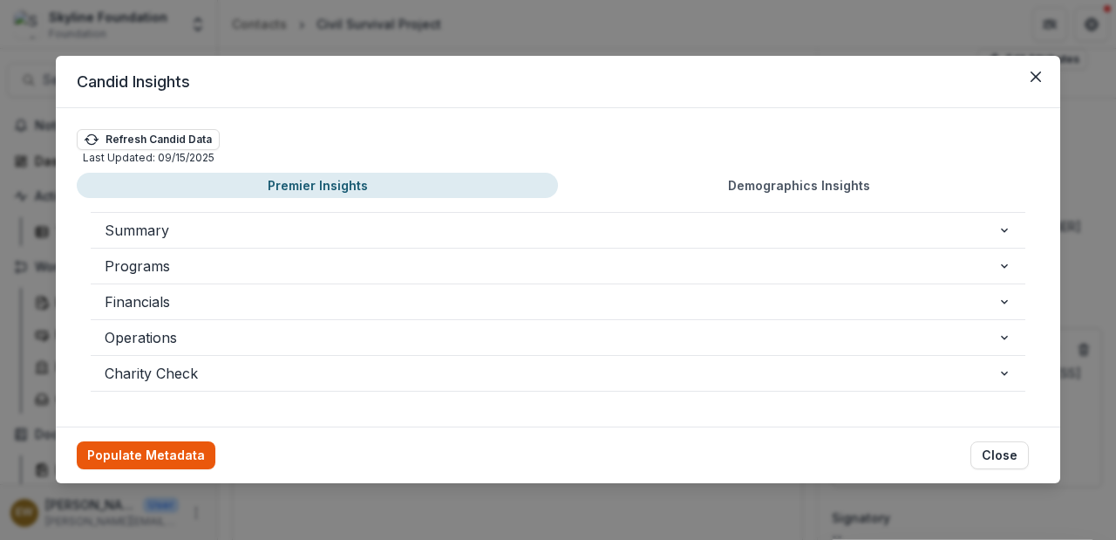
click at [154, 447] on button "Populate Metadata" at bounding box center [146, 455] width 139 height 28
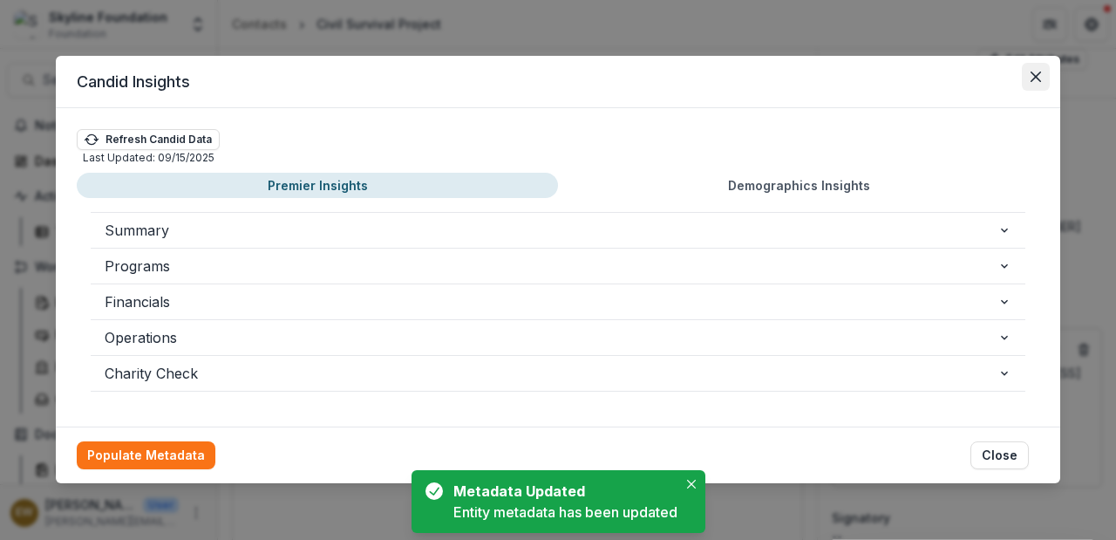
click at [1034, 63] on button "Close" at bounding box center [1036, 77] width 28 height 28
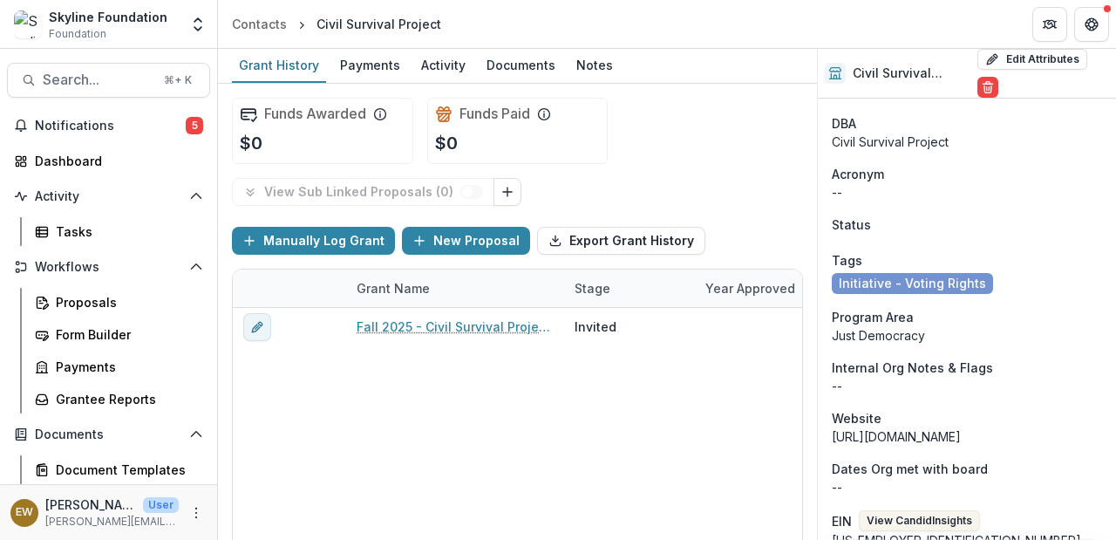
scroll to position [0, 0]
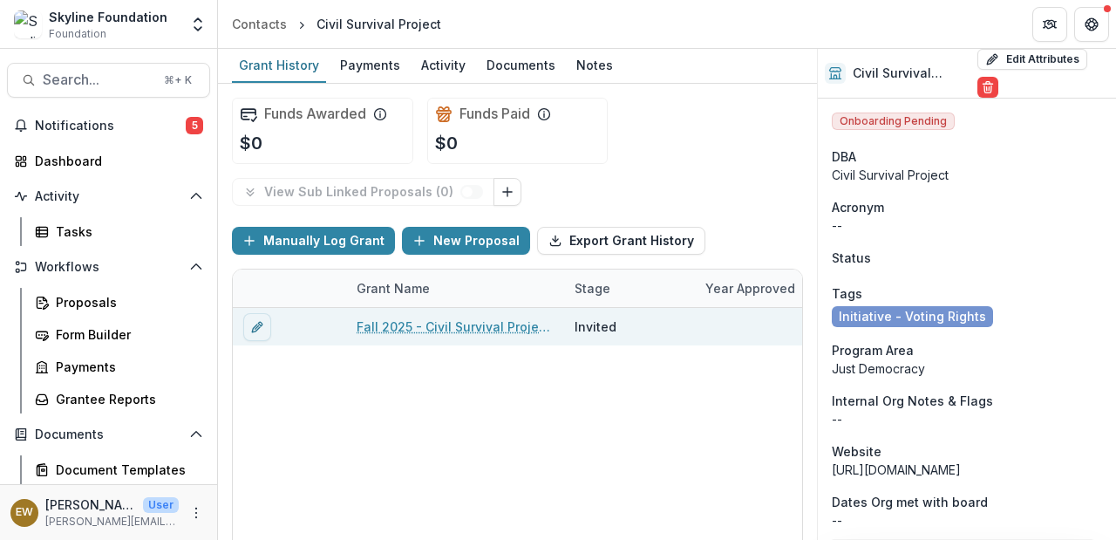
click at [410, 338] on div "Fall 2025 - Civil Survival Project - New Application" at bounding box center [455, 327] width 197 height 38
click at [412, 325] on link "Fall 2025 - Civil Survival Project - New Application" at bounding box center [455, 326] width 197 height 18
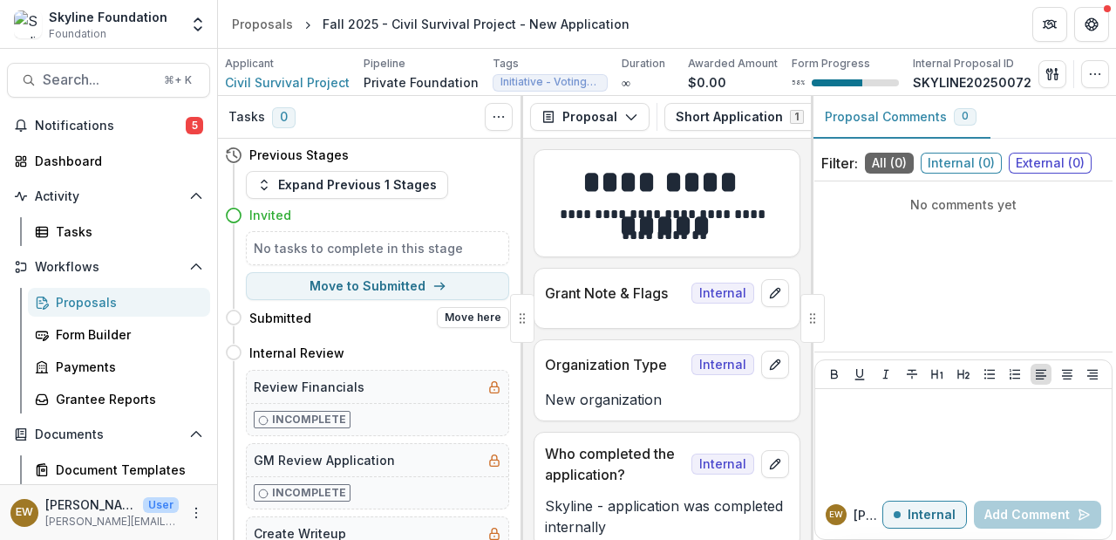
click at [330, 305] on div "Submitted Move here" at bounding box center [367, 317] width 284 height 35
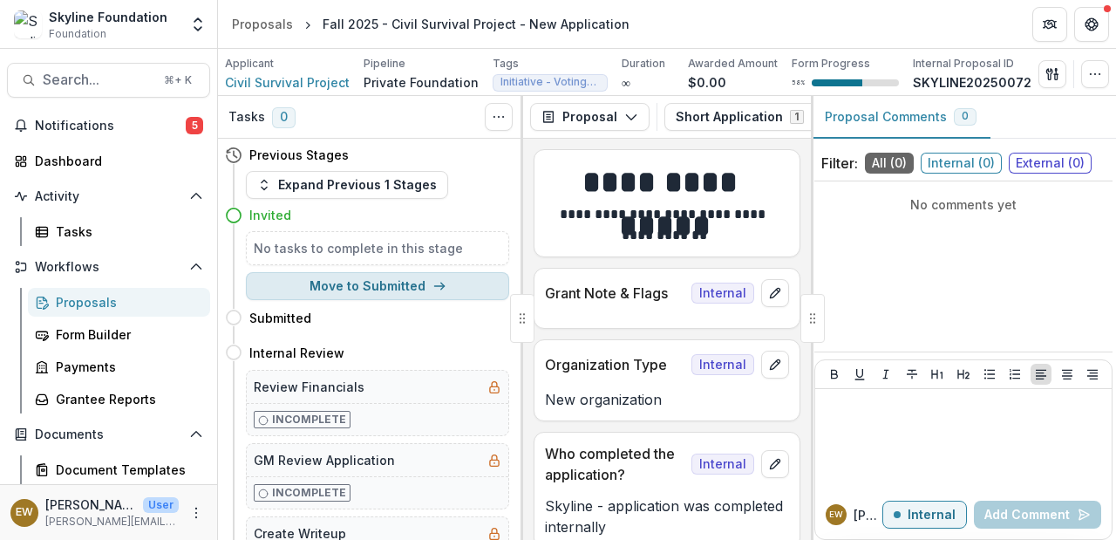
click at [338, 287] on button "Move to Submitted" at bounding box center [377, 286] width 263 height 28
select select "*********"
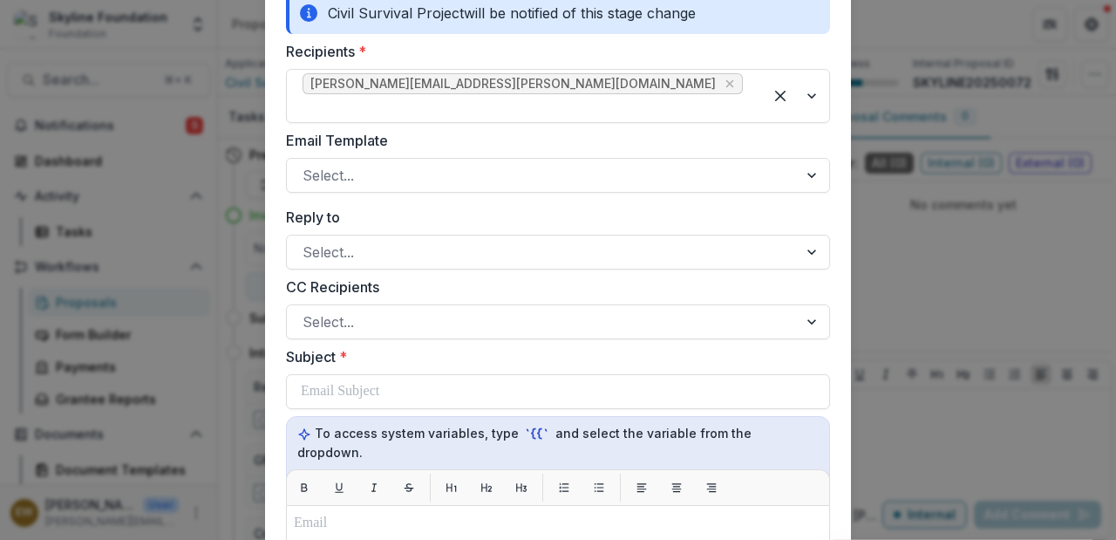
scroll to position [338, 0]
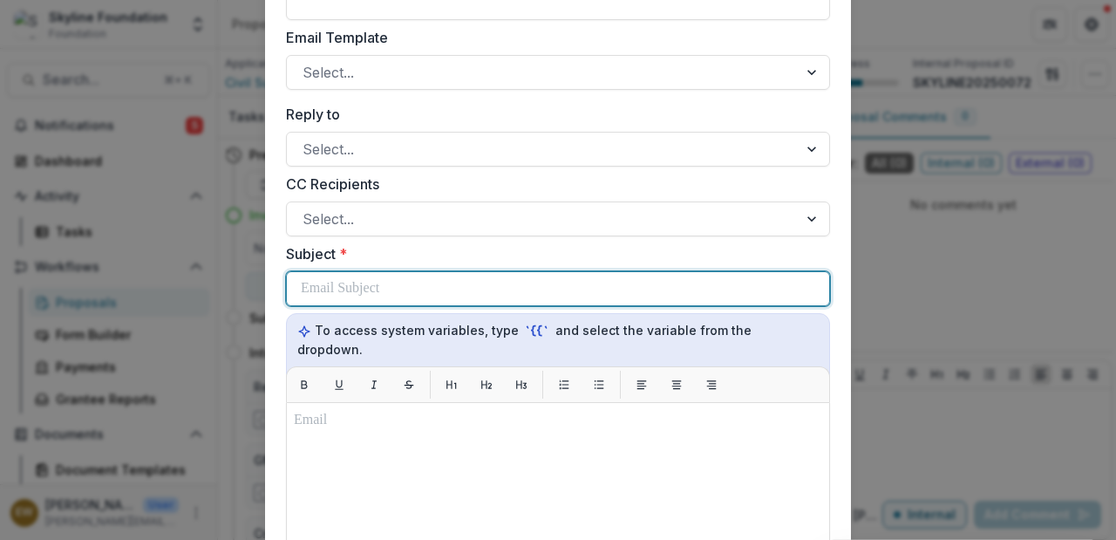
click at [479, 276] on div at bounding box center [558, 288] width 515 height 33
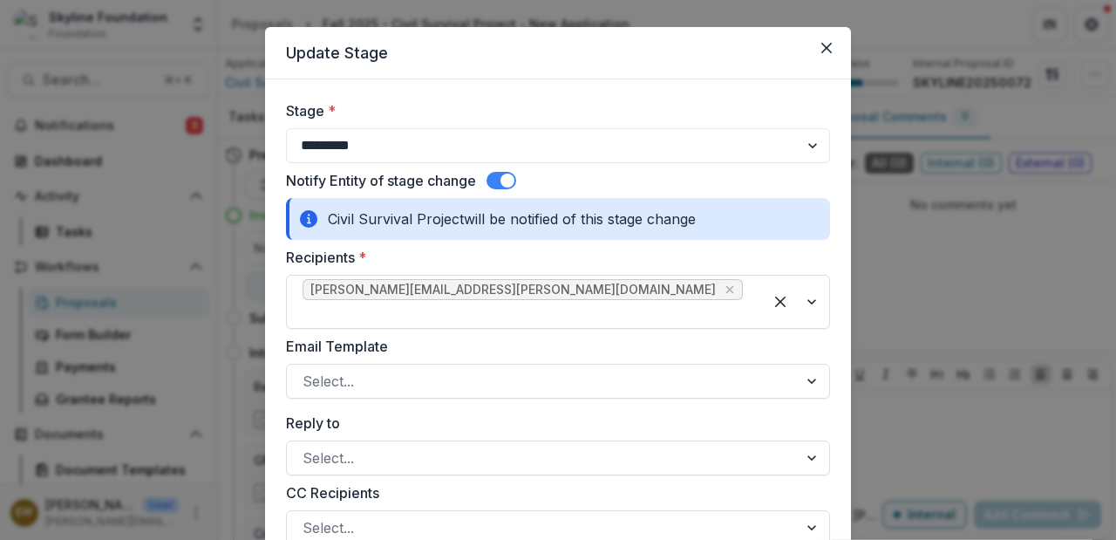
scroll to position [0, 0]
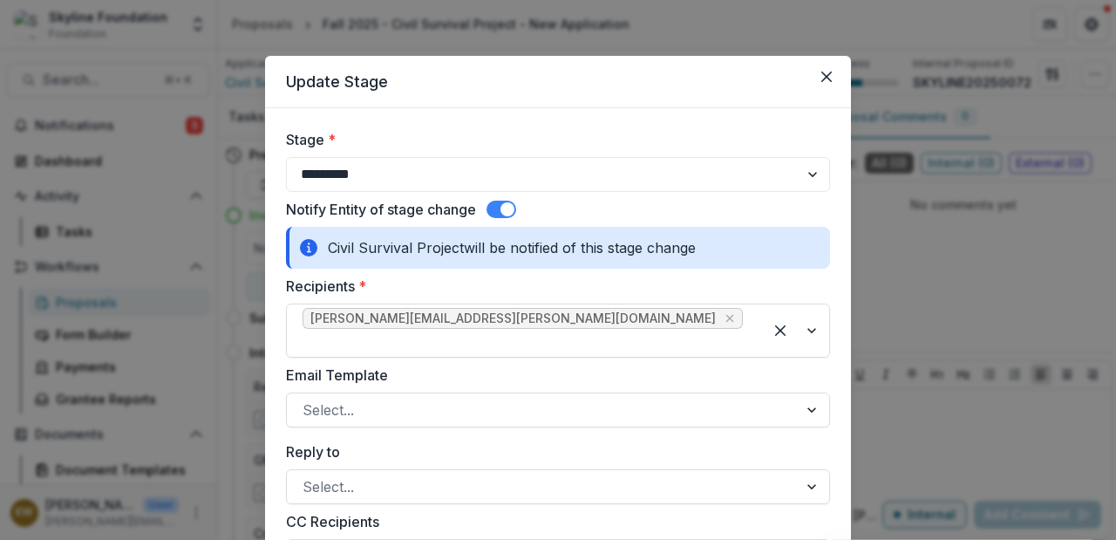
click at [494, 210] on span at bounding box center [502, 209] width 30 height 17
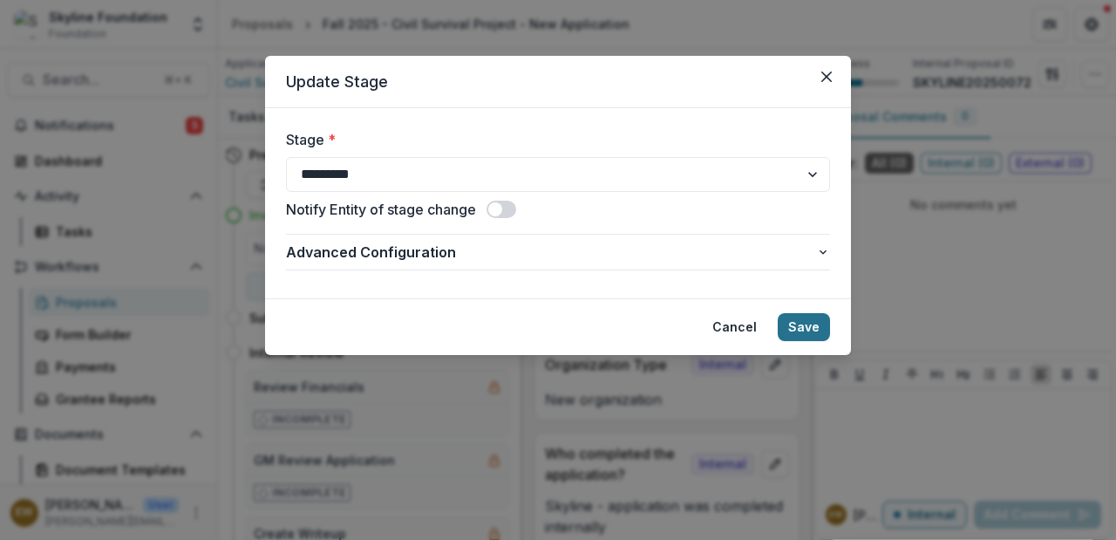
click at [806, 322] on button "Save" at bounding box center [804, 327] width 52 height 28
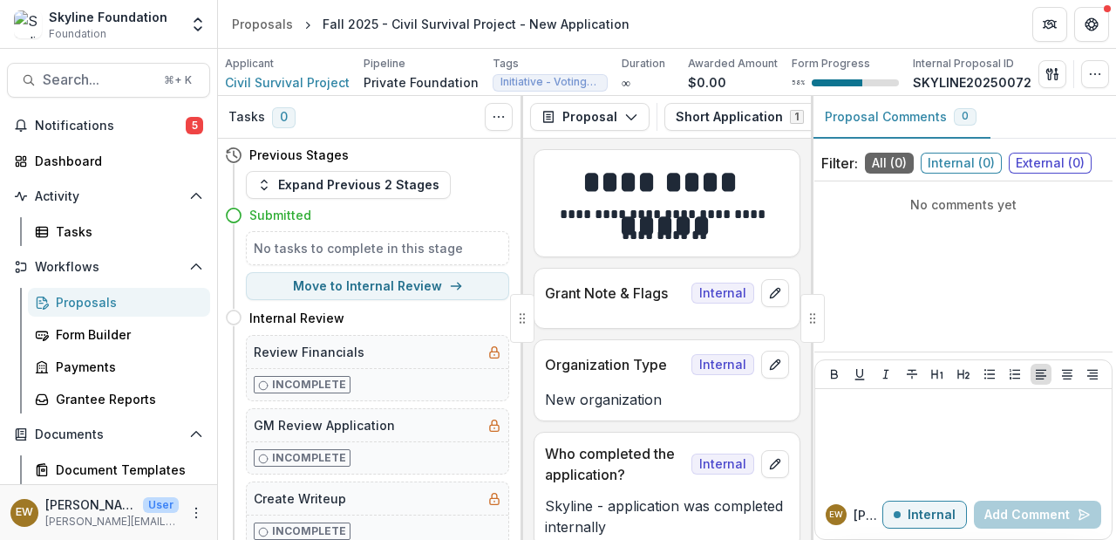
click at [948, 269] on div "No comments yet" at bounding box center [964, 266] width 298 height 156
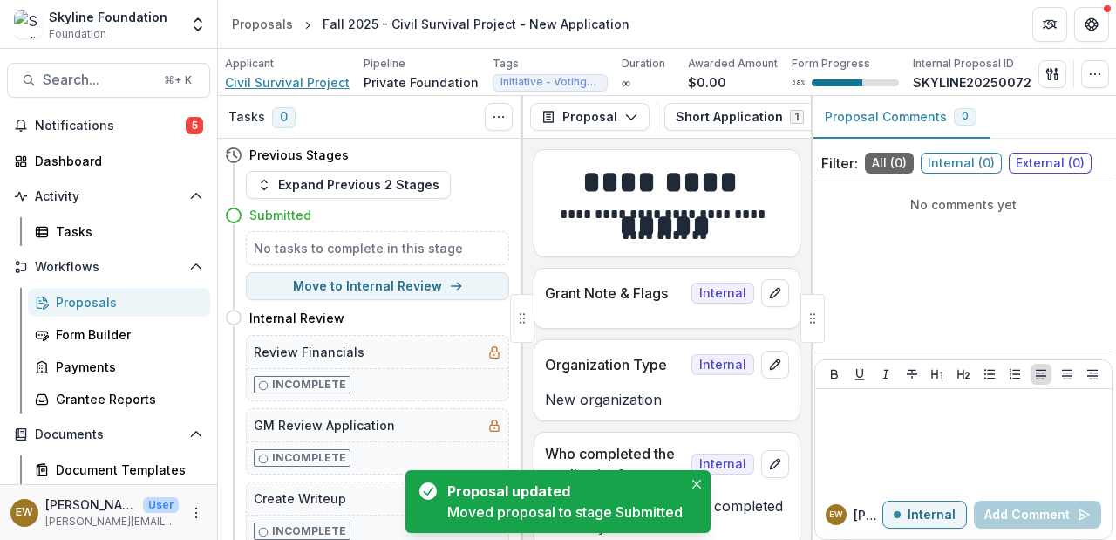
click at [300, 76] on span "Civil Survival Project" at bounding box center [287, 82] width 125 height 18
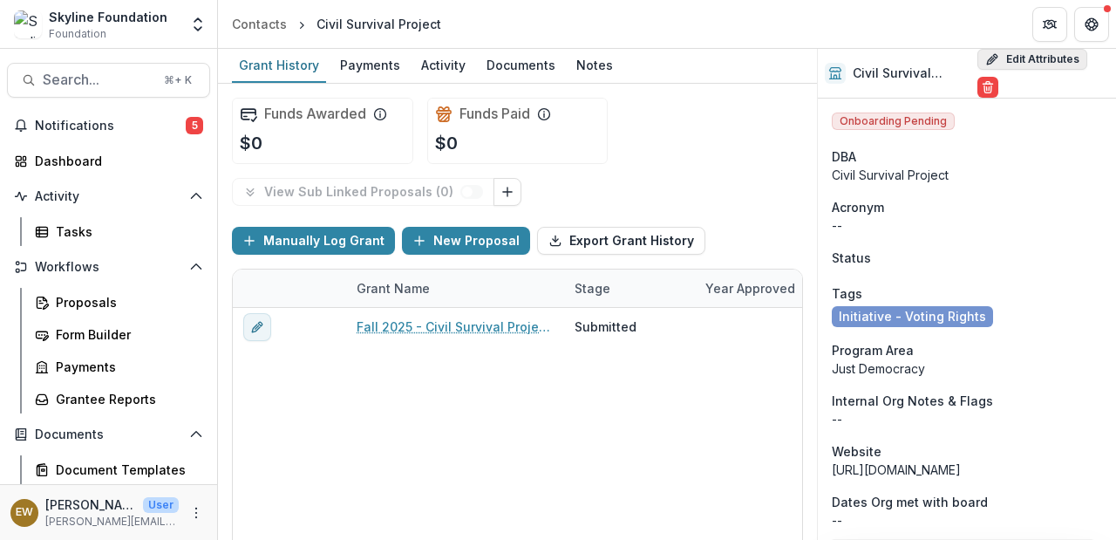
click at [1021, 66] on button "Edit Attributes" at bounding box center [1033, 59] width 110 height 21
select select
select select "**********"
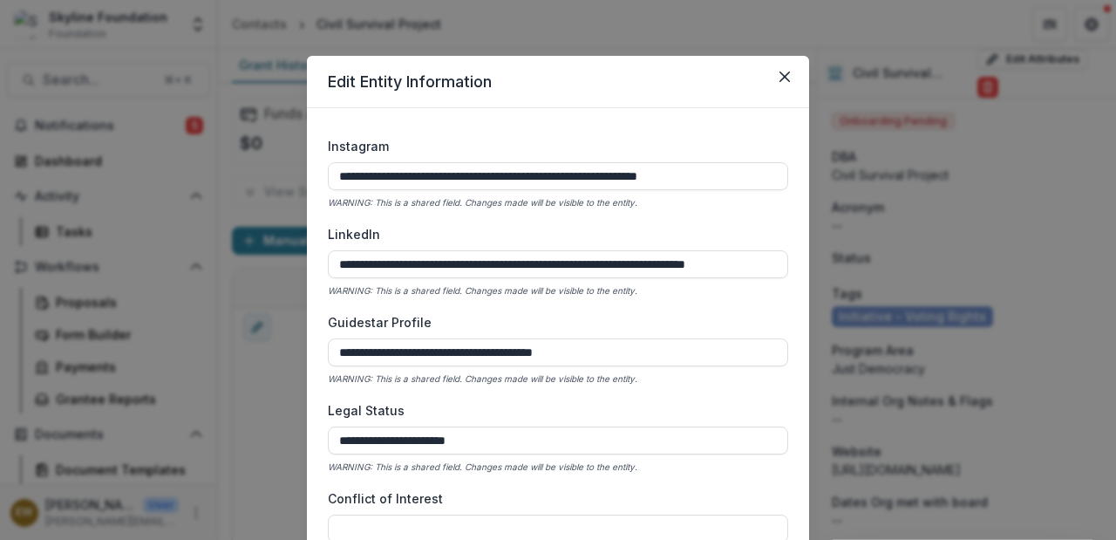
scroll to position [3323, 0]
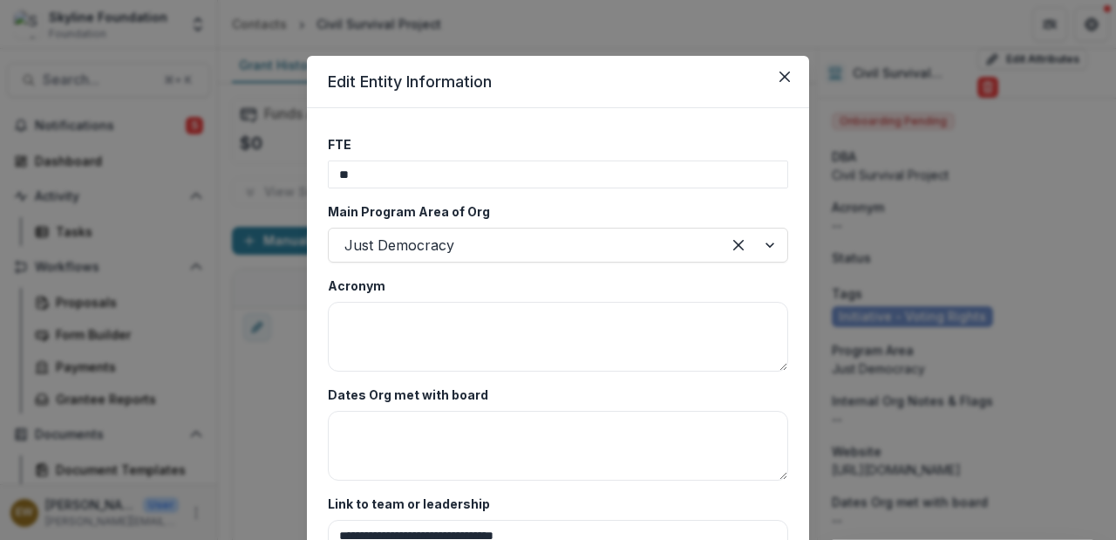
click at [939, 323] on div "**********" at bounding box center [558, 270] width 1116 height 540
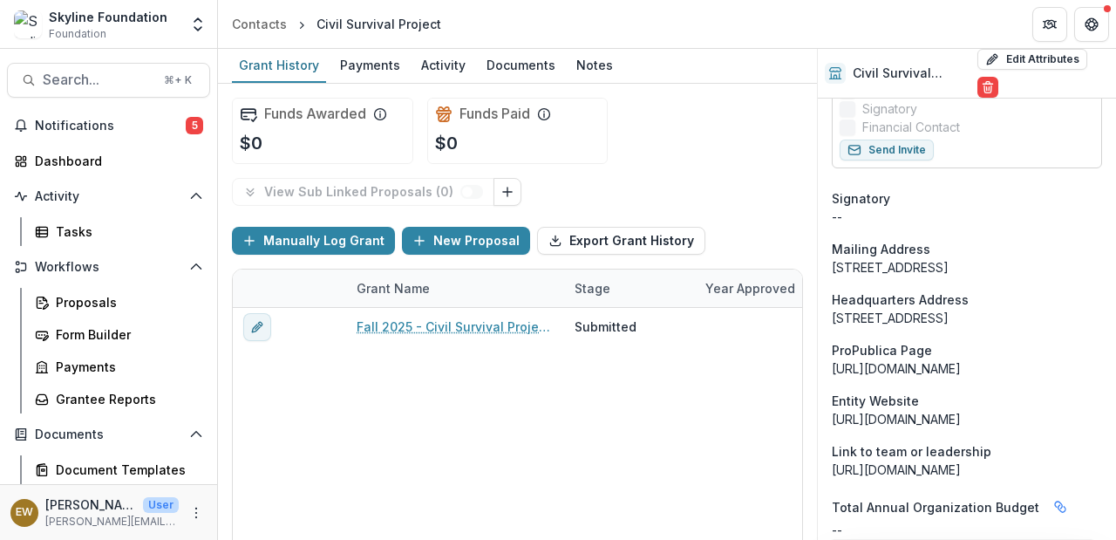
scroll to position [353, 0]
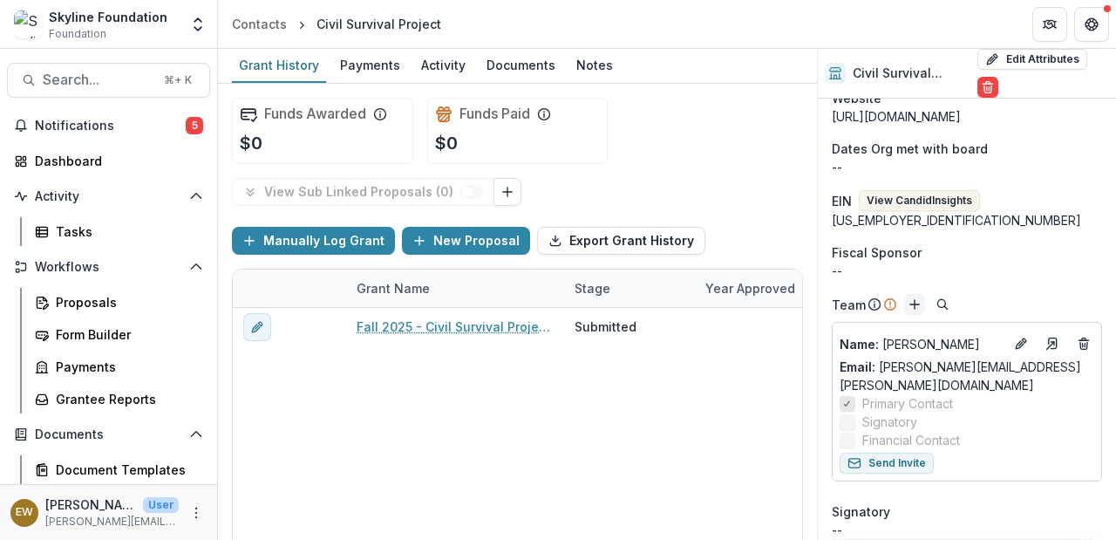
click at [917, 301] on icon "Add" at bounding box center [915, 304] width 14 height 14
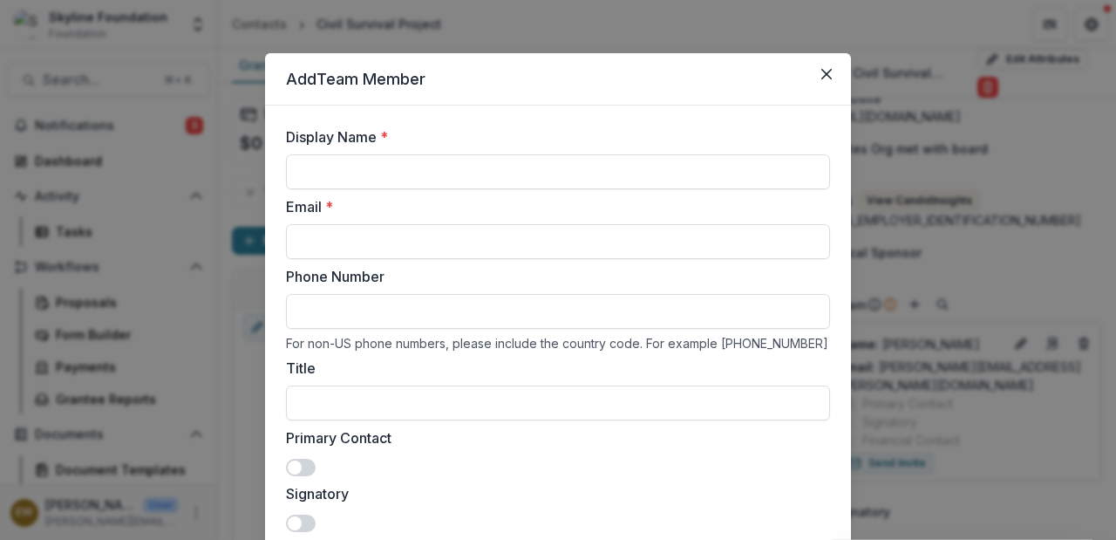
scroll to position [3, 0]
click at [420, 170] on input "Display Name *" at bounding box center [558, 171] width 544 height 35
paste input "**********"
type input "**********"
click at [337, 224] on input "Email *" at bounding box center [558, 240] width 544 height 35
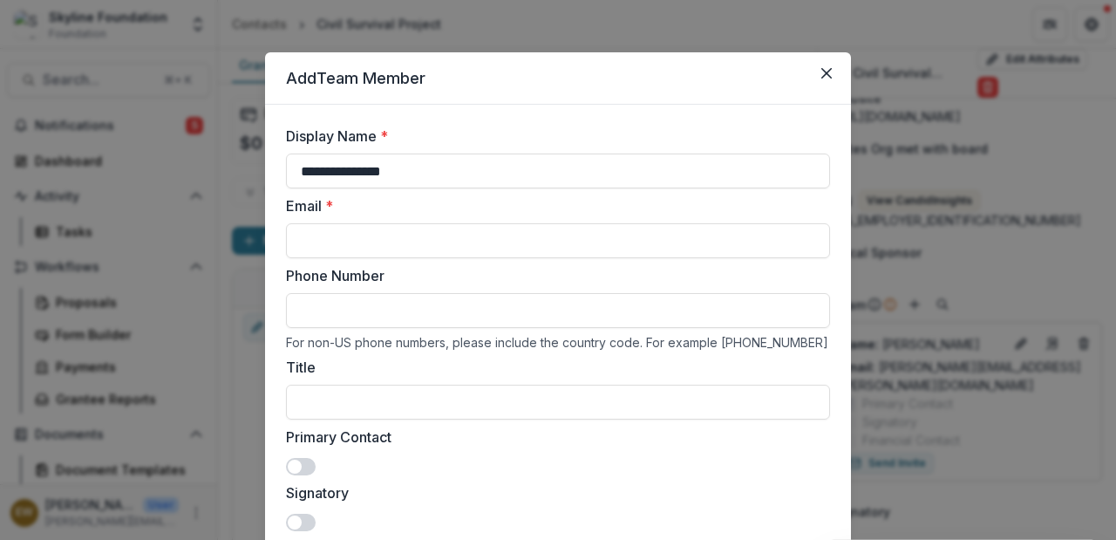
click at [293, 517] on span at bounding box center [295, 522] width 14 height 14
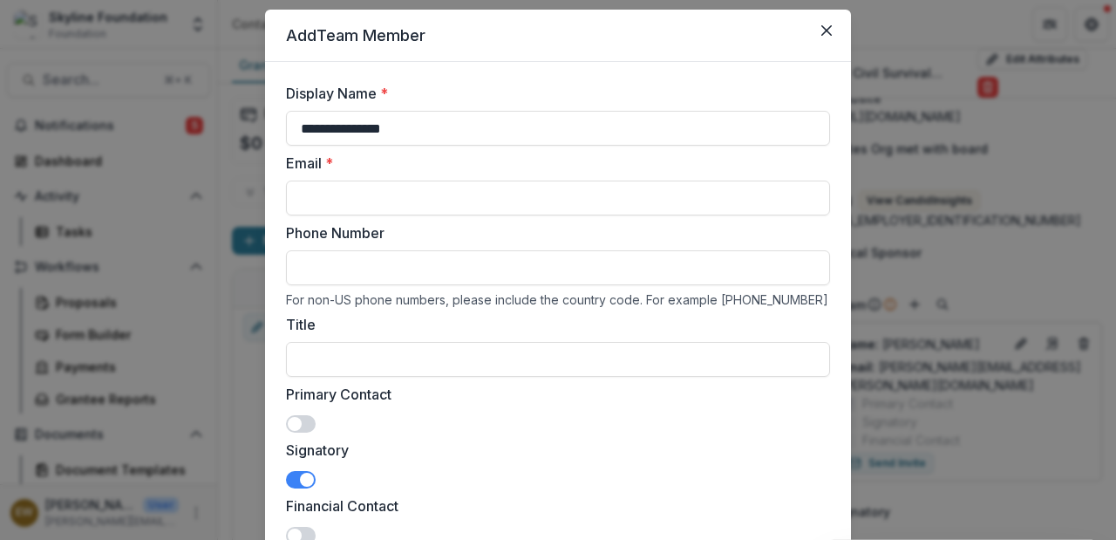
scroll to position [41, 0]
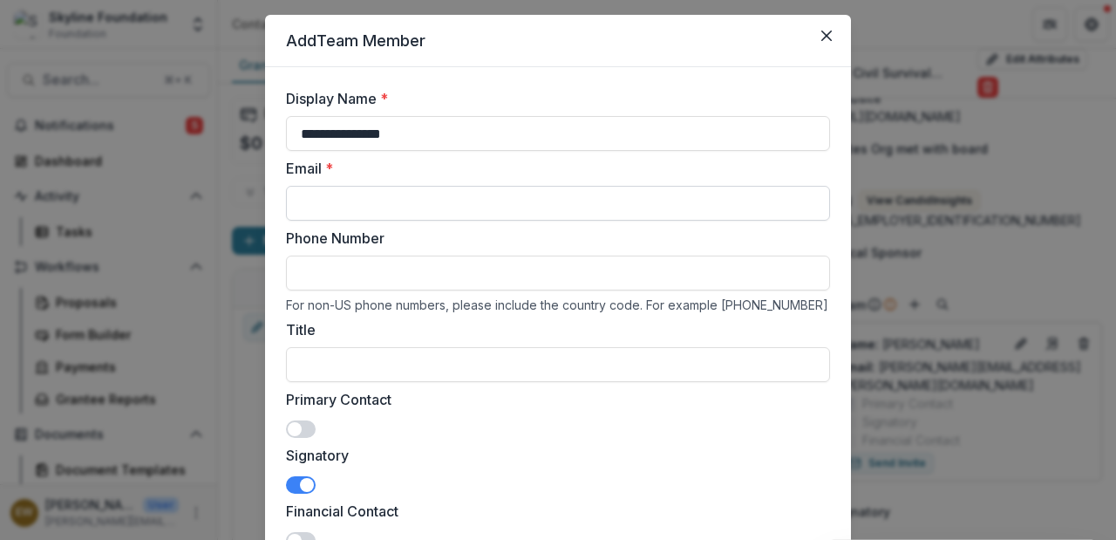
click at [315, 204] on input "Email *" at bounding box center [558, 203] width 544 height 35
paste input "**********"
type input "**********"
click at [554, 256] on input "Phone Number" at bounding box center [558, 273] width 544 height 35
click at [590, 377] on input "Title" at bounding box center [558, 364] width 544 height 35
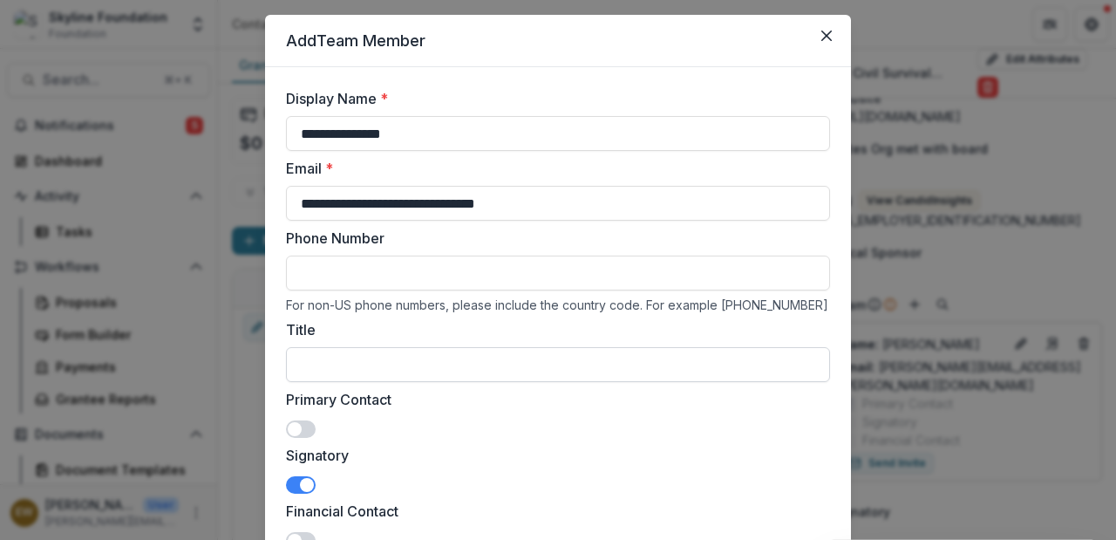
click at [332, 359] on input "Title" at bounding box center [558, 364] width 544 height 35
paste input "**********"
type input "**********"
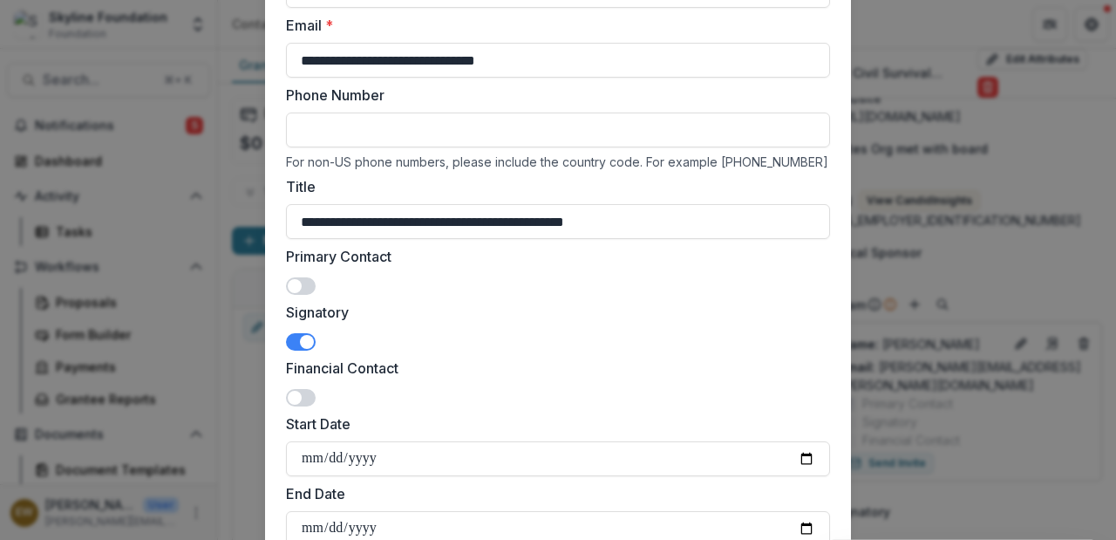
scroll to position [349, 0]
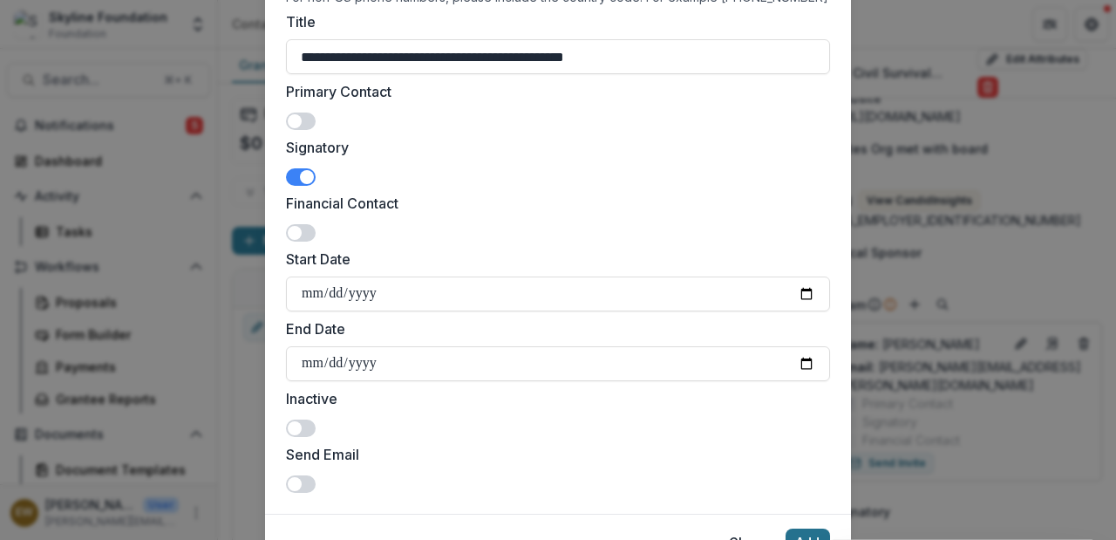
click at [807, 534] on button "Add" at bounding box center [808, 543] width 44 height 28
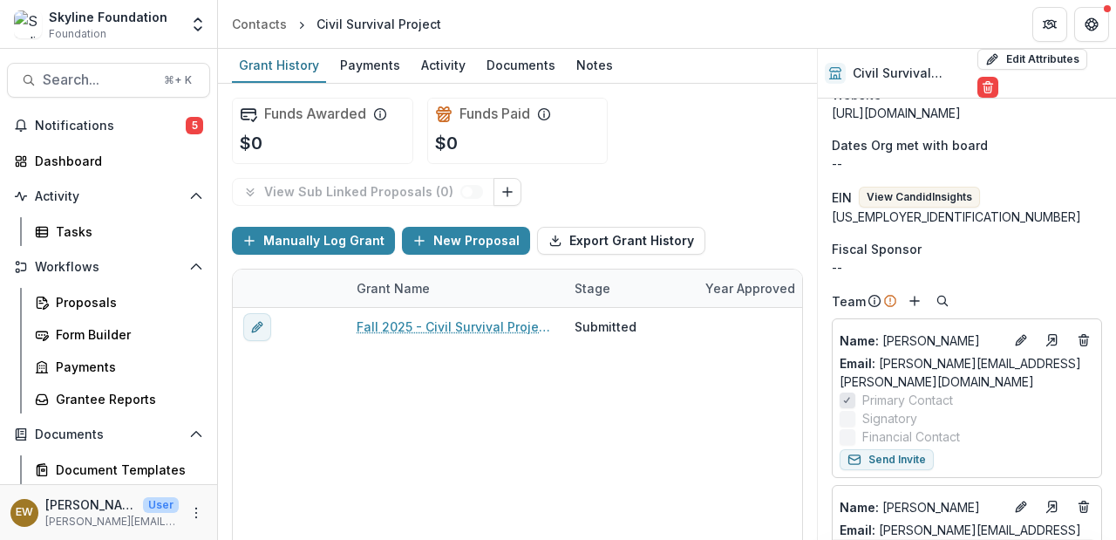
scroll to position [498, 0]
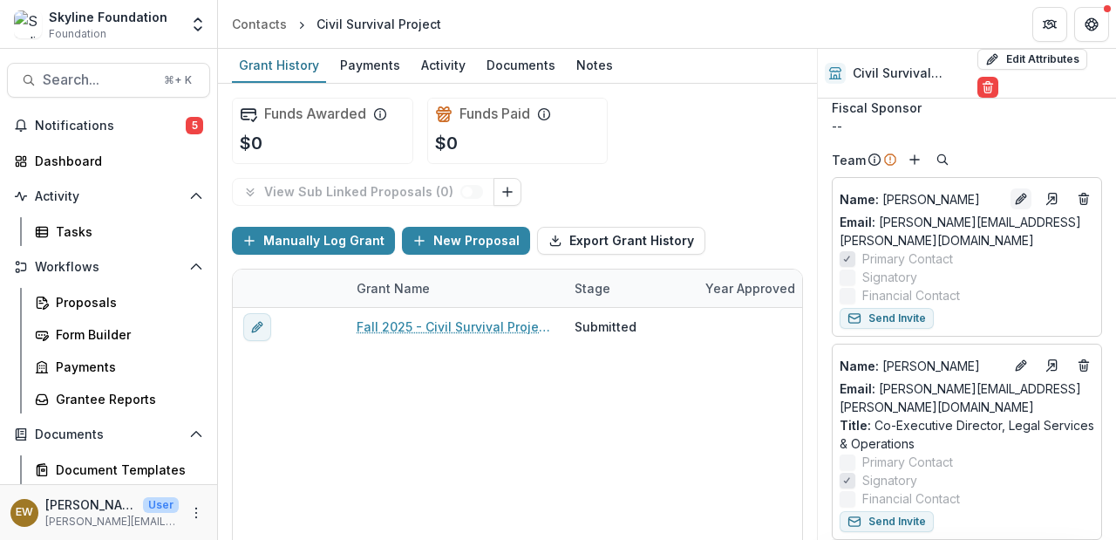
click at [1014, 204] on icon "Edit" at bounding box center [1021, 199] width 14 height 14
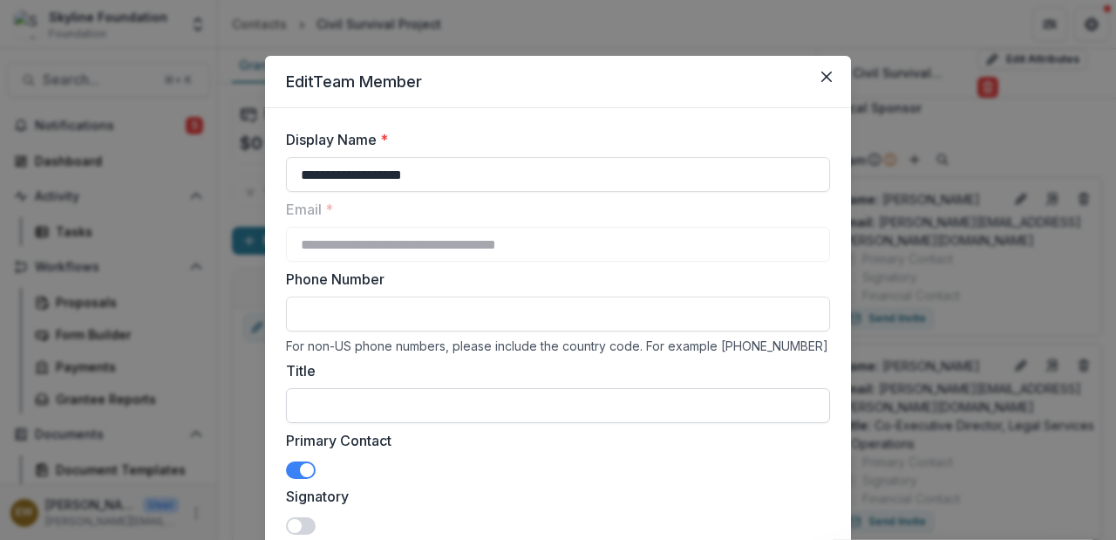
click at [367, 411] on input "Title" at bounding box center [558, 405] width 544 height 35
paste input "**********"
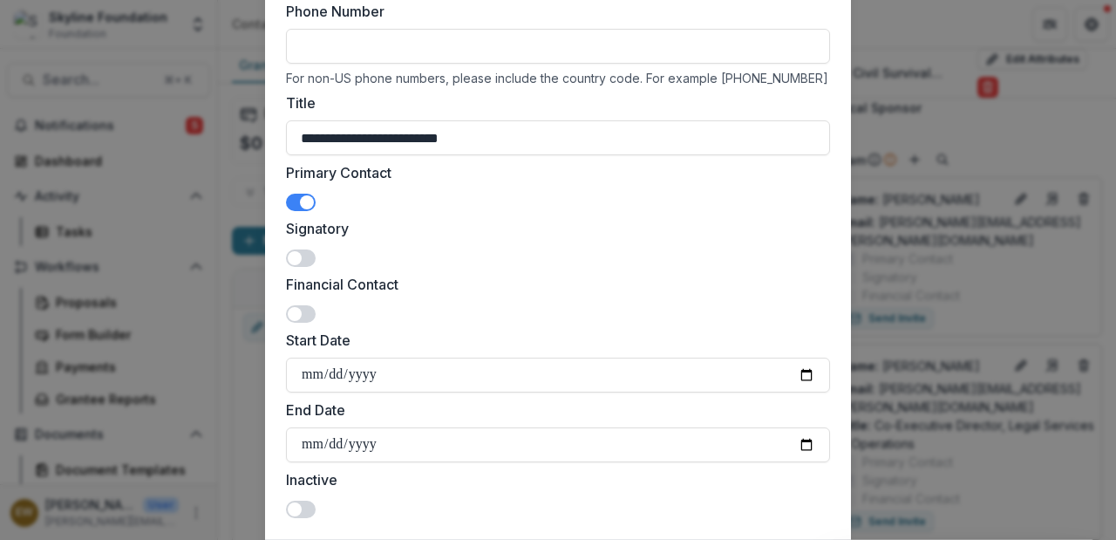
scroll to position [275, 0]
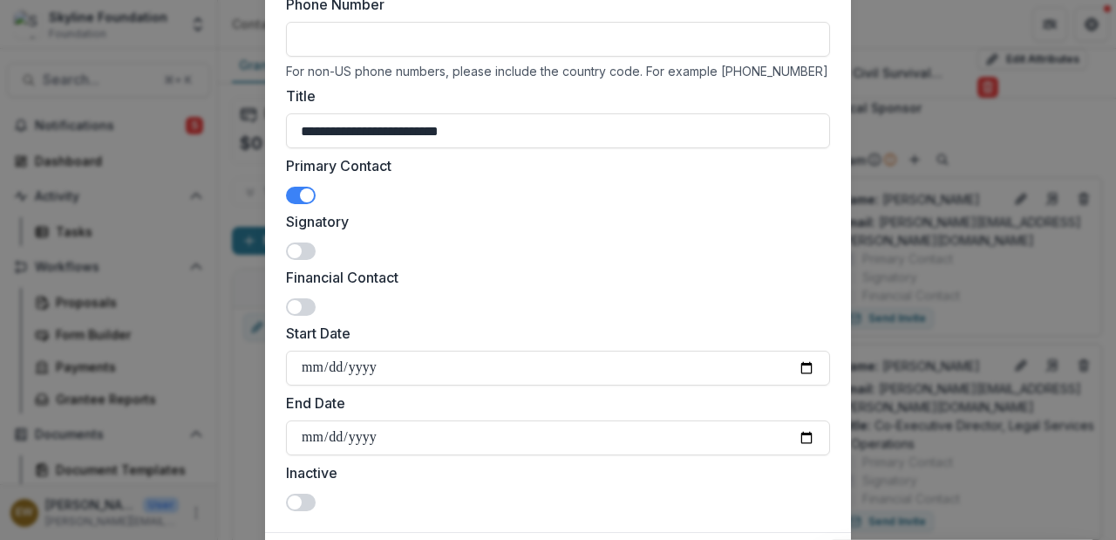
type input "**********"
click at [296, 188] on span at bounding box center [301, 195] width 30 height 17
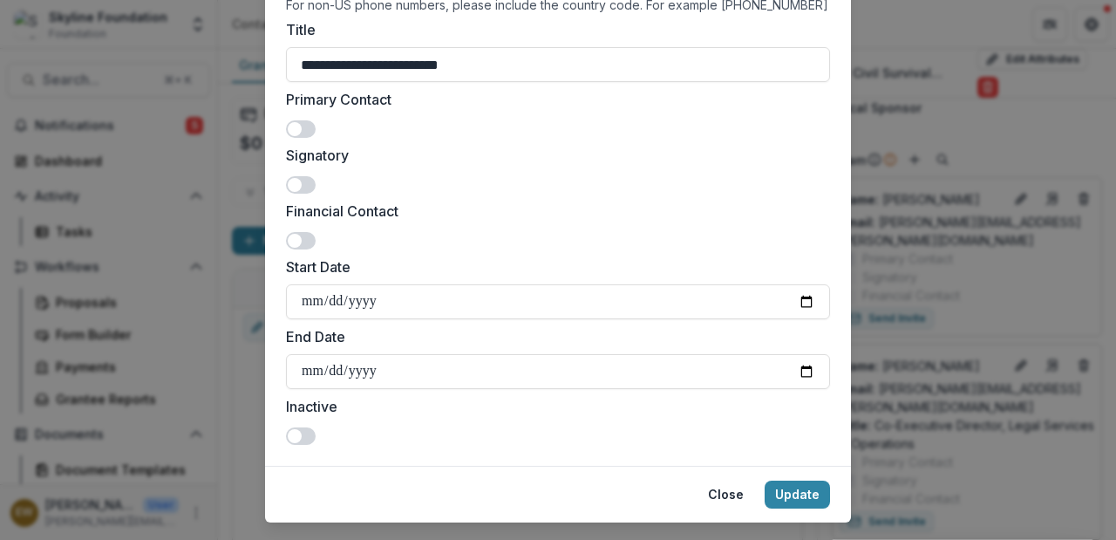
scroll to position [379, 0]
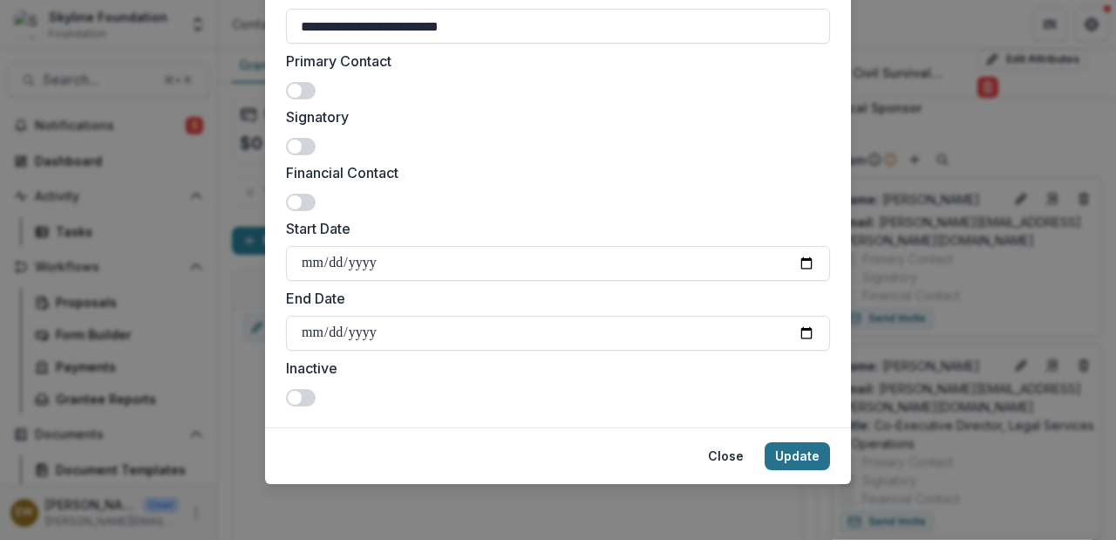
click at [779, 453] on button "Update" at bounding box center [797, 456] width 65 height 28
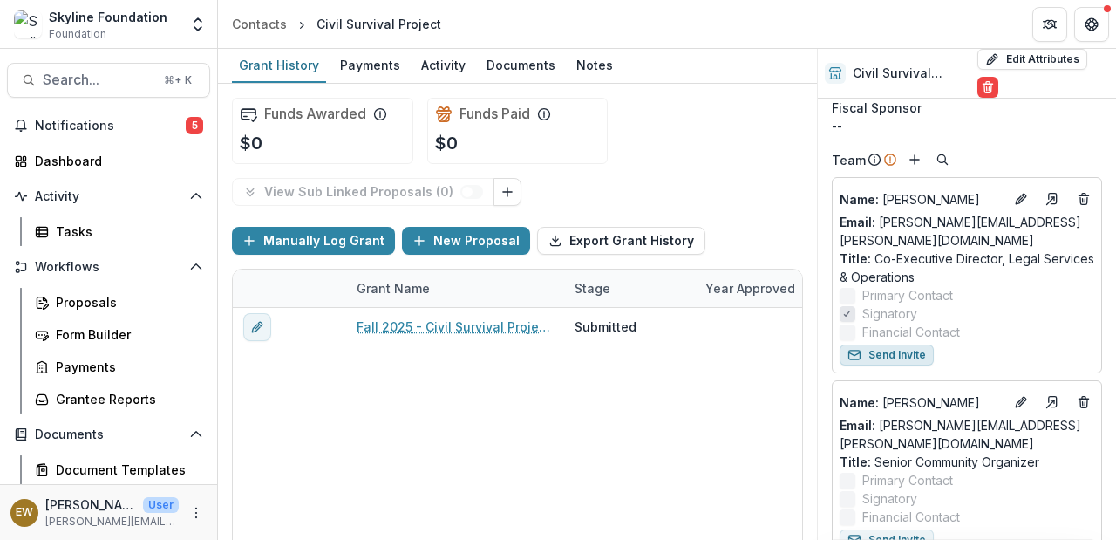
scroll to position [502, 0]
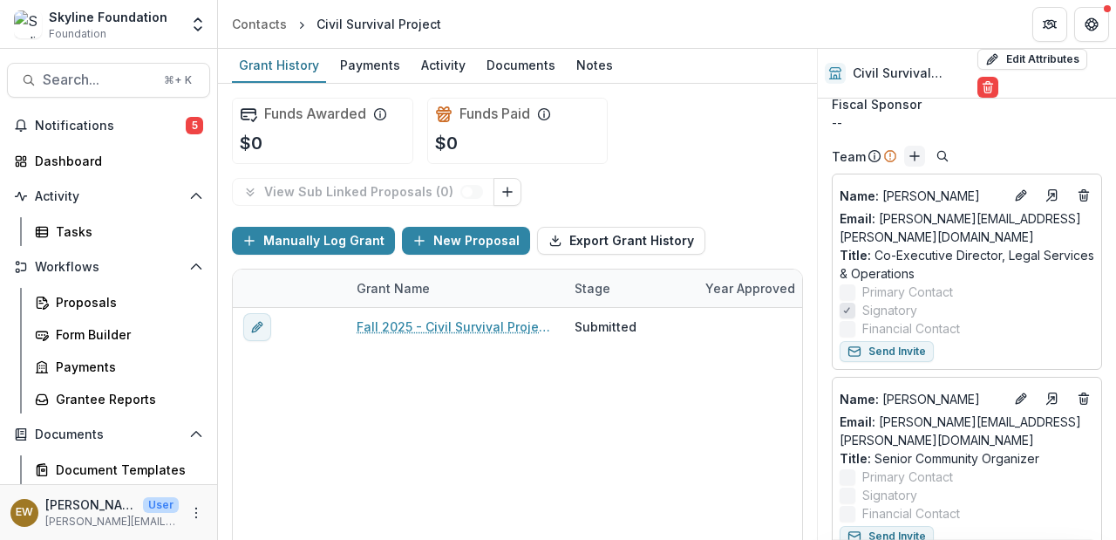
click at [915, 154] on icon "Add" at bounding box center [915, 156] width 14 height 14
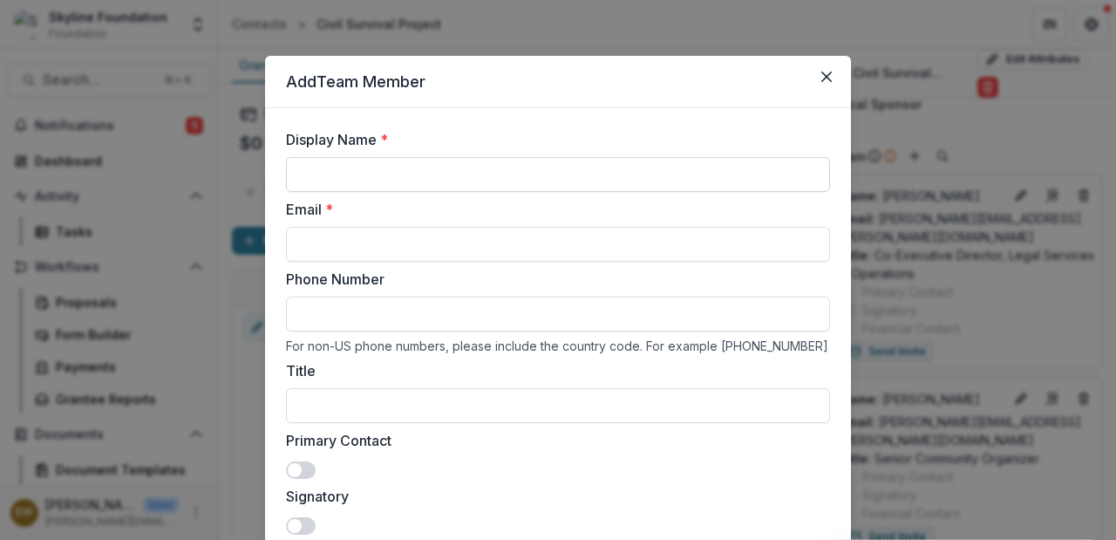
click at [442, 175] on input "Display Name *" at bounding box center [558, 174] width 544 height 35
paste input "**********"
type input "**********"
click at [618, 228] on input "Email *" at bounding box center [558, 244] width 544 height 35
paste input "**********"
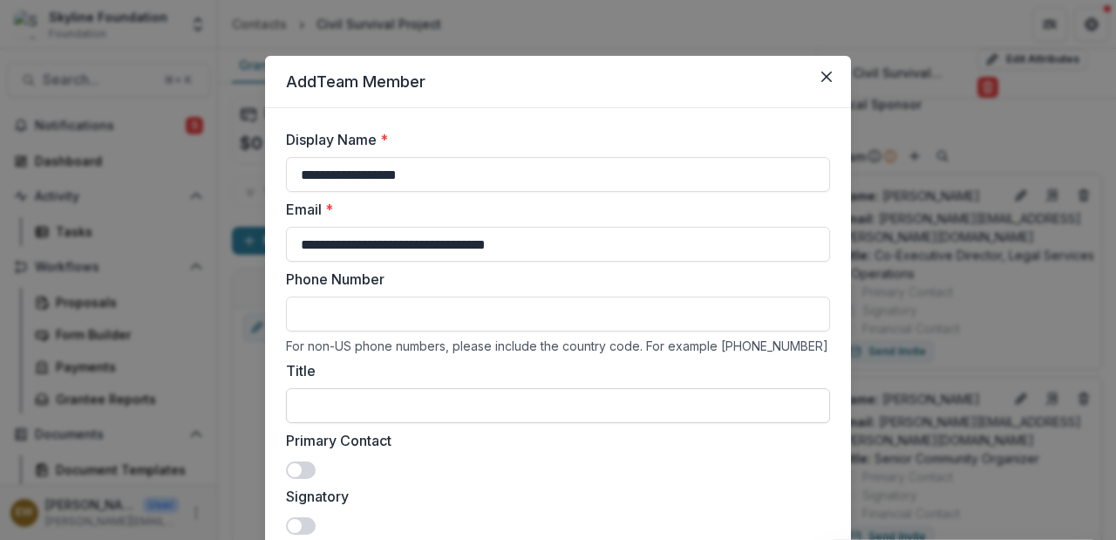
type input "**********"
click at [432, 393] on input "Title" at bounding box center [558, 405] width 544 height 35
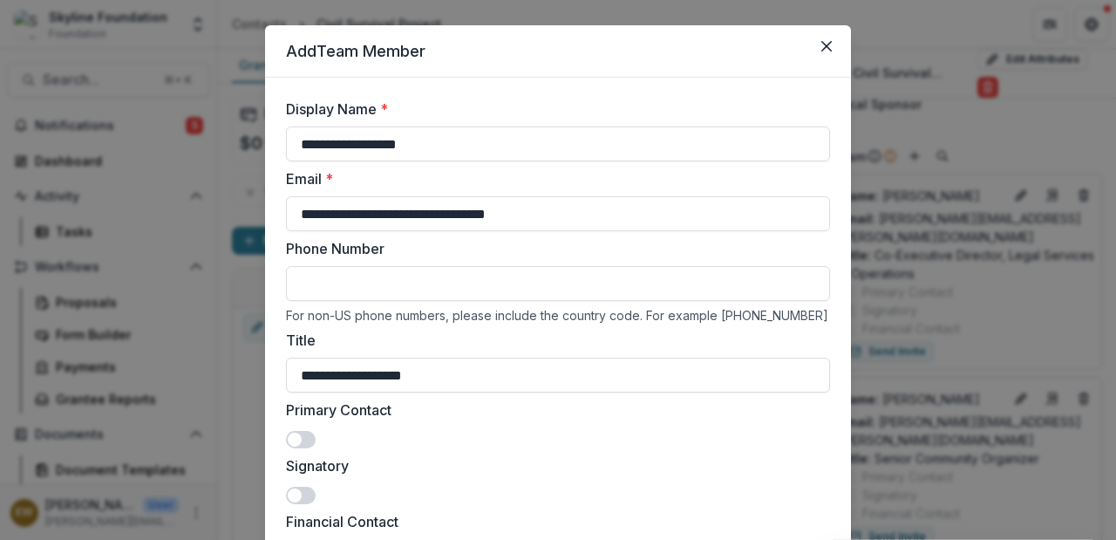
scroll to position [240, 0]
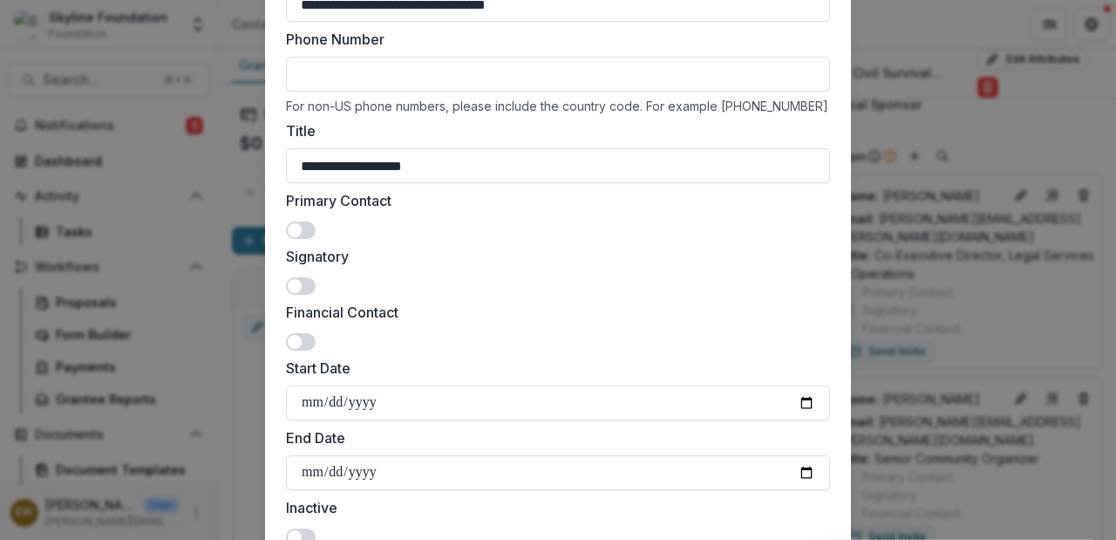
type input "**********"
click at [296, 217] on div "Primary Contact" at bounding box center [558, 214] width 544 height 49
click at [303, 228] on span at bounding box center [301, 230] width 30 height 17
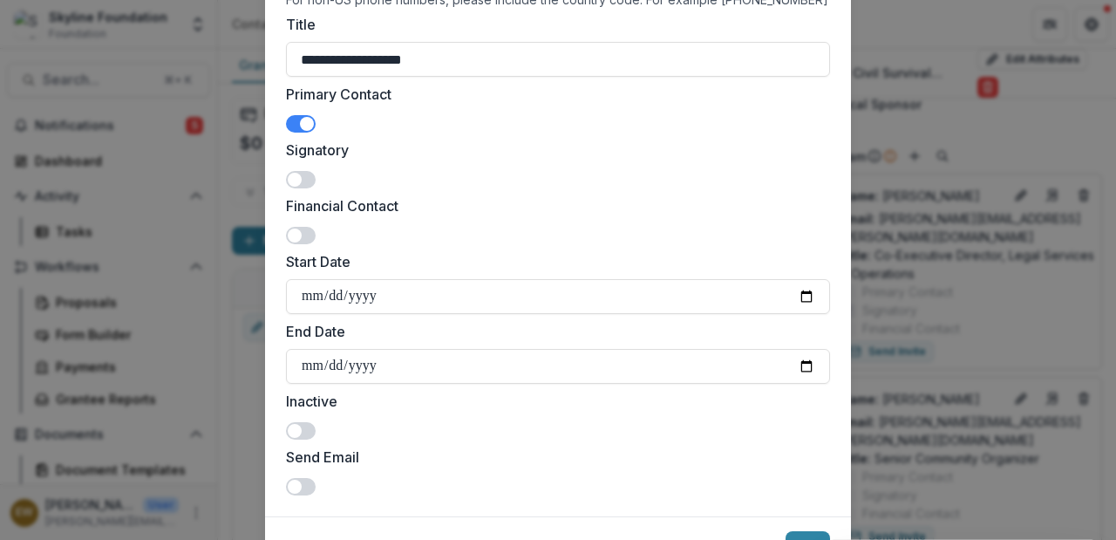
scroll to position [435, 0]
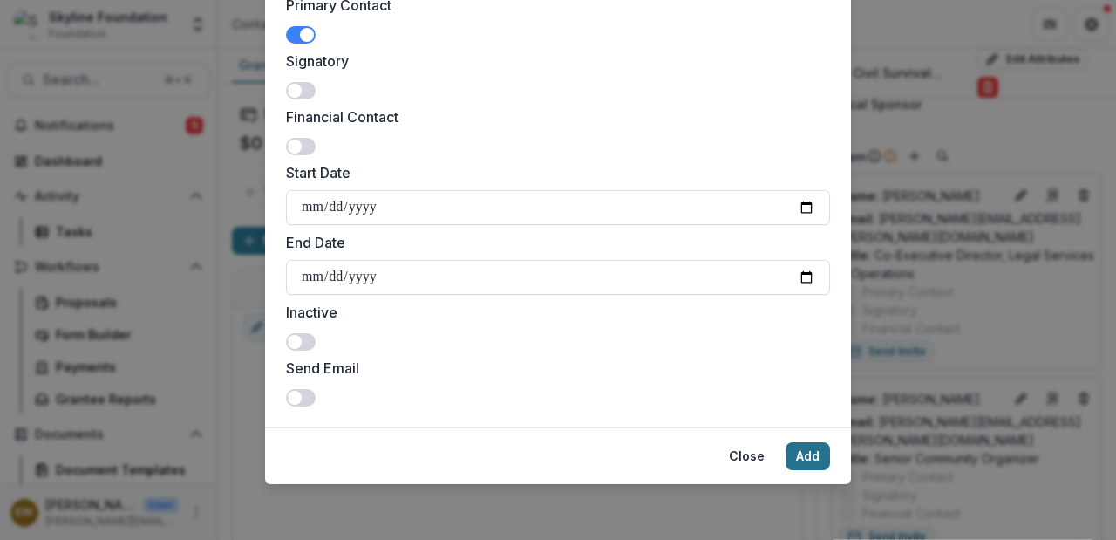
click at [805, 462] on button "Add" at bounding box center [808, 456] width 44 height 28
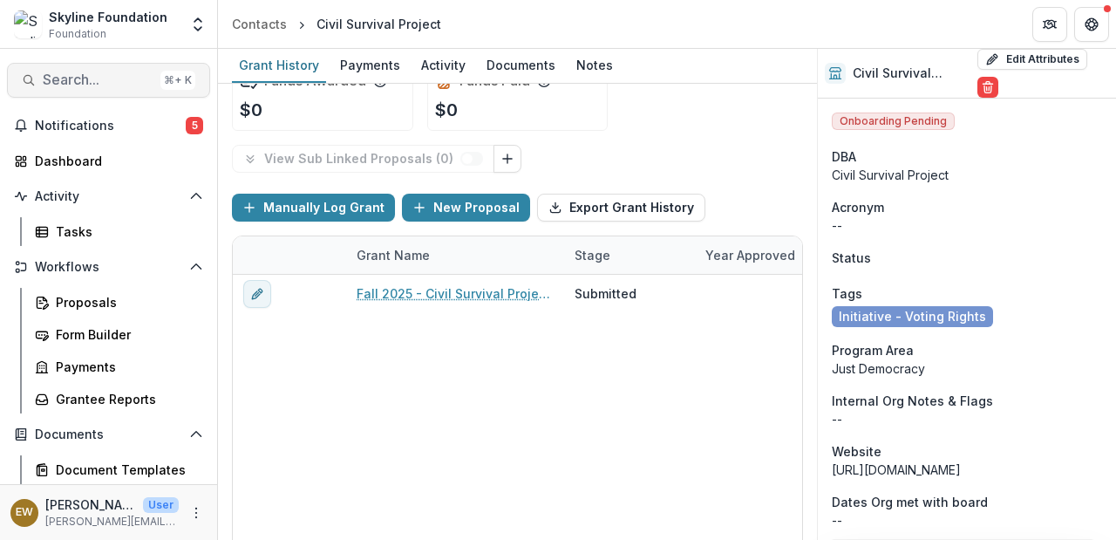
scroll to position [0, 0]
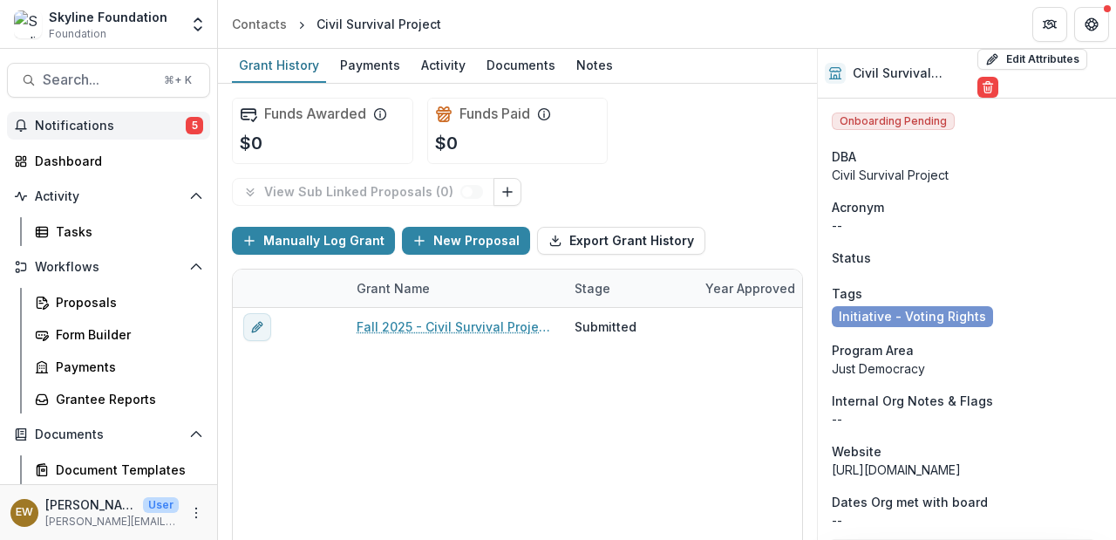
click at [51, 113] on button "Notifications 5" at bounding box center [108, 126] width 203 height 28
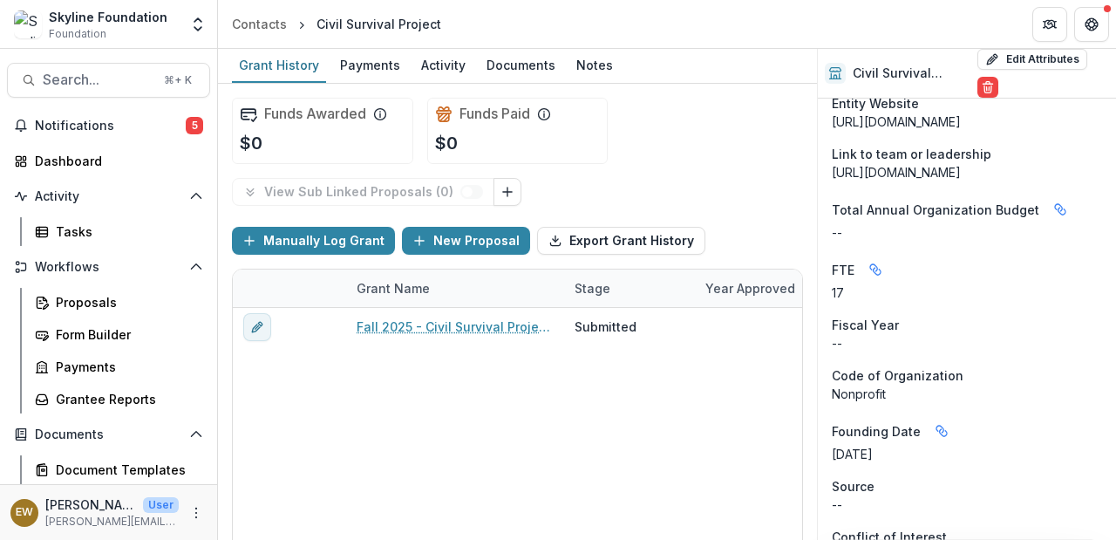
scroll to position [1366, 0]
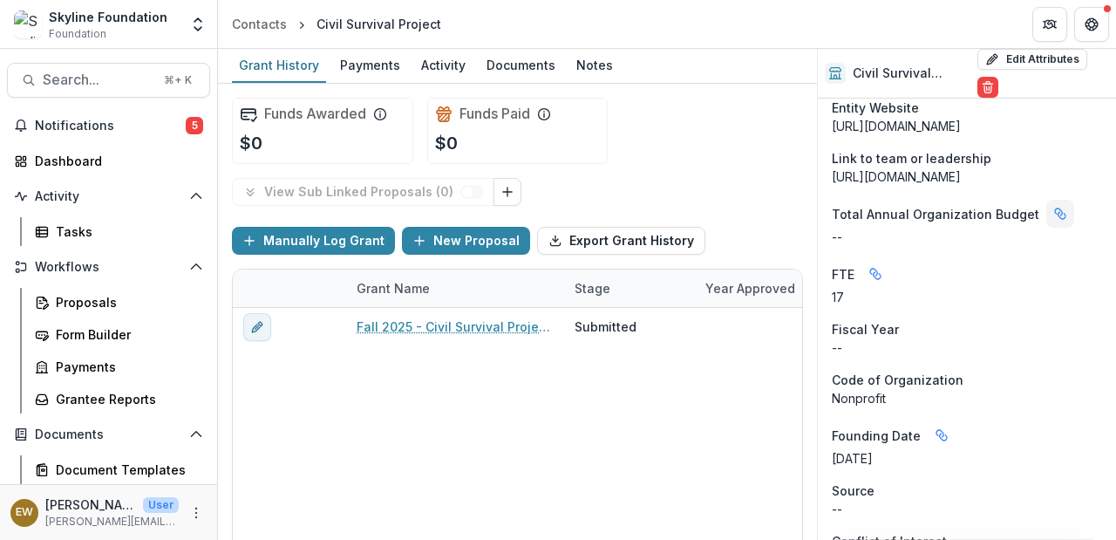
click at [1054, 221] on icon "Linked binding" at bounding box center [1061, 214] width 14 height 14
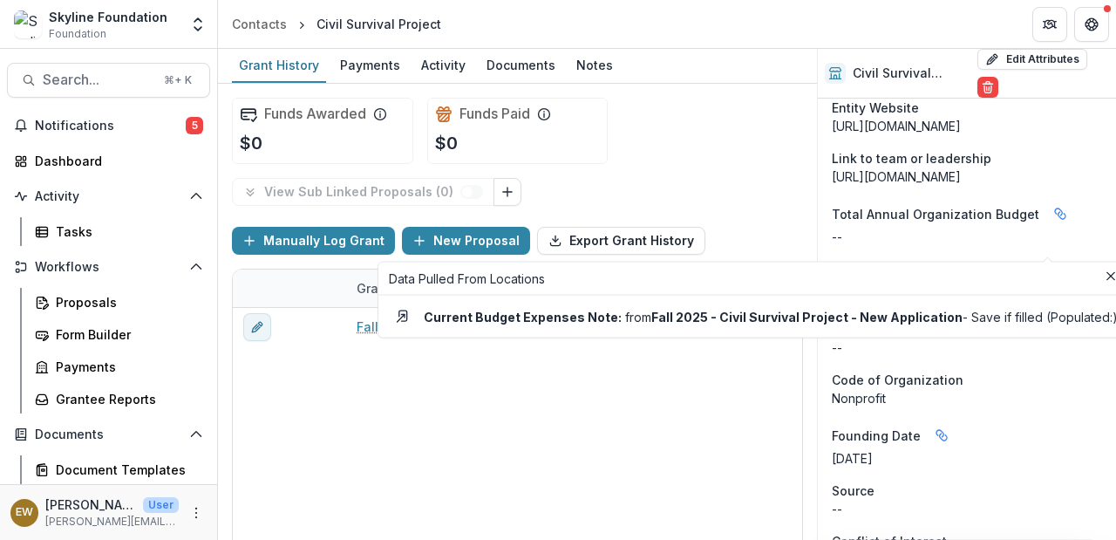
click at [912, 304] on div "Current Budget Expenses Note: from Fall 2025 - Civil Survival Project - New App…" at bounding box center [753, 317] width 729 height 28
click at [911, 313] on strong "Fall 2025 - Civil Survival Project - New Application" at bounding box center [807, 316] width 311 height 15
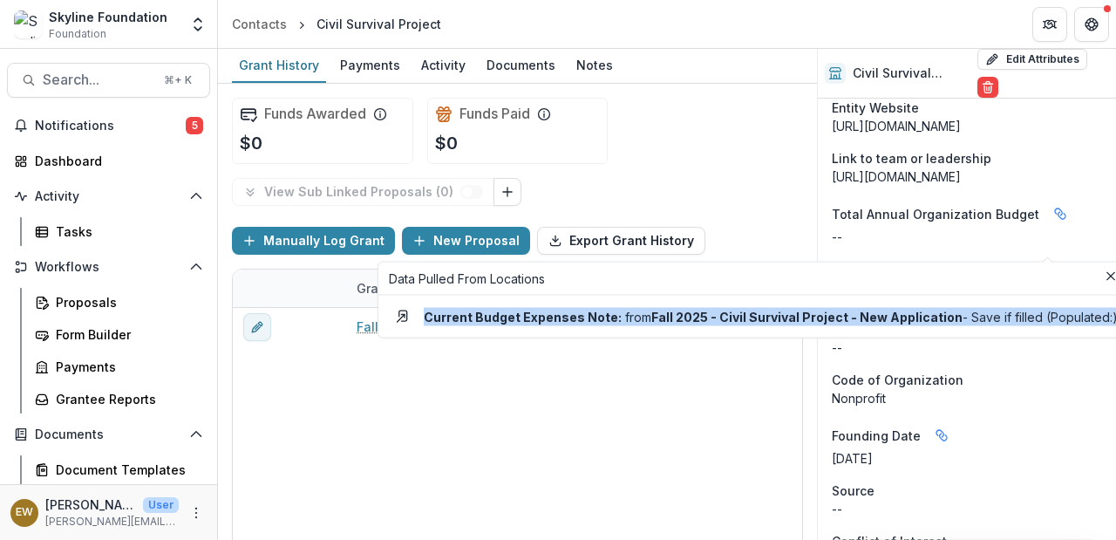
click at [911, 313] on strong "Fall 2025 - Civil Survival Project - New Application" at bounding box center [807, 316] width 311 height 15
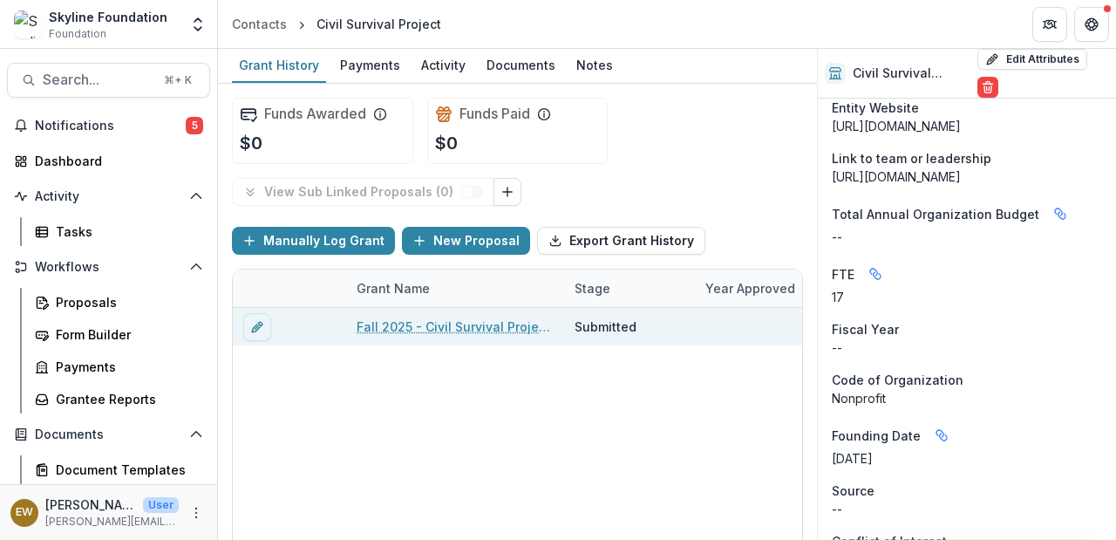
click at [428, 322] on link "Fall 2025 - Civil Survival Project - New Application" at bounding box center [455, 326] width 197 height 18
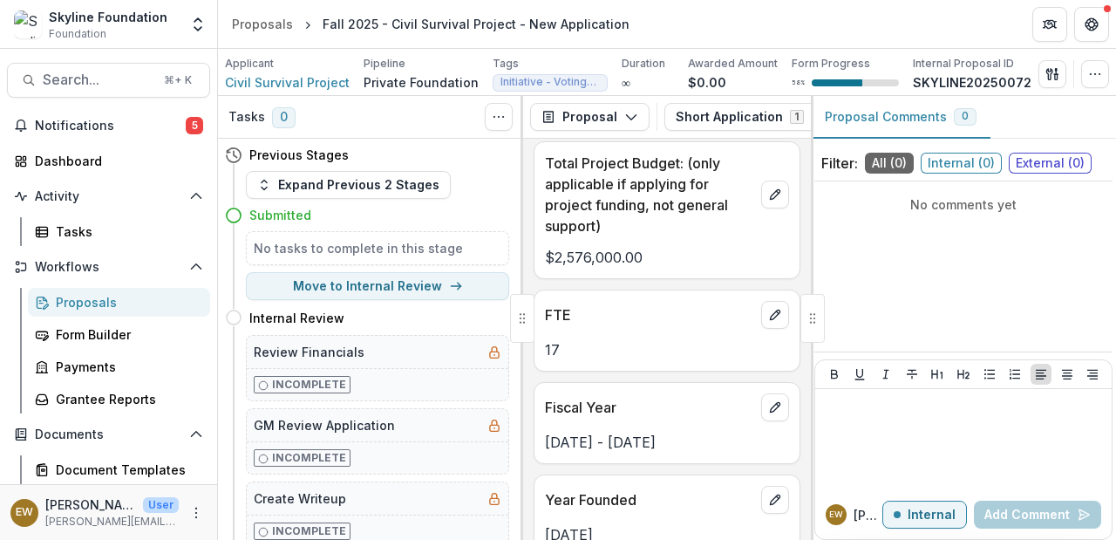
scroll to position [3860, 0]
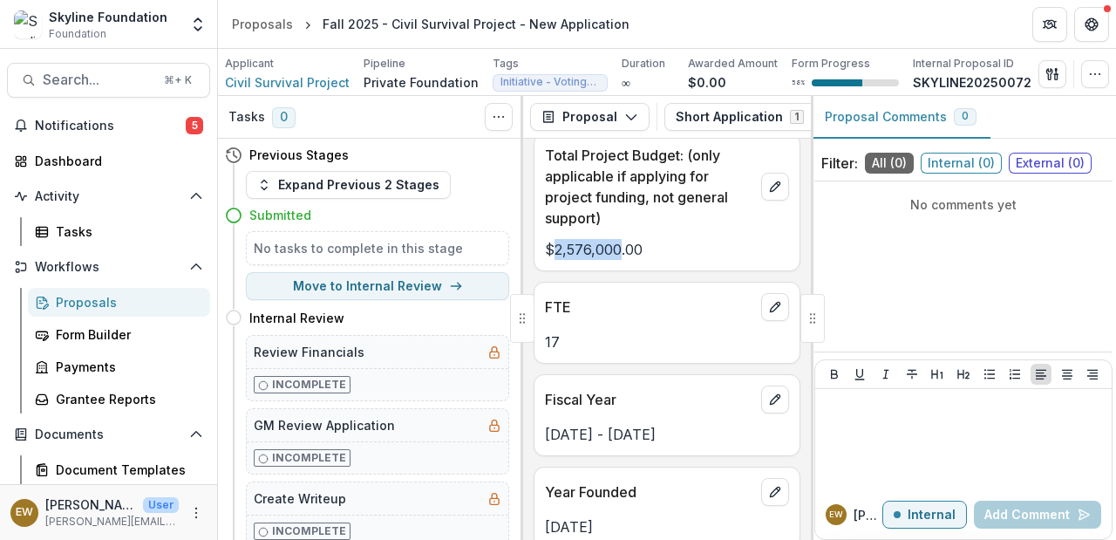
drag, startPoint x: 556, startPoint y: 260, endPoint x: 620, endPoint y: 260, distance: 64.5
click at [620, 260] on p "$2,576,000.00" at bounding box center [667, 249] width 244 height 21
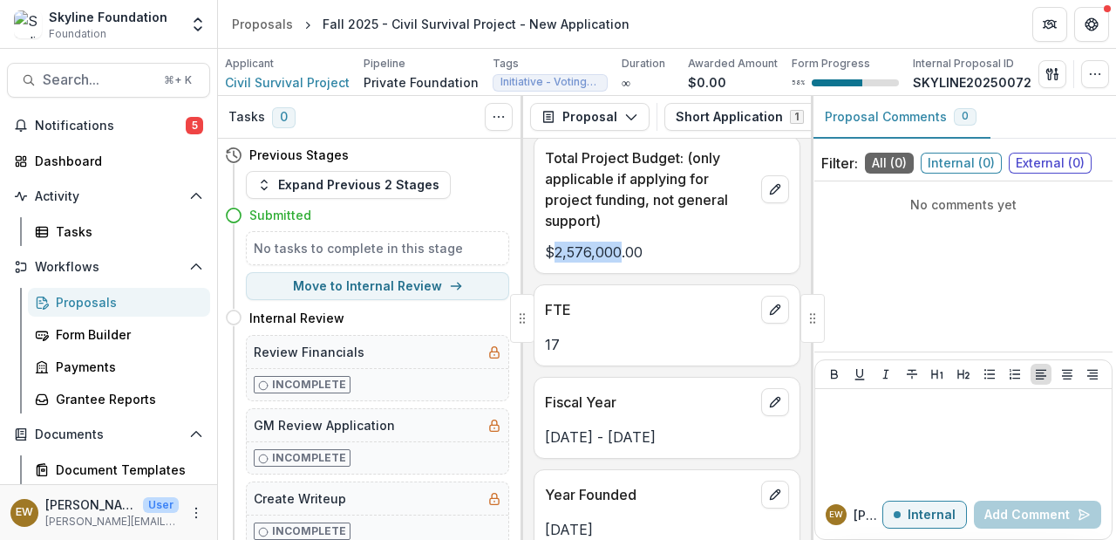
copy p "2,576,000"
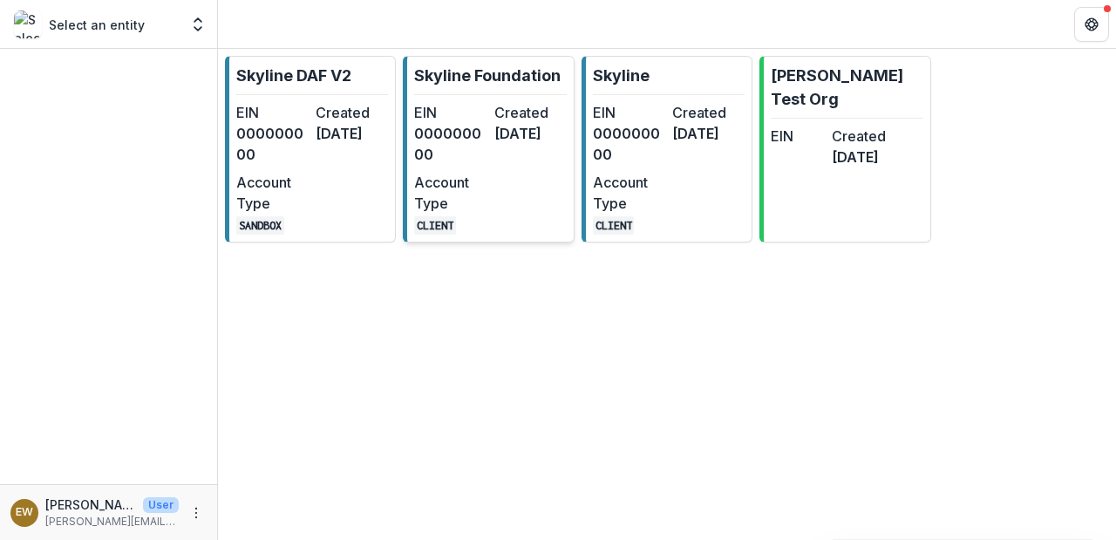
click at [451, 152] on dd "000000000" at bounding box center [450, 144] width 72 height 42
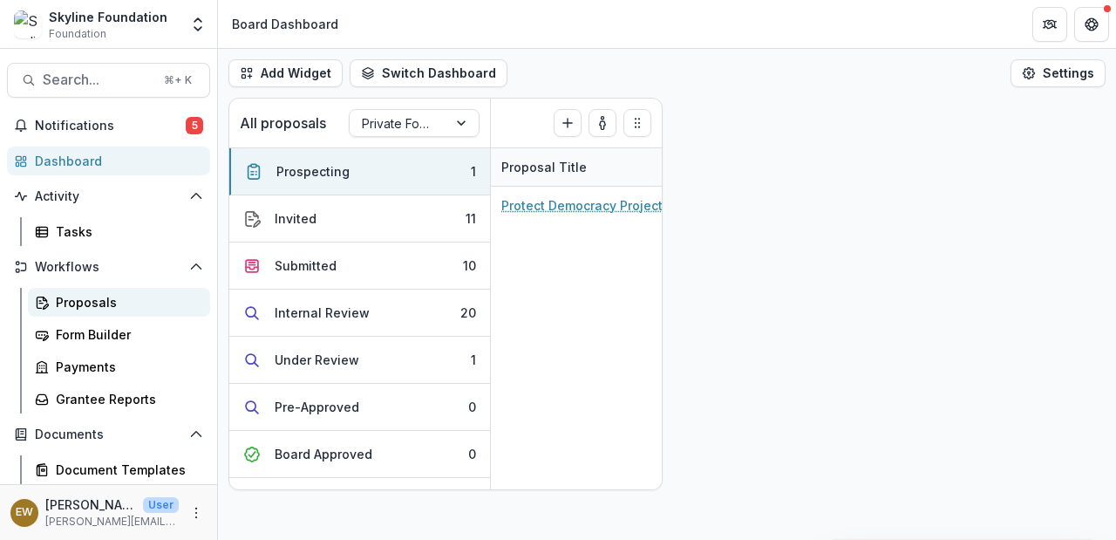
click at [99, 309] on div "Proposals" at bounding box center [126, 302] width 140 height 18
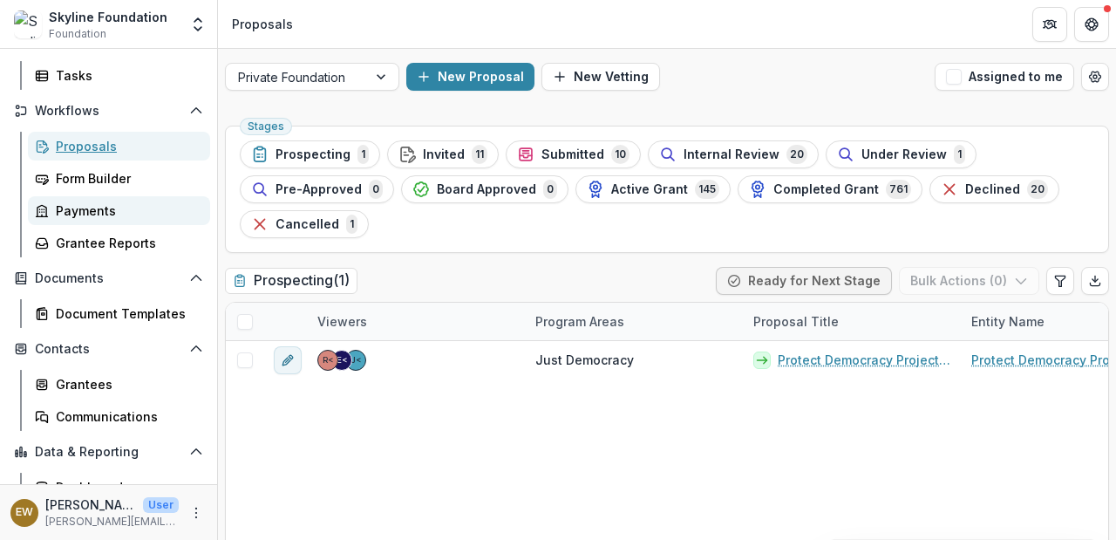
scroll to position [153, 0]
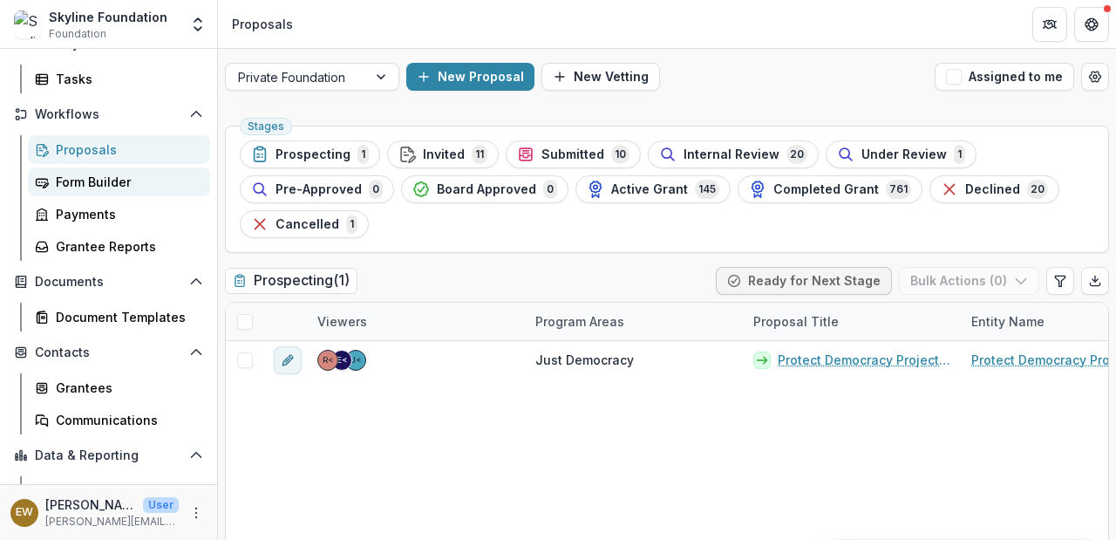
click at [102, 179] on div "Form Builder" at bounding box center [126, 182] width 140 height 18
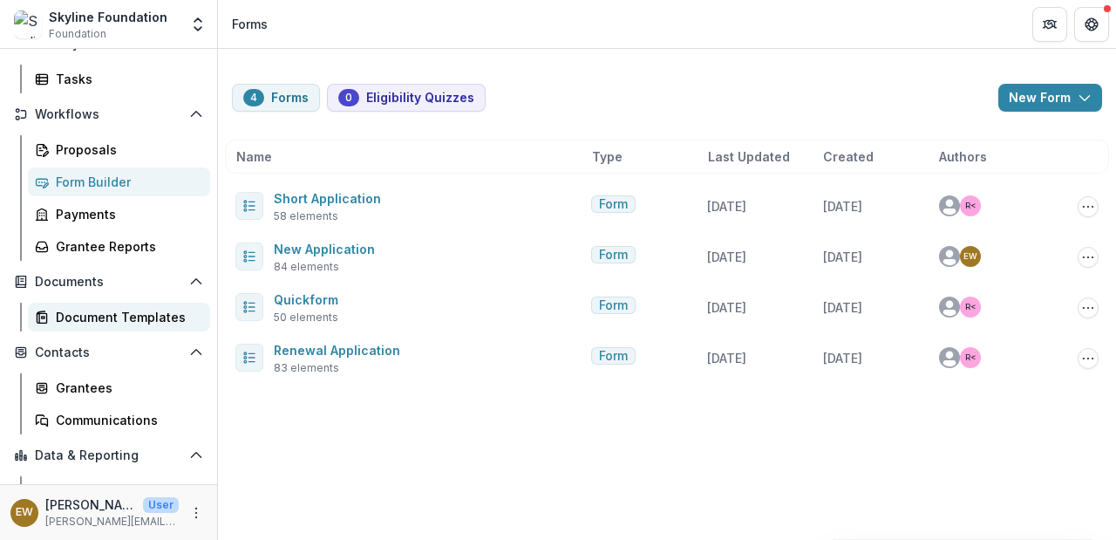
click at [97, 319] on div "Document Templates" at bounding box center [126, 317] width 140 height 18
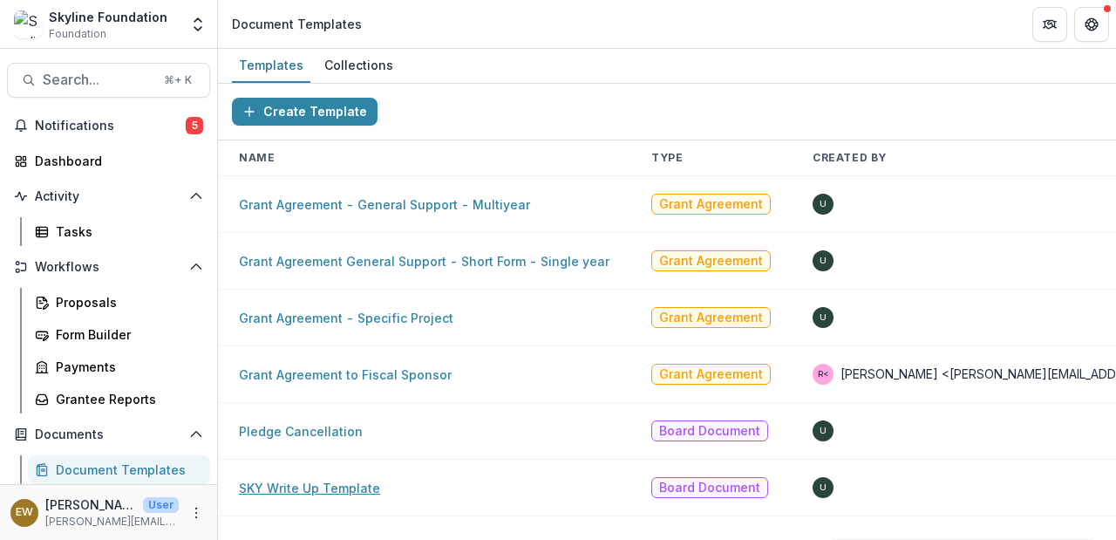
click at [333, 481] on link "SKY Write Up Template" at bounding box center [309, 488] width 141 height 15
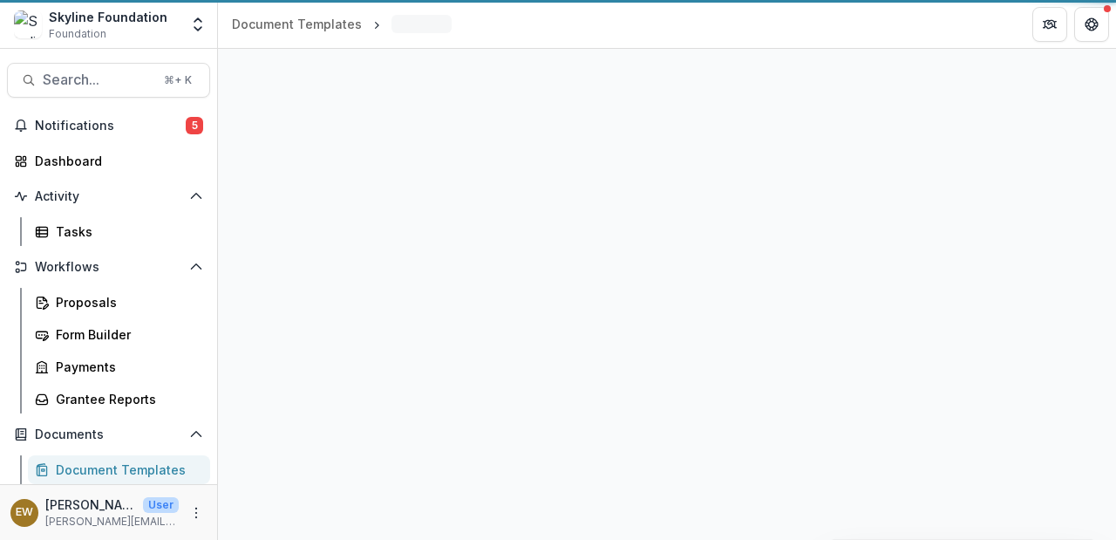
select select "**********"
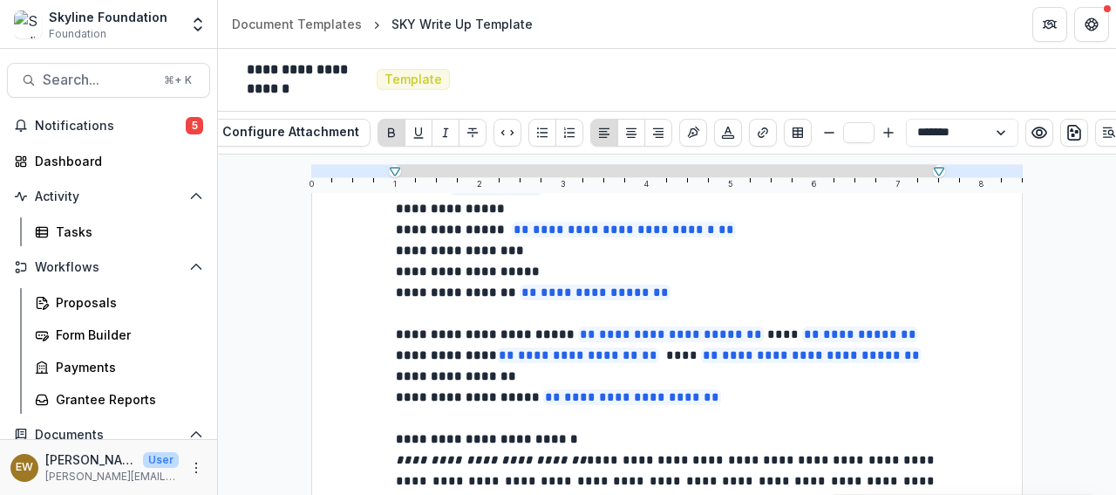
scroll to position [11, 0]
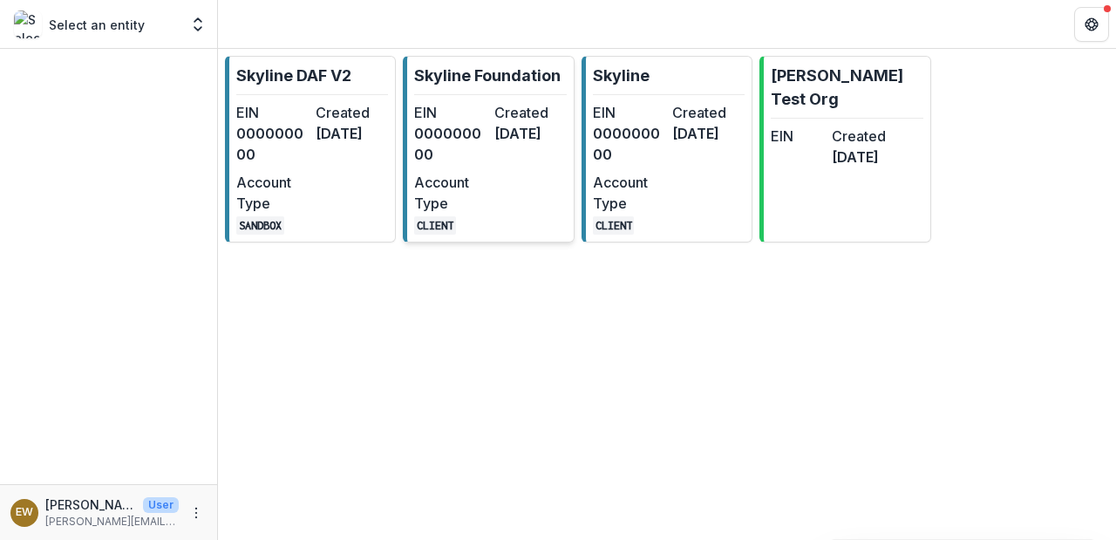
click at [472, 125] on dd "000000000" at bounding box center [450, 144] width 72 height 42
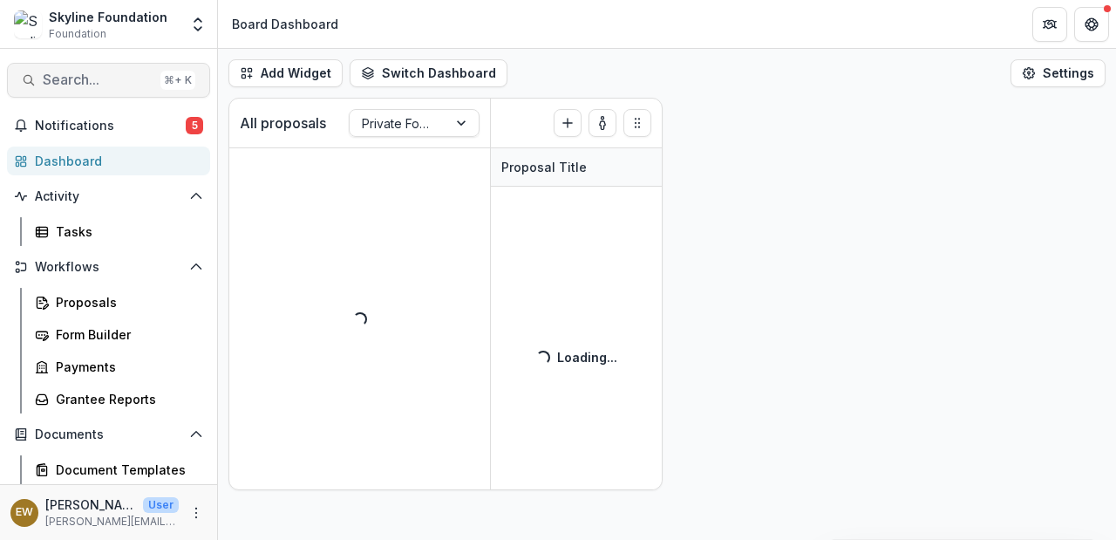
click at [84, 92] on button "Search... ⌘ + K" at bounding box center [108, 80] width 203 height 35
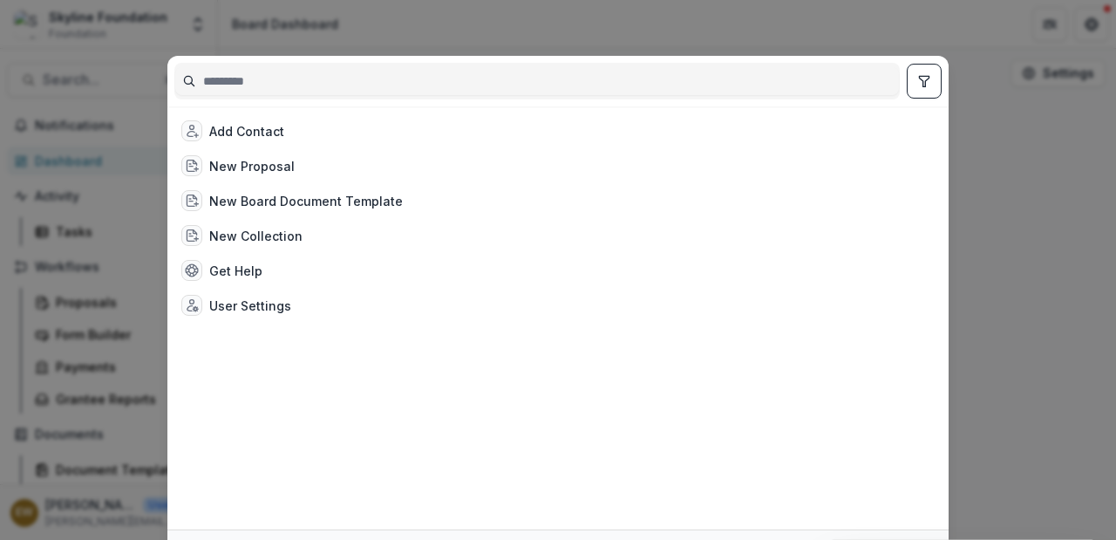
click at [308, 79] on input at bounding box center [537, 81] width 724 height 28
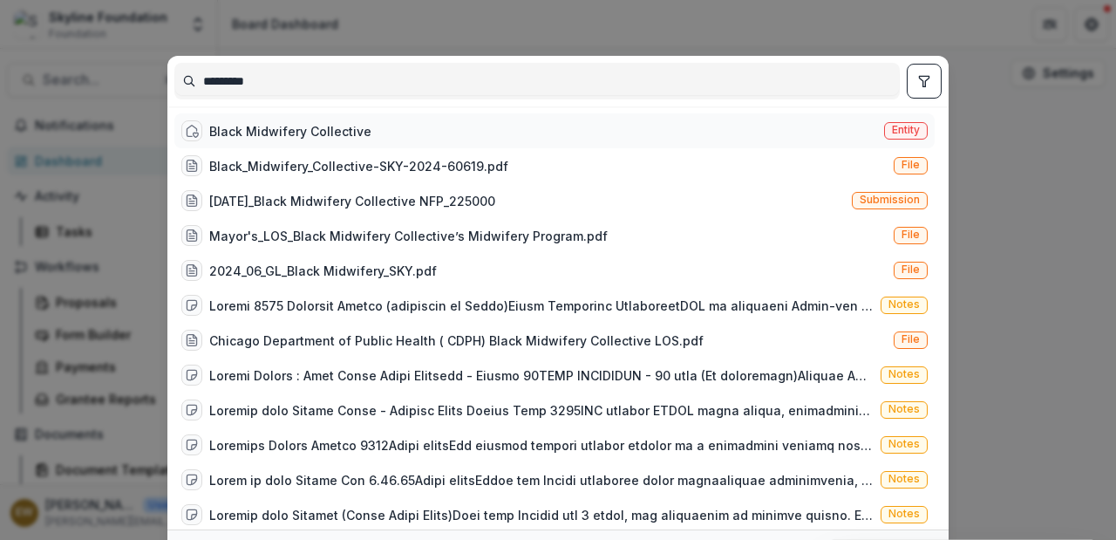
type input "*********"
click at [324, 122] on div "Black Midwifery Collective" at bounding box center [290, 131] width 162 height 18
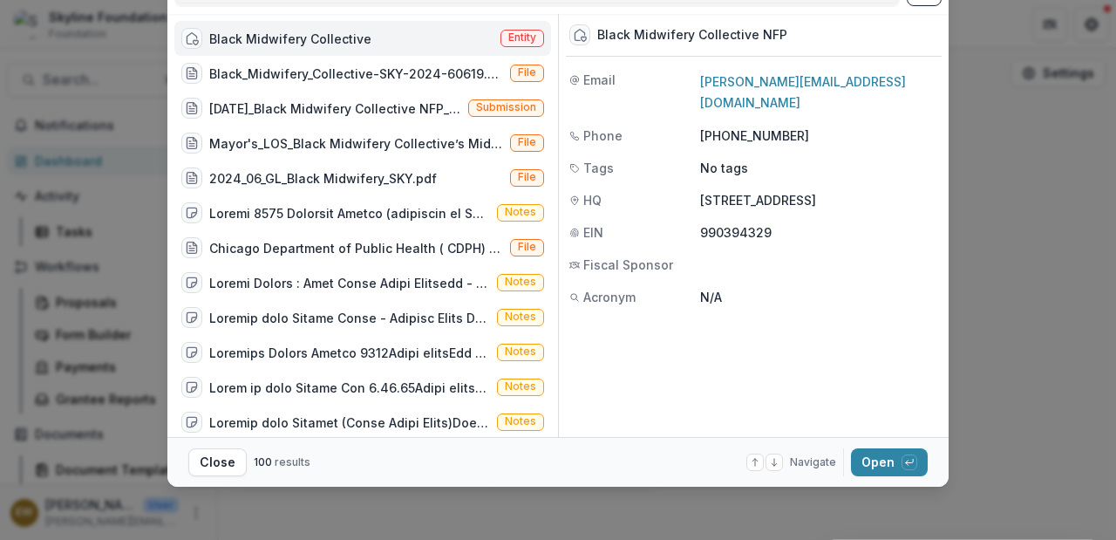
scroll to position [92, 0]
click at [877, 456] on button "Open with enter key" at bounding box center [889, 463] width 77 height 28
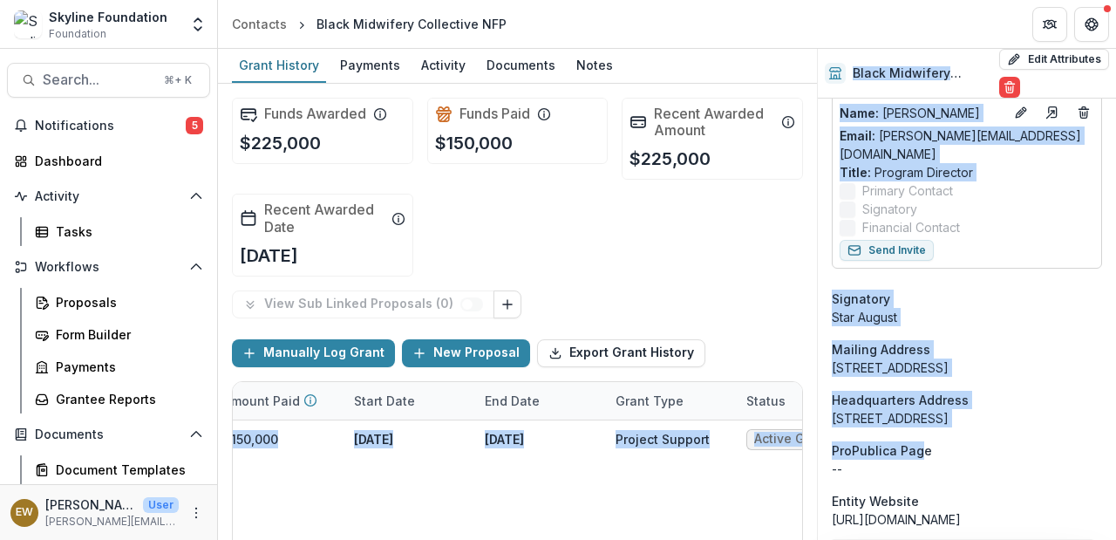
scroll to position [0, 1468]
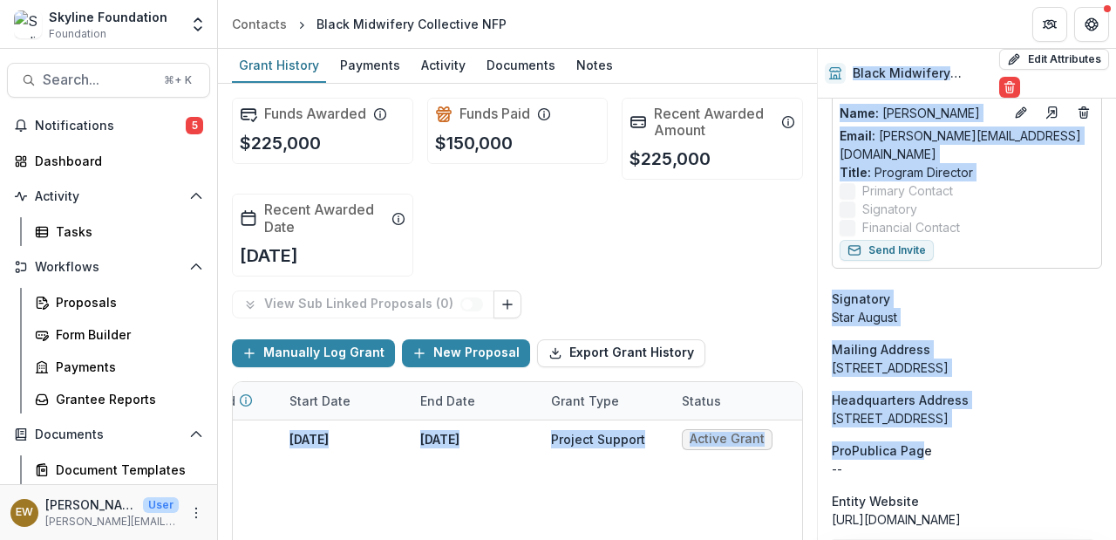
drag, startPoint x: 632, startPoint y: 430, endPoint x: 917, endPoint y: 461, distance: 286.0
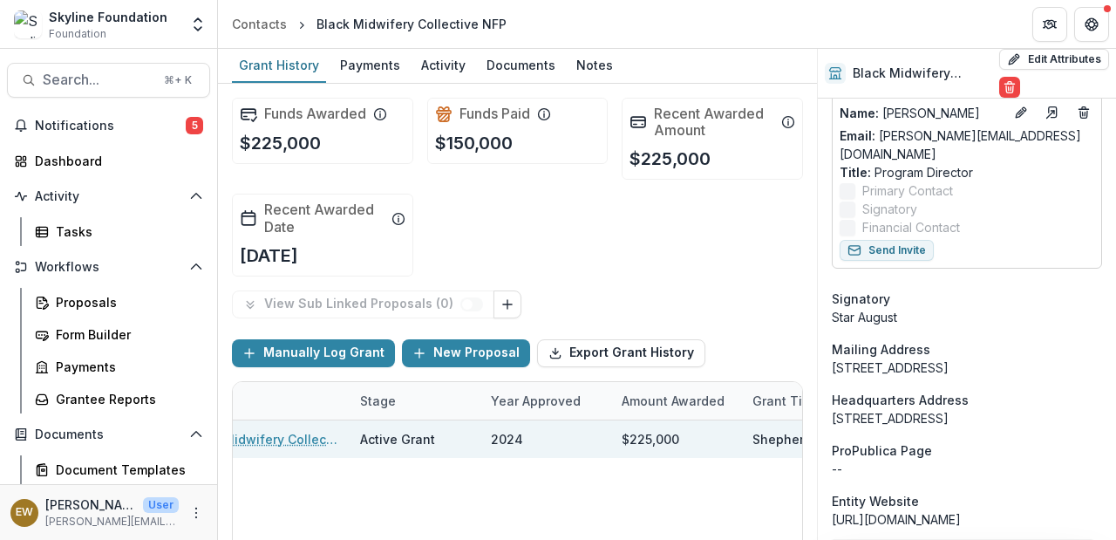
scroll to position [0, 0]
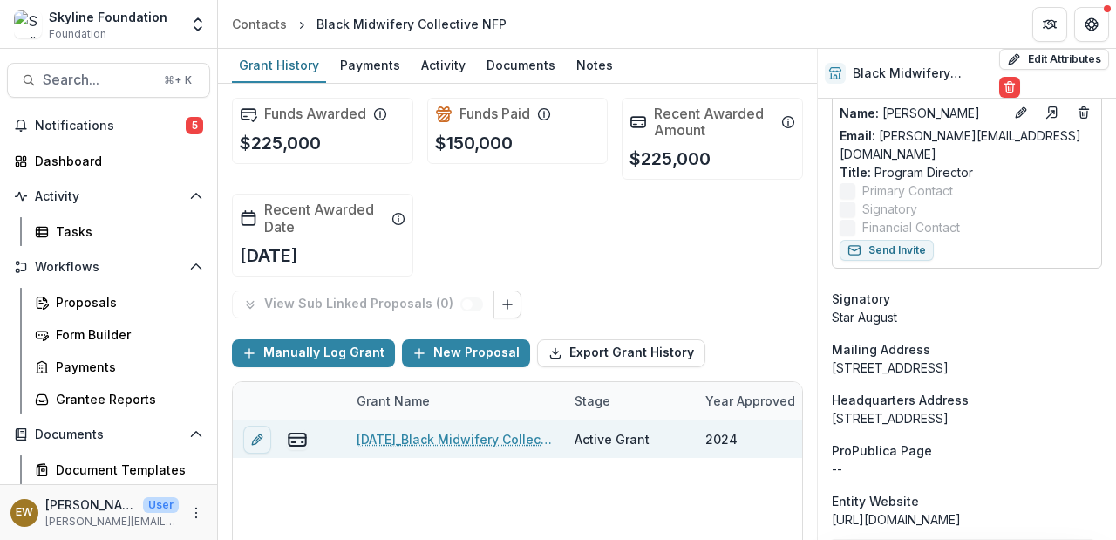
drag, startPoint x: 722, startPoint y: 440, endPoint x: 172, endPoint y: 451, distance: 550.5
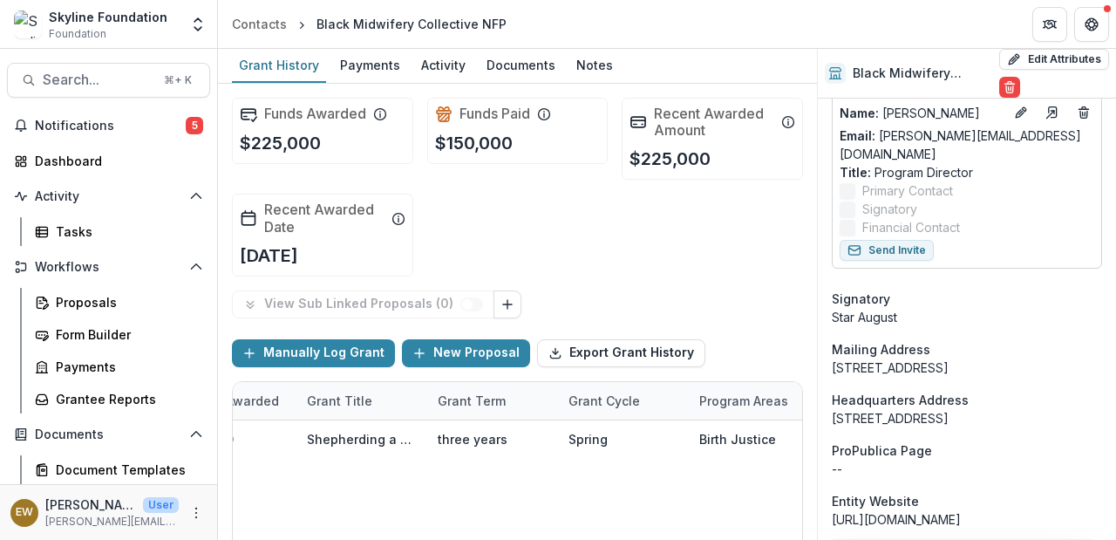
scroll to position [0, 1468]
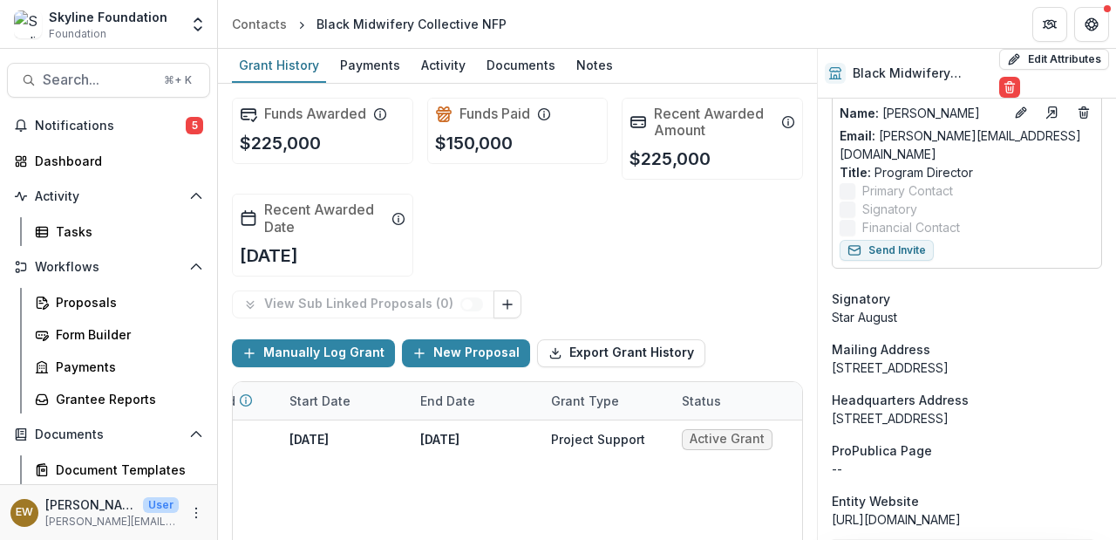
drag, startPoint x: 702, startPoint y: 443, endPoint x: 891, endPoint y: 445, distance: 188.4
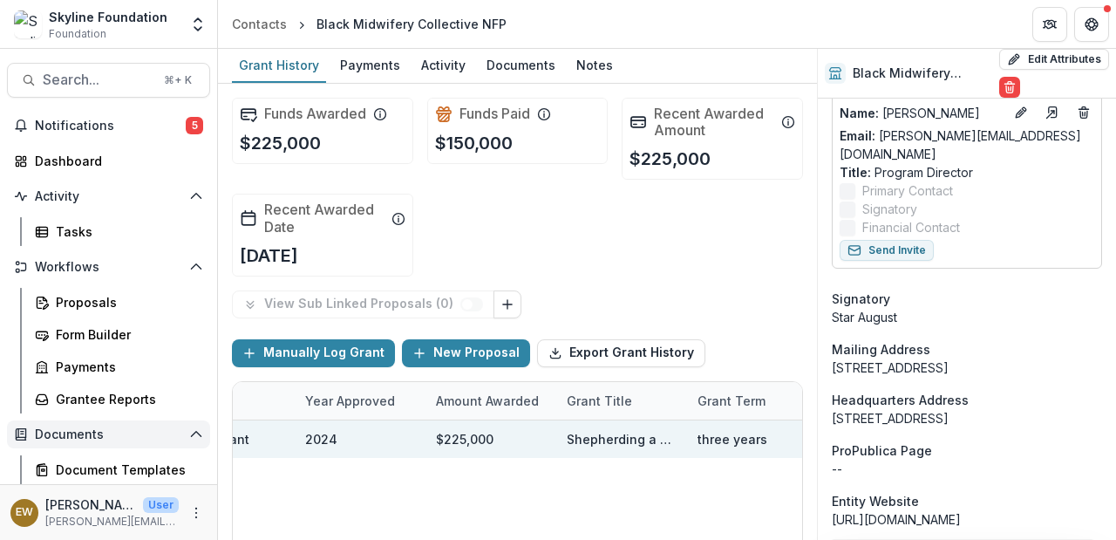
scroll to position [0, 0]
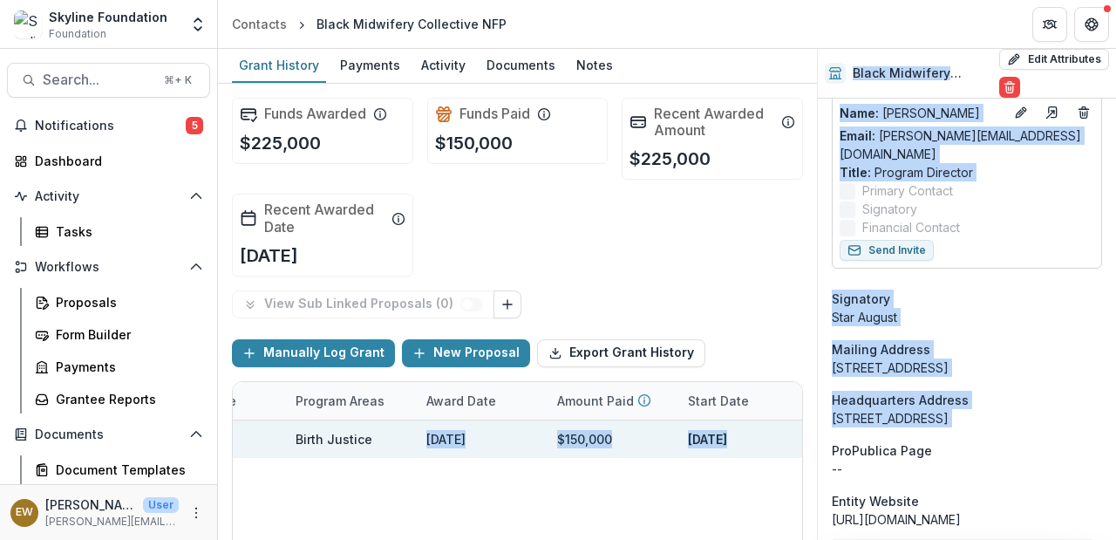
drag, startPoint x: 776, startPoint y: 441, endPoint x: 947, endPoint y: 456, distance: 171.6
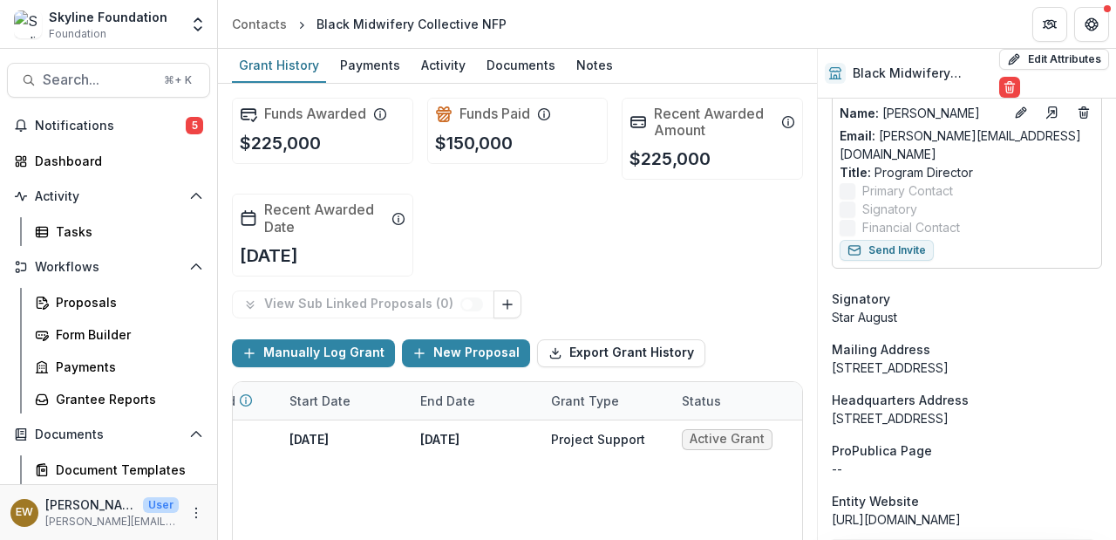
drag, startPoint x: 352, startPoint y: 439, endPoint x: 764, endPoint y: 468, distance: 412.8
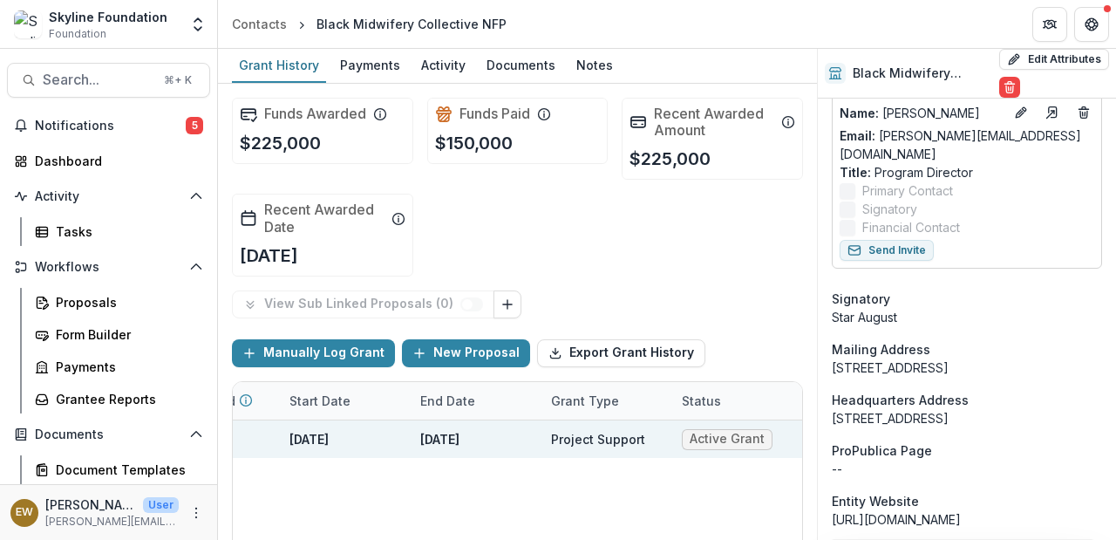
click at [567, 436] on div "Project Support" at bounding box center [598, 439] width 94 height 18
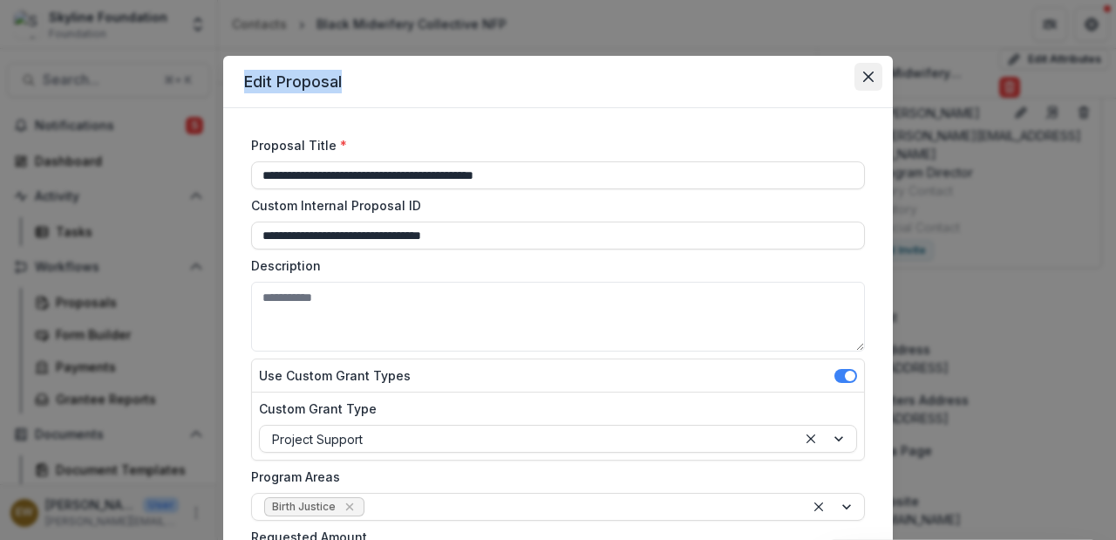
click at [876, 74] on button "Close" at bounding box center [869, 77] width 28 height 28
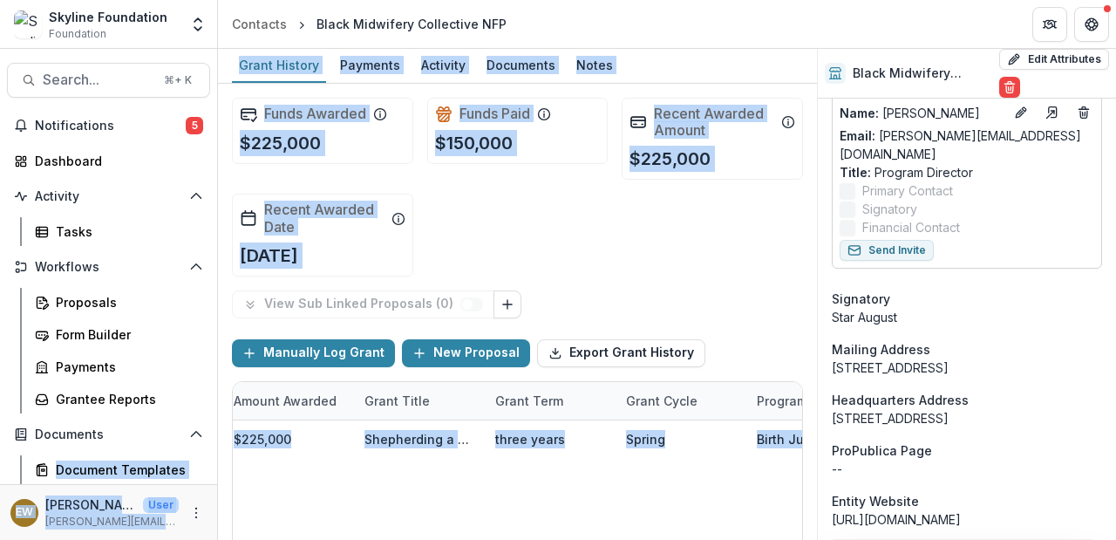
scroll to position [0, 0]
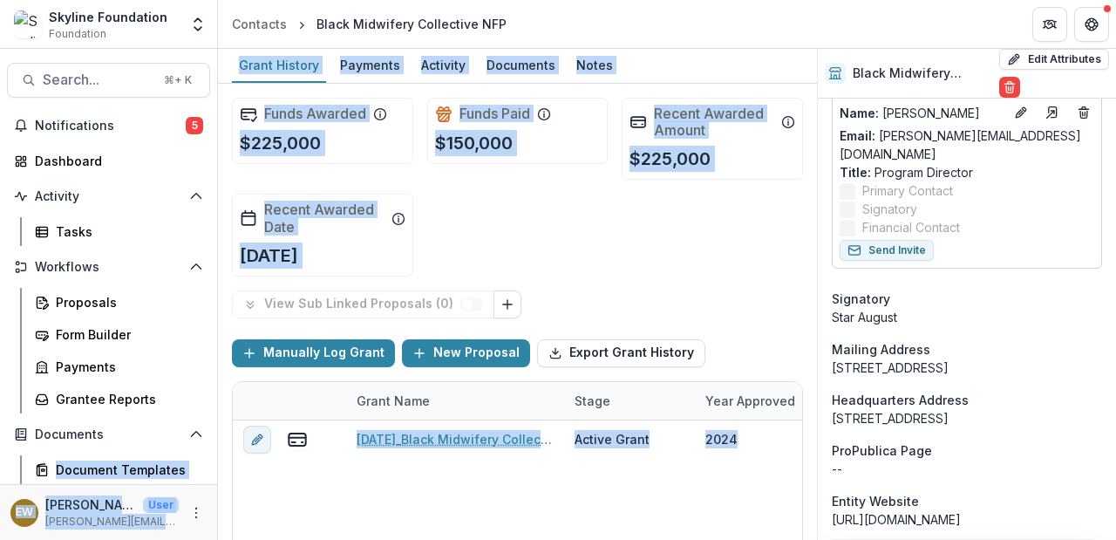
drag, startPoint x: 600, startPoint y: 444, endPoint x: 21, endPoint y: 456, distance: 579.3
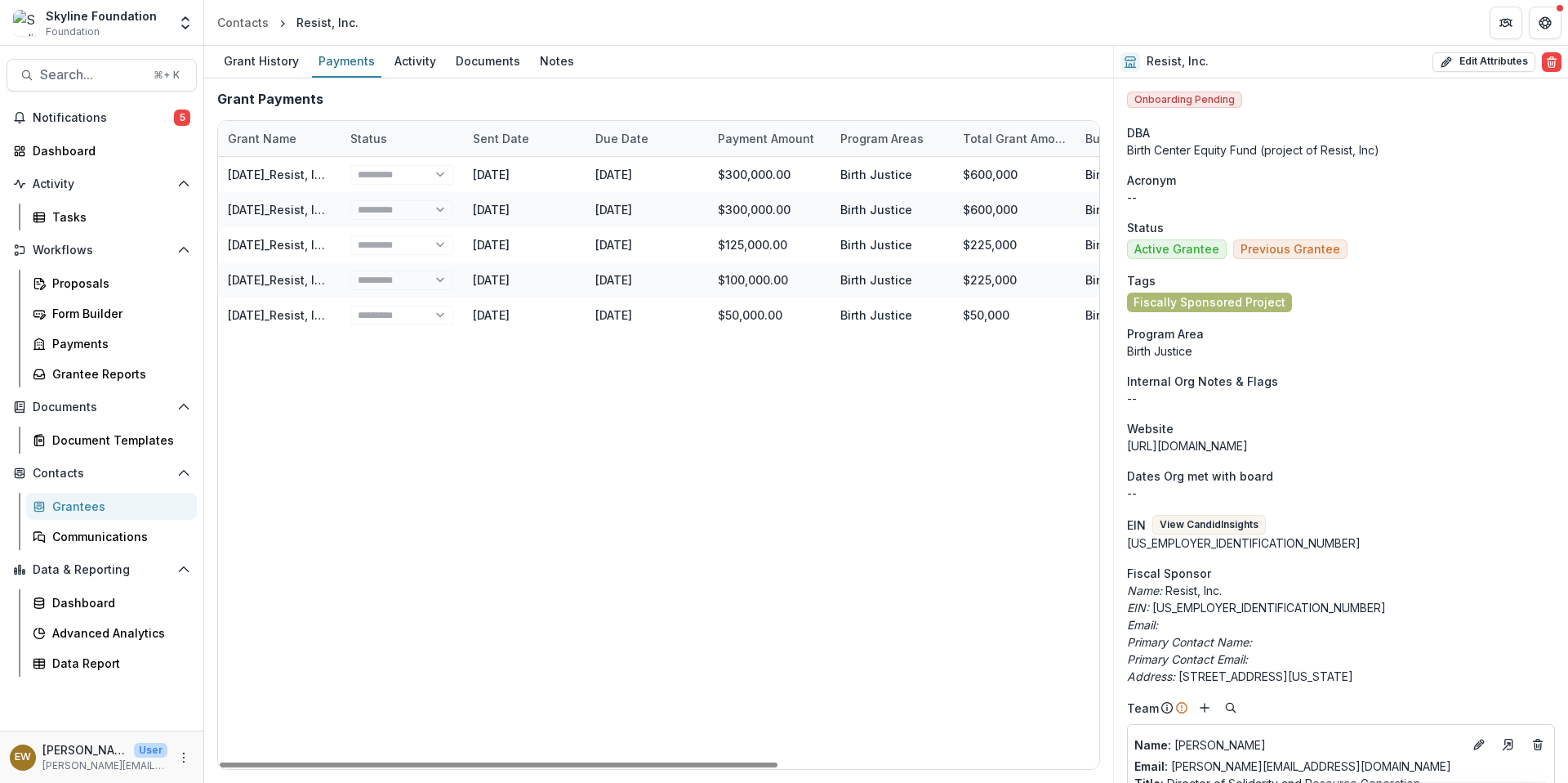
select select "****"
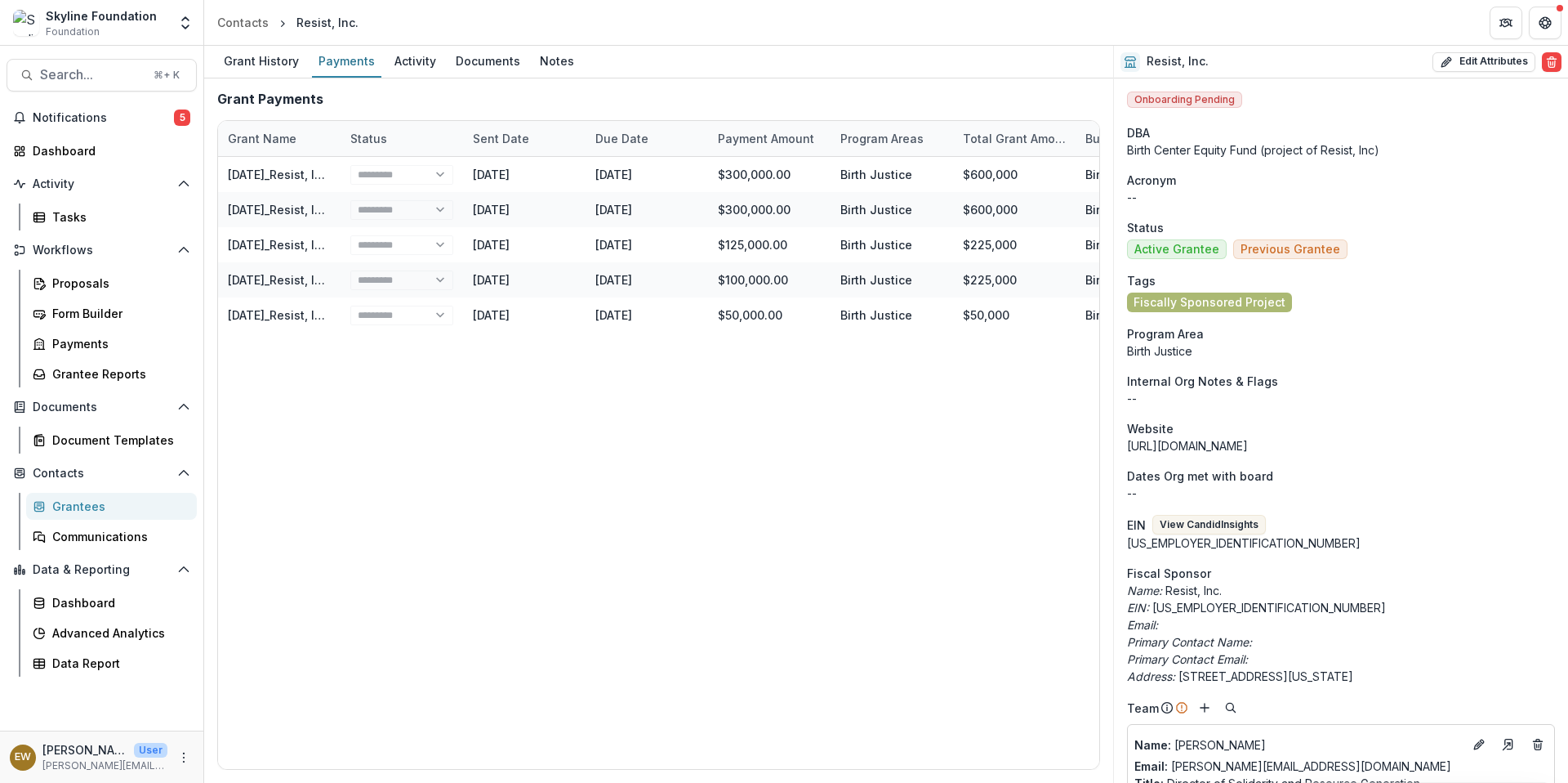
select select "****"
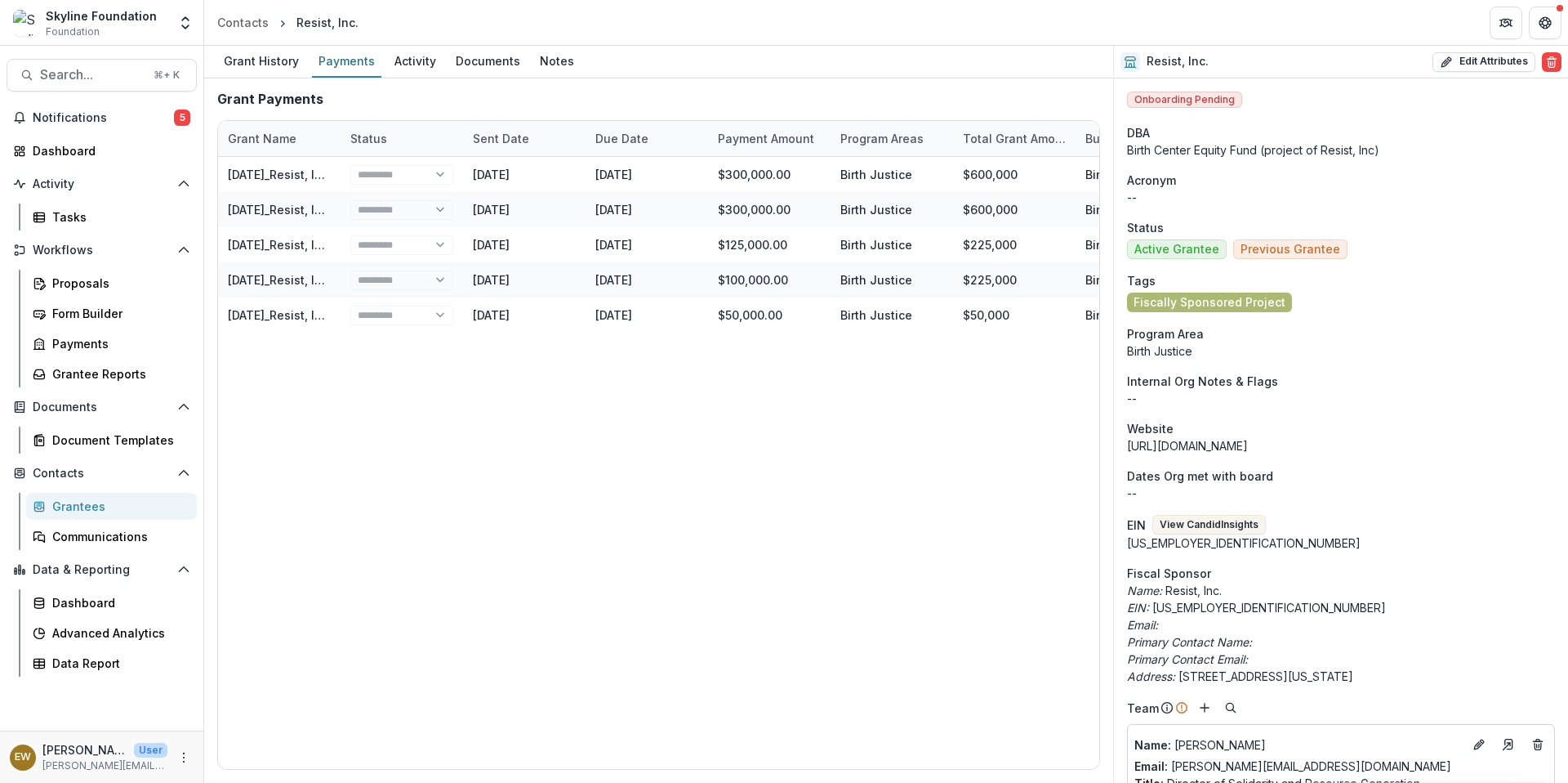
select select "****"
